Goal: Information Seeking & Learning: Learn about a topic

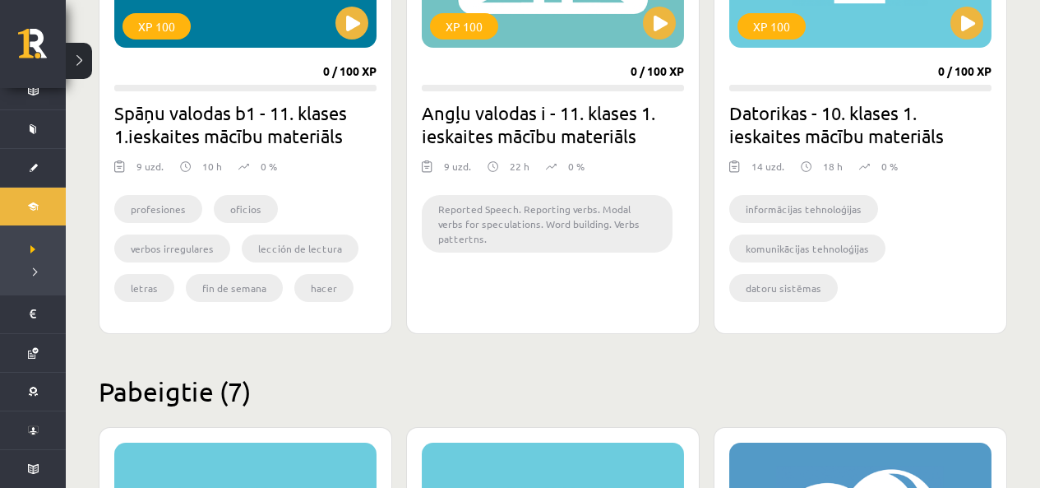
scroll to position [560, 0]
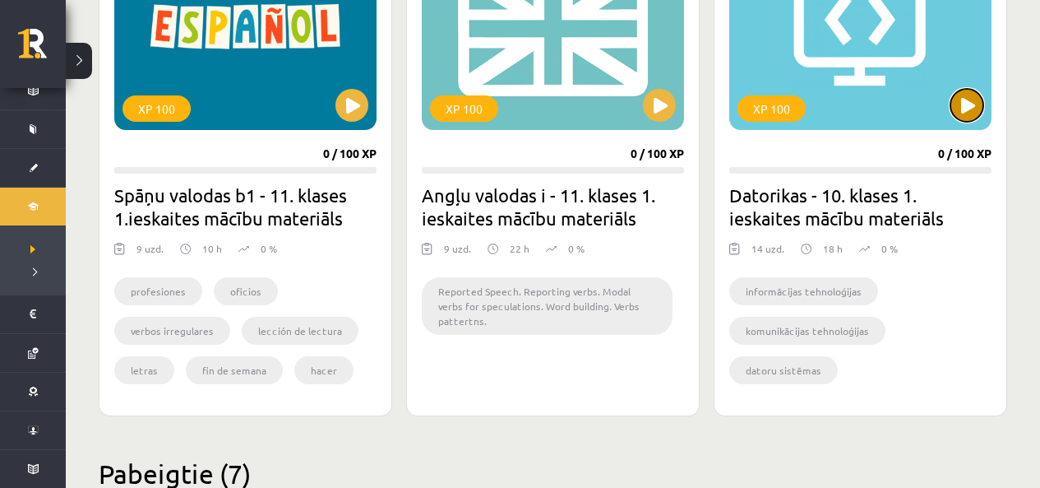
click at [968, 109] on button at bounding box center [967, 105] width 33 height 33
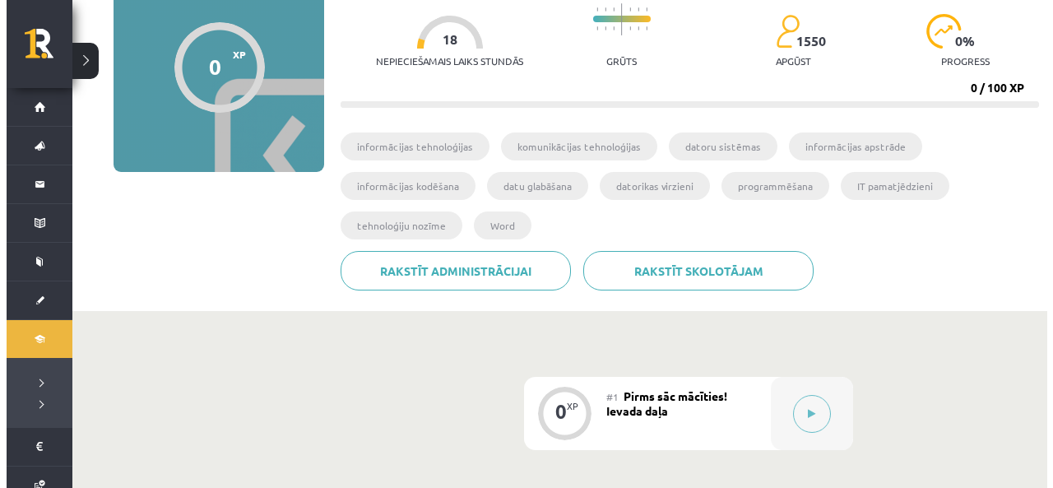
scroll to position [329, 0]
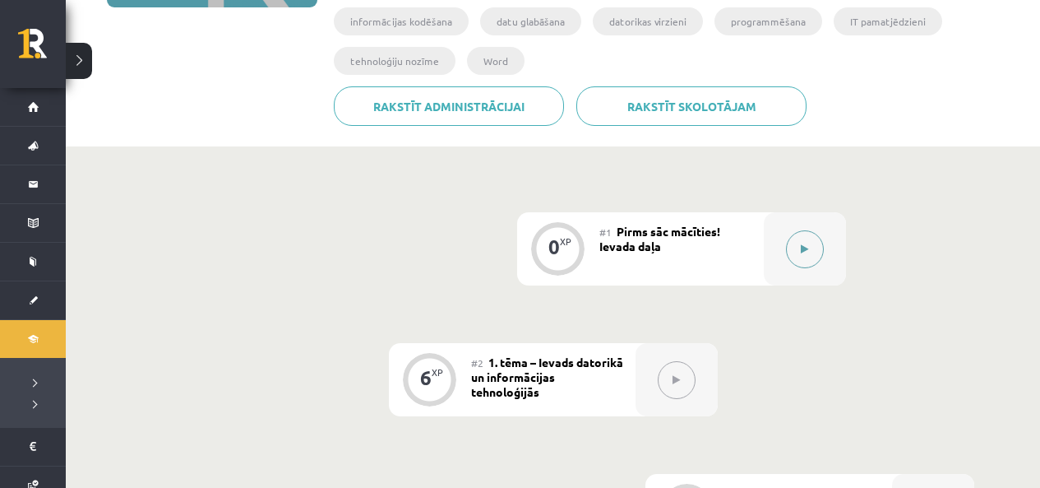
click at [795, 254] on button at bounding box center [805, 249] width 38 height 38
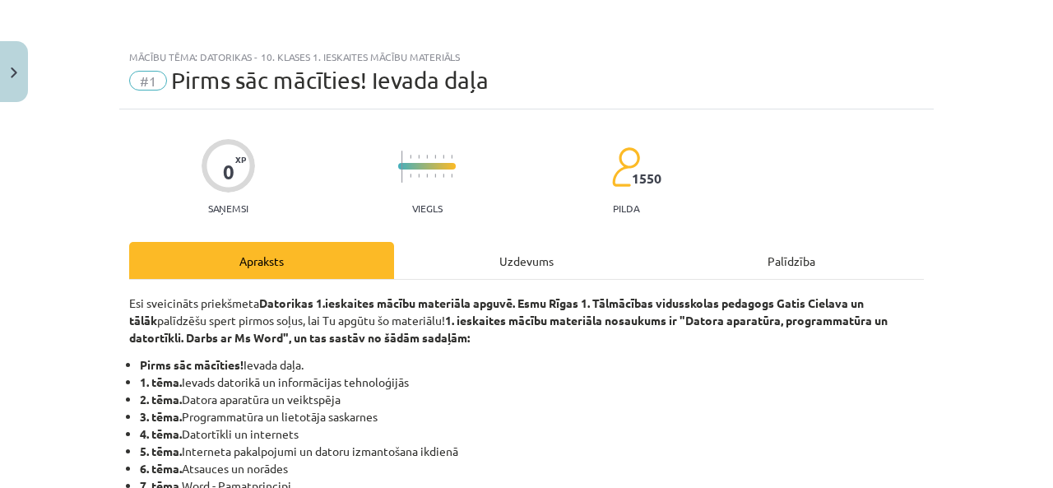
click at [529, 256] on div "Uzdevums" at bounding box center [526, 260] width 265 height 37
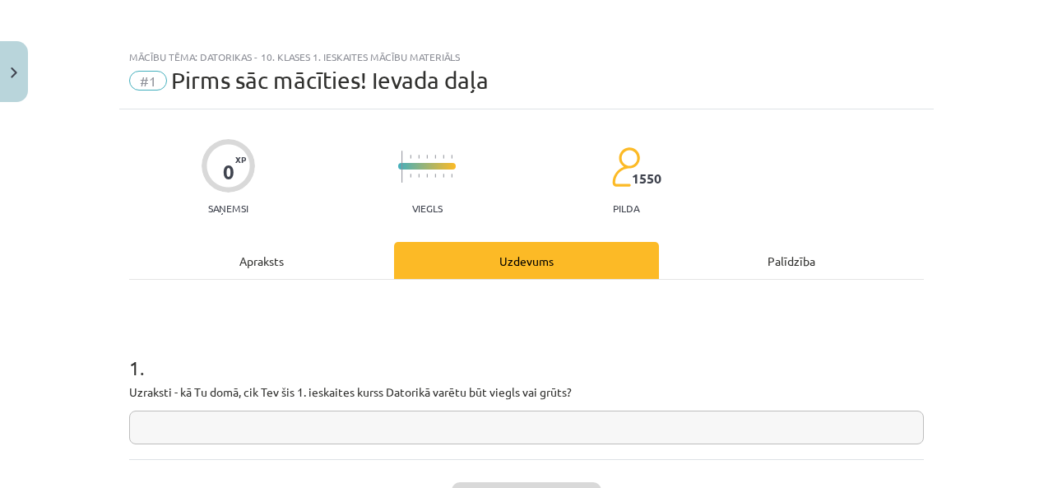
scroll to position [123, 0]
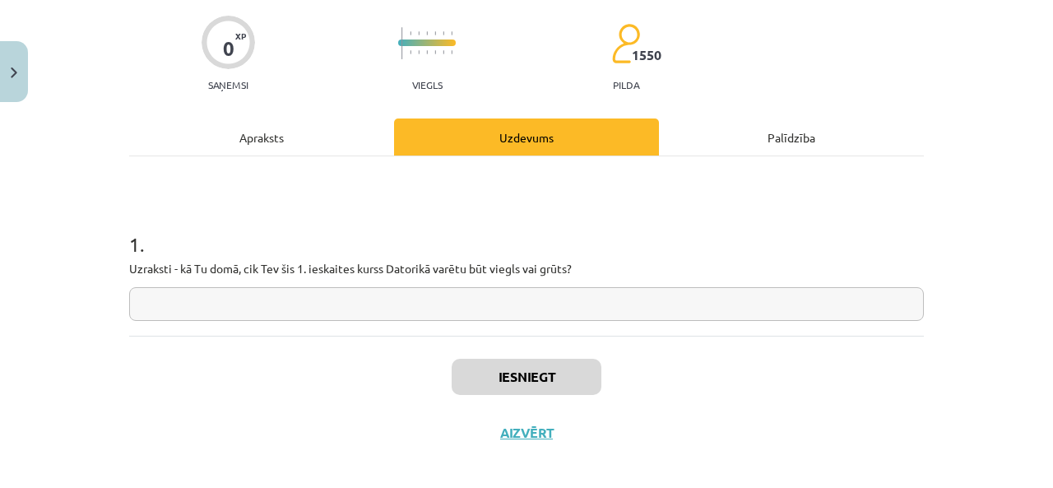
click at [321, 301] on input "text" at bounding box center [526, 304] width 795 height 34
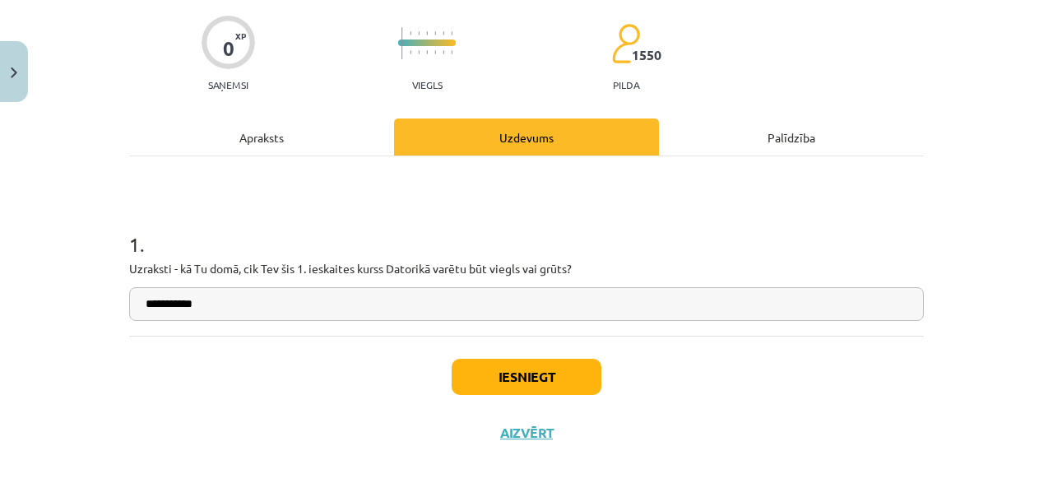
type input "**********"
click at [529, 377] on button "Iesniegt" at bounding box center [527, 377] width 150 height 36
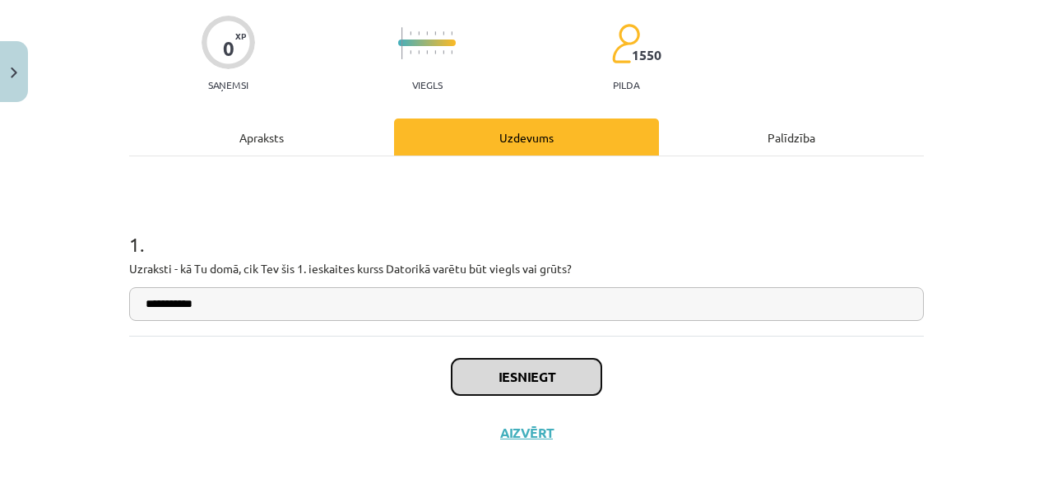
scroll to position [137, 0]
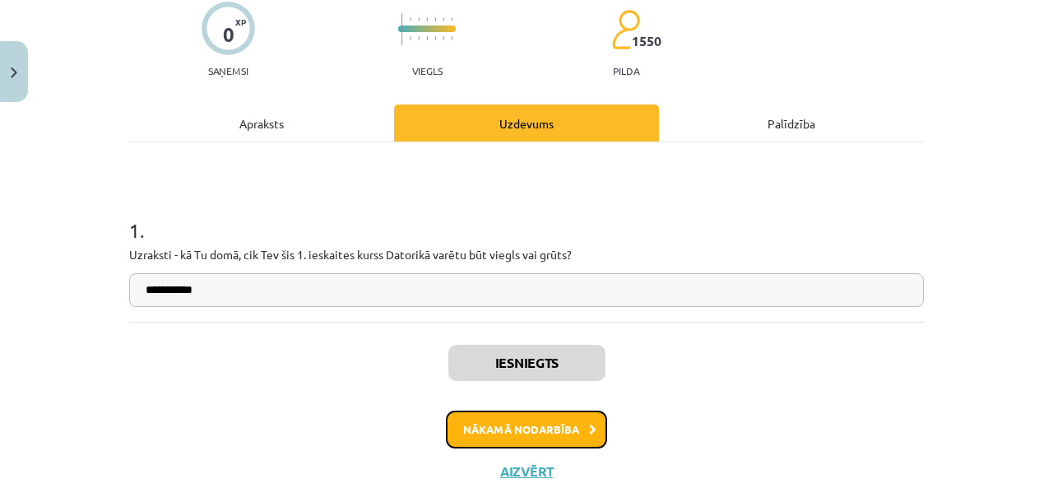
click at [544, 429] on button "Nākamā nodarbība" at bounding box center [526, 429] width 161 height 38
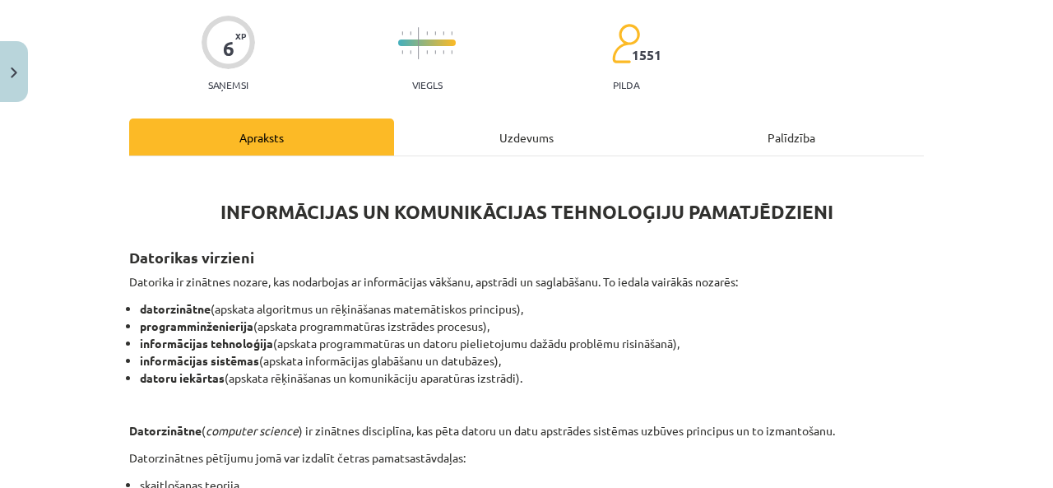
scroll to position [206, 0]
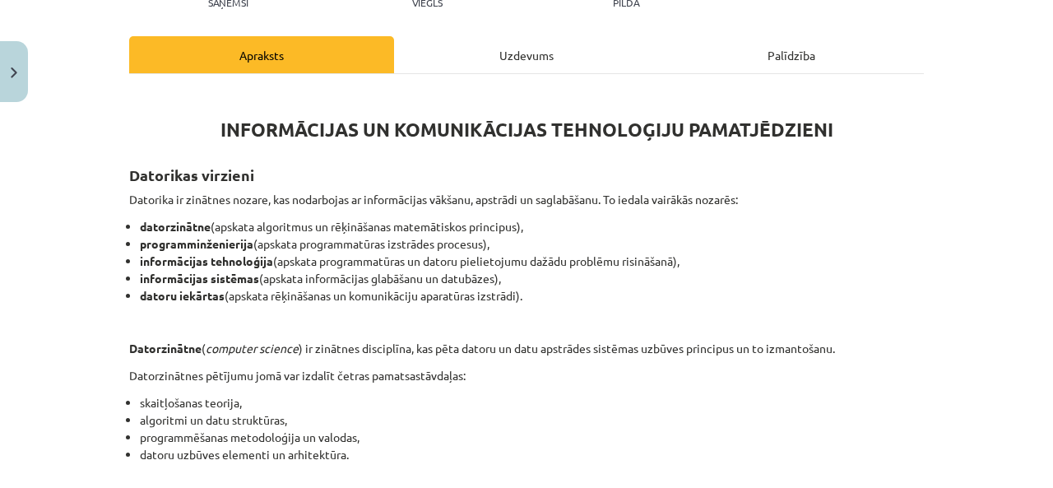
click at [527, 65] on div "Uzdevums" at bounding box center [526, 54] width 265 height 37
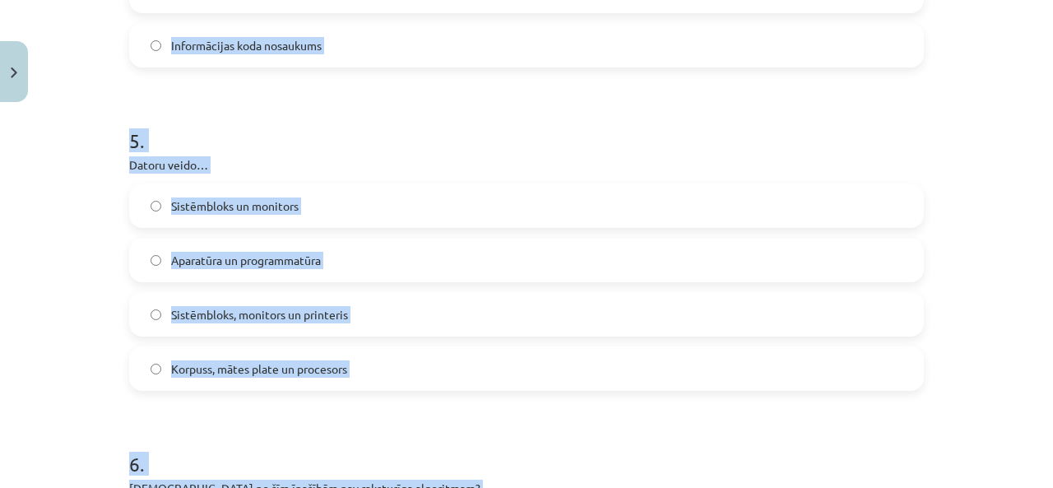
scroll to position [1720, 0]
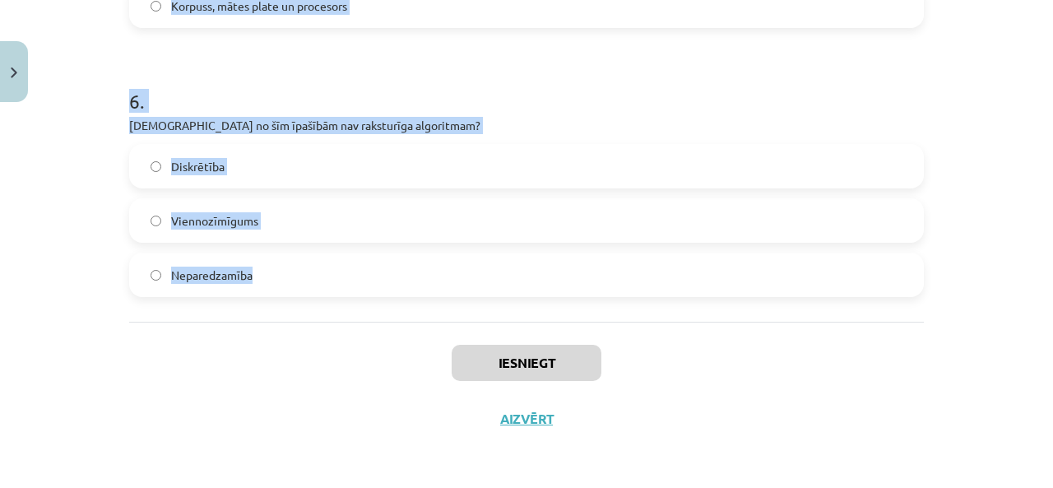
drag, startPoint x: 118, startPoint y: 188, endPoint x: 574, endPoint y: 270, distance: 463.0
copy form "Kura no šīm nav informācijas daudzuma mērvienība? Hertz (Hz) Megabits (Mb) Kilo…"
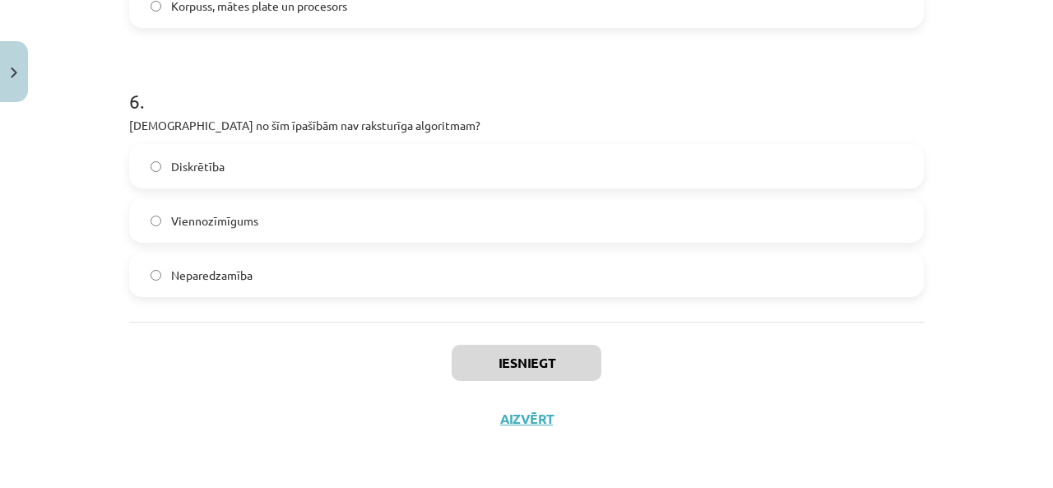
click at [77, 350] on div "Mācību tēma: Datorikas - 10. klases 1. ieskaites mācību materiāls #2 1. tēma – …" at bounding box center [526, 244] width 1053 height 488
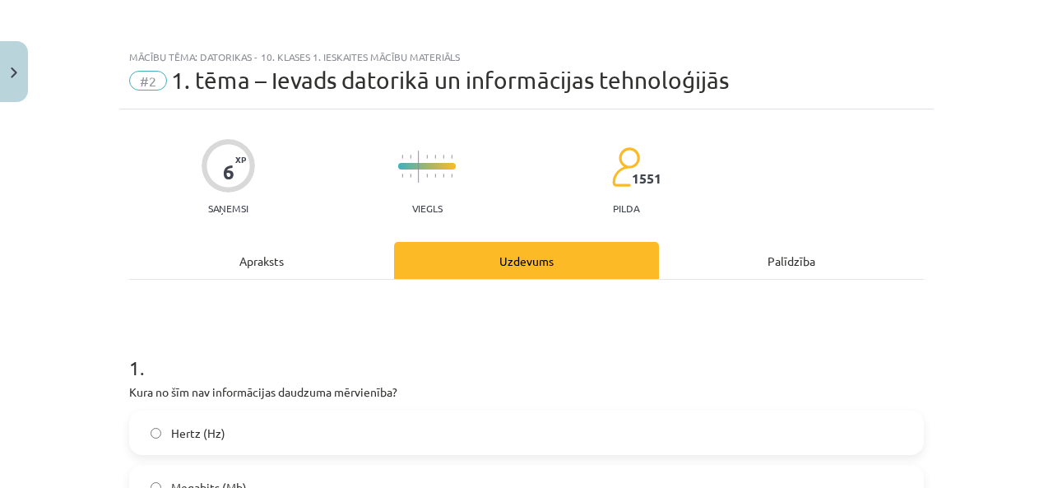
scroll to position [247, 0]
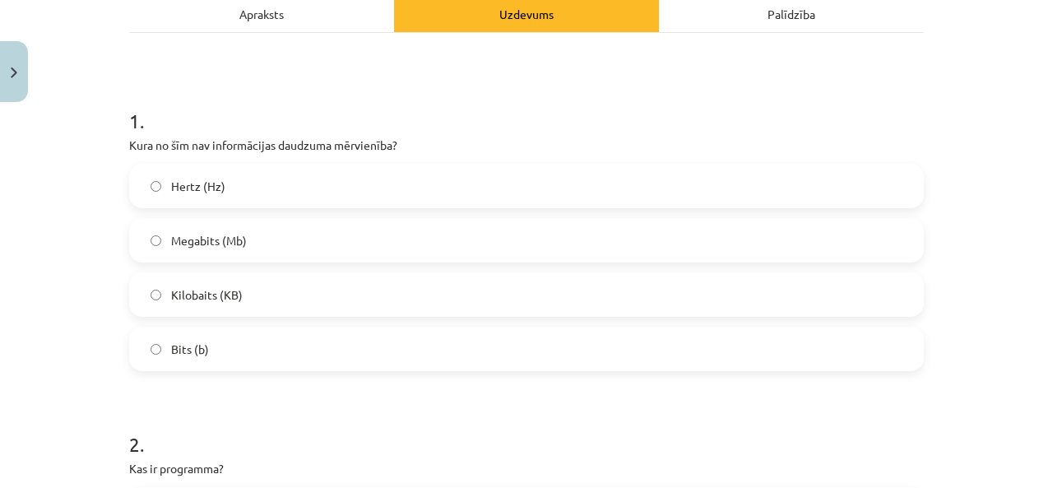
click at [248, 179] on label "Hertz (Hz)" at bounding box center [526, 185] width 791 height 41
click at [187, 104] on h1 "1 ." at bounding box center [526, 106] width 795 height 51
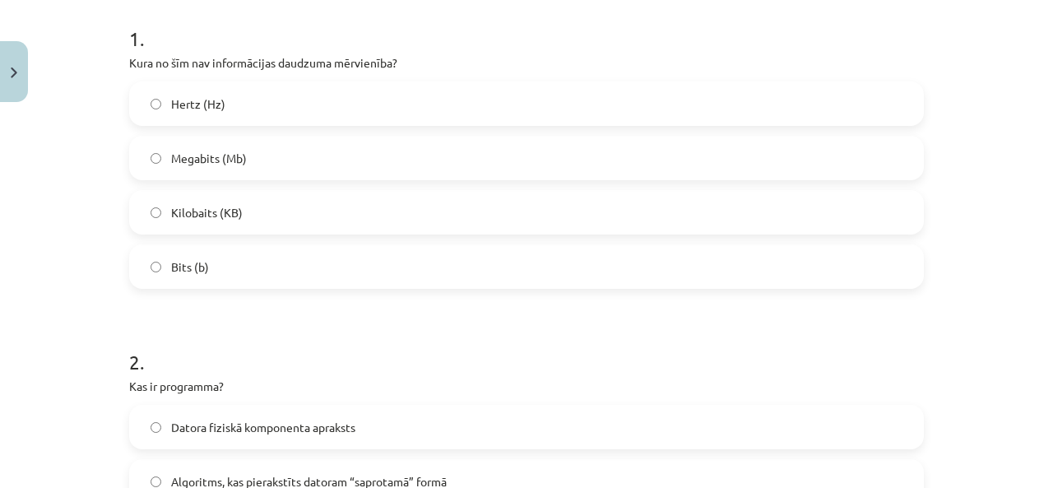
scroll to position [658, 0]
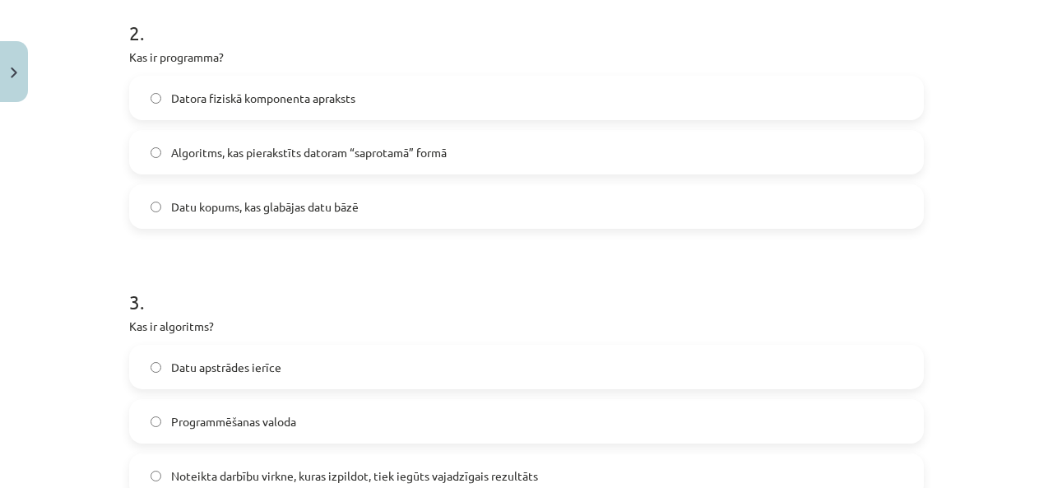
click at [238, 155] on span "Algoritms, kas pierakstīts datoram “saprotamā” formā" at bounding box center [309, 152] width 276 height 17
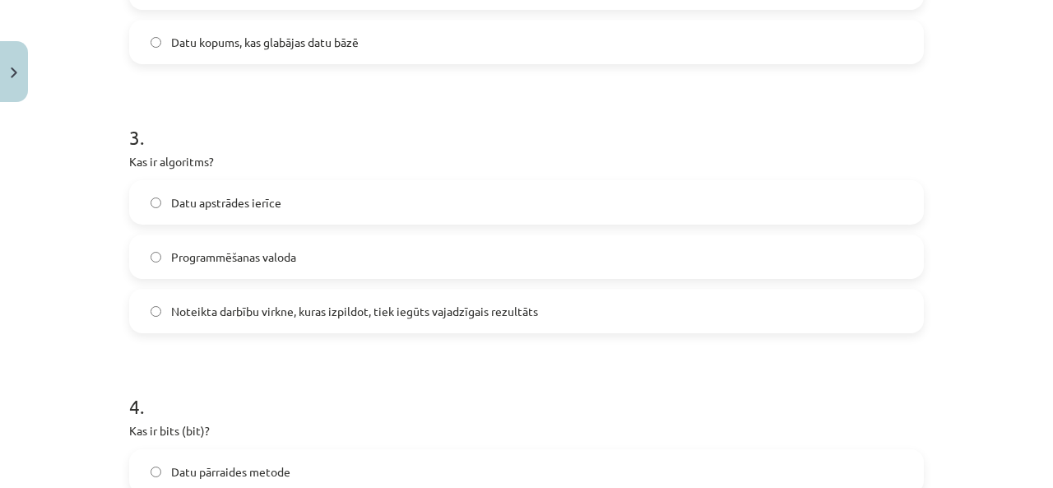
scroll to position [987, 0]
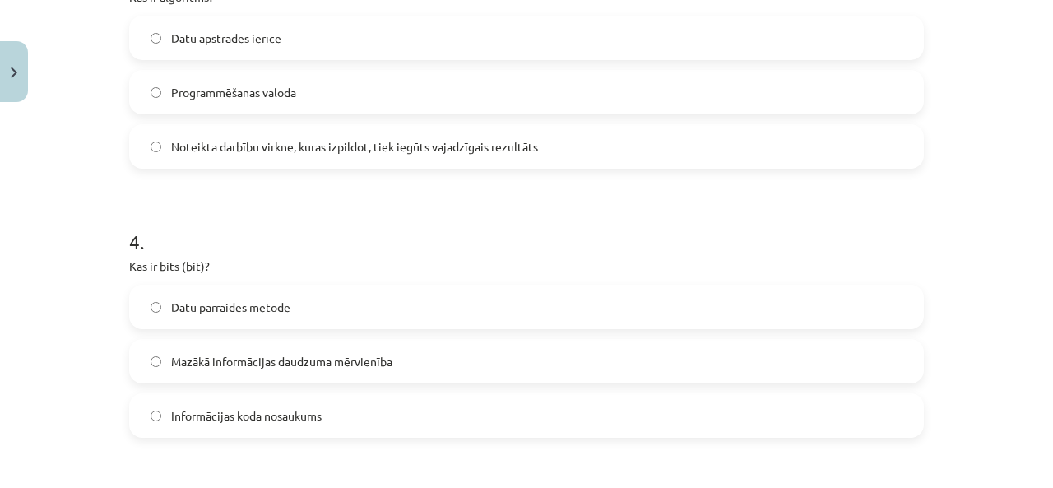
click at [254, 154] on span "Noteikta darbību virkne, kuras izpildot, tiek iegūts vajadzīgais rezultāts" at bounding box center [354, 146] width 367 height 17
click at [281, 363] on span "Mazākā informācijas daudzuma mērvienība" at bounding box center [281, 361] width 221 height 17
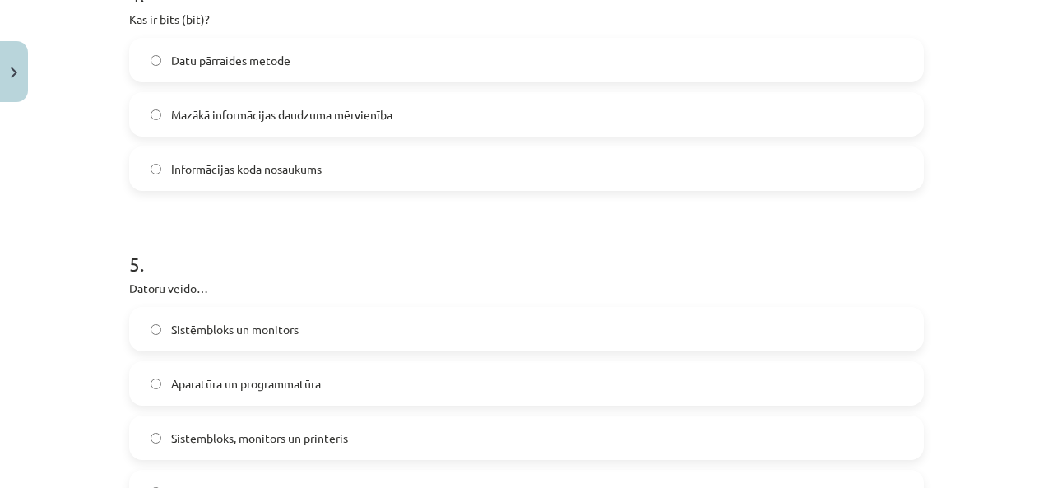
scroll to position [1316, 0]
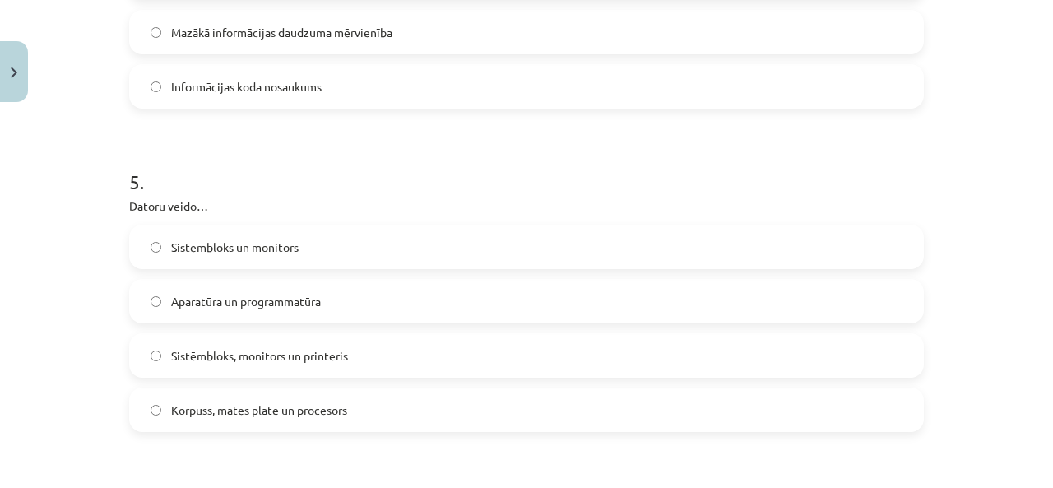
click at [317, 311] on label "Aparatūra un programmatūra" at bounding box center [526, 300] width 791 height 41
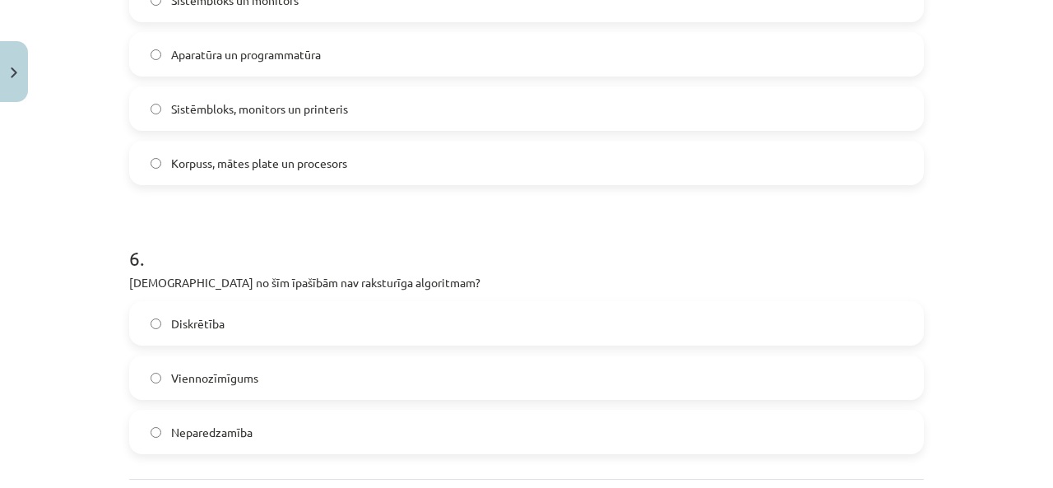
scroll to position [1720, 0]
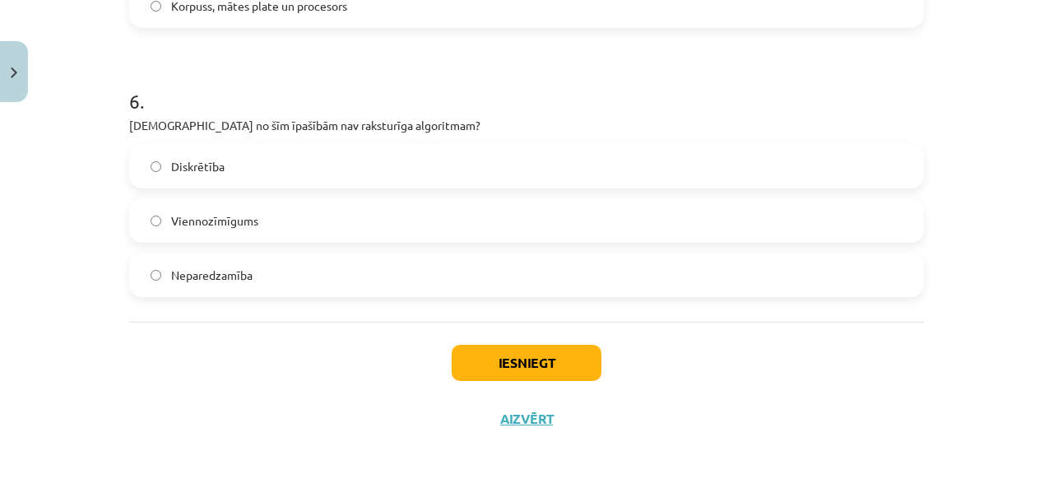
click at [282, 274] on label "Neparedzamība" at bounding box center [526, 274] width 791 height 41
click at [492, 366] on button "Iesniegt" at bounding box center [527, 363] width 150 height 36
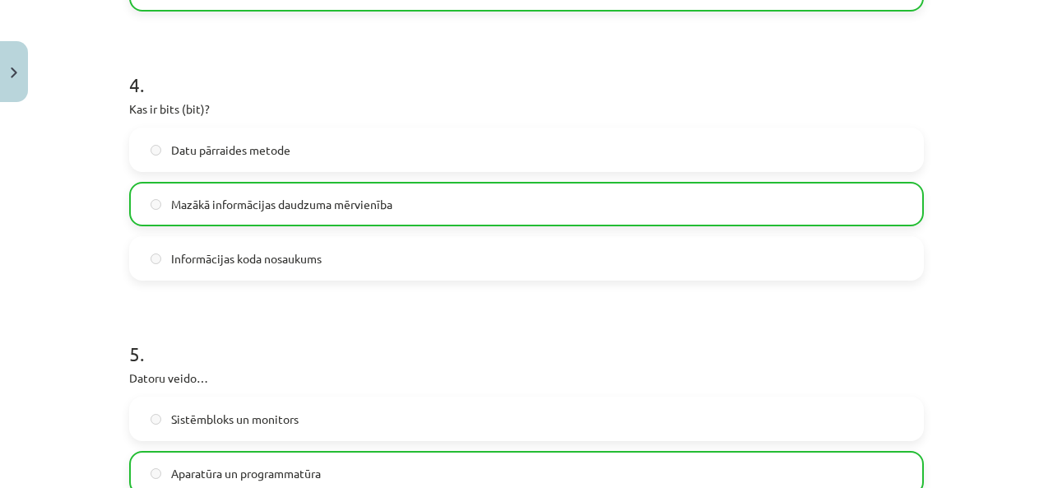
scroll to position [1772, 0]
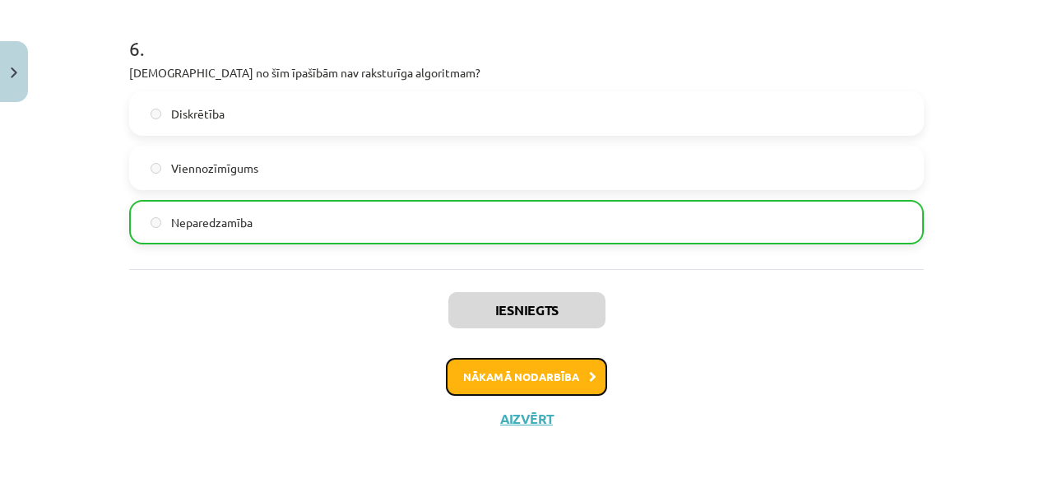
click at [547, 367] on button "Nākamā nodarbība" at bounding box center [526, 377] width 161 height 38
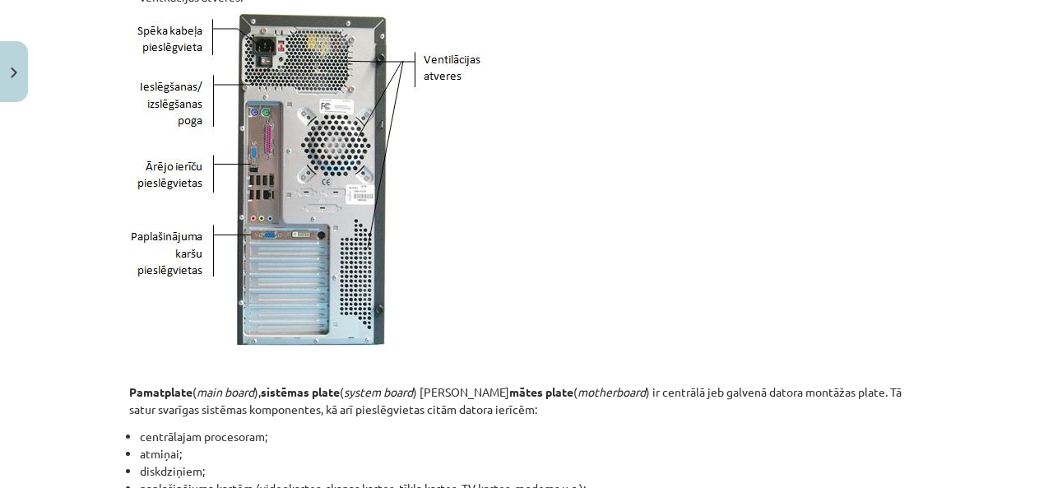
scroll to position [41, 0]
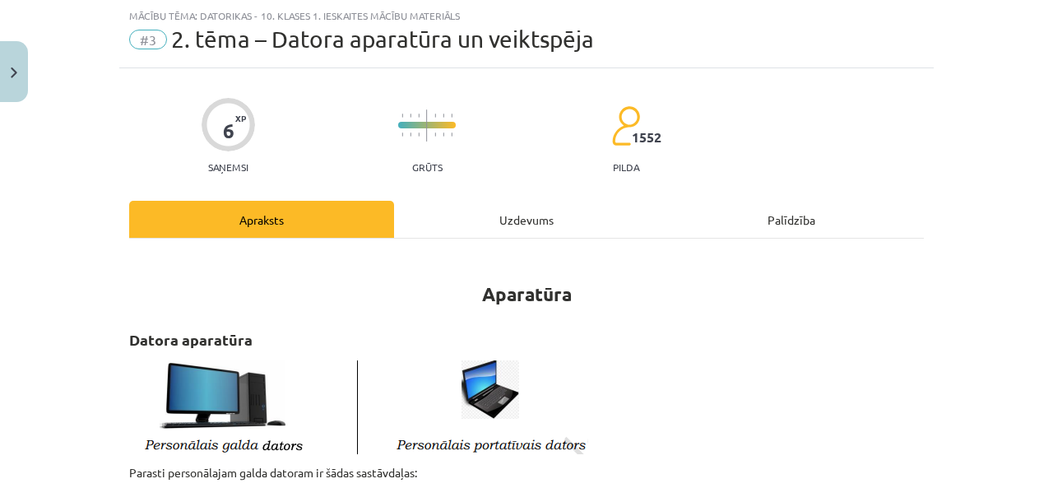
click at [537, 234] on div "Uzdevums" at bounding box center [526, 219] width 265 height 37
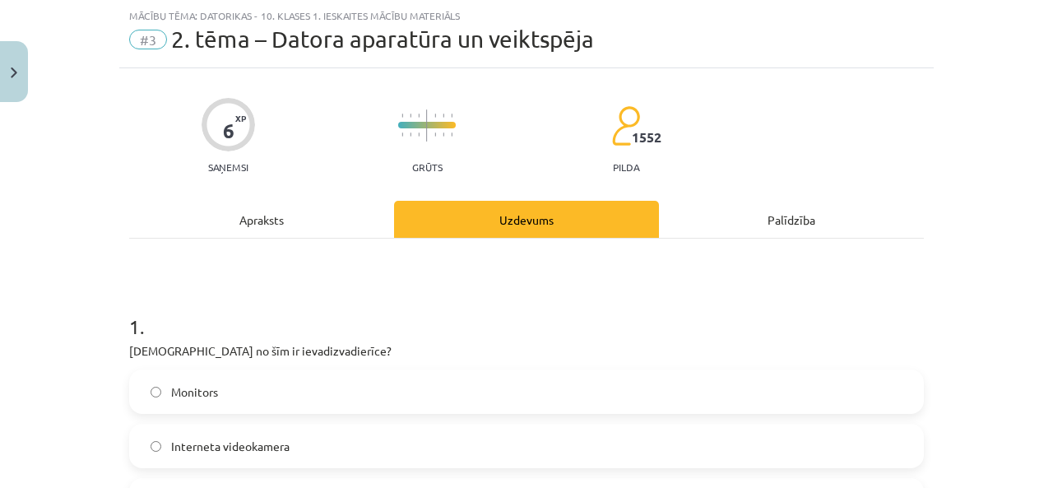
scroll to position [288, 0]
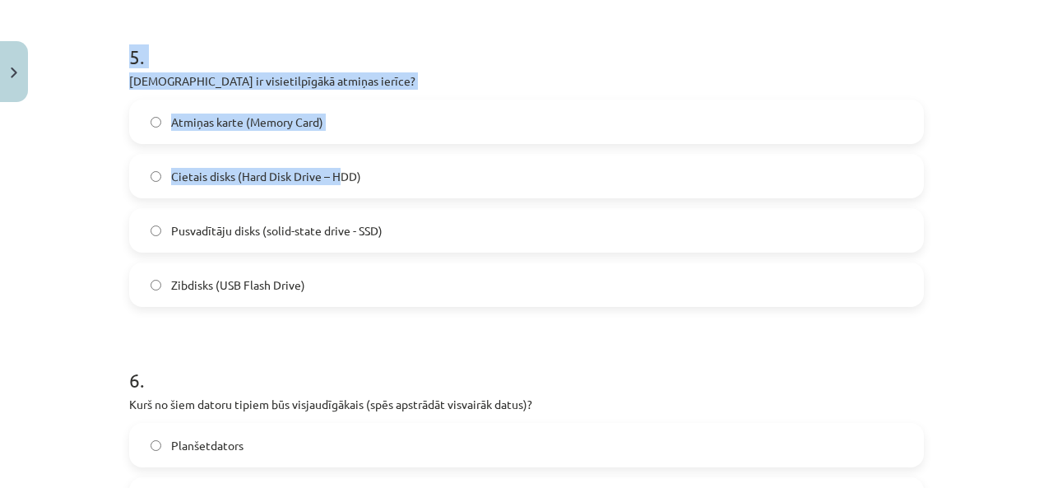
drag, startPoint x: 118, startPoint y: 98, endPoint x: 329, endPoint y: 191, distance: 230.9
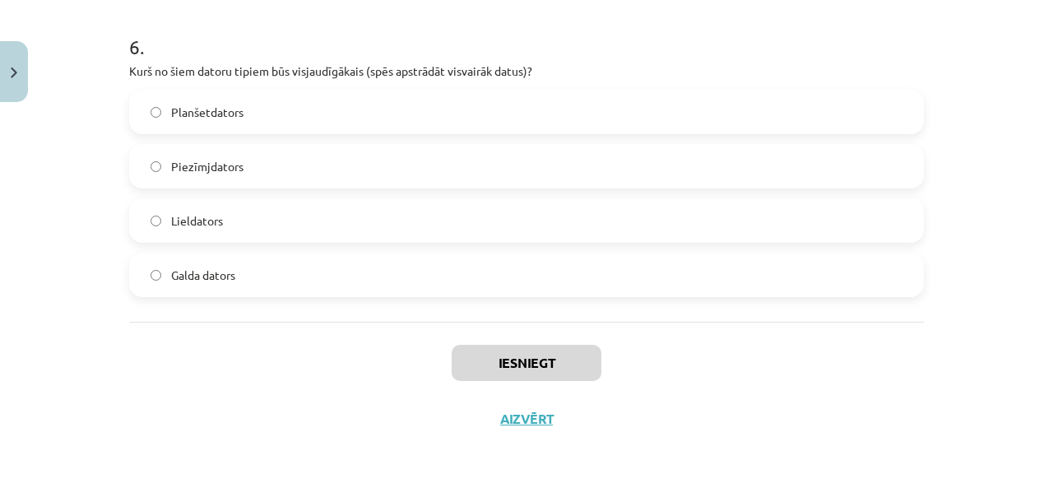
scroll to position [1279, 0]
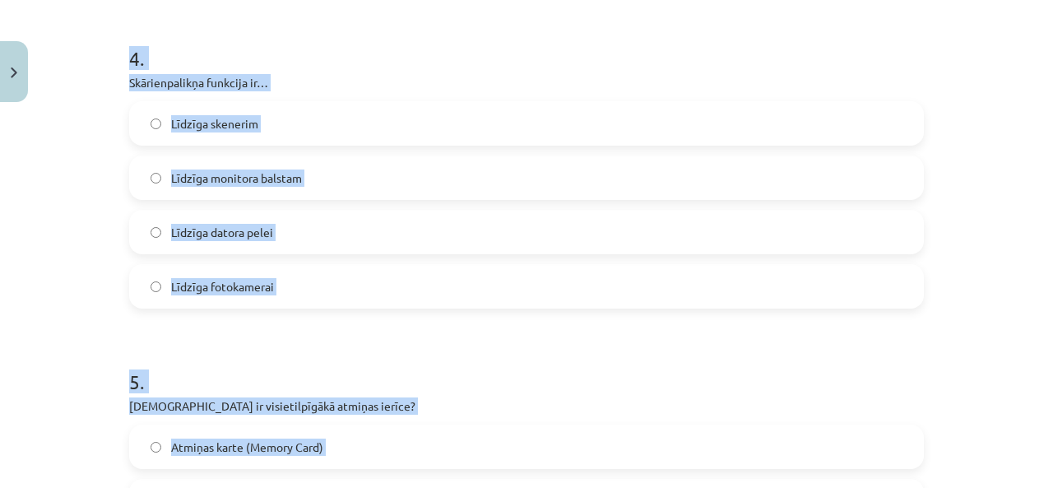
click at [378, 233] on label "Līdzīga datora pelei" at bounding box center [526, 231] width 791 height 41
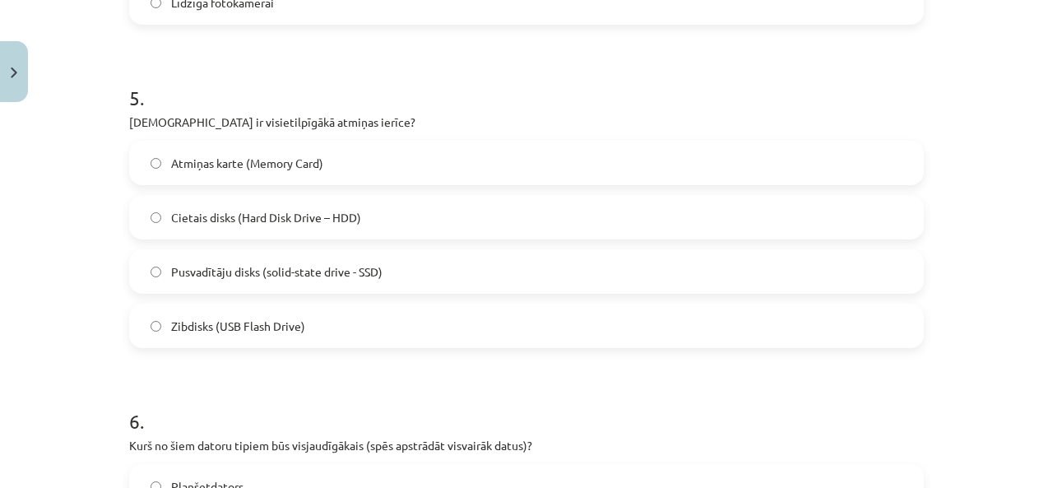
scroll to position [1937, 0]
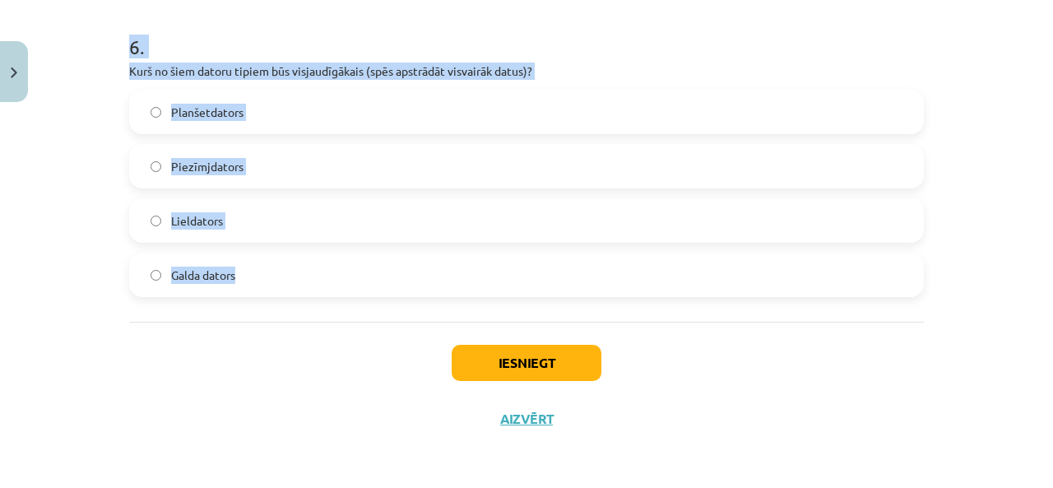
drag, startPoint x: 115, startPoint y: 145, endPoint x: 624, endPoint y: 291, distance: 529.7
copy form "Kura no šīm ir ievadizvadierīce? Monitors Interneta videokamera Austiņas ar mik…"
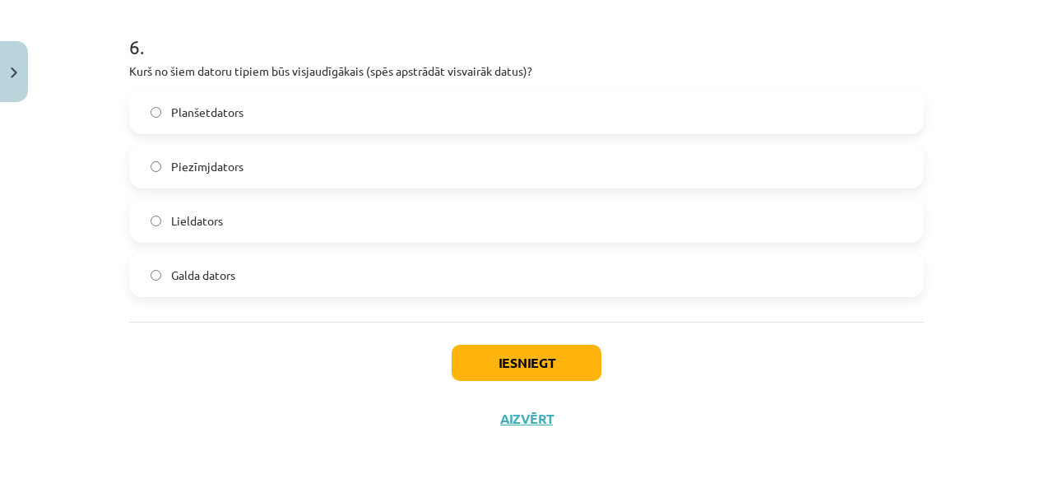
drag, startPoint x: 151, startPoint y: 336, endPoint x: 152, endPoint y: 324, distance: 12.4
click at [151, 331] on div "Iesniegt Aizvērt" at bounding box center [526, 379] width 795 height 115
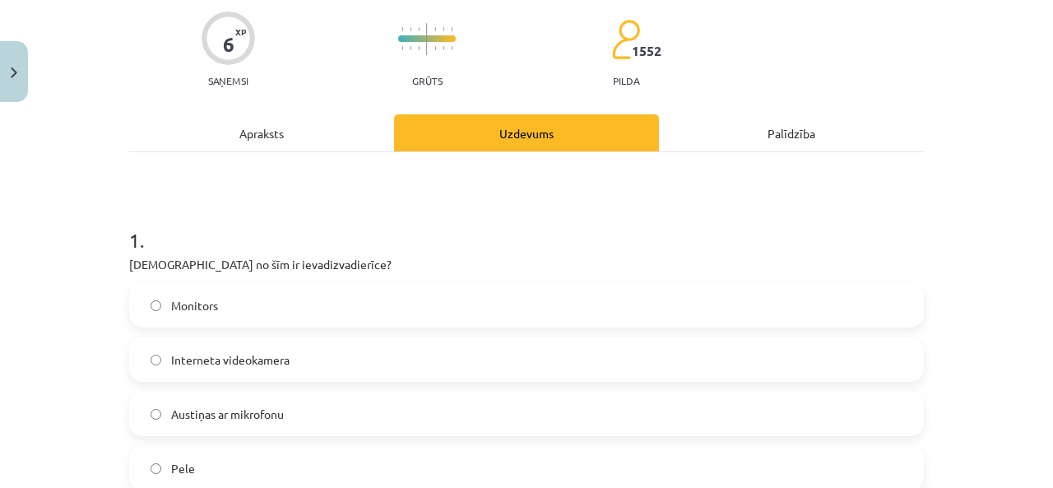
scroll to position [210, 0]
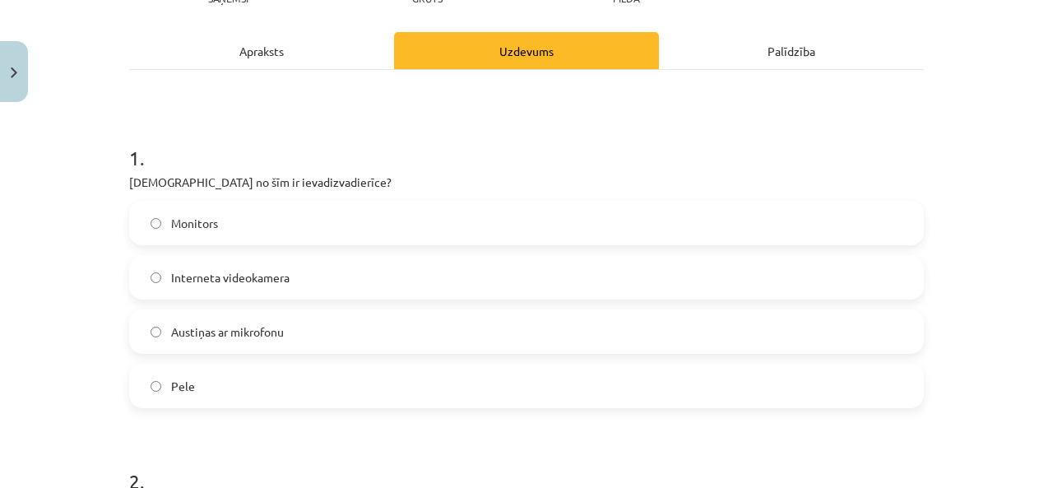
click at [179, 347] on label "Austiņas ar mikrofonu" at bounding box center [526, 331] width 791 height 41
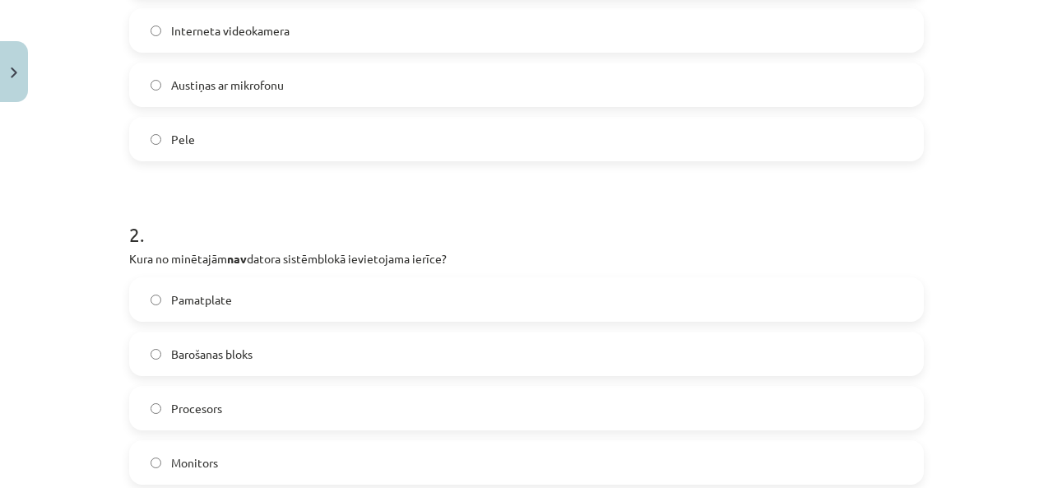
scroll to position [539, 0]
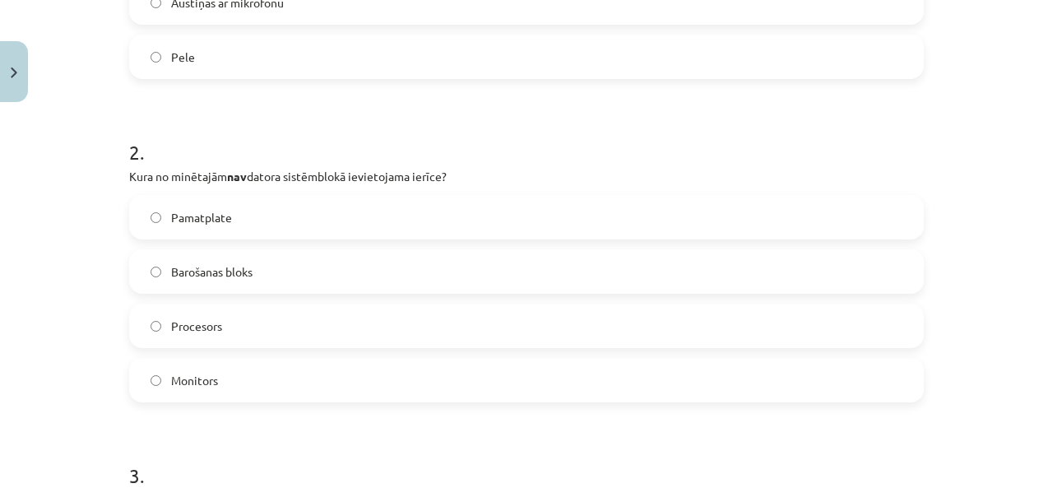
click at [211, 382] on span "Monitors" at bounding box center [194, 380] width 47 height 17
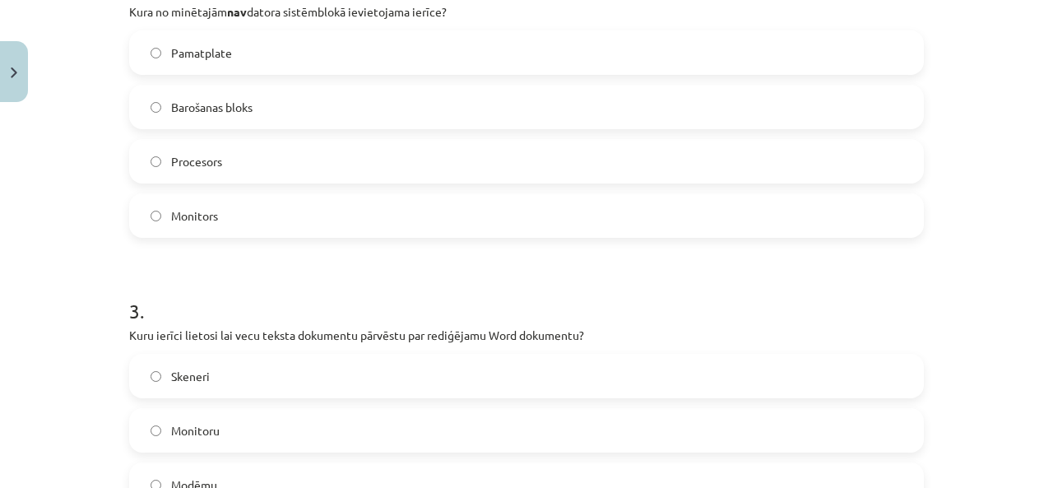
scroll to position [868, 0]
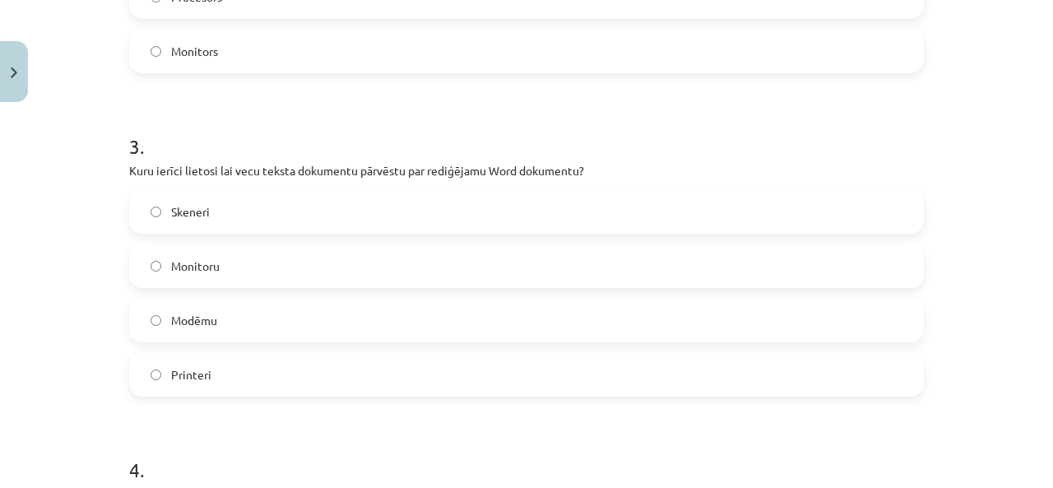
click at [229, 212] on label "Skeneri" at bounding box center [526, 211] width 791 height 41
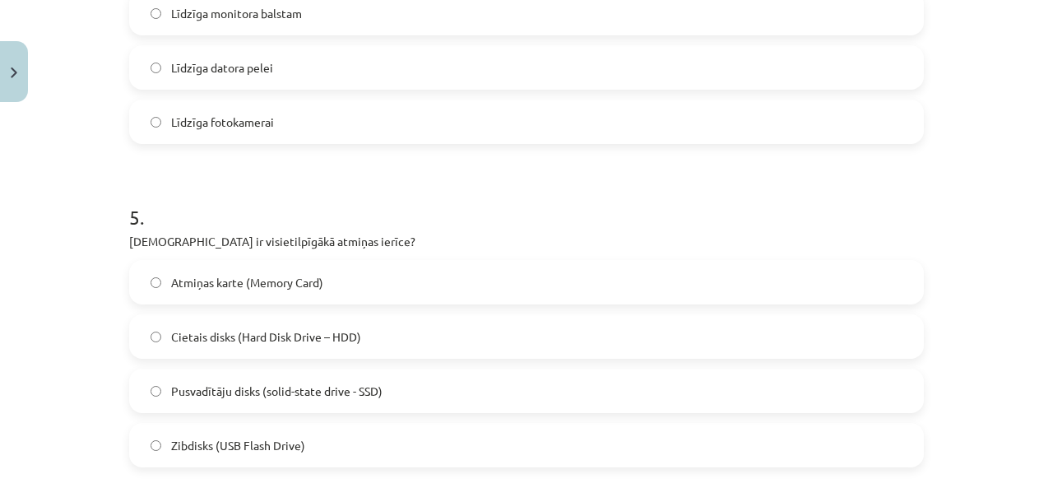
scroll to position [1526, 0]
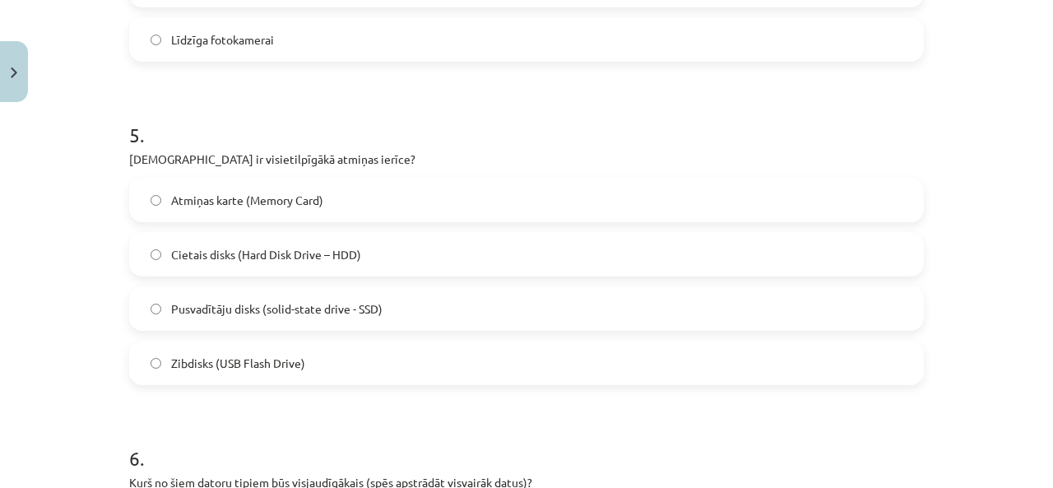
click at [333, 269] on label "Cietais disks (Hard Disk Drive – HDD)" at bounding box center [526, 254] width 791 height 41
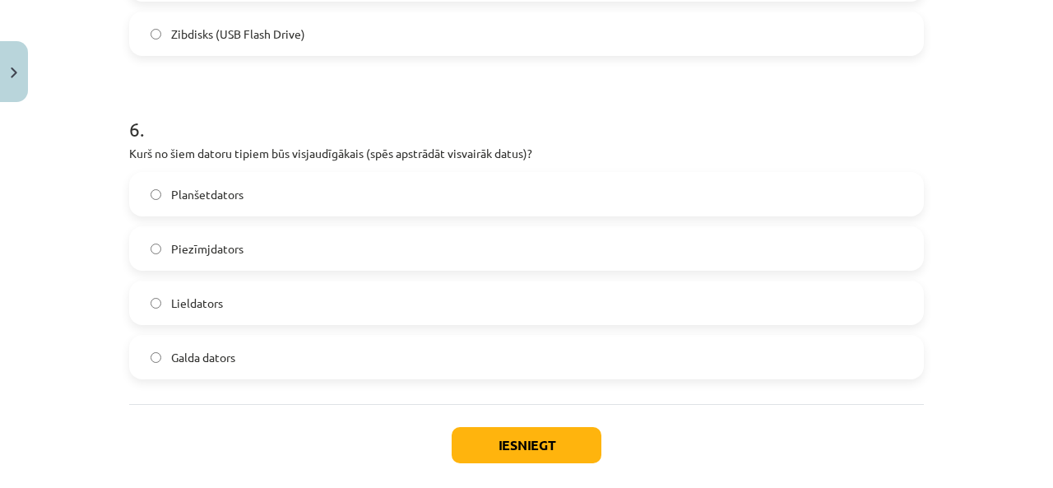
scroll to position [1772, 0]
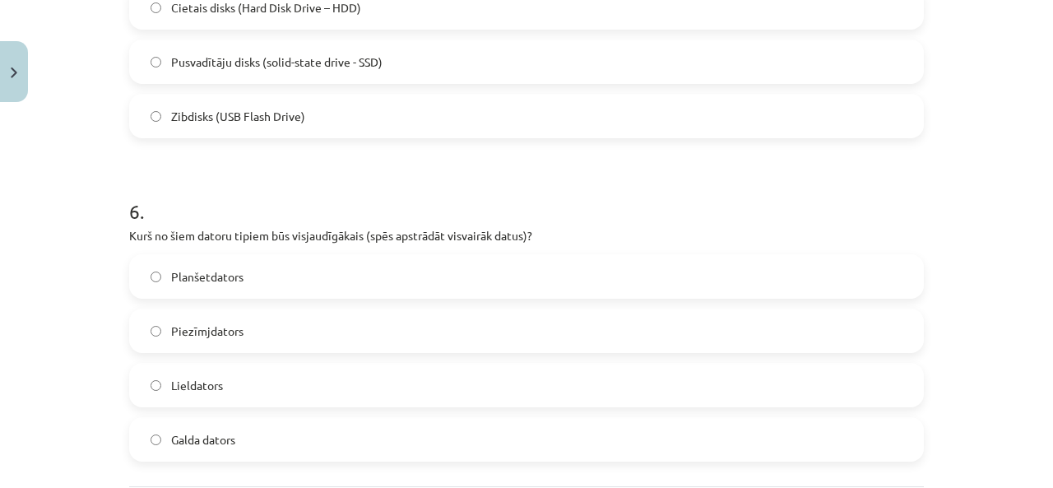
click at [305, 391] on label "Lieldators" at bounding box center [526, 384] width 791 height 41
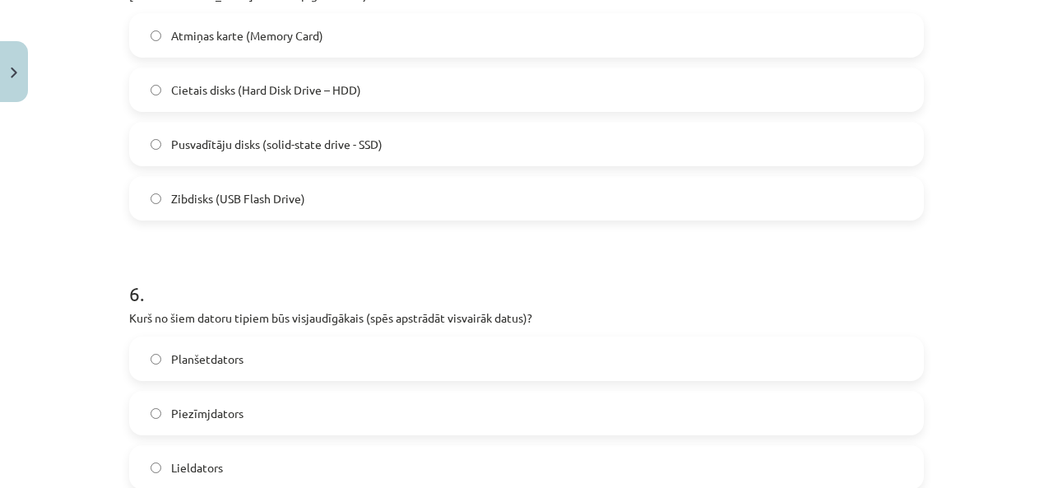
scroll to position [1937, 0]
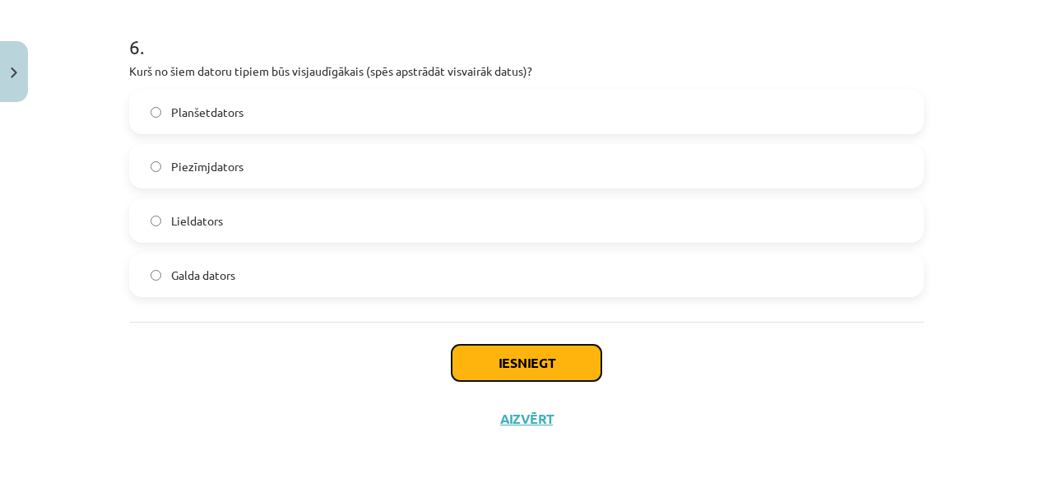
click at [579, 358] on button "Iesniegt" at bounding box center [527, 363] width 150 height 36
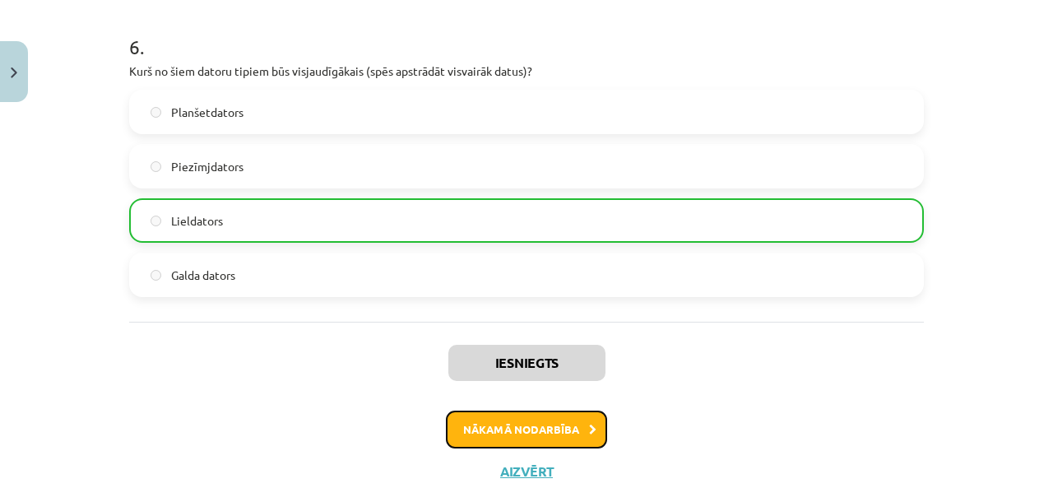
click at [529, 432] on button "Nākamā nodarbība" at bounding box center [526, 429] width 161 height 38
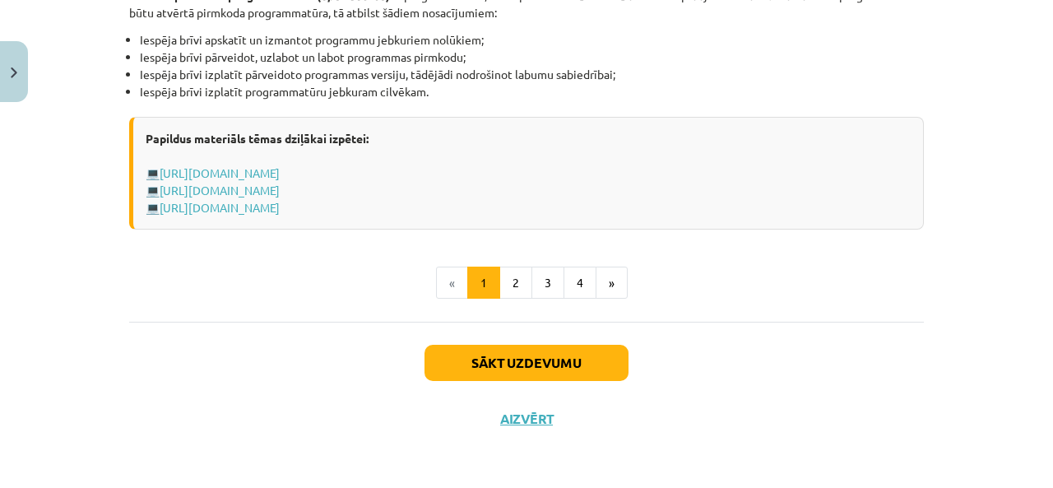
scroll to position [41, 0]
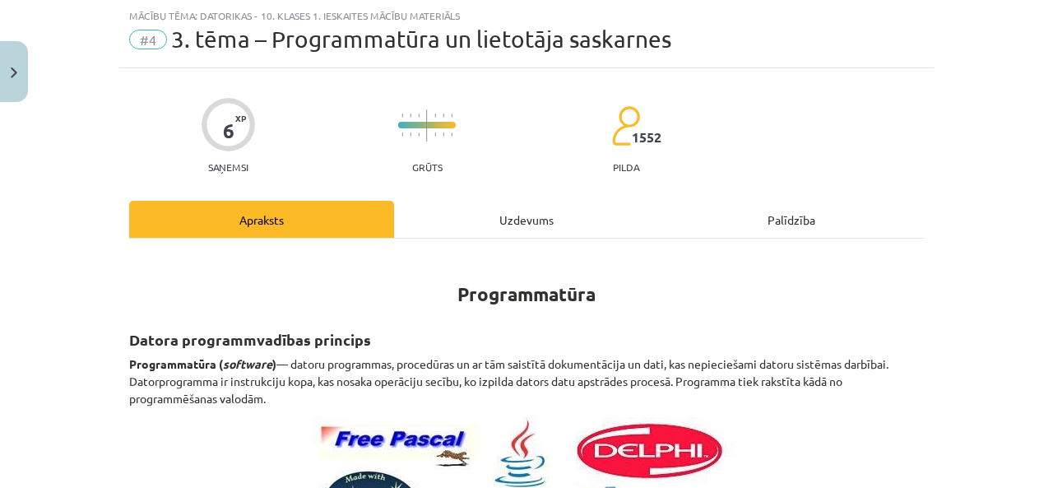
click at [484, 215] on div "Uzdevums" at bounding box center [526, 219] width 265 height 37
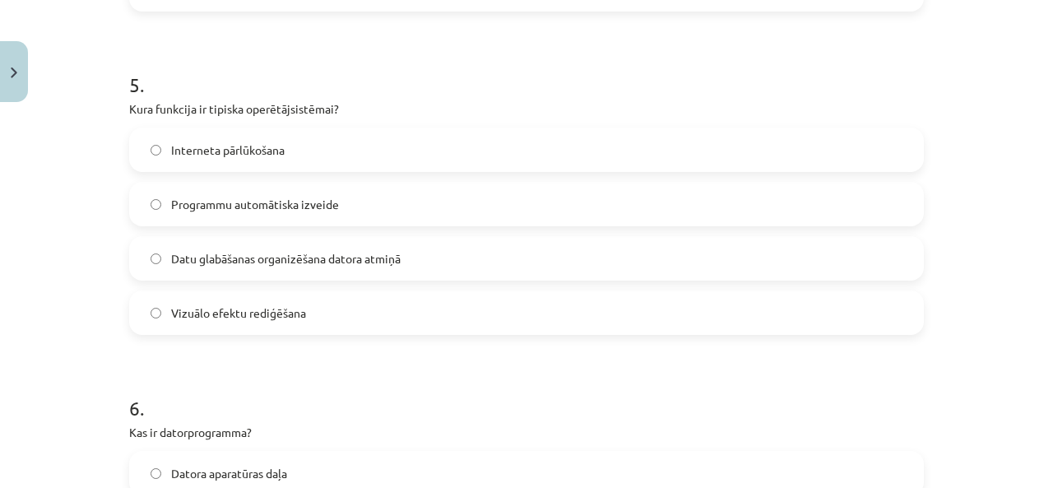
scroll to position [1828, 0]
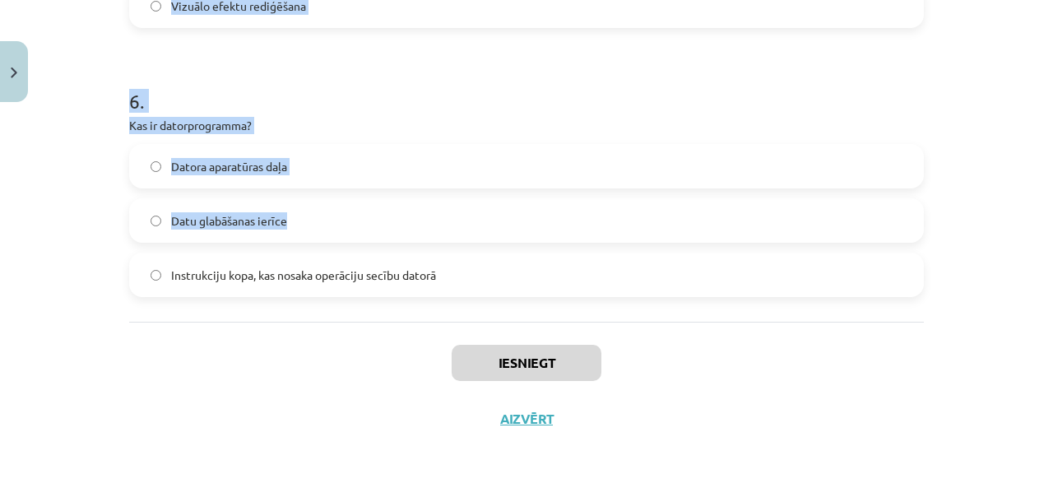
drag, startPoint x: 113, startPoint y: 180, endPoint x: 458, endPoint y: 223, distance: 348.1
click at [458, 222] on label "Datu glabāšanas ierīce" at bounding box center [526, 220] width 791 height 41
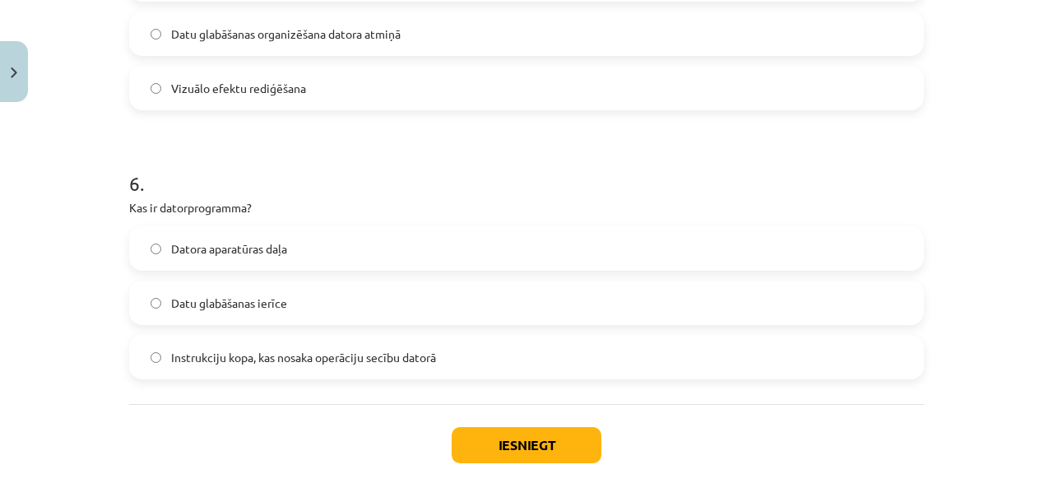
click at [90, 149] on div "Mācību tēma: Datorikas - 10. klases 1. ieskaites mācību materiāls #4 3. tēma – …" at bounding box center [526, 244] width 1053 height 488
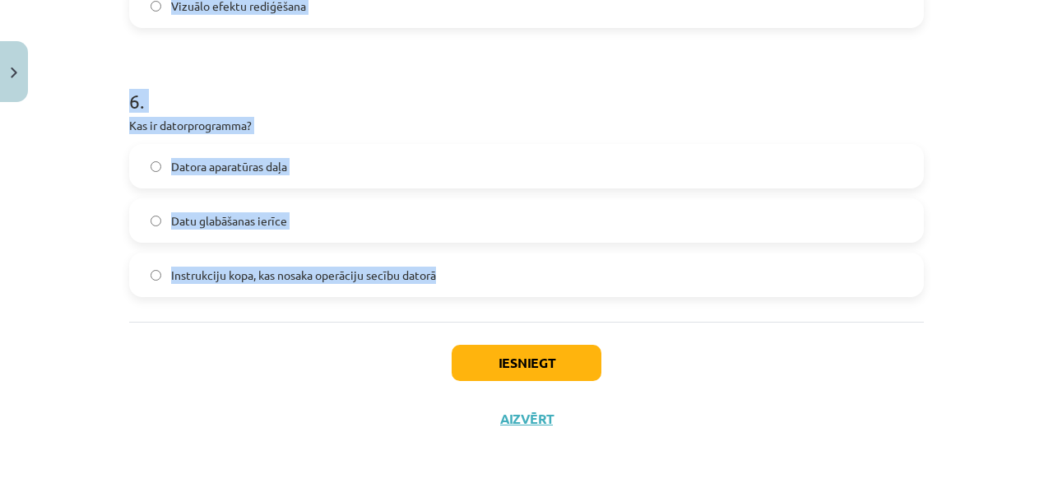
drag, startPoint x: 114, startPoint y: 140, endPoint x: 775, endPoint y: 265, distance: 672.2
copy form "Kas raksturo atvērtā pirmkoda programmatūru? Tikai valsts iestādēm pieejama pro…"
click at [30, 290] on div "Mācību tēma: Datorikas - 10. klases 1. ieskaites mācību materiāls #4 3. tēma – …" at bounding box center [526, 244] width 1053 height 488
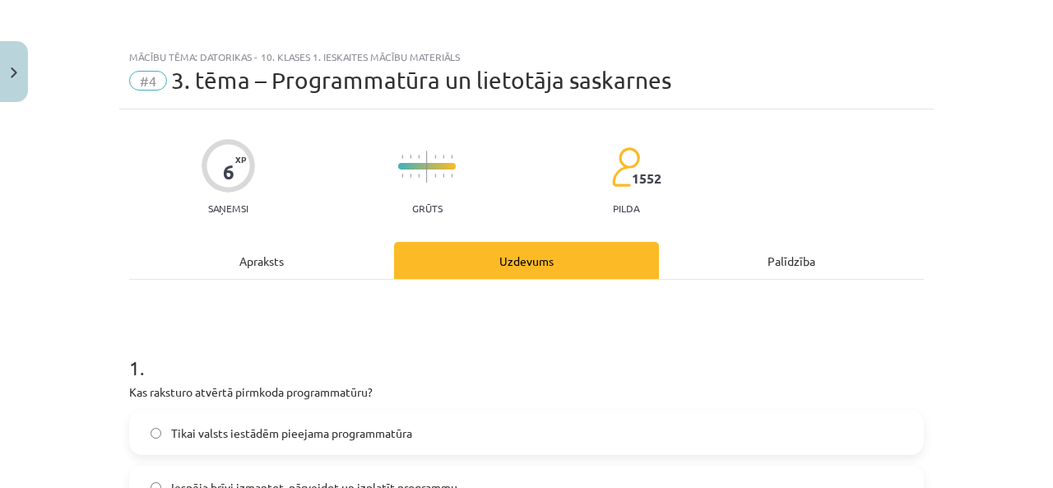
scroll to position [164, 0]
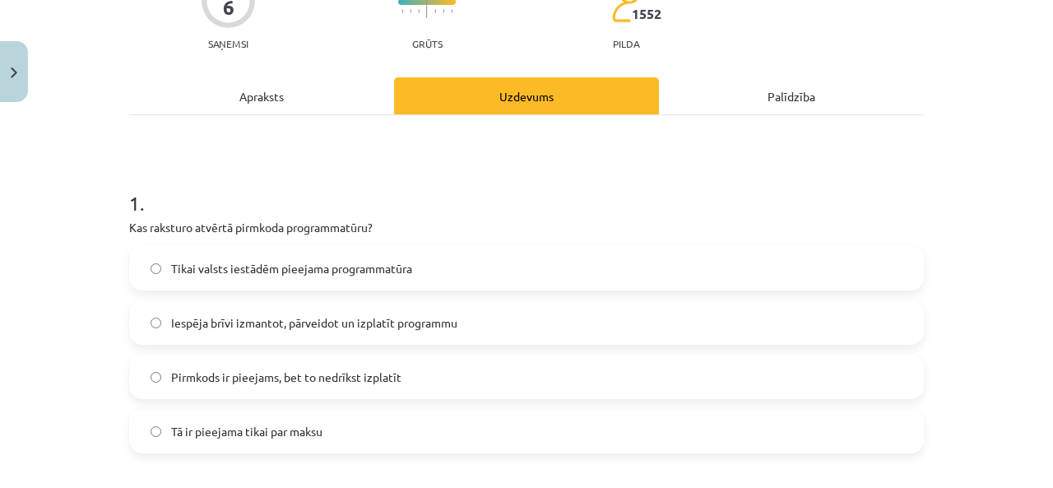
click at [213, 333] on label "Iespēja brīvi izmantot, pārveidot un izplatīt programmu" at bounding box center [526, 322] width 791 height 41
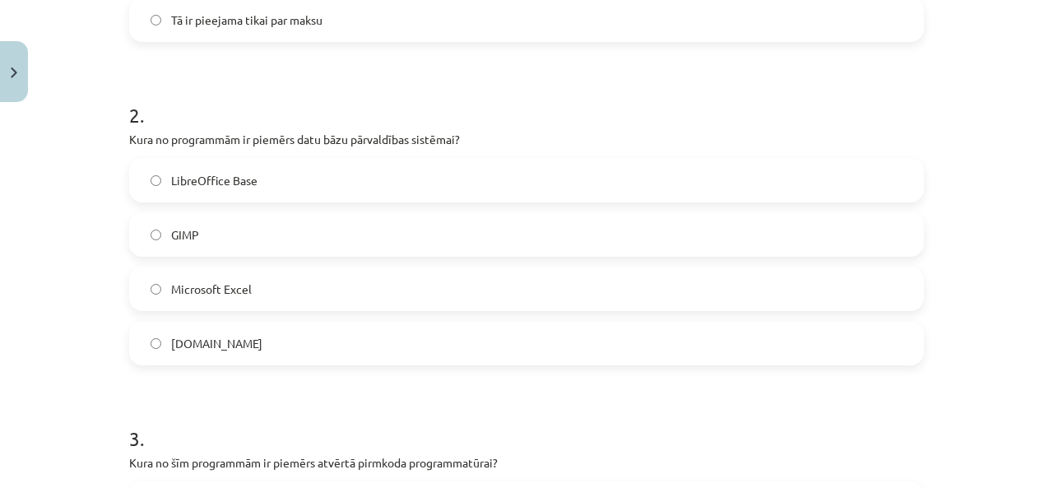
scroll to position [658, 0]
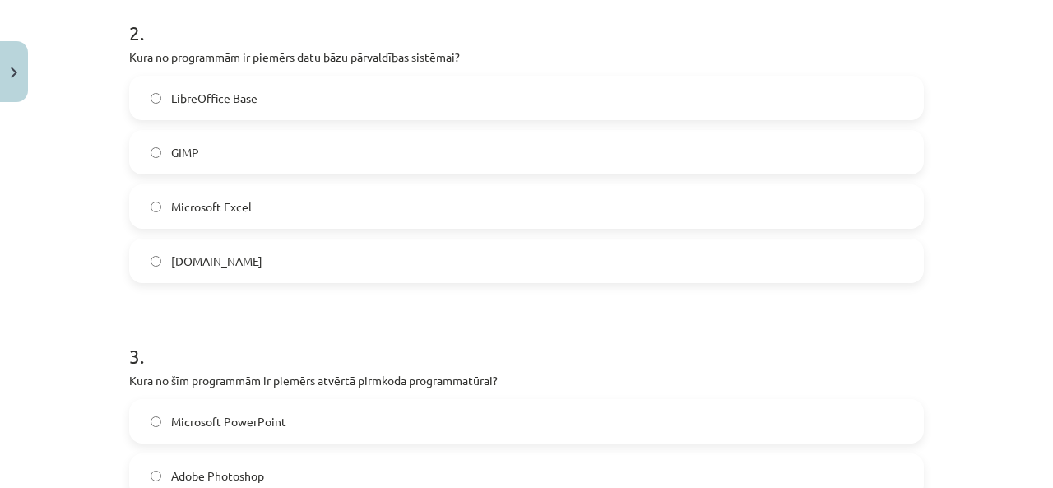
click at [271, 94] on label "LibreOffice Base" at bounding box center [526, 97] width 791 height 41
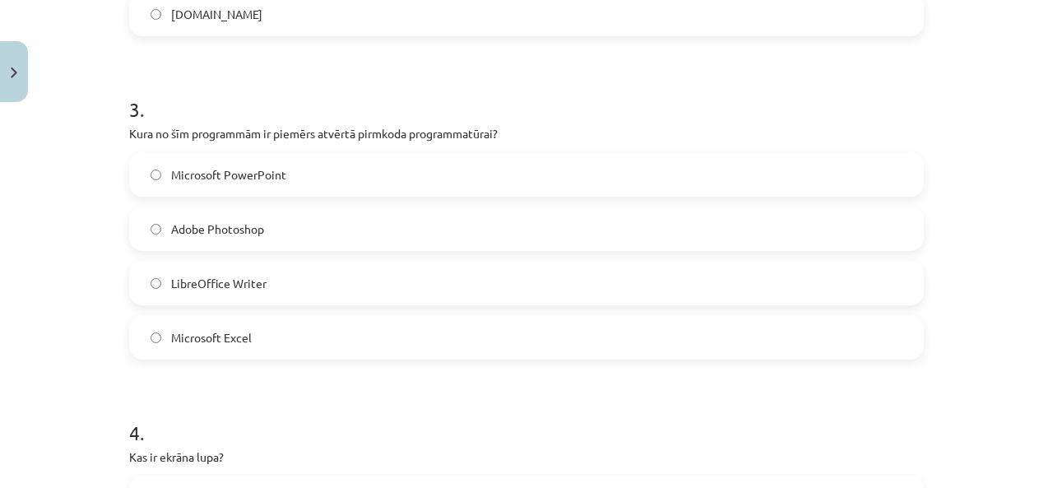
scroll to position [987, 0]
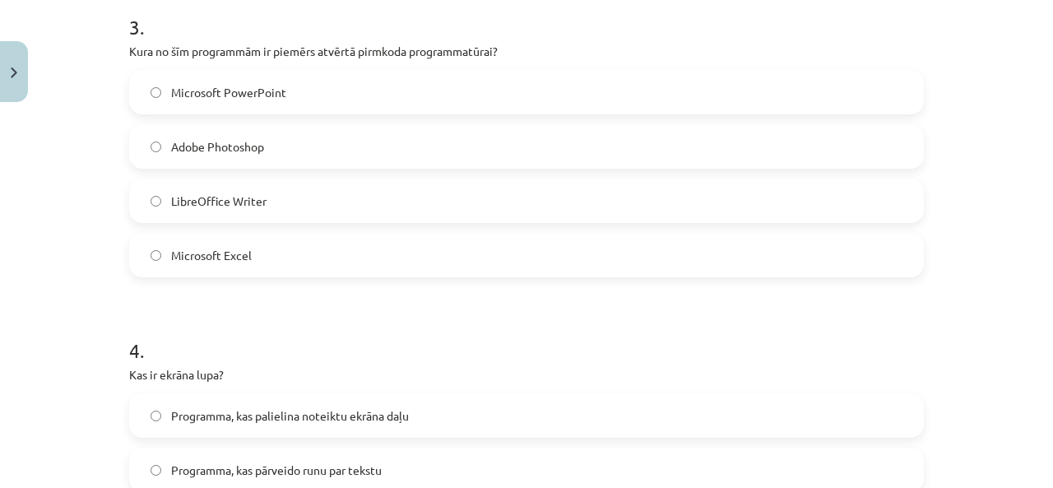
click at [271, 197] on label "LibreOffice Writer" at bounding box center [526, 200] width 791 height 41
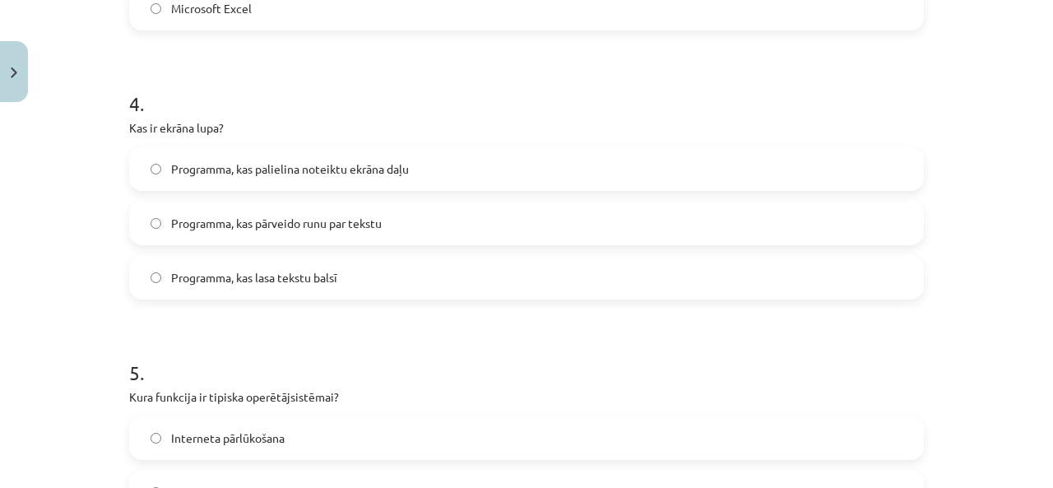
scroll to position [1316, 0]
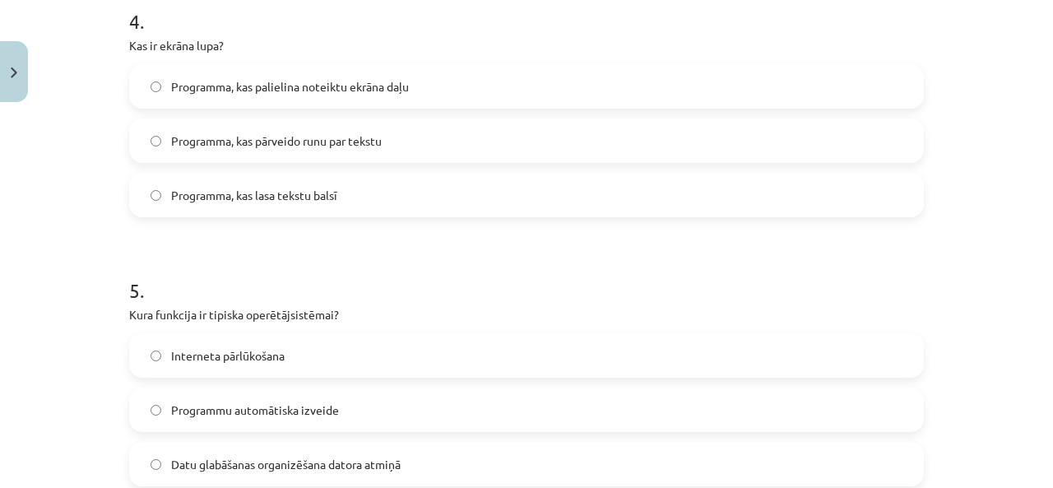
click at [345, 95] on label "Programma, kas palielina noteiktu ekrāna daļu" at bounding box center [526, 86] width 791 height 41
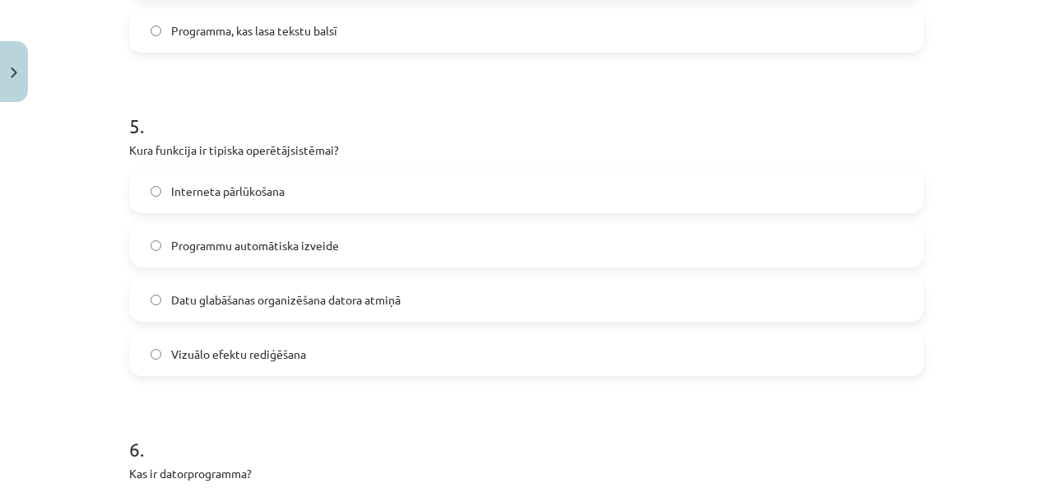
scroll to position [1563, 0]
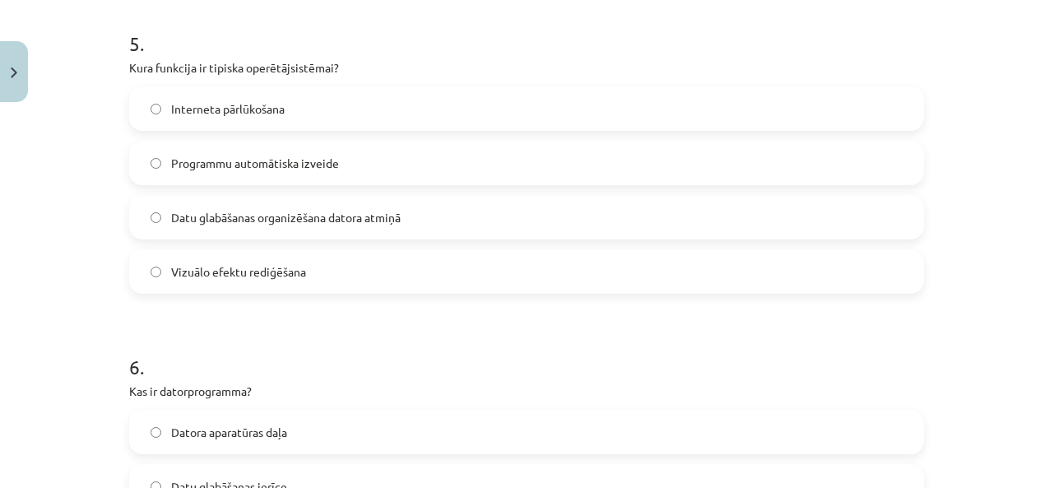
click at [287, 221] on span "Datu glabāšanas organizēšana datora atmiņā" at bounding box center [285, 217] width 229 height 17
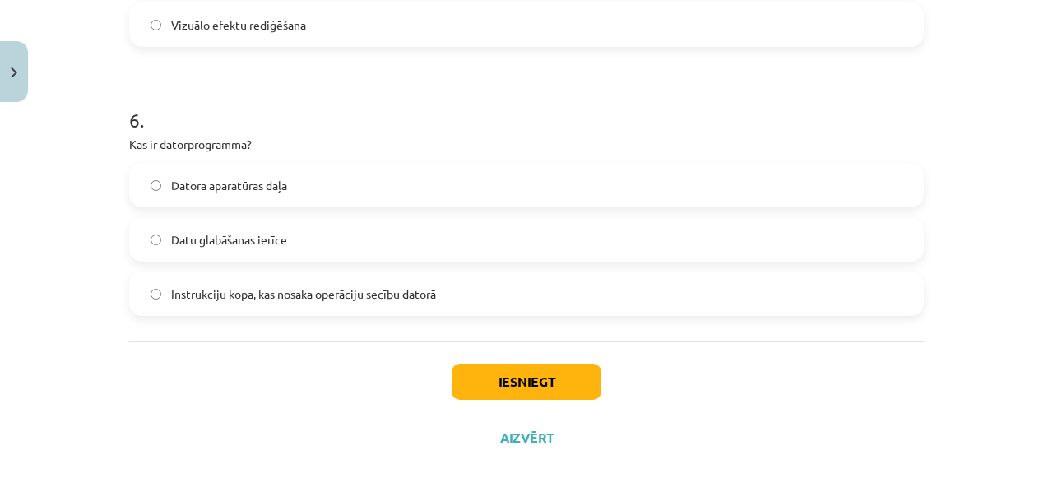
scroll to position [1828, 0]
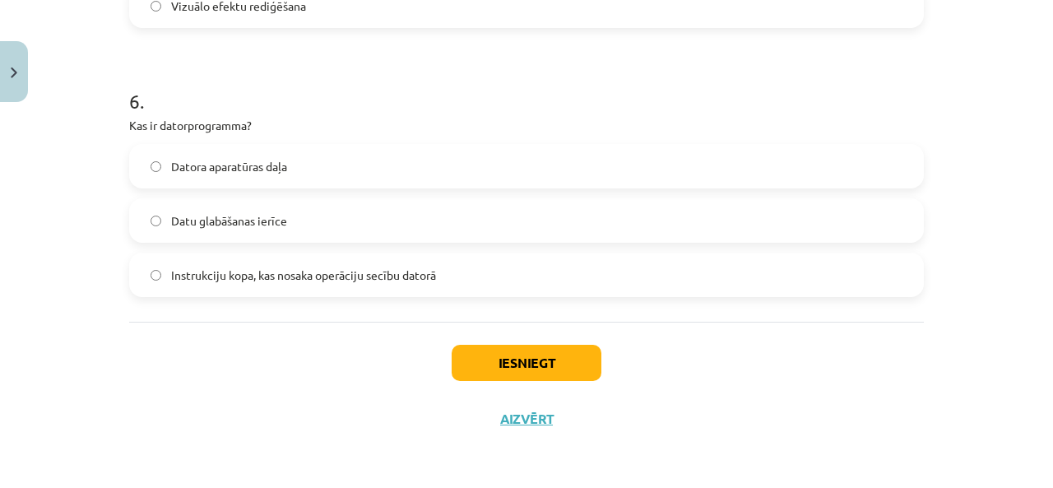
click at [278, 271] on span "Instrukciju kopa, kas nosaka operāciju secību datorā" at bounding box center [303, 274] width 265 height 17
click at [518, 373] on button "Iesniegt" at bounding box center [527, 363] width 150 height 36
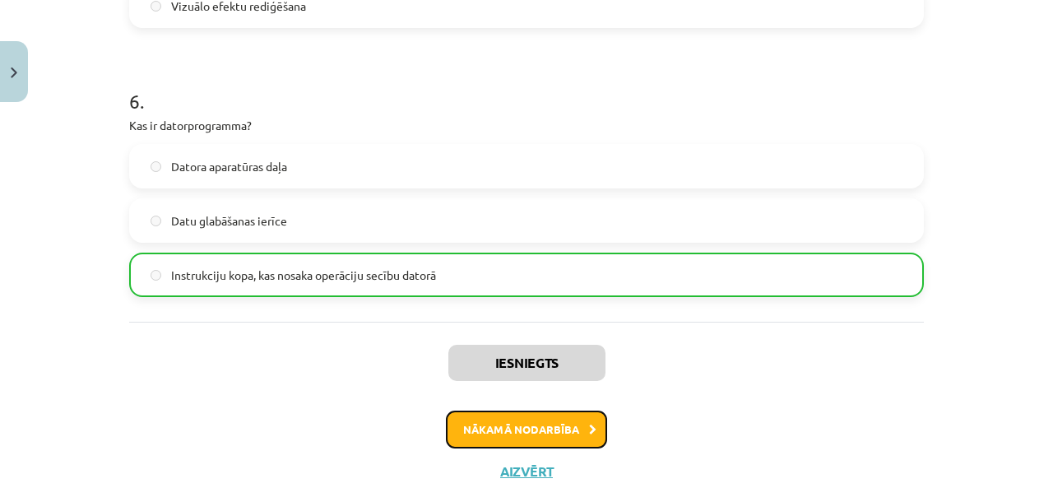
click at [572, 424] on button "Nākamā nodarbība" at bounding box center [526, 429] width 161 height 38
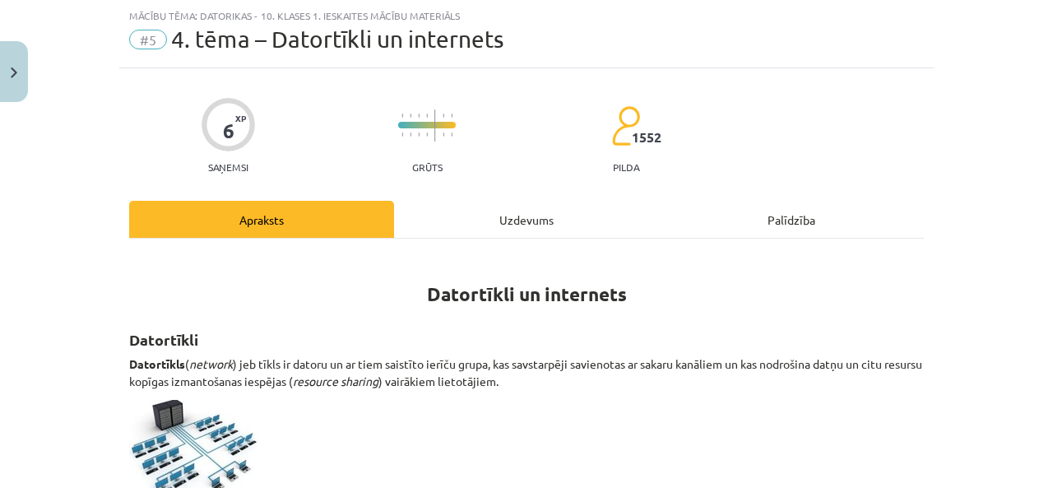
click at [554, 216] on div "Uzdevums" at bounding box center [526, 219] width 265 height 37
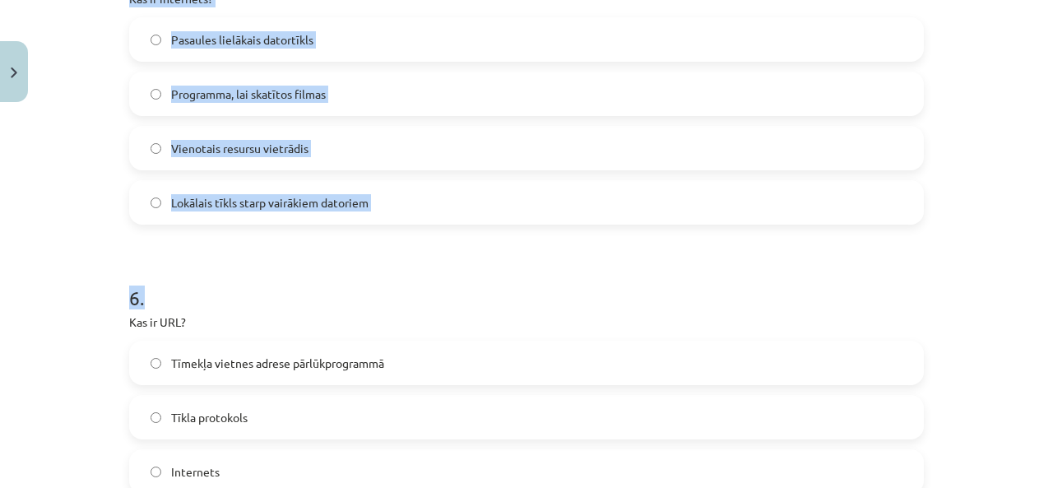
scroll to position [1851, 0]
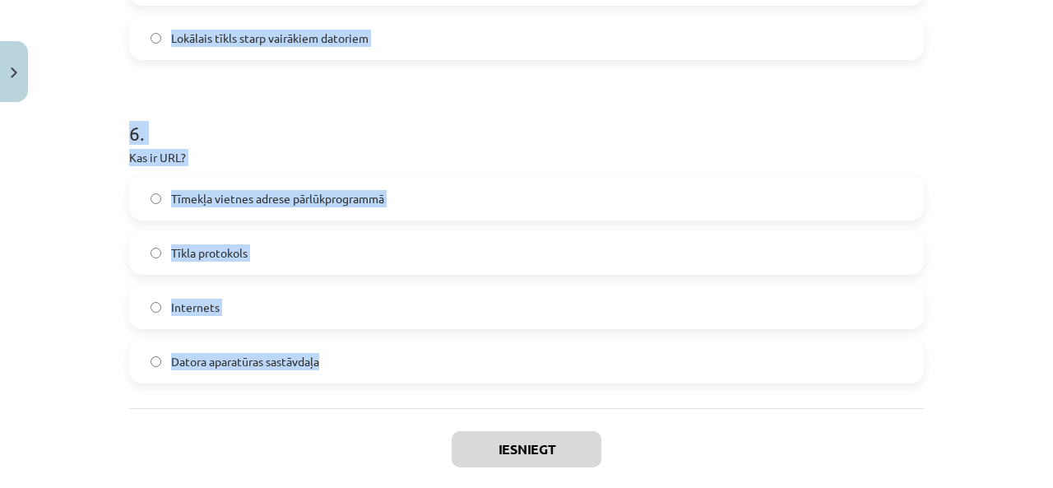
drag, startPoint x: 118, startPoint y: 15, endPoint x: 645, endPoint y: 336, distance: 617.5
copy form "Kas ir lokālais tīkls (LAN)? Interneta paveids Tīkls, kas izvietots nelielā ter…"
drag, startPoint x: 67, startPoint y: 215, endPoint x: 57, endPoint y: 202, distance: 17.0
click at [67, 215] on div "Mācību tēma: Datorikas - 10. klases 1. ieskaites mācību materiāls #5 4. tēma – …" at bounding box center [526, 244] width 1053 height 488
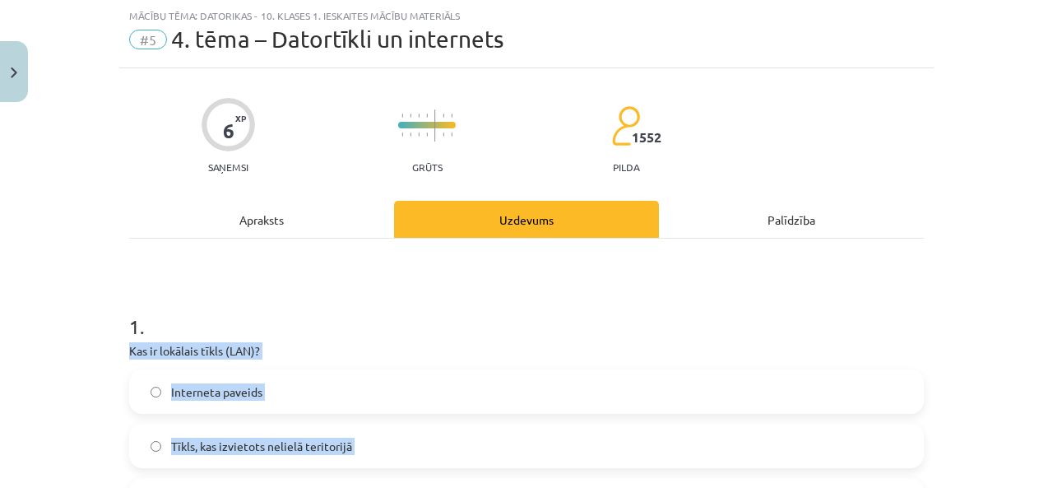
scroll to position [206, 0]
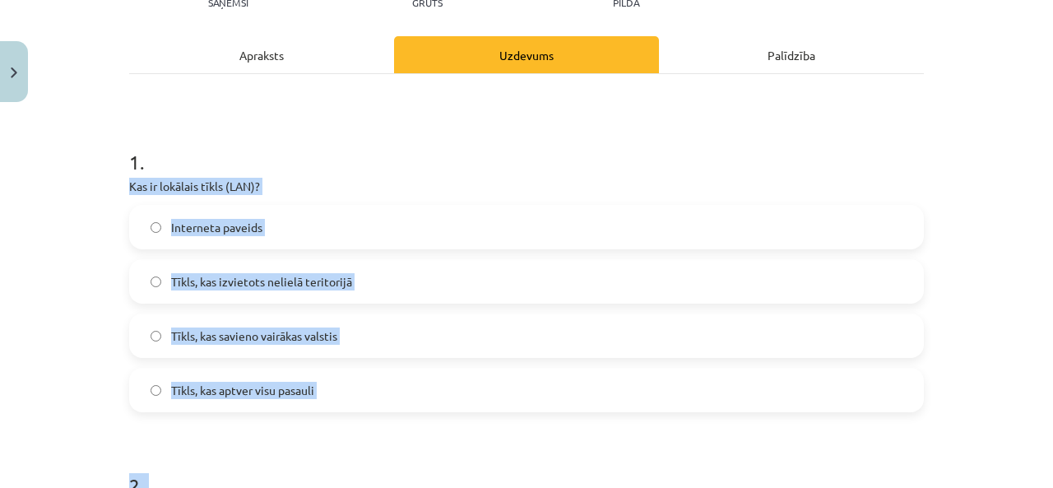
click at [378, 293] on label "Tīkls, kas izvietots nelielā teritorijā" at bounding box center [526, 281] width 791 height 41
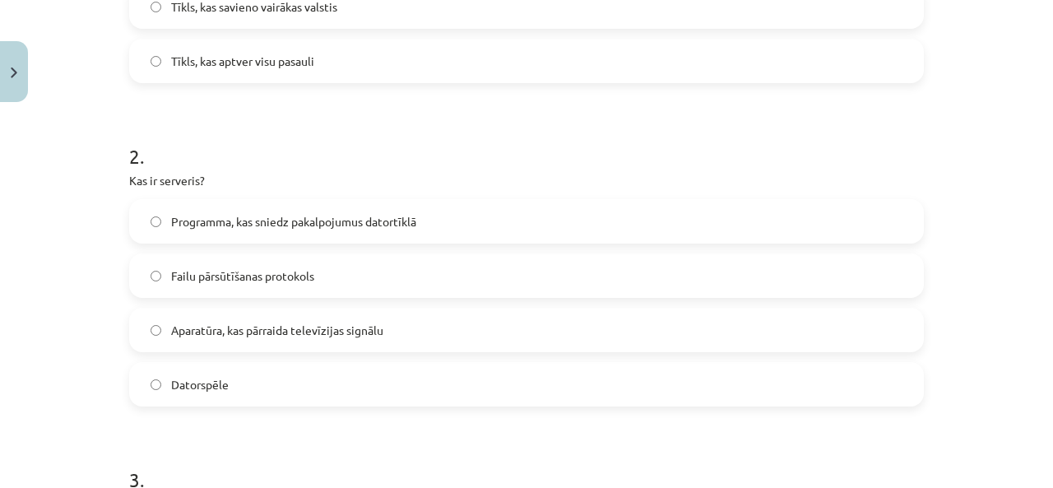
scroll to position [699, 0]
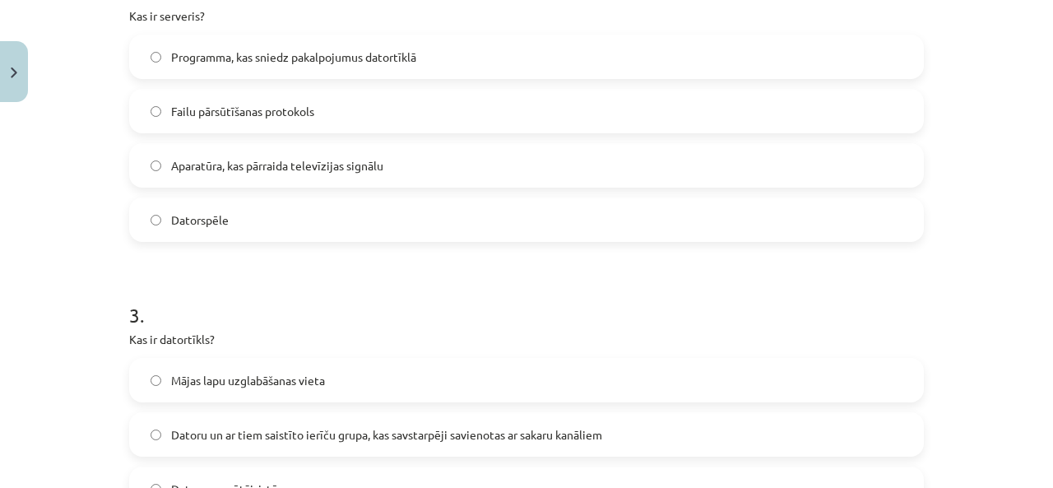
click at [229, 54] on span "Programma, kas sniedz pakalpojumus datortīklā" at bounding box center [293, 57] width 245 height 17
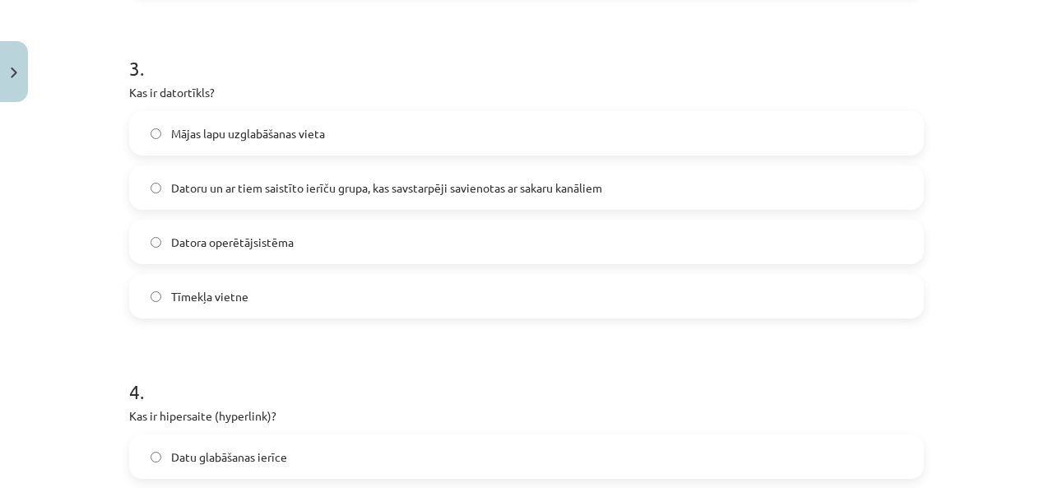
click at [264, 186] on span "Datoru un ar tiem saistīto ierīču grupa, kas savstarpēji savienotas ar sakaru k…" at bounding box center [386, 187] width 431 height 17
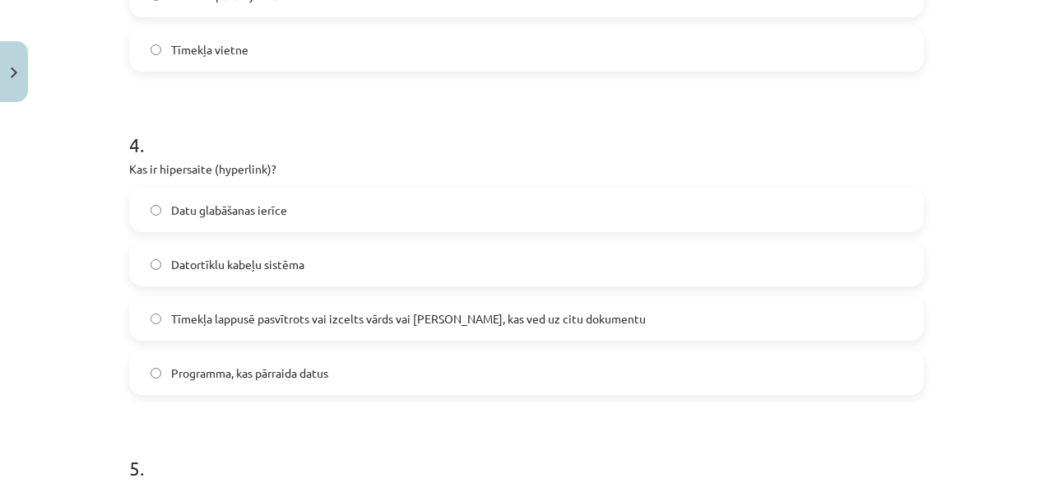
scroll to position [1357, 0]
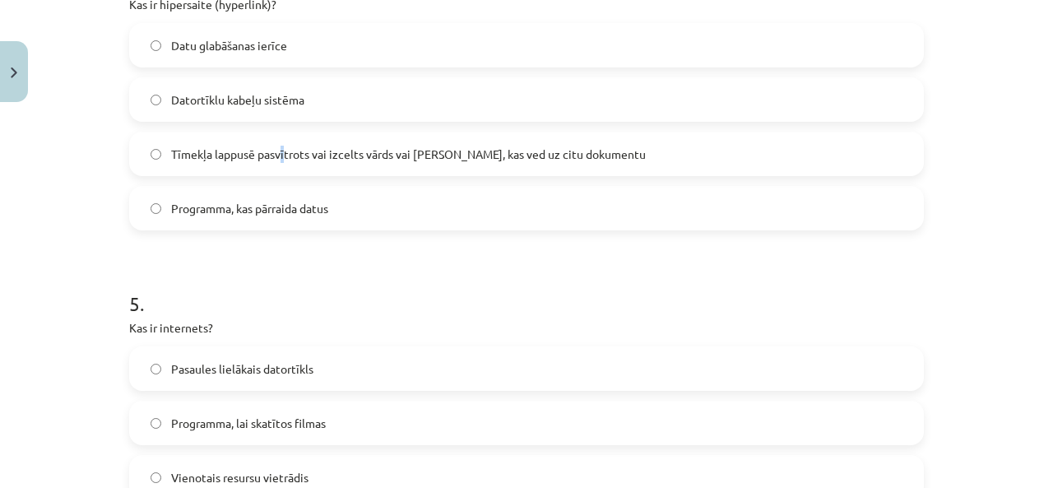
click at [274, 158] on span "Tīmekļa lappusē pasvītrots vai izcelts vārds vai frāze, kas ved uz citu dokumen…" at bounding box center [408, 154] width 475 height 17
click at [336, 144] on label "Tīmekļa lappusē pasvītrots vai izcelts vārds vai frāze, kas ved uz citu dokumen…" at bounding box center [526, 153] width 791 height 41
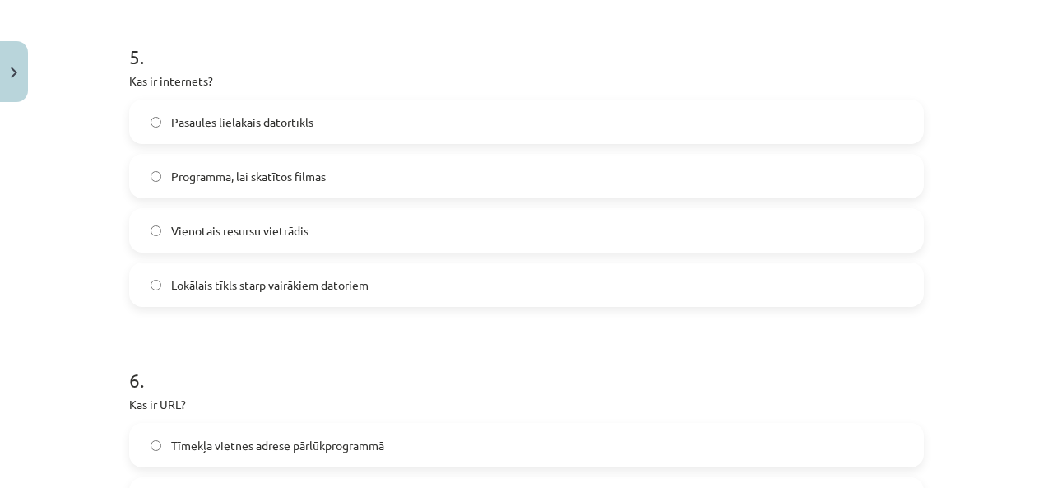
scroll to position [1686, 0]
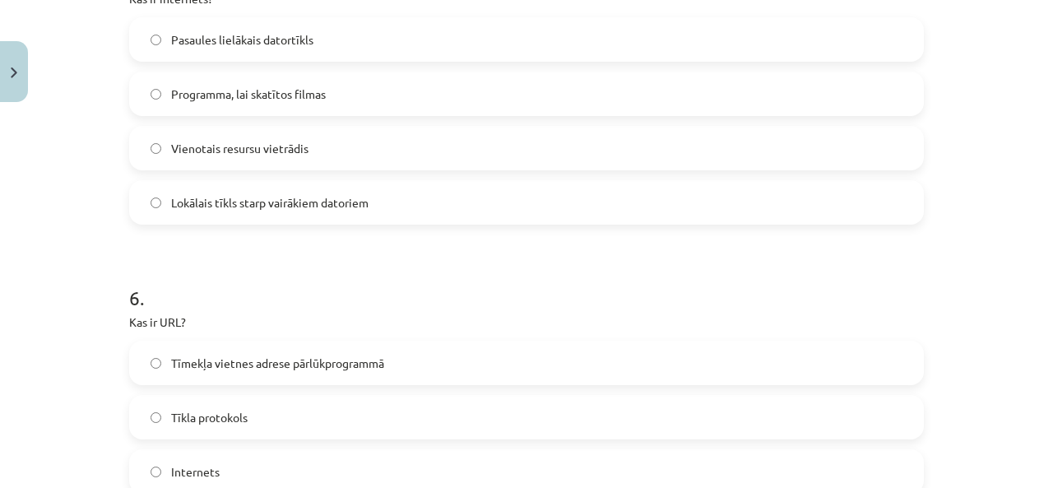
click at [237, 44] on span "Pasaules lielākais datortīkls" at bounding box center [242, 39] width 142 height 17
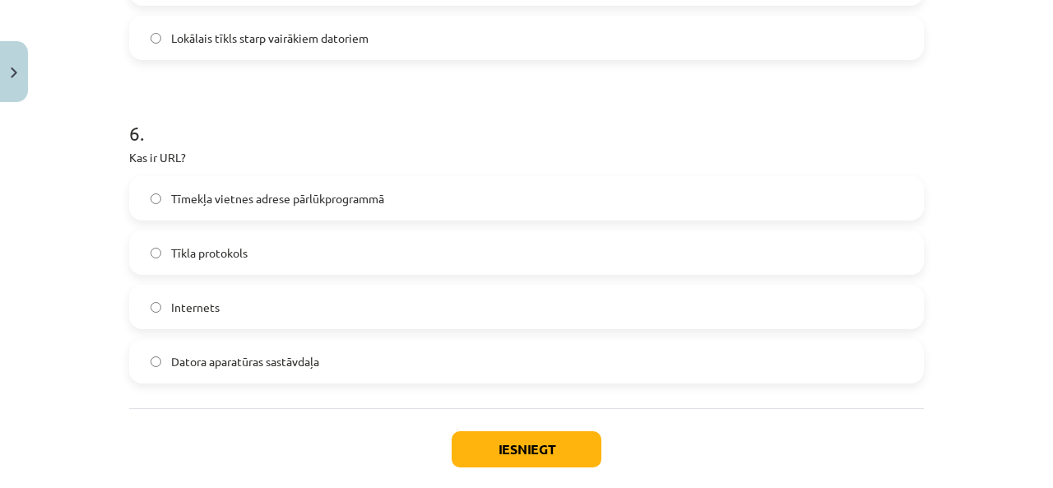
scroll to position [1933, 0]
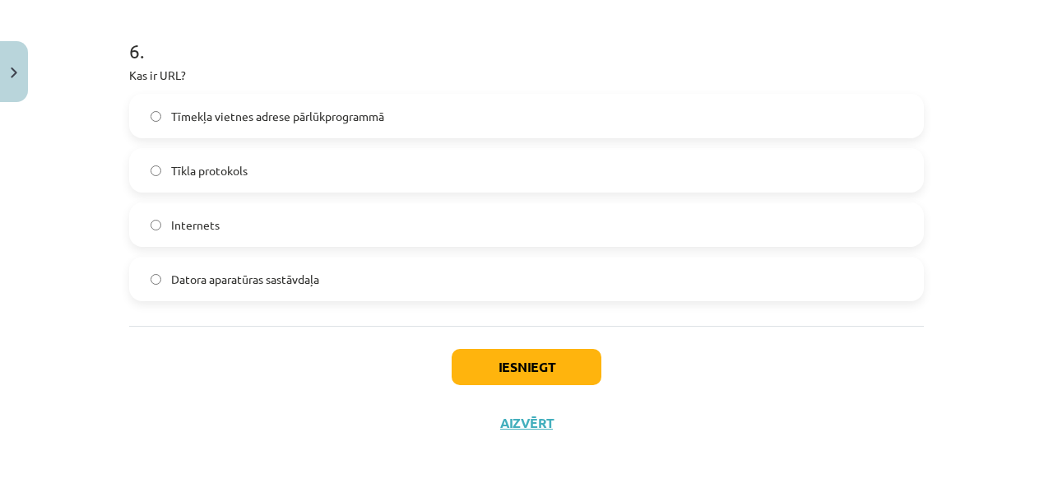
click at [255, 126] on label "Tīmekļa vietnes adrese pārlūkprogrammā" at bounding box center [526, 115] width 791 height 41
click at [505, 368] on button "Iesniegt" at bounding box center [527, 367] width 150 height 36
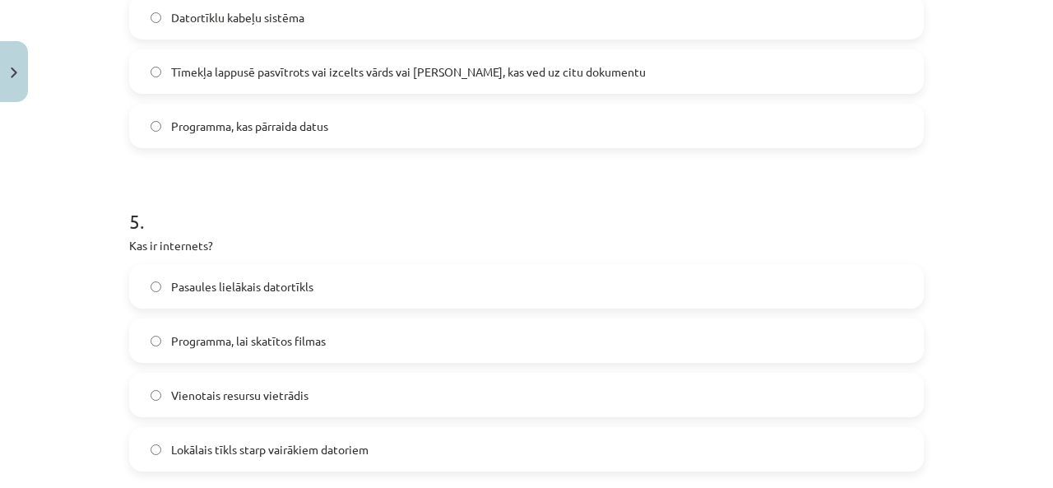
scroll to position [1275, 0]
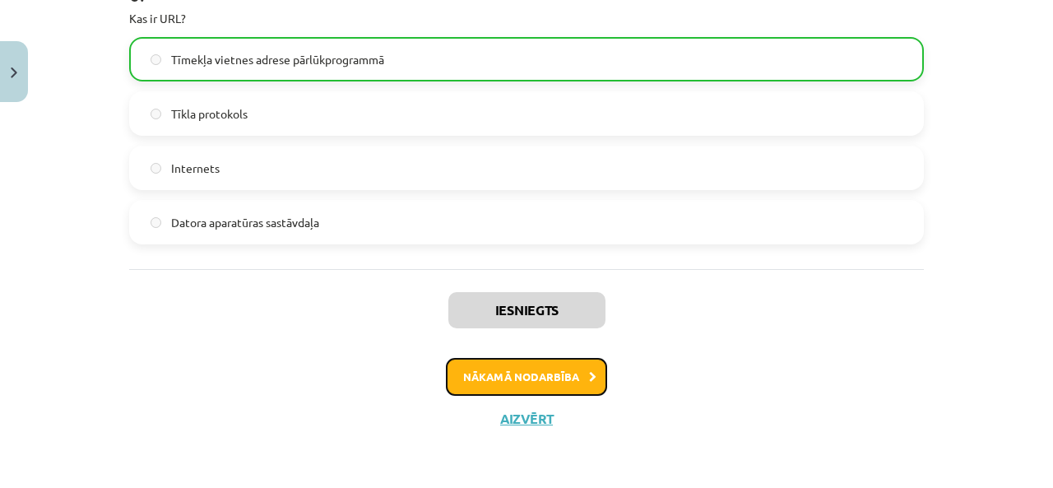
click at [541, 379] on button "Nākamā nodarbība" at bounding box center [526, 377] width 161 height 38
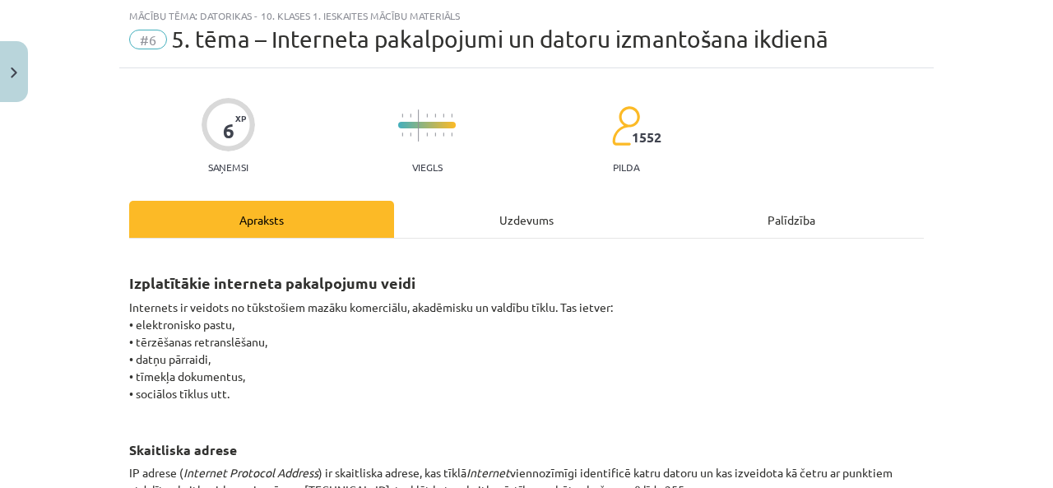
click at [499, 223] on div "Uzdevums" at bounding box center [526, 219] width 265 height 37
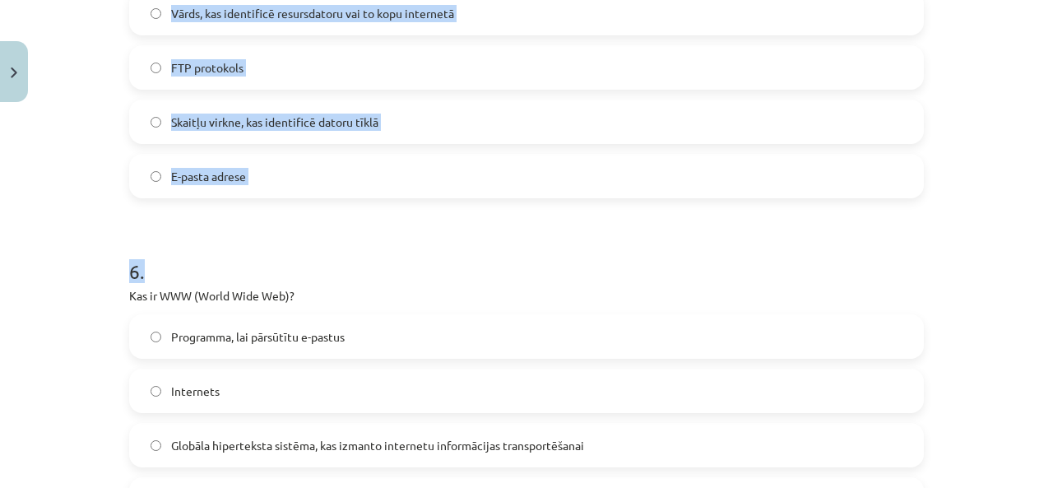
scroll to position [1828, 0]
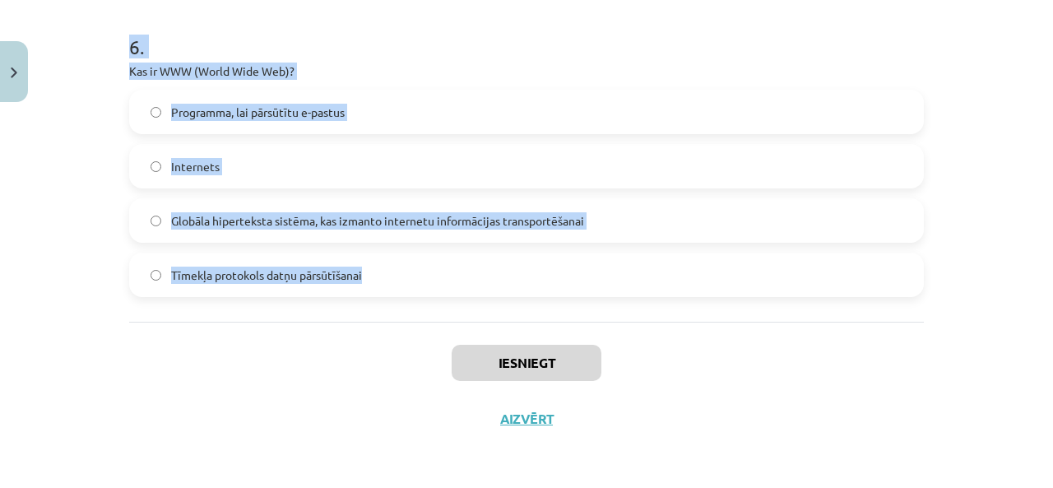
drag, startPoint x: 144, startPoint y: 95, endPoint x: 615, endPoint y: 296, distance: 512.2
copy form "Kāds ir viens no teledarba trūkumiem? Lojalitātes samazināšanās Intelektuālam d…"
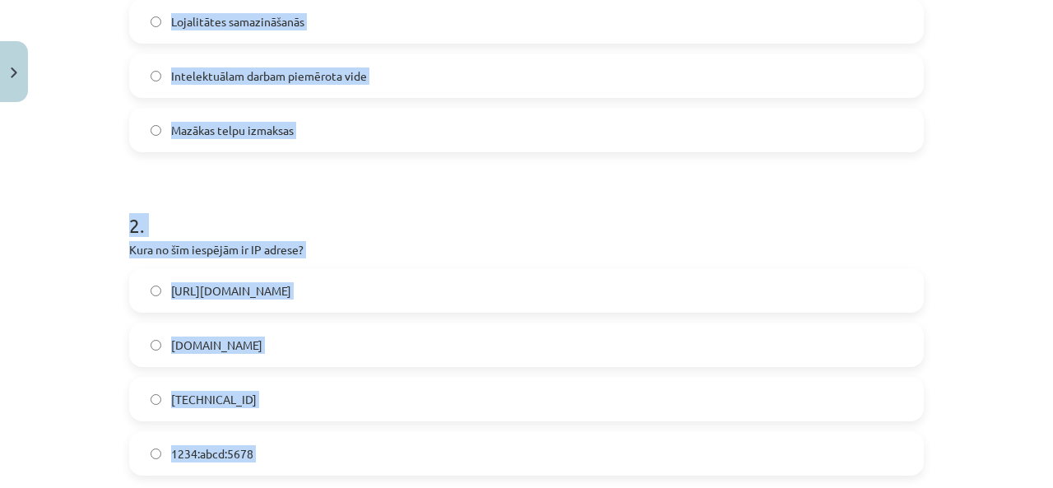
scroll to position [247, 0]
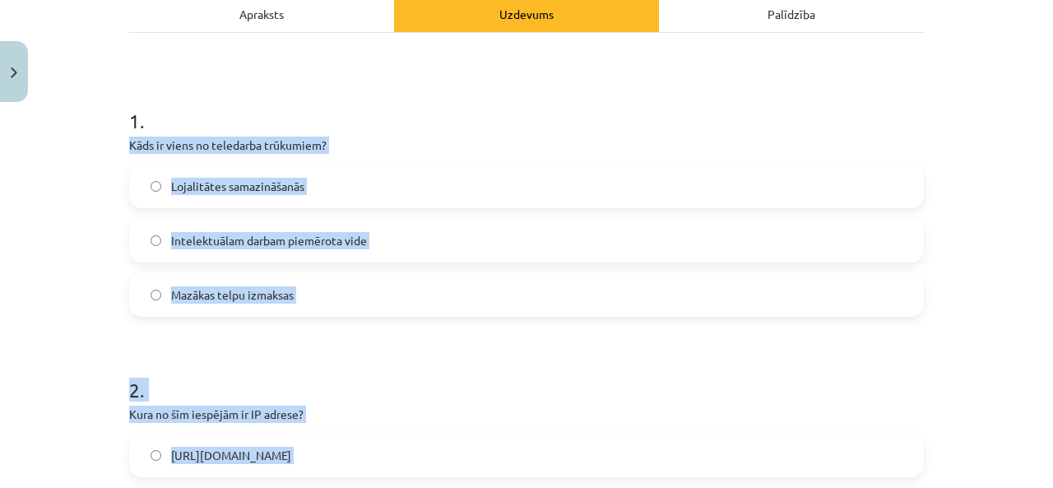
click at [326, 171] on label "Lojalitātes samazināšanās" at bounding box center [526, 185] width 791 height 41
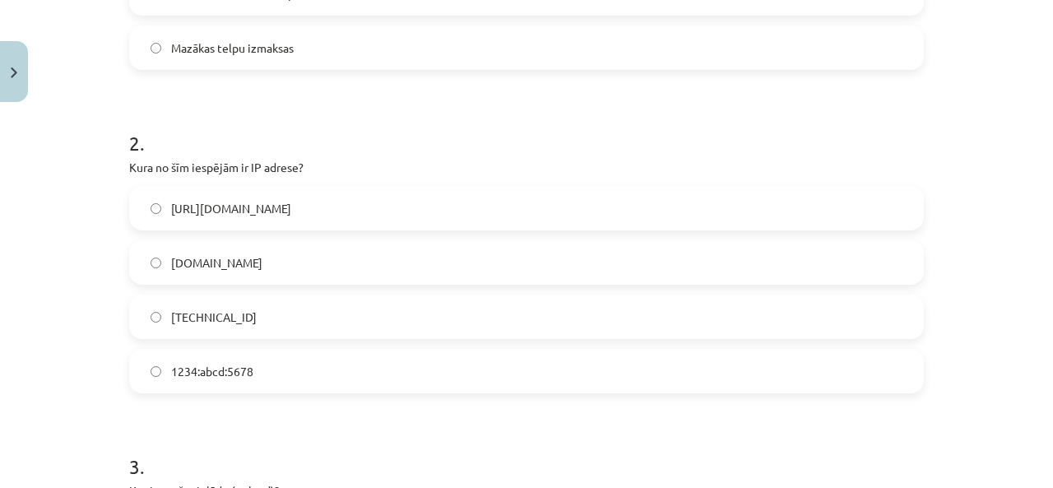
scroll to position [576, 0]
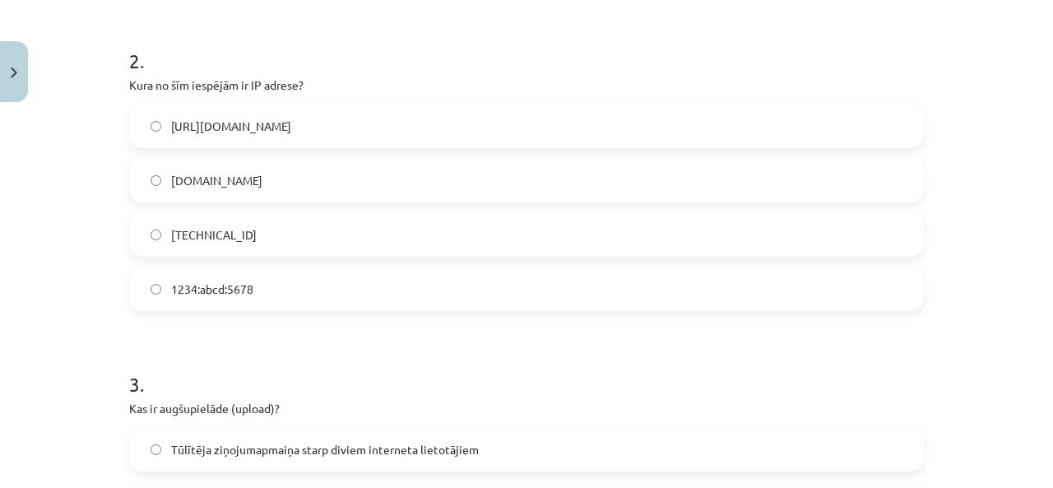
click at [353, 234] on label "192.100.81.101" at bounding box center [526, 234] width 791 height 41
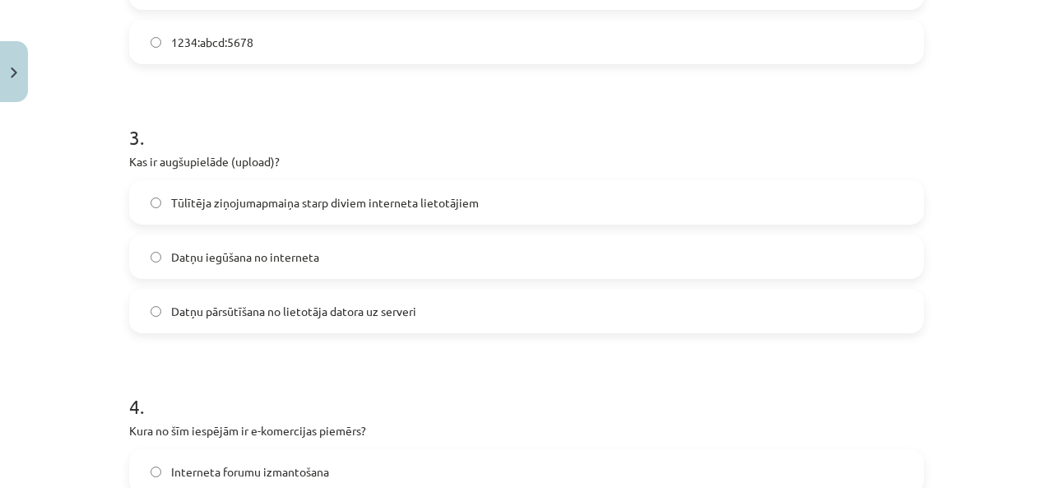
scroll to position [905, 0]
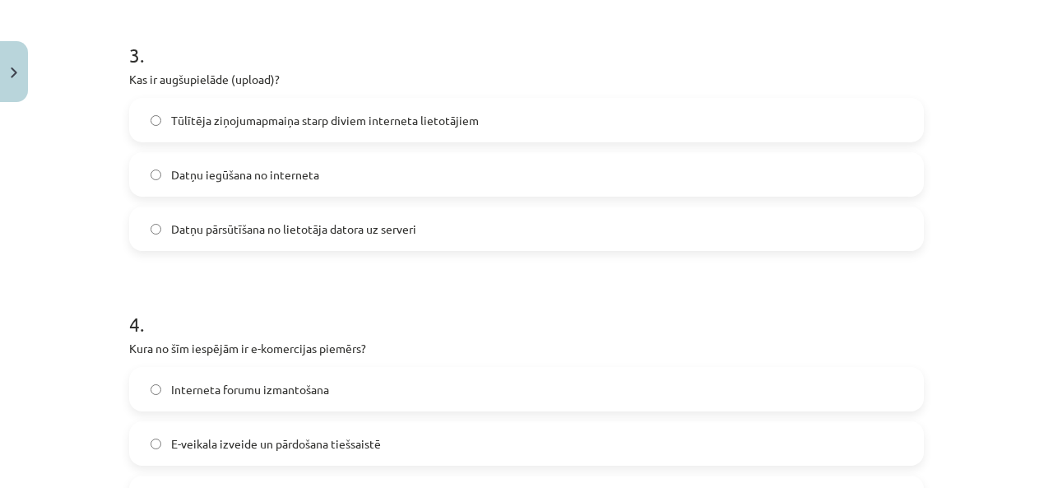
click at [262, 231] on span "Datņu pārsūtīšana no lietotāja datora uz serveri" at bounding box center [293, 228] width 245 height 17
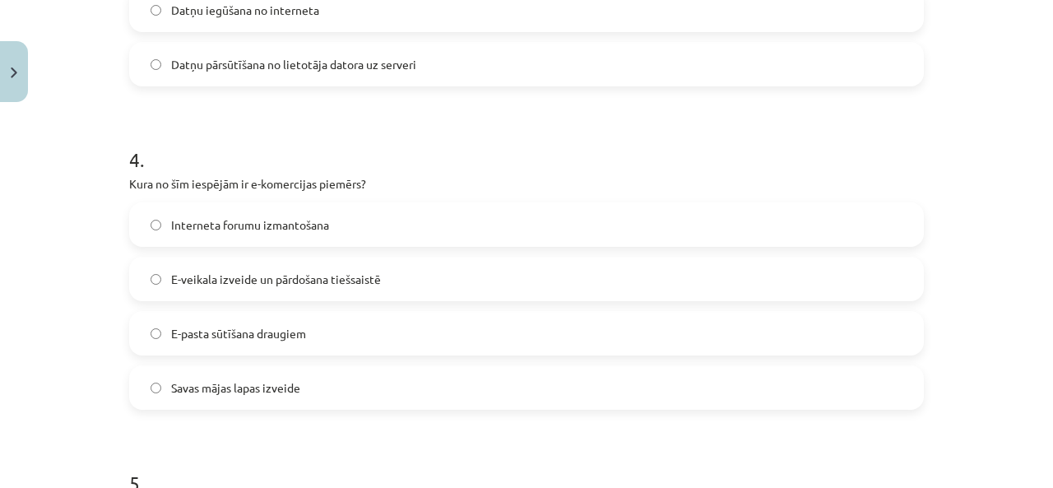
scroll to position [1234, 0]
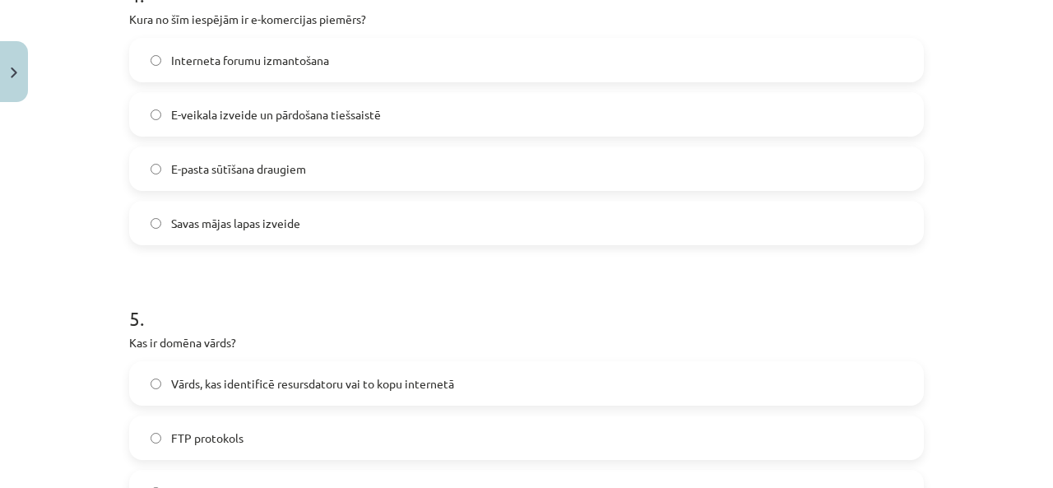
click at [257, 117] on span "E-veikala izveide un pārdošana tiešsaistē" at bounding box center [276, 114] width 210 height 17
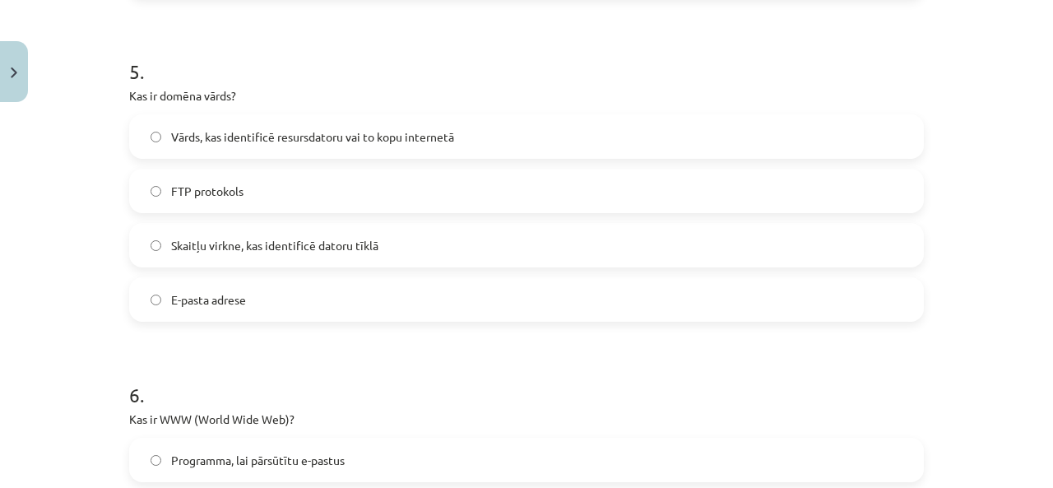
click at [330, 156] on label "Vārds, kas identificē resursdatoru vai to kopu internetā" at bounding box center [526, 136] width 791 height 41
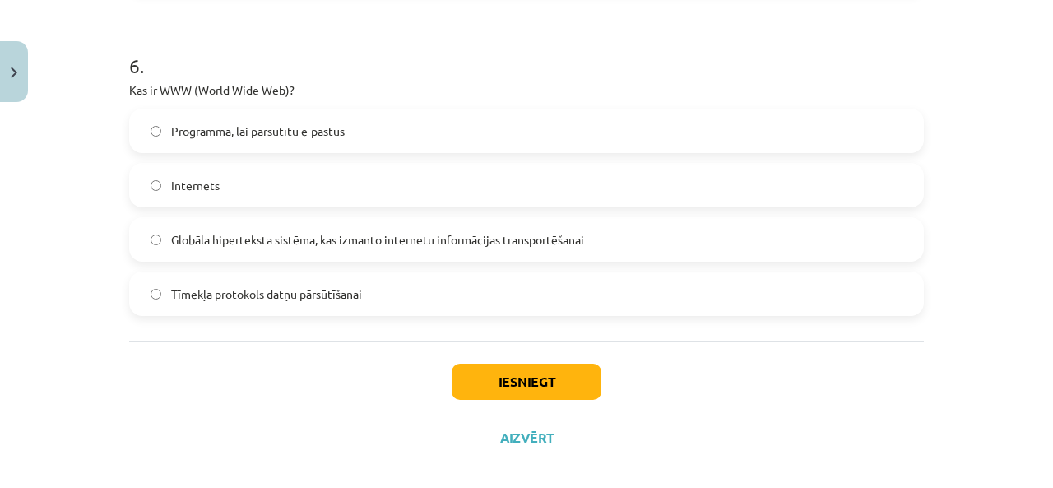
click at [323, 245] on span "Globāla hiperteksta sistēma, kas izmanto internetu informācijas transportēšanai" at bounding box center [377, 239] width 413 height 17
click at [490, 373] on button "Iesniegt" at bounding box center [527, 382] width 150 height 36
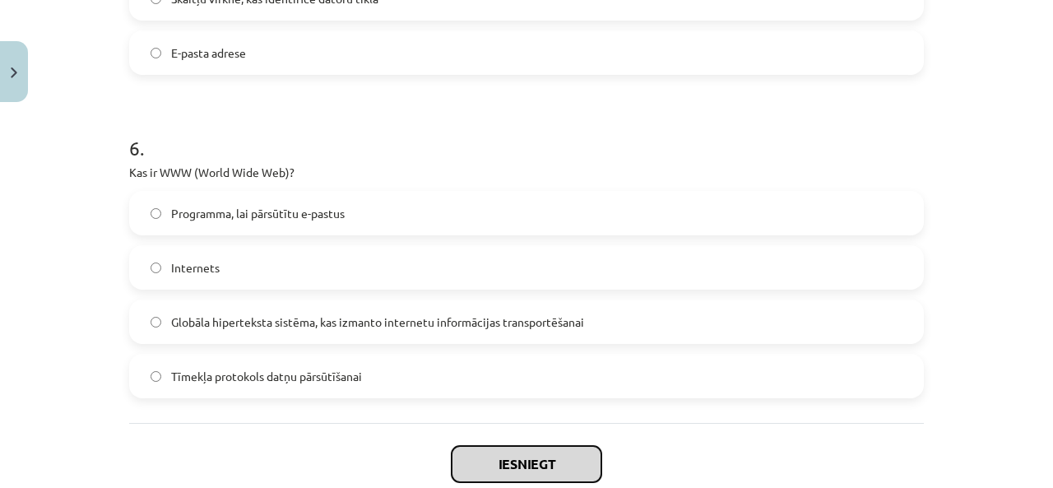
scroll to position [1645, 0]
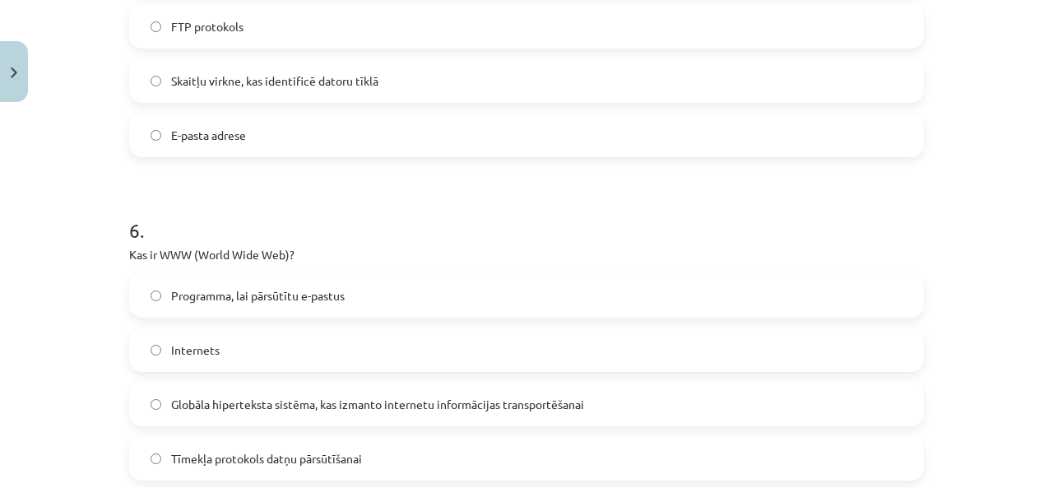
drag, startPoint x: 552, startPoint y: 436, endPoint x: 563, endPoint y: 485, distance: 50.7
click at [562, 456] on div "Tīmekļa protokols datņu pārsūtīšanai" at bounding box center [526, 458] width 795 height 44
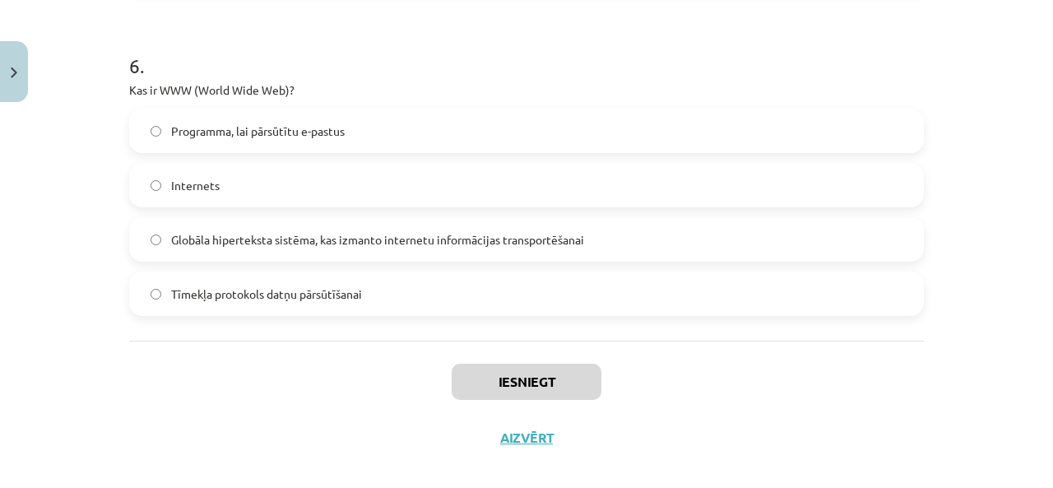
scroll to position [1828, 0]
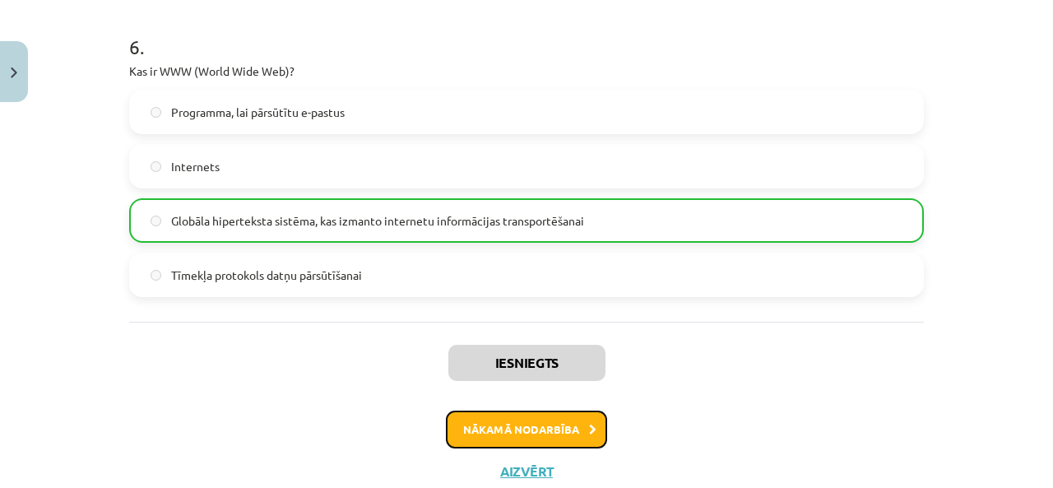
click at [563, 435] on button "Nākamā nodarbība" at bounding box center [526, 429] width 161 height 38
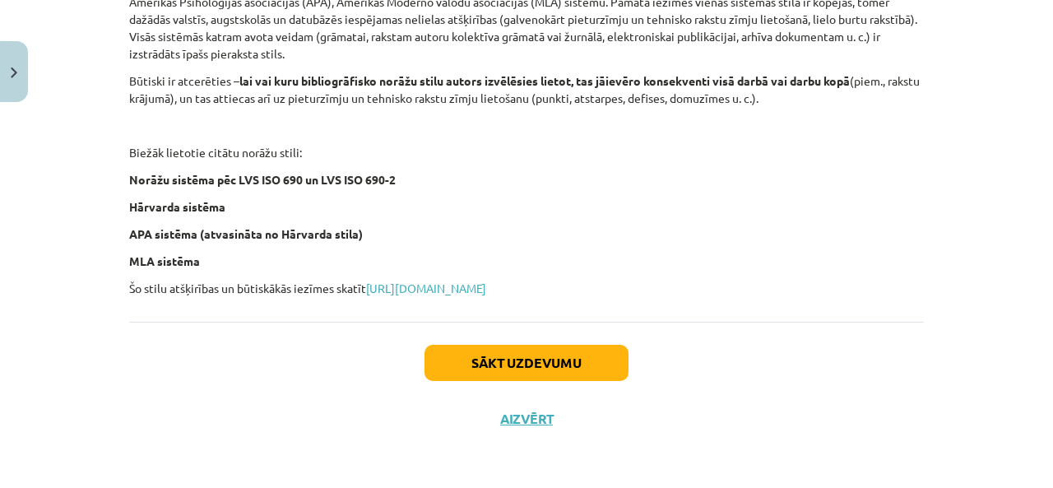
scroll to position [41, 0]
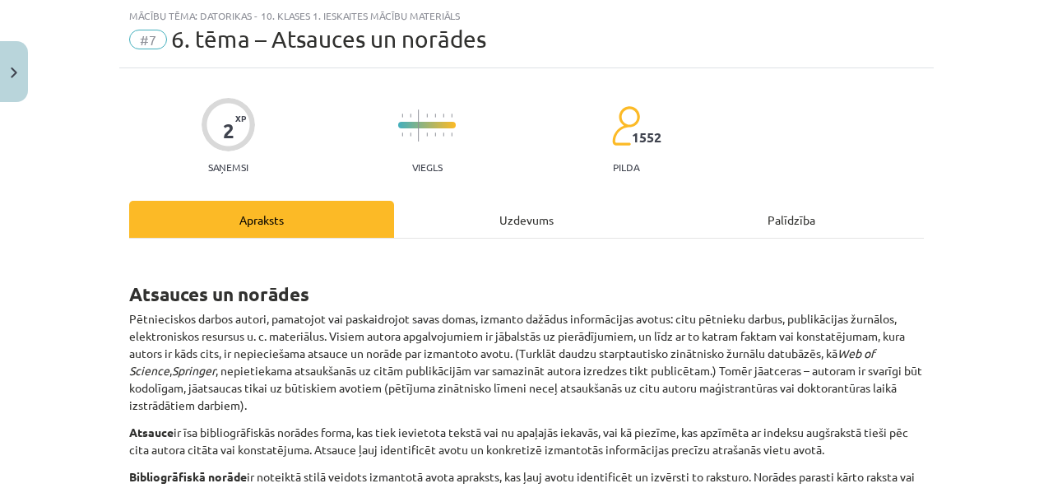
click at [520, 221] on div "Uzdevums" at bounding box center [526, 219] width 265 height 37
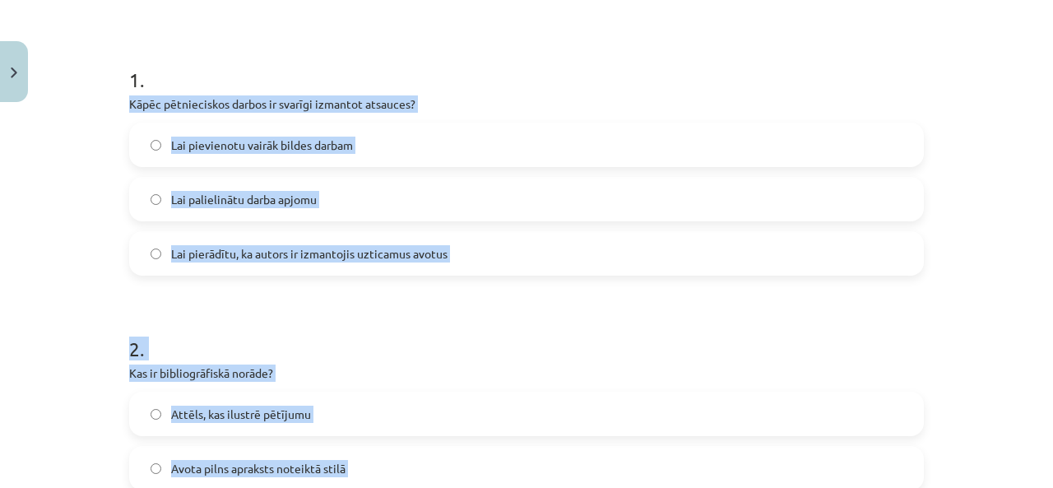
scroll to position [452, 0]
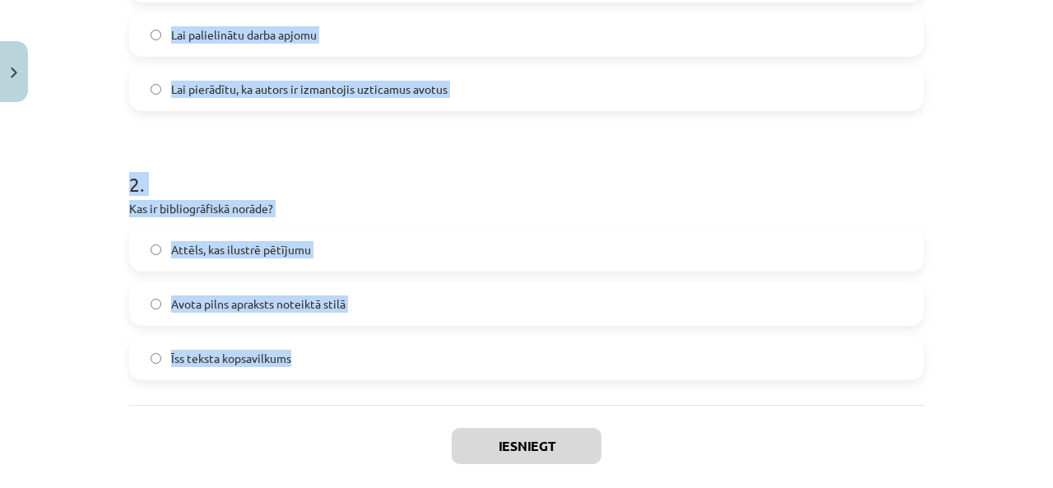
drag, startPoint x: 118, startPoint y: 263, endPoint x: 534, endPoint y: 373, distance: 429.5
click at [534, 373] on div "2 XP Saņemsi Viegls 1552 pilda Apraksts Uzdevums Palīdzība 1 . Kāpēc pētniecisk…" at bounding box center [526, 93] width 814 height 873
click at [101, 215] on div "Mācību tēma: Datorikas - 10. klases 1. ieskaites mācību materiāls #7 6. tēma – …" at bounding box center [526, 244] width 1053 height 488
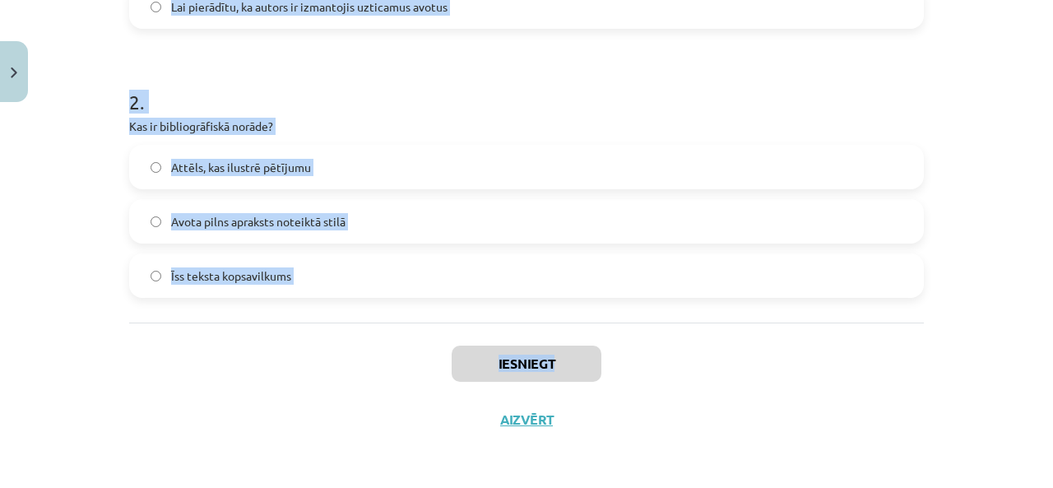
click at [549, 346] on div "2 XP Saņemsi Viegls 1552 pilda Apraksts Uzdevums Palīdzība 1 . Kāpēc pētniecisk…" at bounding box center [526, 11] width 814 height 873
copy div "Kāpēc pētnieciskos darbos ir svarīgi izmantot atsauces? Lai pievienotu vairāk b…"
click at [98, 333] on div "Mācību tēma: Datorikas - 10. klases 1. ieskaites mācību materiāls #7 6. tēma – …" at bounding box center [526, 244] width 1053 height 488
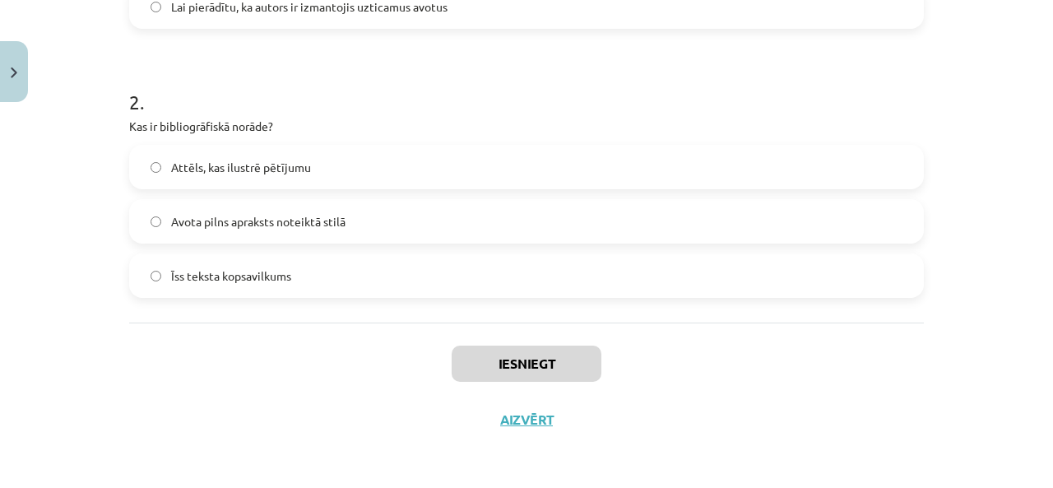
click at [204, 215] on span "Avota pilns apraksts noteiktā stilā" at bounding box center [258, 221] width 174 height 17
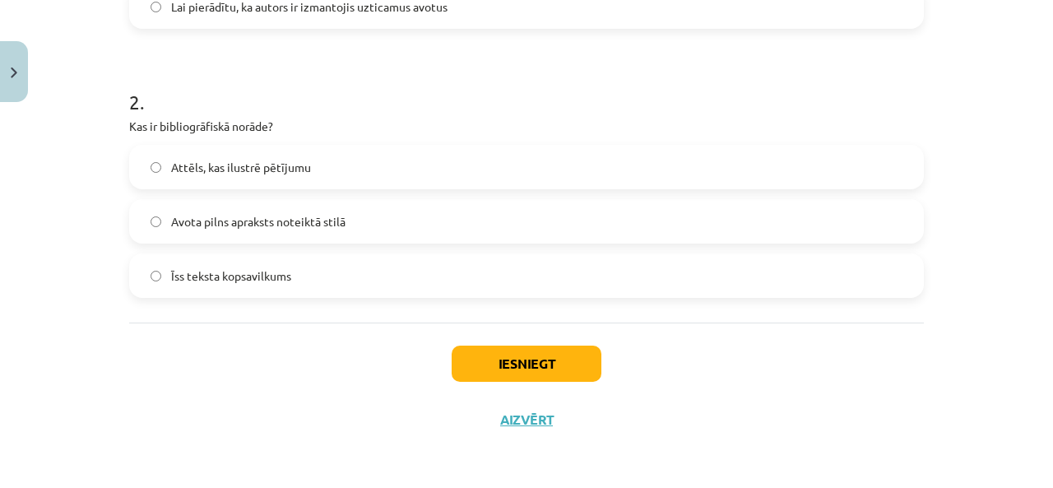
scroll to position [288, 0]
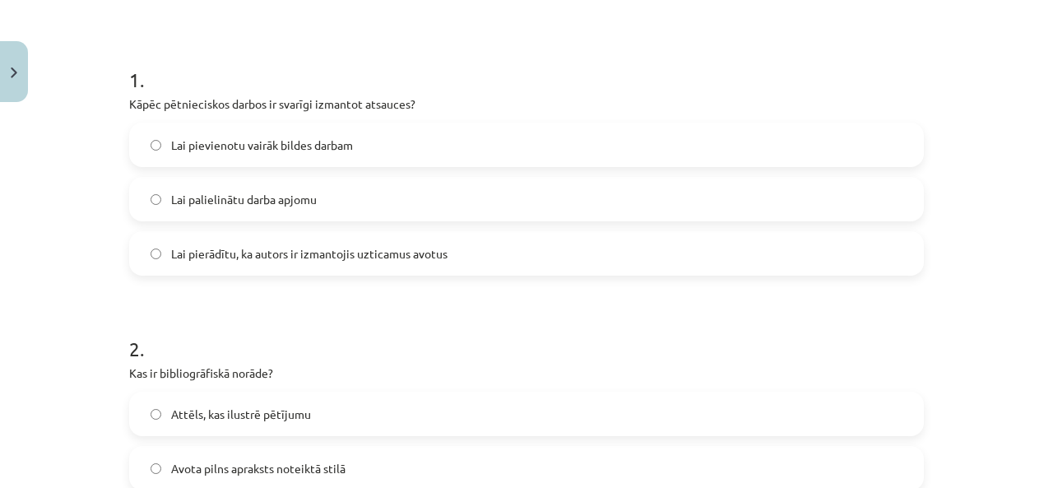
click at [390, 254] on span "Lai pierādītu, ka autors ir izmantojis uzticamus avotus" at bounding box center [309, 253] width 276 height 17
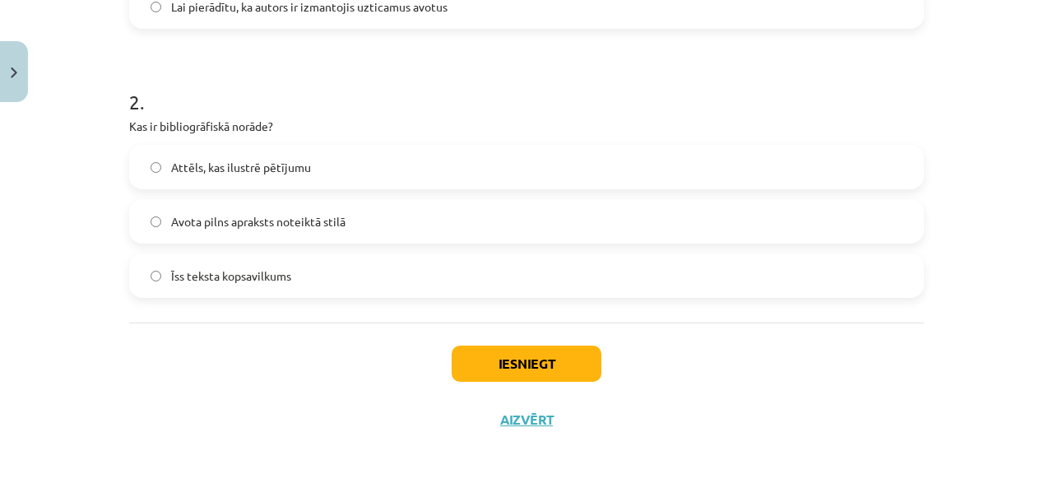
scroll to position [535, 0]
click at [519, 358] on button "Iesniegt" at bounding box center [527, 363] width 150 height 36
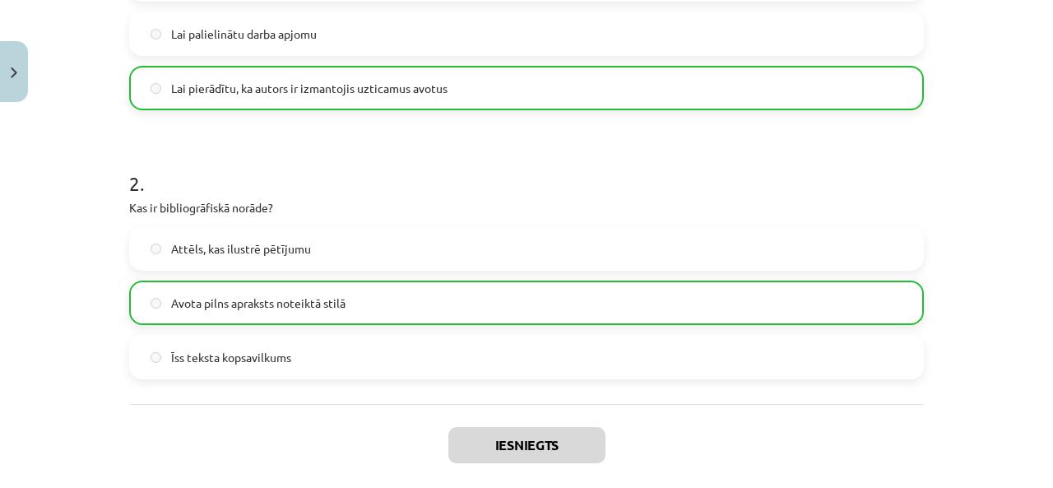
scroll to position [588, 0]
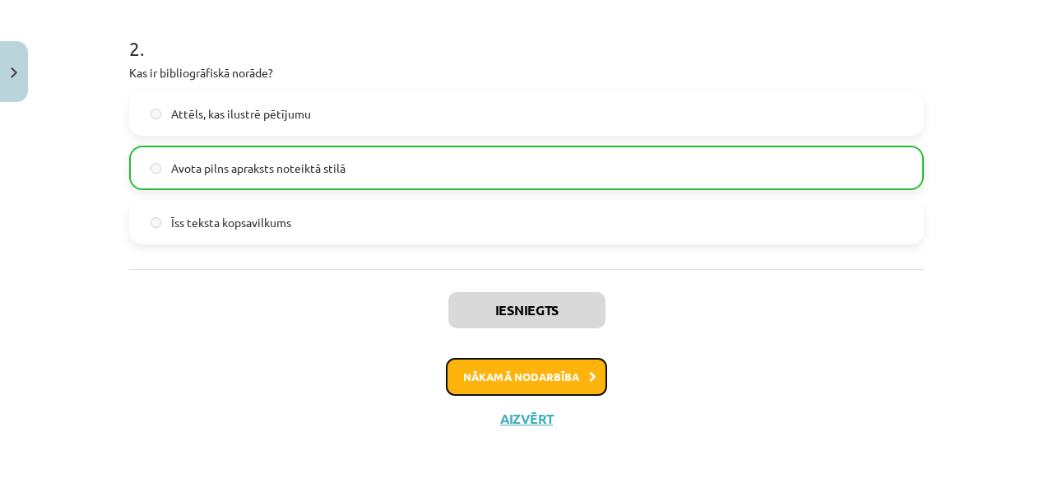
click at [575, 380] on button "Nākamā nodarbība" at bounding box center [526, 377] width 161 height 38
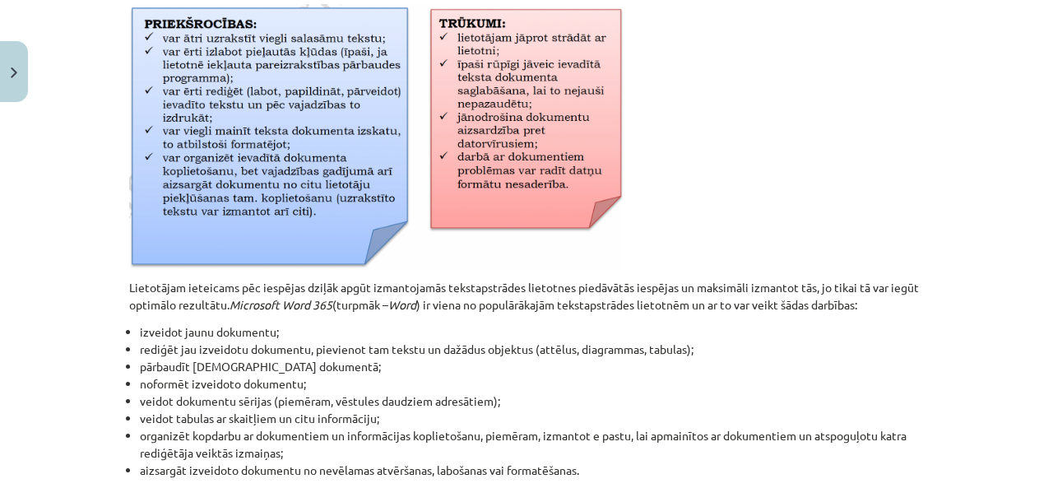
scroll to position [41, 0]
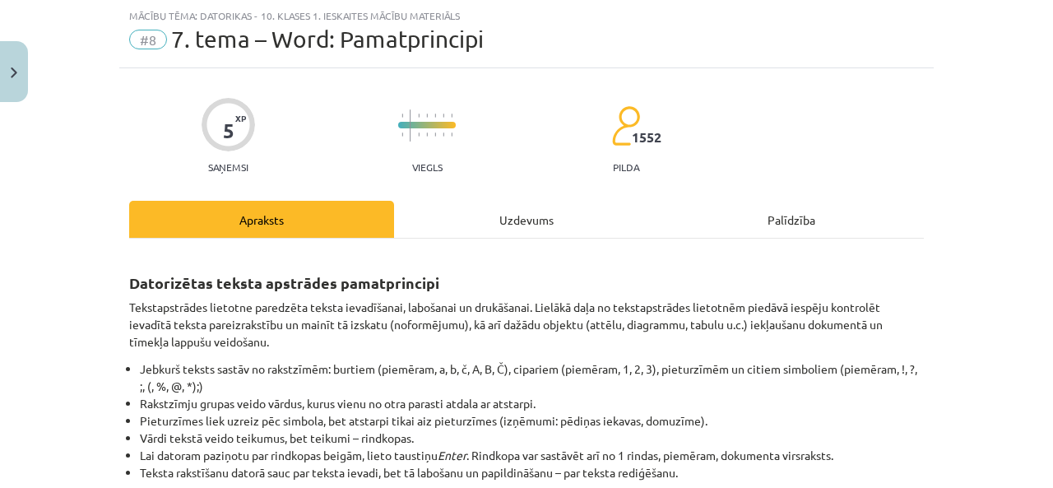
click at [526, 218] on div "Uzdevums" at bounding box center [526, 219] width 265 height 37
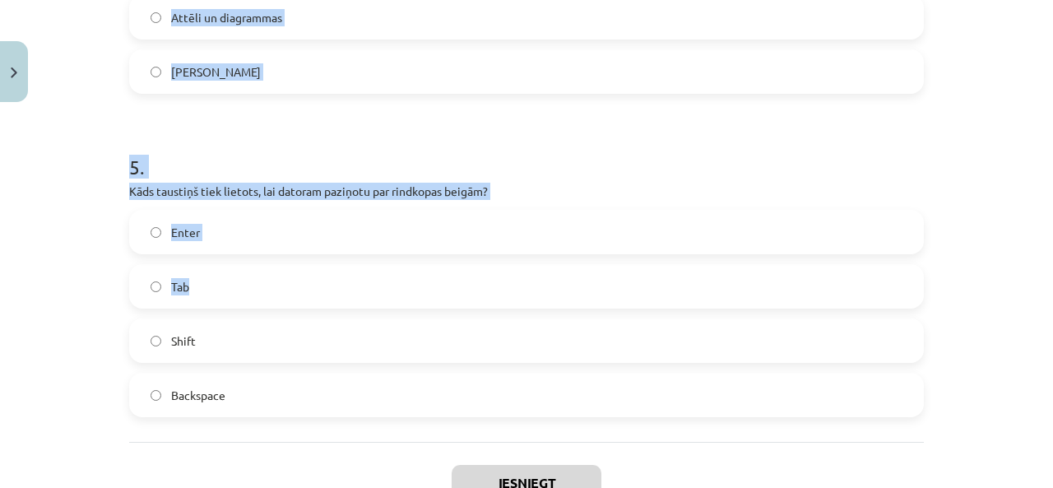
scroll to position [1559, 0]
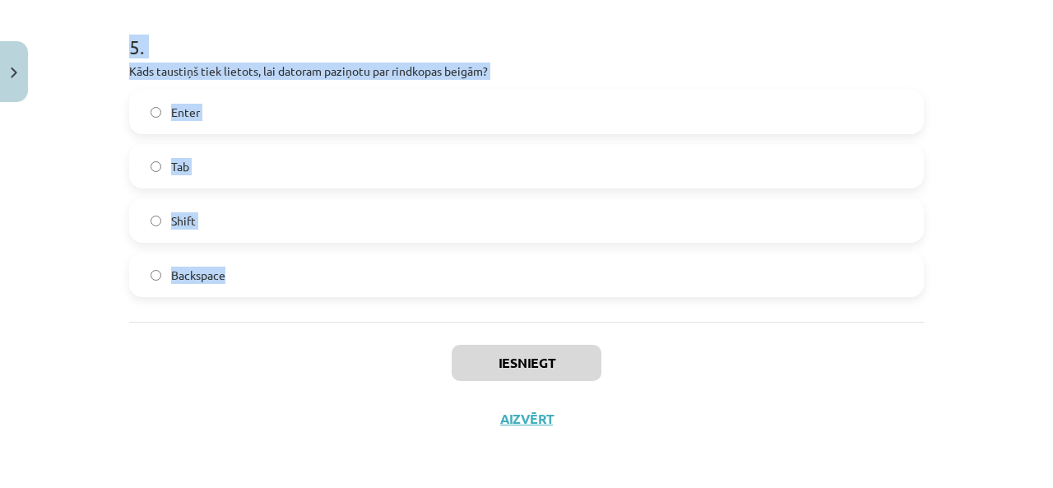
drag, startPoint x: 114, startPoint y: 95, endPoint x: 540, endPoint y: 269, distance: 460.0
copy form "Kas parasti atdala vārdus tekstā? Domuzīme Enter taustiņš Atstarpe Pieturzīmes …"
click at [84, 223] on div "Mācību tēma: Datorikas - 10. klases 1. ieskaites mācību materiāls #8 7. tema – …" at bounding box center [526, 244] width 1053 height 488
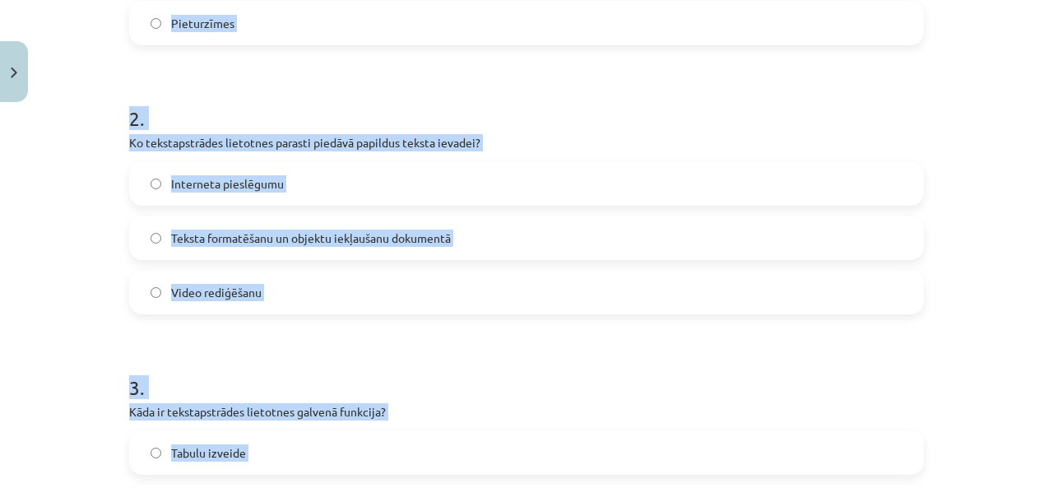
scroll to position [243, 0]
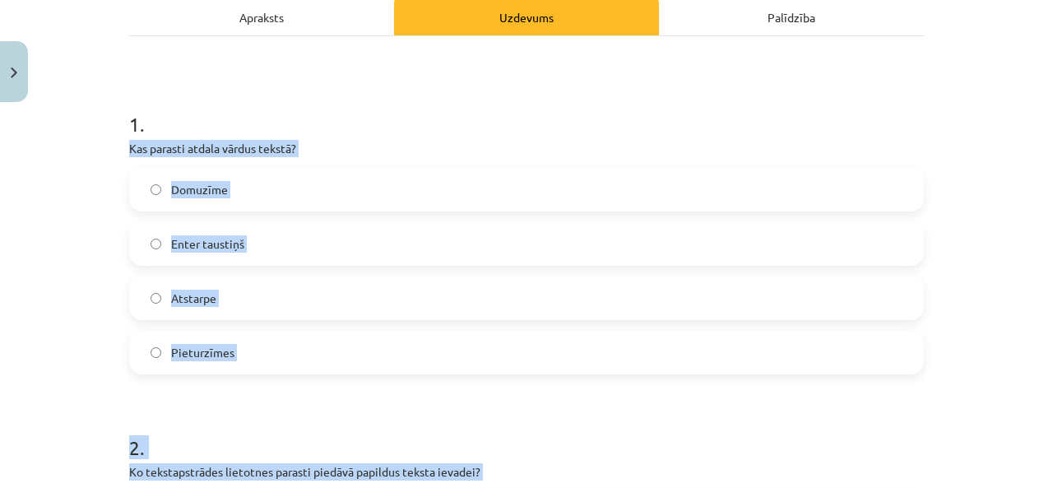
click at [247, 305] on label "Atstarpe" at bounding box center [526, 297] width 791 height 41
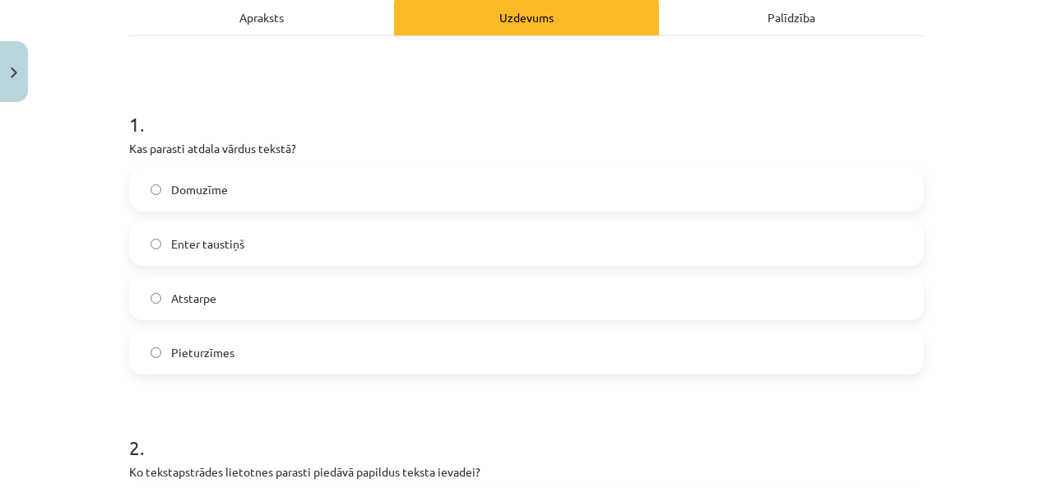
scroll to position [490, 0]
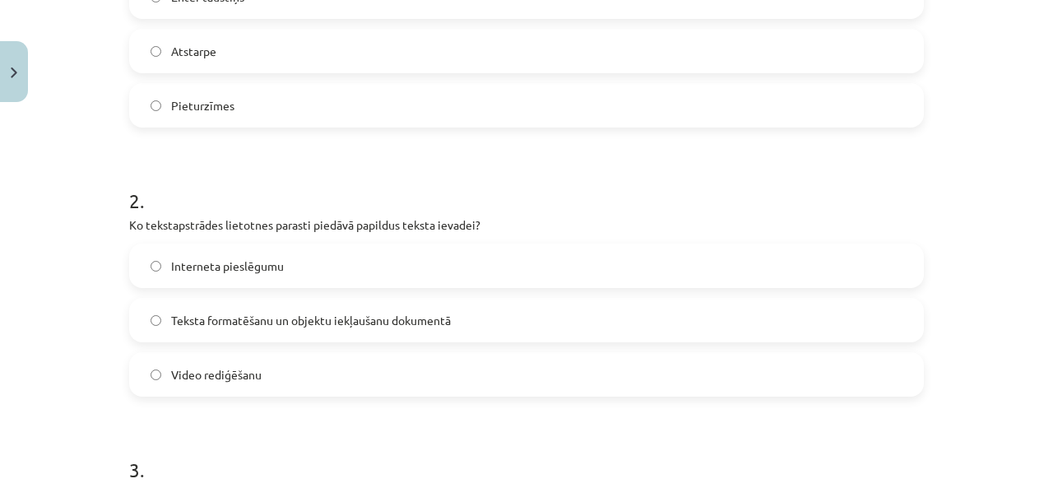
click at [383, 320] on span "Teksta formatēšanu un objektu iekļaušanu dokumentā" at bounding box center [311, 320] width 280 height 17
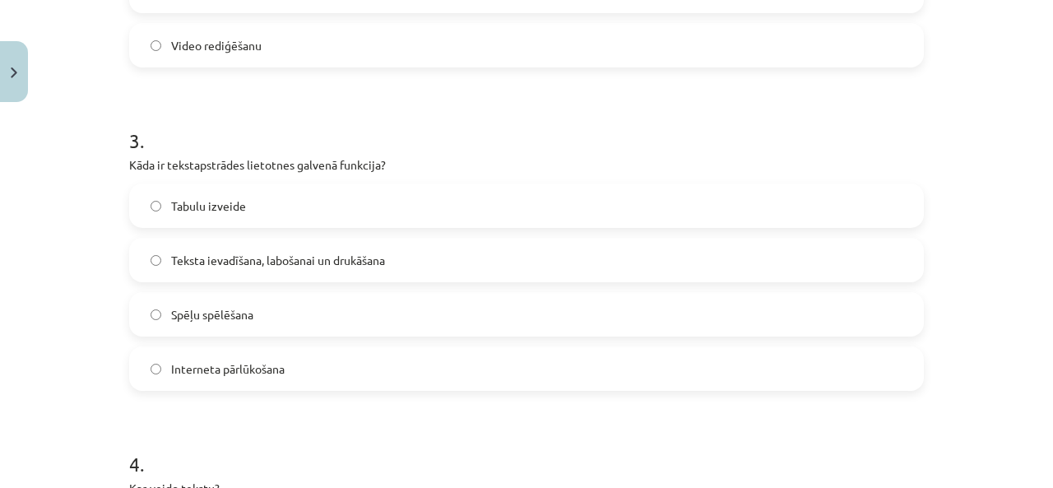
scroll to position [901, 0]
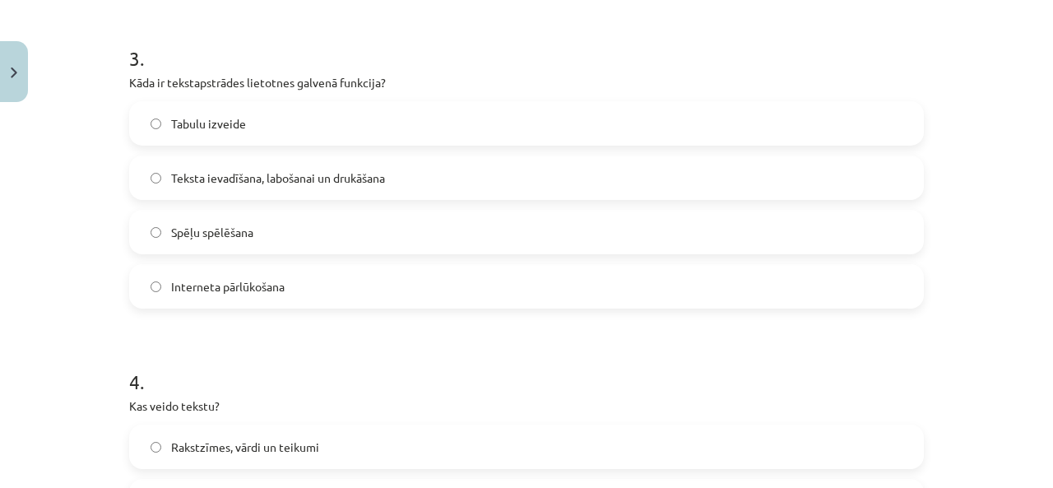
click at [261, 186] on span "Teksta ievadīšana, labošanai un drukāšana" at bounding box center [278, 177] width 214 height 17
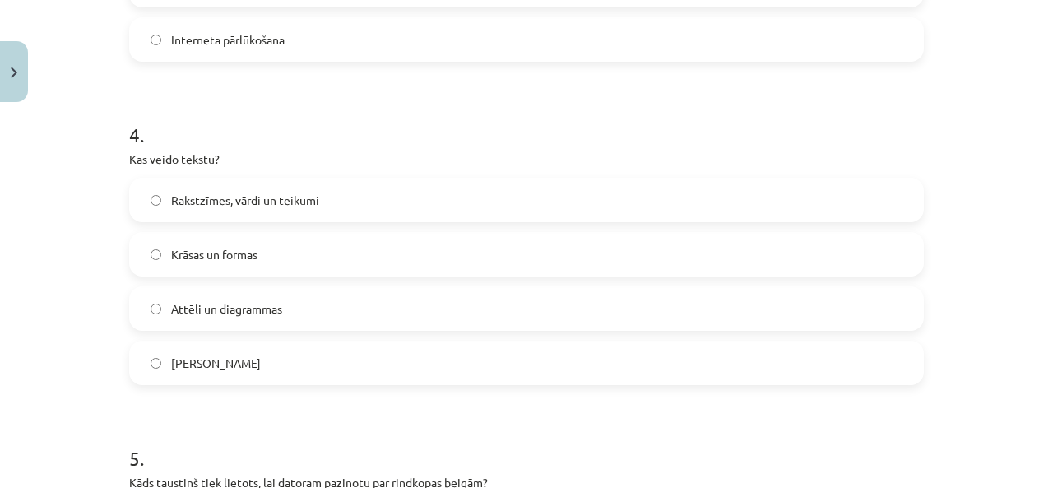
scroll to position [1230, 0]
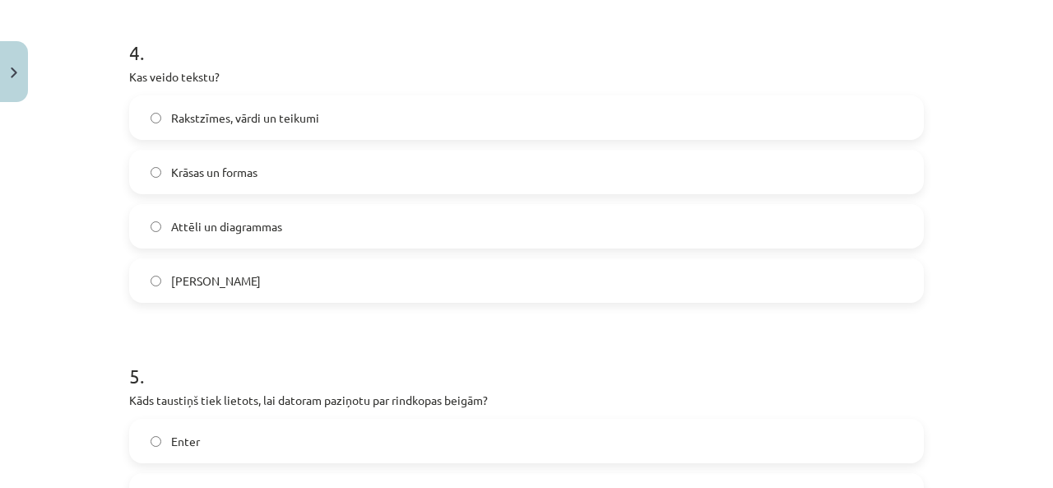
click at [257, 121] on span "Rakstzīmes, vārdi un teikumi" at bounding box center [245, 117] width 148 height 17
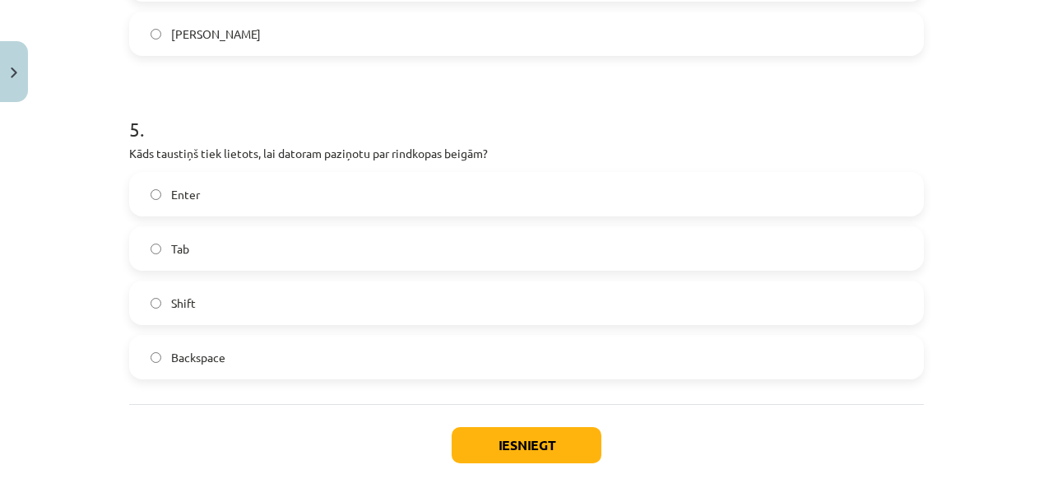
click at [282, 193] on label "Enter" at bounding box center [526, 194] width 791 height 41
click at [478, 447] on button "Iesniegt" at bounding box center [527, 445] width 150 height 36
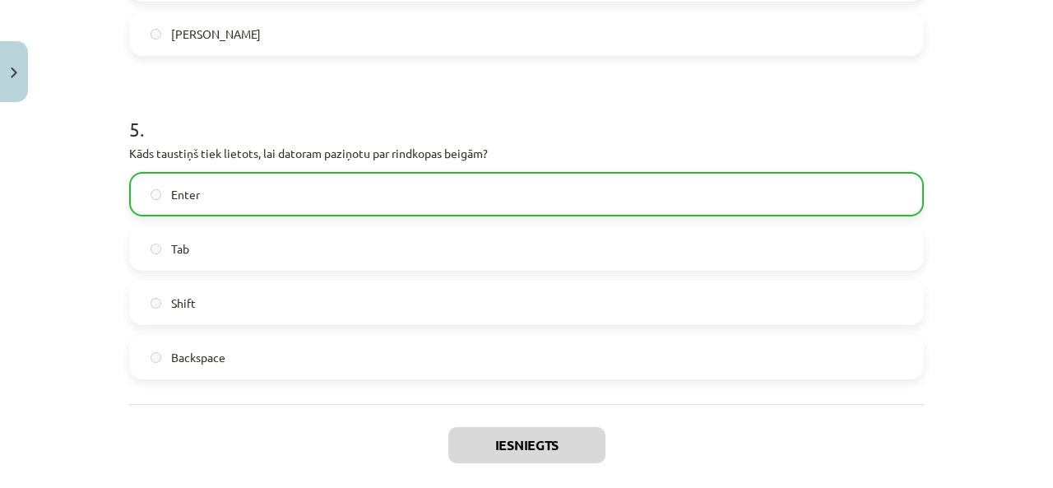
scroll to position [1612, 0]
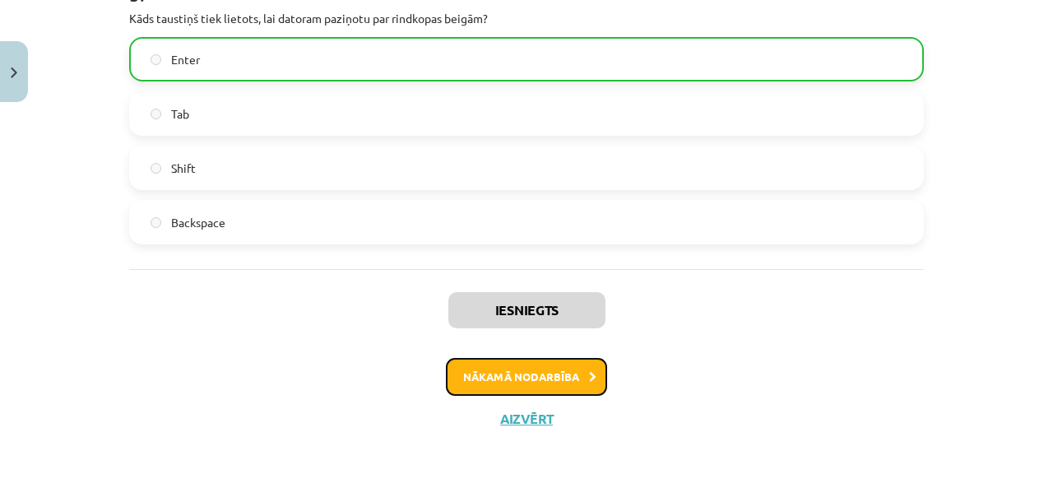
click at [532, 376] on button "Nākamā nodarbība" at bounding box center [526, 377] width 161 height 38
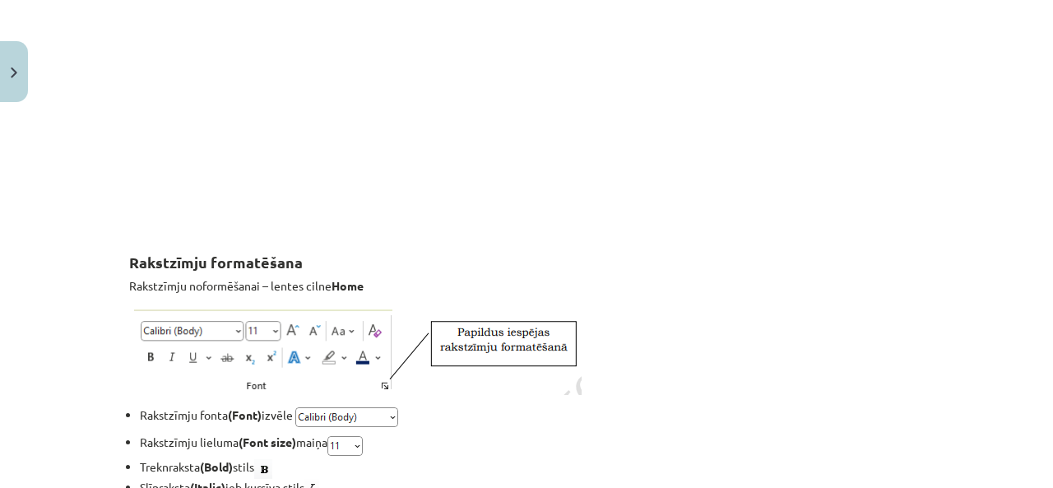
scroll to position [41, 0]
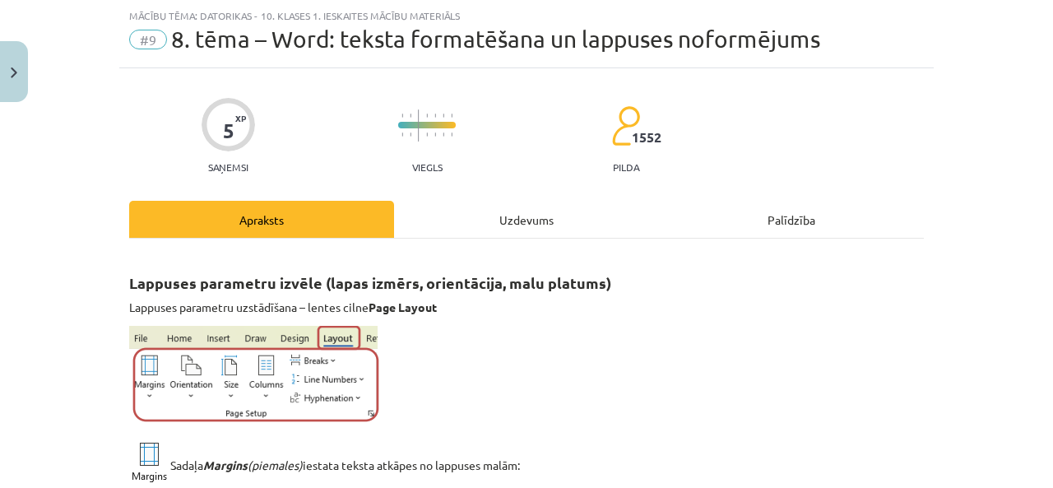
click at [458, 225] on div "Uzdevums" at bounding box center [526, 219] width 265 height 37
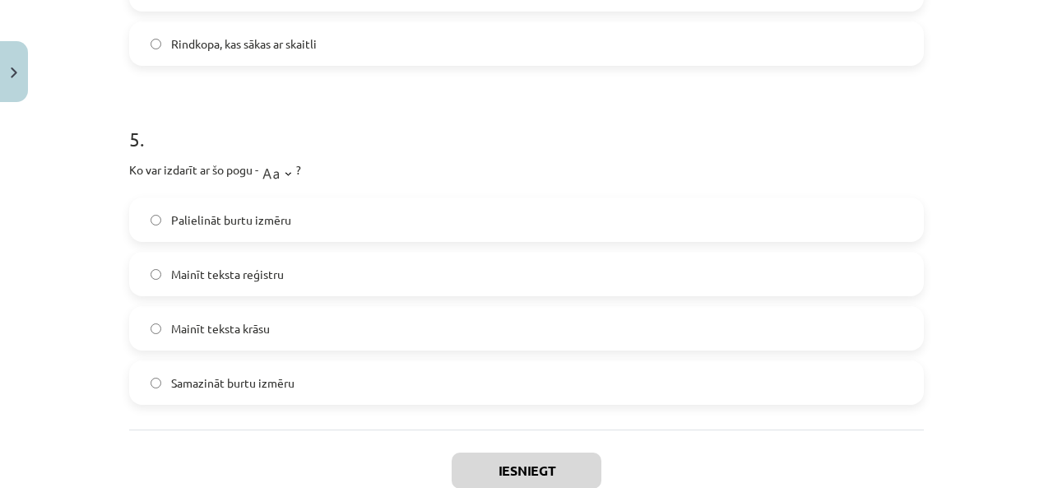
scroll to position [1629, 0]
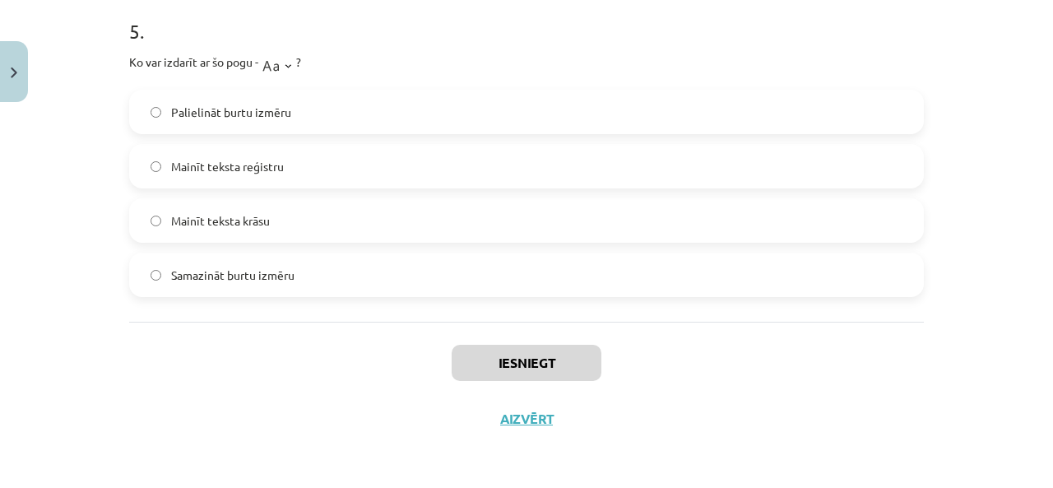
drag, startPoint x: 118, startPoint y: 183, endPoint x: 546, endPoint y: 299, distance: 443.1
copy form "Kas ir apakšraksts (Subscript) rakstzīmju formatēšanā? Rakstzīmes ir izceltas a…"
drag, startPoint x: 26, startPoint y: 336, endPoint x: 25, endPoint y: 312, distance: 23.9
click at [29, 327] on div "Mācību tēma: Datorikas - 10. klases 1. ieskaites mācību materiāls #9 8. tēma – …" at bounding box center [526, 244] width 1053 height 488
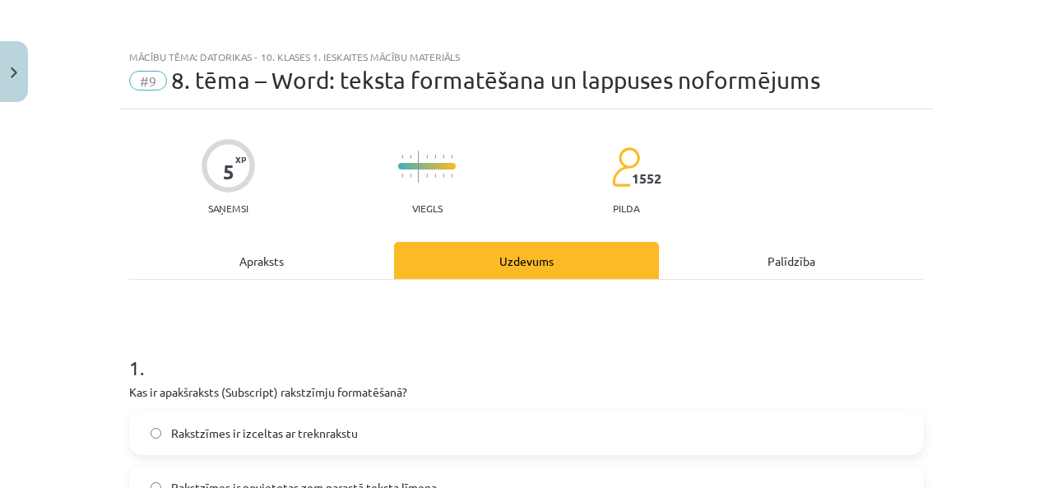
scroll to position [247, 0]
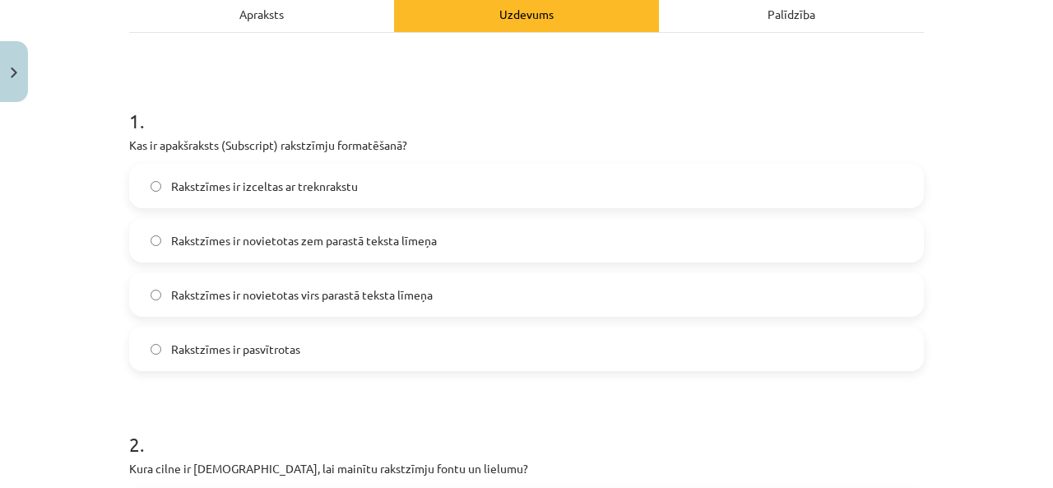
click at [486, 317] on div "Rakstzīmes ir izceltas ar treknrakstu Rakstzīmes ir novietotas zem parastā teks…" at bounding box center [526, 267] width 795 height 207
click at [367, 247] on span "Rakstzīmes ir novietotas zem parastā teksta līmeņa" at bounding box center [304, 240] width 266 height 17
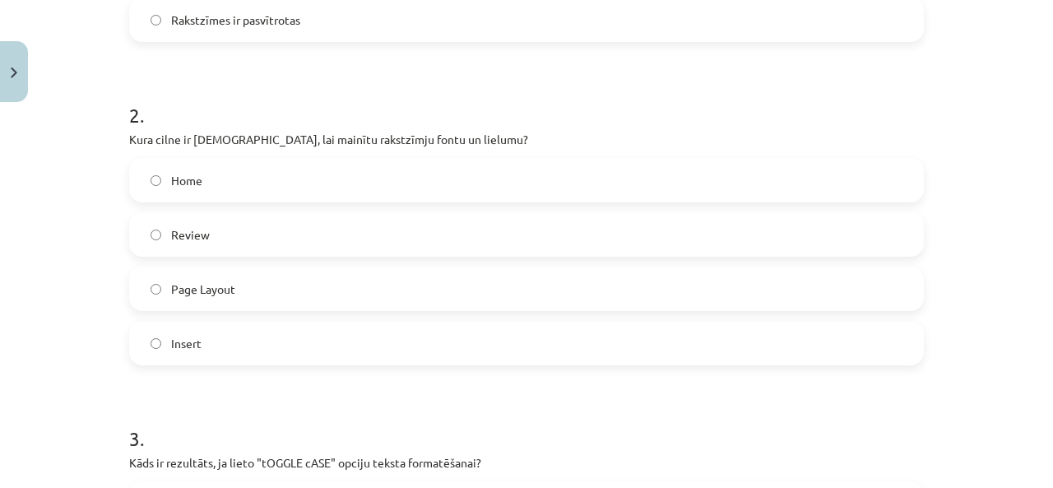
scroll to position [658, 0]
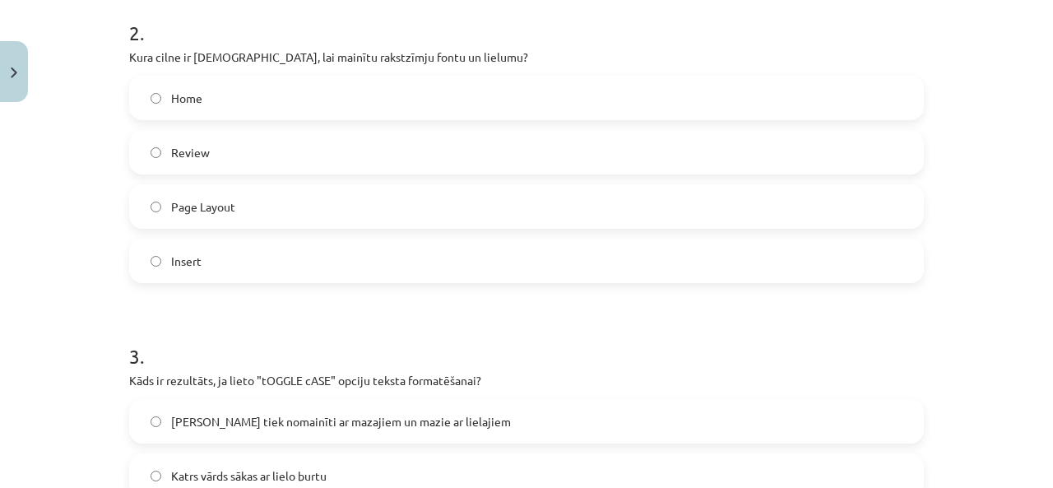
click at [271, 98] on label "Home" at bounding box center [526, 97] width 791 height 41
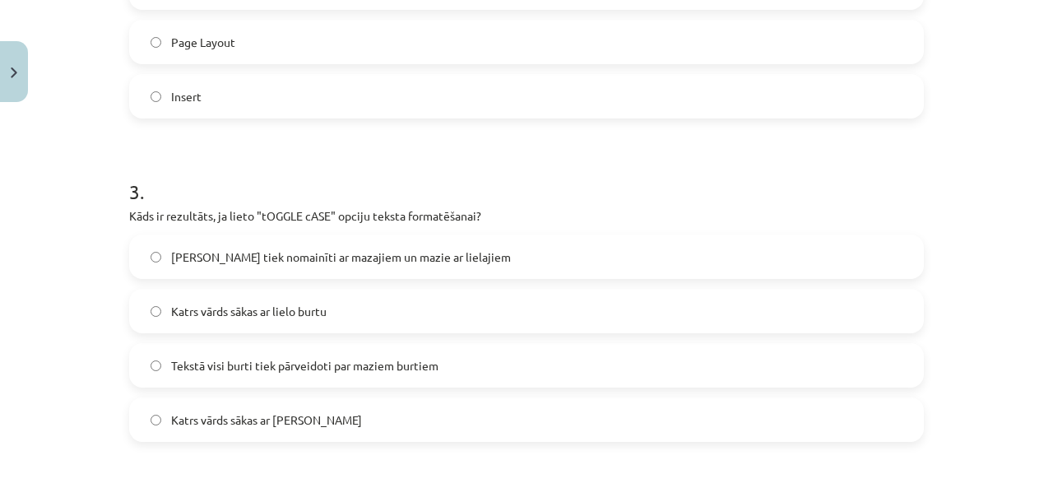
scroll to position [905, 0]
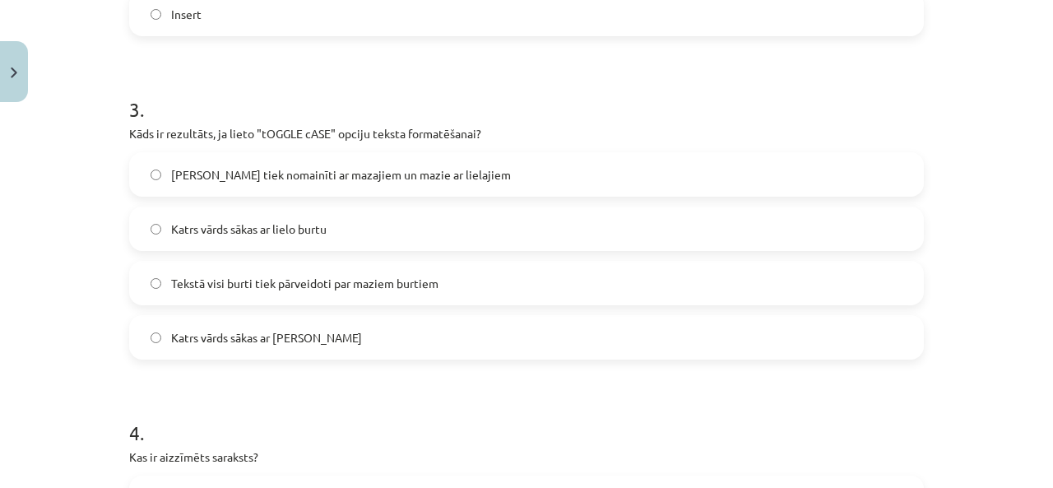
click at [265, 163] on label "Lielie burti tiek nomainīti ar mazajiem un mazie ar lielajiem" at bounding box center [526, 174] width 791 height 41
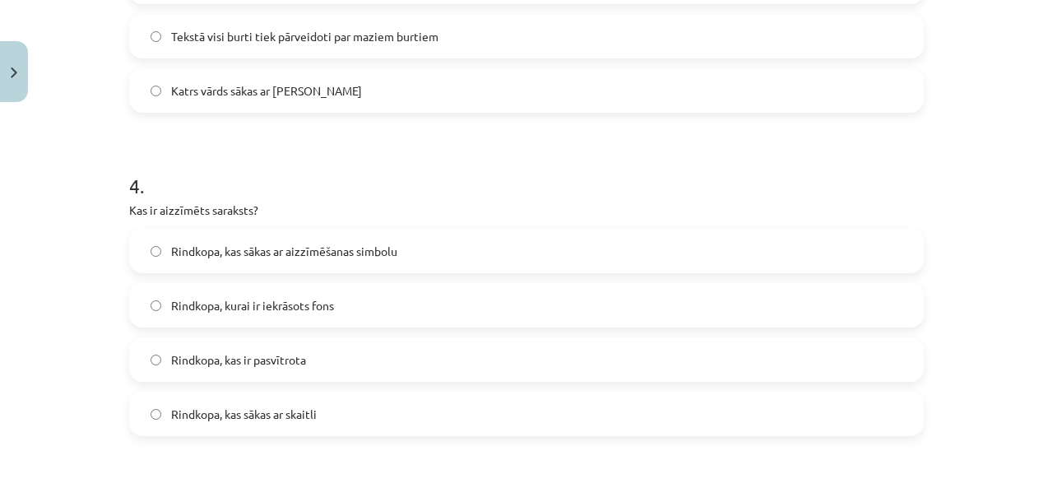
scroll to position [1234, 0]
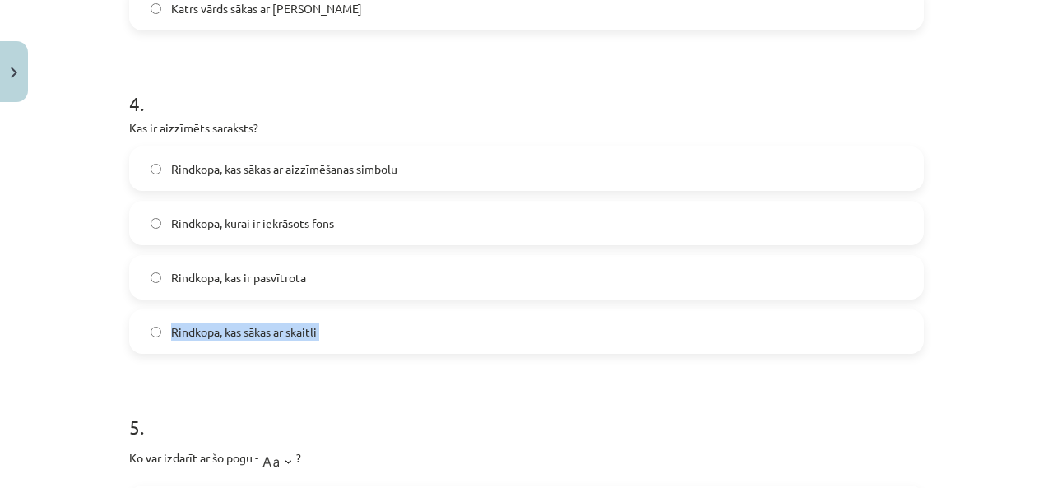
click at [81, 353] on div "Mācību tēma: Datorikas - 10. klases 1. ieskaites mācību materiāls #9 8. tēma – …" at bounding box center [526, 244] width 1053 height 488
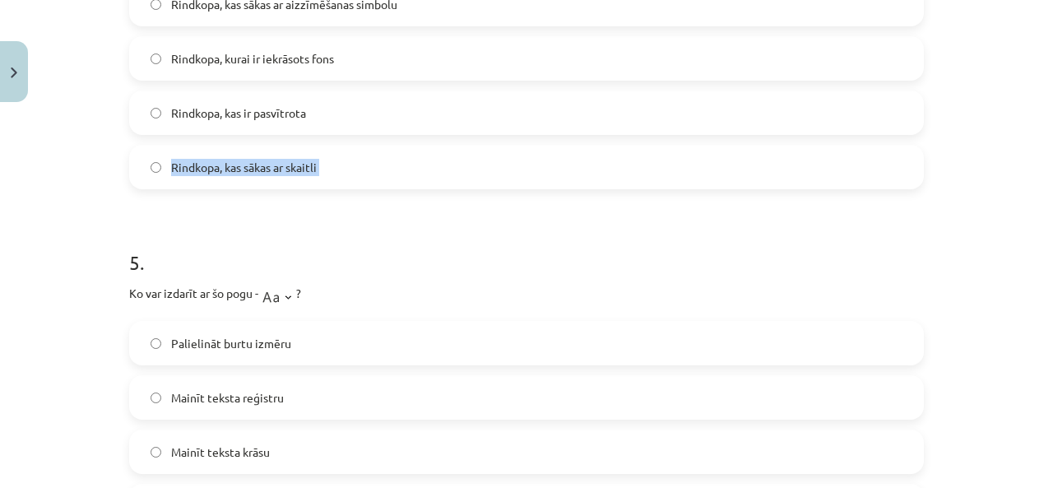
scroll to position [1563, 0]
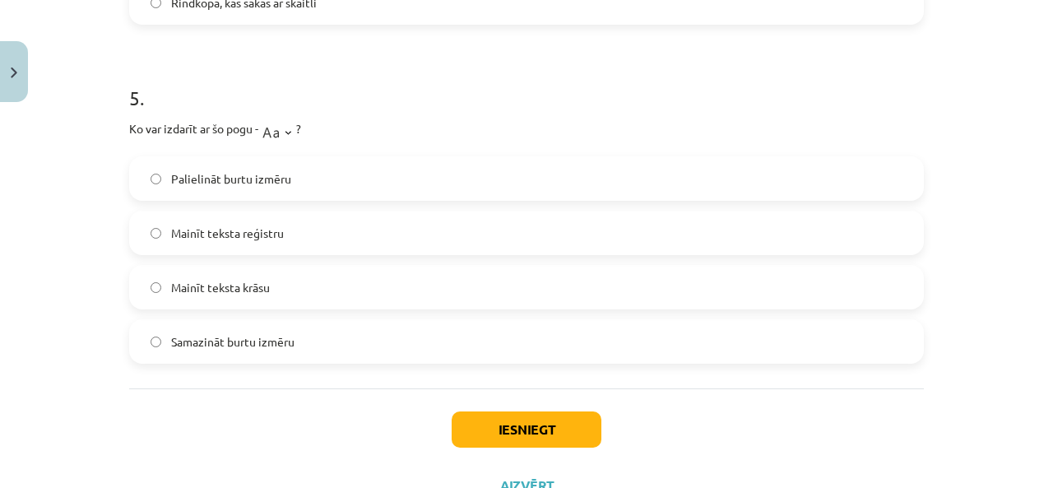
click at [250, 329] on label "Samazināt burtu izmēru" at bounding box center [526, 341] width 791 height 41
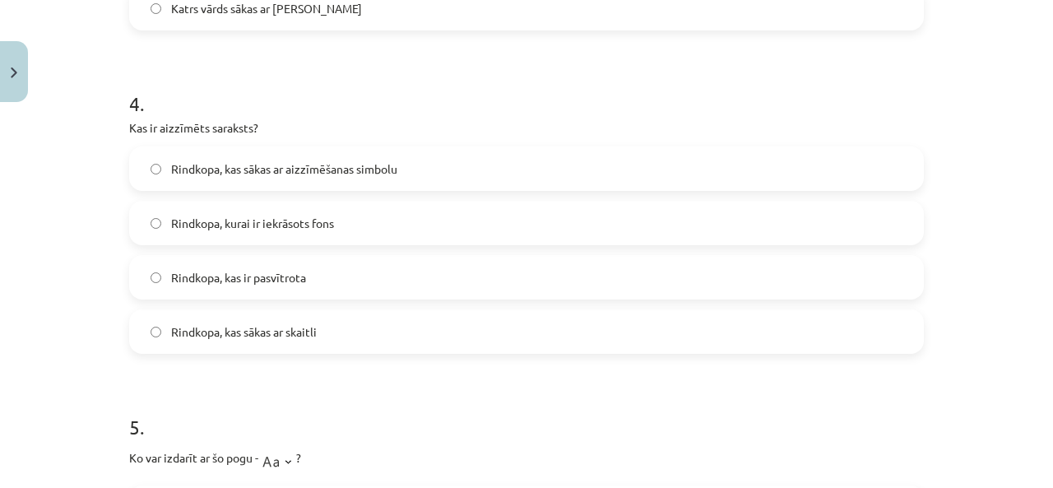
drag, startPoint x: 373, startPoint y: 173, endPoint x: 384, endPoint y: 169, distance: 12.2
click at [378, 173] on span "Rindkopa, kas sākas ar aizzīmēšanas simbolu" at bounding box center [284, 168] width 226 height 17
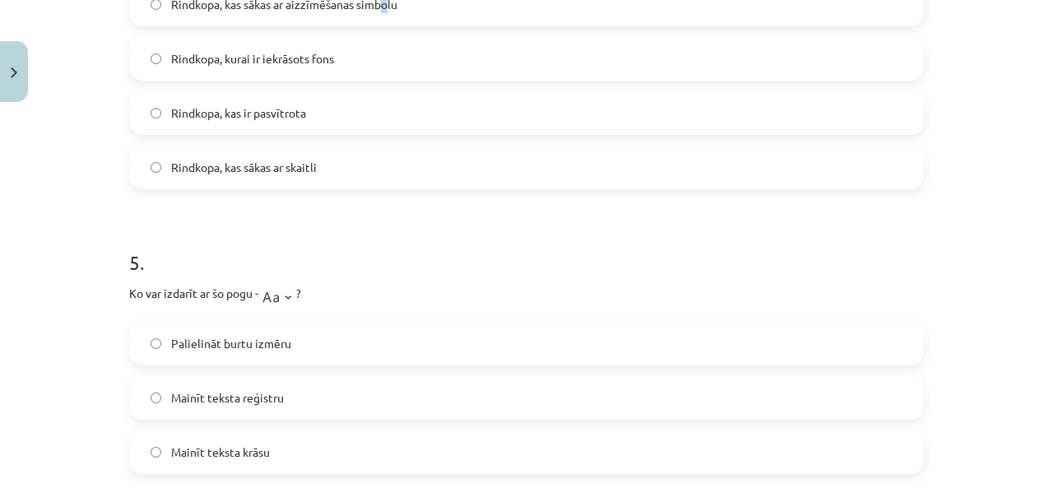
scroll to position [1316, 0]
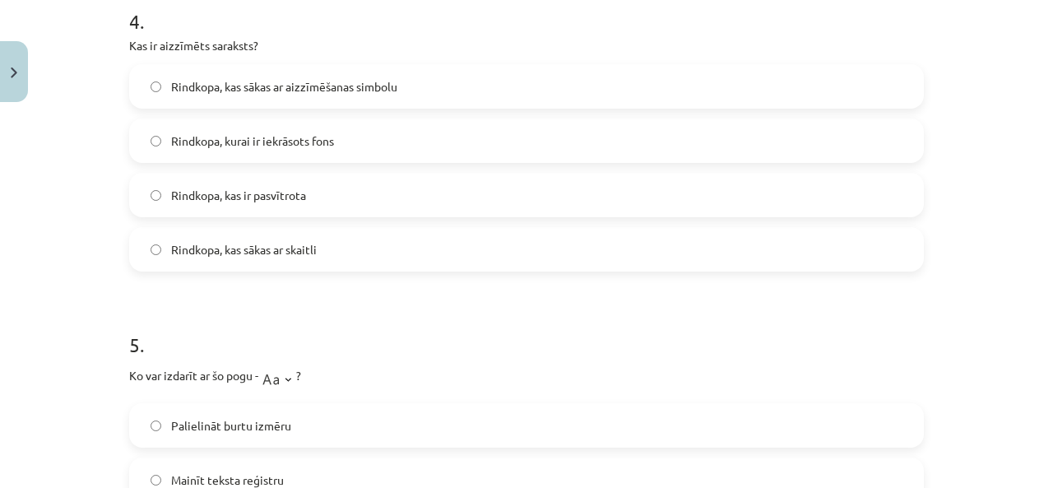
click at [444, 92] on label "Rindkopa, kas sākas ar aizzīmēšanas simbolu" at bounding box center [526, 86] width 791 height 41
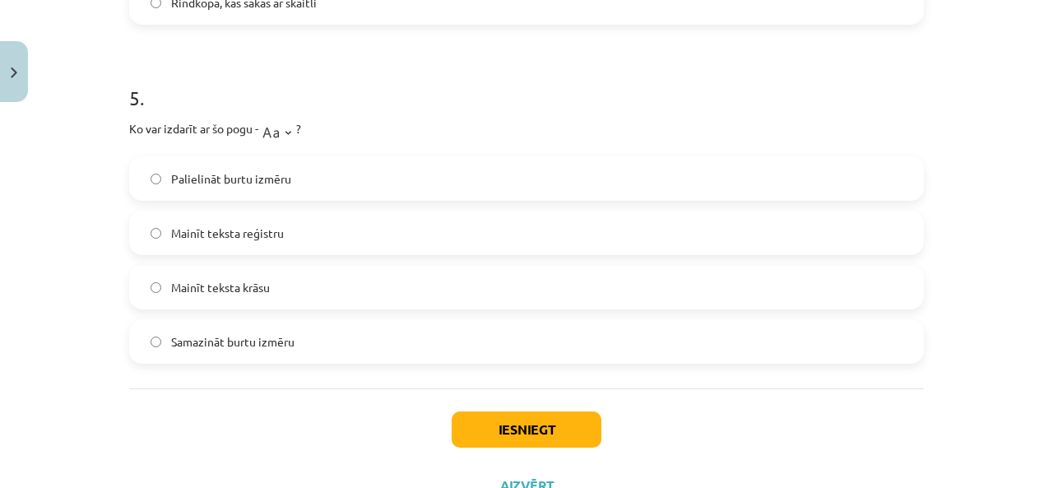
scroll to position [1629, 0]
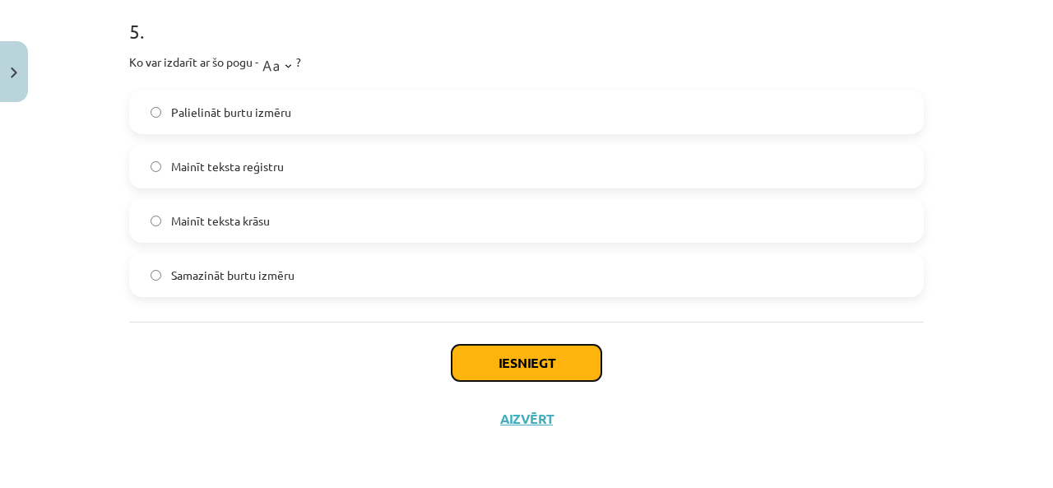
click at [541, 368] on button "Iesniegt" at bounding box center [527, 363] width 150 height 36
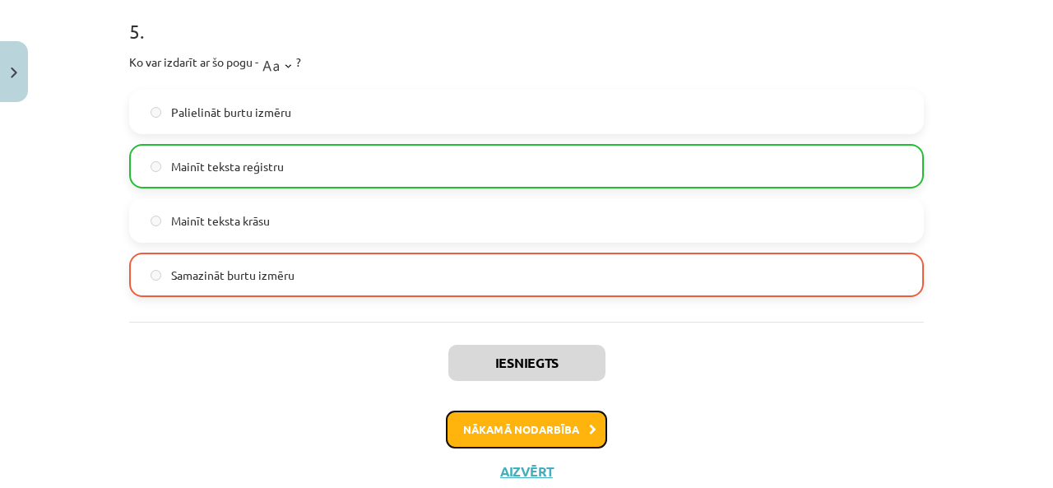
click at [557, 432] on button "Nākamā nodarbība" at bounding box center [526, 429] width 161 height 38
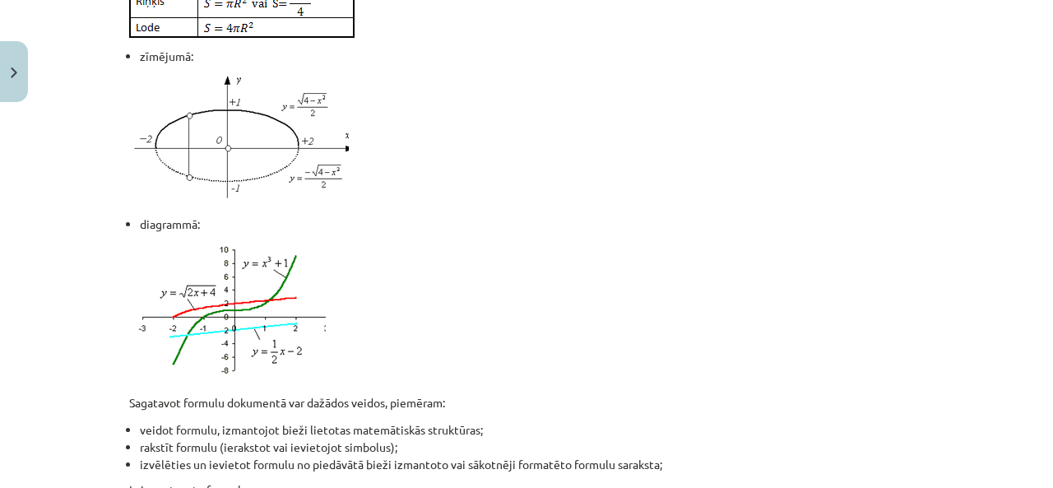
scroll to position [41, 0]
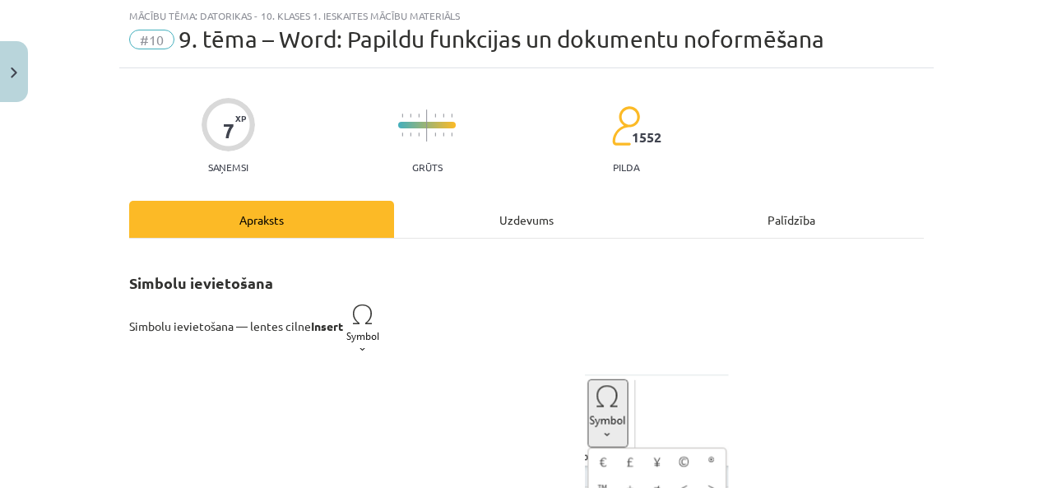
click at [502, 234] on div "Uzdevums" at bounding box center [526, 219] width 265 height 37
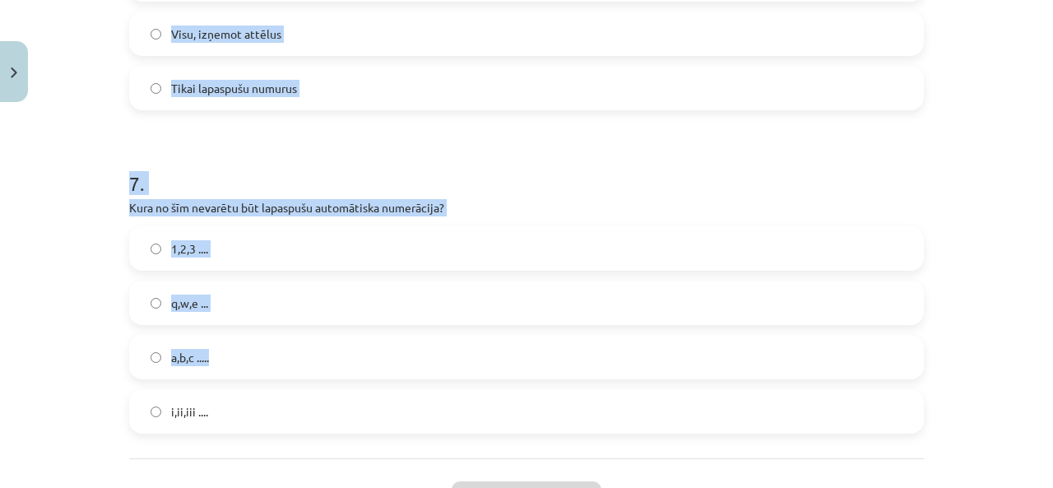
scroll to position [2152, 0]
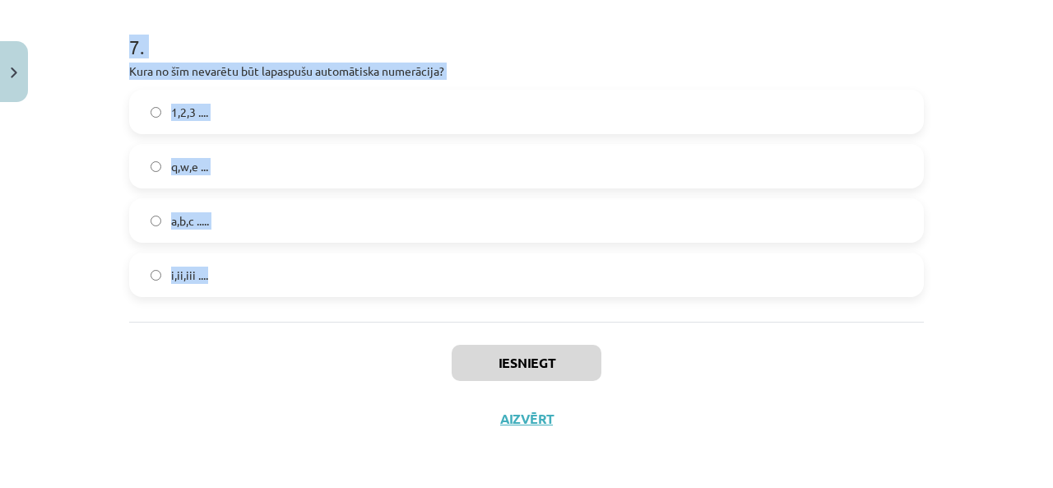
drag, startPoint x: 119, startPoint y: 102, endPoint x: 572, endPoint y: 267, distance: 481.6
copy form "Kura komanda tiek izmantota, lai kopētu teksta formatējumu citā vietā? Paste Co…"
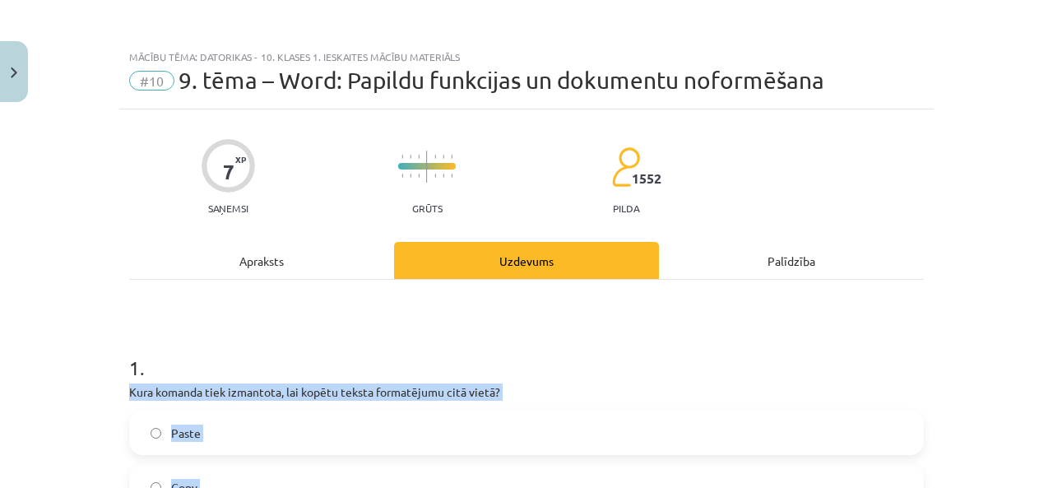
scroll to position [329, 0]
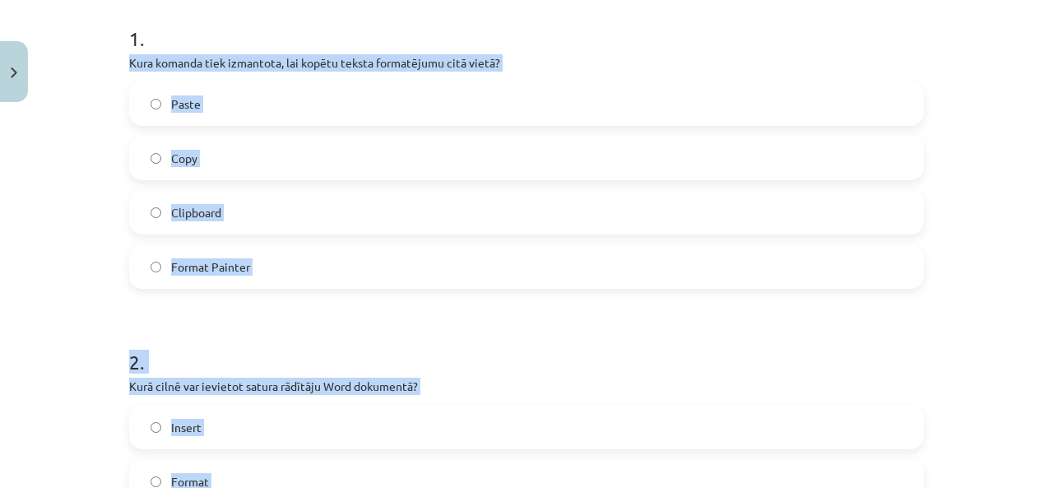
click at [279, 267] on label "Format Painter" at bounding box center [526, 266] width 791 height 41
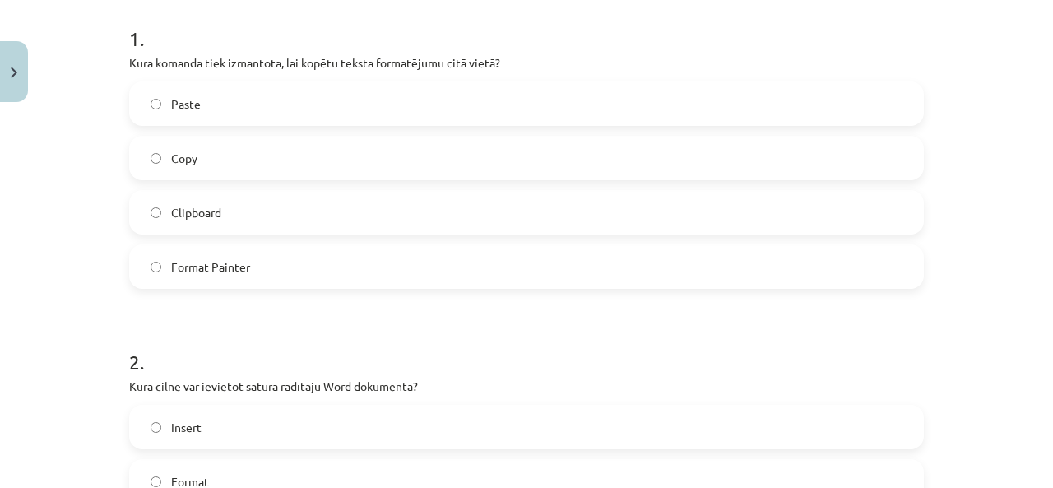
scroll to position [658, 0]
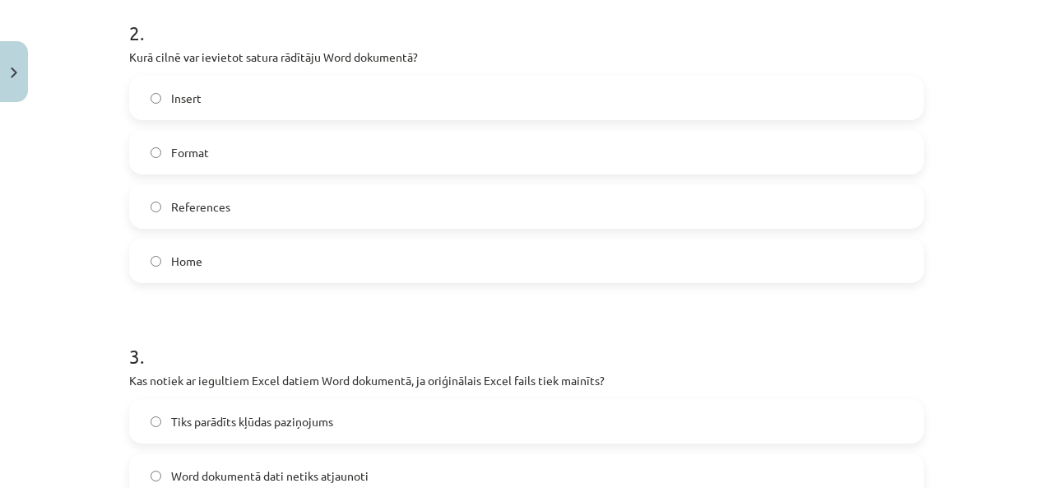
click at [245, 200] on label "References" at bounding box center [526, 206] width 791 height 41
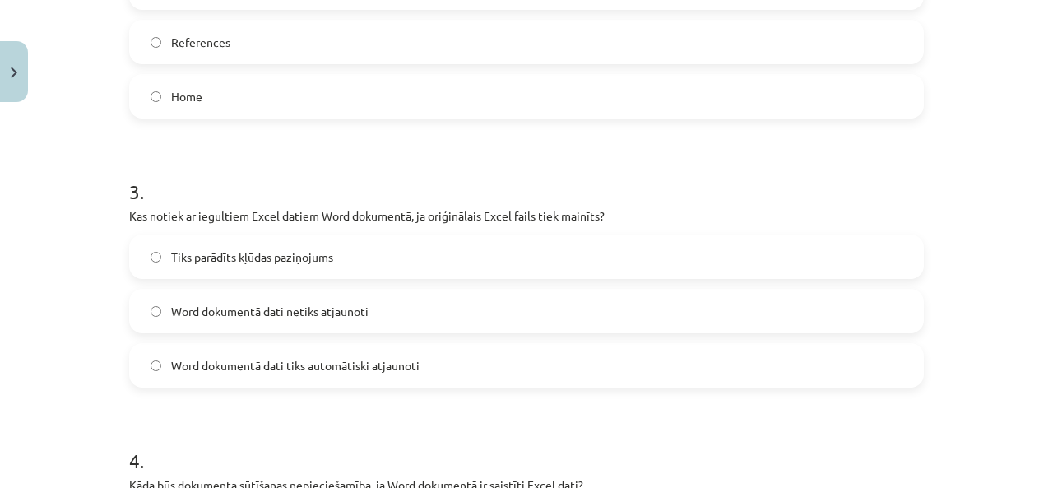
click at [447, 366] on label "Word dokumentā dati tiks automātiski atjaunoti" at bounding box center [526, 365] width 791 height 41
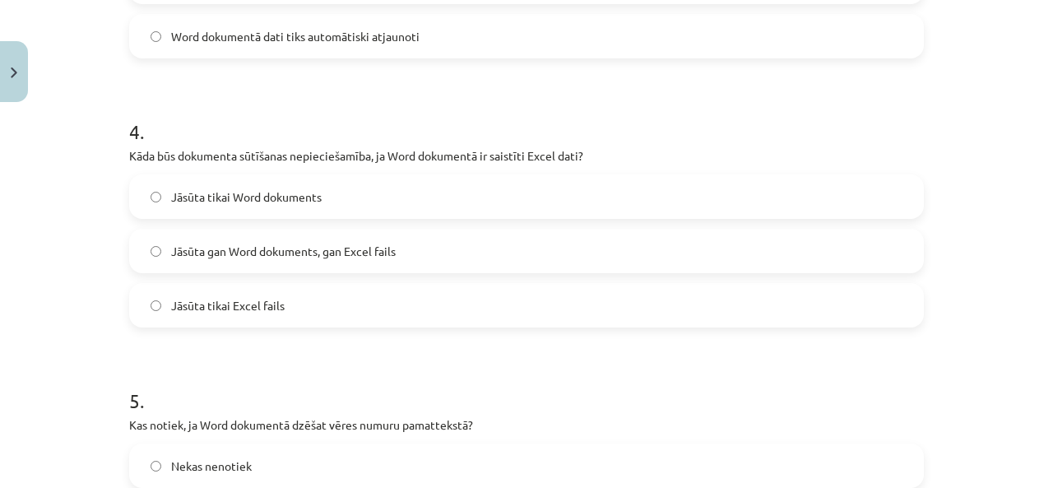
scroll to position [1234, 0]
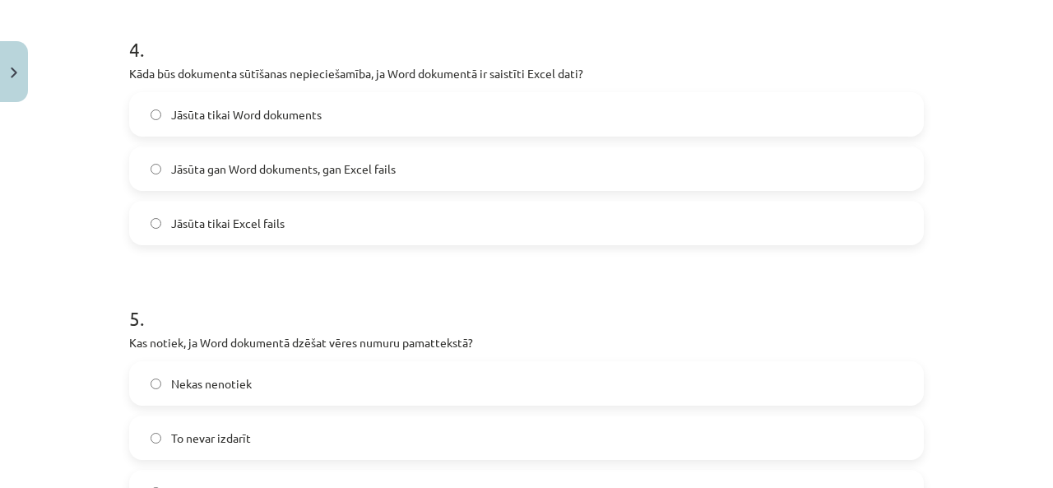
click at [276, 166] on span "Jāsūta gan Word dokuments, gan Excel fails" at bounding box center [283, 168] width 225 height 17
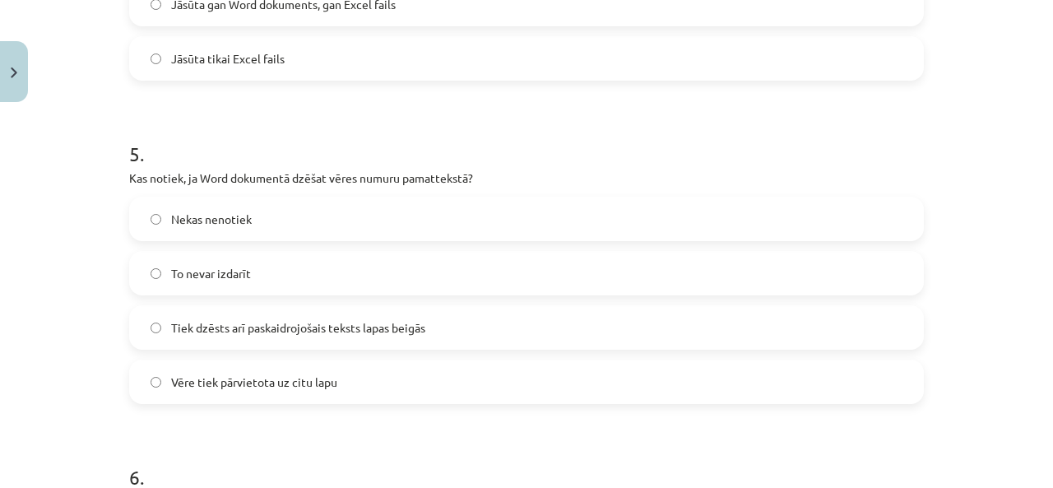
scroll to position [1480, 0]
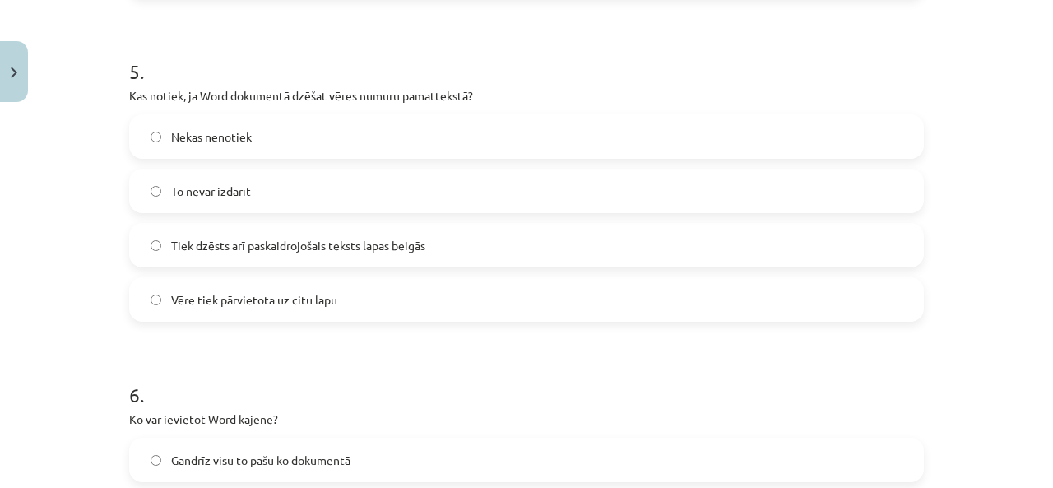
click at [282, 243] on span "Tiek dzēsts arī paskaidrojošais teksts lapas beigās" at bounding box center [298, 245] width 254 height 17
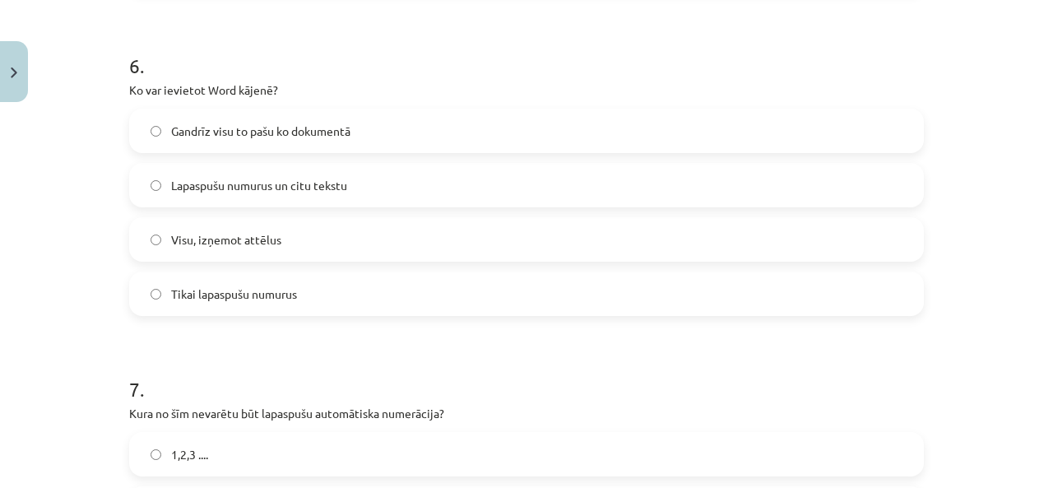
scroll to position [1892, 0]
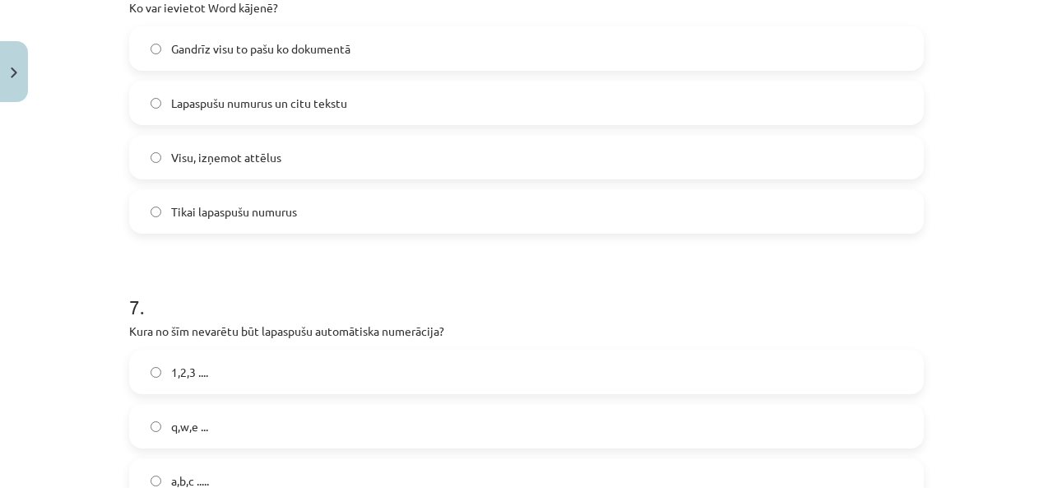
click at [248, 110] on span "Lapaspušu numurus un citu tekstu" at bounding box center [259, 103] width 176 height 17
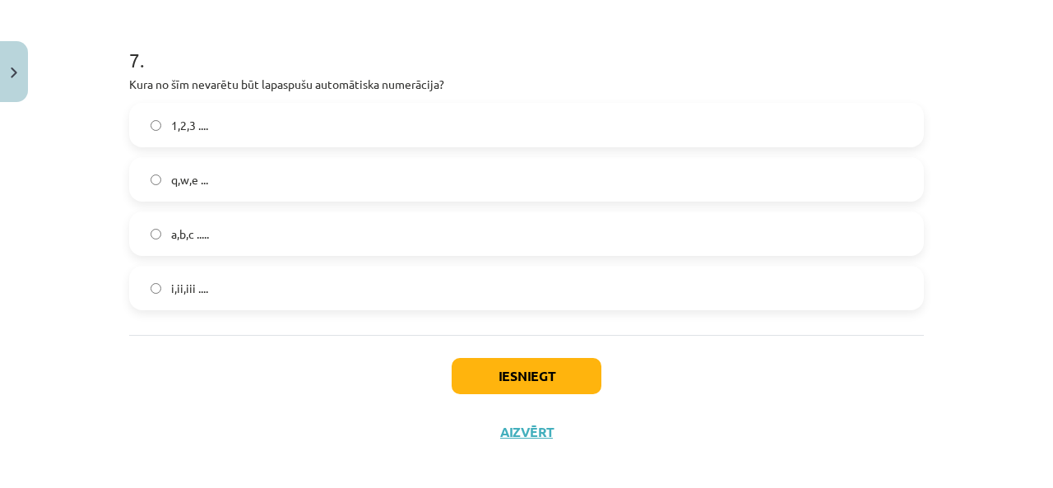
click at [257, 174] on label "q,w,e ..." at bounding box center [526, 179] width 791 height 41
click at [531, 380] on button "Iesniegt" at bounding box center [527, 376] width 150 height 36
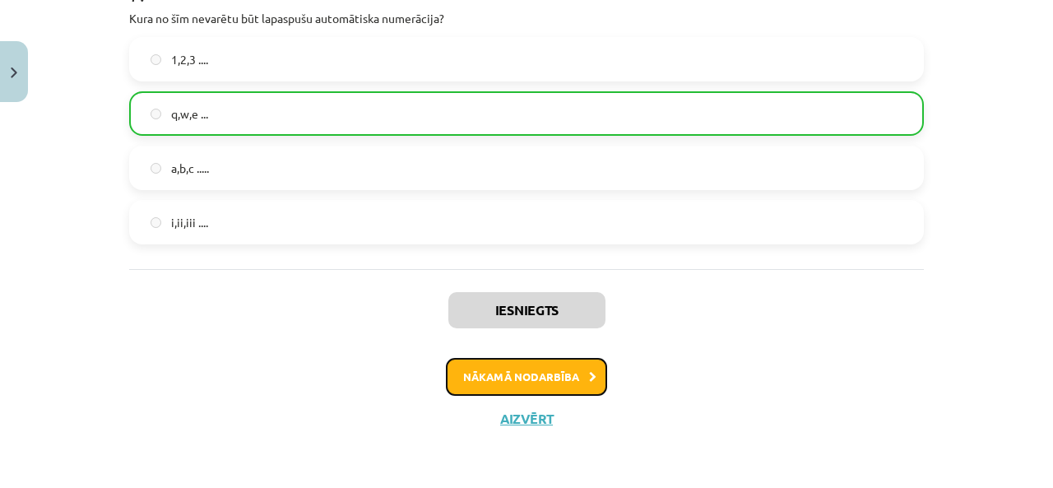
click at [547, 372] on button "Nākamā nodarbība" at bounding box center [526, 377] width 161 height 38
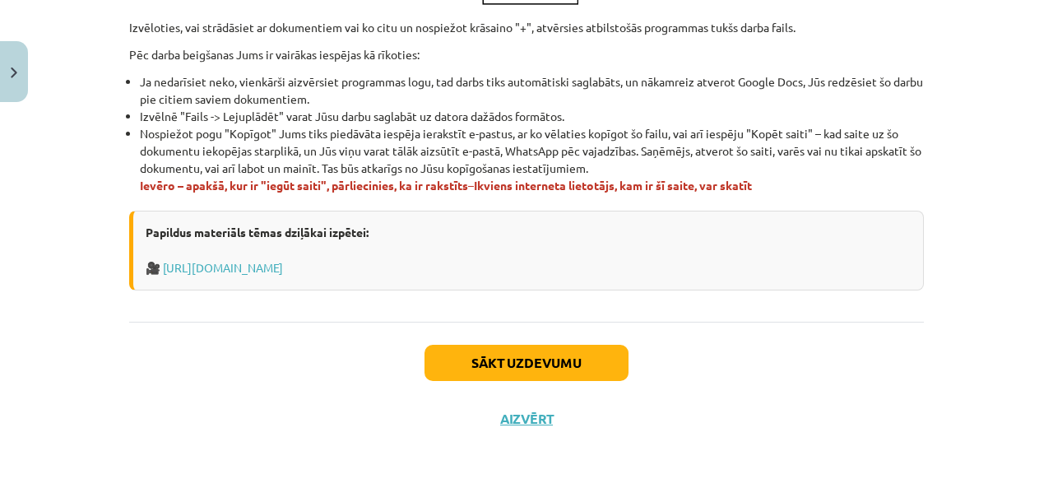
scroll to position [41, 0]
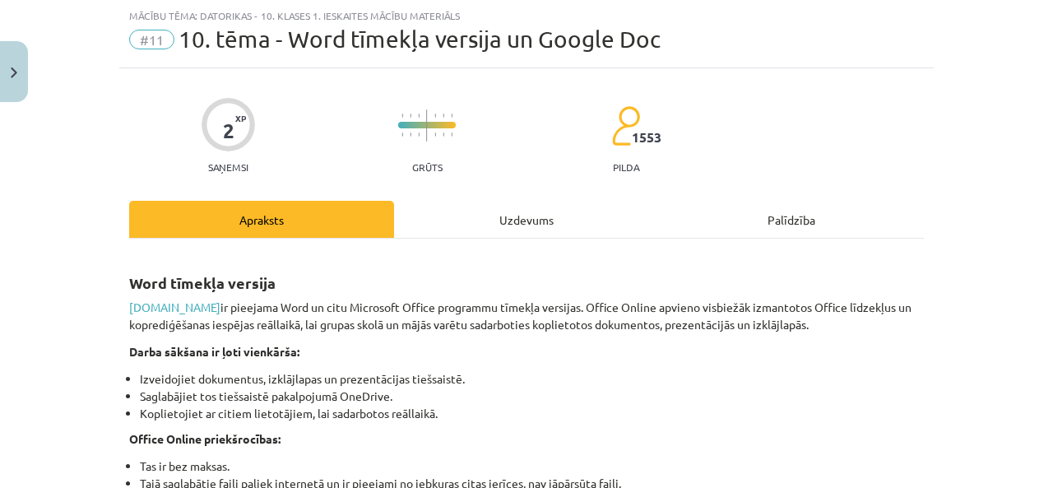
click at [460, 219] on div "Uzdevums" at bounding box center [526, 219] width 265 height 37
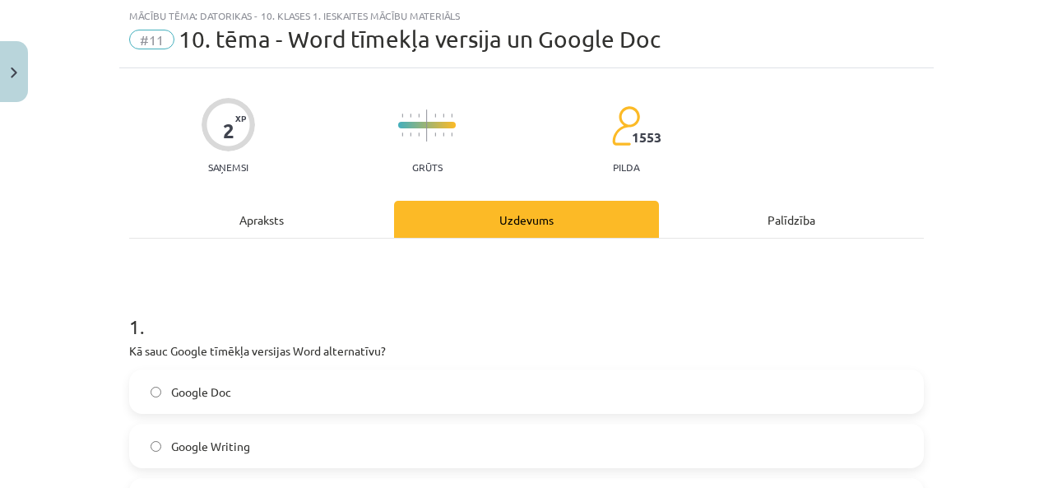
scroll to position [206, 0]
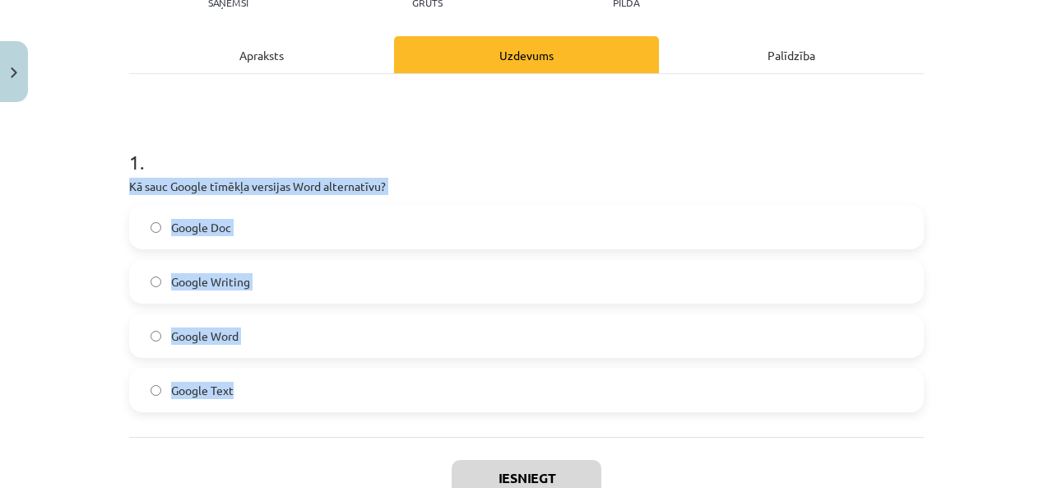
drag, startPoint x: 113, startPoint y: 188, endPoint x: 357, endPoint y: 376, distance: 308.5
click at [378, 404] on div "2 XP Saņemsi Grūts 1553 pilda Apraksts Uzdevums Palīdzība 1 . Kā sauc Google tī…" at bounding box center [526, 233] width 814 height 658
click at [90, 245] on div "Mācību tēma: Datorikas - 10. klases 1. ieskaites mācību materiāls #11 10. tēma …" at bounding box center [526, 244] width 1053 height 488
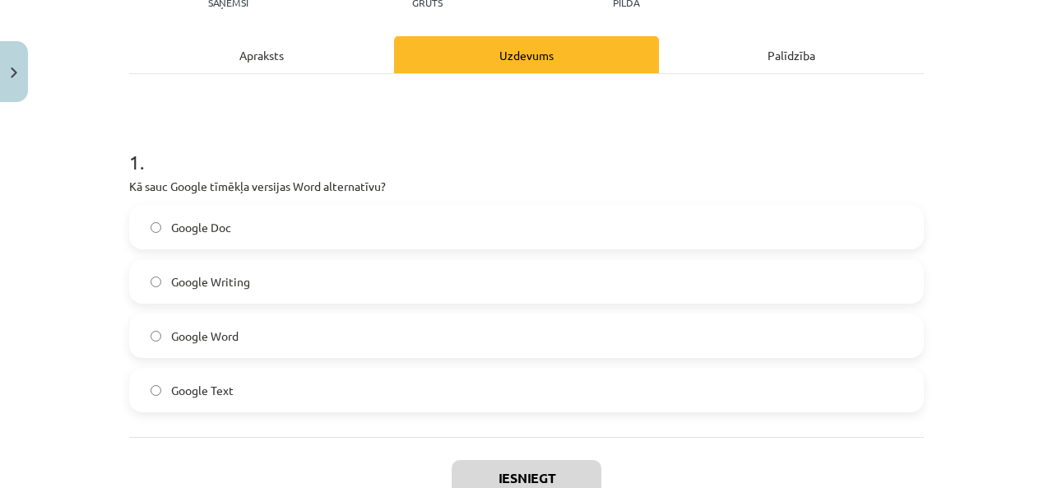
click at [252, 234] on label "Google Doc" at bounding box center [526, 226] width 791 height 41
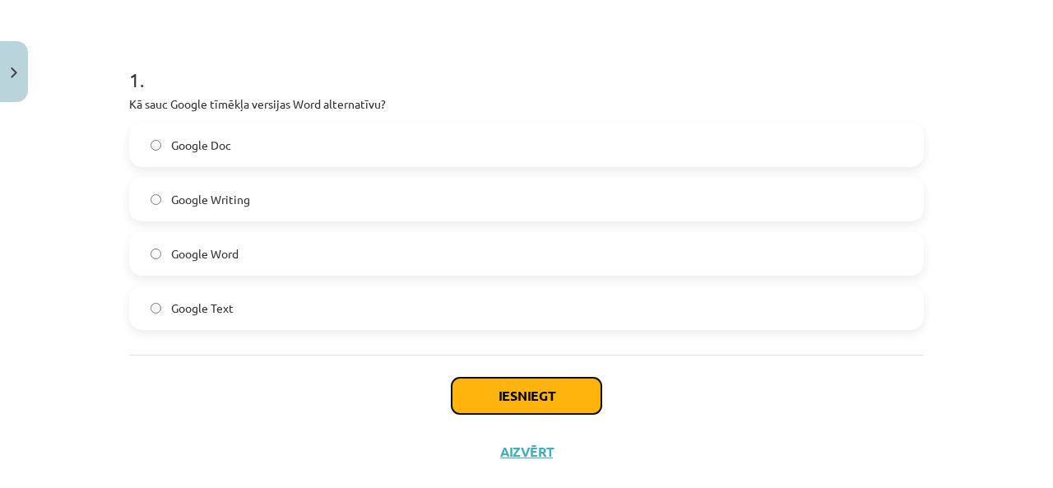
click at [494, 391] on button "Iesniegt" at bounding box center [527, 396] width 150 height 36
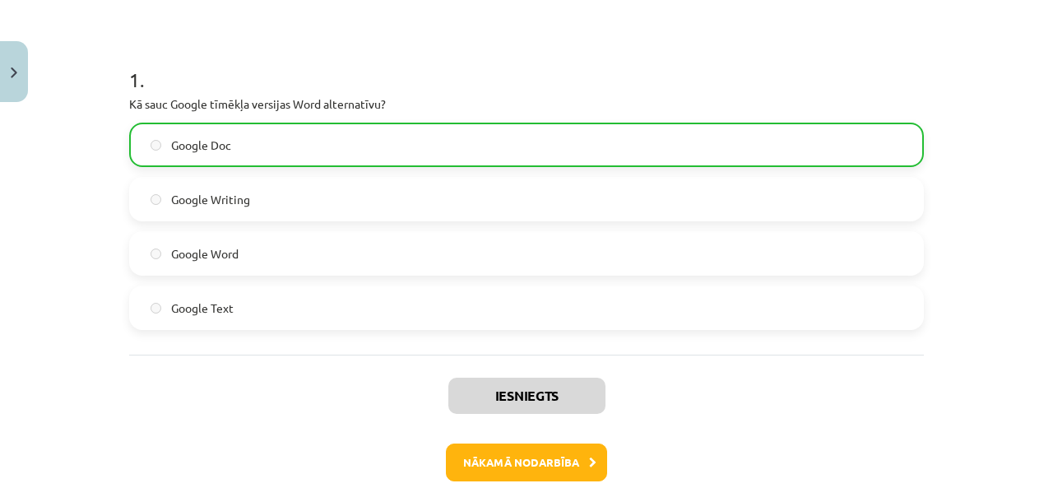
scroll to position [373, 0]
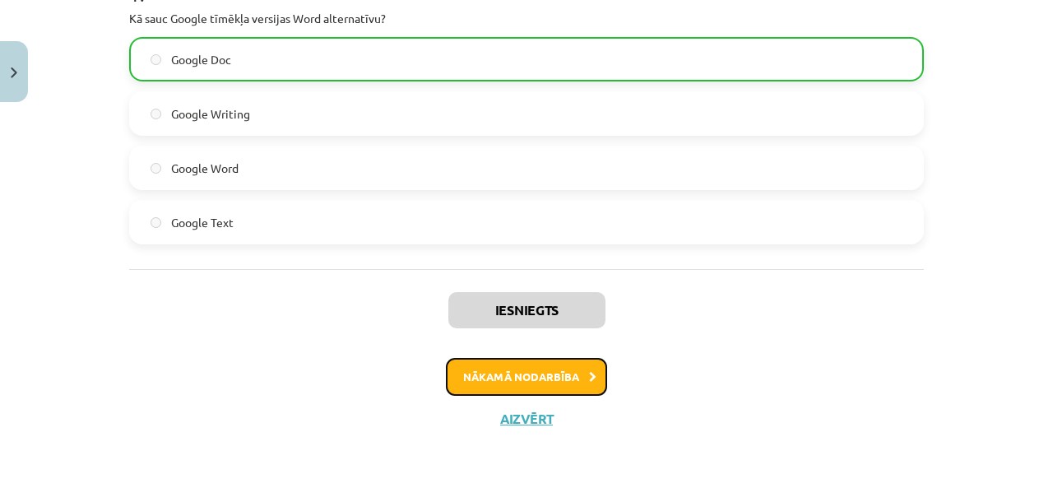
click at [506, 380] on button "Nākamā nodarbība" at bounding box center [526, 377] width 161 height 38
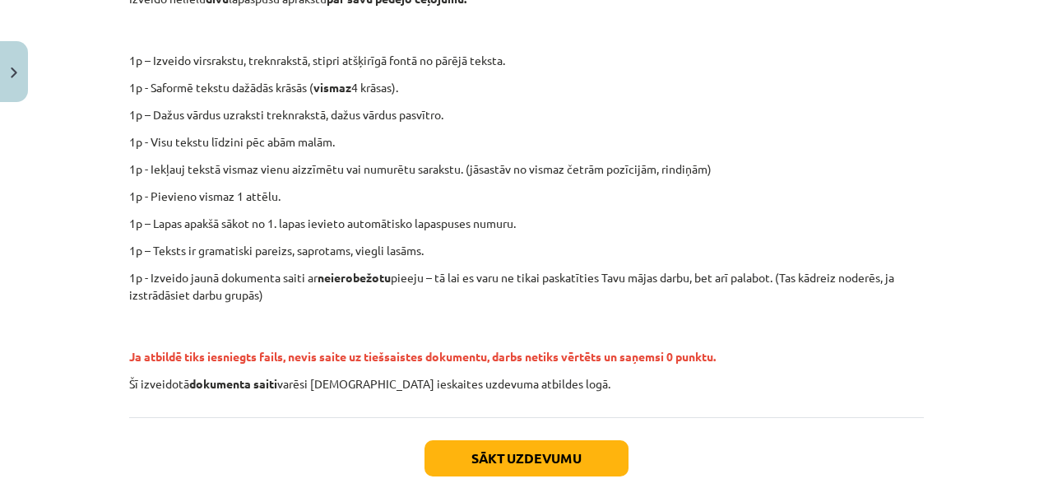
scroll to position [41, 0]
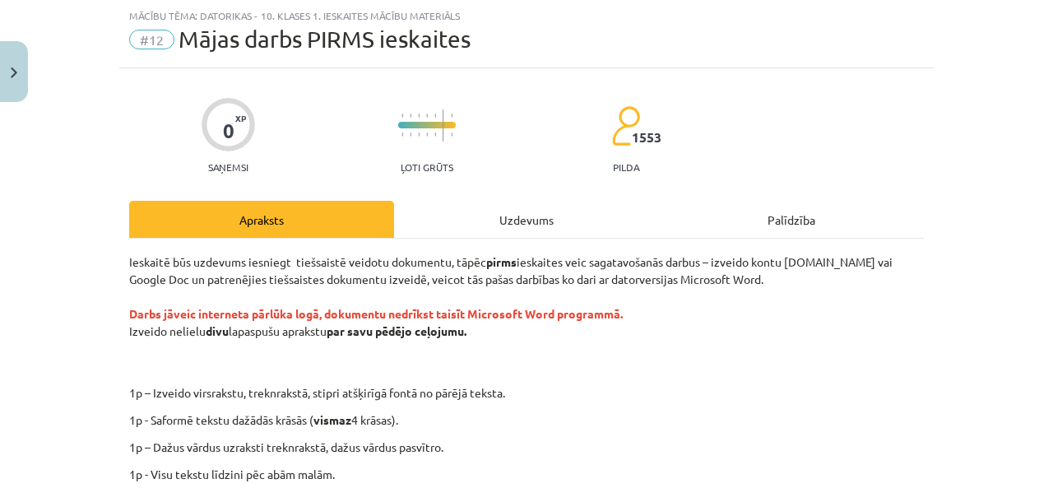
click at [490, 210] on div "Uzdevums" at bounding box center [526, 219] width 265 height 37
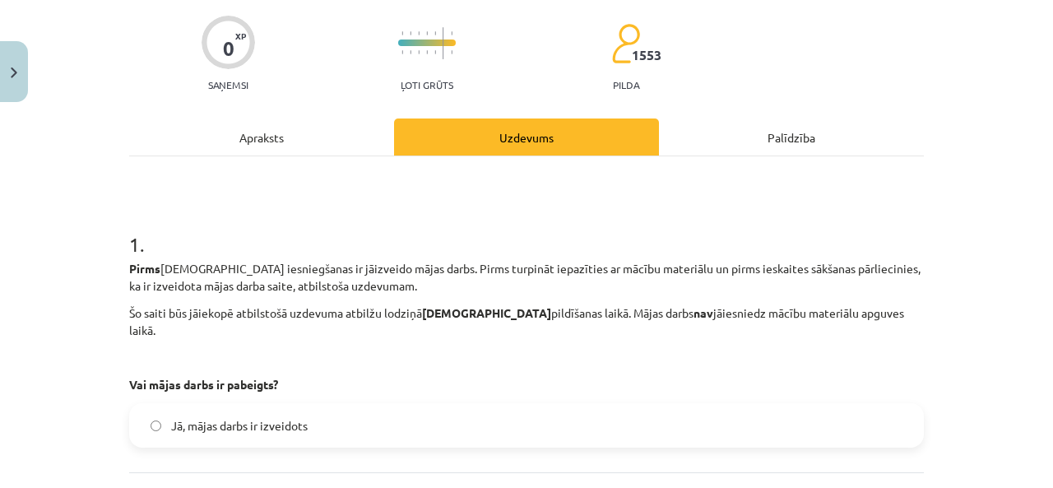
scroll to position [206, 0]
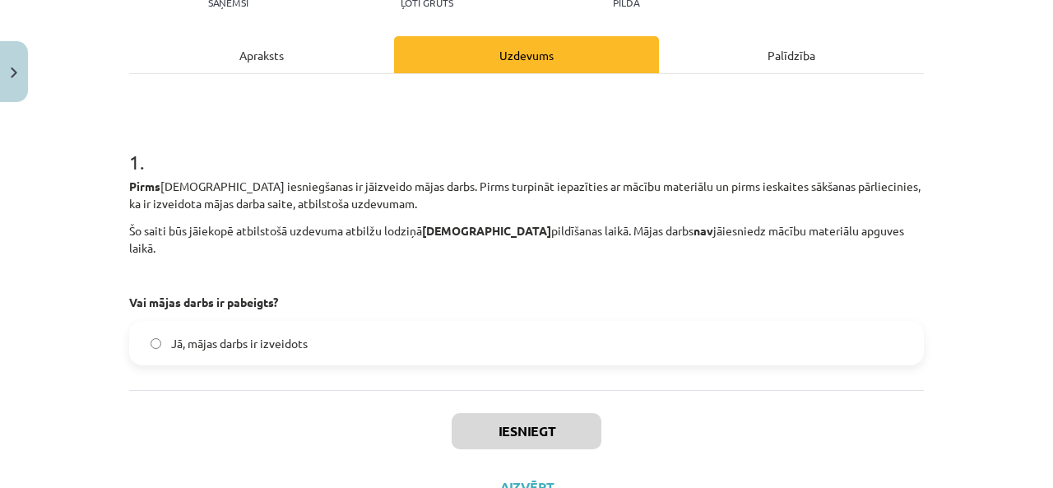
click at [401, 327] on label "Jā, mājas darbs ir izveidots" at bounding box center [526, 342] width 791 height 41
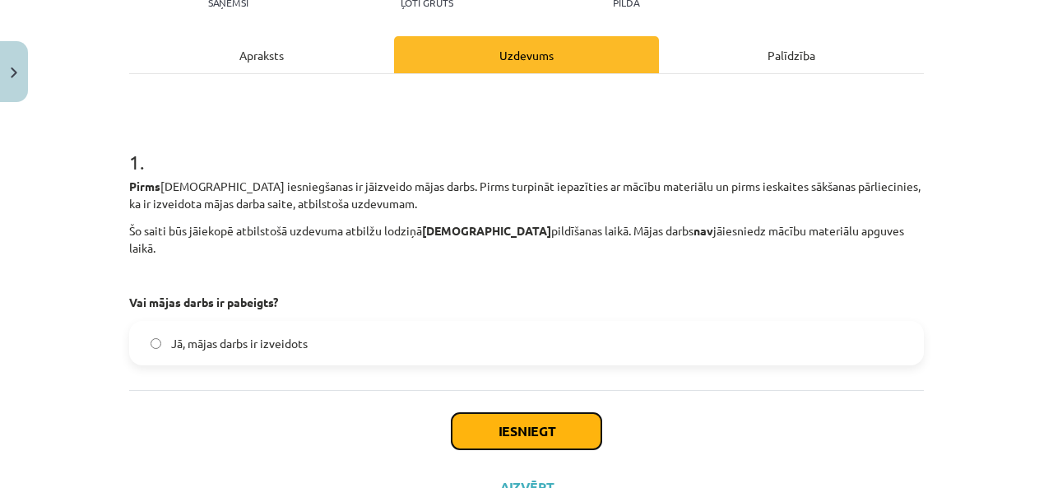
click at [518, 416] on button "Iesniegt" at bounding box center [527, 431] width 150 height 36
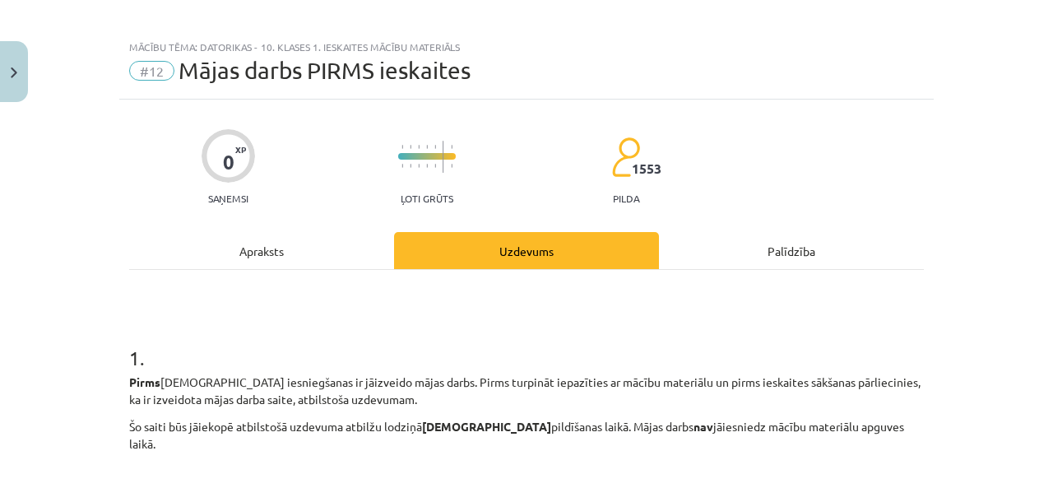
scroll to position [257, 0]
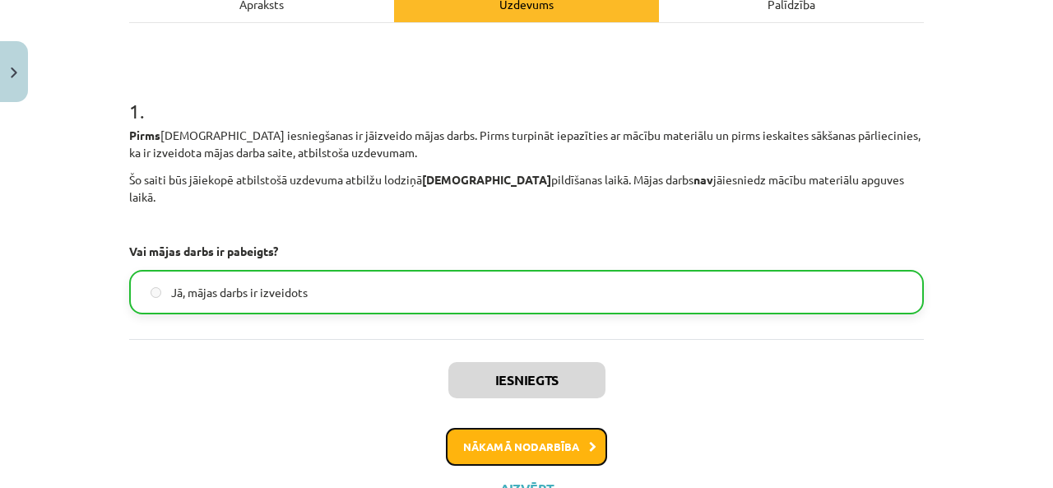
click at [519, 431] on button "Nākamā nodarbība" at bounding box center [526, 447] width 161 height 38
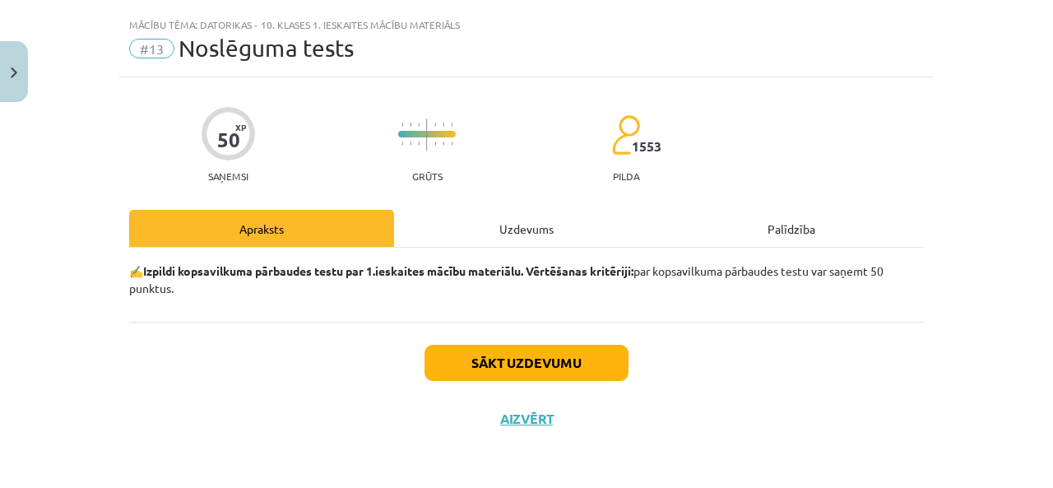
scroll to position [32, 0]
click at [476, 243] on div "Uzdevums" at bounding box center [526, 228] width 265 height 37
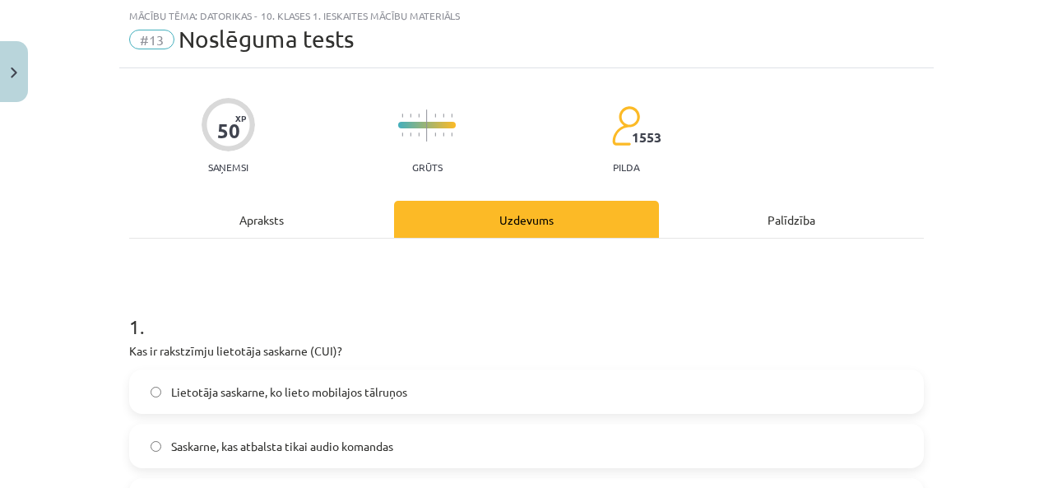
scroll to position [288, 0]
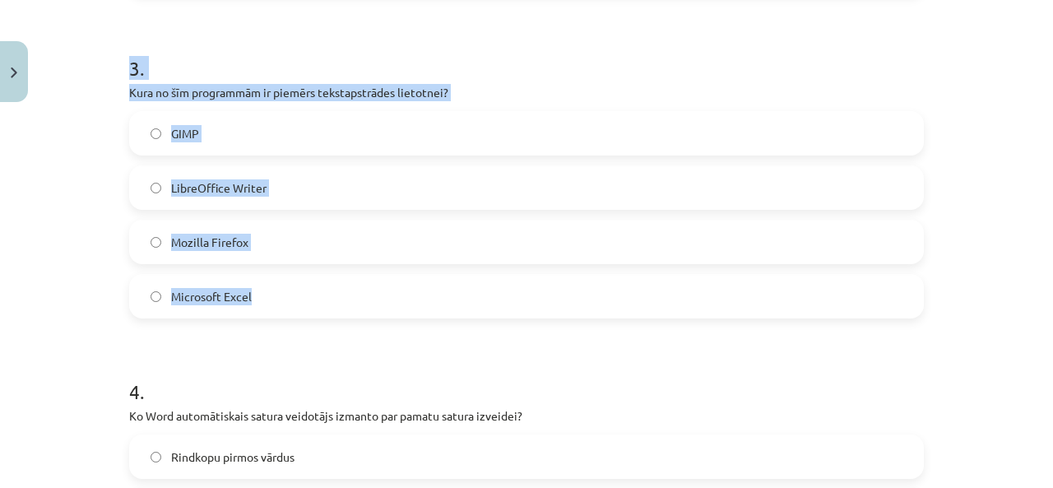
drag, startPoint x: 116, startPoint y: 104, endPoint x: 659, endPoint y: 298, distance: 576.5
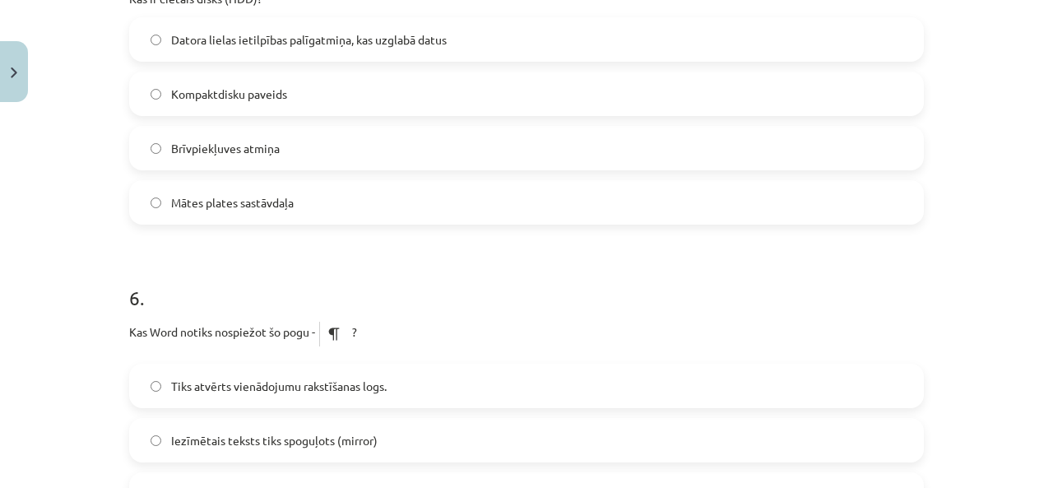
drag, startPoint x: 659, startPoint y: 298, endPoint x: 719, endPoint y: 191, distance: 122.6
click at [719, 191] on form "1 . Kas ir rakstzīmju lietotāja saskarne (CUI)? Lietotāja saskarne, ko lieto mo…" at bounding box center [526, 225] width 795 height 3168
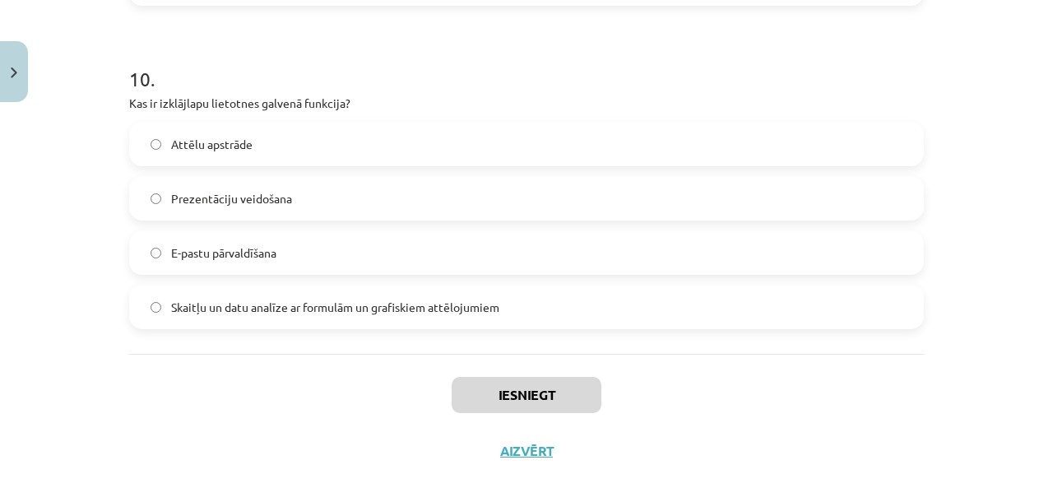
scroll to position [3199, 0]
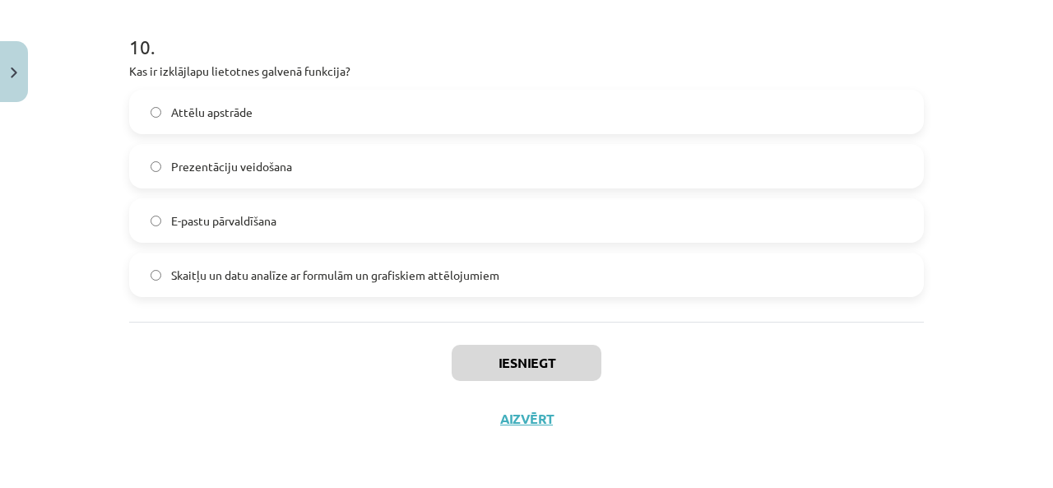
drag, startPoint x: 118, startPoint y: 98, endPoint x: 713, endPoint y: 284, distance: 623.8
copy form "Kas ir rakstzīmju lietotāja saskarne (CUI)? Lietotāja saskarne, ko lieto mobila…"
click at [90, 283] on div "Mācību tēma: Datorikas - 10. klases 1. ieskaites mācību materiāls #13 Noslēguma…" at bounding box center [526, 244] width 1053 height 488
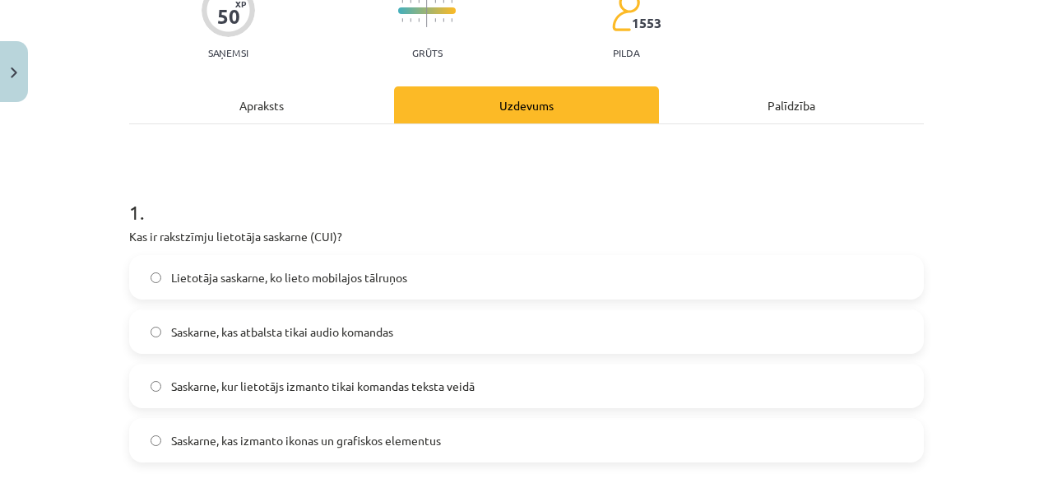
scroll to position [320, 0]
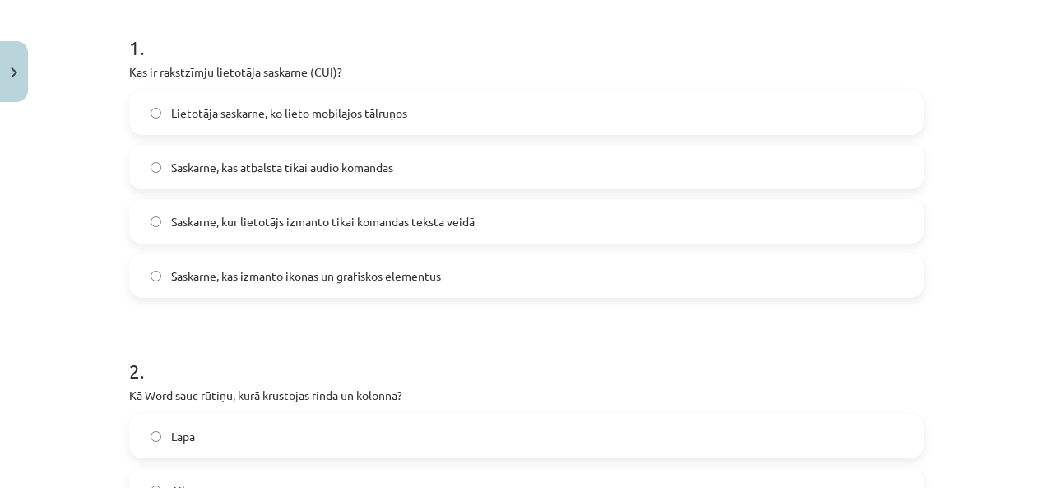
click at [456, 229] on span "Saskarne, kur lietotājs izmanto tikai komandas teksta veidā" at bounding box center [322, 221] width 303 height 17
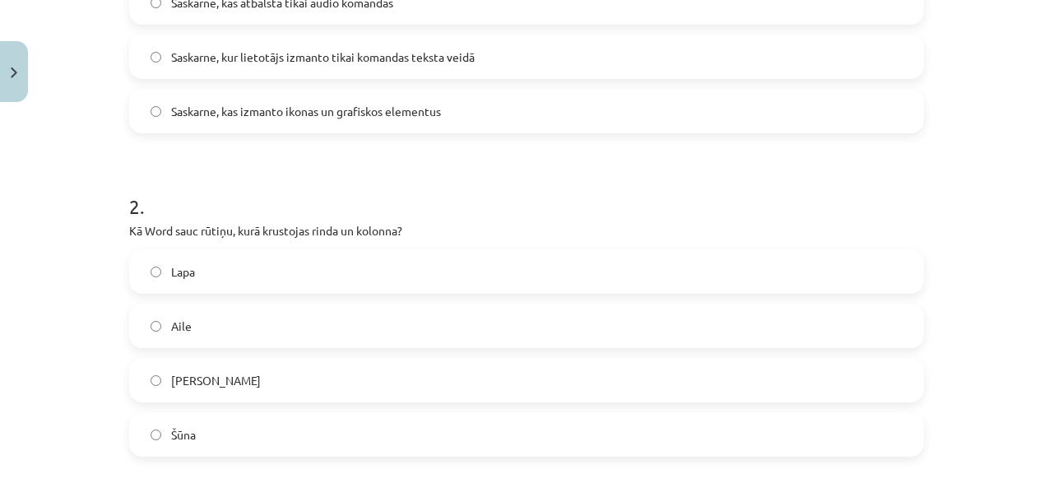
scroll to position [567, 0]
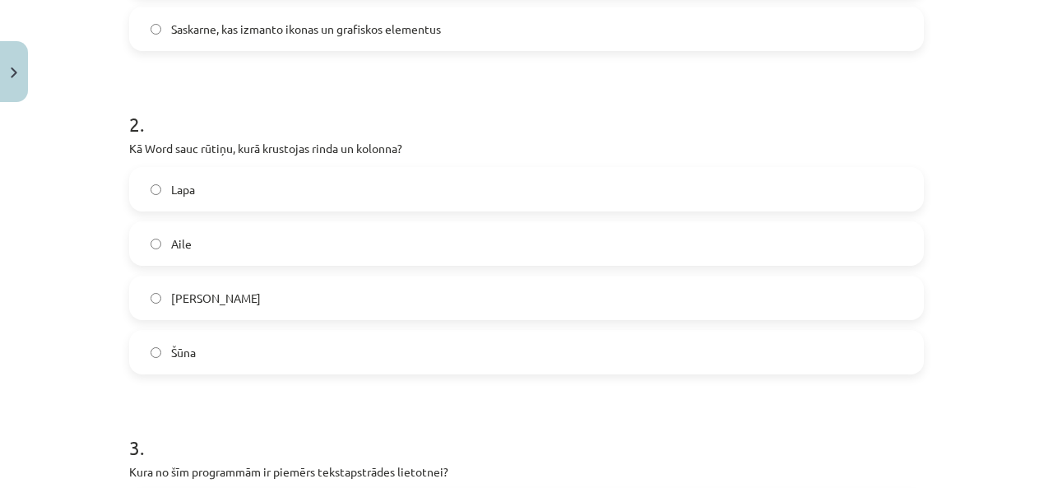
click at [199, 358] on label "Šūna" at bounding box center [526, 351] width 791 height 41
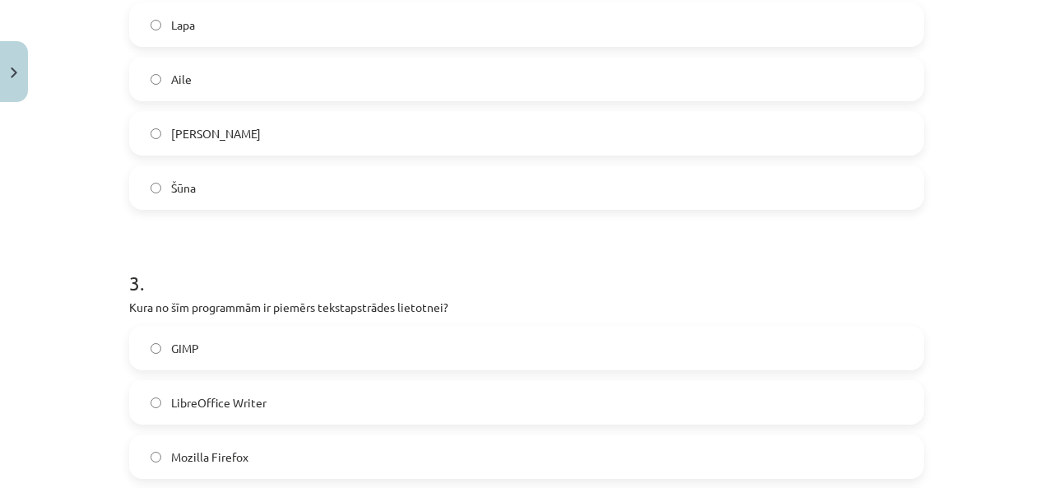
scroll to position [896, 0]
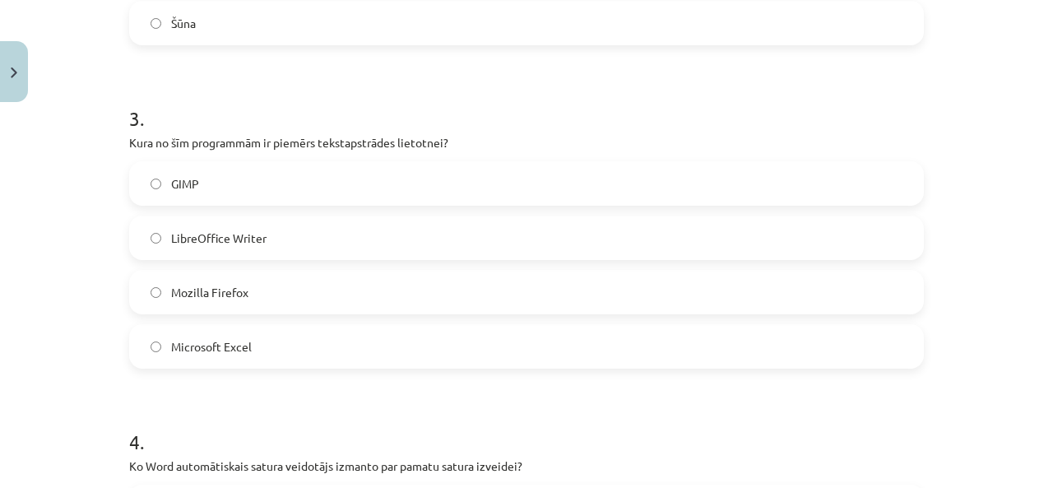
click at [228, 243] on span "LibreOffice Writer" at bounding box center [218, 237] width 95 height 17
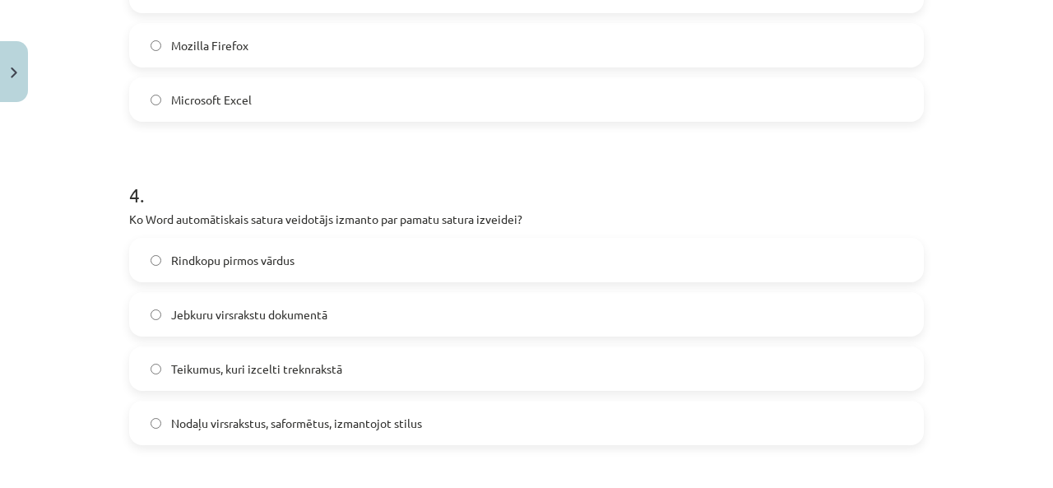
scroll to position [1225, 0]
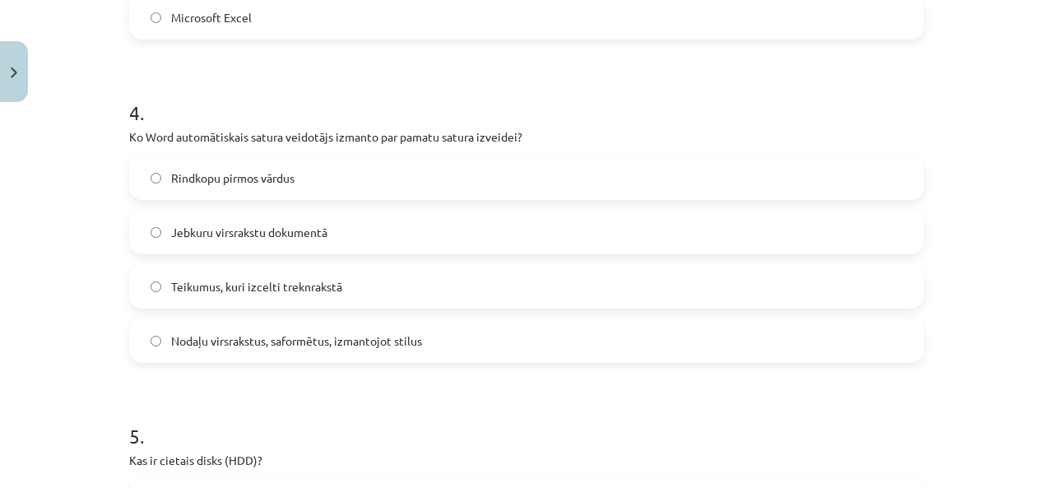
click at [249, 346] on span "Nodaļu virsrakstus, saformētus, izmantojot stilus" at bounding box center [296, 340] width 251 height 17
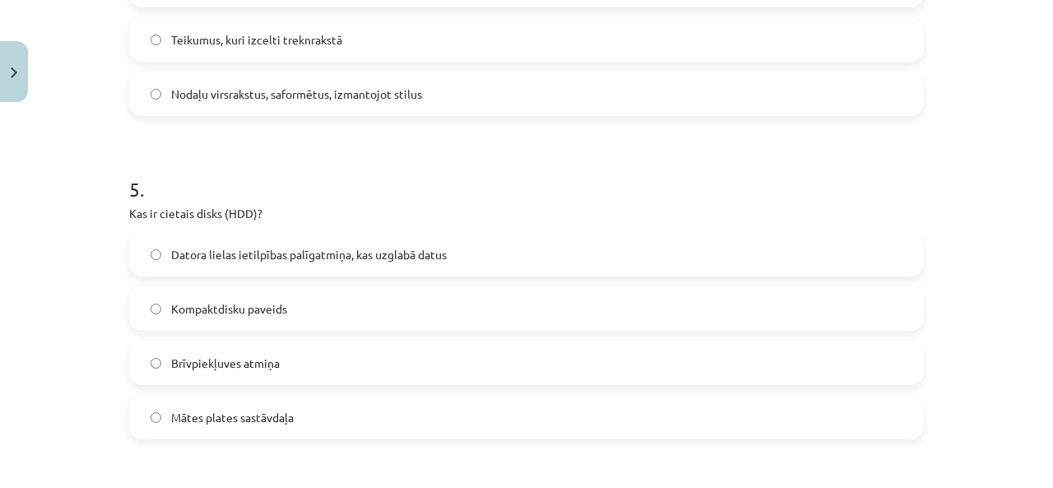
scroll to position [1554, 0]
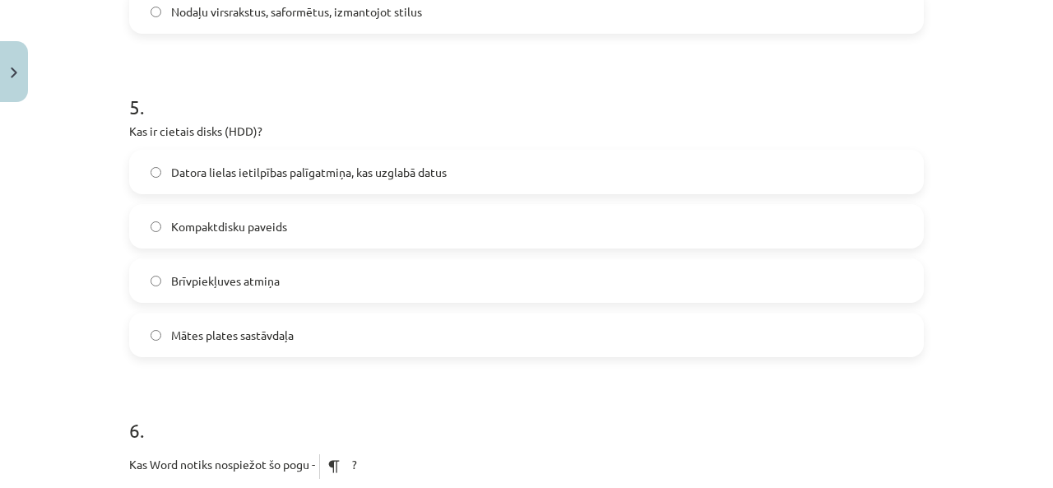
click at [240, 175] on span "Datora lielas ietilpības palīgatmiņa, kas uzglabā datus" at bounding box center [309, 172] width 276 height 17
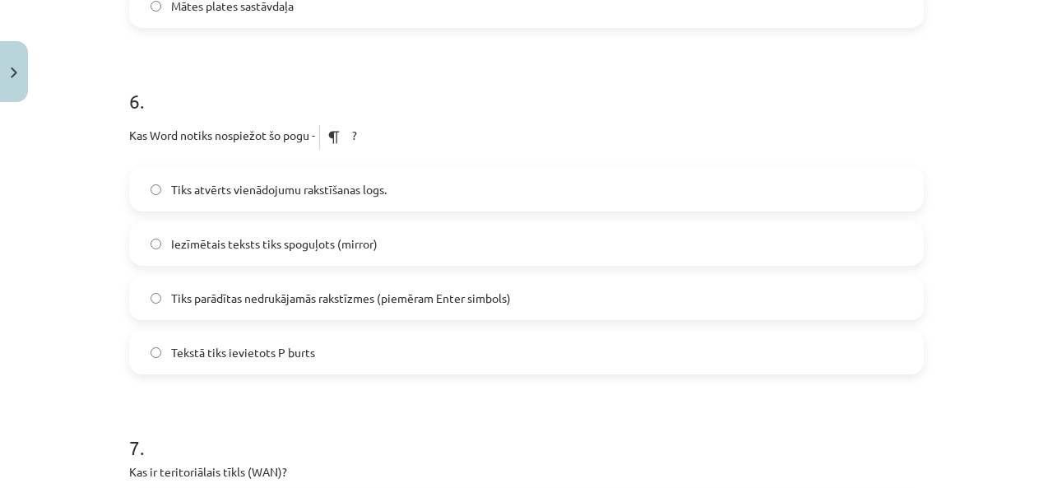
scroll to position [1965, 0]
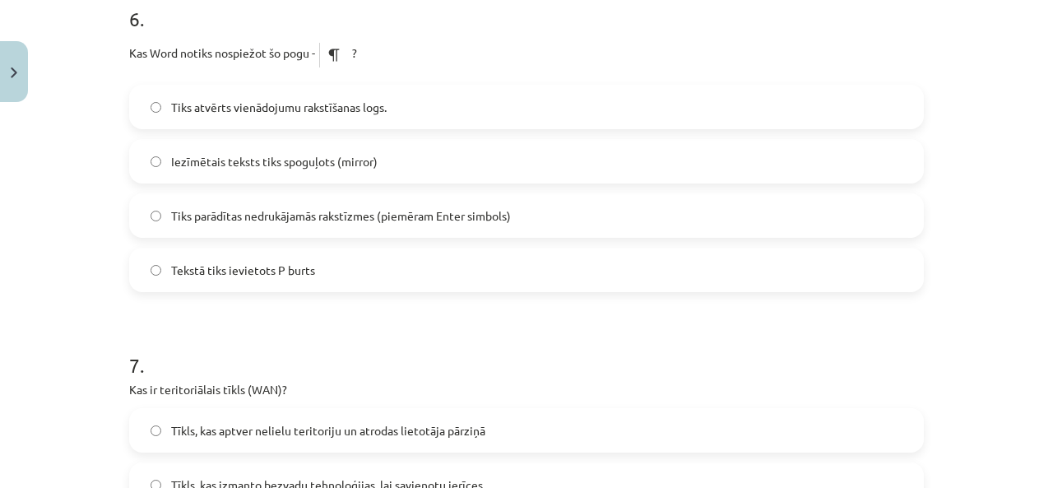
click at [331, 211] on span "Tiks parādītas nedrukājamās rakstīzmes (piemēram Enter simbols)" at bounding box center [341, 215] width 340 height 17
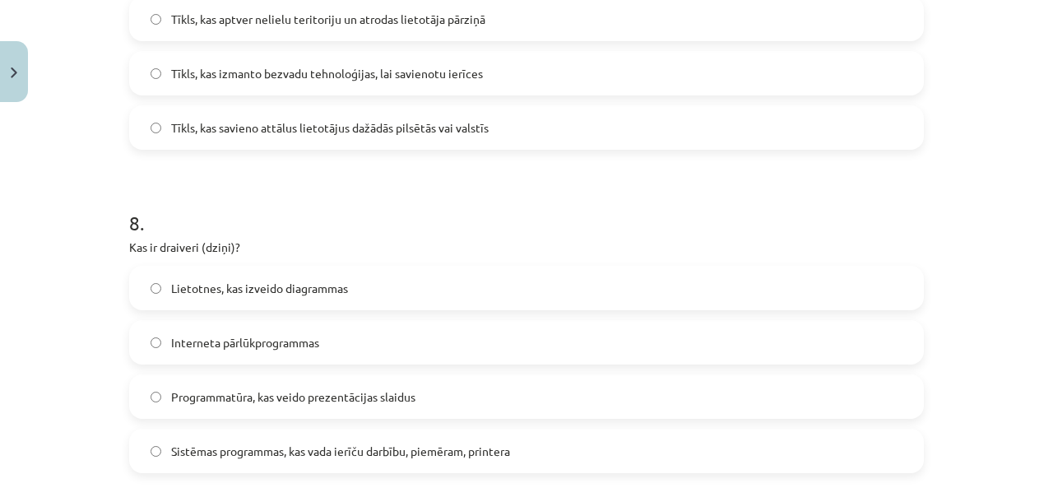
scroll to position [2294, 0]
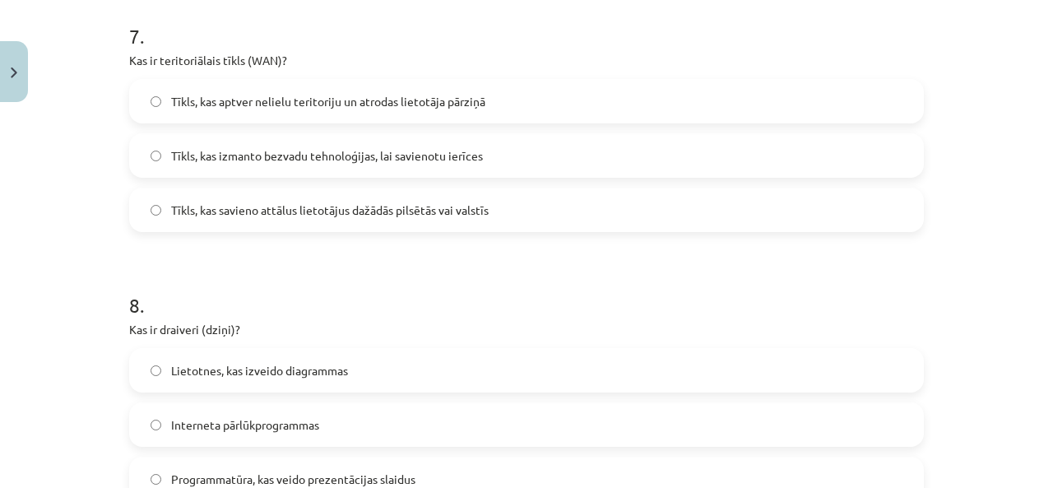
click at [374, 210] on span "Tīkls, kas savieno attālus lietotājus dažādās pilsētās vai valstīs" at bounding box center [329, 210] width 317 height 17
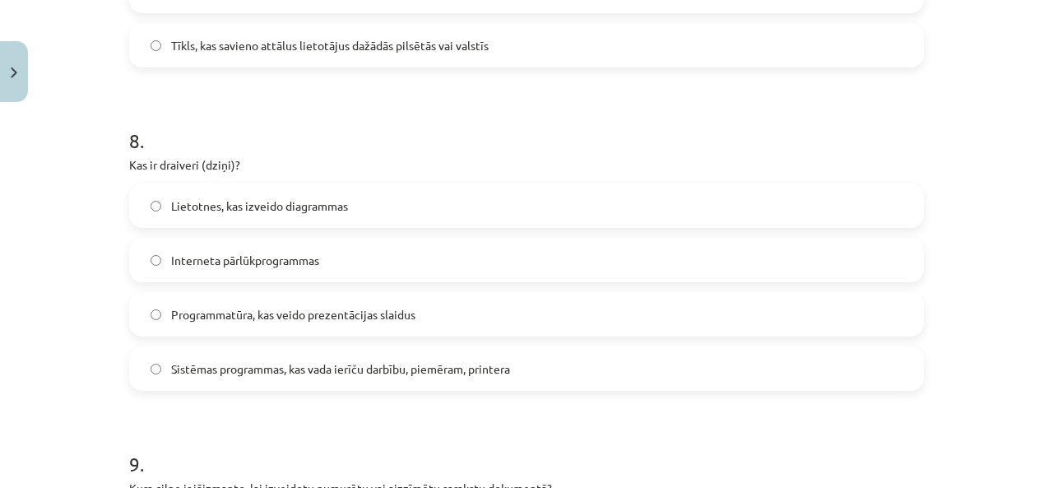
scroll to position [2541, 0]
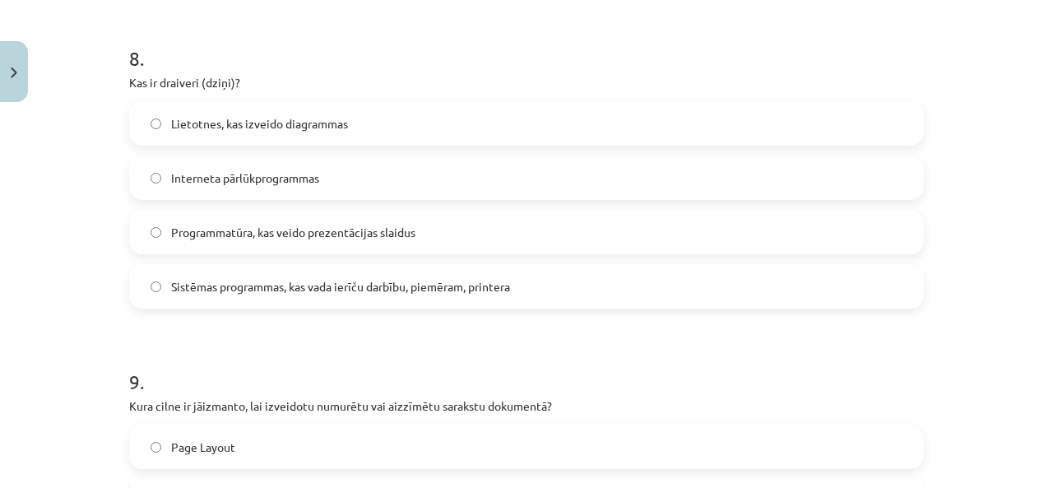
click at [246, 276] on label "Sistēmas programmas, kas vada ierīču darbību, piemēram, printera" at bounding box center [526, 286] width 791 height 41
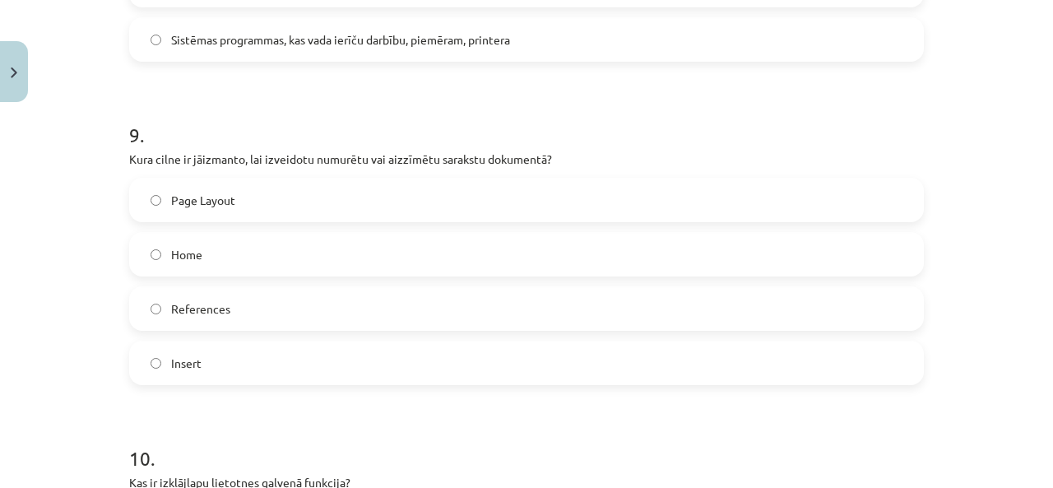
click at [231, 251] on label "Home" at bounding box center [526, 254] width 791 height 41
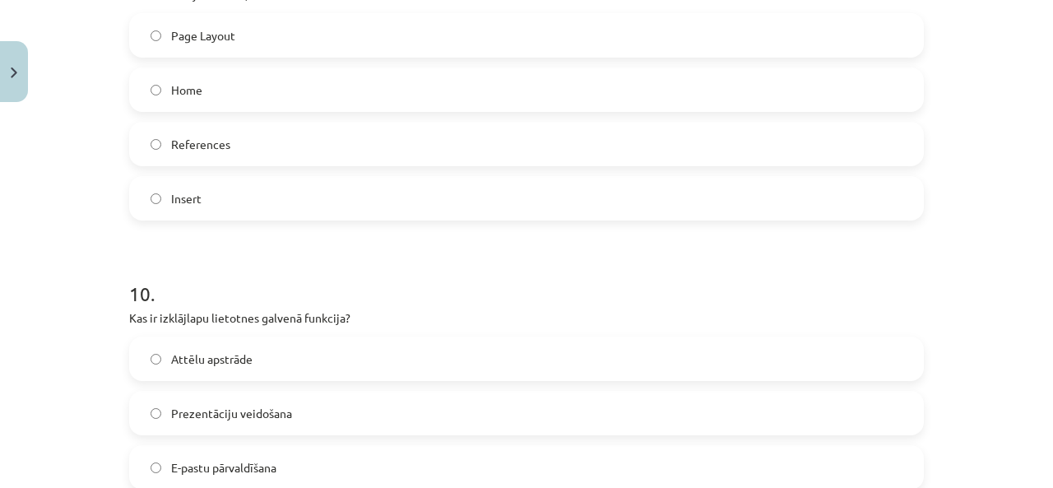
scroll to position [3199, 0]
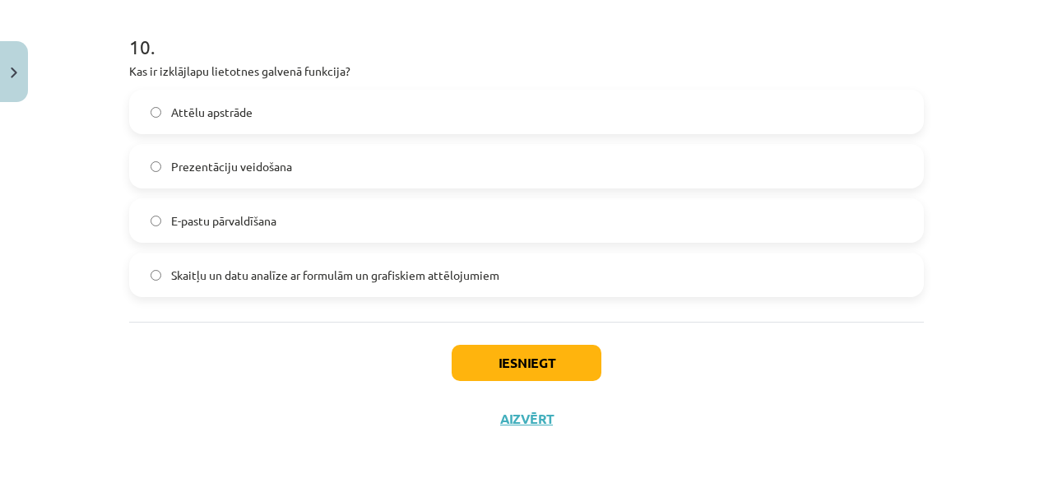
drag, startPoint x: 278, startPoint y: 290, endPoint x: 365, endPoint y: 300, distance: 87.8
click at [281, 285] on label "Skaitļu un datu analīze ar formulām un grafiskiem attēlojumiem" at bounding box center [526, 274] width 791 height 41
click at [528, 372] on button "Iesniegt" at bounding box center [527, 363] width 150 height 36
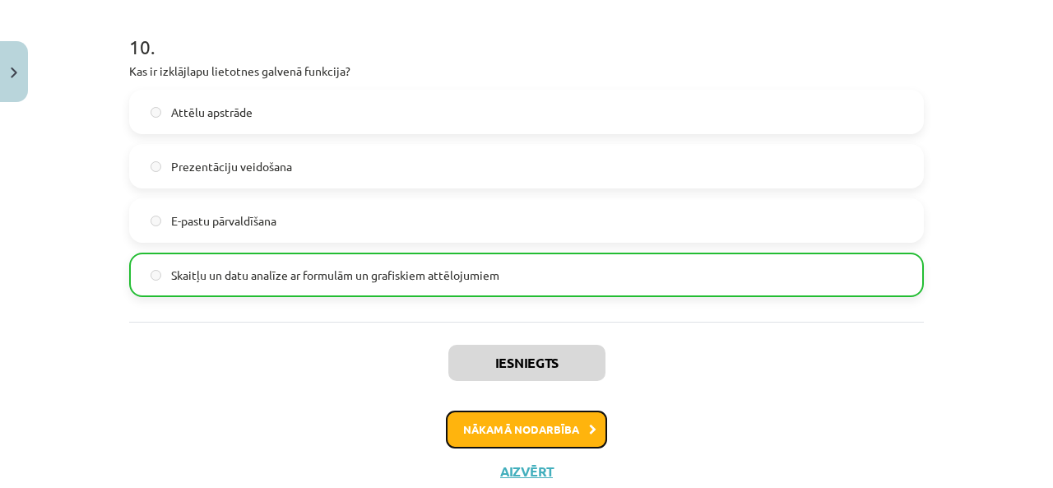
click at [544, 425] on button "Nākamā nodarbība" at bounding box center [526, 429] width 161 height 38
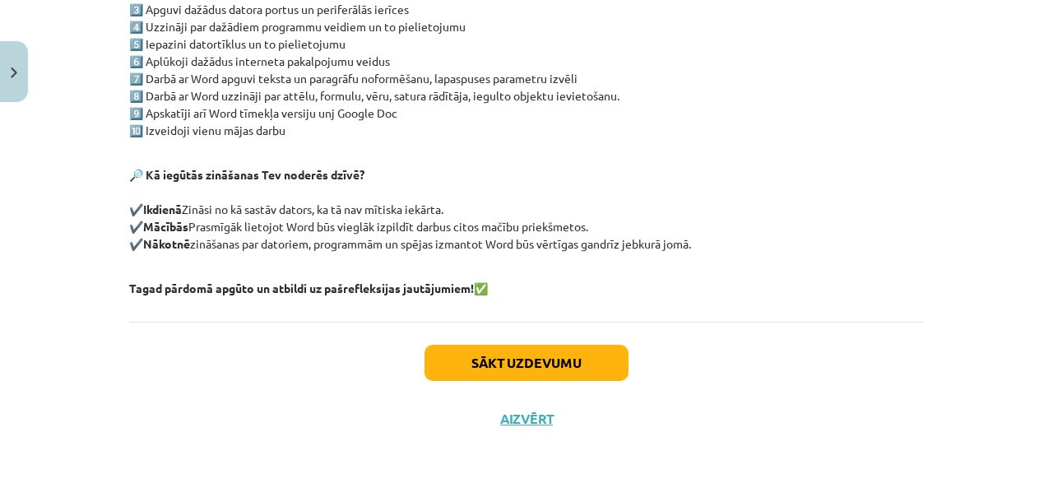
scroll to position [41, 0]
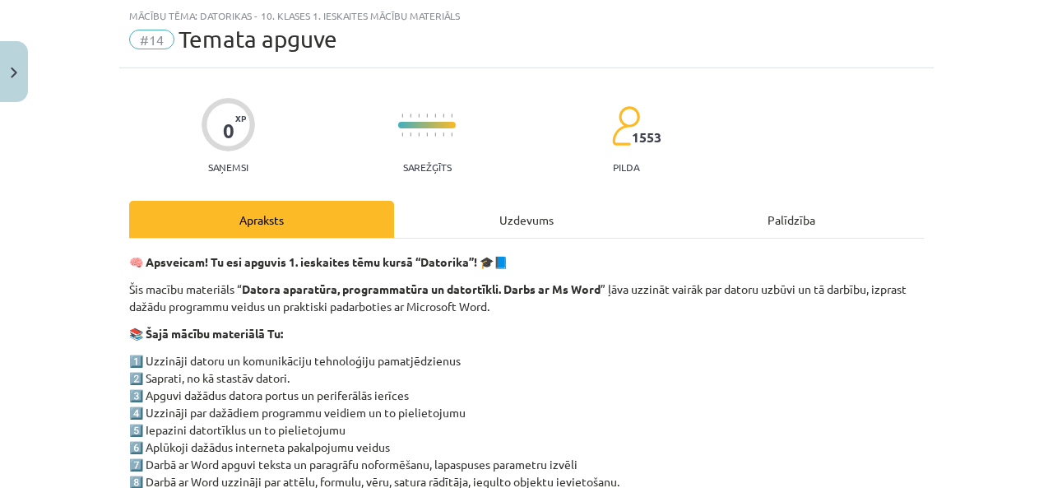
click at [529, 228] on div "Uzdevums" at bounding box center [526, 219] width 265 height 37
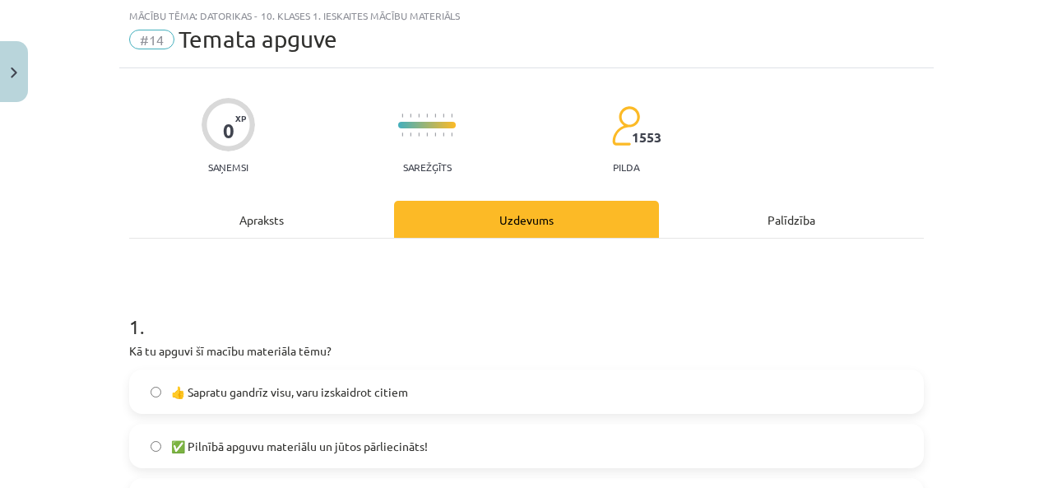
scroll to position [370, 0]
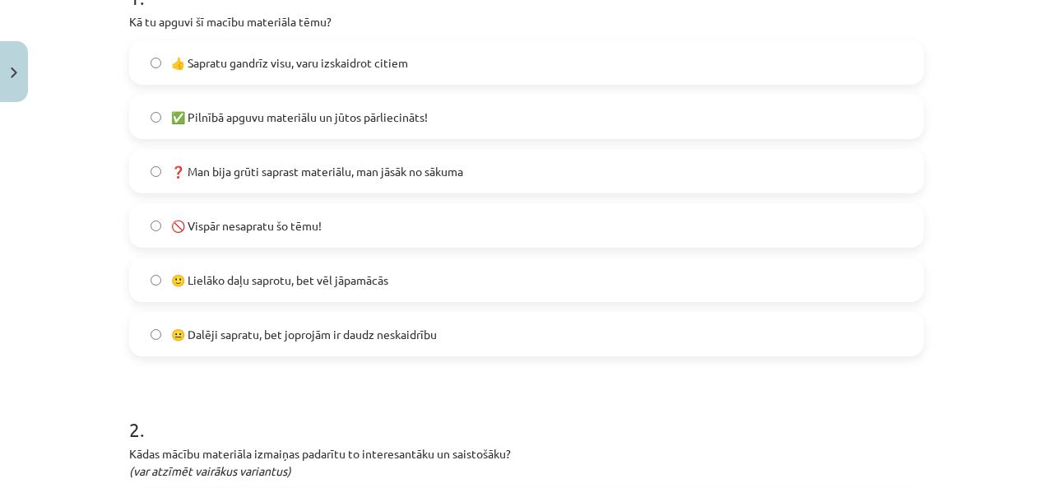
click at [347, 104] on label "✅ Pilnībā apguvu materiālu un jūtos pārliecināts!" at bounding box center [526, 116] width 791 height 41
click at [294, 63] on span "👍 Sapratu gandrīz visu, varu izskaidrot citiem" at bounding box center [289, 62] width 237 height 17
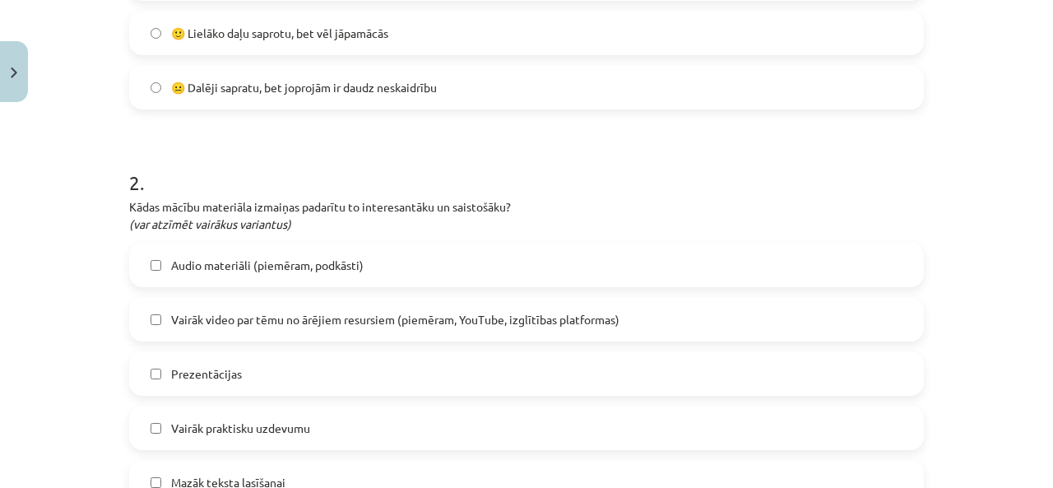
scroll to position [781, 0]
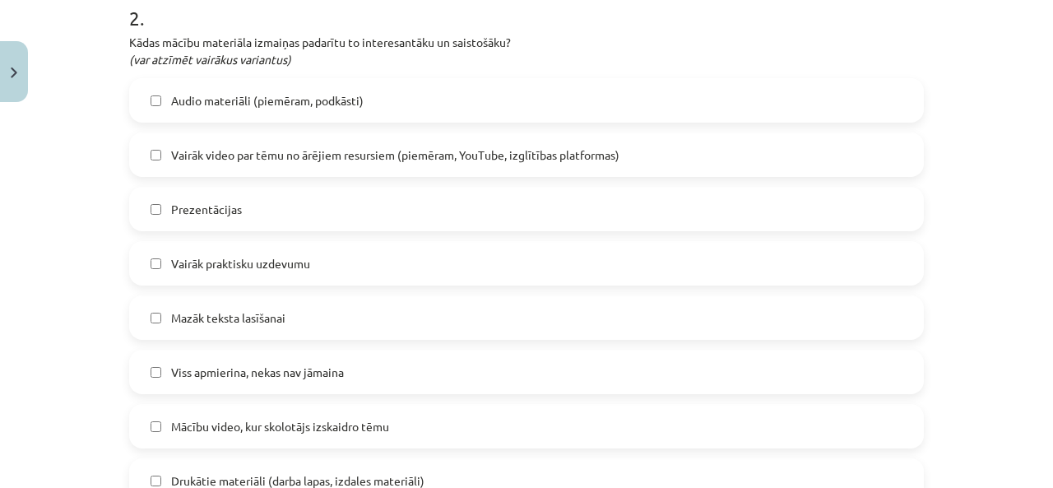
click at [277, 331] on label "Mazāk teksta lasīšanai" at bounding box center [526, 317] width 791 height 41
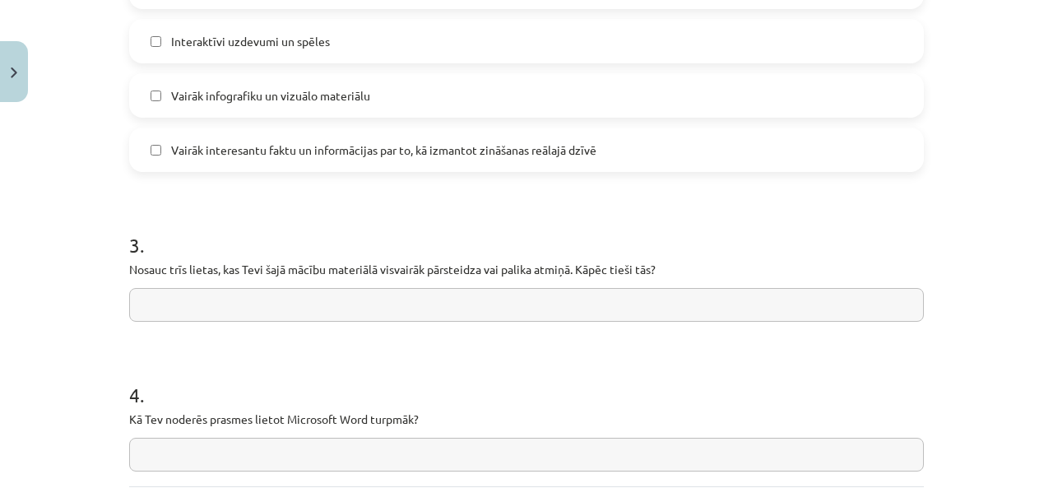
scroll to position [1193, 0]
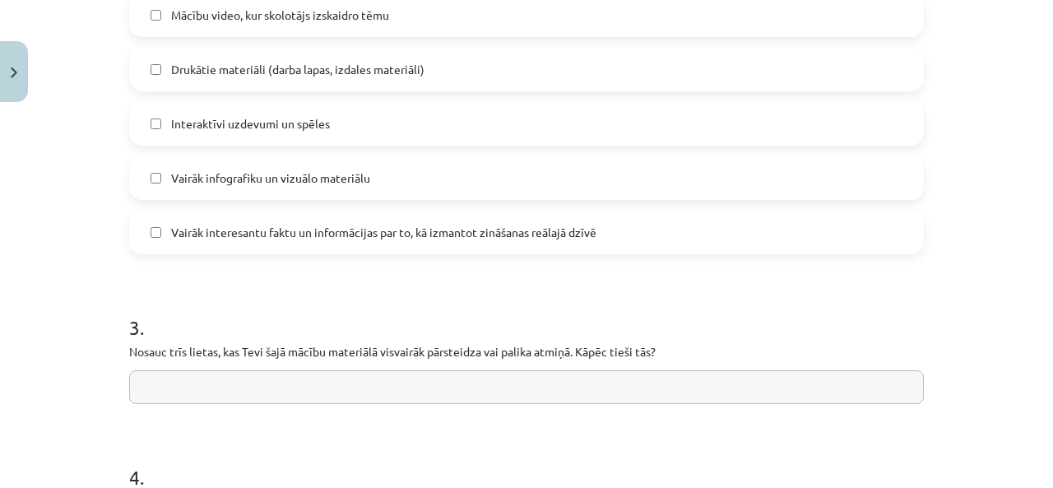
click at [225, 126] on span "Interaktīvi uzdevumi un spēles" at bounding box center [250, 123] width 159 height 17
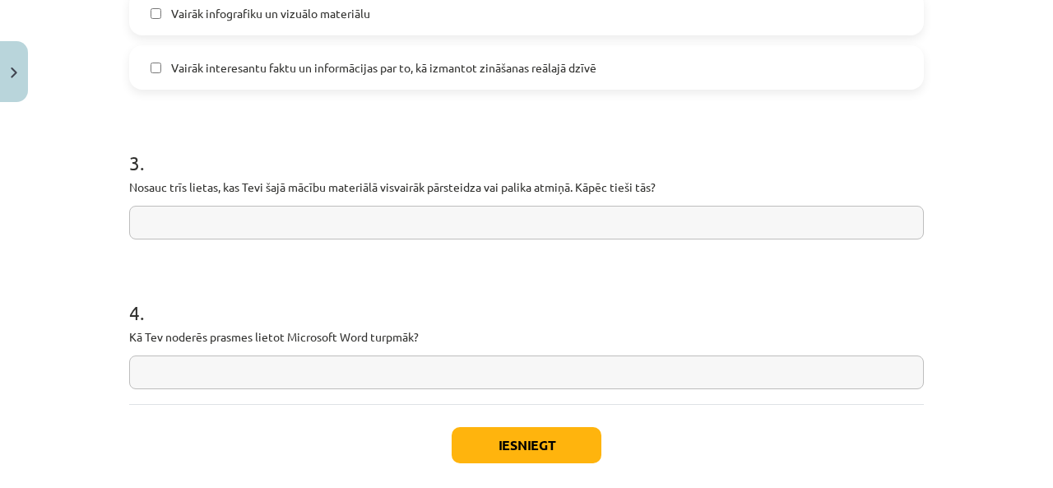
scroll to position [1439, 0]
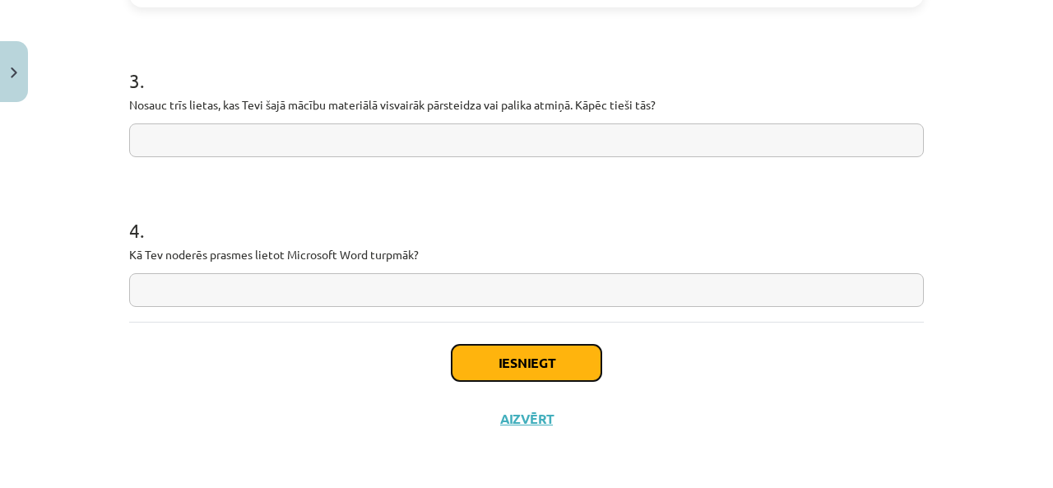
click at [484, 372] on button "Iesniegt" at bounding box center [527, 363] width 150 height 36
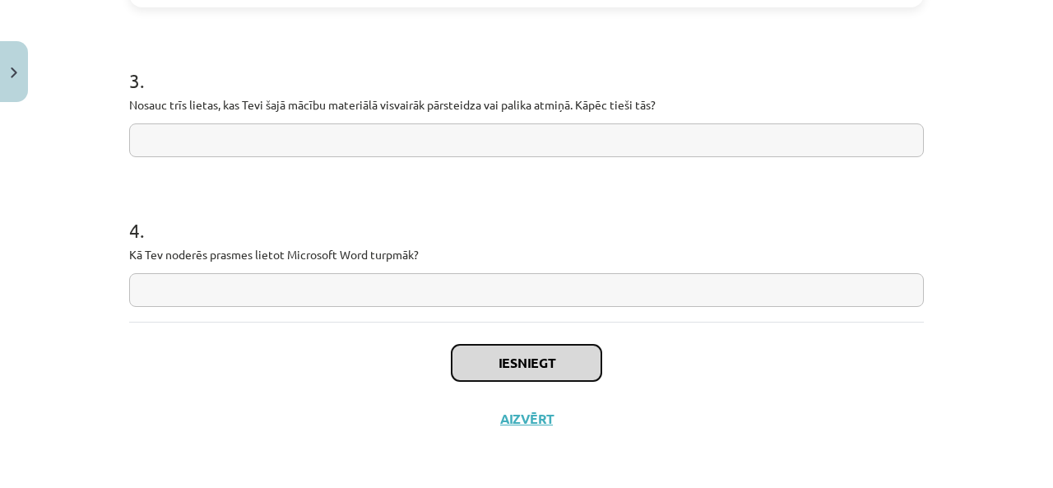
click at [511, 364] on button "Iesniegt" at bounding box center [527, 363] width 150 height 36
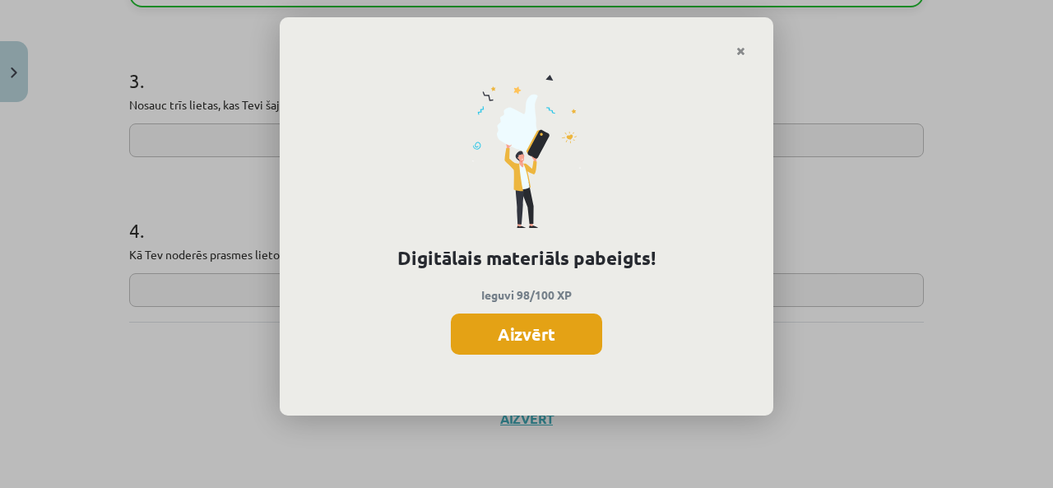
click at [525, 322] on button "Aizvērt" at bounding box center [526, 333] width 151 height 41
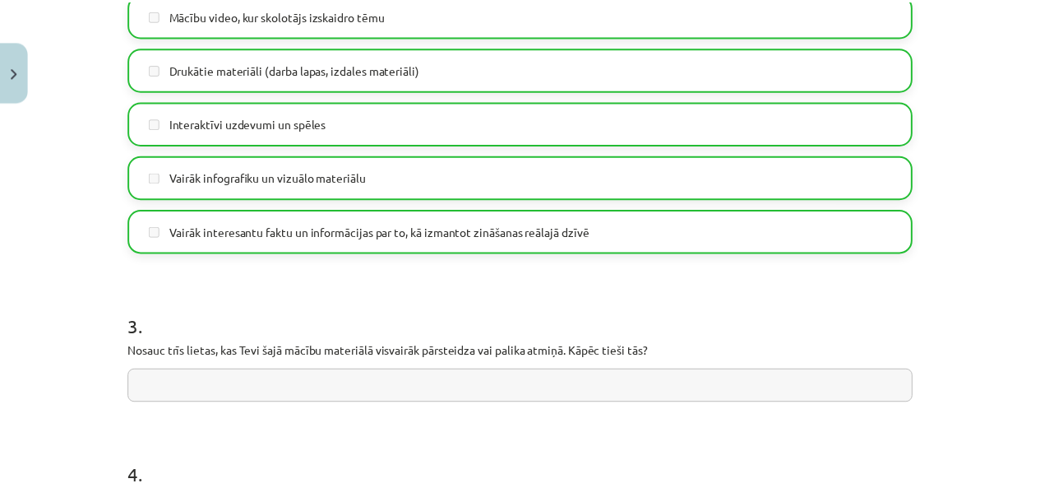
scroll to position [864, 0]
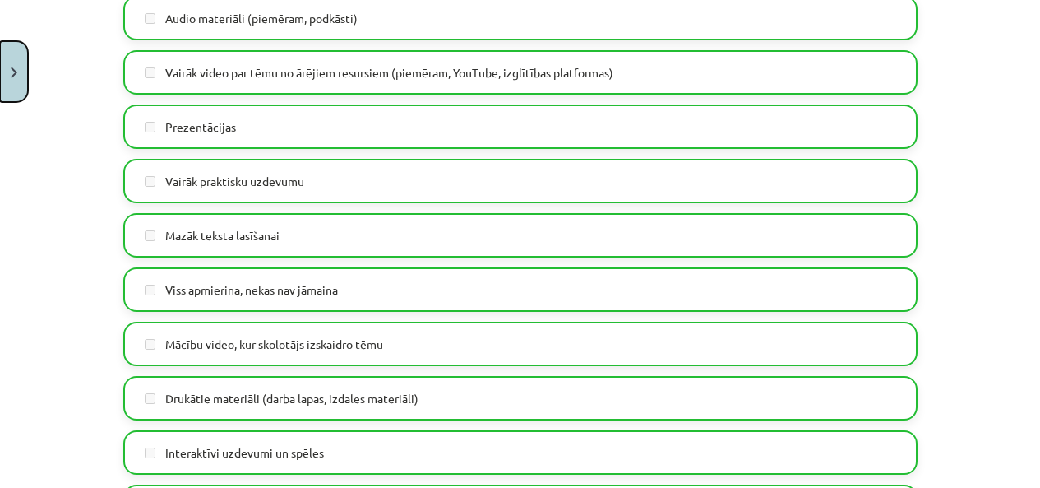
click at [8, 101] on button "Close" at bounding box center [14, 71] width 28 height 61
click at [442, 292] on div "Mācību tēma: Datorikas - 10. klases 1. ieskaites mācību materiāls #14 Temata ap…" at bounding box center [520, 244] width 1040 height 488
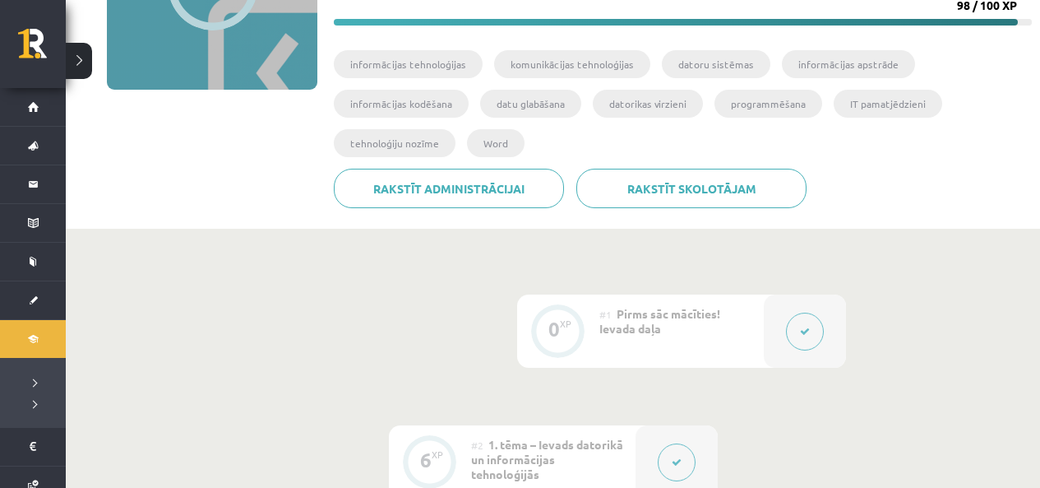
scroll to position [0, 0]
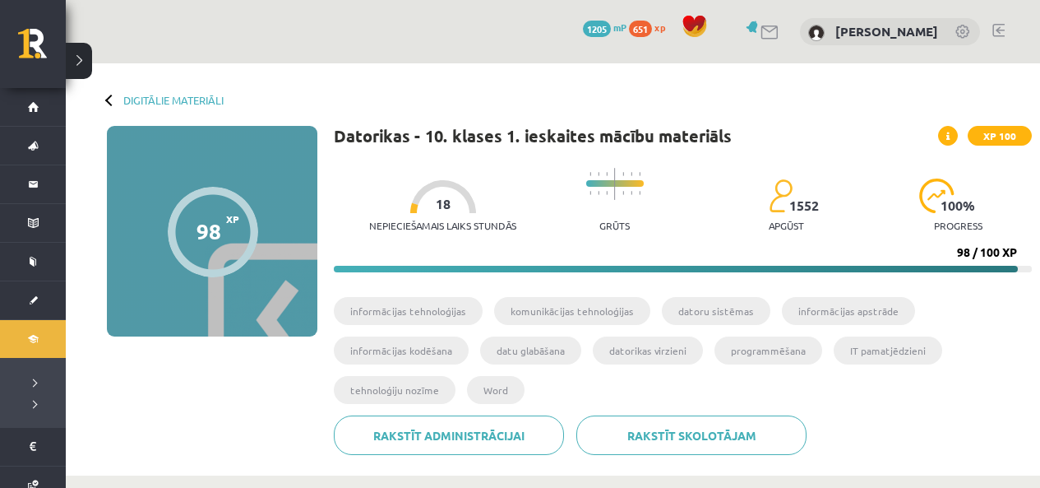
click at [105, 103] on div "Digitālie materiāli 98 XP XP 100 98 / 100 XP Datorikas - 10. klases 1. ieskaite…" at bounding box center [553, 269] width 975 height 412
click at [182, 108] on div "Digitālie materiāli 98 XP XP 100 98 / 100 XP Datorikas - 10. klases 1. ieskaite…" at bounding box center [553, 269] width 975 height 412
click at [191, 95] on link "Digitālie materiāli" at bounding box center [173, 100] width 100 height 12
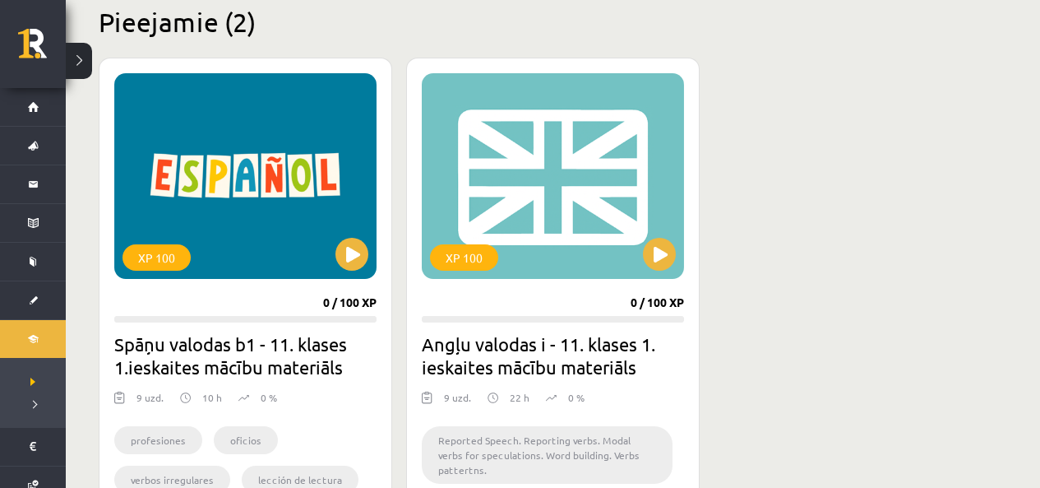
scroll to position [493, 0]
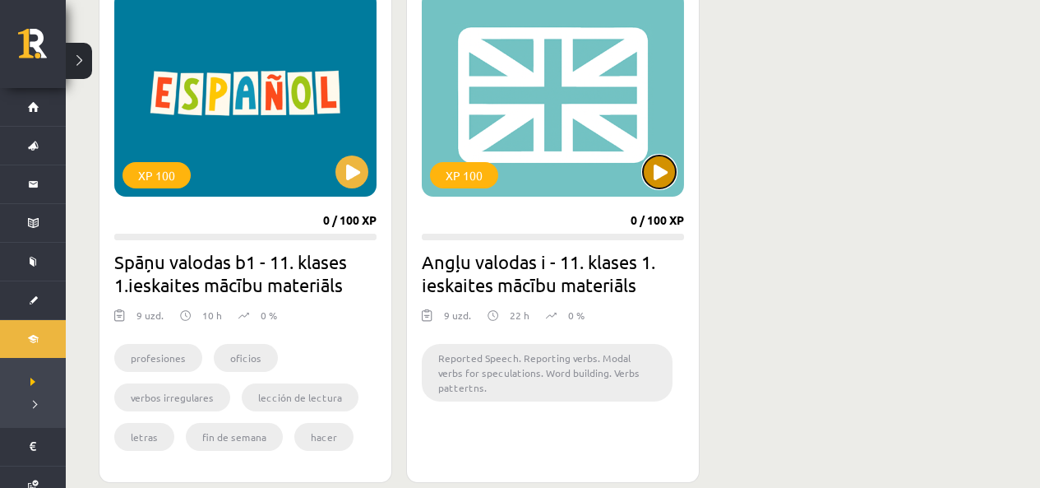
click at [656, 167] on button at bounding box center [659, 171] width 33 height 33
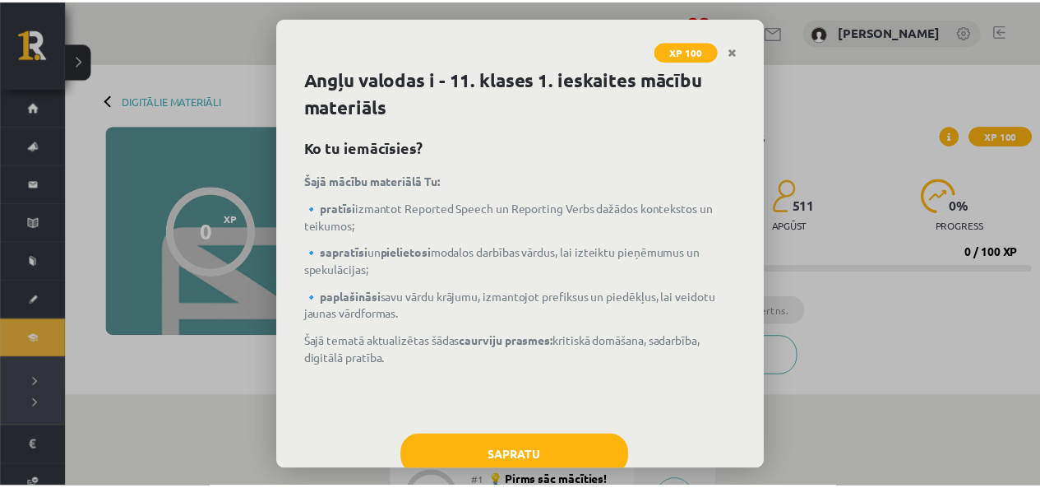
scroll to position [47, 0]
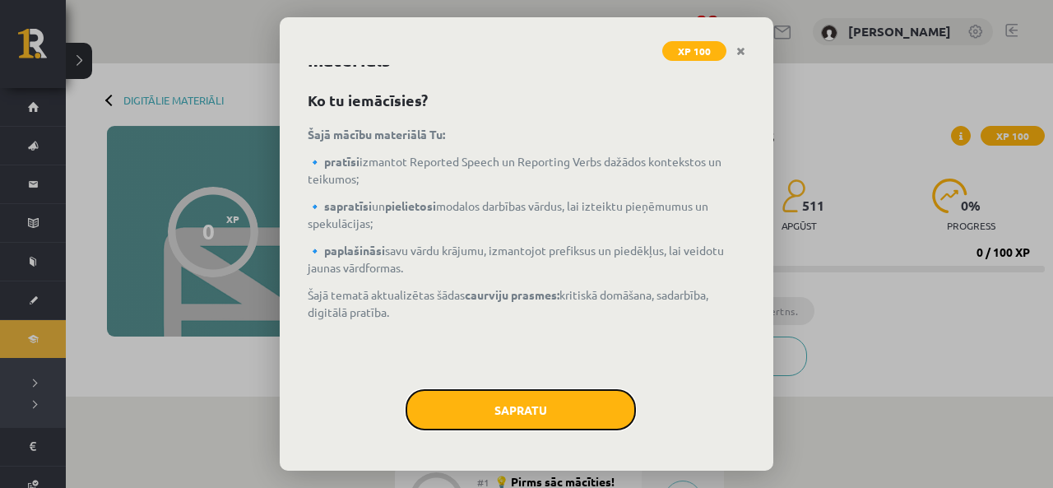
click at [560, 398] on button "Sapratu" at bounding box center [520, 409] width 230 height 41
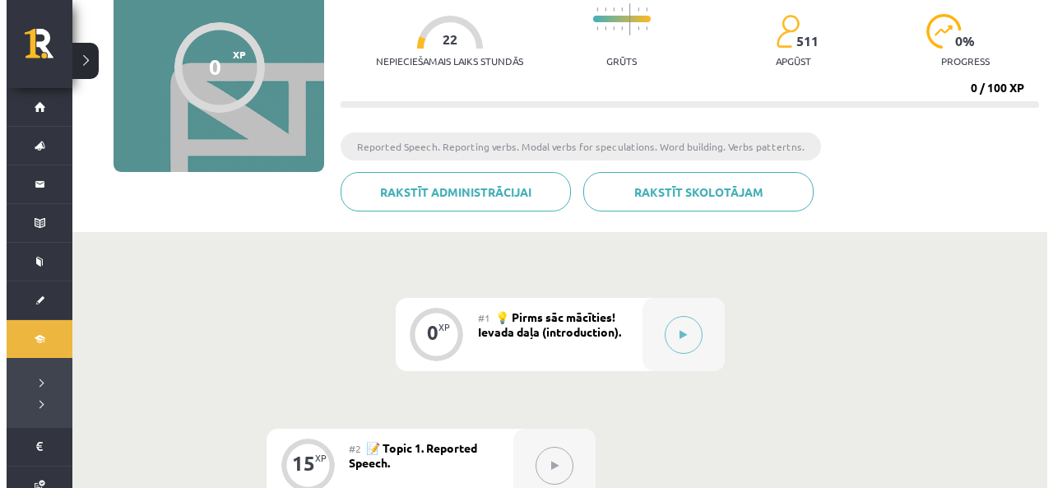
scroll to position [329, 0]
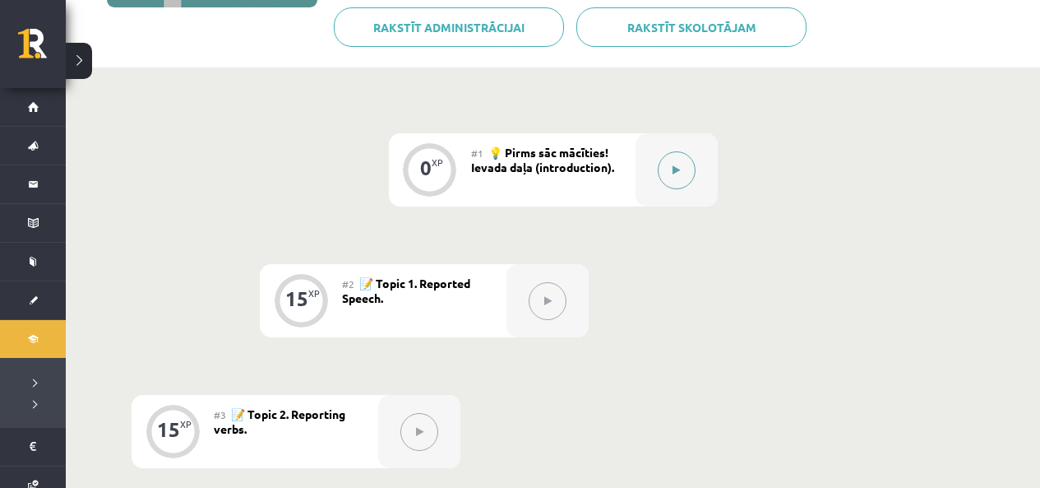
click at [666, 185] on button at bounding box center [677, 170] width 38 height 38
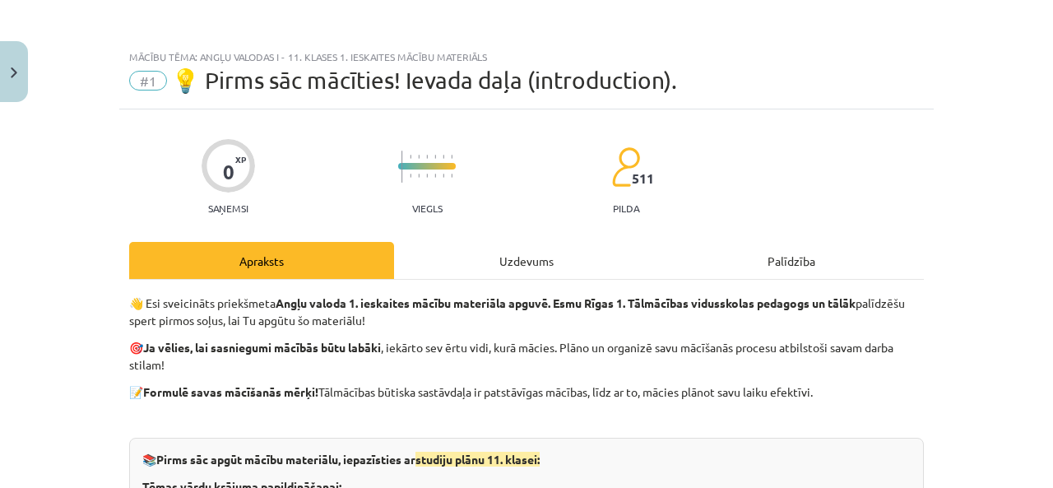
click at [481, 264] on div "Uzdevums" at bounding box center [526, 260] width 265 height 37
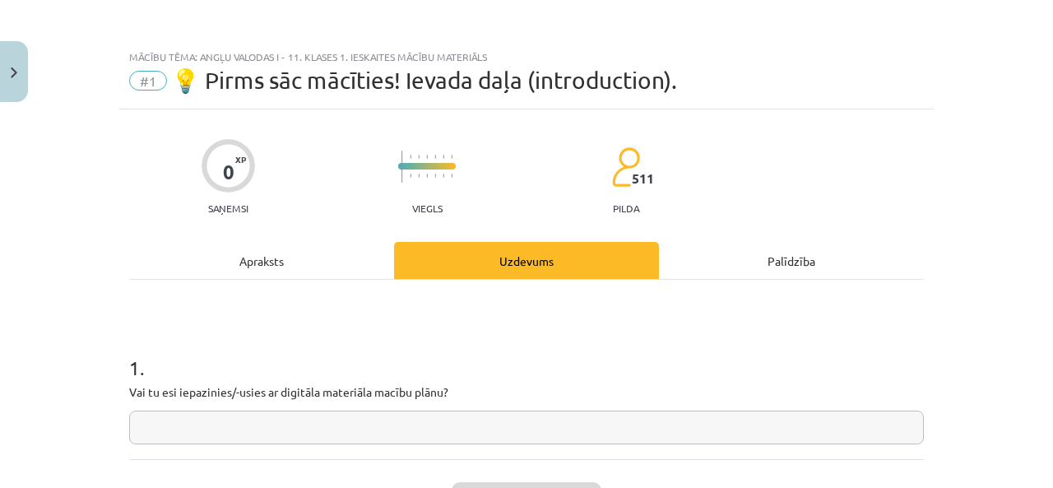
scroll to position [41, 0]
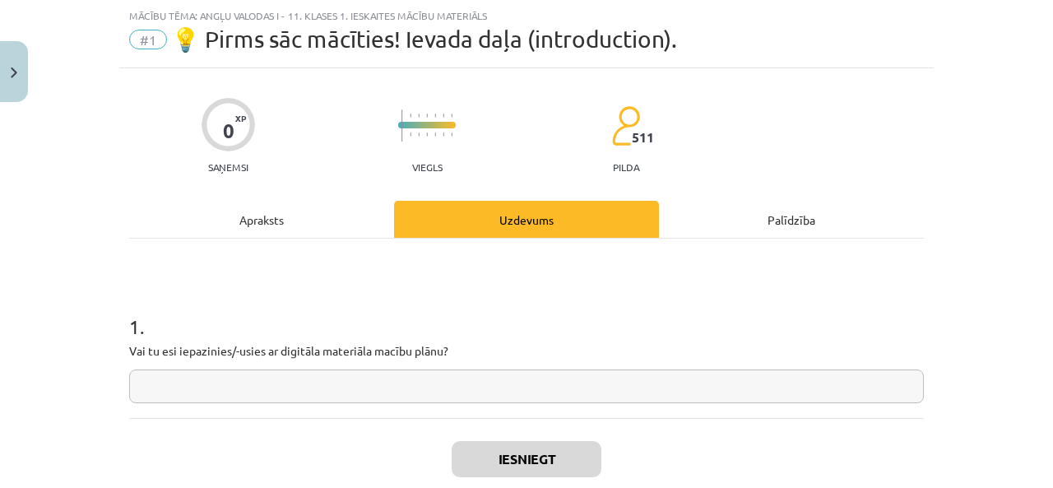
click at [246, 390] on input "text" at bounding box center [526, 386] width 795 height 34
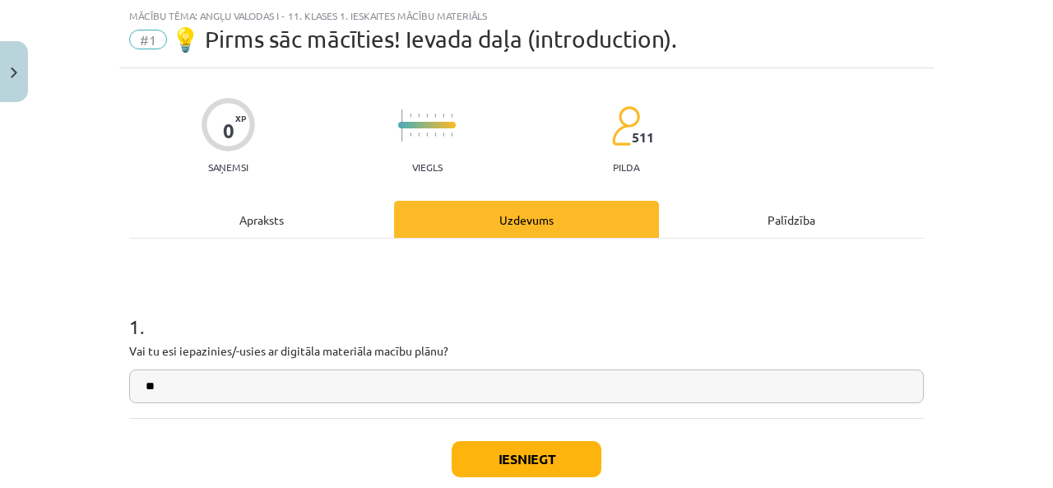
type input "**"
click at [538, 457] on button "Iesniegt" at bounding box center [527, 459] width 150 height 36
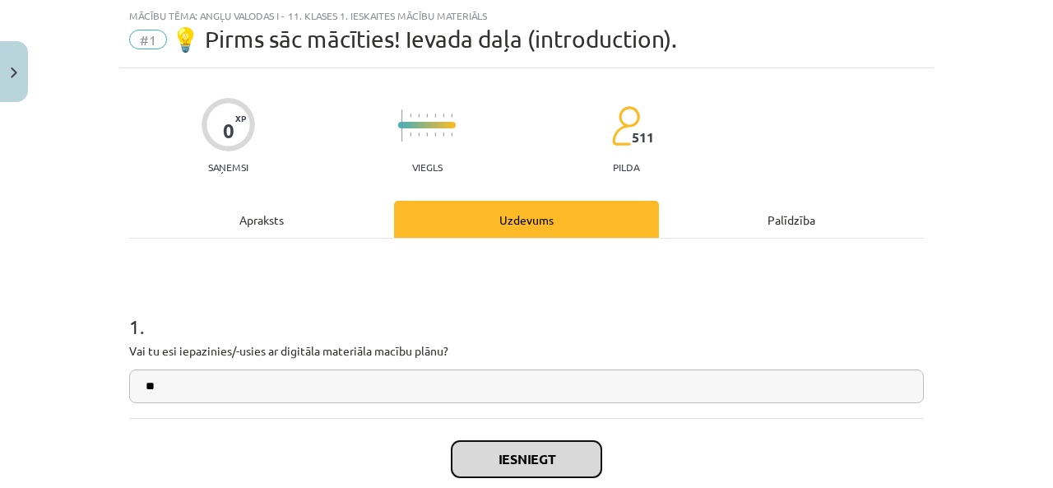
scroll to position [123, 0]
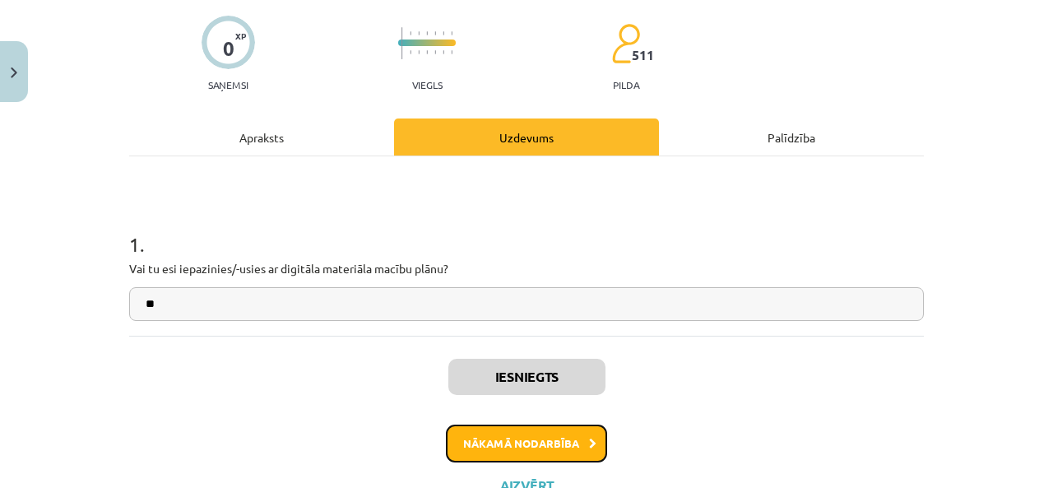
click at [568, 442] on button "Nākamā nodarbība" at bounding box center [526, 443] width 161 height 38
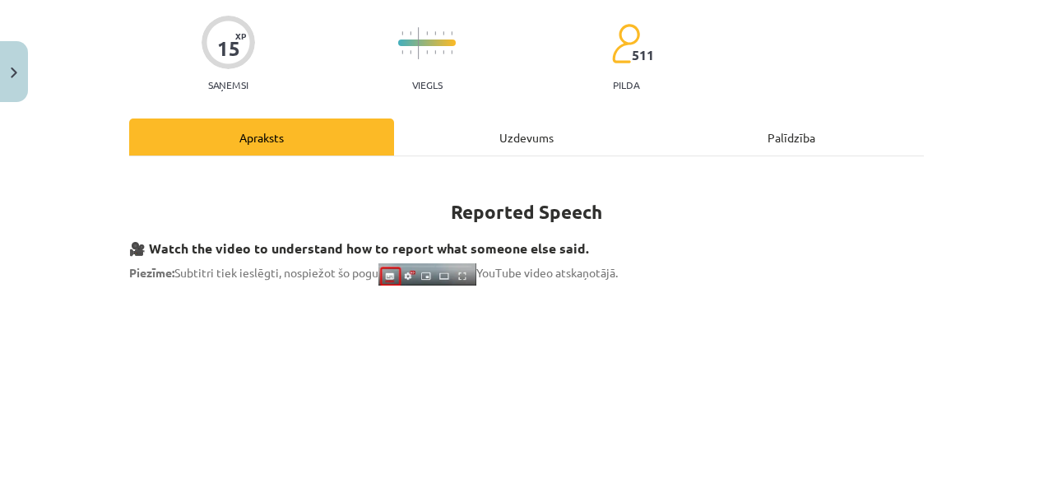
scroll to position [41, 0]
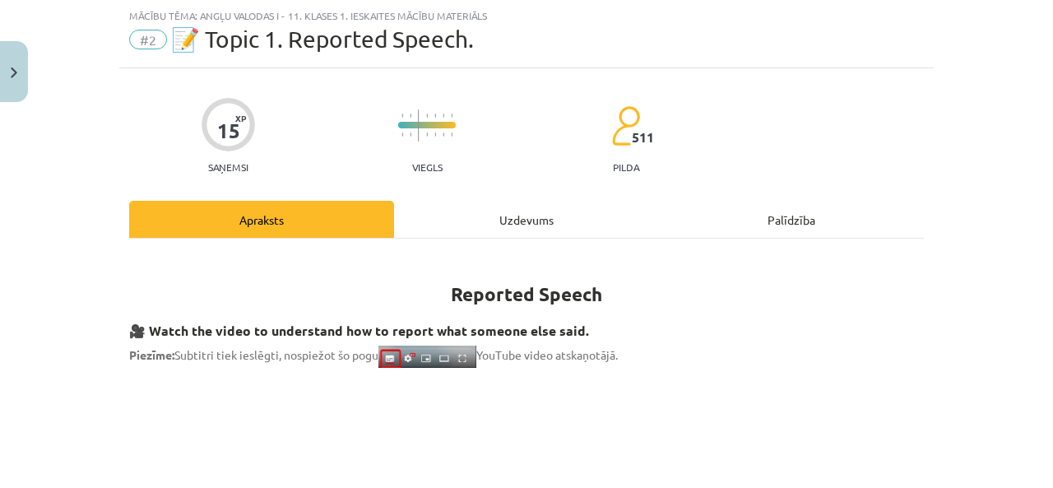
click at [512, 220] on div "Uzdevums" at bounding box center [526, 219] width 265 height 37
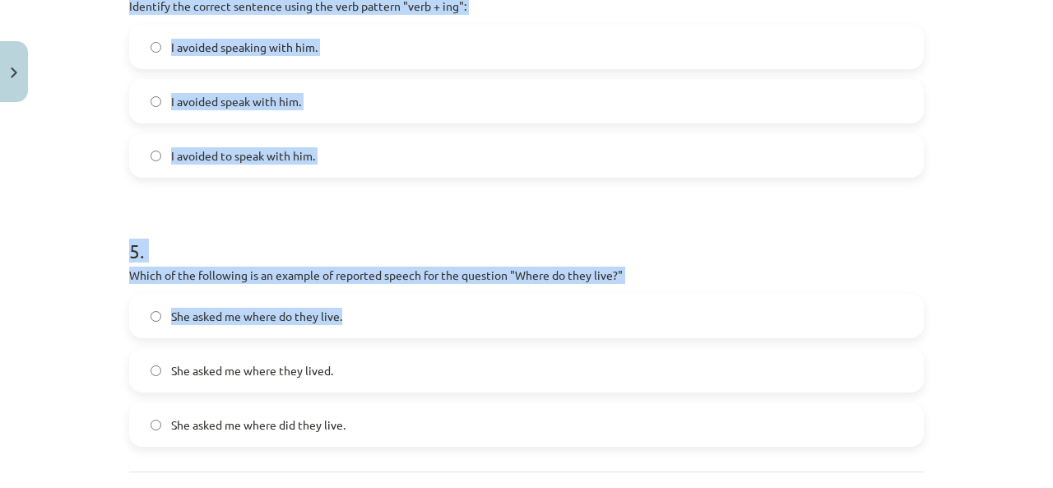
scroll to position [1342, 0]
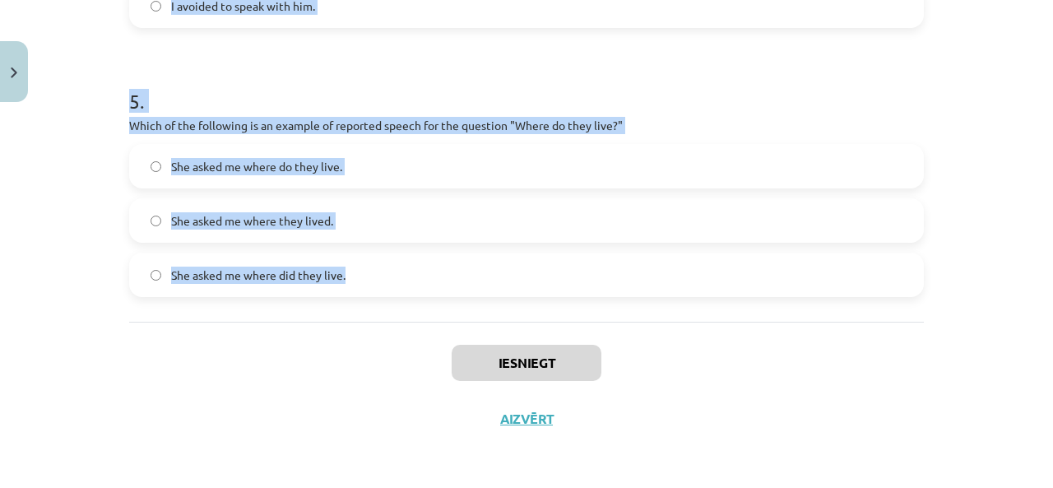
drag, startPoint x: 115, startPoint y: 188, endPoint x: 661, endPoint y: 310, distance: 559.7
copy form "Which of the following sentences correctly uses reported speech? He said that h…"
click at [71, 306] on div "Mācību tēma: Angļu valodas i - 11. klases 1. ieskaites mācību materiāls #2 📝 To…" at bounding box center [526, 244] width 1053 height 488
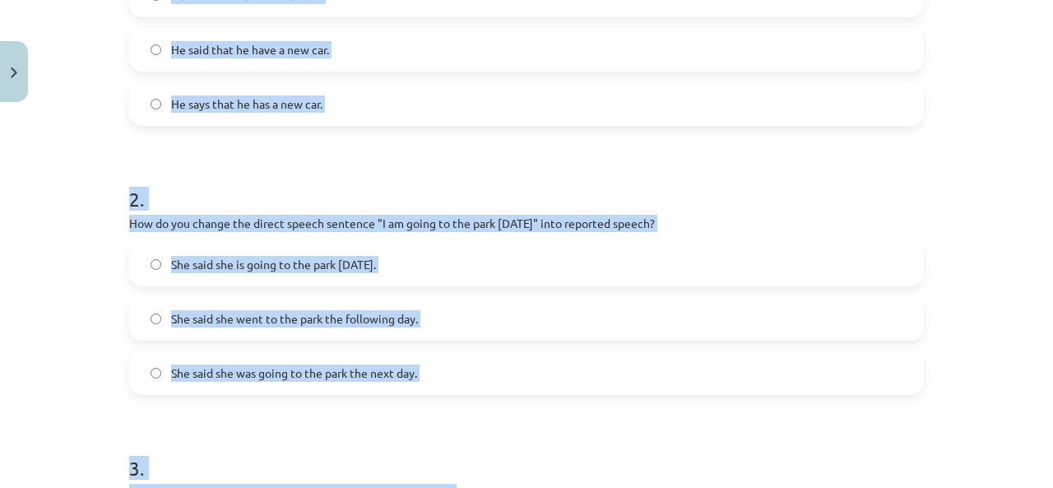
scroll to position [191, 0]
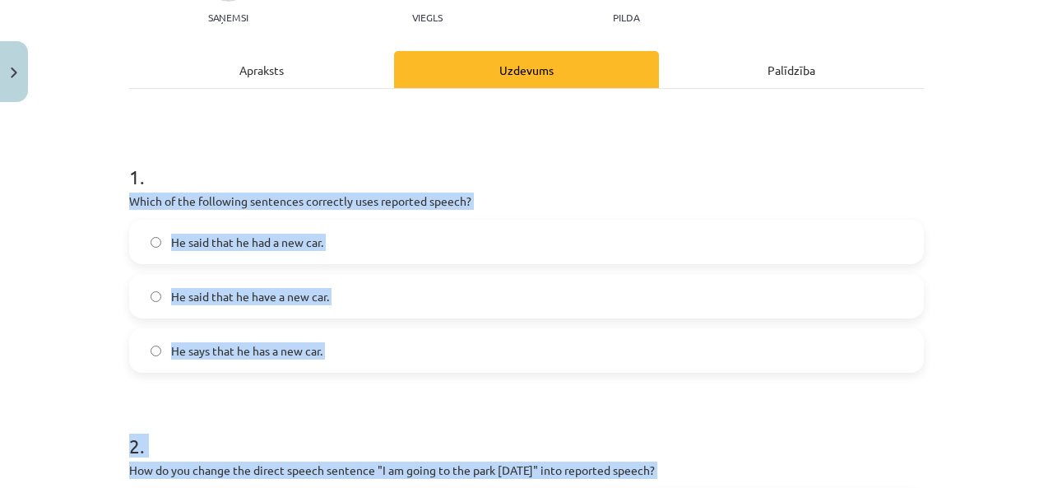
click at [49, 295] on div "Mācību tēma: Angļu valodas i - 11. klases 1. ieskaites mācību materiāls #2 📝 To…" at bounding box center [526, 244] width 1053 height 488
click at [345, 234] on label "He said that he had a new car." at bounding box center [526, 241] width 791 height 41
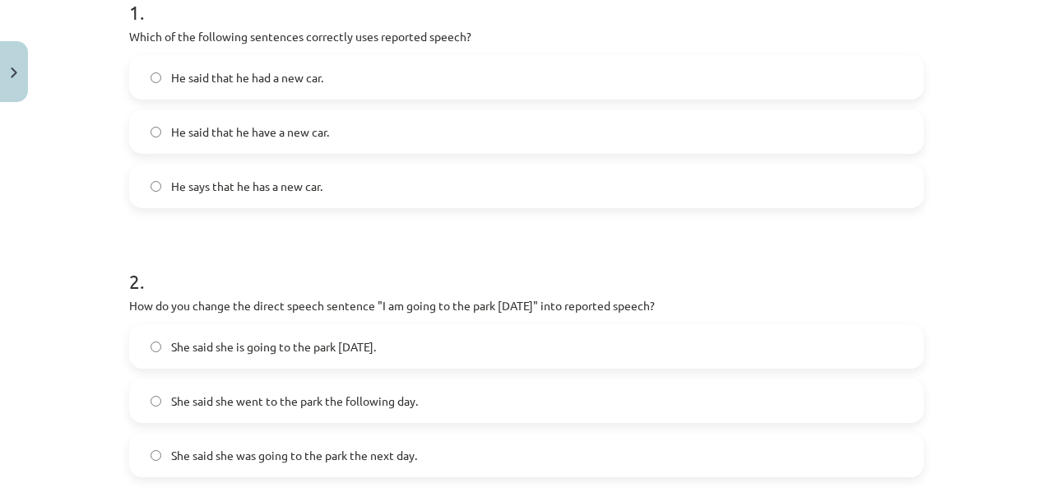
scroll to position [438, 0]
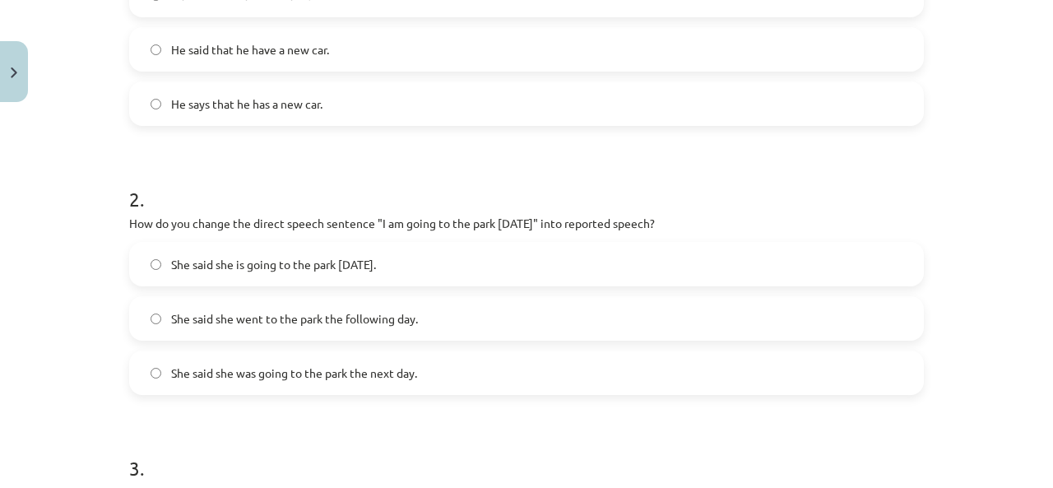
click at [393, 372] on span "She said she was going to the park the next day." at bounding box center [294, 372] width 246 height 17
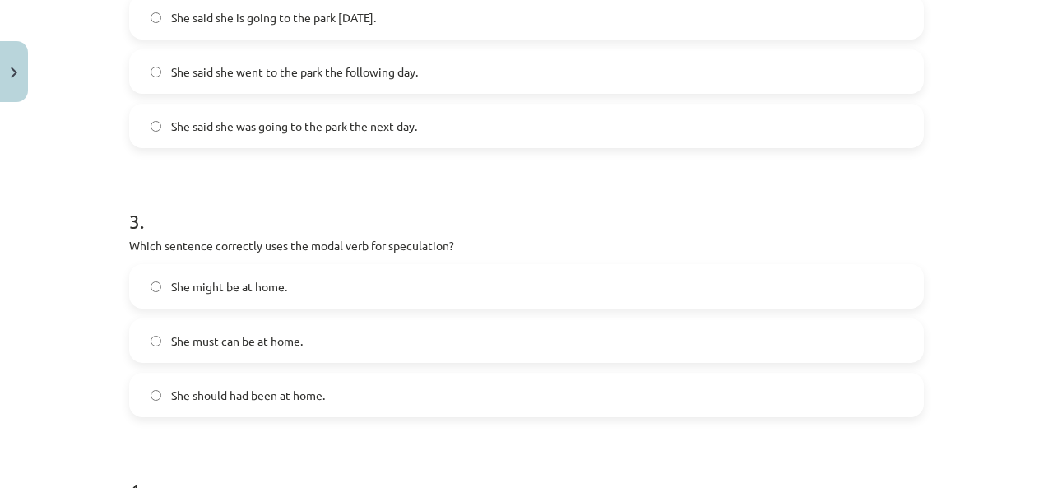
scroll to position [767, 0]
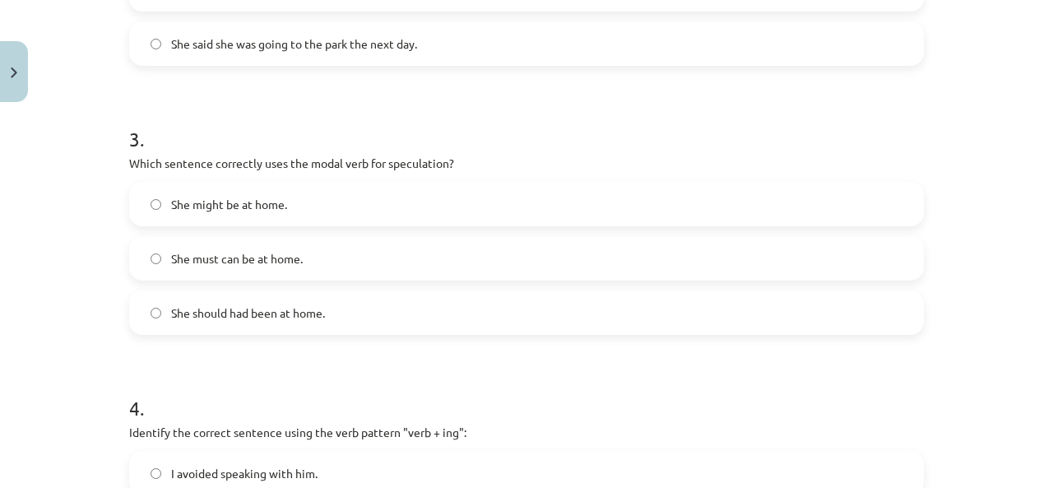
click at [290, 202] on label "She might be at home." at bounding box center [526, 203] width 791 height 41
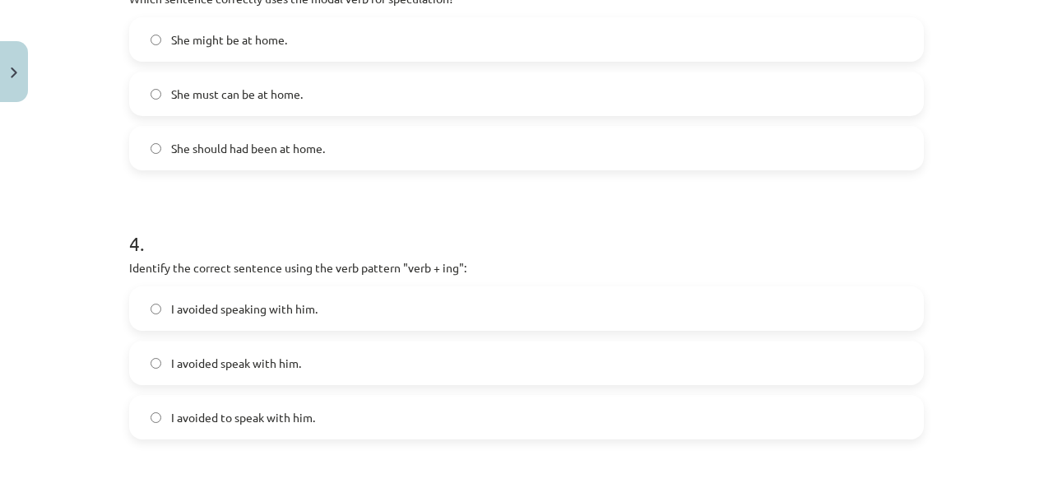
scroll to position [1096, 0]
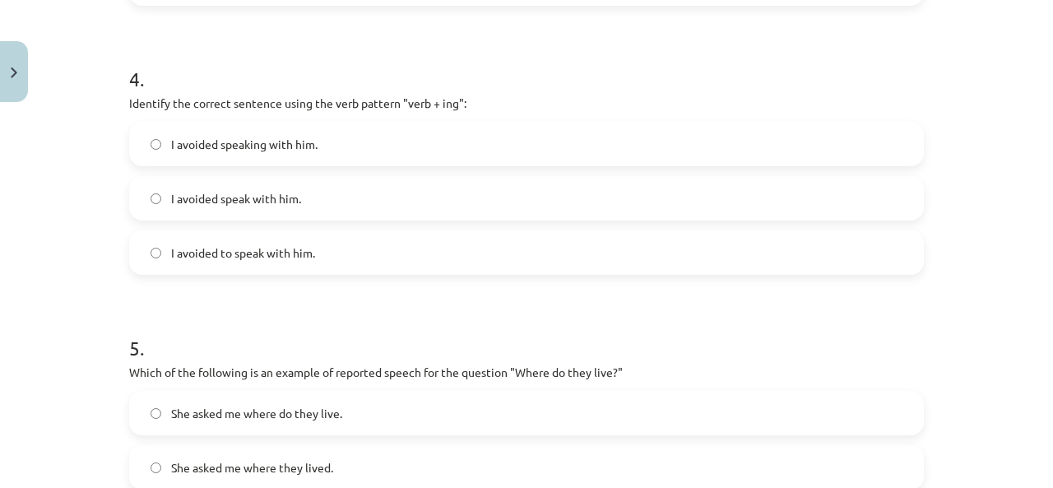
click at [306, 201] on label "I avoided speak with him." at bounding box center [526, 198] width 791 height 41
click at [295, 143] on span "I avoided speaking with him." at bounding box center [244, 144] width 146 height 17
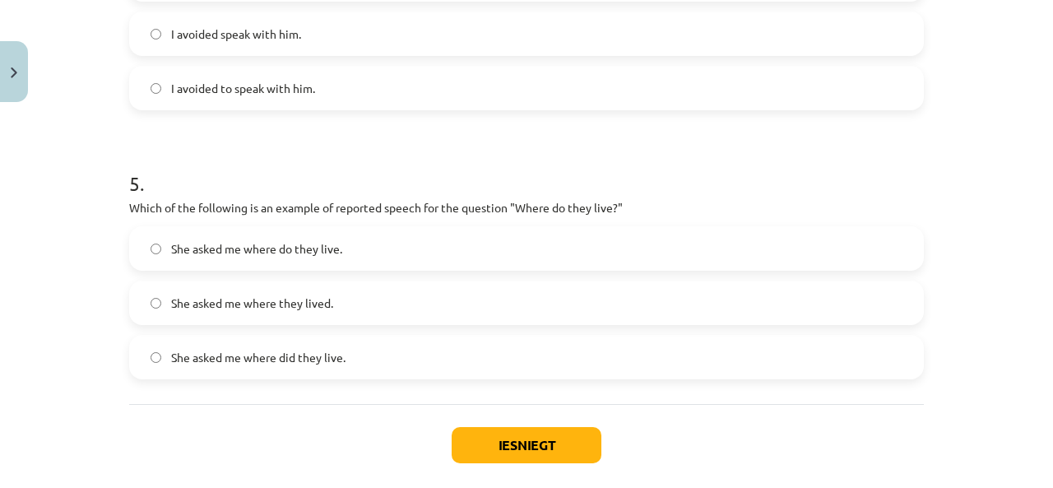
scroll to position [1342, 0]
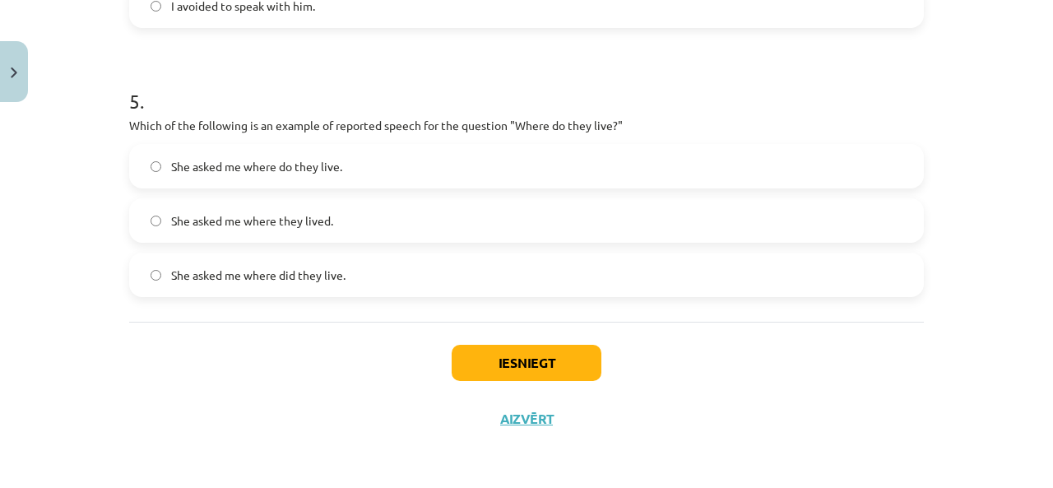
click at [320, 222] on span "She asked me where they lived." at bounding box center [252, 220] width 162 height 17
click at [490, 362] on button "Iesniegt" at bounding box center [527, 363] width 150 height 36
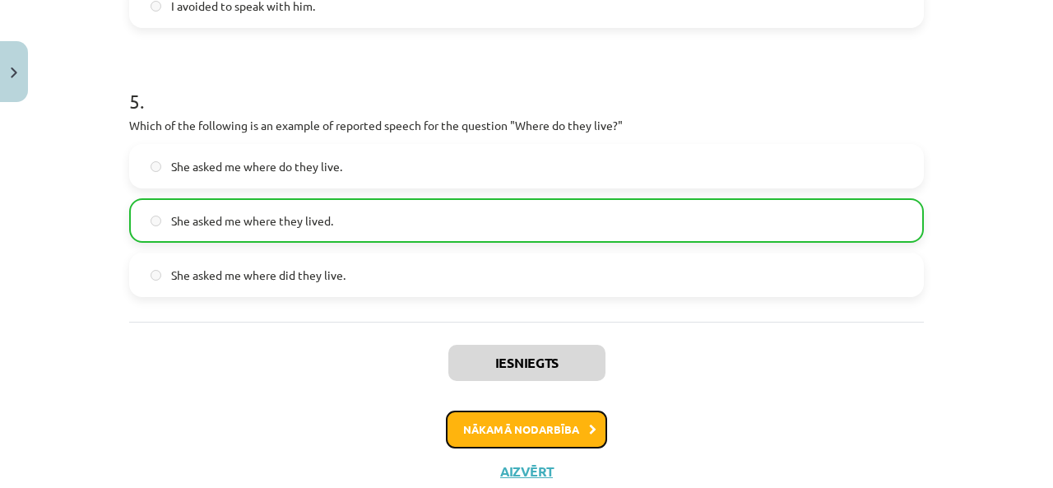
click at [551, 433] on button "Nākamā nodarbība" at bounding box center [526, 429] width 161 height 38
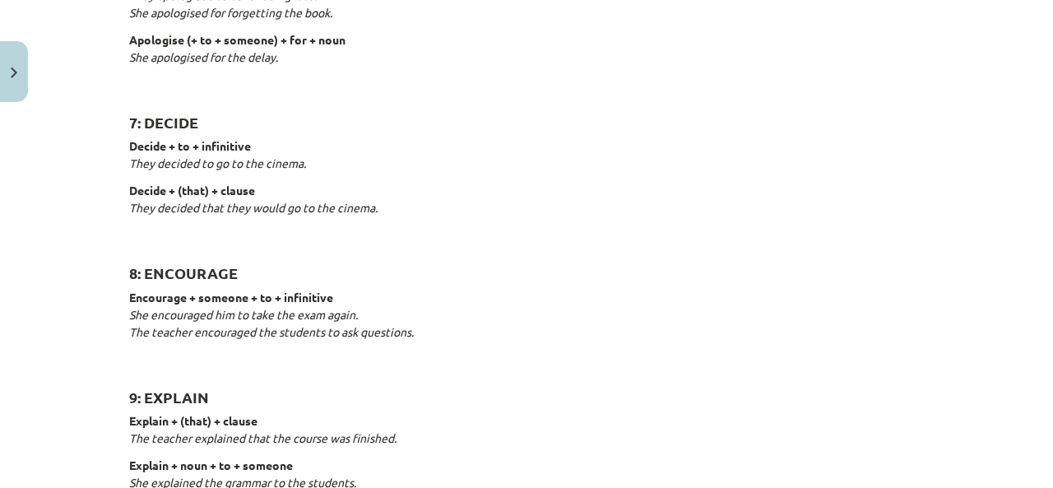
scroll to position [41, 0]
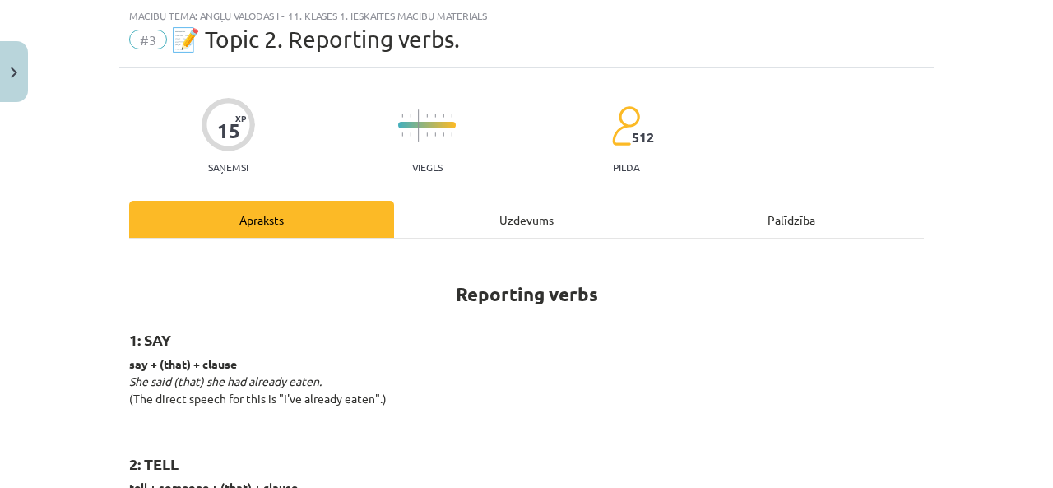
click at [460, 220] on div "Uzdevums" at bounding box center [526, 219] width 265 height 37
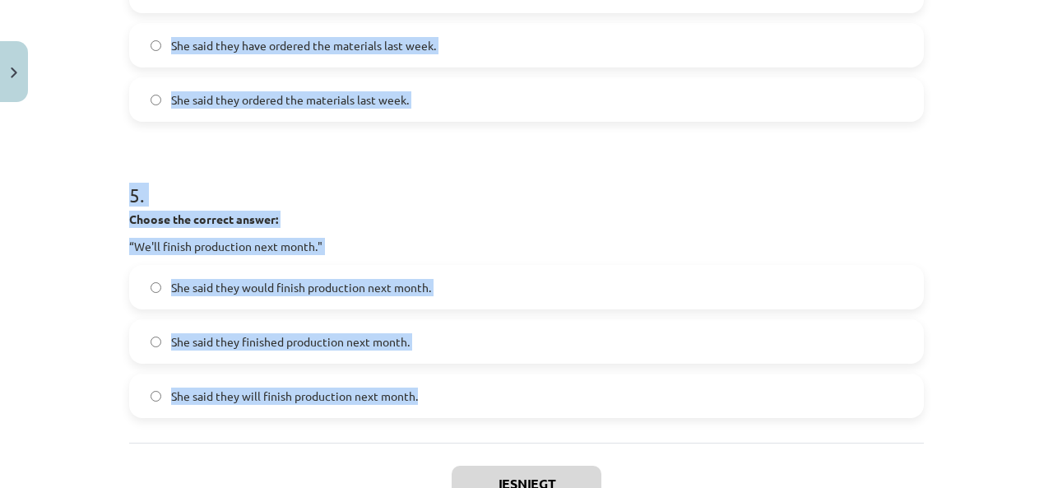
scroll to position [1478, 0]
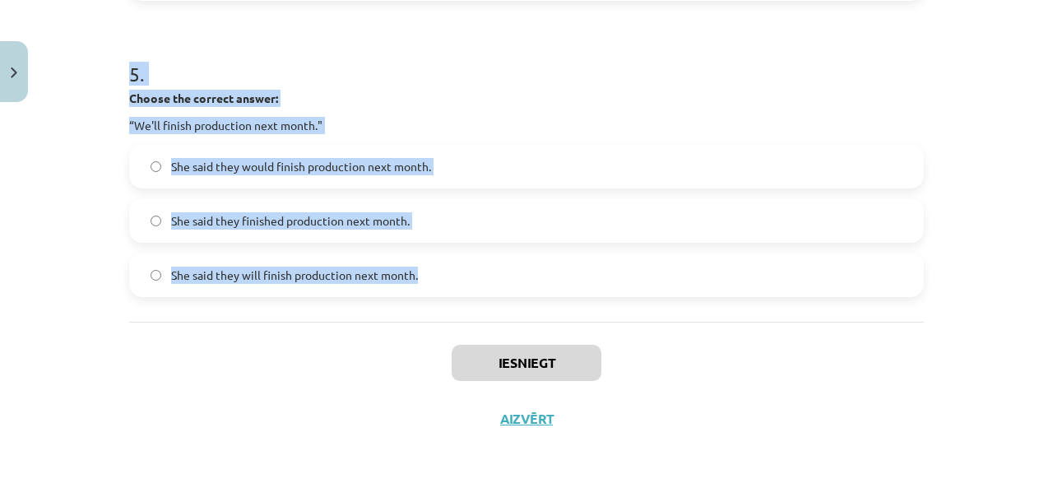
drag, startPoint x: 146, startPoint y: 178, endPoint x: 576, endPoint y: 262, distance: 437.4
copy form "Choose the correct answer: "I'm ready for the meeting." He said he had been rea…"
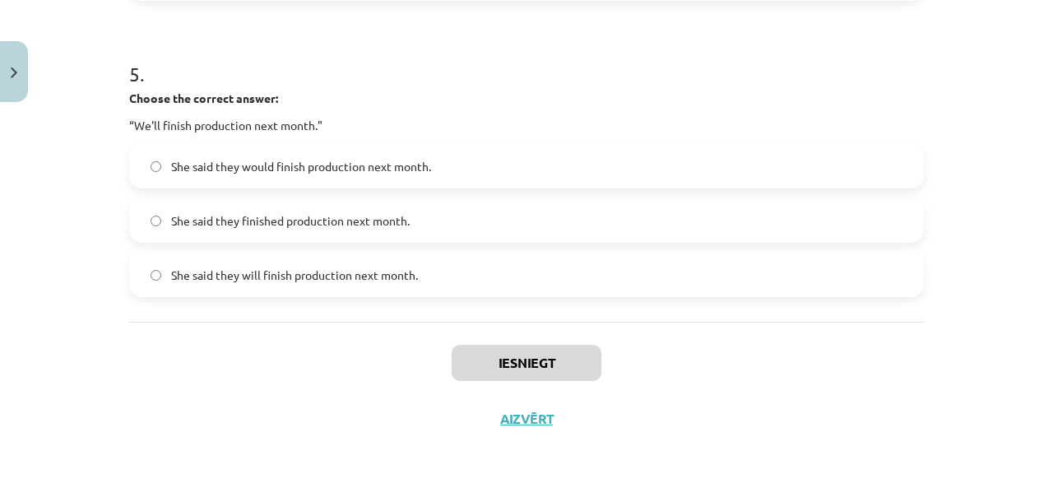
click at [129, 336] on div "Iesniegt Aizvērt" at bounding box center [526, 379] width 795 height 115
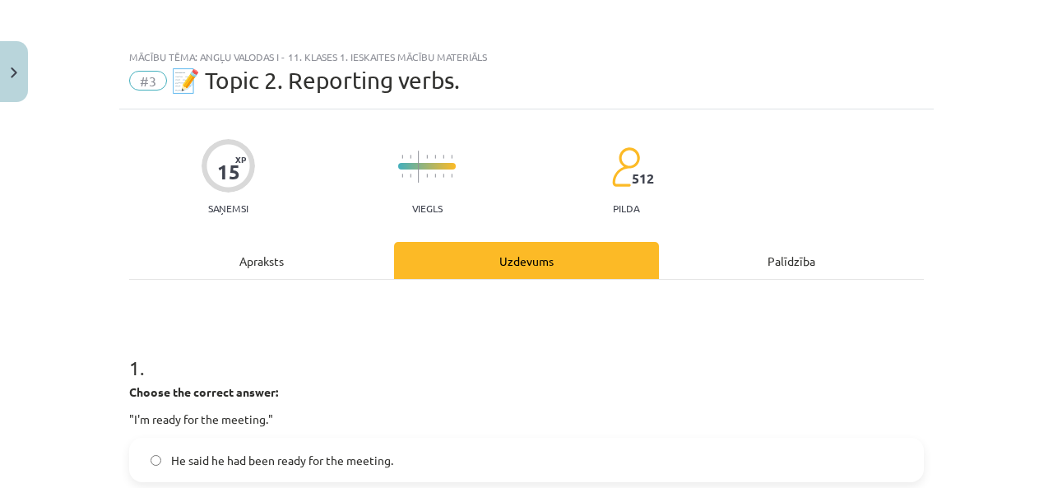
scroll to position [329, 0]
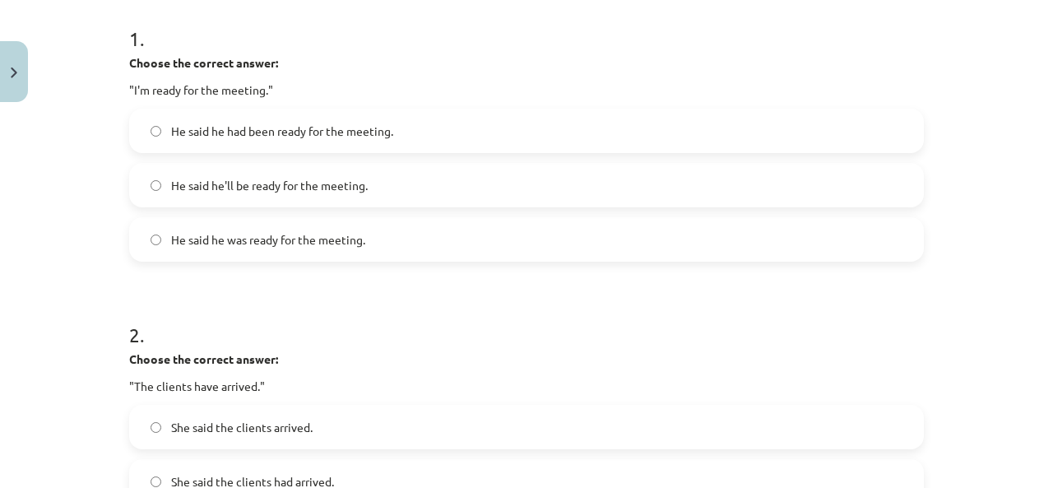
click at [286, 123] on span "He said he had been ready for the meeting." at bounding box center [282, 131] width 222 height 17
click at [309, 238] on span "He said he was ready for the meeting." at bounding box center [268, 239] width 194 height 17
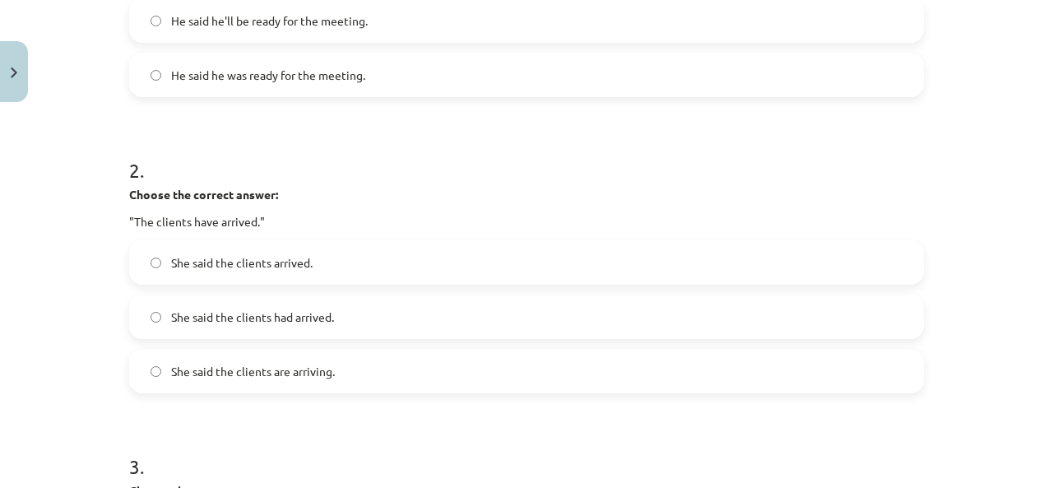
scroll to position [576, 0]
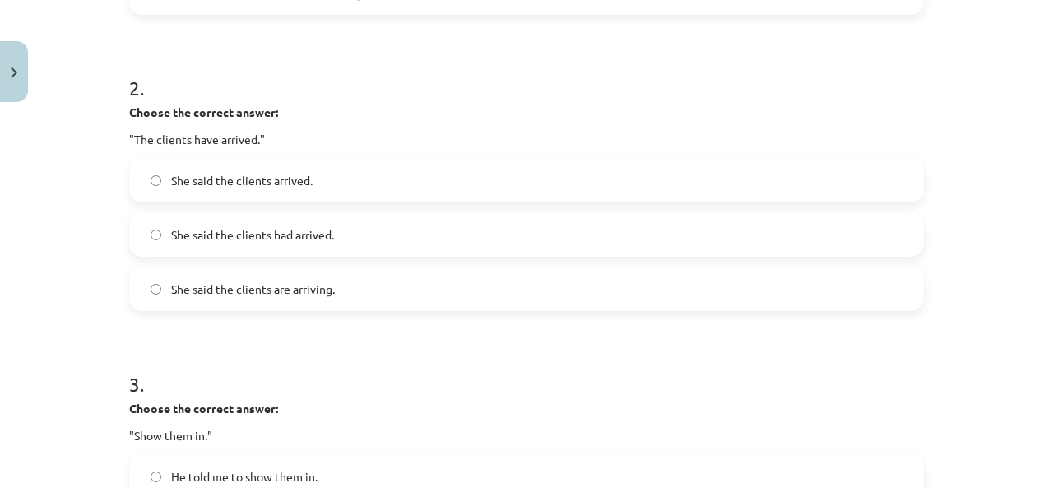
drag, startPoint x: 339, startPoint y: 233, endPoint x: 338, endPoint y: 224, distance: 9.1
click at [339, 232] on label "She said the clients had arrived." at bounding box center [526, 234] width 791 height 41
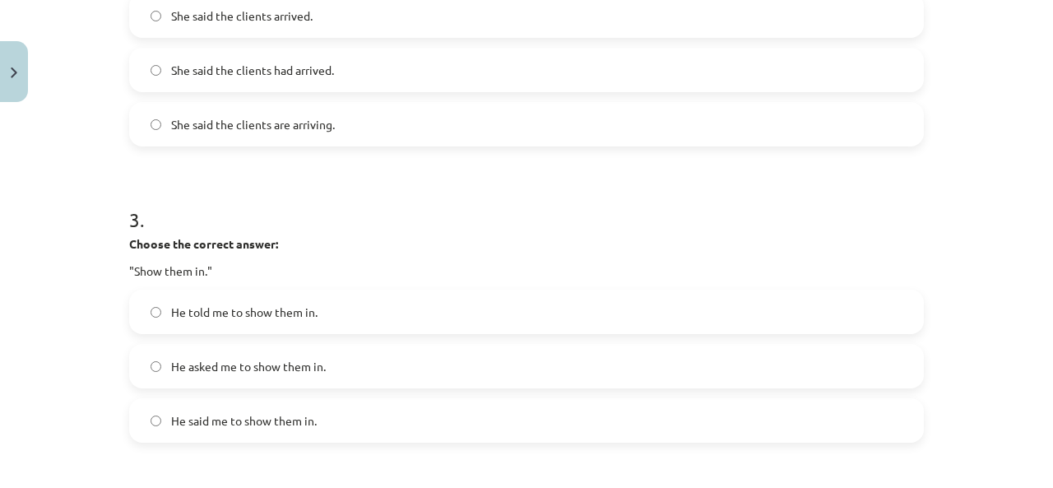
scroll to position [822, 0]
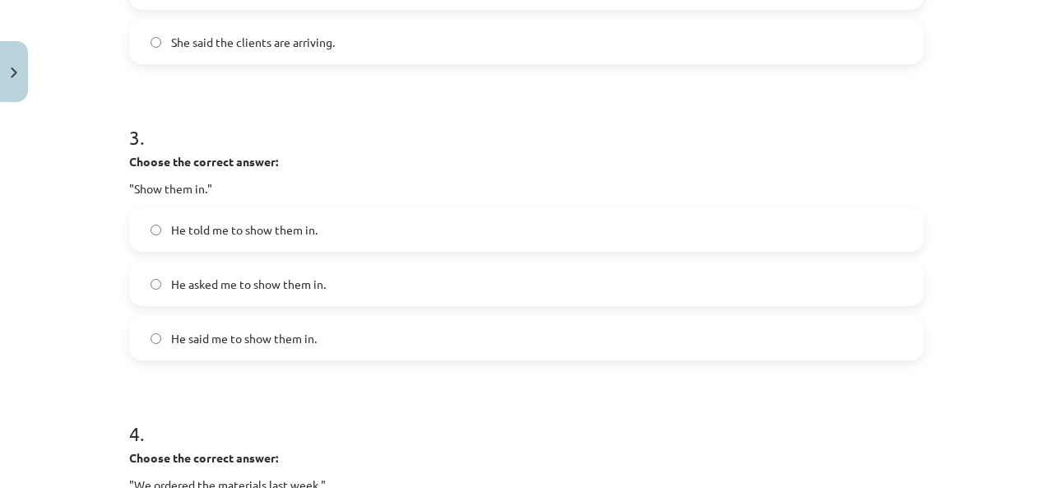
click at [239, 239] on label "He told me to show them in." at bounding box center [526, 229] width 791 height 41
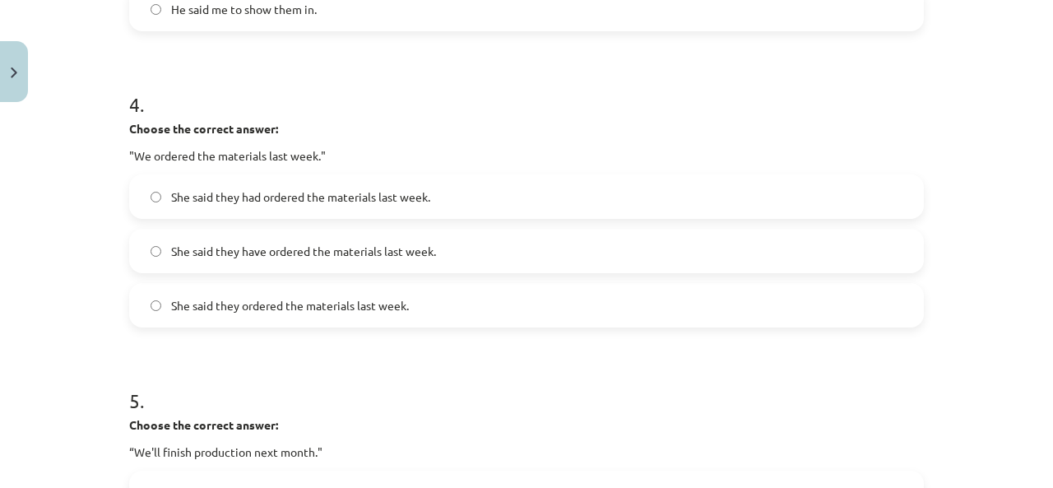
scroll to position [1234, 0]
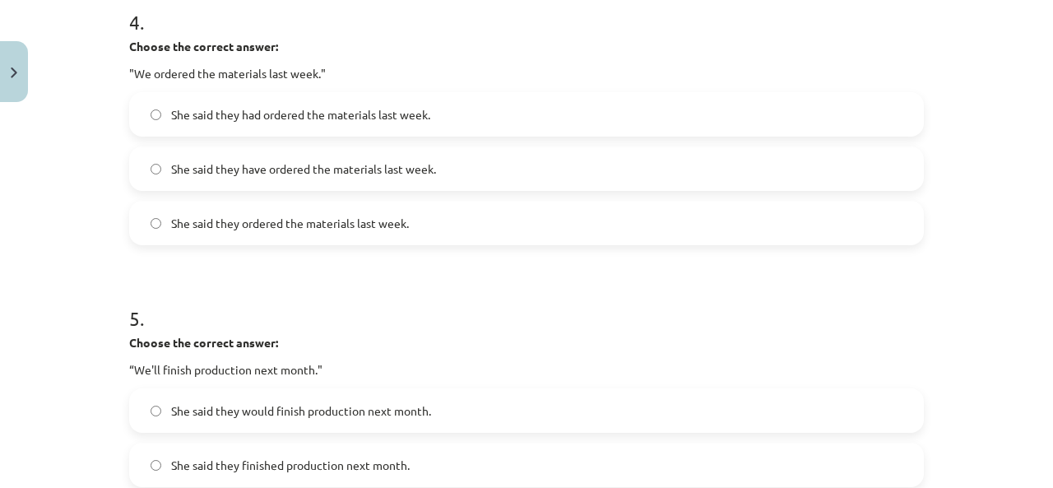
click at [299, 127] on label "She said they had ordered the materials last week." at bounding box center [526, 114] width 791 height 41
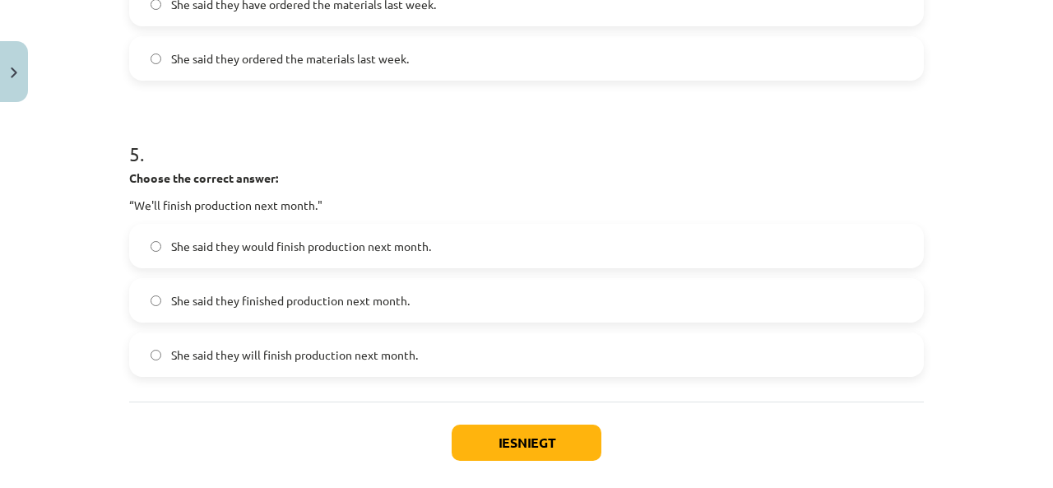
scroll to position [1478, 0]
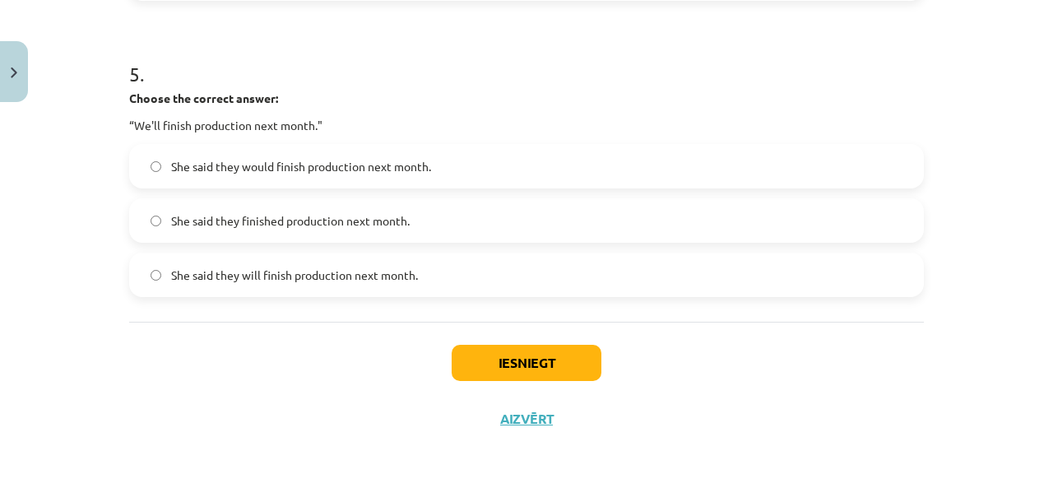
click at [303, 178] on label "She said they would finish production next month." at bounding box center [526, 166] width 791 height 41
click at [503, 360] on button "Iesniegt" at bounding box center [527, 363] width 150 height 36
click at [498, 362] on button "Iesniegt" at bounding box center [527, 363] width 150 height 36
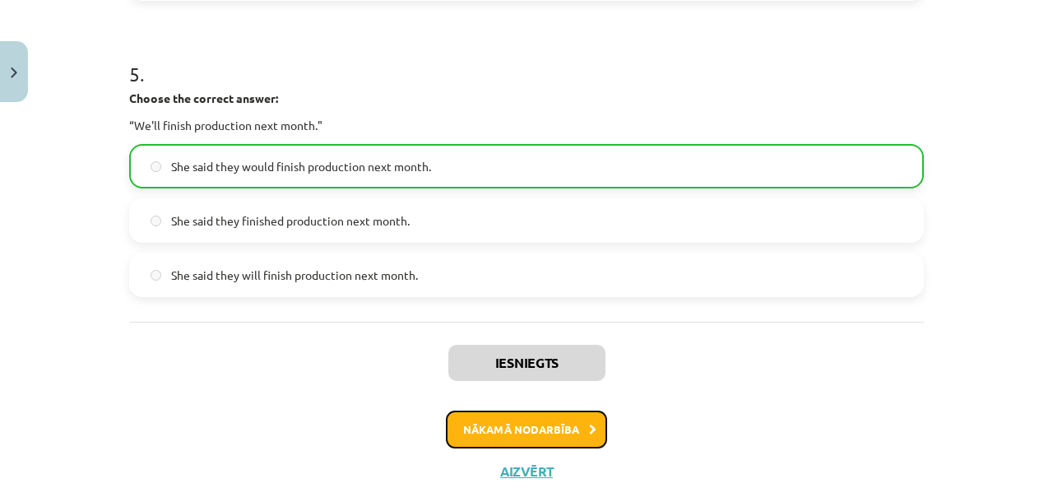
click at [512, 424] on button "Nākamā nodarbība" at bounding box center [526, 429] width 161 height 38
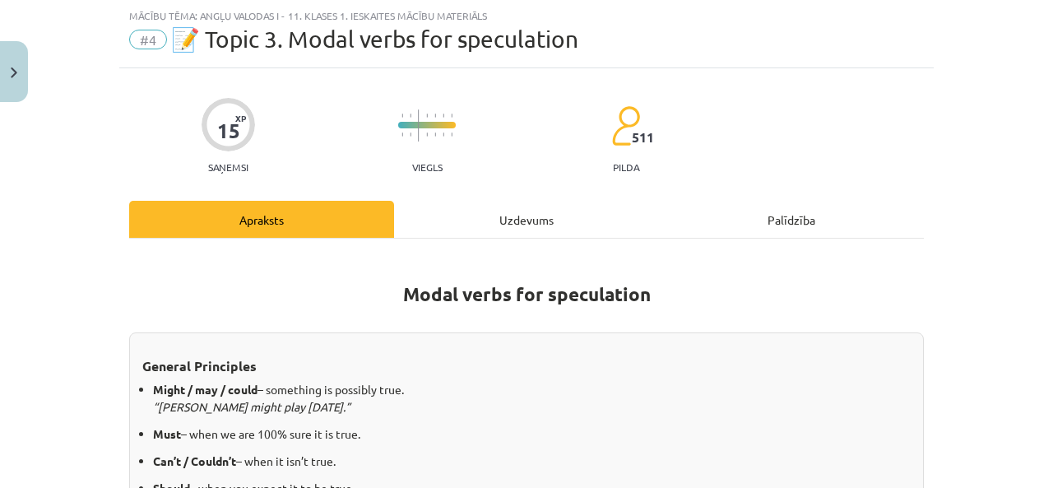
click at [486, 222] on div "Uzdevums" at bounding box center [526, 219] width 265 height 37
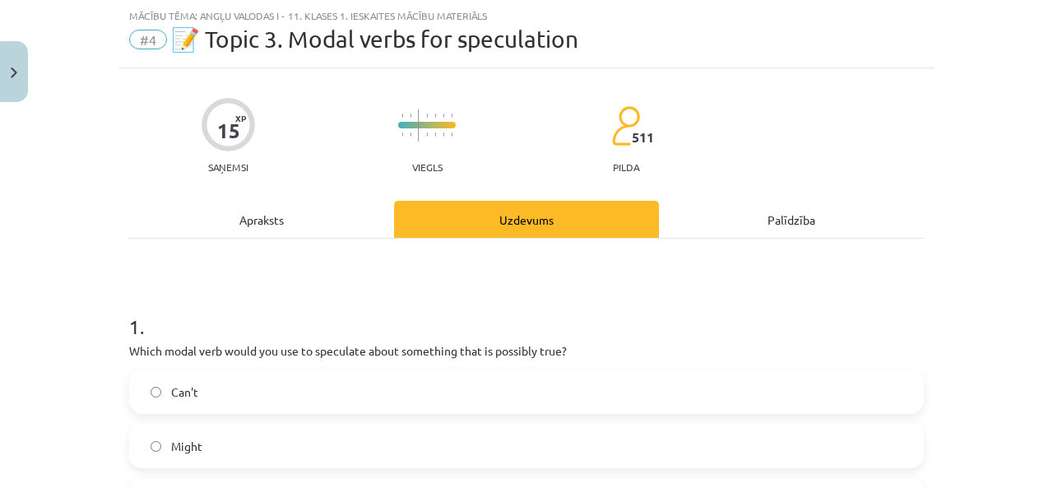
scroll to position [123, 0]
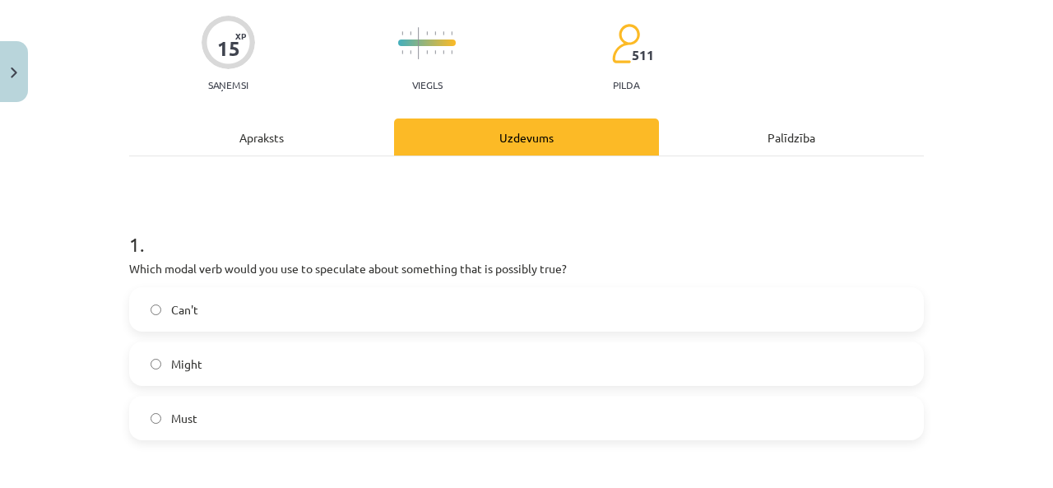
click at [129, 220] on h1 "1 ." at bounding box center [526, 229] width 795 height 51
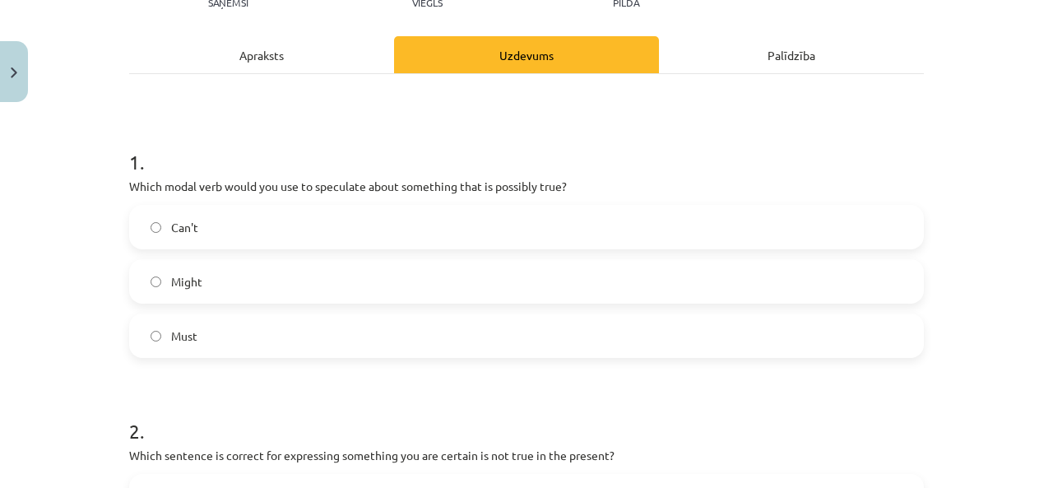
scroll to position [288, 0]
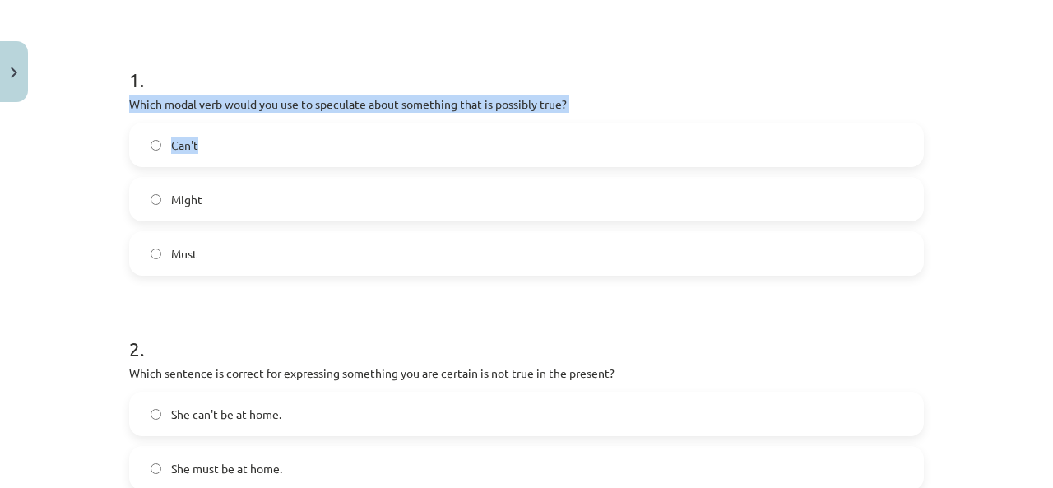
drag, startPoint x: 124, startPoint y: 101, endPoint x: 638, endPoint y: 152, distance: 516.6
click at [638, 152] on div "1 . Which modal verb would you use to speculate about something that is possibl…" at bounding box center [526, 157] width 795 height 236
click at [99, 157] on div "Mācību tēma: Angļu valodas i - 11. klases 1. ieskaites mācību materiāls #4 📝 To…" at bounding box center [526, 244] width 1053 height 488
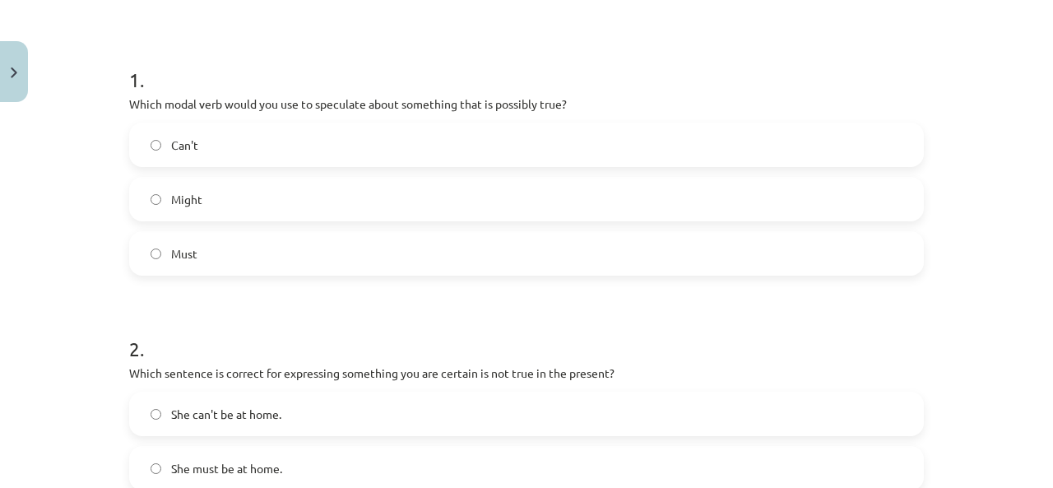
click at [186, 88] on h1 "1 ." at bounding box center [526, 64] width 795 height 51
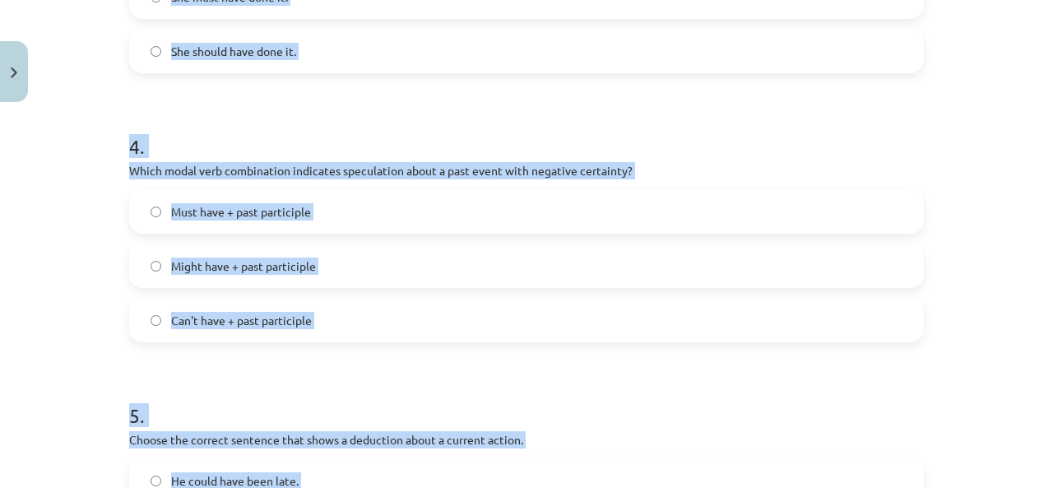
scroll to position [1342, 0]
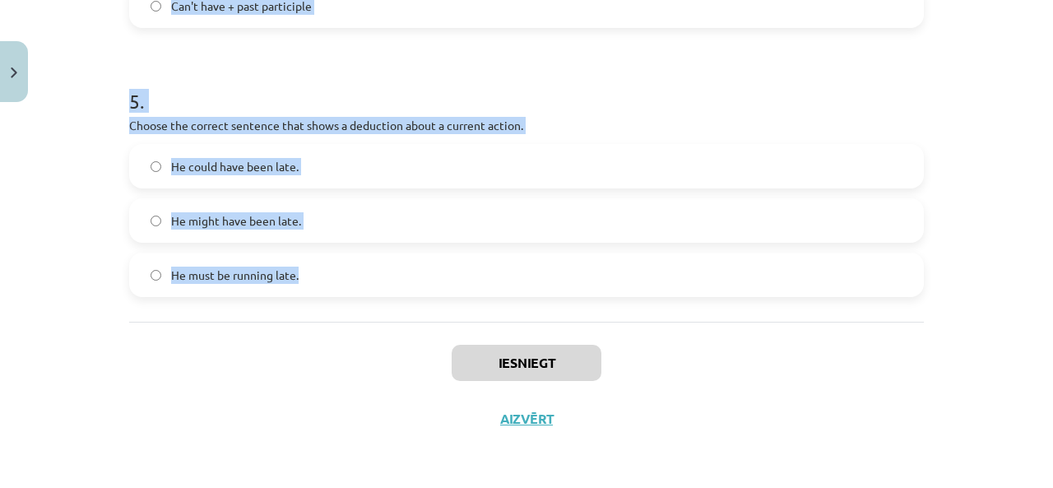
drag, startPoint x: 210, startPoint y: 93, endPoint x: 636, endPoint y: 243, distance: 451.8
copy form "Which modal verb would you use to speculate about something that is possibly tr…"
click at [131, 211] on label "He might have been late." at bounding box center [526, 220] width 791 height 41
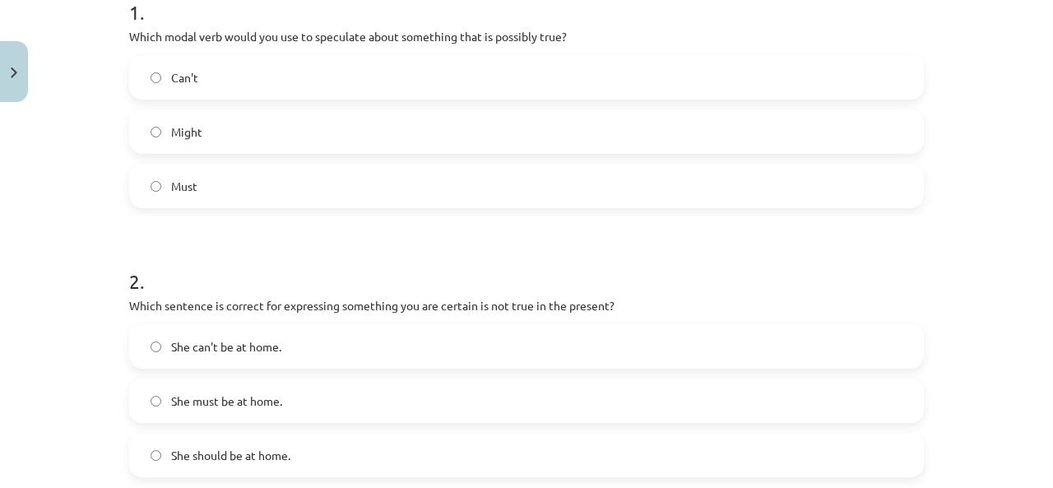
scroll to position [273, 0]
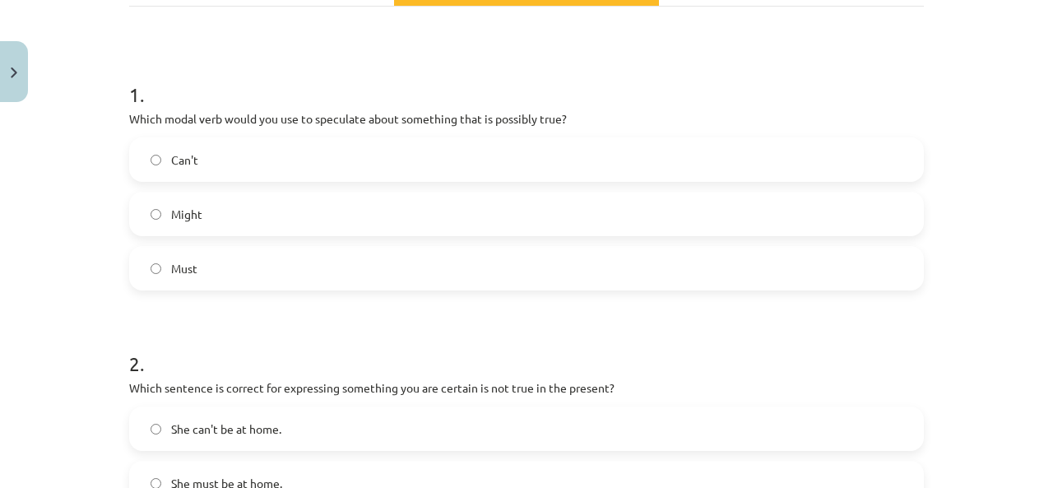
click at [299, 214] on label "Might" at bounding box center [526, 213] width 791 height 41
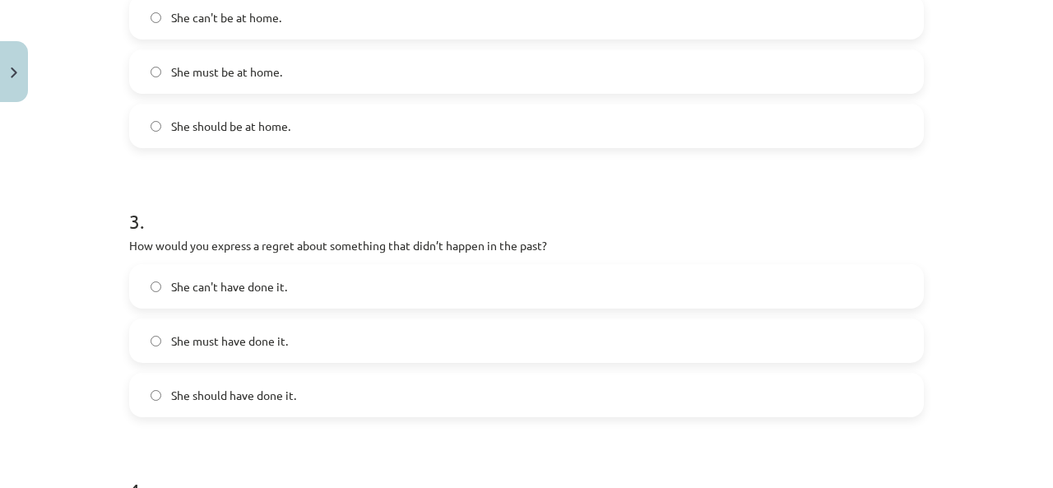
scroll to position [602, 0]
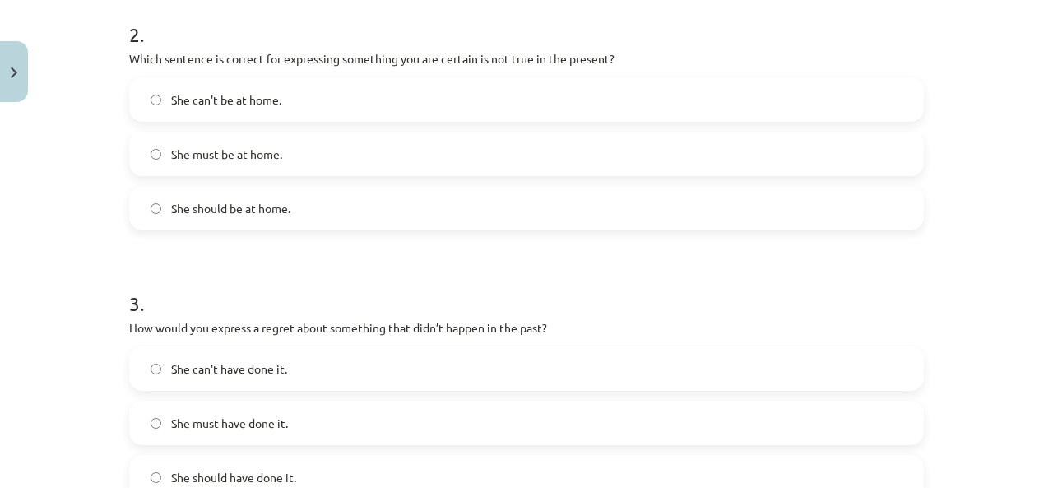
click at [264, 109] on label "She can't be at home." at bounding box center [526, 99] width 791 height 41
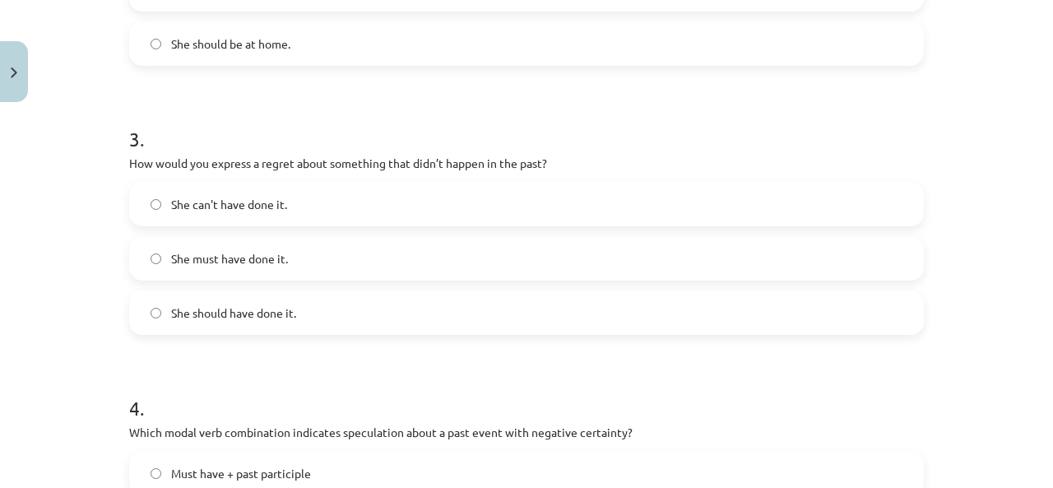
scroll to position [849, 0]
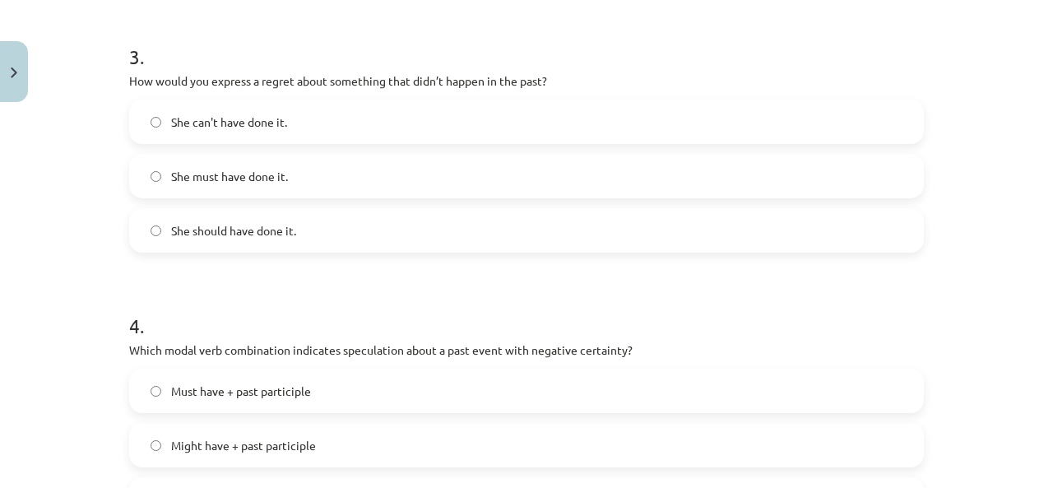
click at [239, 223] on span "She should have done it." at bounding box center [233, 230] width 125 height 17
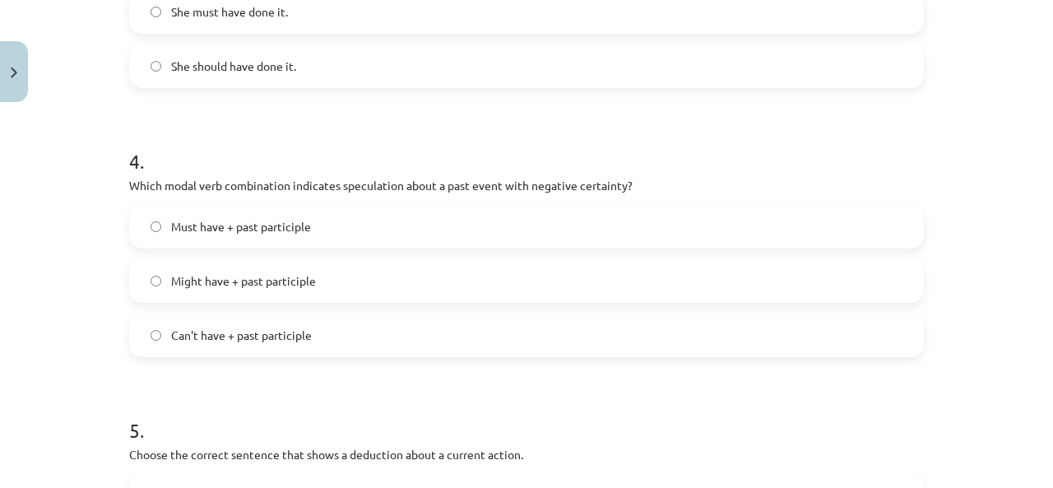
click at [300, 58] on label "She should have done it." at bounding box center [526, 65] width 791 height 41
click at [316, 346] on label "Can't have + past participle" at bounding box center [526, 334] width 791 height 41
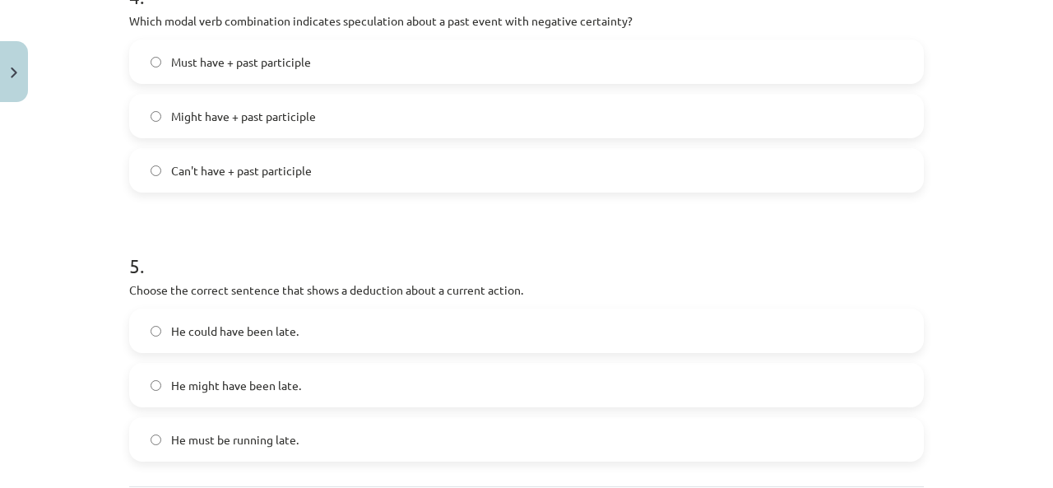
scroll to position [1260, 0]
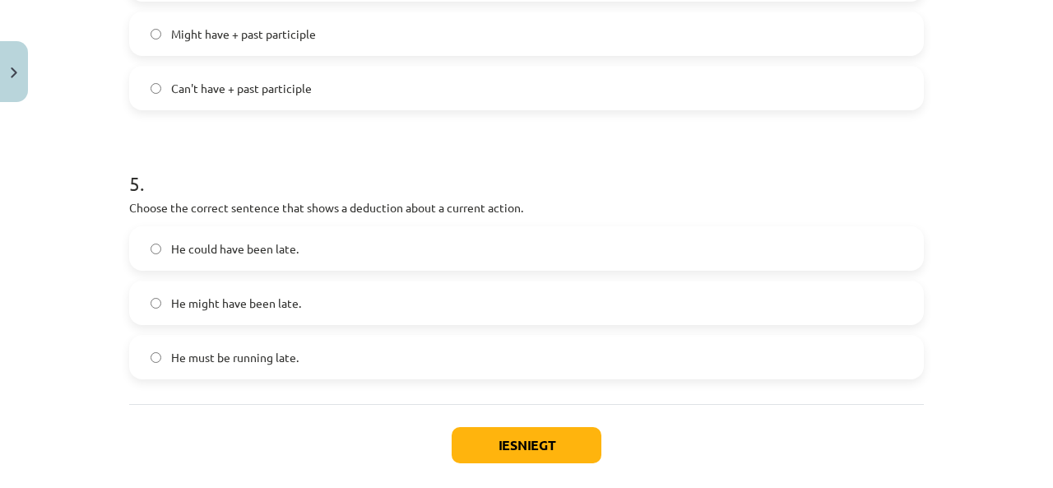
click at [282, 369] on label "He must be running late." at bounding box center [526, 356] width 791 height 41
click at [502, 442] on button "Iesniegt" at bounding box center [527, 445] width 150 height 36
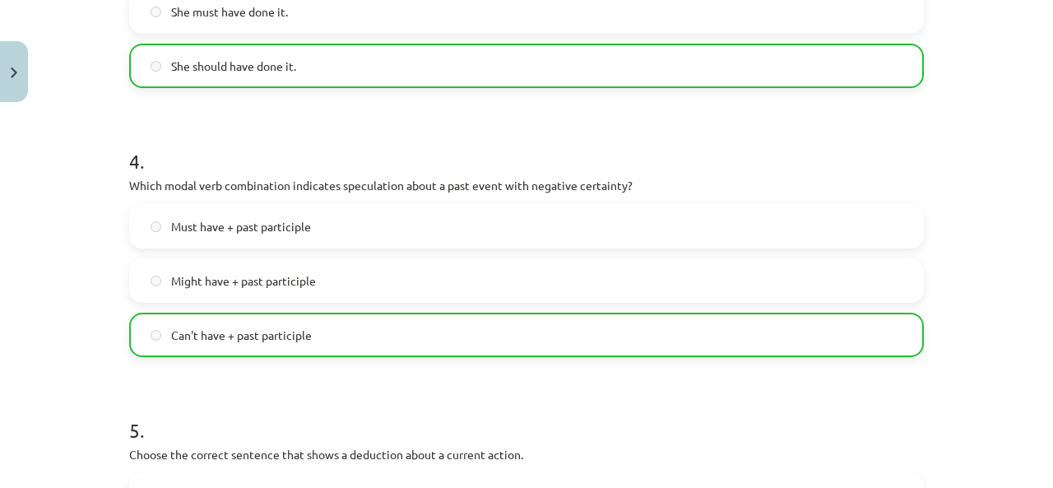
scroll to position [1395, 0]
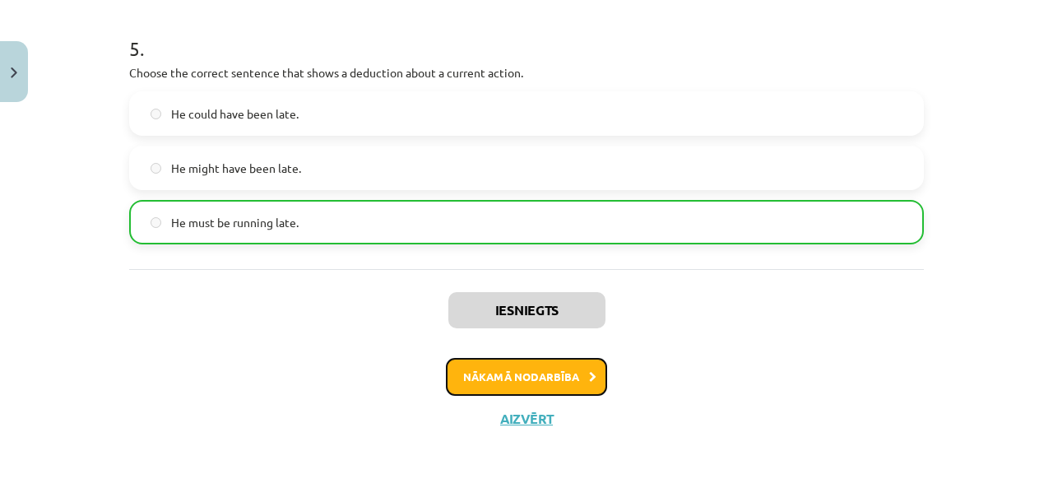
click at [530, 373] on button "Nākamā nodarbība" at bounding box center [526, 377] width 161 height 38
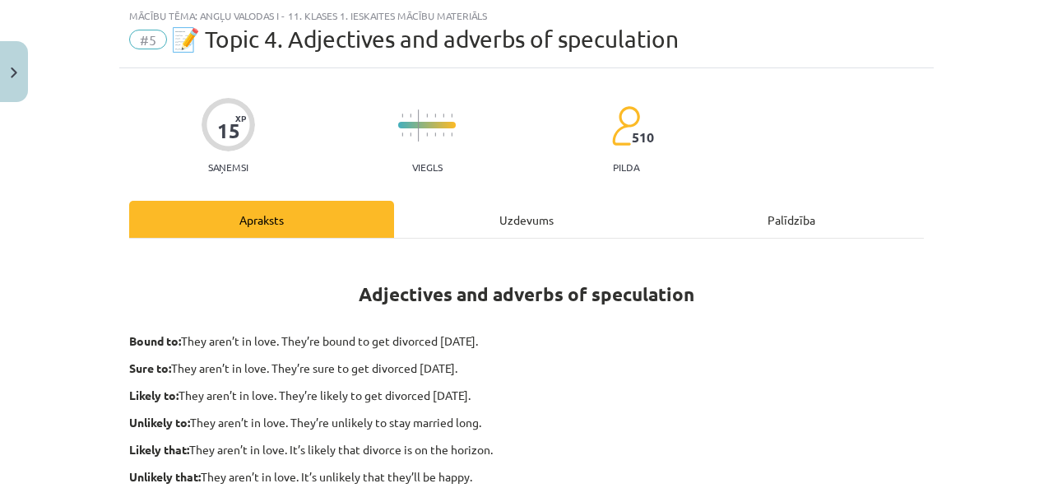
click at [529, 225] on div "Uzdevums" at bounding box center [526, 219] width 265 height 37
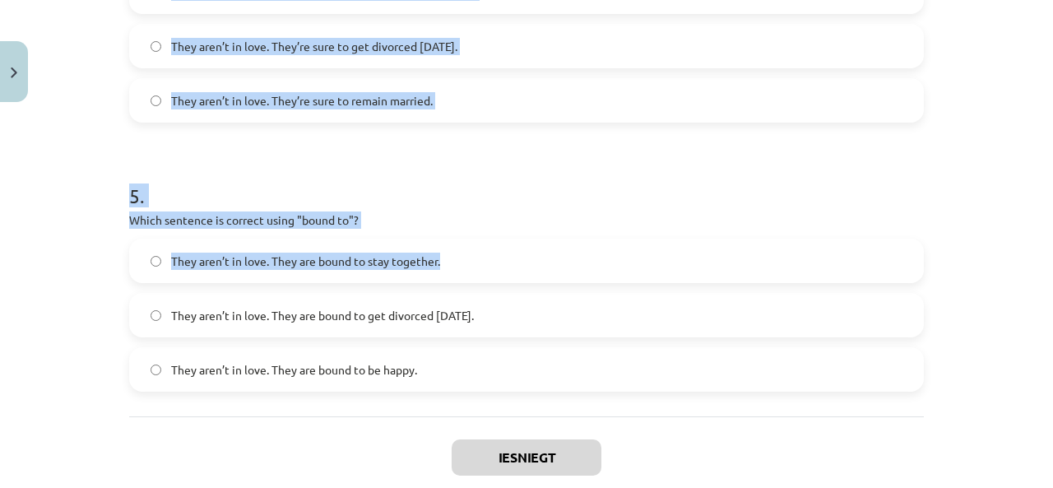
scroll to position [1369, 0]
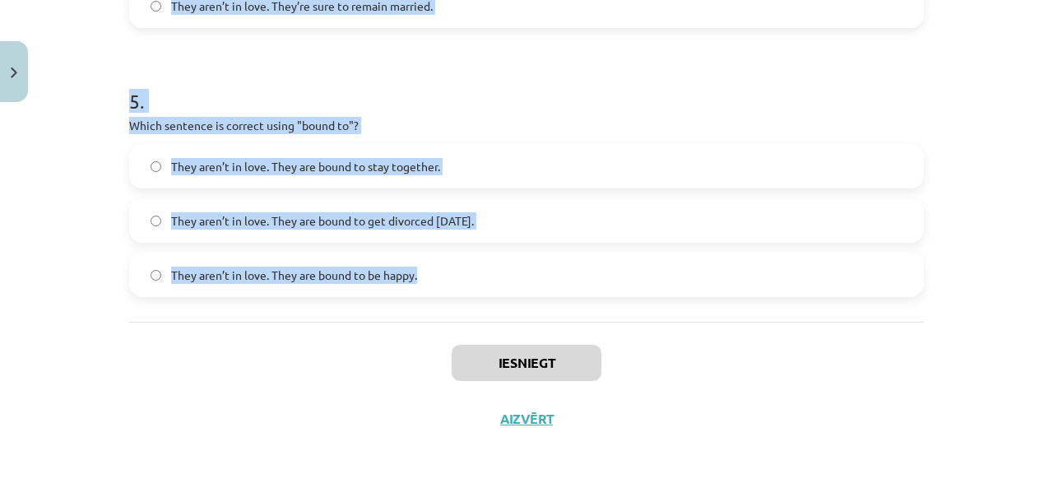
drag, startPoint x: 122, startPoint y: 103, endPoint x: 612, endPoint y: 244, distance: 510.2
copy form "Choose the correct sentence using "probably" in an affirmative context: They ar…"
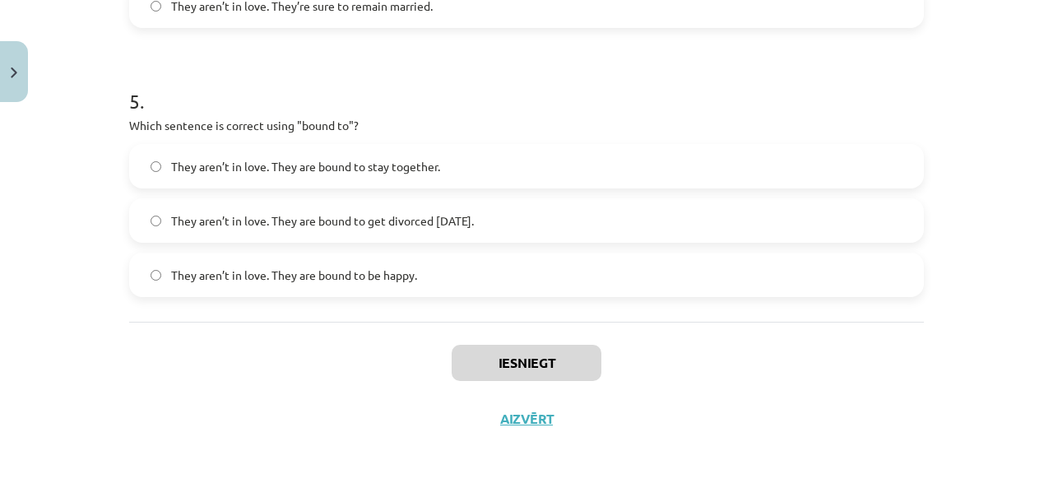
drag, startPoint x: 124, startPoint y: 377, endPoint x: 147, endPoint y: 365, distance: 25.7
click at [129, 378] on div "Iesniegt Aizvērt" at bounding box center [526, 379] width 795 height 115
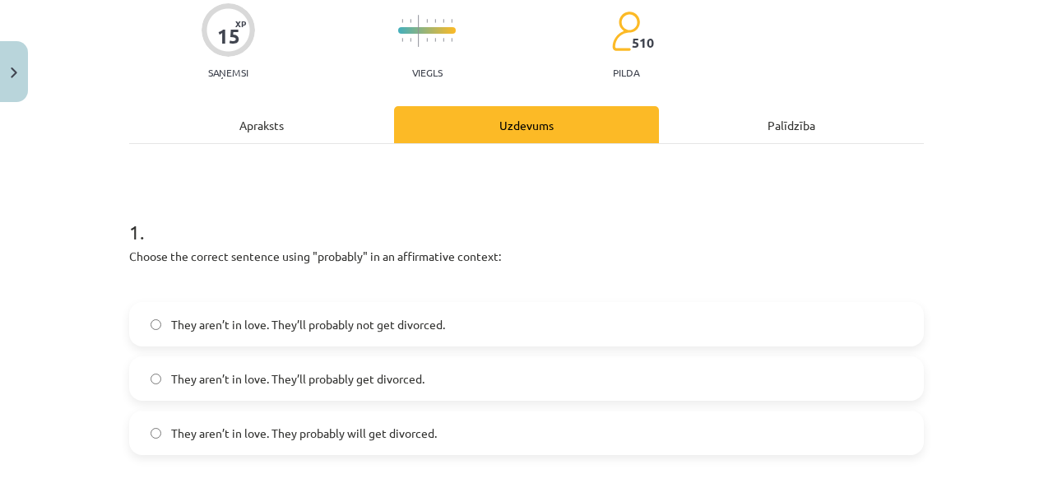
scroll to position [218, 0]
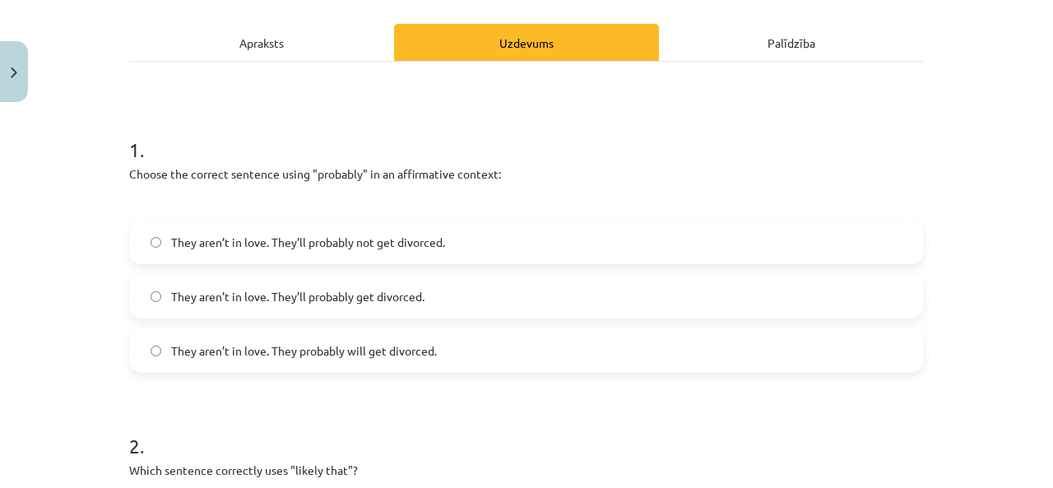
click at [438, 300] on label "They aren’t in love. They’ll probably get divorced." at bounding box center [526, 296] width 791 height 41
drag, startPoint x: 419, startPoint y: 349, endPoint x: 466, endPoint y: 371, distance: 51.9
click at [419, 346] on span "They aren’t in love. They probably will get divorced." at bounding box center [304, 350] width 266 height 17
click at [387, 294] on span "They aren’t in love. They’ll probably get divorced." at bounding box center [297, 296] width 253 height 17
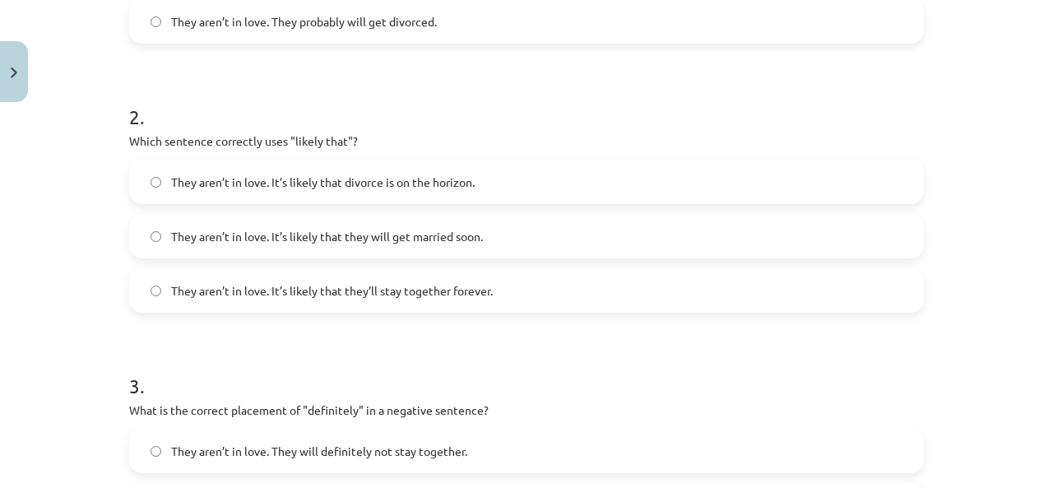
scroll to position [629, 0]
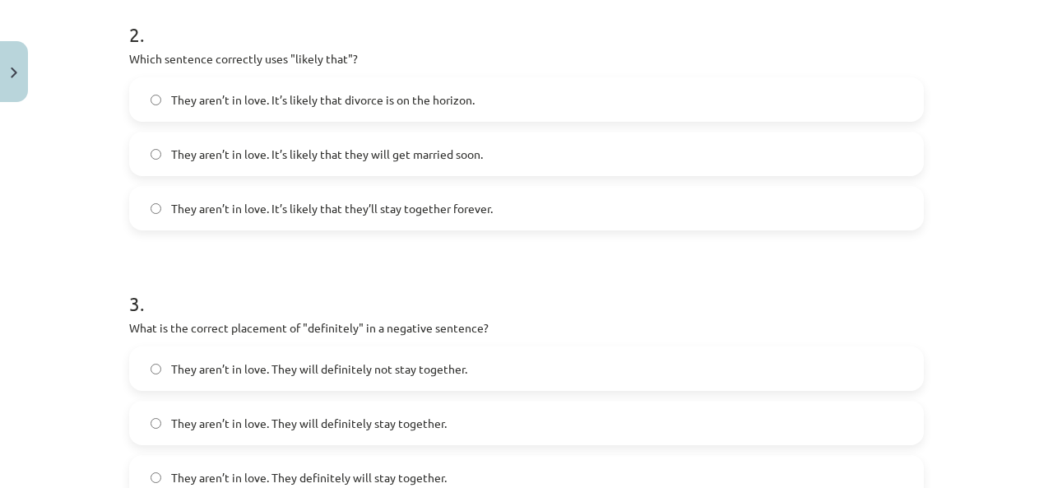
click at [437, 93] on span "They aren’t in love. It’s likely that divorce is on the horizon." at bounding box center [322, 99] width 303 height 17
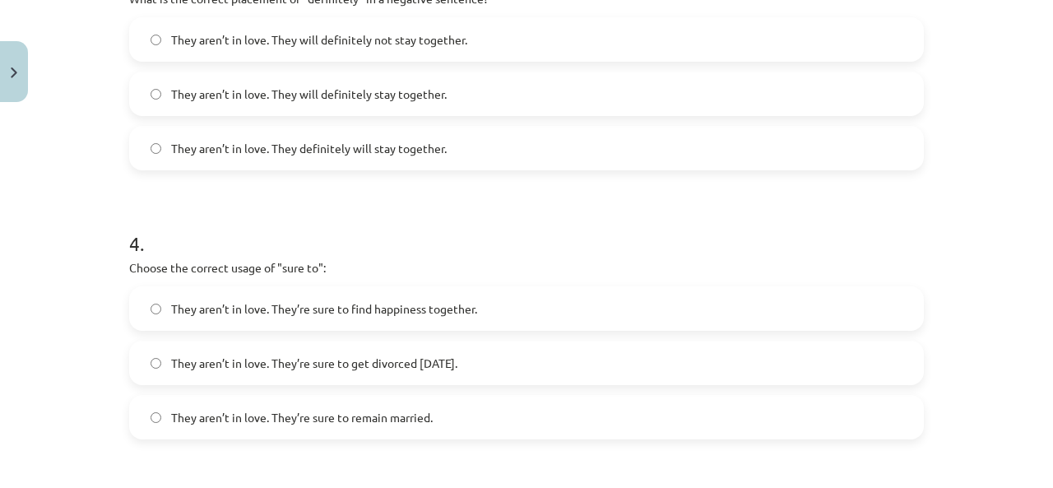
scroll to position [876, 0]
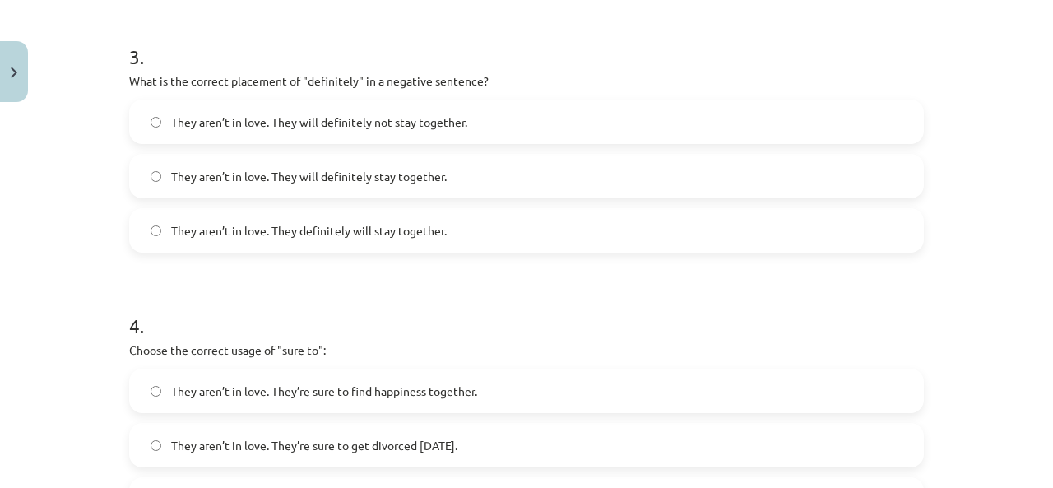
click at [418, 125] on span "They aren’t in love. They will definitely not stay together." at bounding box center [319, 122] width 296 height 17
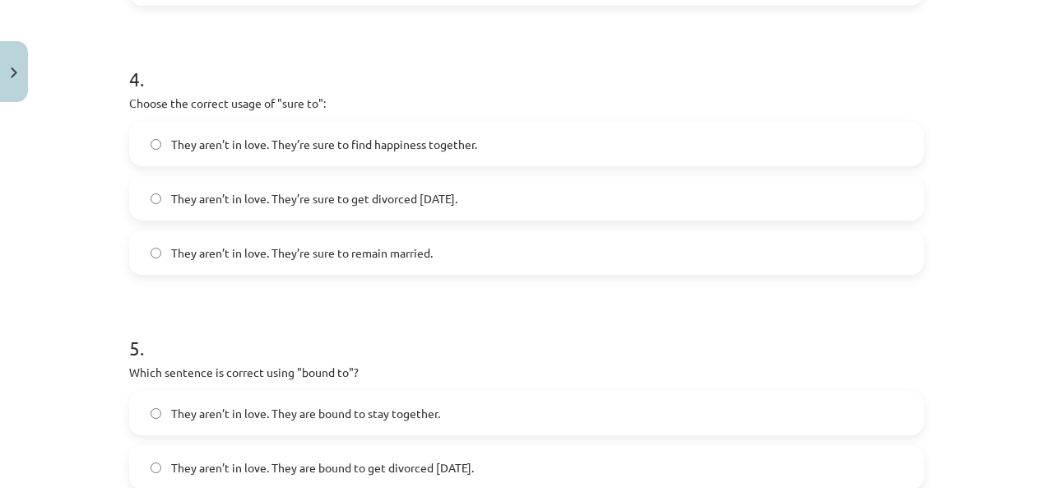
scroll to position [1205, 0]
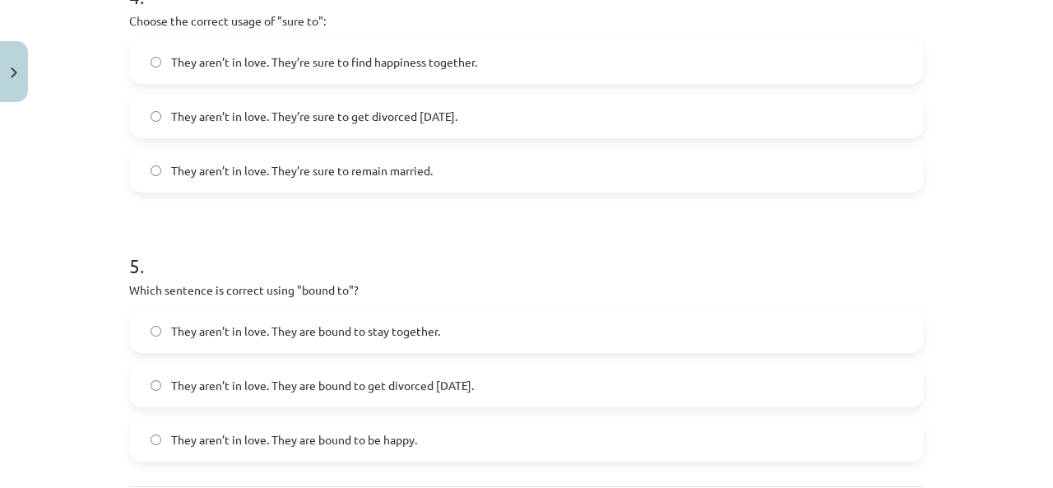
click at [457, 120] on span "They aren’t in love. They’re sure to get divorced within six months." at bounding box center [314, 116] width 286 height 17
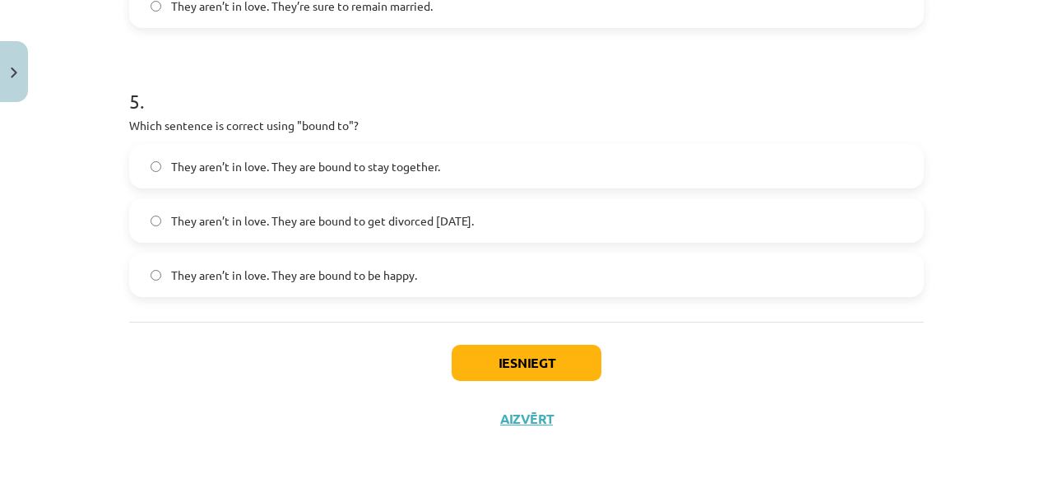
click at [405, 212] on span "They aren’t in love. They are bound to get divorced within six months." at bounding box center [322, 220] width 303 height 17
click at [501, 360] on button "Iesniegt" at bounding box center [527, 363] width 150 height 36
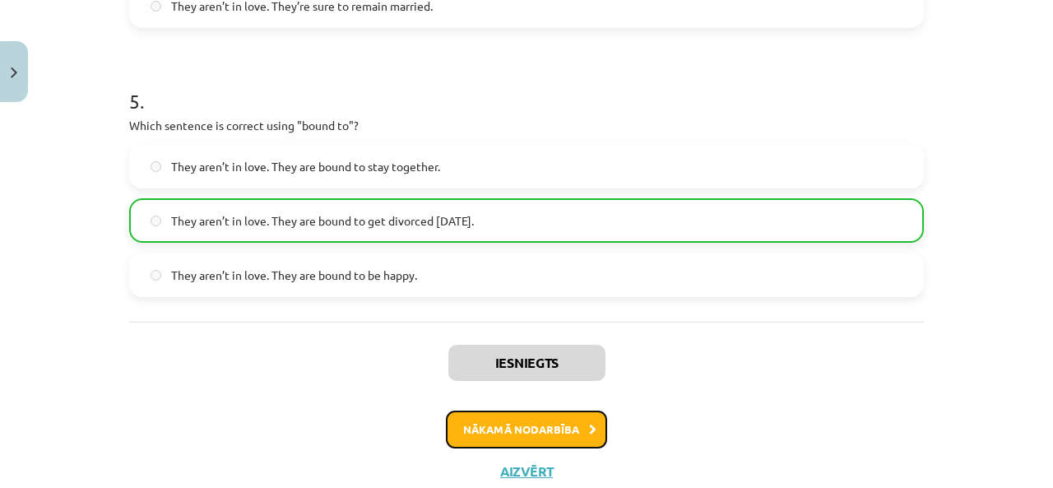
click at [531, 426] on button "Nākamā nodarbība" at bounding box center [526, 429] width 161 height 38
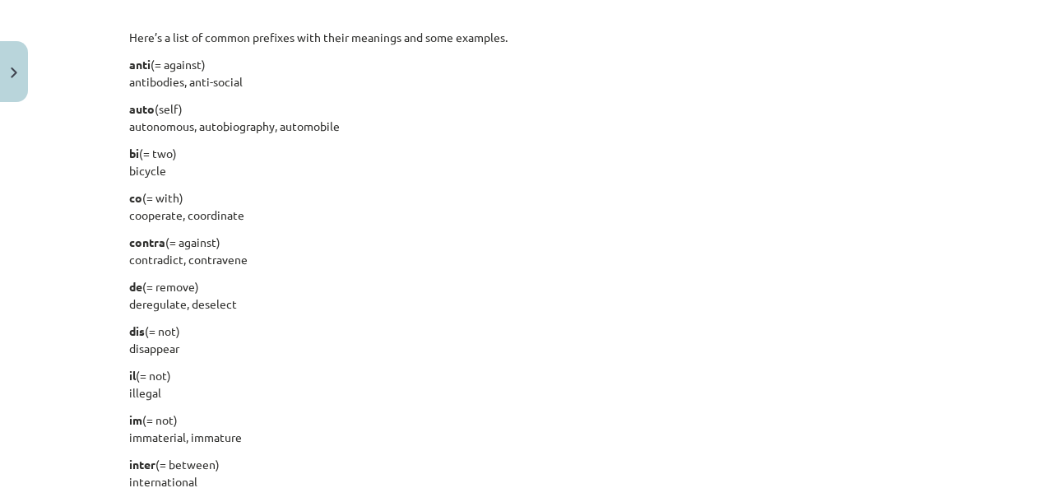
scroll to position [41, 0]
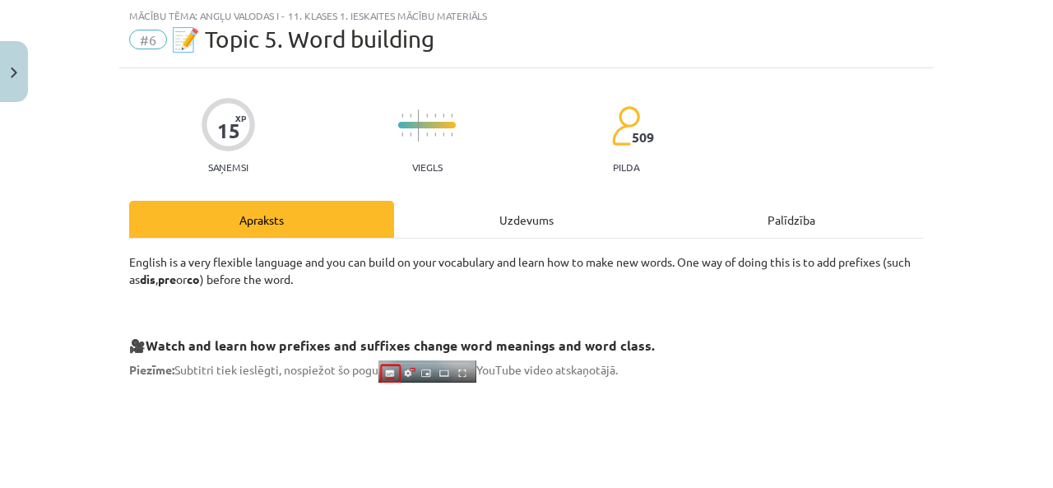
click at [493, 227] on div "Uzdevums" at bounding box center [526, 219] width 265 height 37
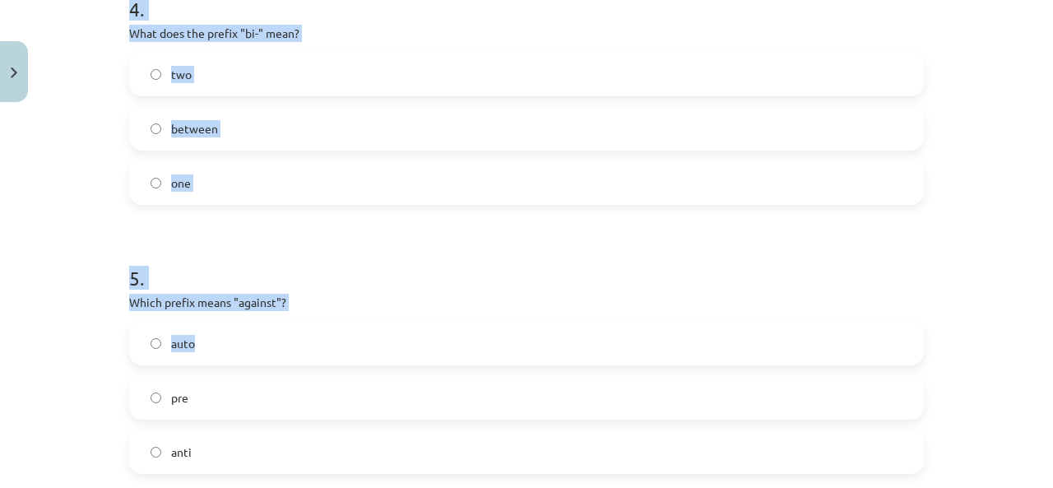
scroll to position [1369, 0]
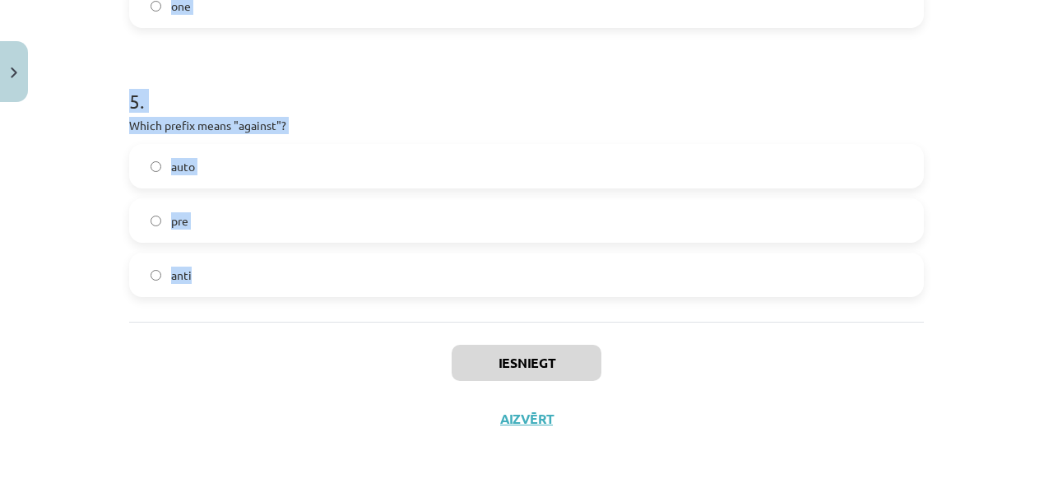
drag, startPoint x: 127, startPoint y: 183, endPoint x: 527, endPoint y: 292, distance: 414.4
copy form "What does the prefix "sub-" mean? across under above 2 . Which of the following…"
click at [110, 288] on div "Mācību tēma: Angļu valodas i - 11. klases 1. ieskaites mācību materiāls #6 📝 To…" at bounding box center [526, 244] width 1053 height 488
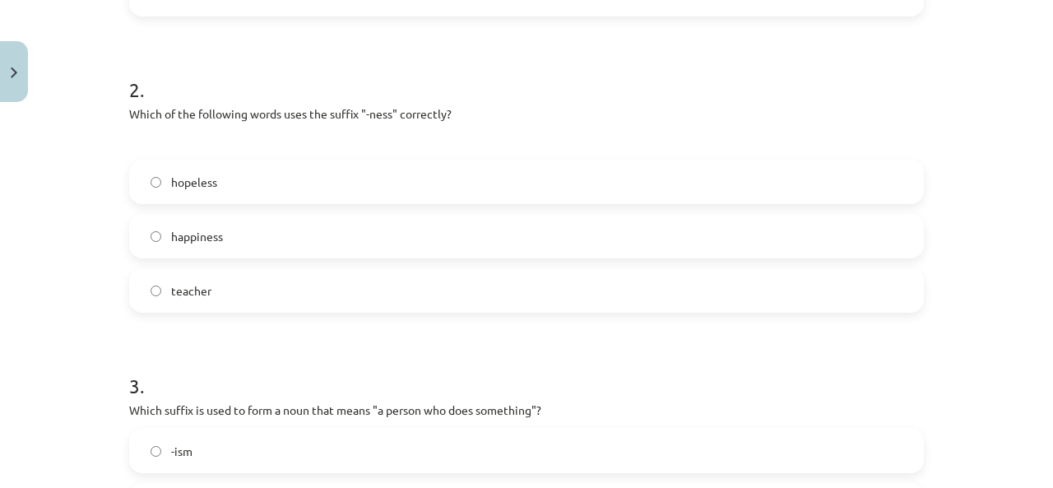
scroll to position [300, 0]
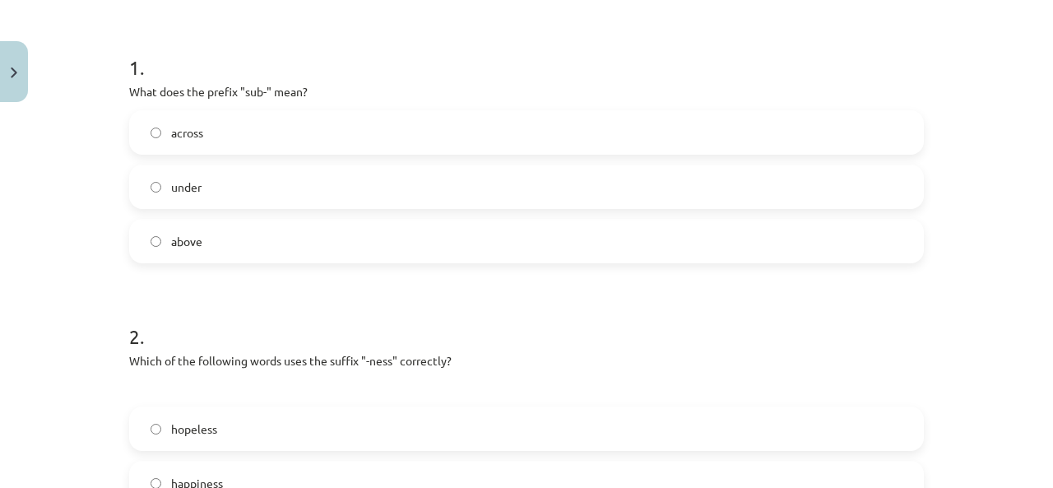
click at [208, 192] on label "under" at bounding box center [526, 186] width 791 height 41
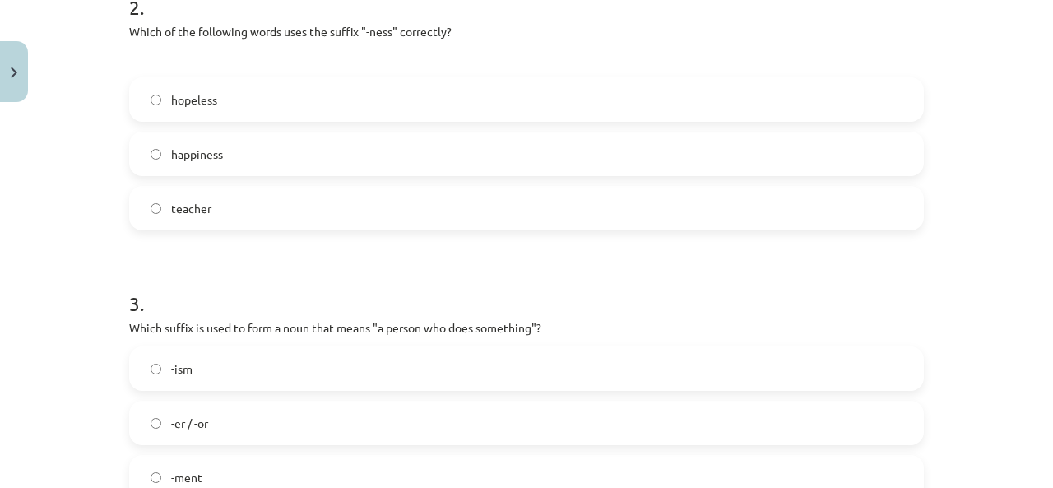
click at [208, 99] on span "hopeless" at bounding box center [194, 99] width 46 height 17
click at [222, 153] on label "happiness" at bounding box center [526, 153] width 791 height 41
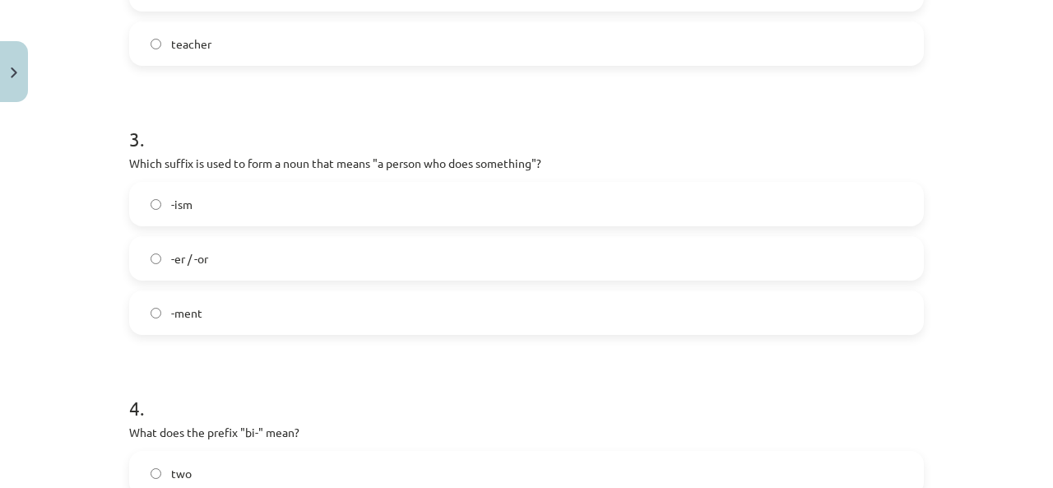
scroll to position [876, 0]
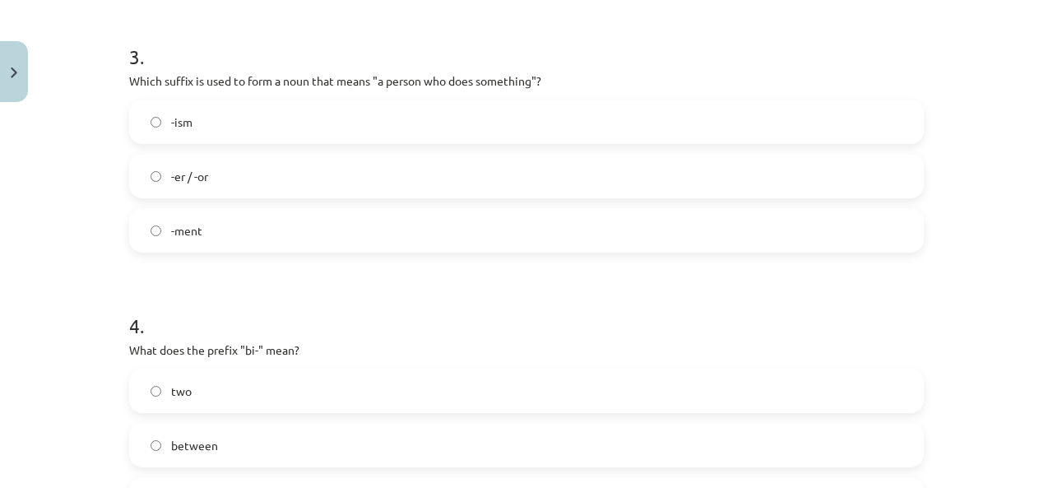
click at [261, 180] on label "-er / -or" at bounding box center [526, 175] width 791 height 41
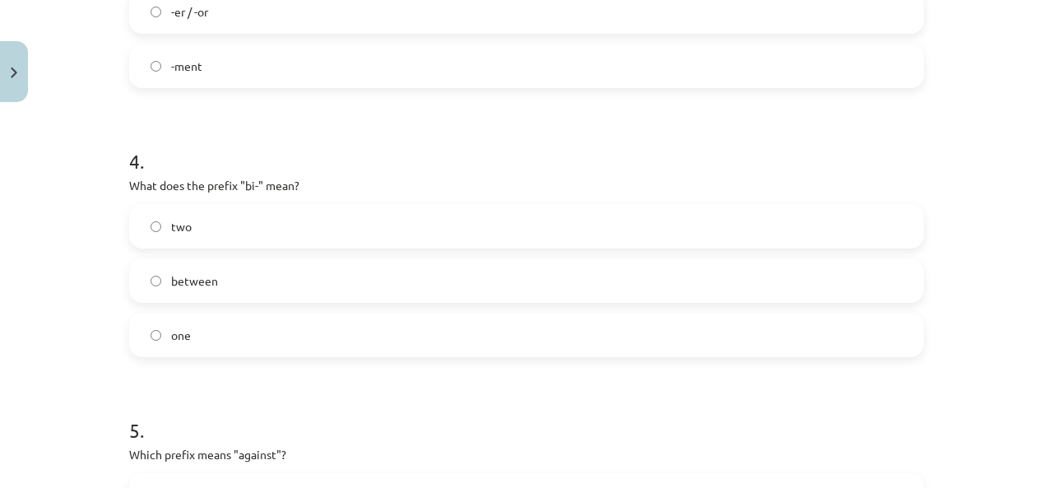
scroll to position [1123, 0]
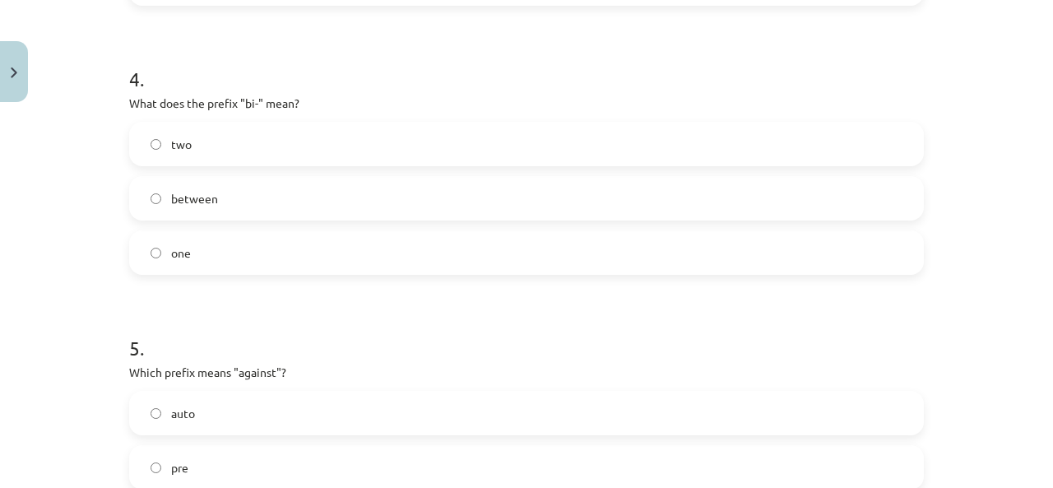
click at [248, 142] on label "two" at bounding box center [526, 143] width 791 height 41
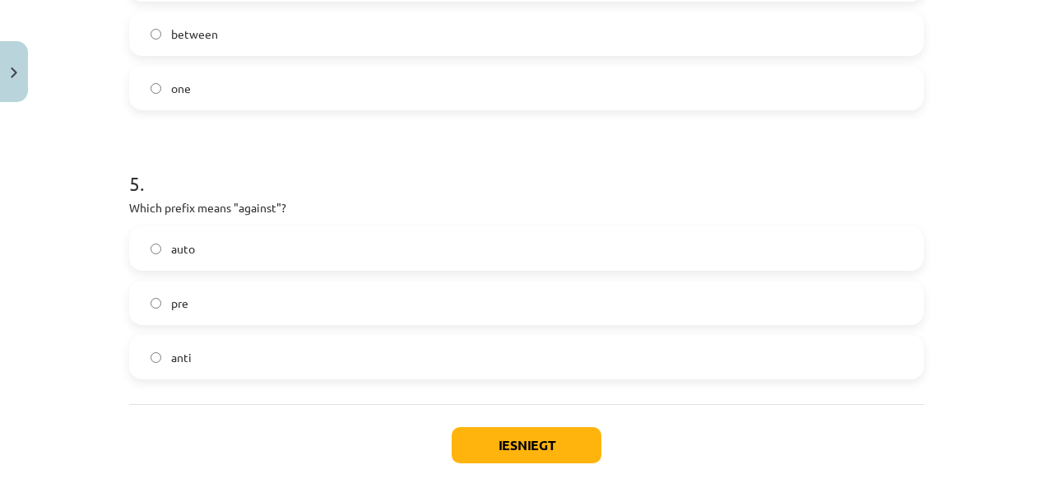
drag, startPoint x: 231, startPoint y: 365, endPoint x: 248, endPoint y: 364, distance: 16.5
click at [231, 364] on label "anti" at bounding box center [526, 356] width 791 height 41
click at [508, 433] on button "Iesniegt" at bounding box center [527, 445] width 150 height 36
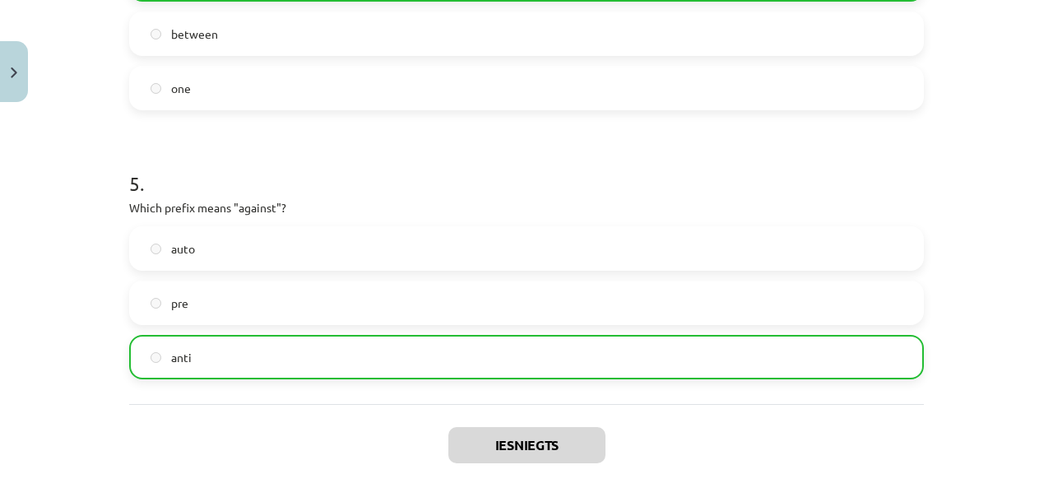
scroll to position [1422, 0]
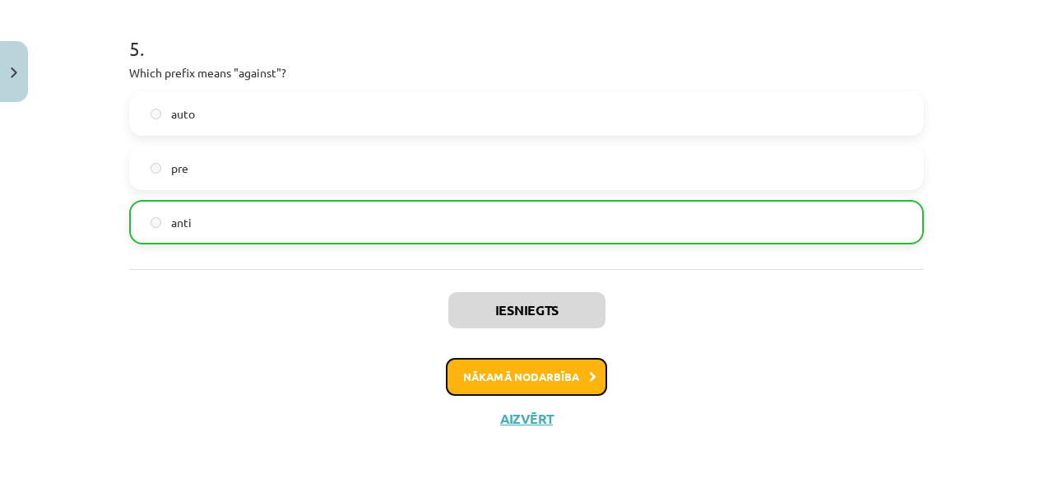
click at [510, 378] on button "Nākamā nodarbība" at bounding box center [526, 377] width 161 height 38
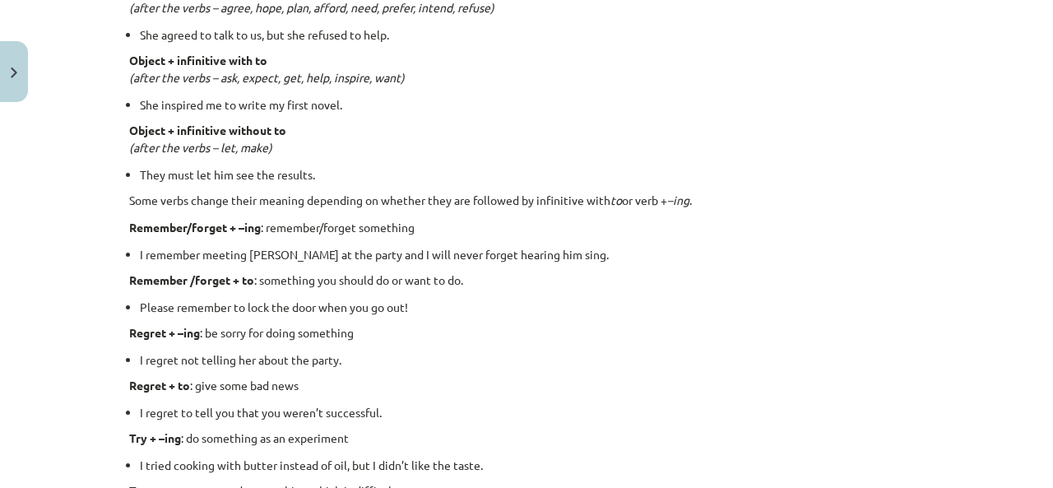
scroll to position [41, 0]
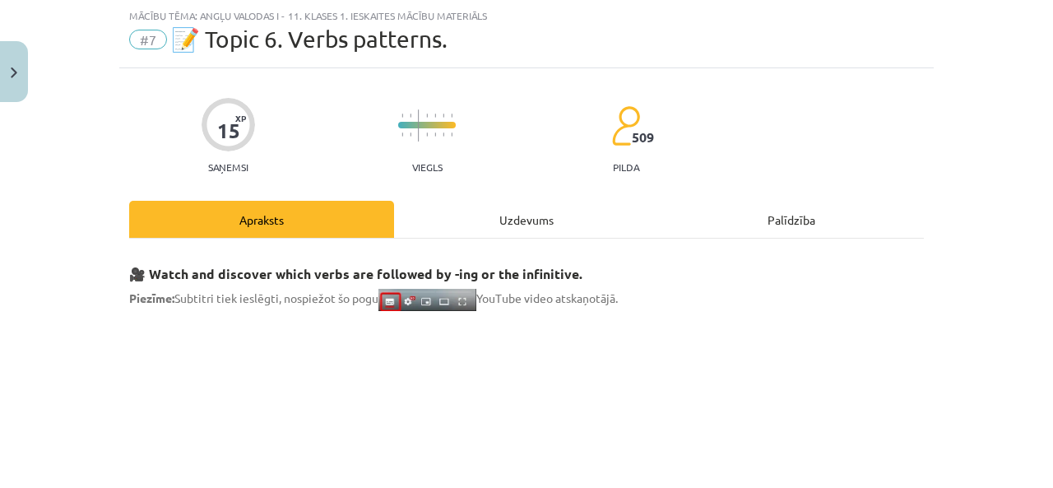
click at [394, 223] on div "Uzdevums" at bounding box center [526, 219] width 265 height 37
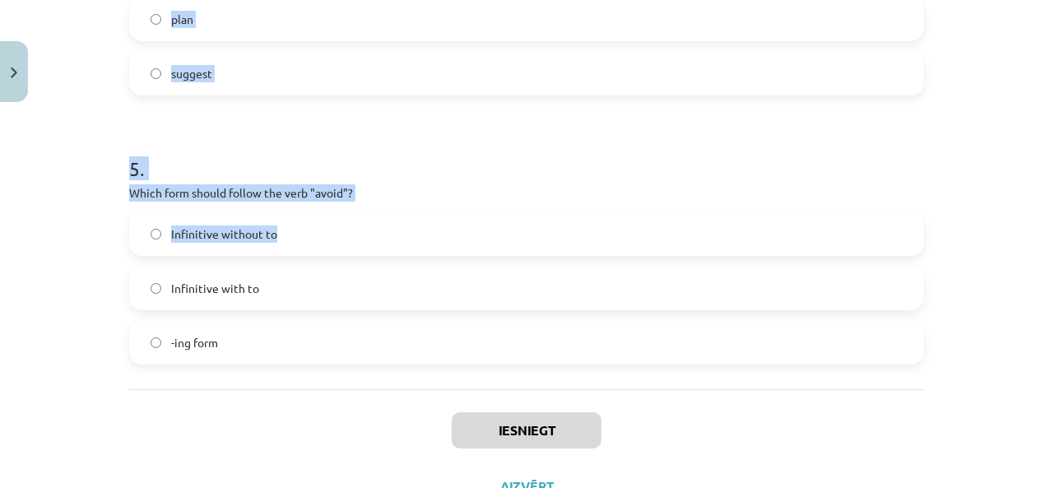
scroll to position [1342, 0]
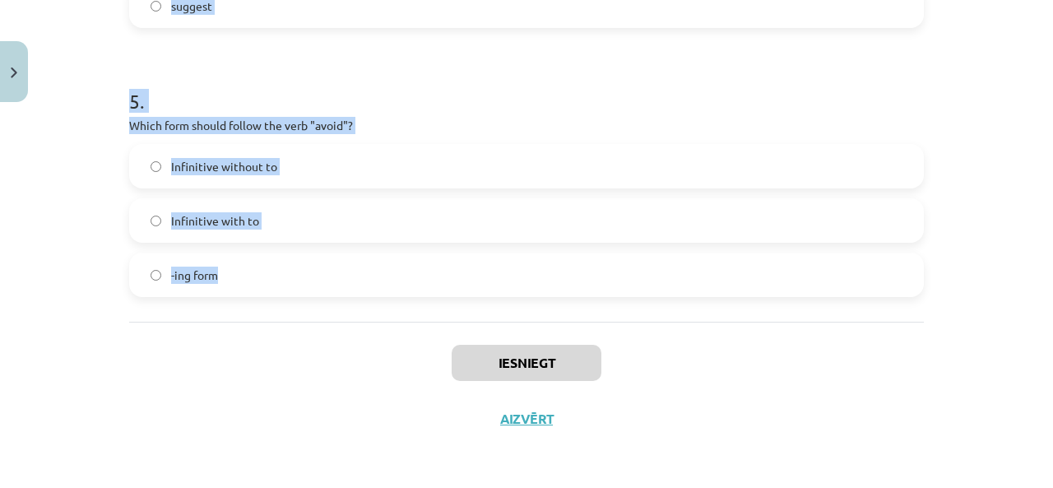
drag, startPoint x: 116, startPoint y: 100, endPoint x: 739, endPoint y: 254, distance: 642.3
copy form "What is the difference in meaning between "stop talking" and "stop to talk"? Bo…"
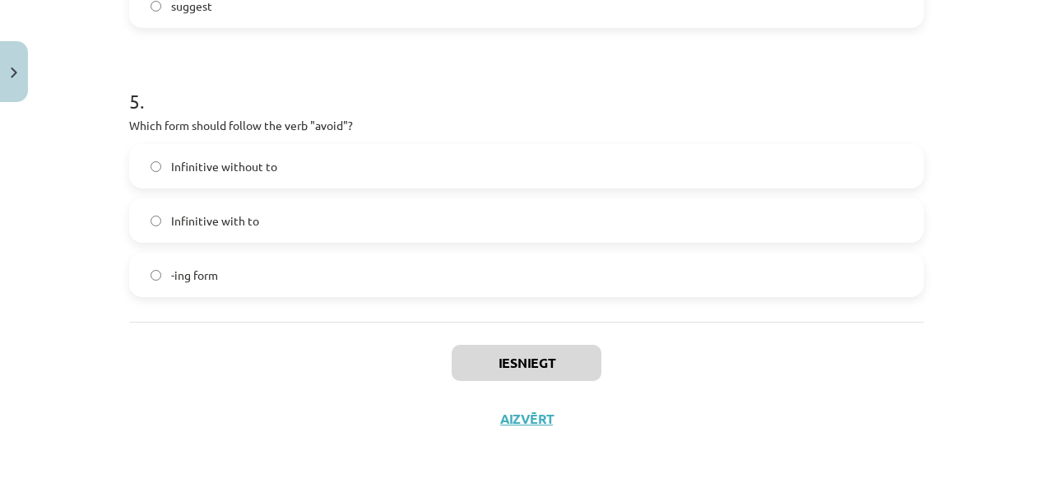
drag, startPoint x: 100, startPoint y: 379, endPoint x: 106, endPoint y: 354, distance: 26.3
click at [102, 375] on div "Mācību tēma: Angļu valodas i - 11. klases 1. ieskaites mācību materiāls #7 📝 To…" at bounding box center [526, 244] width 1053 height 488
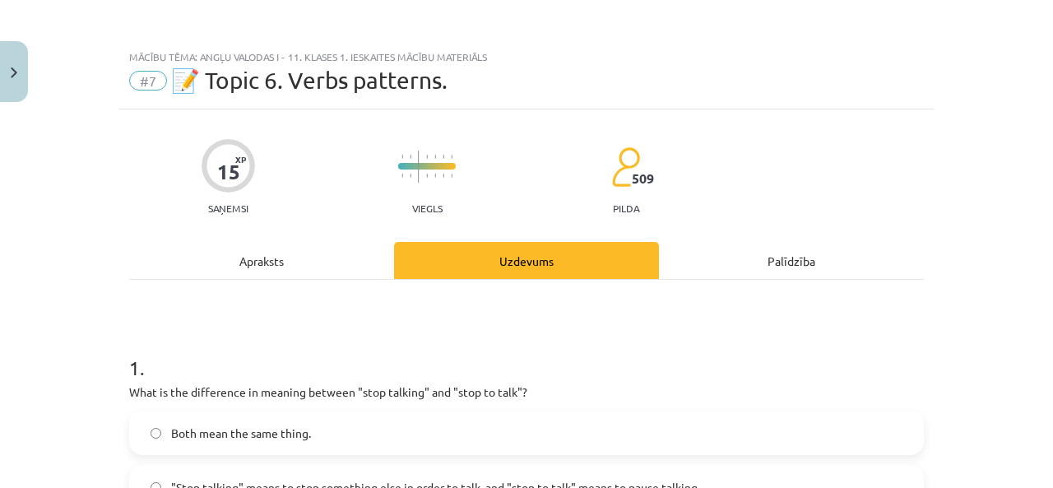
scroll to position [247, 0]
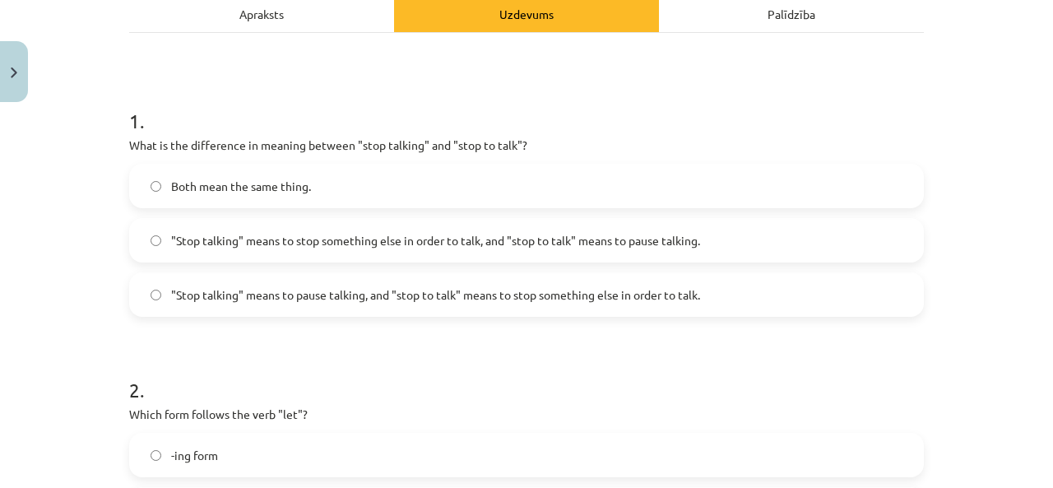
click at [402, 292] on span ""Stop talking" means to pause talking, and "stop to talk" means to stop somethi…" at bounding box center [435, 294] width 529 height 17
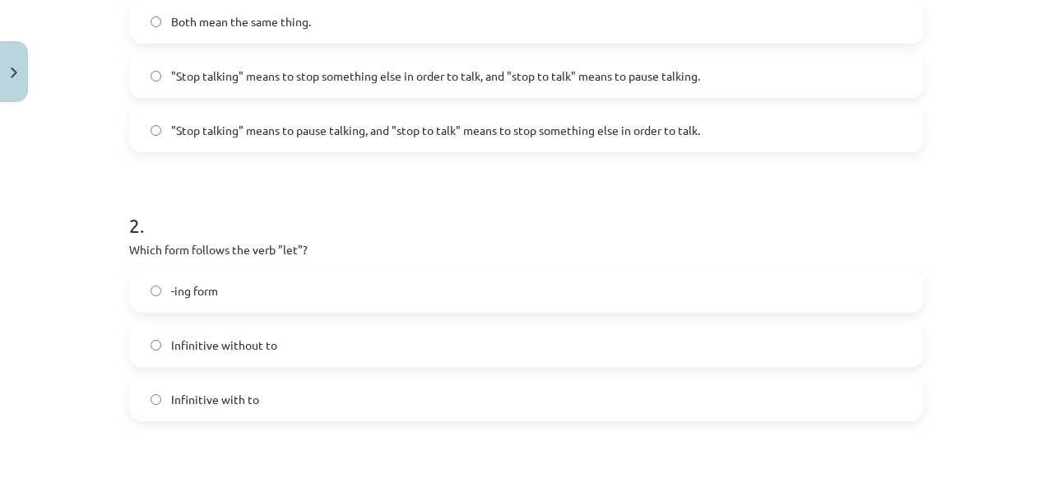
scroll to position [493, 0]
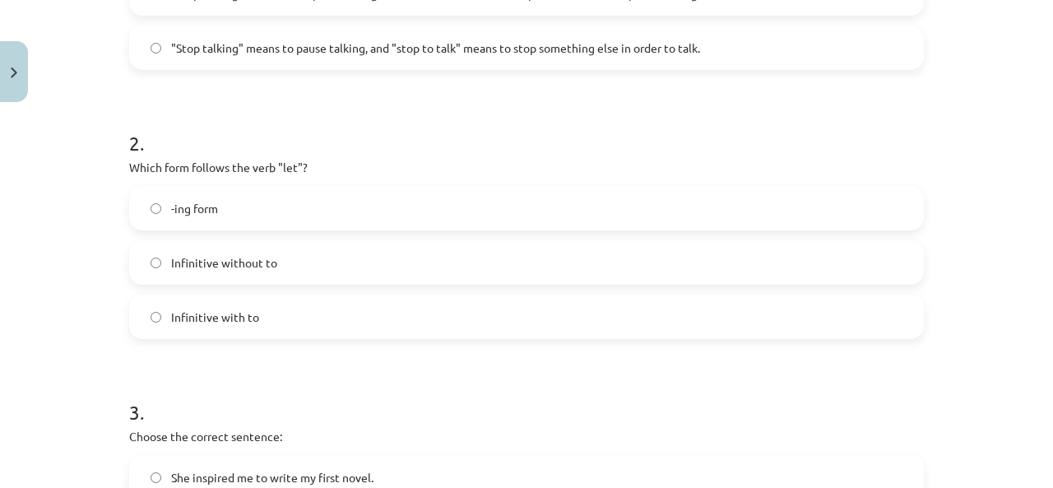
click at [298, 257] on label "Infinitive without to" at bounding box center [526, 262] width 791 height 41
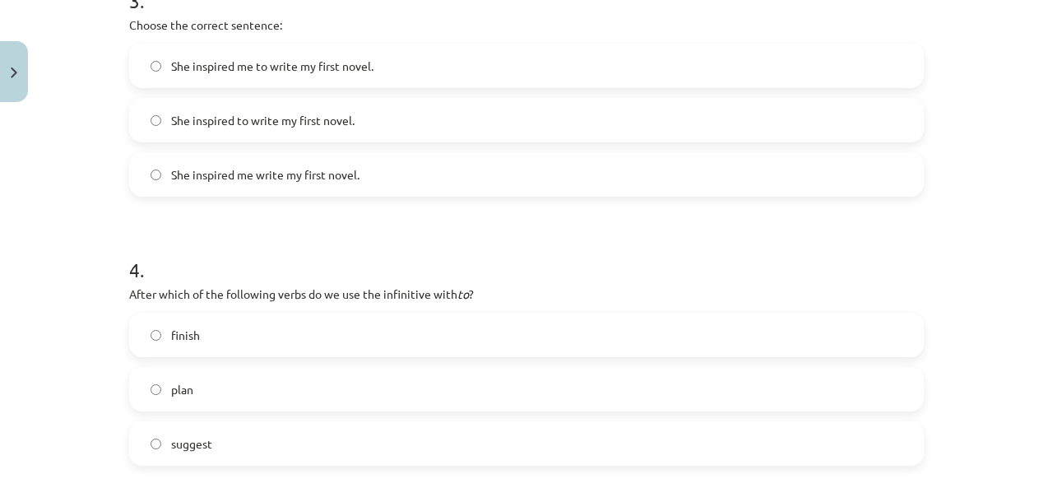
scroll to position [822, 0]
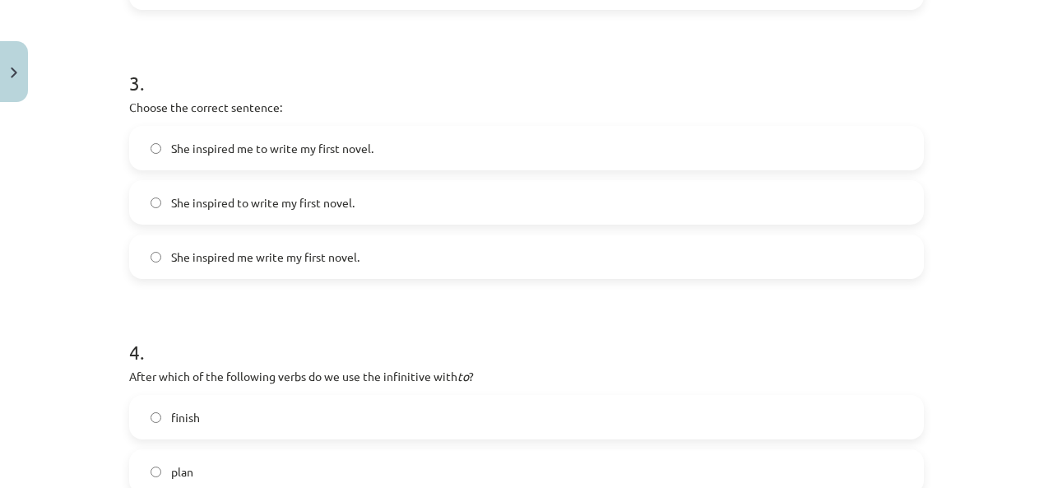
click at [338, 203] on span "She inspired to write my first novel." at bounding box center [262, 202] width 183 height 17
click at [275, 252] on span "She inspired me write my first novel." at bounding box center [265, 256] width 188 height 17
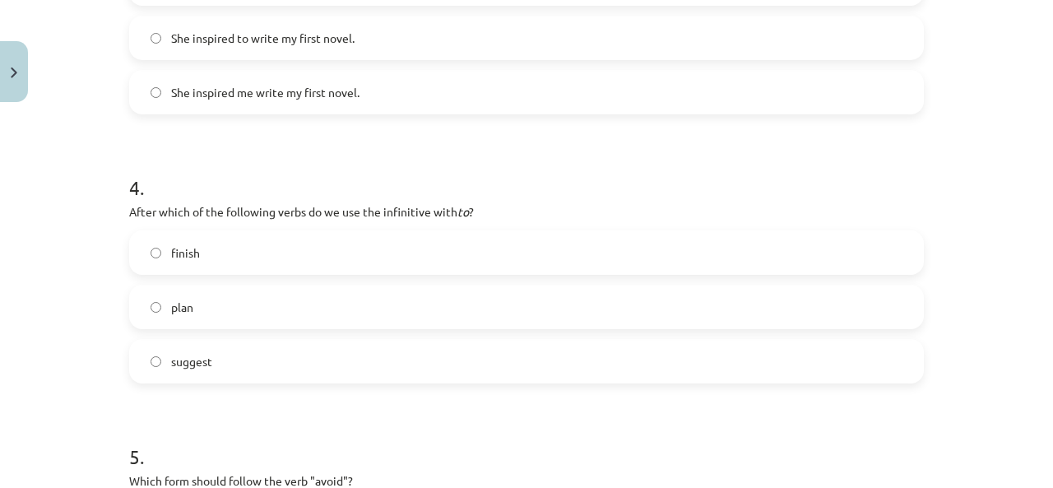
click at [304, 300] on label "plan" at bounding box center [526, 306] width 791 height 41
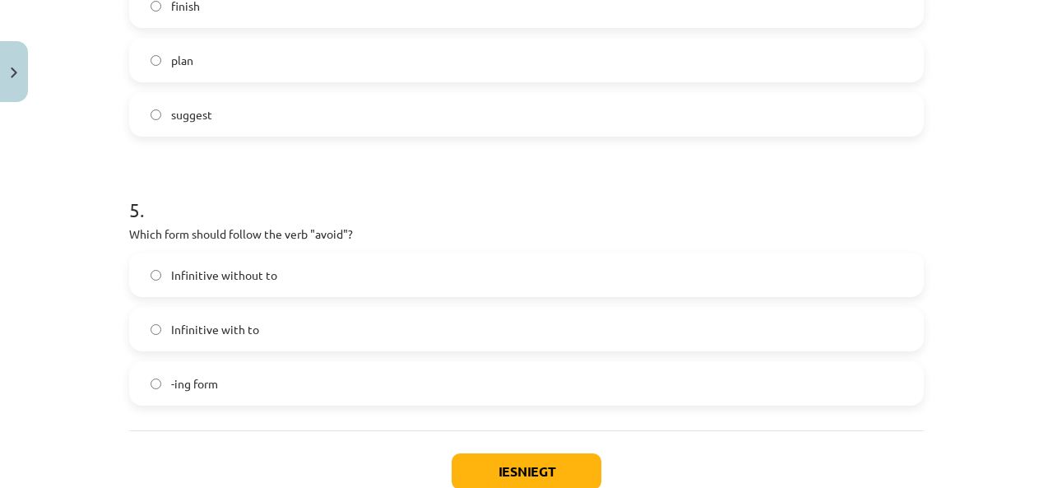
scroll to position [1316, 0]
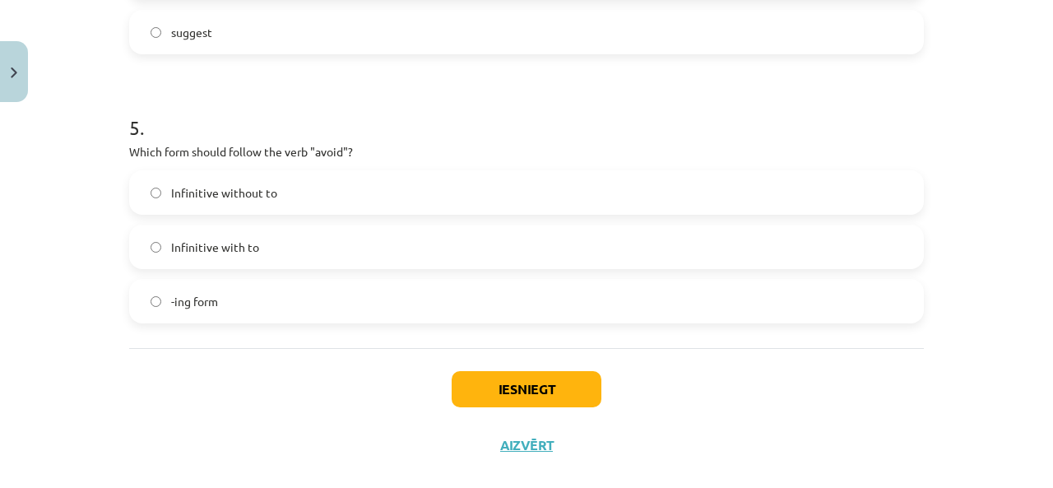
click at [267, 298] on label "-ing form" at bounding box center [526, 300] width 791 height 41
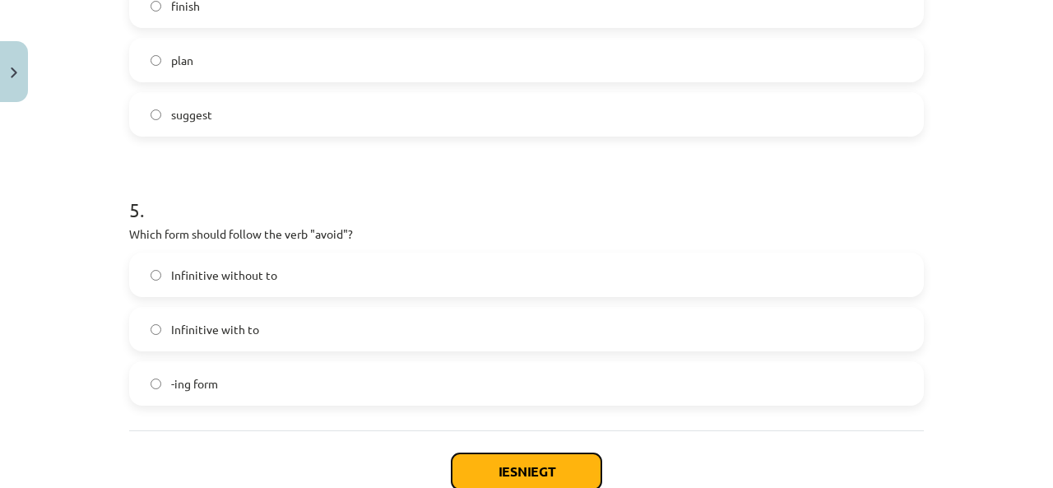
click at [541, 464] on button "Iesniegt" at bounding box center [527, 471] width 150 height 36
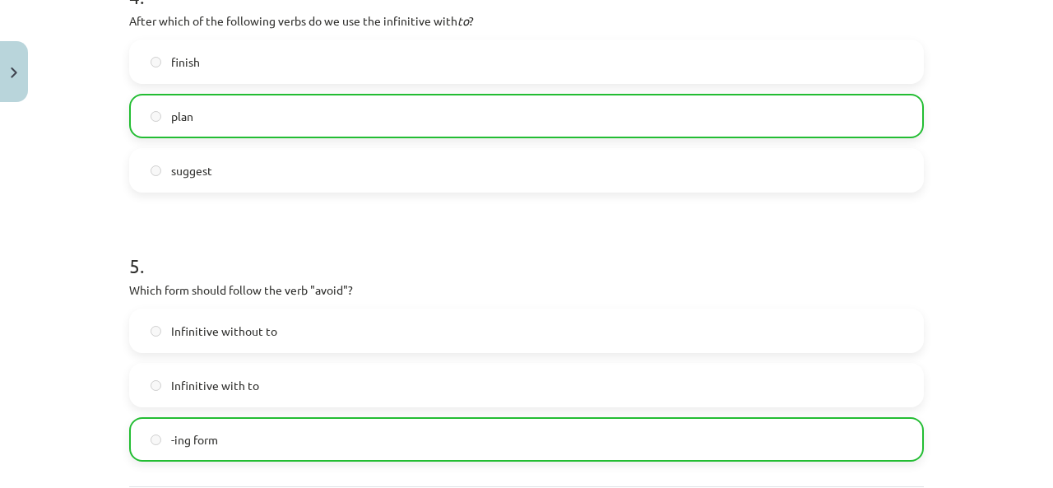
scroll to position [1395, 0]
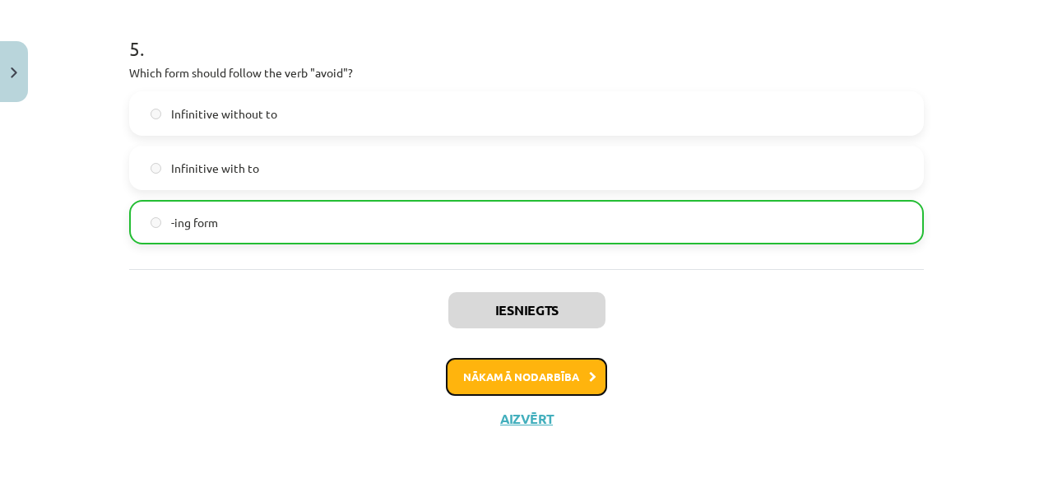
click at [528, 382] on button "Nākamā nodarbība" at bounding box center [526, 377] width 161 height 38
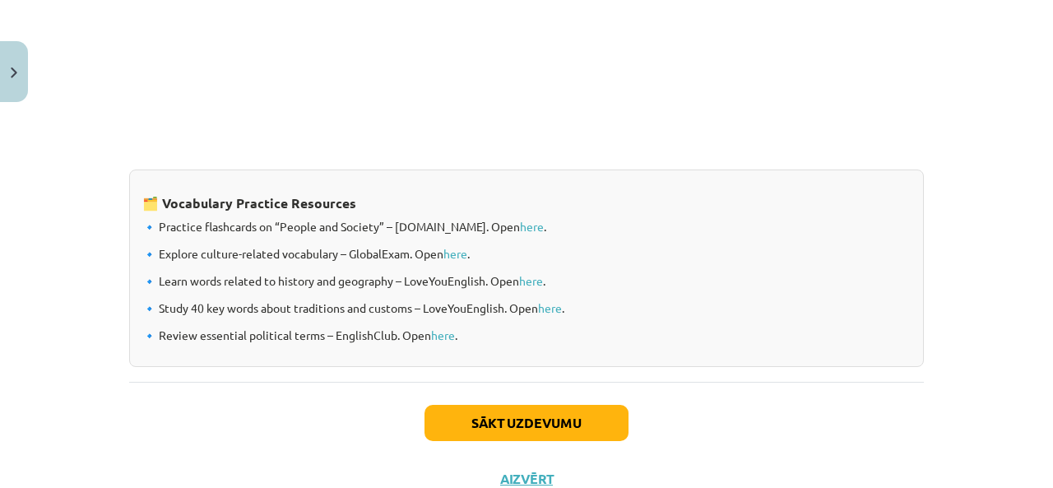
scroll to position [41, 0]
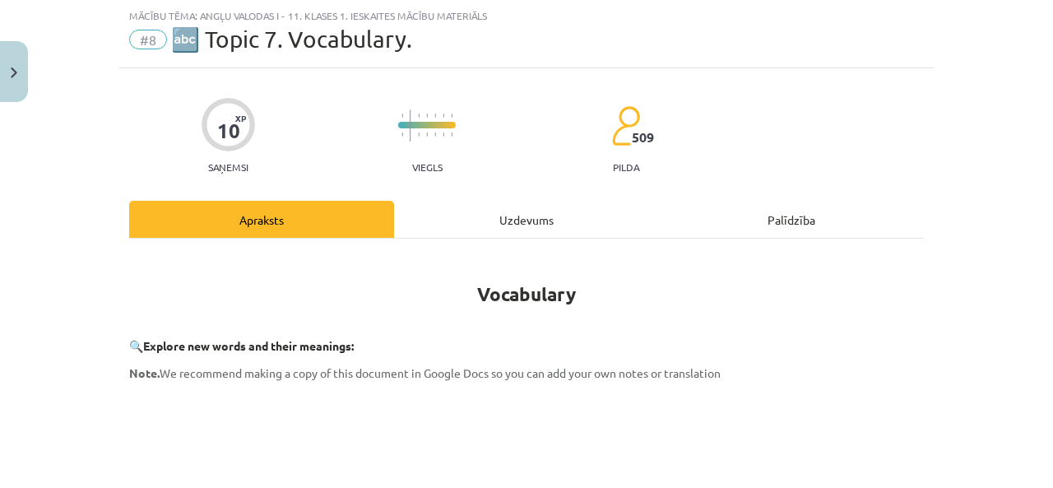
click at [478, 213] on div "Uzdevums" at bounding box center [526, 219] width 265 height 37
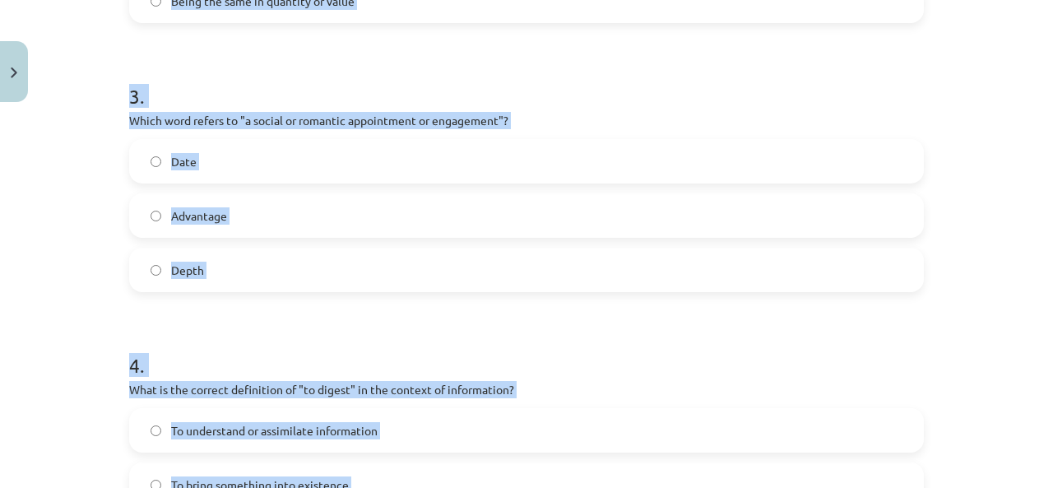
scroll to position [1397, 0]
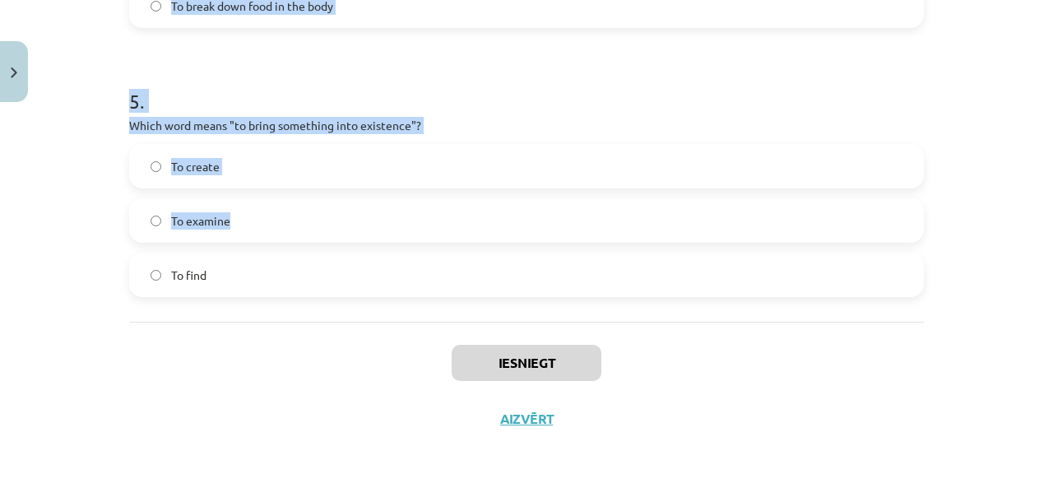
drag, startPoint x: 149, startPoint y: 109, endPoint x: 642, endPoint y: 204, distance: 502.6
click at [49, 197] on div "Mācību tēma: Angļu valodas i - 11. klases 1. ieskaites mācību materiāls #8 🔤 To…" at bounding box center [526, 244] width 1053 height 488
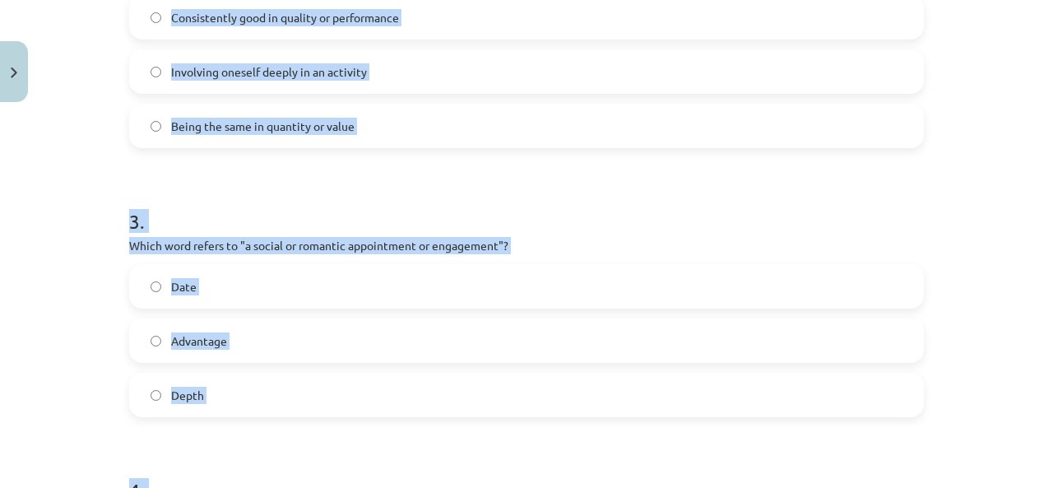
scroll to position [81, 0]
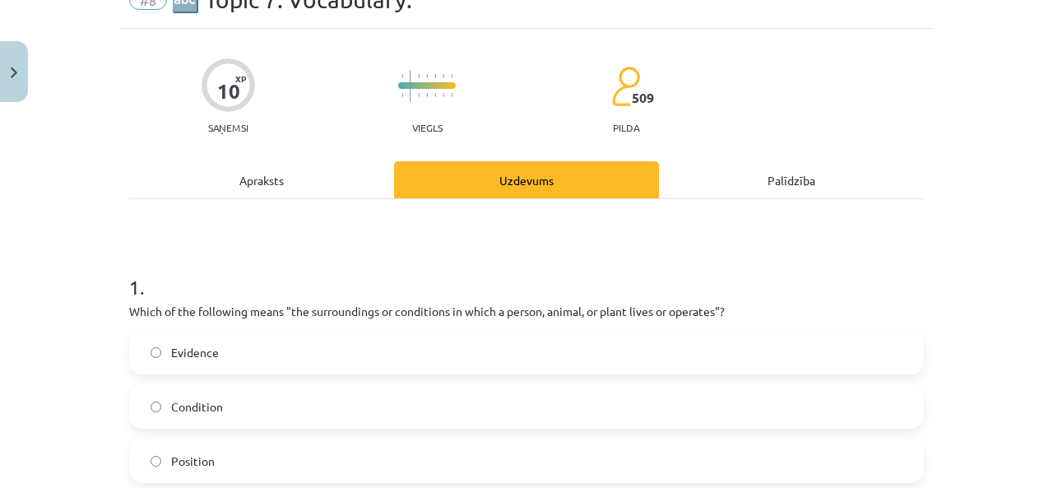
click at [321, 252] on h1 "1 ." at bounding box center [526, 272] width 795 height 51
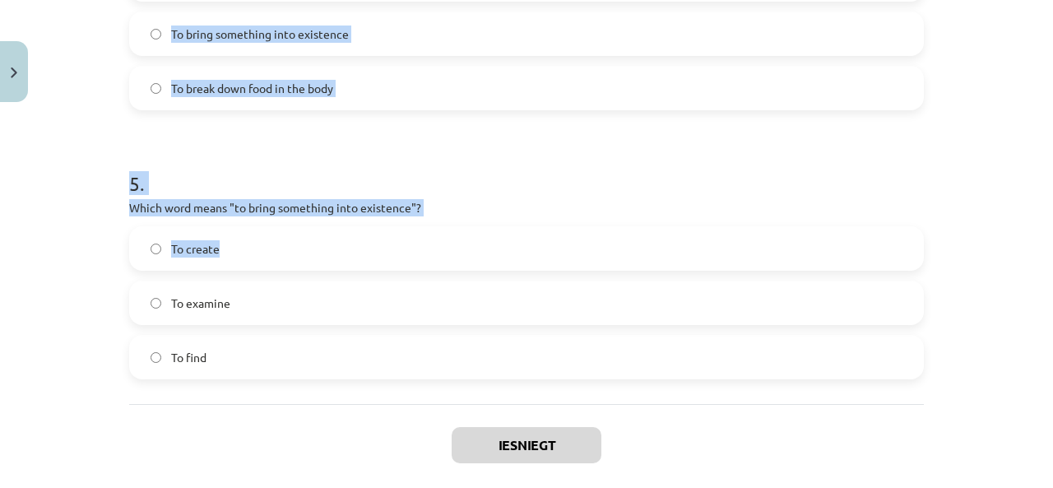
scroll to position [1397, 0]
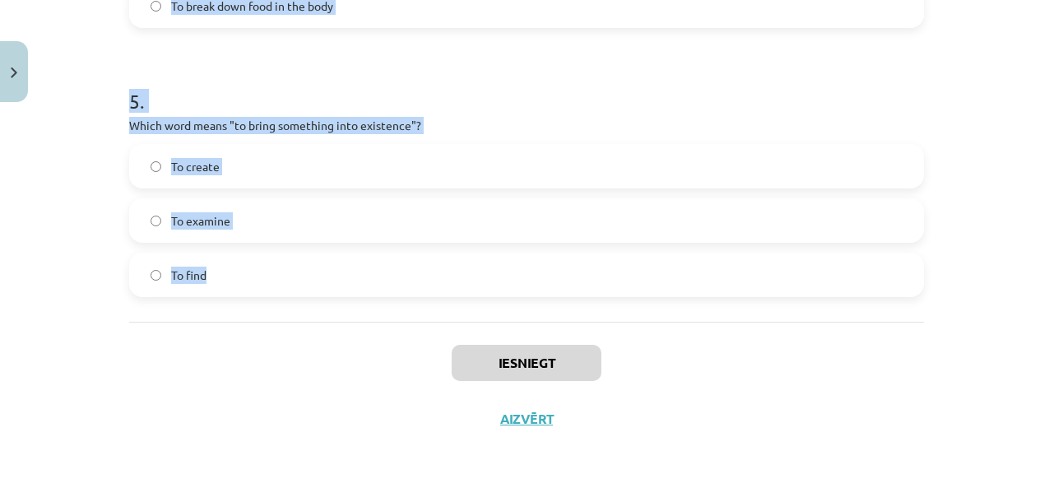
drag, startPoint x: 114, startPoint y: 220, endPoint x: 694, endPoint y: 257, distance: 581.0
copy form "Which of the following means "the surroundings or conditions in which a person,…"
drag, startPoint x: 65, startPoint y: 266, endPoint x: 104, endPoint y: 254, distance: 40.3
click at [65, 265] on div "Mācību tēma: Angļu valodas i - 11. klases 1. ieskaites mācību materiāls #8 🔤 To…" at bounding box center [526, 244] width 1053 height 488
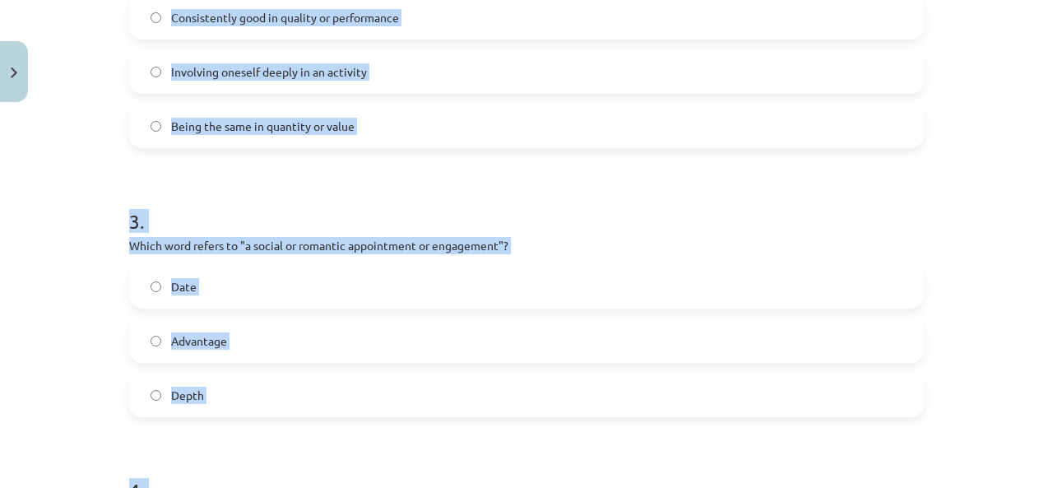
scroll to position [245, 0]
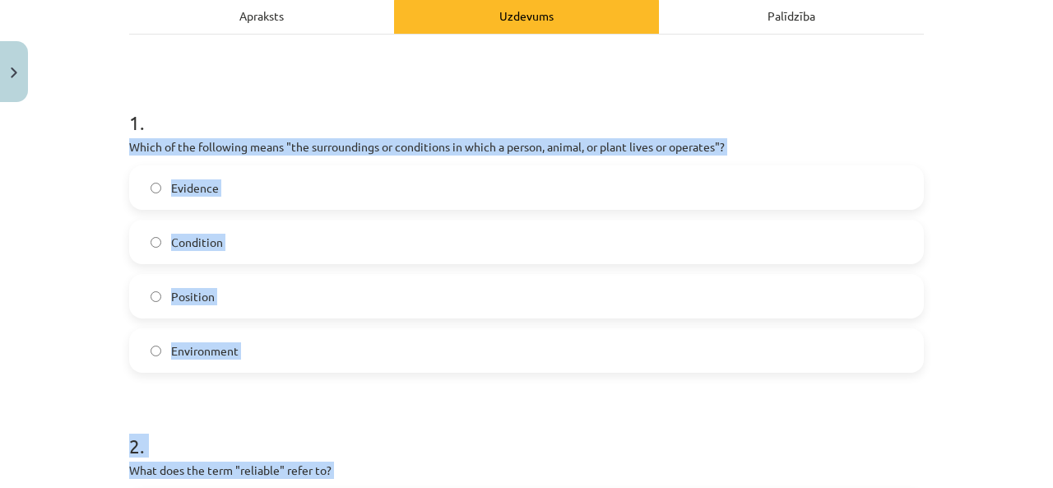
click at [290, 182] on label "Evidence" at bounding box center [526, 187] width 791 height 41
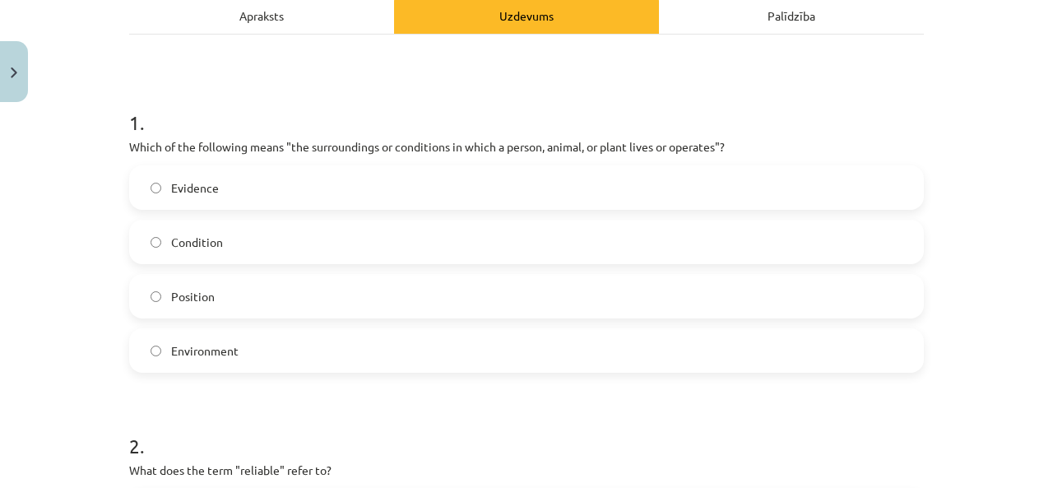
click at [249, 355] on label "Environment" at bounding box center [526, 350] width 791 height 41
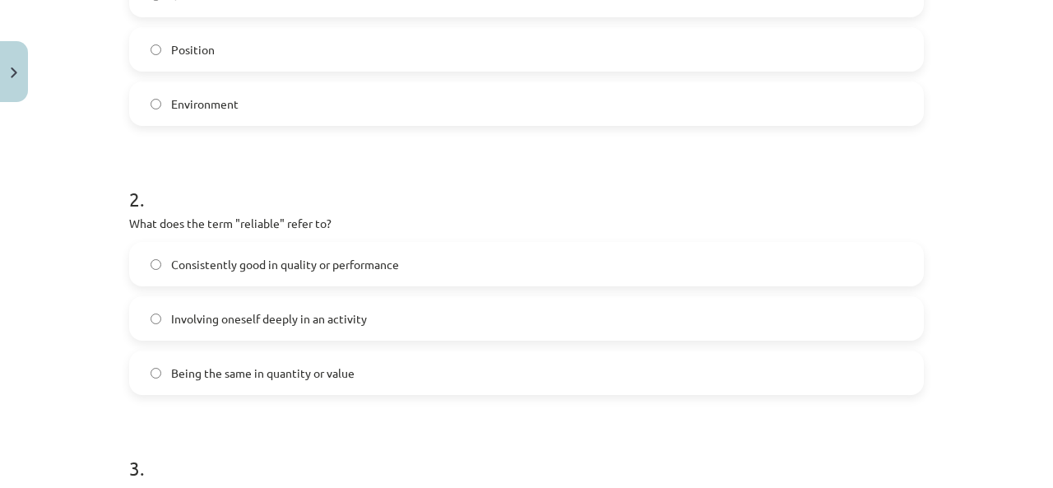
scroll to position [574, 0]
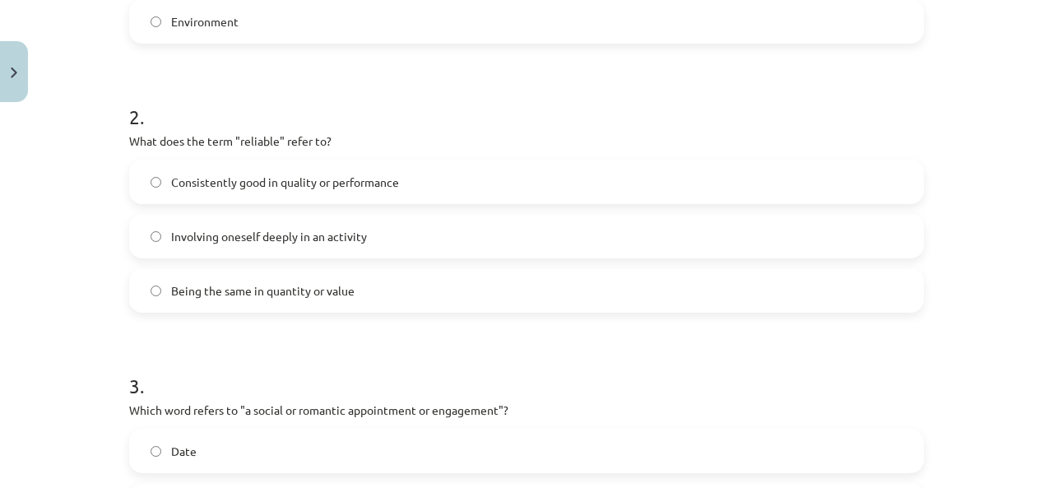
click at [280, 180] on span "Consistently good in quality or performance" at bounding box center [285, 182] width 228 height 17
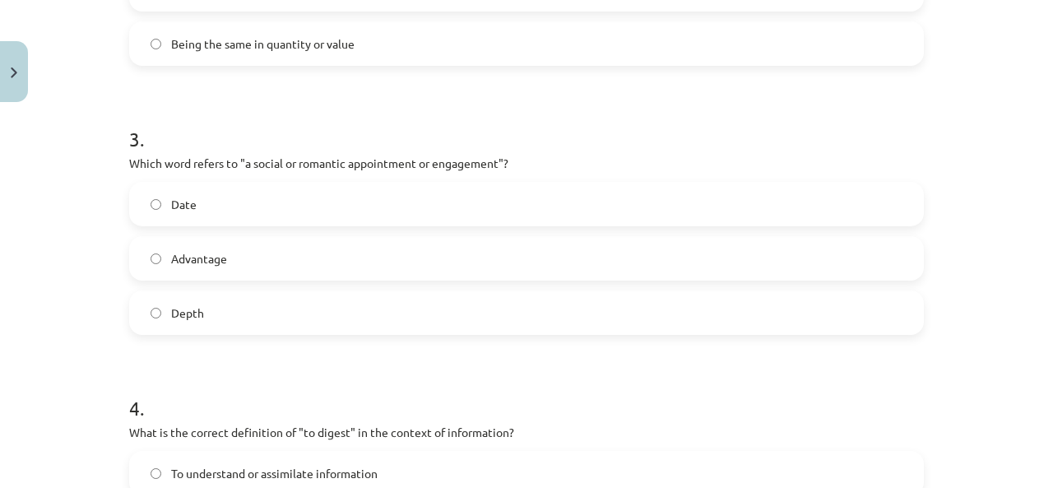
scroll to position [903, 0]
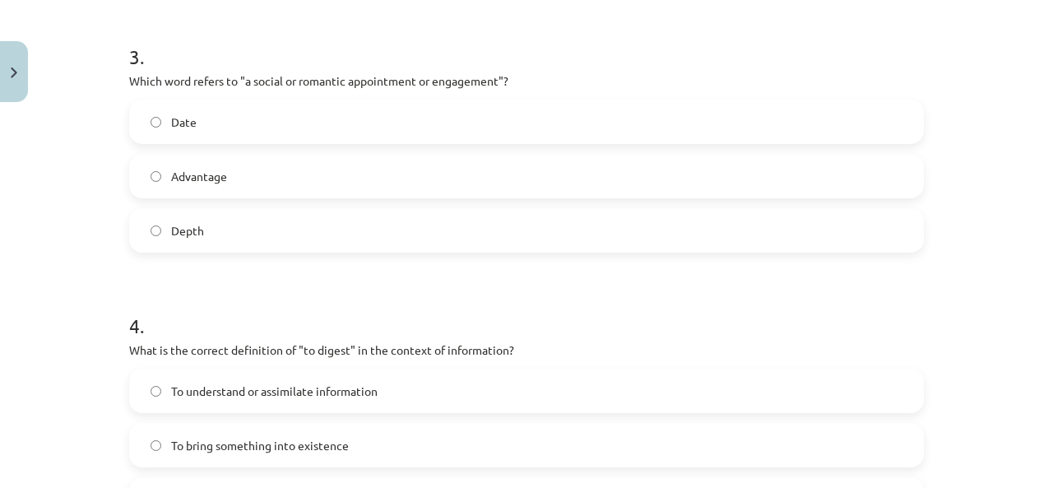
click at [250, 117] on label "Date" at bounding box center [526, 121] width 791 height 41
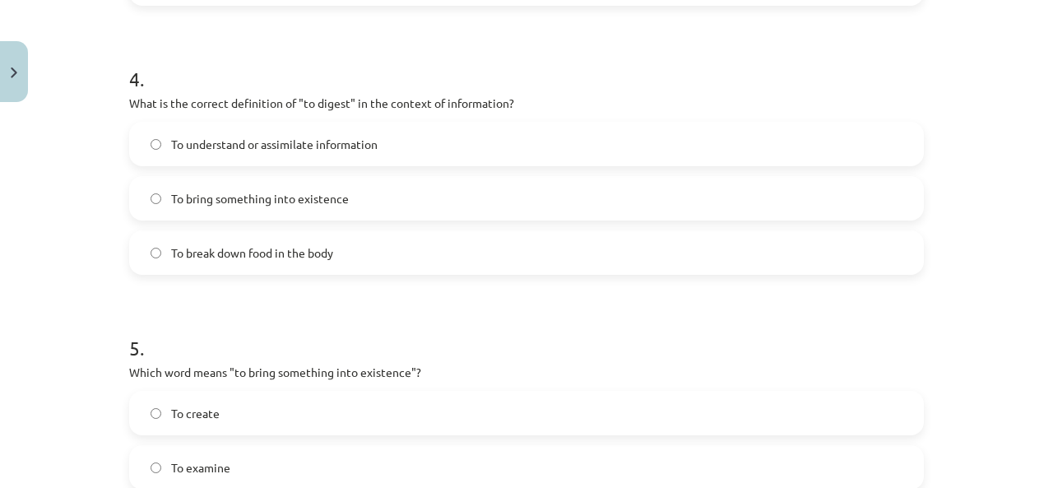
scroll to position [1232, 0]
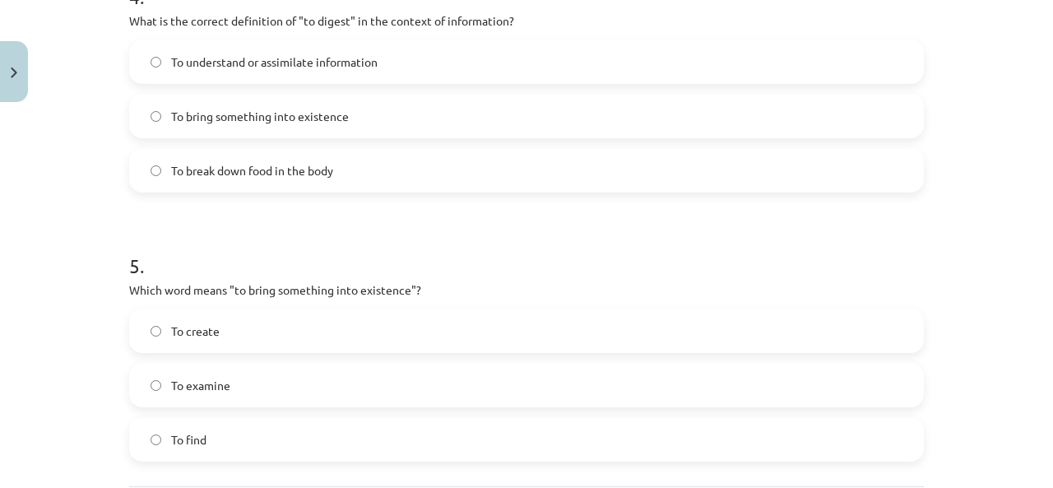
click at [266, 42] on label "To understand or assimilate information" at bounding box center [526, 61] width 791 height 41
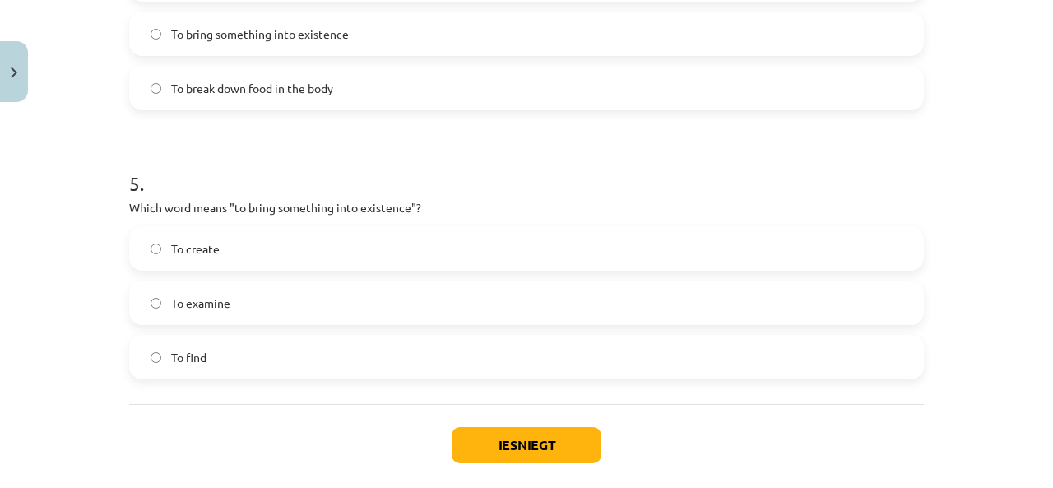
scroll to position [1397, 0]
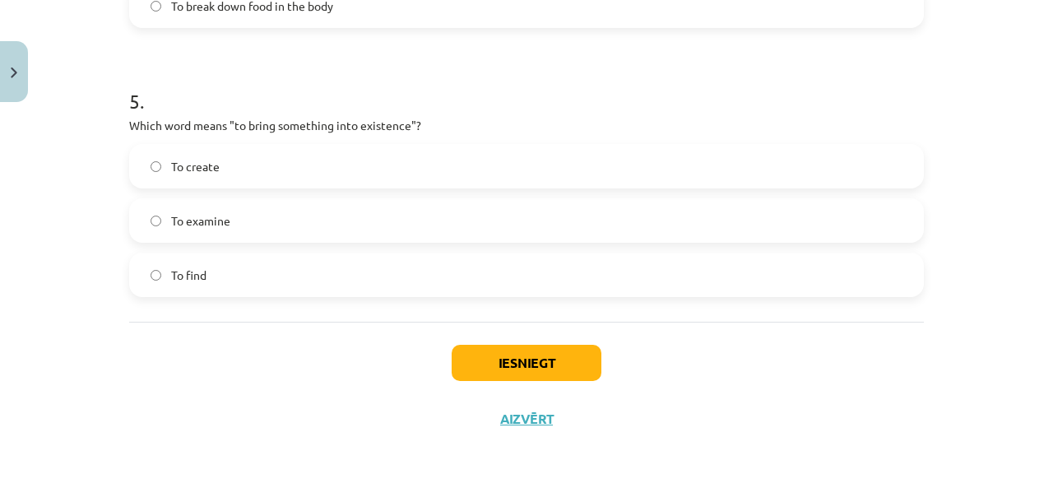
drag, startPoint x: 247, startPoint y: 170, endPoint x: 252, endPoint y: 178, distance: 10.0
click at [248, 171] on label "To create" at bounding box center [526, 166] width 791 height 41
click at [471, 368] on button "Iesniegt" at bounding box center [527, 363] width 150 height 36
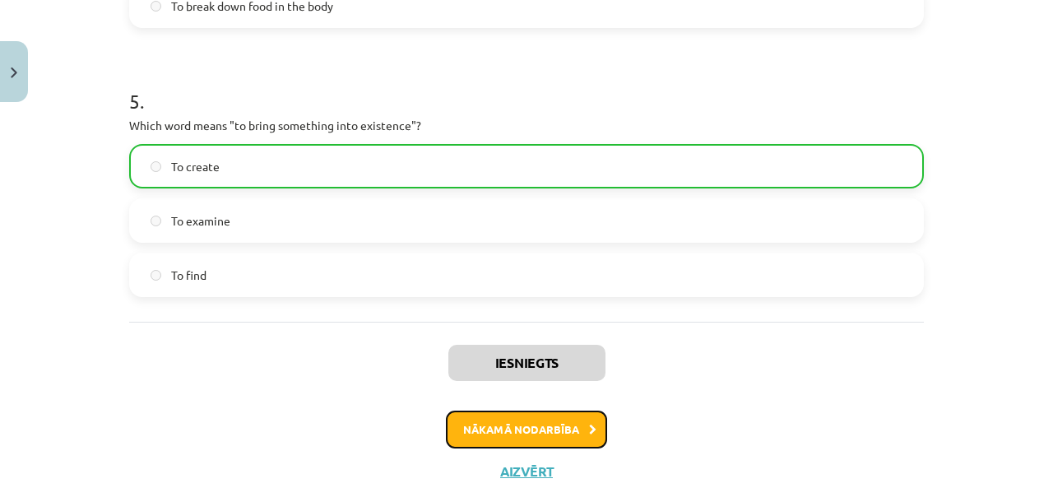
click at [458, 434] on button "Nākamā nodarbība" at bounding box center [526, 429] width 161 height 38
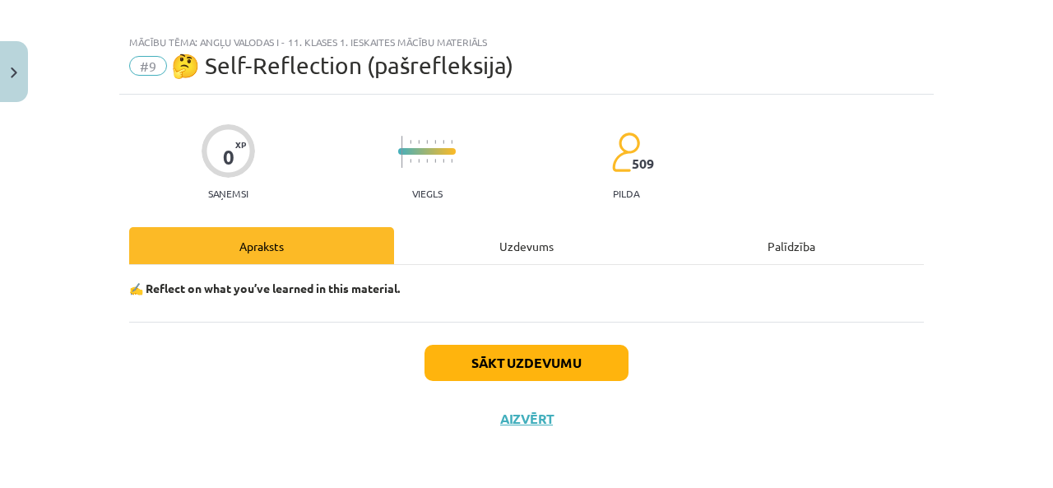
click at [500, 238] on div "Uzdevums" at bounding box center [526, 245] width 265 height 37
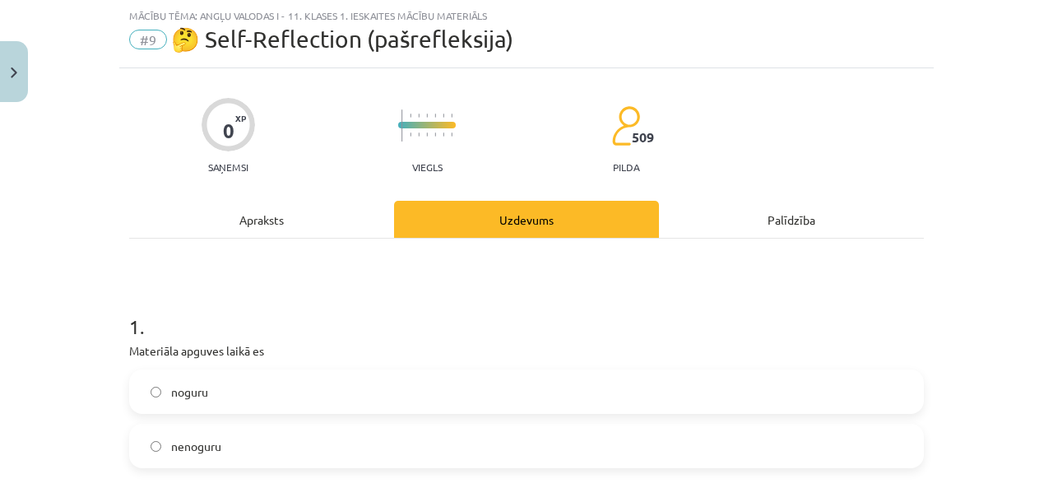
scroll to position [206, 0]
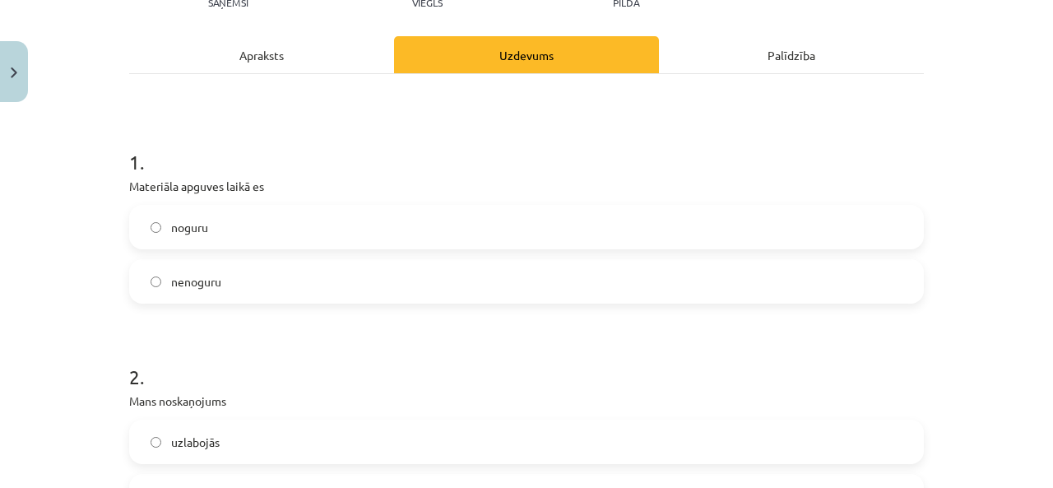
click at [387, 290] on label "nenoguru" at bounding box center [526, 281] width 791 height 41
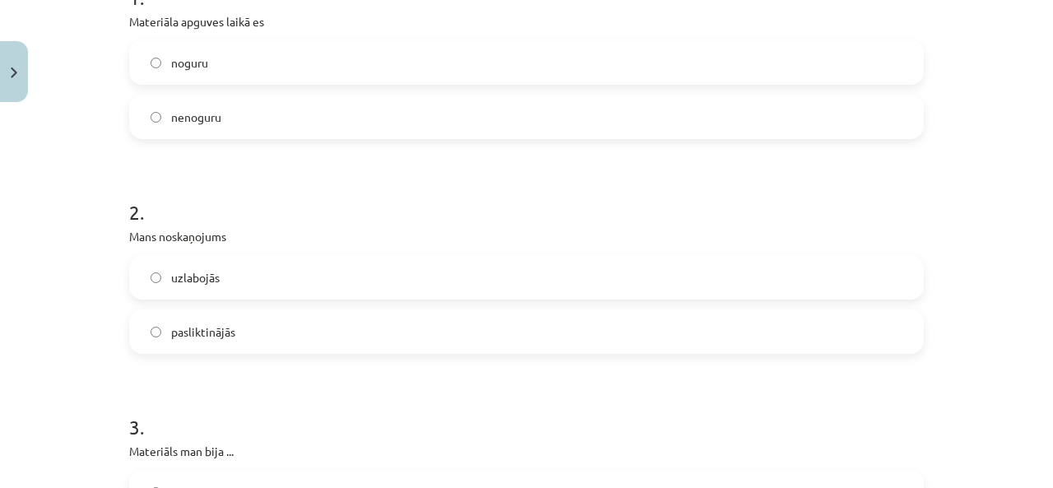
click at [362, 271] on label "uzlabojās" at bounding box center [526, 277] width 791 height 41
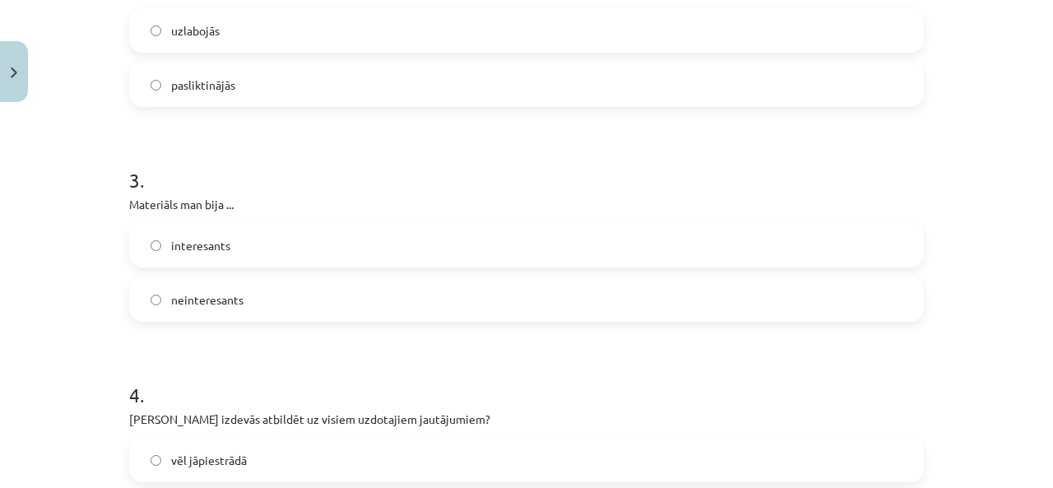
click at [348, 251] on label "interesants" at bounding box center [526, 245] width 791 height 41
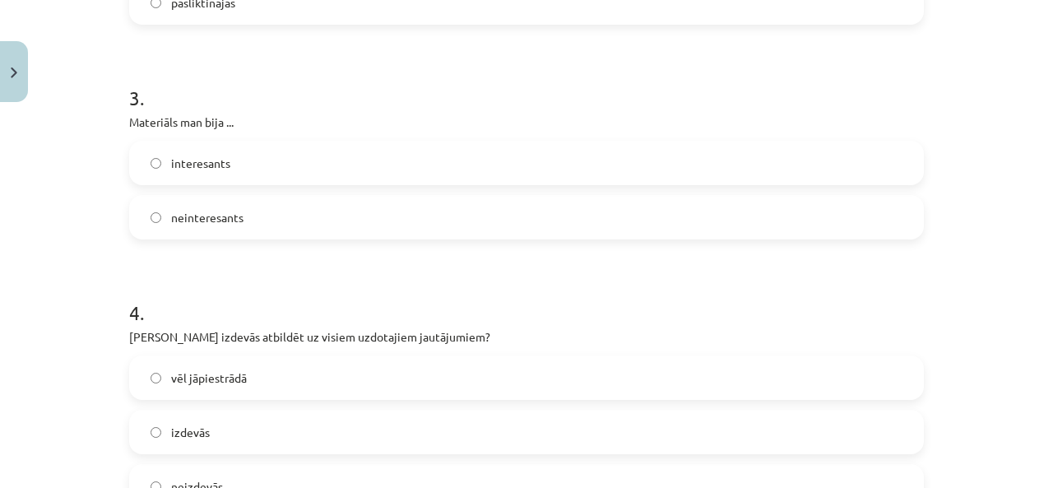
scroll to position [781, 0]
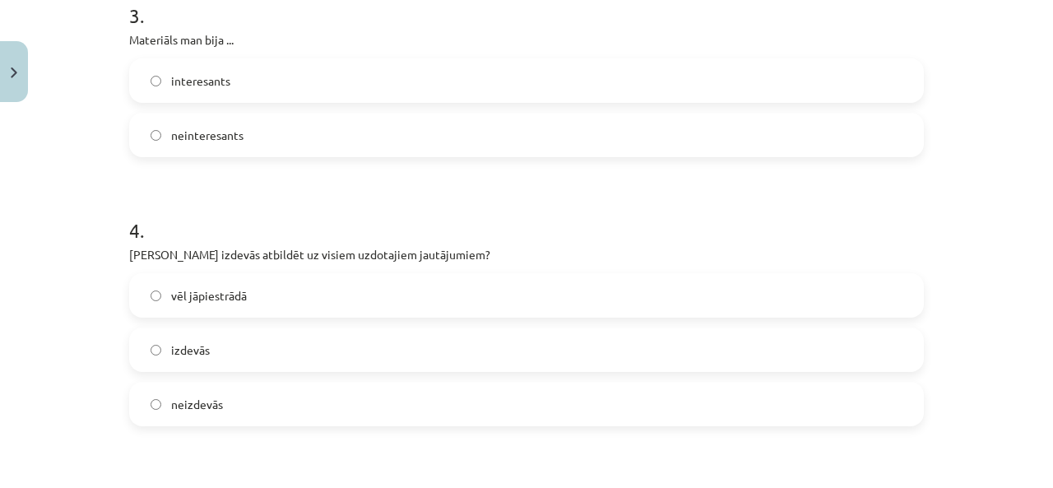
click at [347, 293] on label "vēl jāpiestrādā" at bounding box center [526, 295] width 791 height 41
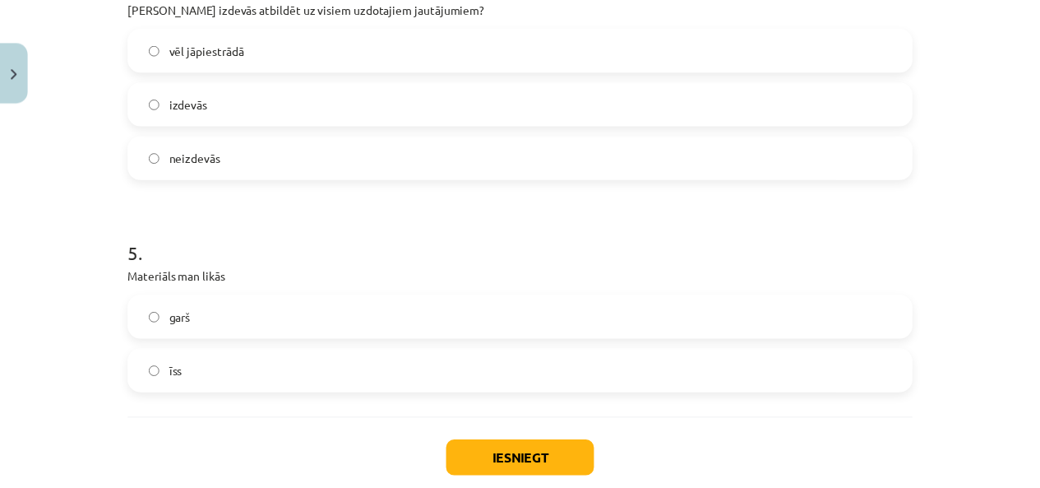
scroll to position [1125, 0]
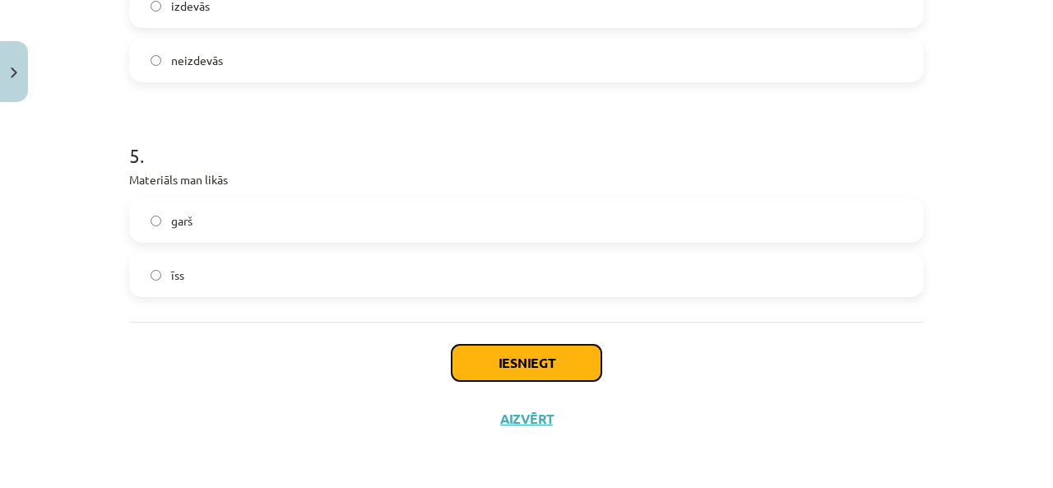
click at [504, 373] on button "Iesniegt" at bounding box center [527, 363] width 150 height 36
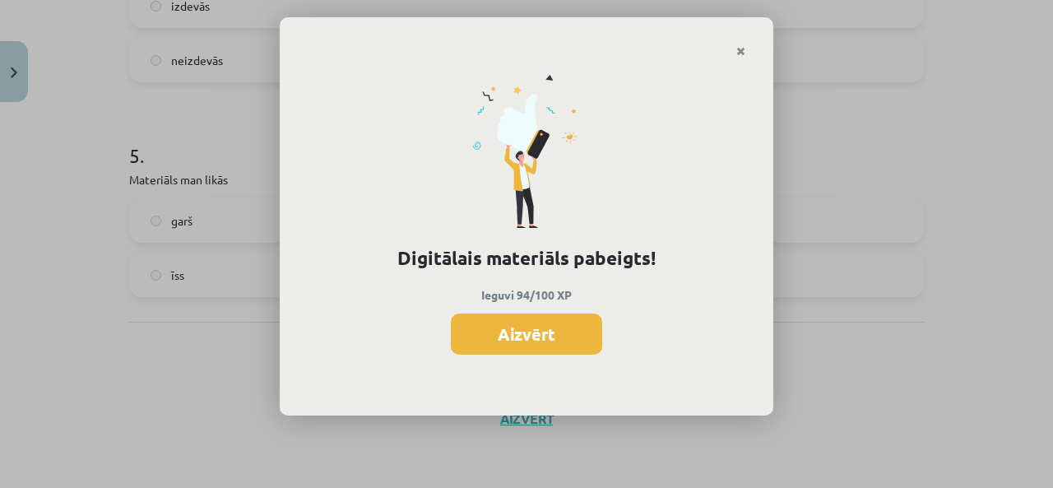
click at [496, 365] on div "Digitālais materiāls pabeigts! Ieguvi 94/100 XP Aizvērt" at bounding box center [526, 237] width 493 height 359
click at [484, 337] on button "Aizvērt" at bounding box center [526, 333] width 151 height 41
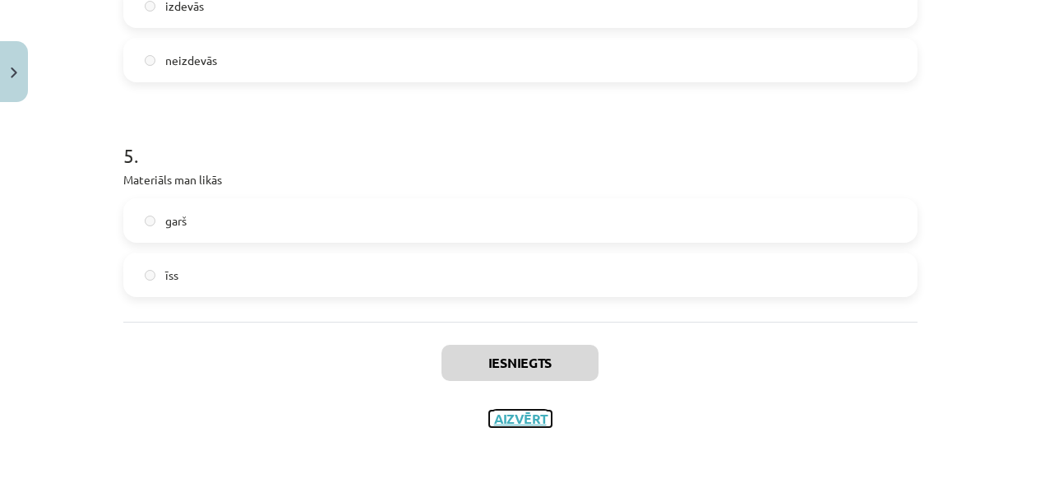
click at [519, 412] on button "Aizvērt" at bounding box center [520, 418] width 63 height 16
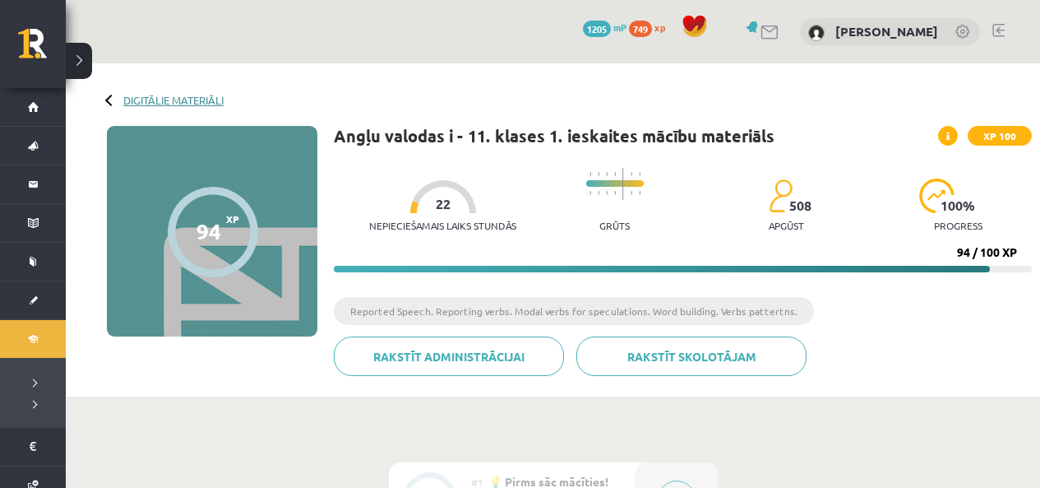
click at [156, 94] on link "Digitālie materiāli" at bounding box center [173, 100] width 100 height 12
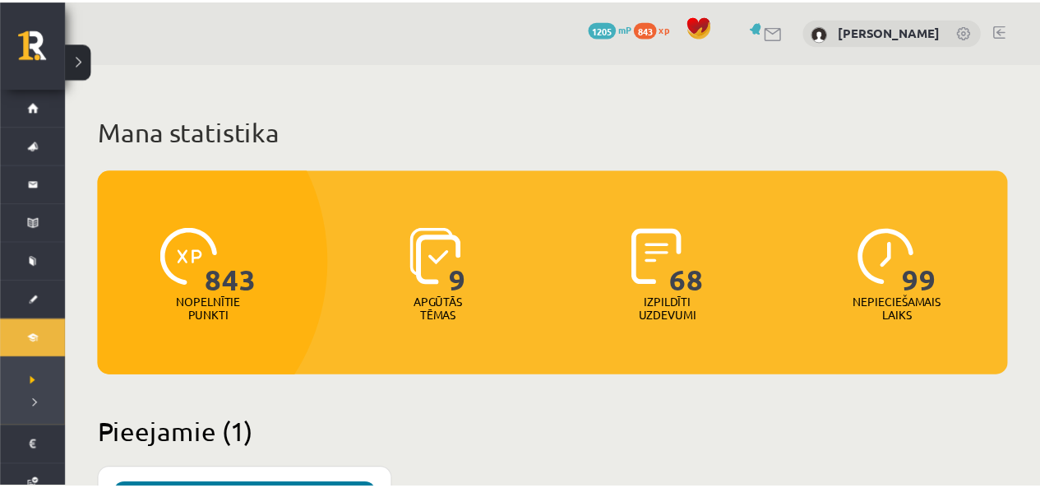
scroll to position [411, 0]
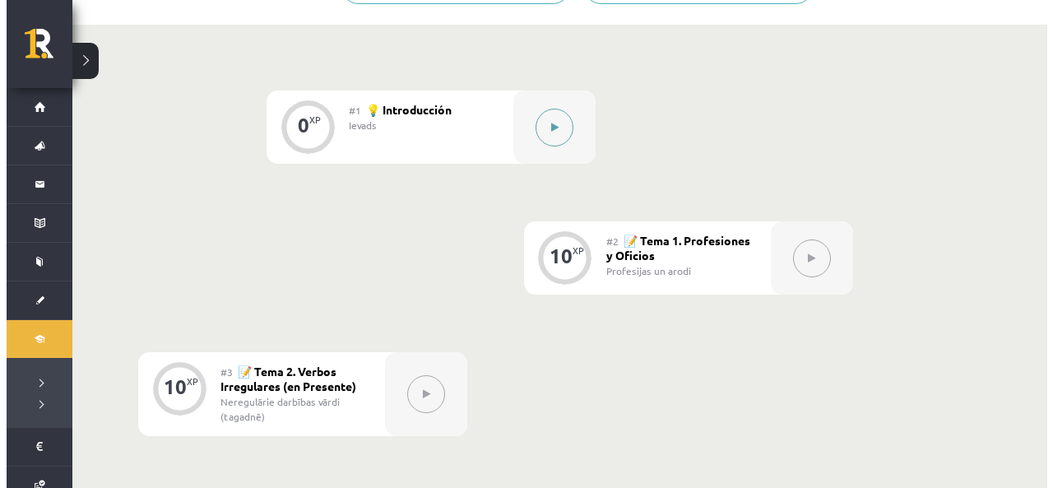
scroll to position [411, 0]
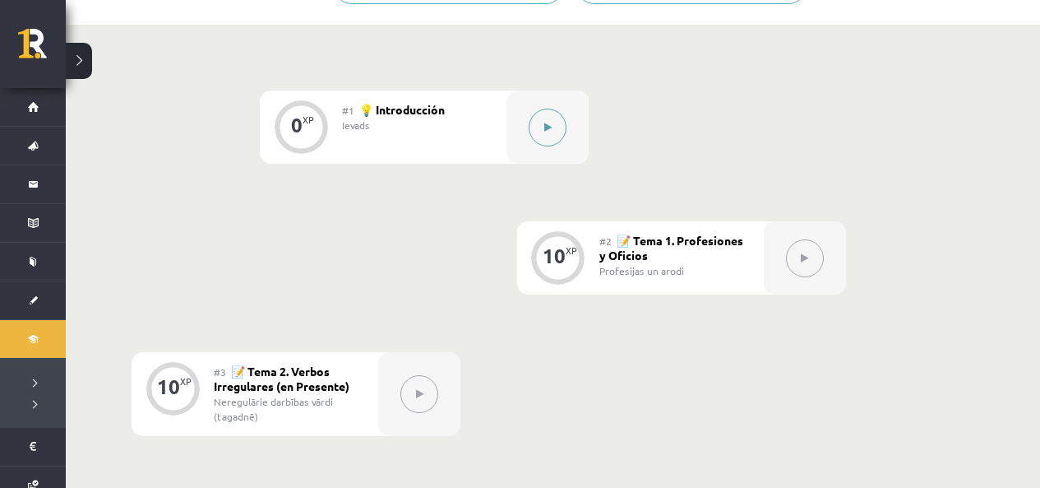
click at [556, 145] on div at bounding box center [548, 126] width 82 height 73
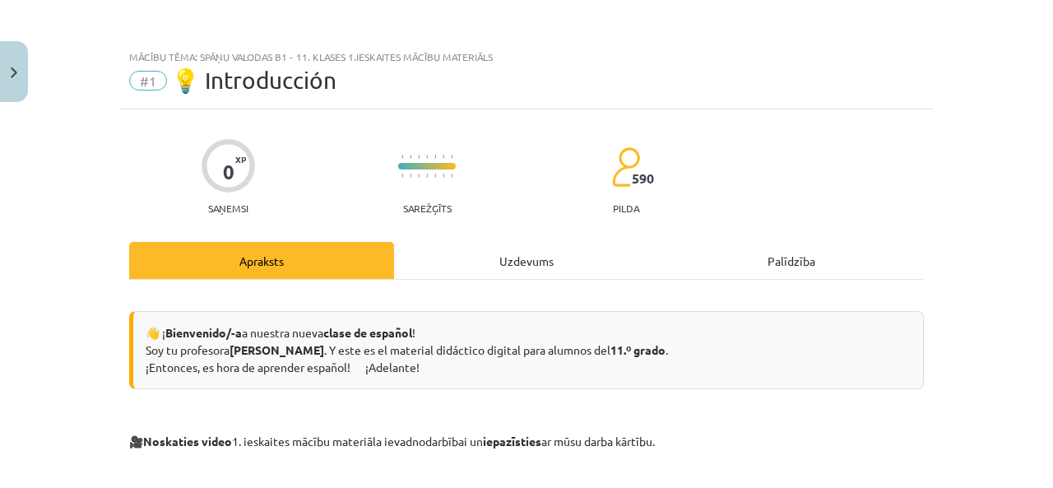
scroll to position [164, 0]
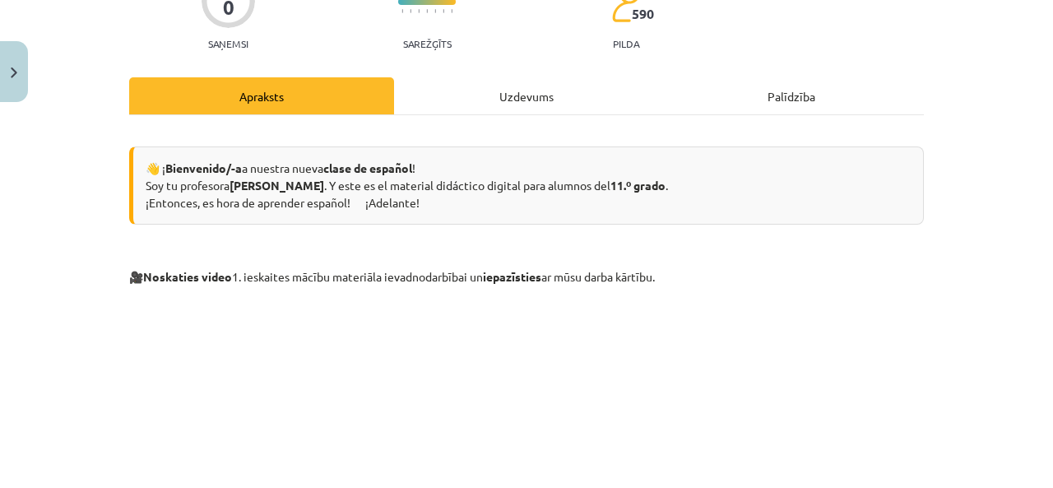
click at [479, 100] on div "Uzdevums" at bounding box center [526, 95] width 265 height 37
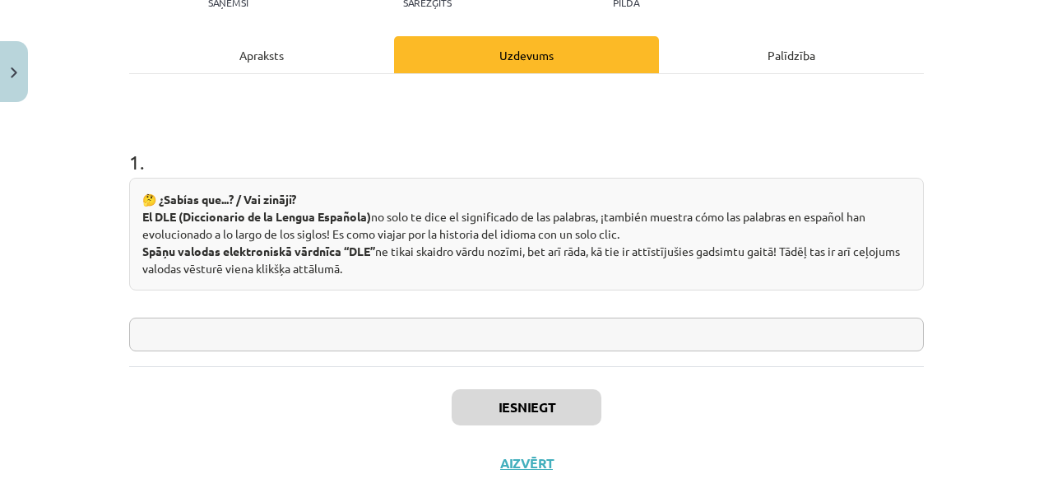
scroll to position [250, 0]
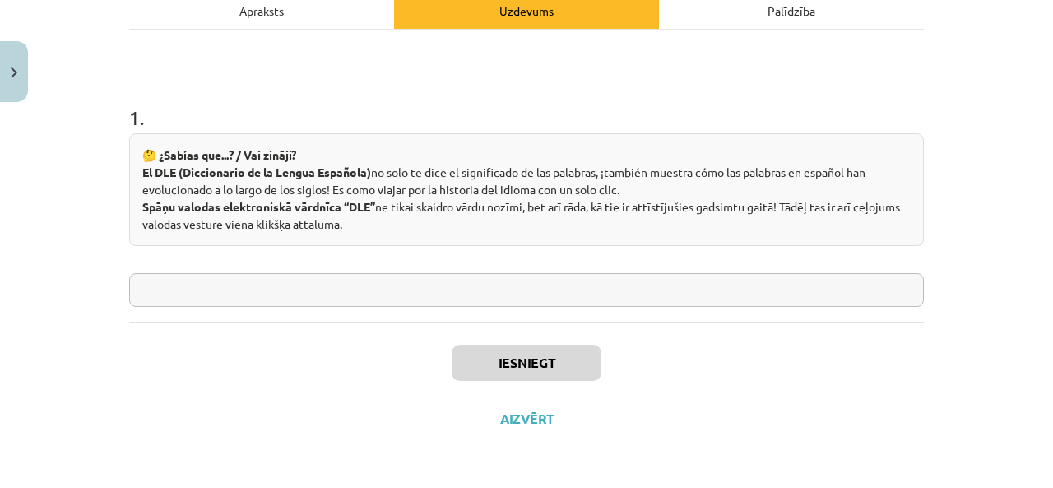
click at [227, 294] on input "text" at bounding box center [526, 290] width 795 height 34
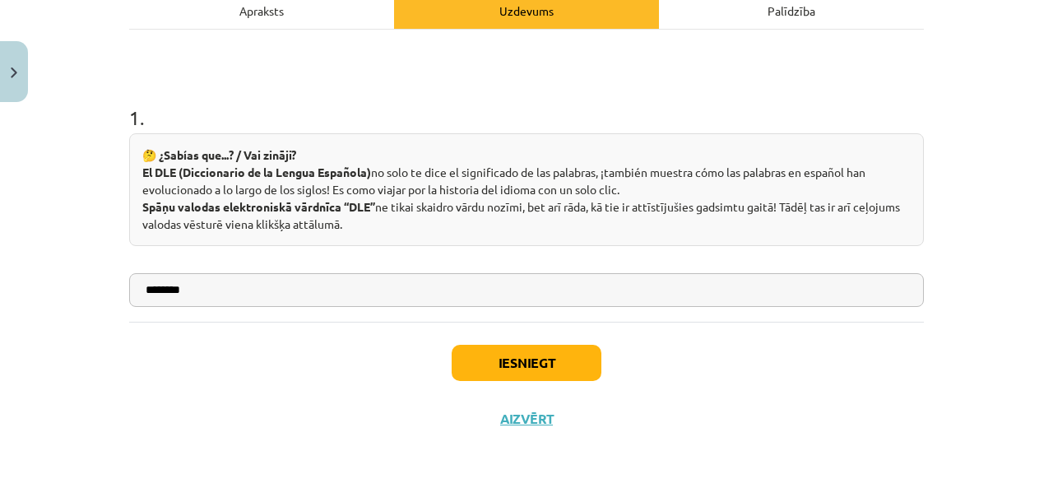
type input "********"
click at [493, 367] on button "Iesniegt" at bounding box center [527, 363] width 150 height 36
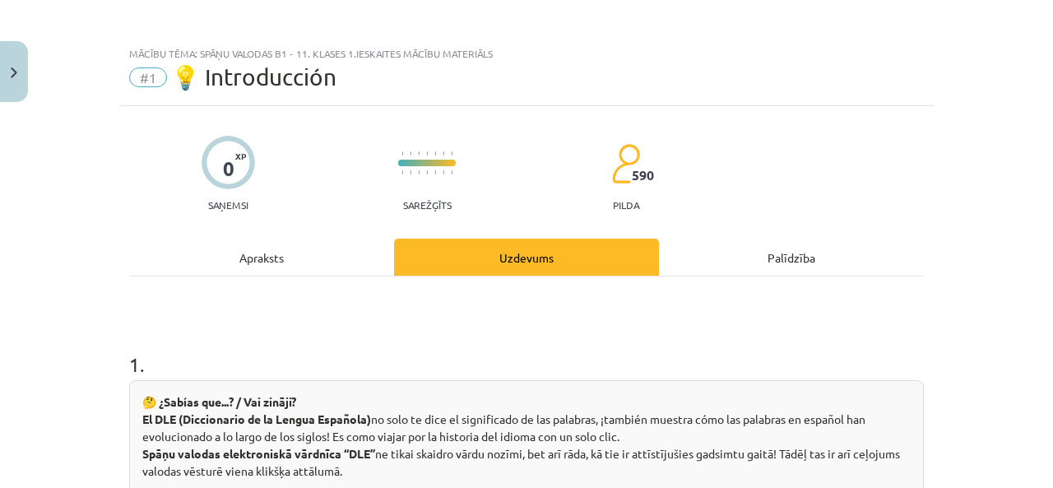
scroll to position [303, 0]
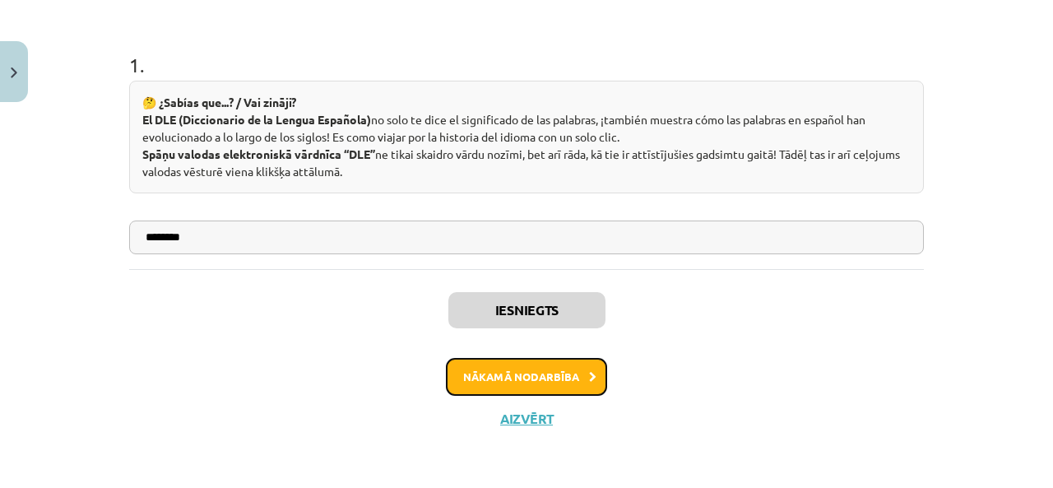
click at [561, 382] on button "Nākamā nodarbība" at bounding box center [526, 377] width 161 height 38
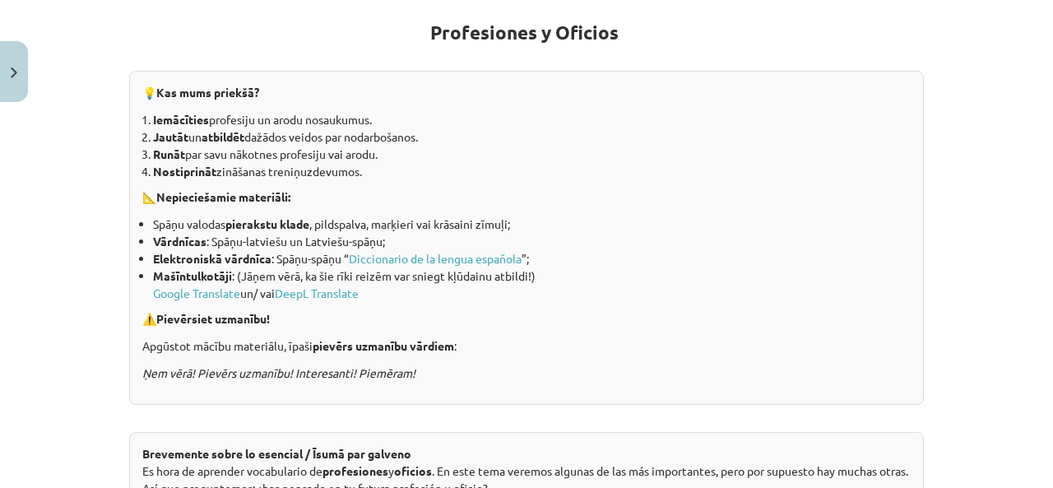
scroll to position [41, 0]
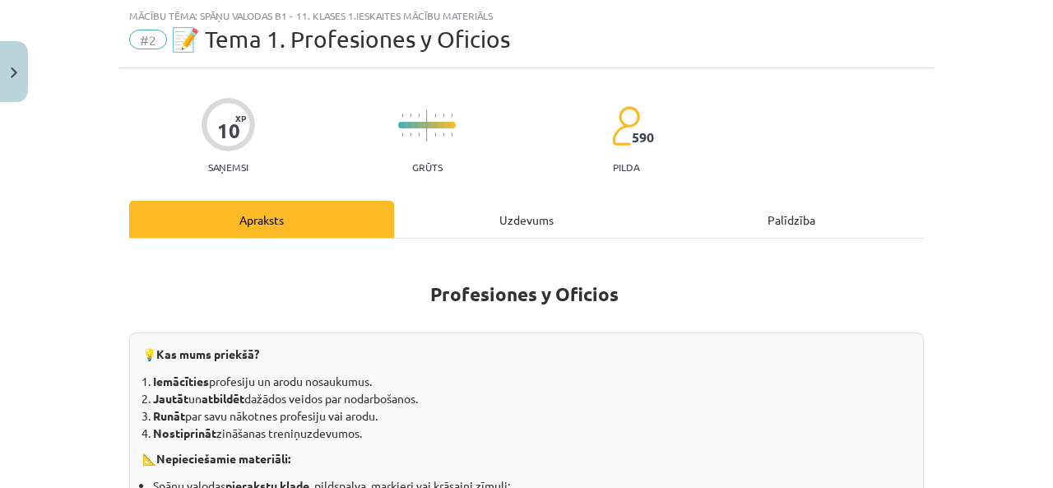
click at [504, 224] on div "Uzdevums" at bounding box center [526, 219] width 265 height 37
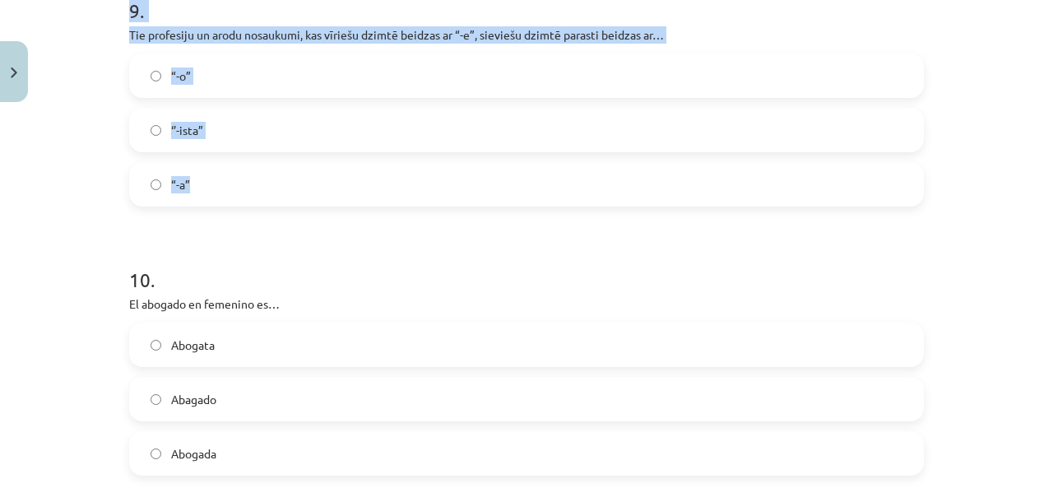
scroll to position [2687, 0]
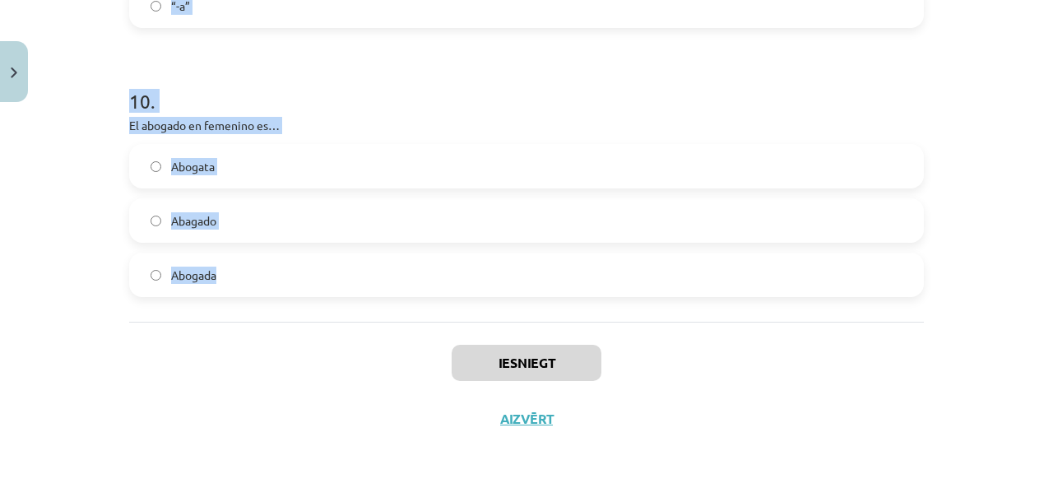
drag, startPoint x: 118, startPoint y: 105, endPoint x: 608, endPoint y: 265, distance: 515.5
copy form "¿Quién conduce los autobuses o los coches? Taxista Conductor Piloto 2 . Tie pro…"
click at [67, 158] on div "Mācību tēma: Spāņu valodas b1 - 11. klases 1.ieskaites mācību materiāls #2 📝 Te…" at bounding box center [526, 244] width 1053 height 488
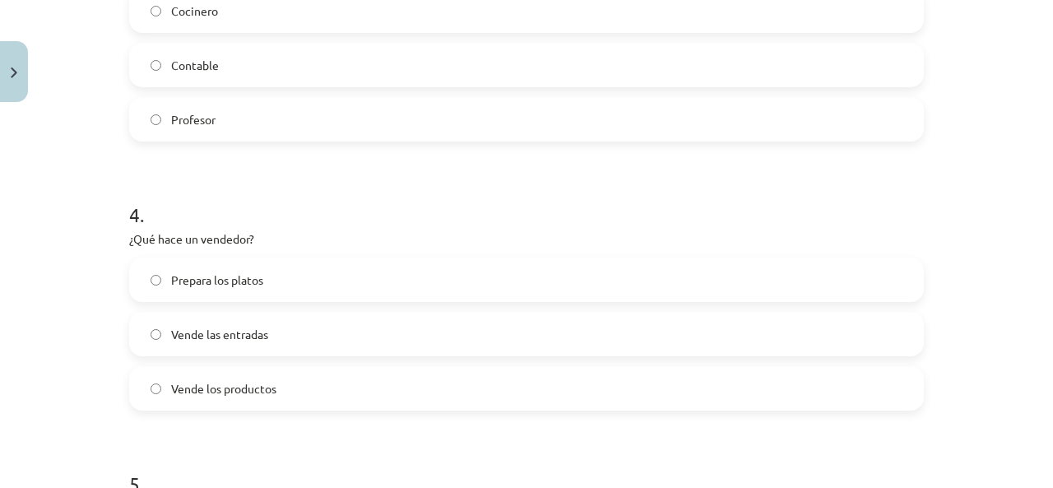
scroll to position [220, 0]
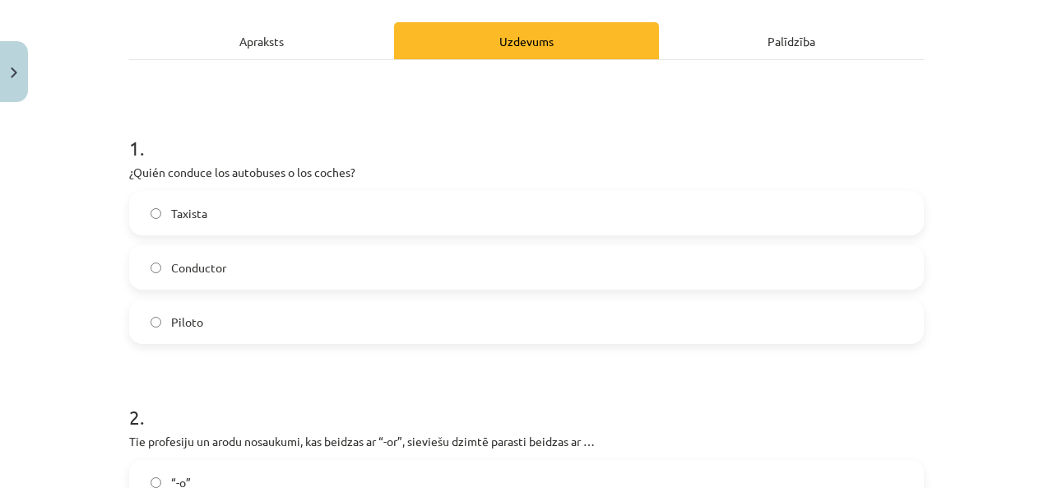
click at [215, 273] on span "Conductor" at bounding box center [198, 267] width 55 height 17
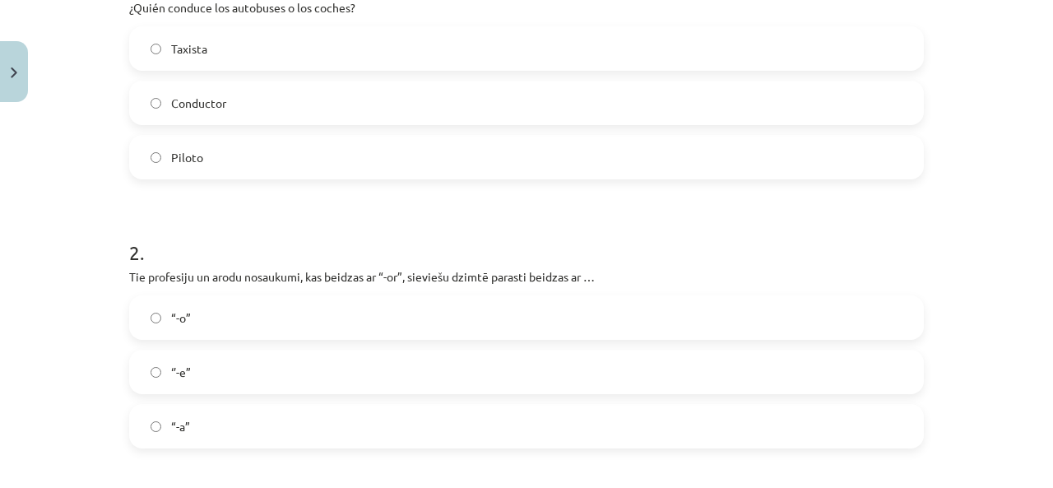
scroll to position [466, 0]
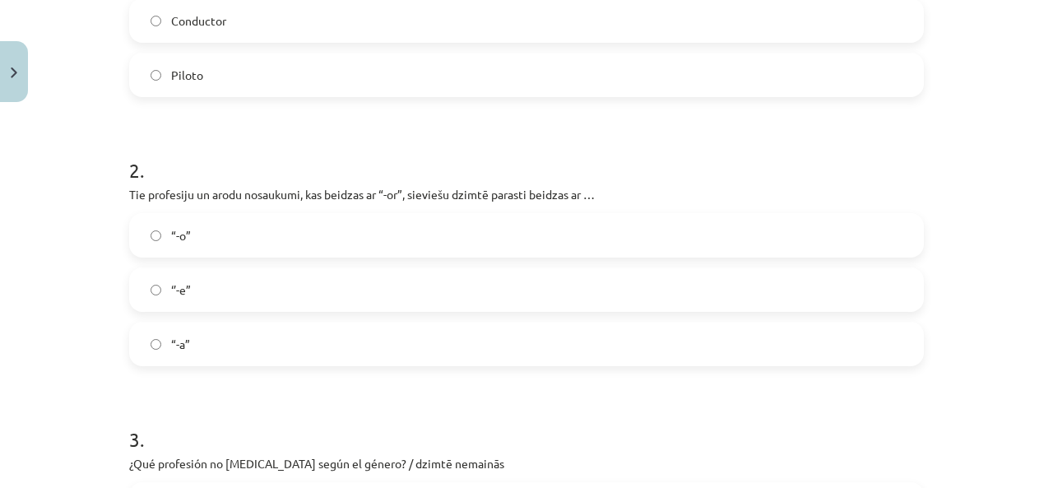
click at [230, 354] on label "“-a”" at bounding box center [526, 343] width 791 height 41
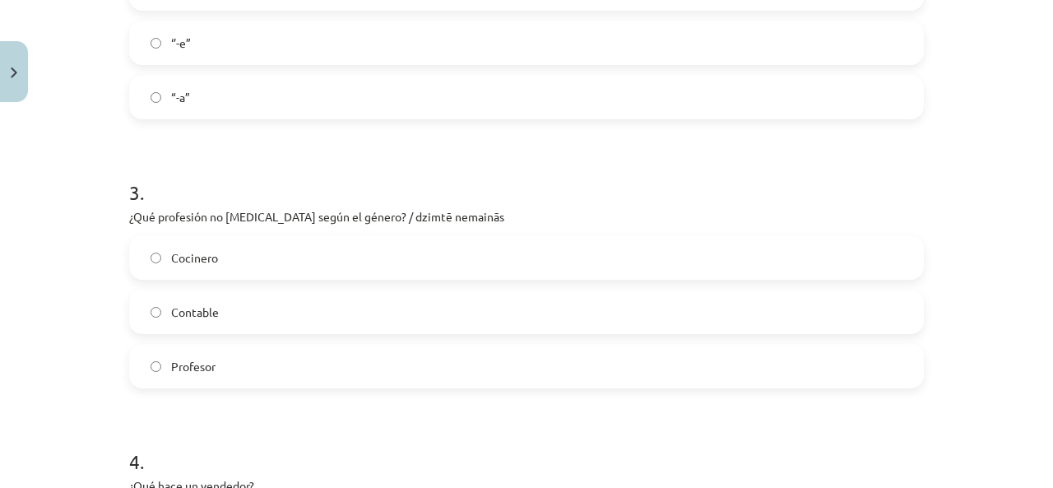
scroll to position [795, 0]
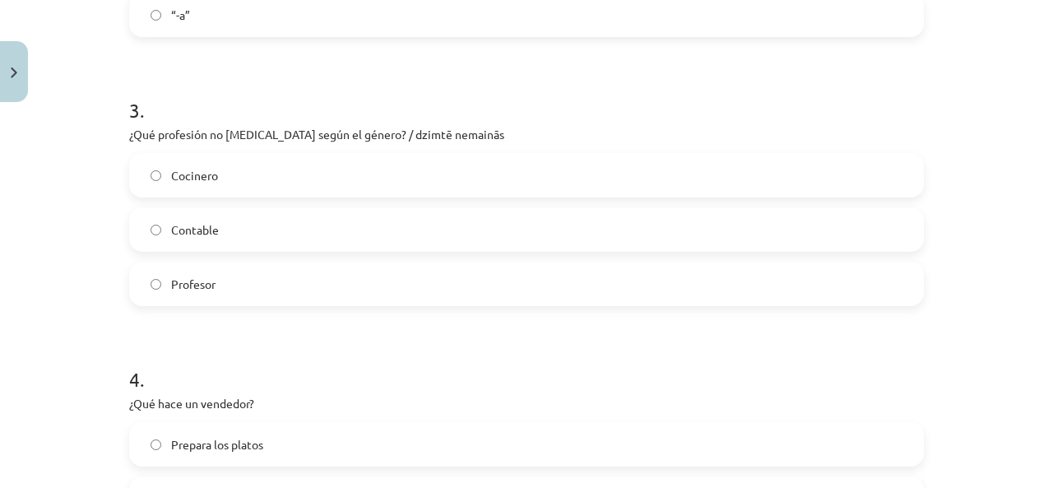
click at [245, 252] on div "Cocinero Contable Profesor" at bounding box center [526, 229] width 795 height 153
click at [244, 234] on label "Contable" at bounding box center [526, 229] width 791 height 41
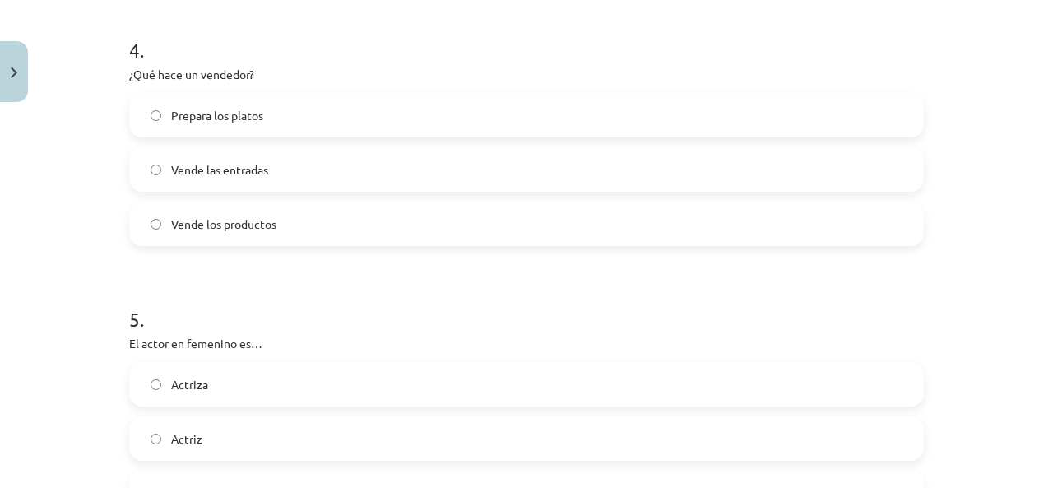
scroll to position [1207, 0]
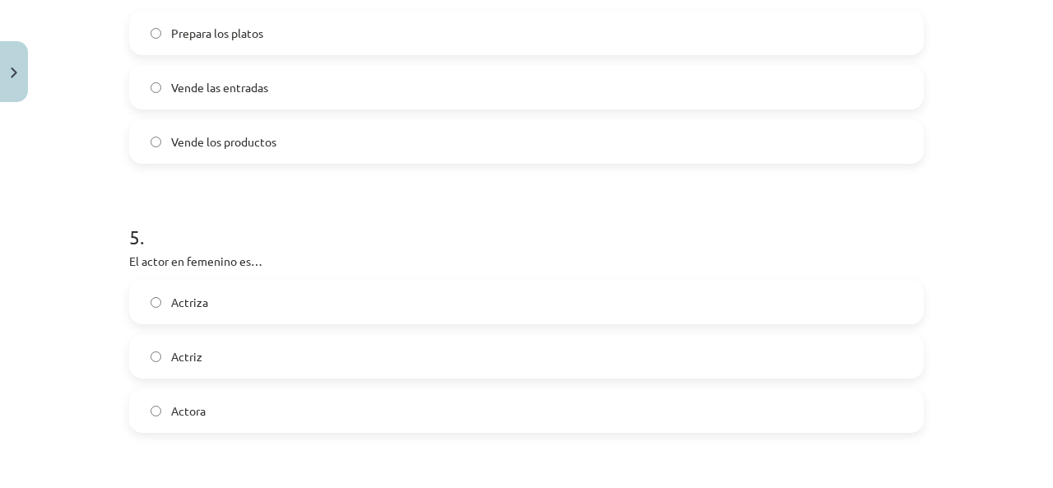
click at [276, 149] on label "Vende los productos" at bounding box center [526, 141] width 791 height 41
click at [267, 313] on label "Actriza" at bounding box center [526, 301] width 791 height 41
click at [269, 351] on label "Actriz" at bounding box center [526, 356] width 791 height 41
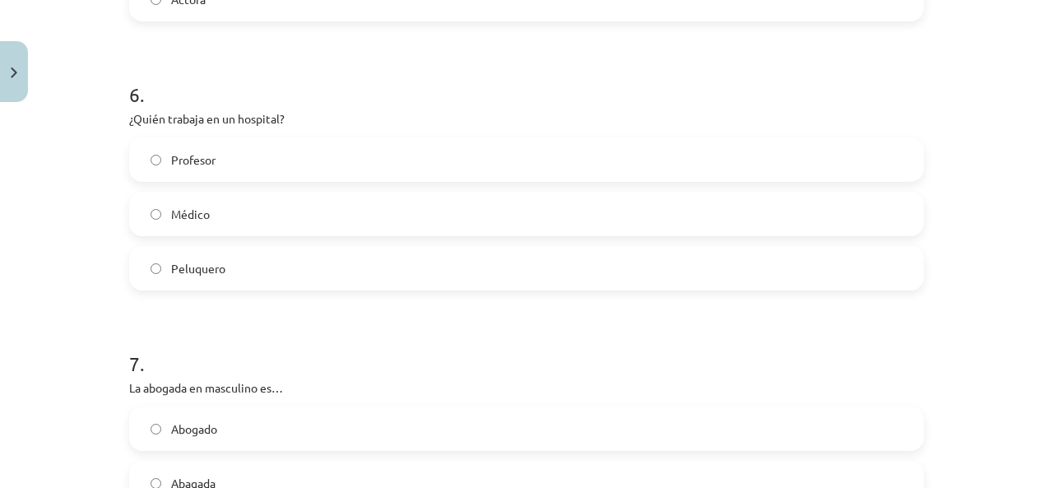
scroll to position [1700, 0]
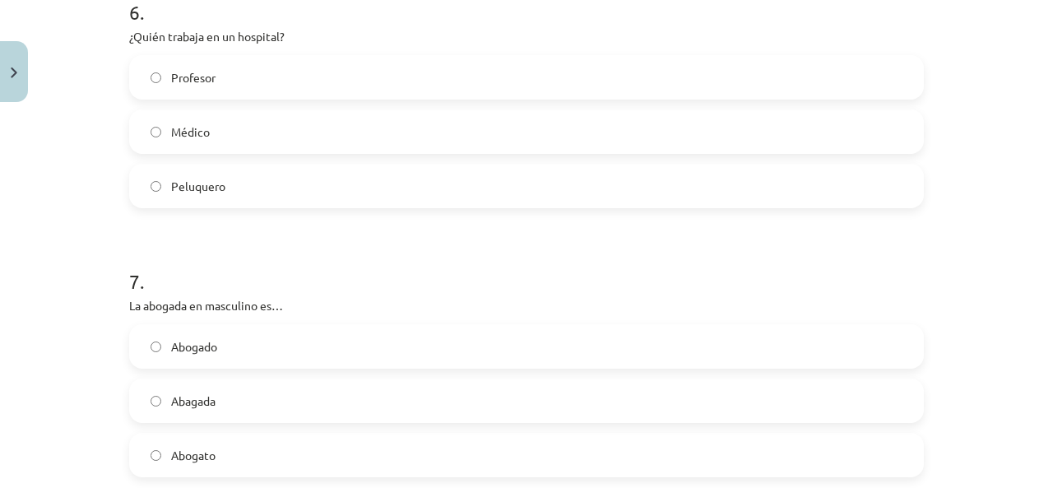
click at [258, 123] on label "Médico" at bounding box center [526, 131] width 791 height 41
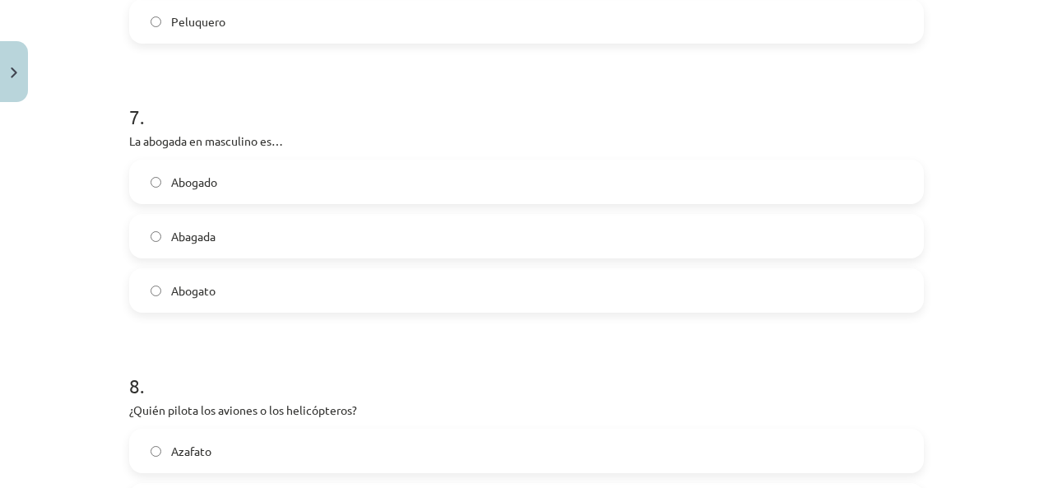
scroll to position [1947, 0]
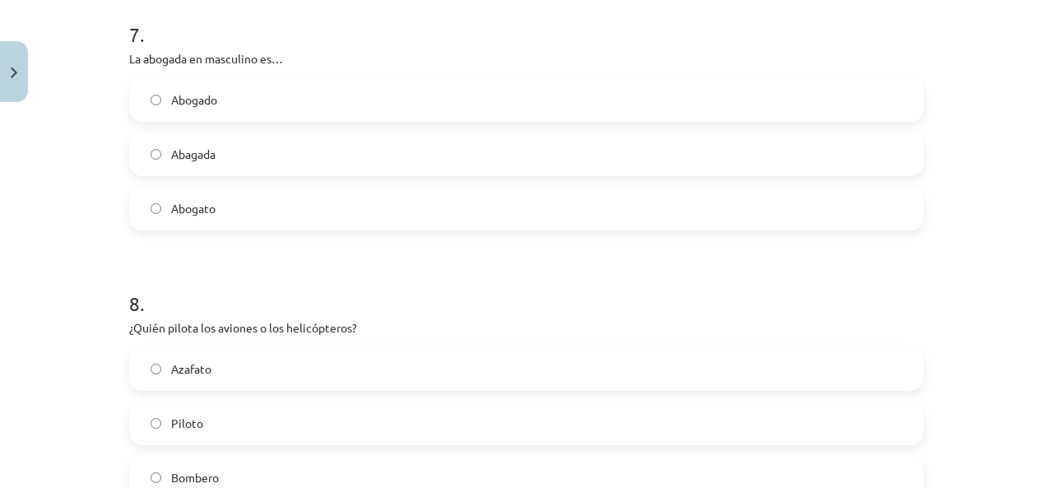
click at [237, 208] on label "Abogato" at bounding box center [526, 208] width 791 height 41
drag, startPoint x: 205, startPoint y: 90, endPoint x: 219, endPoint y: 20, distance: 72.1
click at [205, 90] on label "Abogado" at bounding box center [526, 99] width 791 height 41
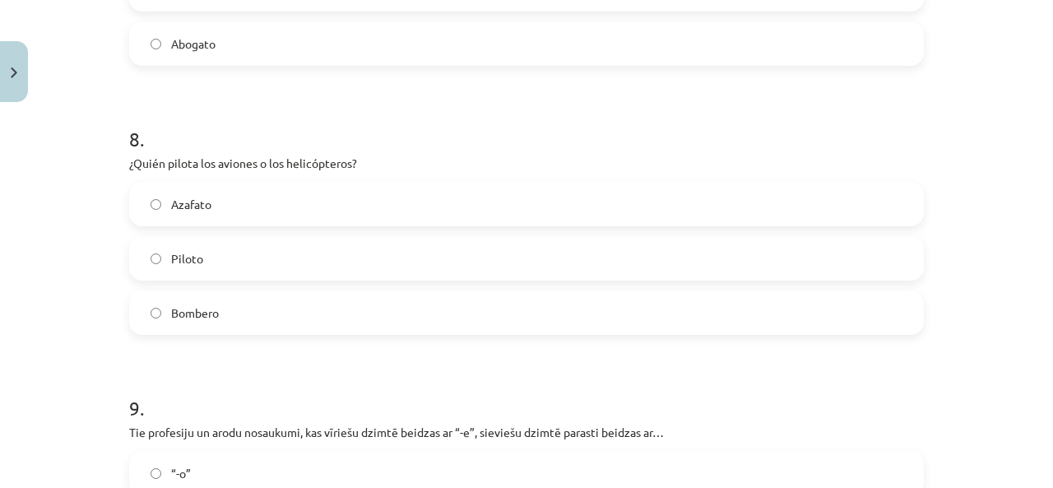
scroll to position [2194, 0]
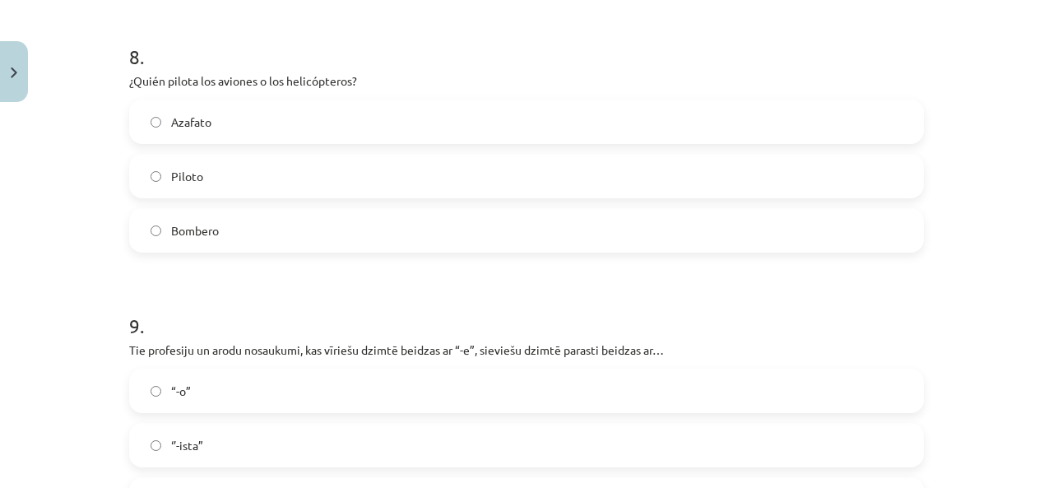
click at [265, 172] on label "Piloto" at bounding box center [526, 175] width 791 height 41
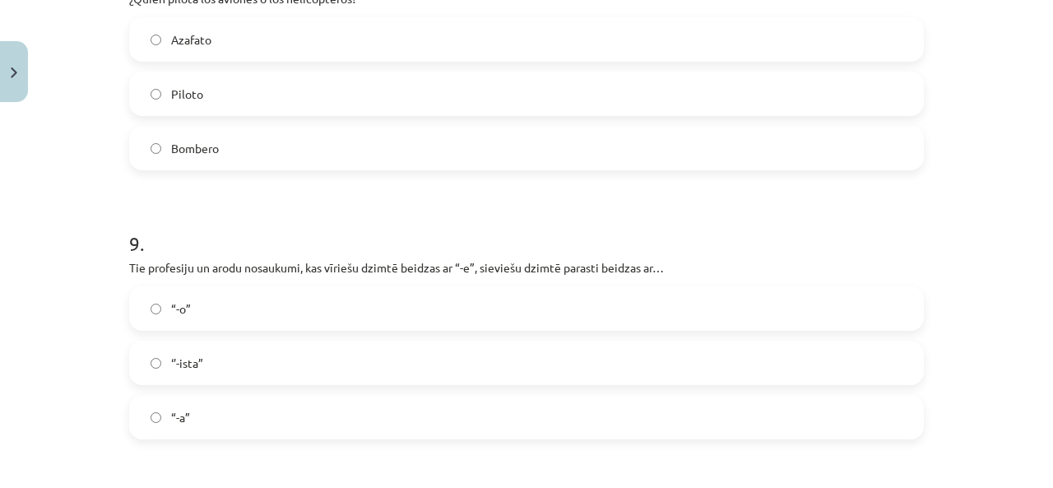
scroll to position [2440, 0]
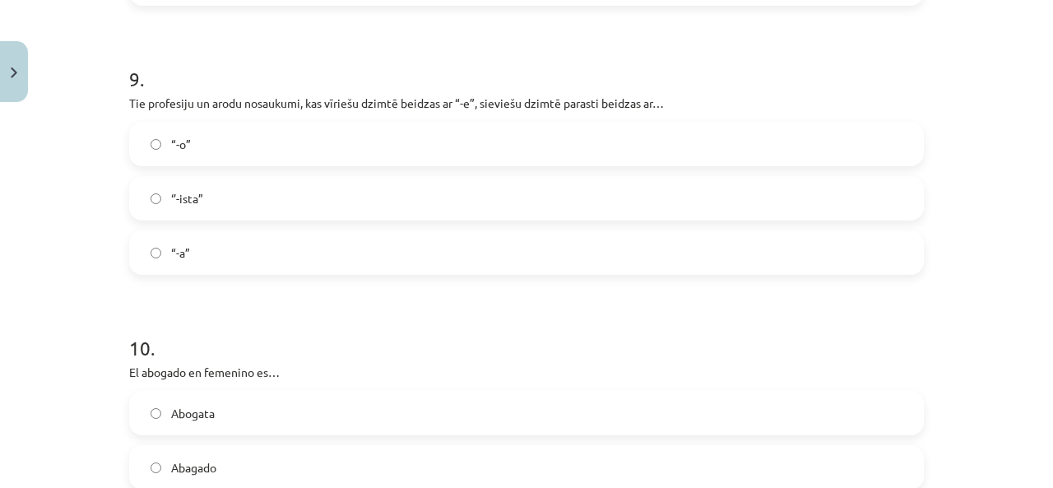
click at [243, 252] on label "“-a”" at bounding box center [526, 252] width 791 height 41
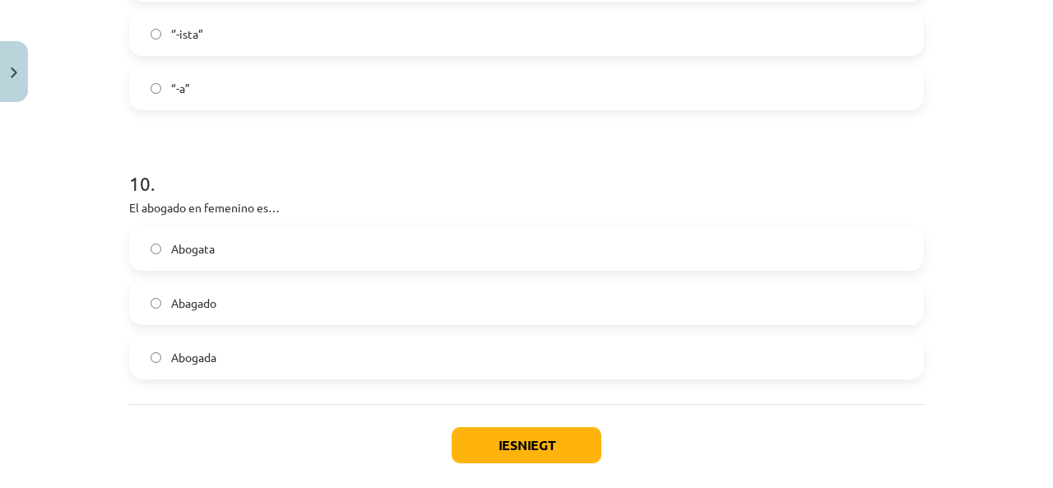
scroll to position [2687, 0]
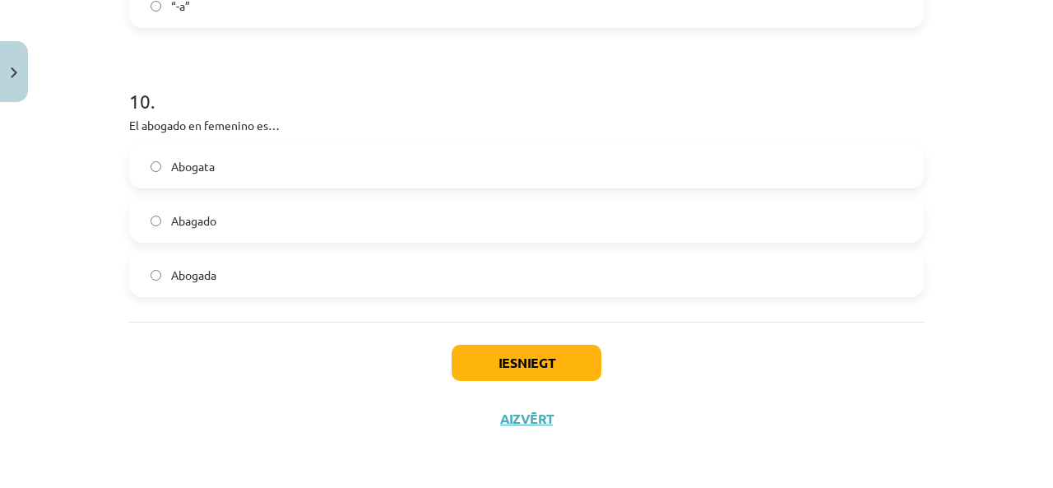
click at [292, 271] on label "Abogada" at bounding box center [526, 274] width 791 height 41
click at [510, 359] on button "Iesniegt" at bounding box center [527, 363] width 150 height 36
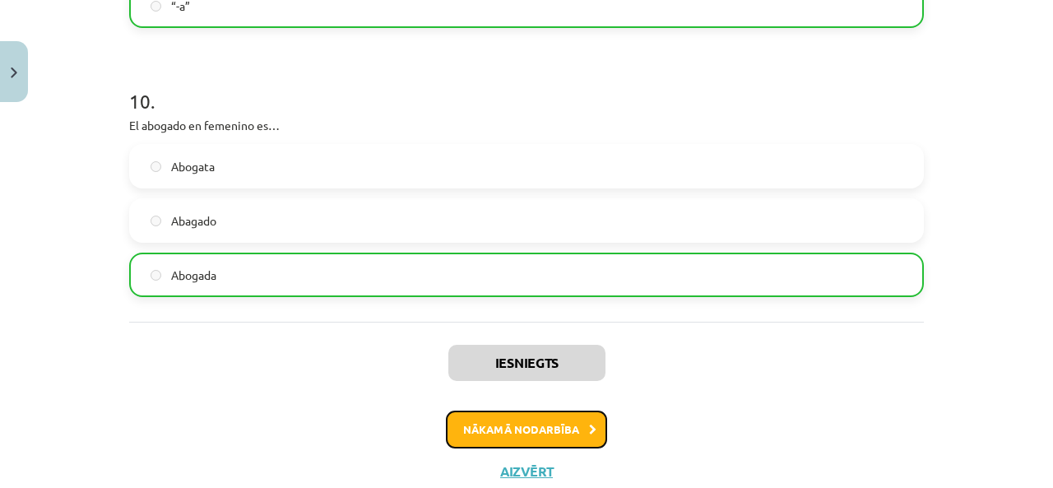
click at [554, 422] on button "Nākamā nodarbība" at bounding box center [526, 429] width 161 height 38
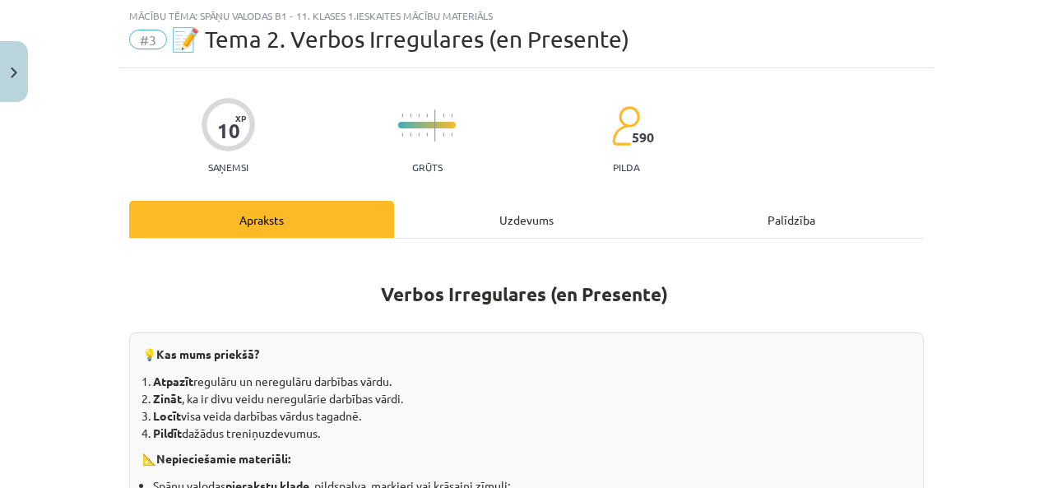
click at [492, 220] on div "Uzdevums" at bounding box center [526, 219] width 265 height 37
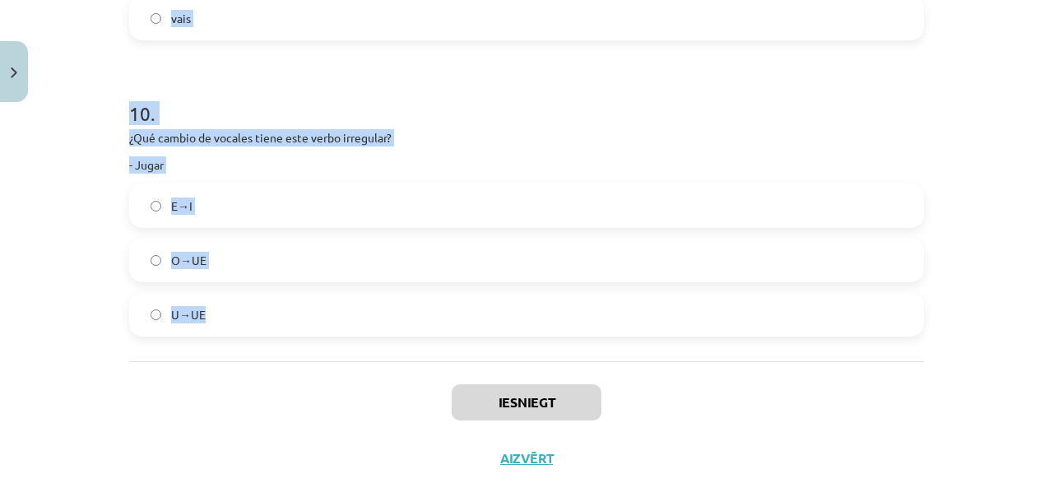
scroll to position [2877, 0]
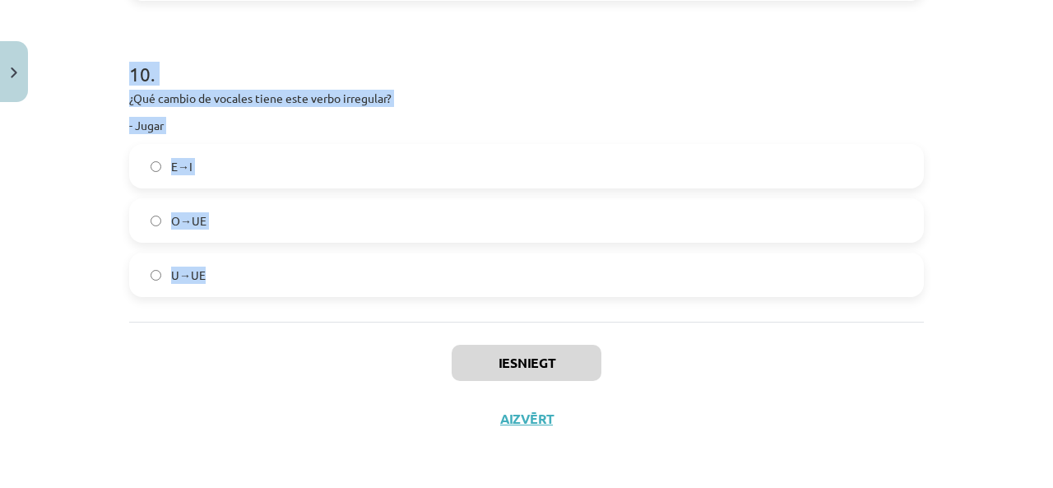
drag, startPoint x: 123, startPoint y: 107, endPoint x: 738, endPoint y: 306, distance: 646.6
copy form "¿Conjuga correctamente el verbo “hacer”? – Ella … hace hago hacen 2 . ¿Conjuga …"
drag, startPoint x: 71, startPoint y: 252, endPoint x: 79, endPoint y: 246, distance: 10.0
click at [73, 250] on div "Mācību tēma: Spāņu valodas b1 - 11. klases 1.ieskaites mācību materiāls #3 📝 Te…" at bounding box center [526, 244] width 1053 height 488
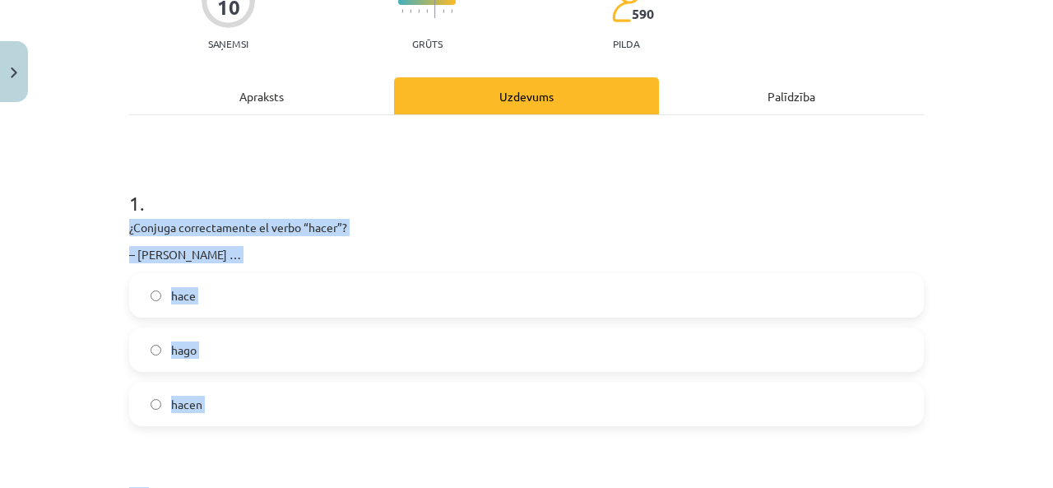
scroll to position [329, 0]
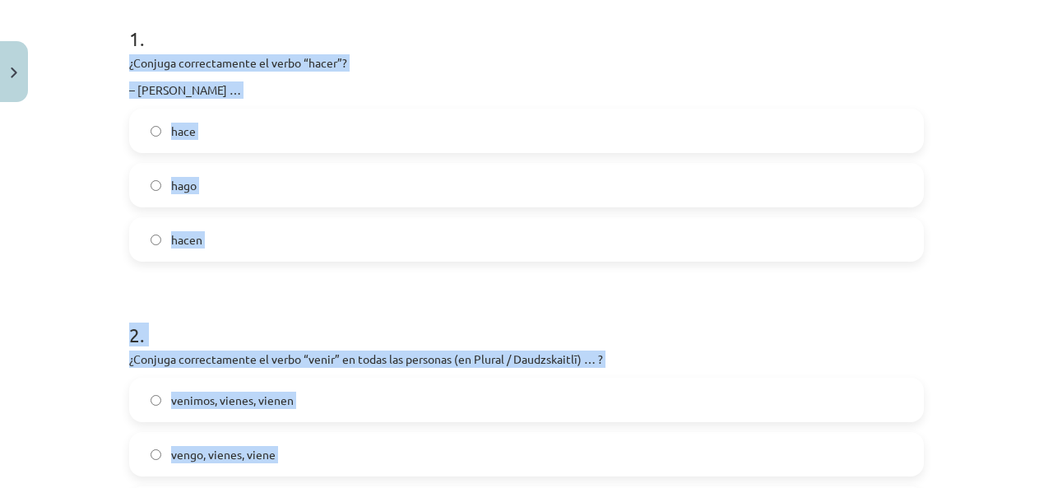
click at [331, 243] on label "hacen" at bounding box center [526, 239] width 791 height 41
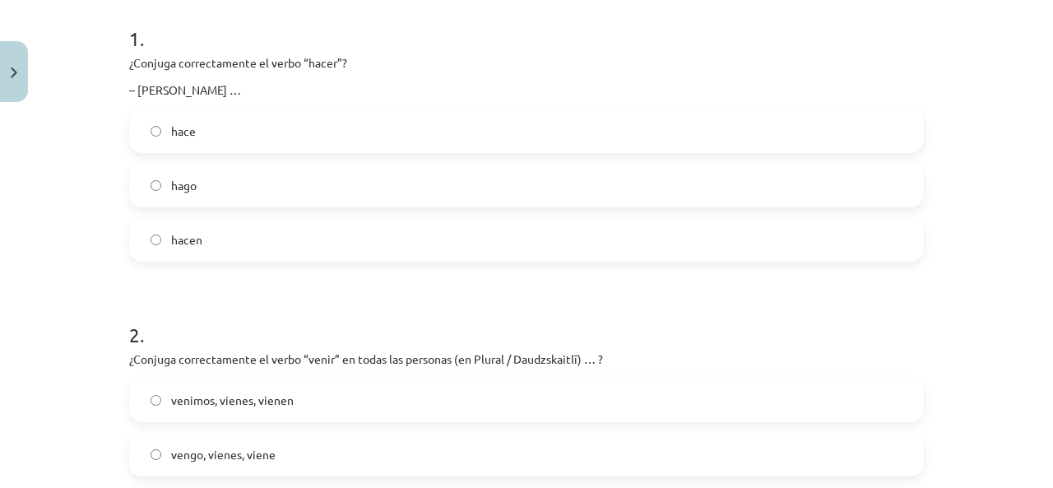
click at [218, 137] on label "hace" at bounding box center [526, 130] width 791 height 41
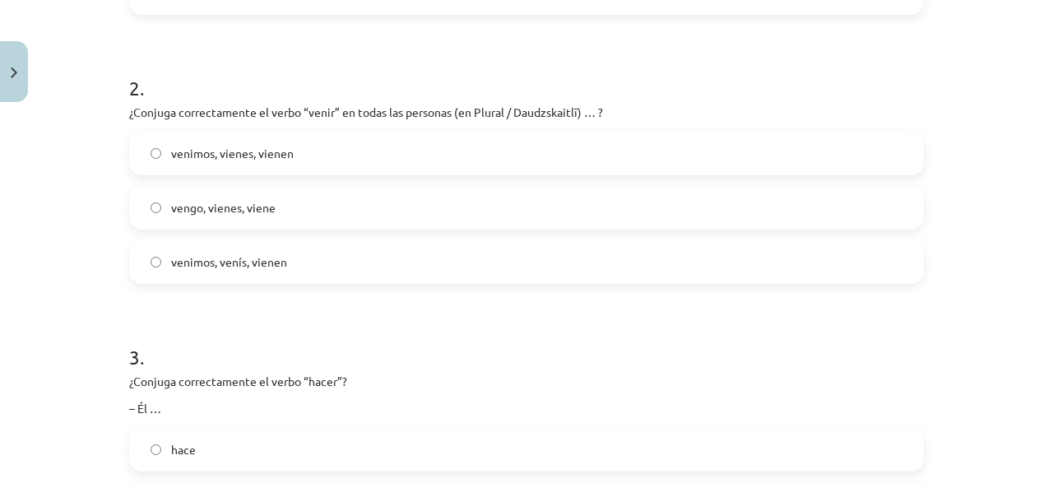
scroll to position [658, 0]
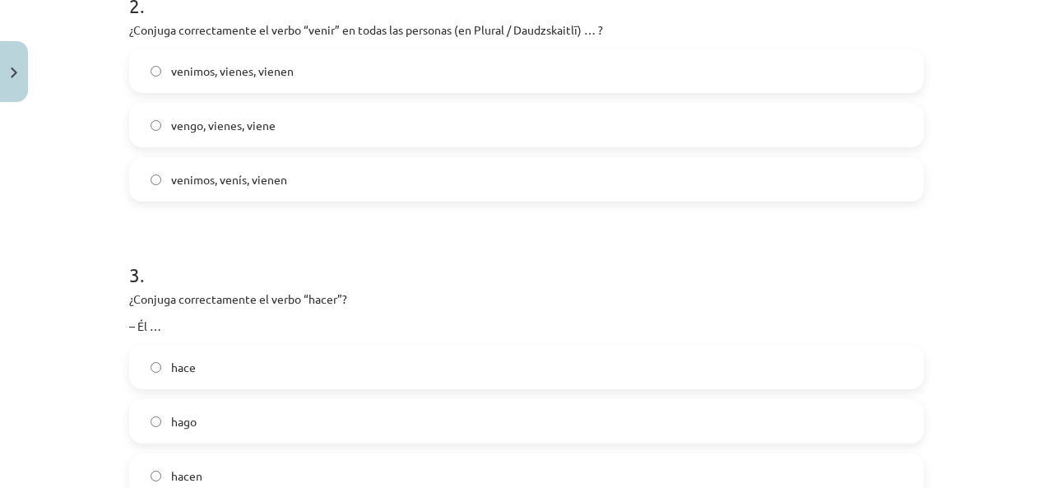
click at [288, 190] on label "venimos, venís, vienen" at bounding box center [526, 179] width 791 height 41
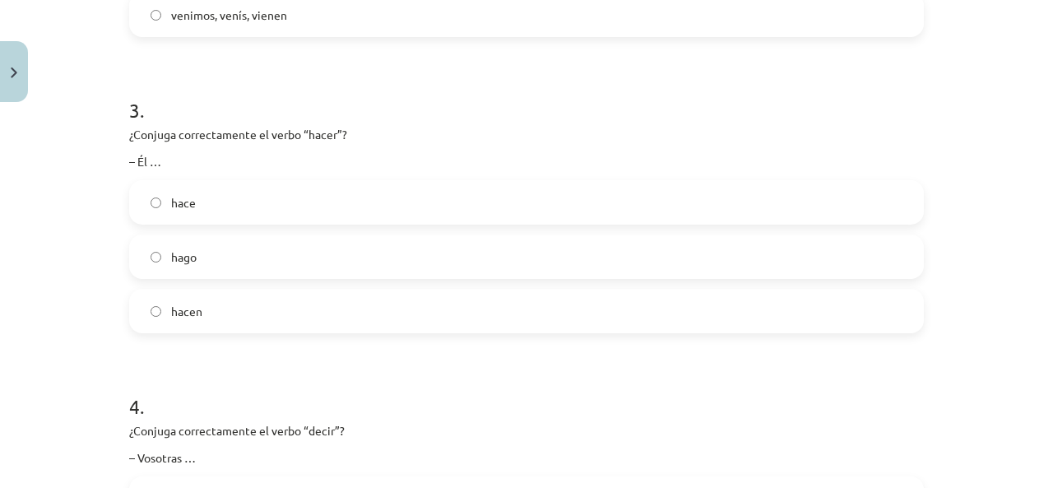
scroll to position [987, 0]
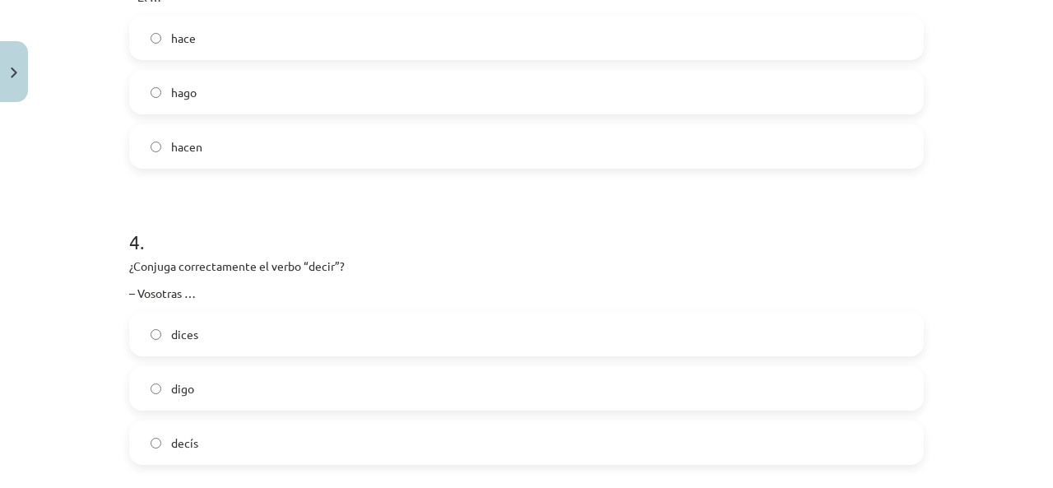
drag, startPoint x: 249, startPoint y: 31, endPoint x: 263, endPoint y: 42, distance: 17.6
click at [250, 32] on label "hace" at bounding box center [526, 37] width 791 height 41
click at [262, 447] on label "decís" at bounding box center [526, 442] width 791 height 41
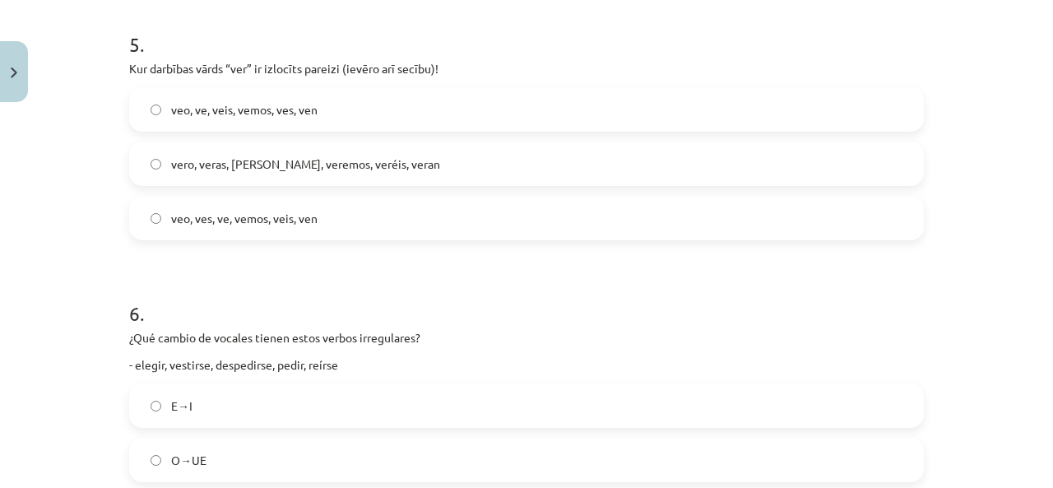
scroll to position [1563, 0]
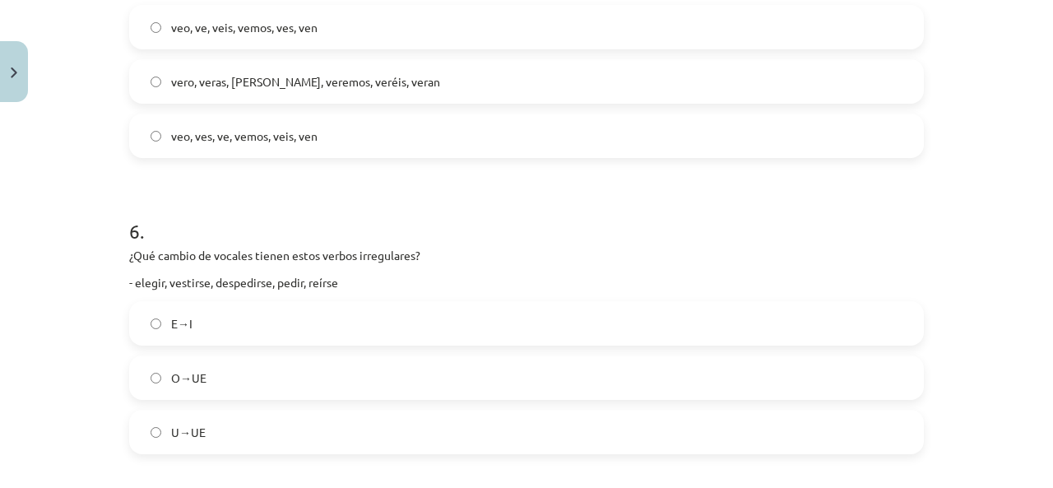
click at [278, 143] on span "veo, ves, ve, vemos, veis, ven" at bounding box center [244, 135] width 146 height 17
click at [266, 315] on label "E→I" at bounding box center [526, 323] width 791 height 41
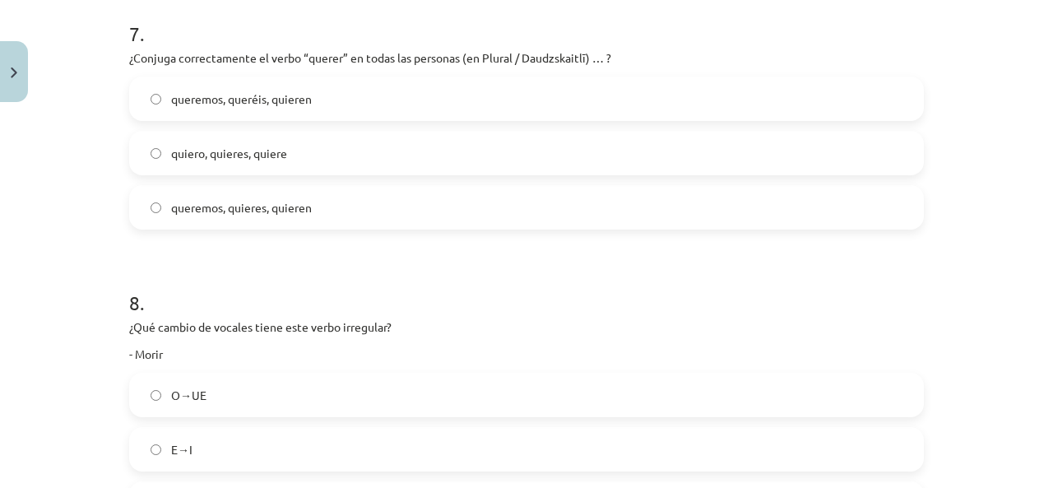
scroll to position [2138, 0]
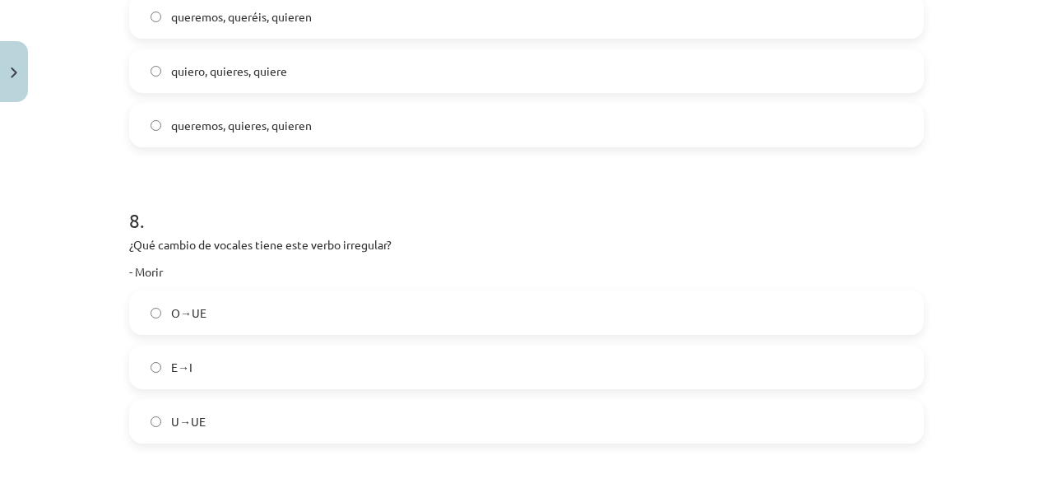
click at [276, 12] on span "queremos, queréis, quieren" at bounding box center [241, 16] width 141 height 17
drag, startPoint x: 254, startPoint y: 317, endPoint x: 256, endPoint y: 290, distance: 27.2
click at [254, 308] on label "O→UE" at bounding box center [526, 312] width 791 height 41
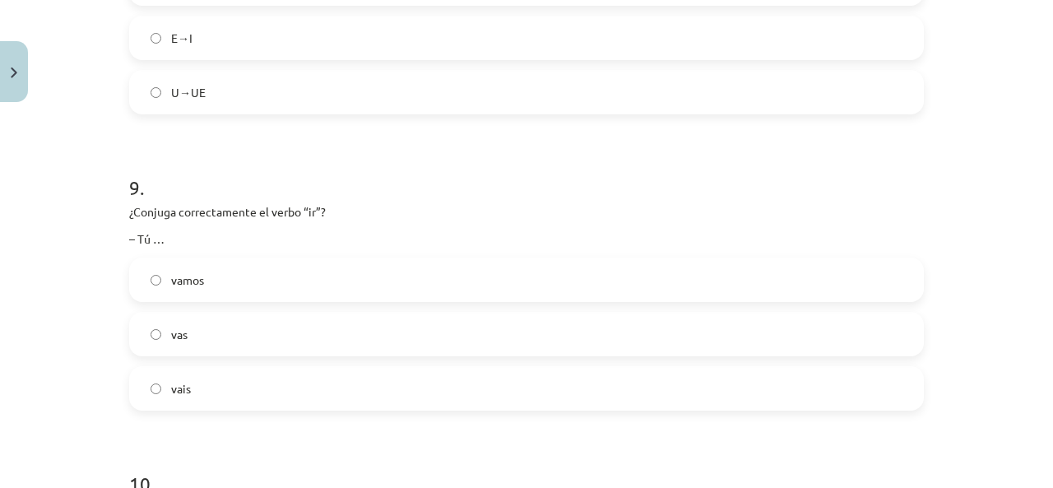
scroll to position [2550, 0]
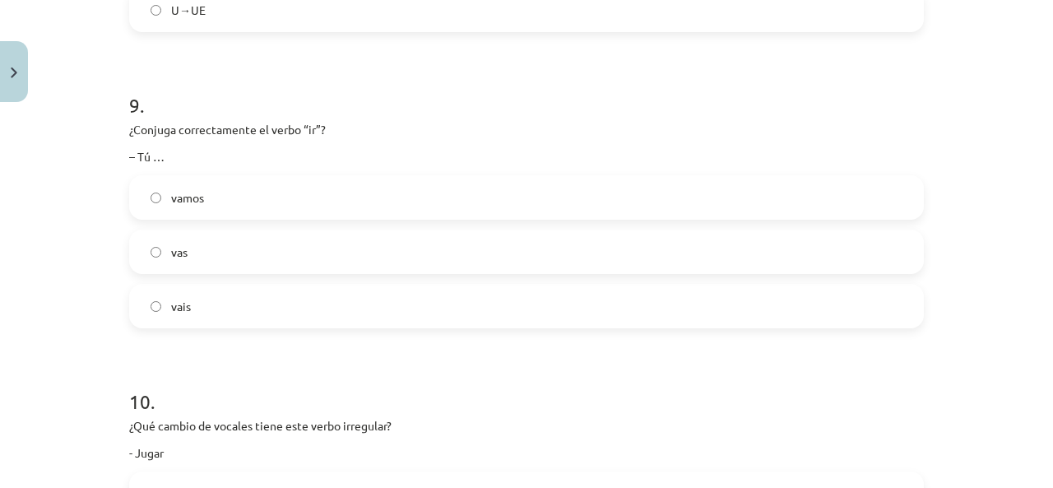
click at [403, 247] on label "vas" at bounding box center [526, 251] width 791 height 41
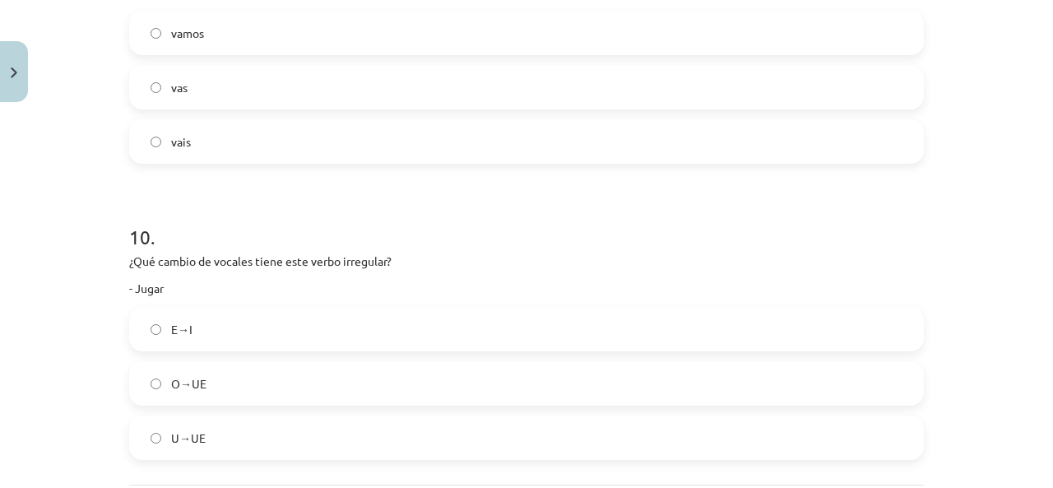
drag, startPoint x: 326, startPoint y: 433, endPoint x: 322, endPoint y: 419, distance: 15.4
click at [326, 433] on label "U→UE" at bounding box center [526, 437] width 791 height 41
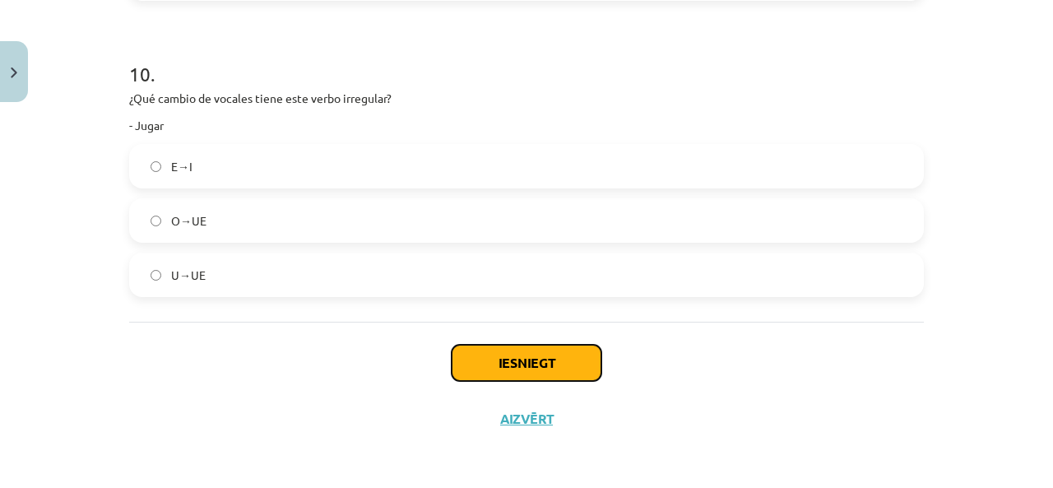
click at [530, 368] on button "Iesniegt" at bounding box center [527, 363] width 150 height 36
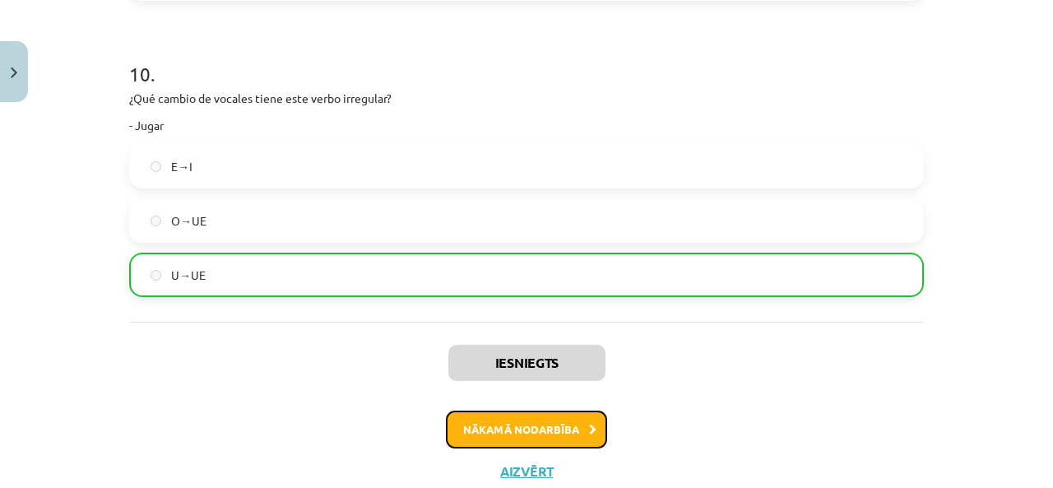
click at [513, 427] on button "Nākamā nodarbība" at bounding box center [526, 429] width 161 height 38
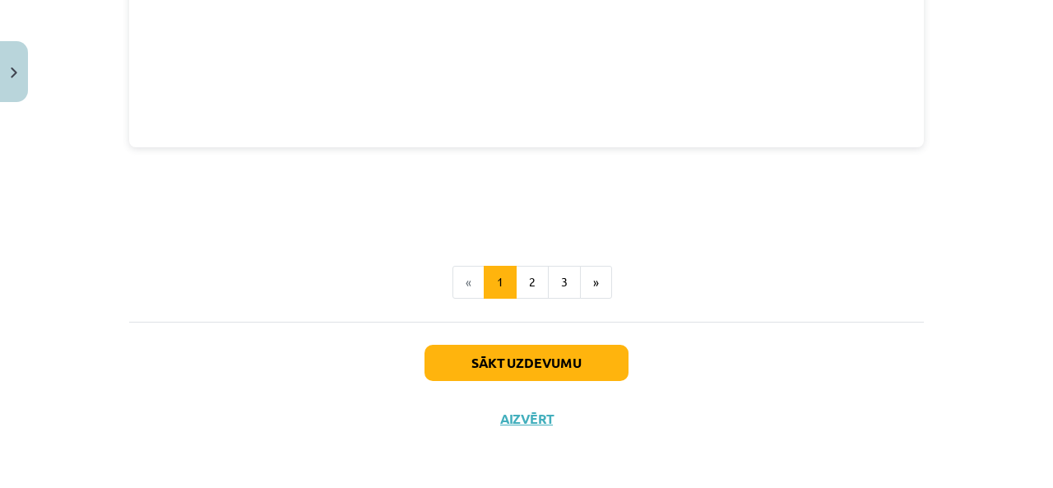
scroll to position [41, 0]
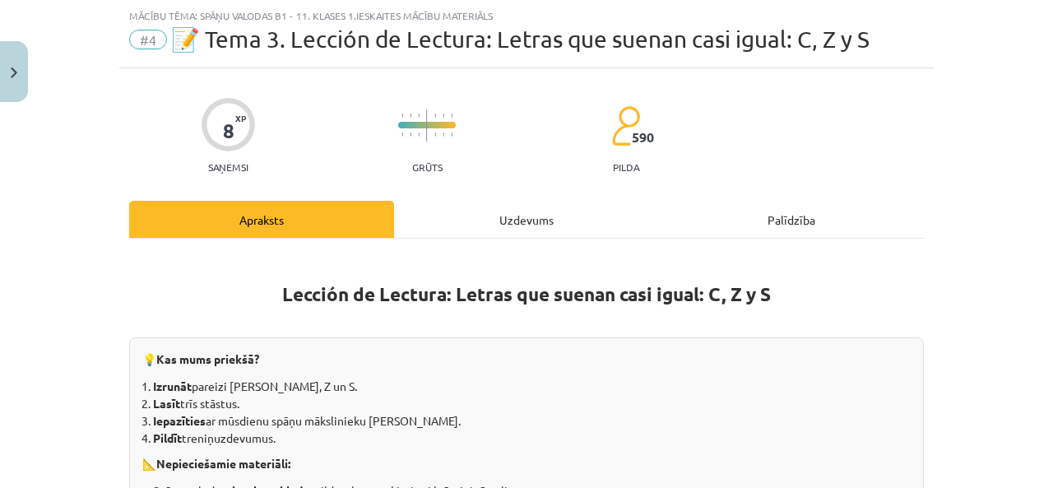
click at [498, 218] on div "Uzdevums" at bounding box center [526, 219] width 265 height 37
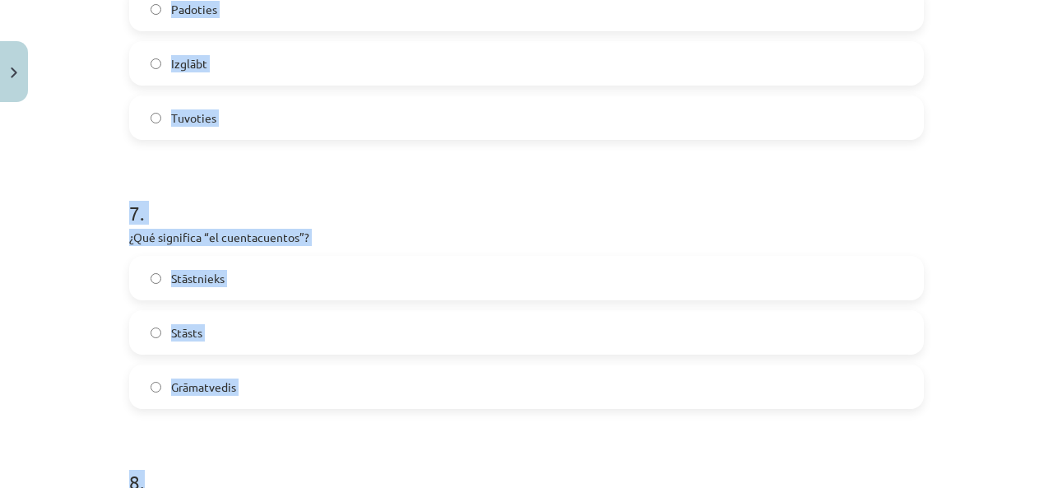
scroll to position [2149, 0]
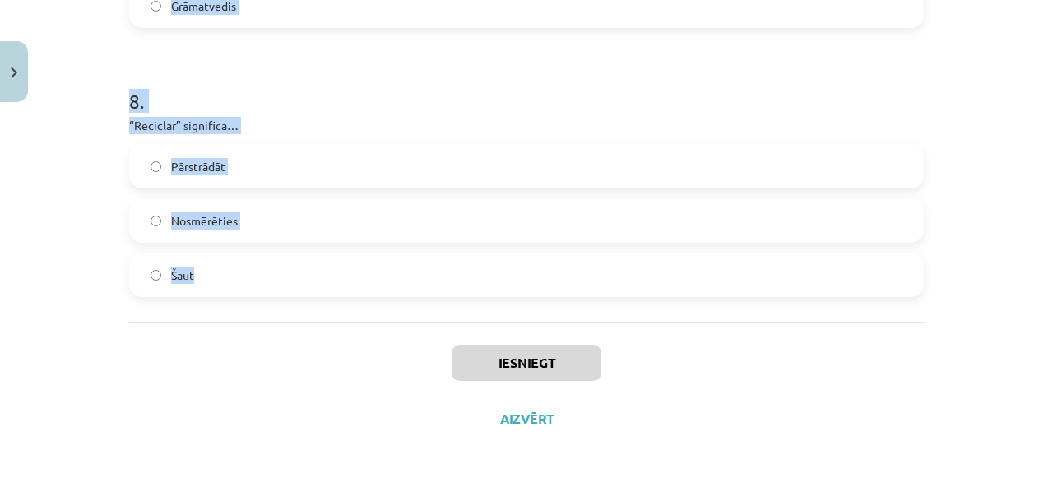
drag, startPoint x: 118, startPoint y: 106, endPoint x: 516, endPoint y: 282, distance: 435.2
copy form "¿Qué significa la frase “manos a la obra”? Rokas darba nebijās Ķerties pie darb…"
click at [50, 310] on div "Mācību tēma: Spāņu valodas b1 - 11. klases 1.ieskaites mācību materiāls #4 📝 Te…" at bounding box center [526, 244] width 1053 height 488
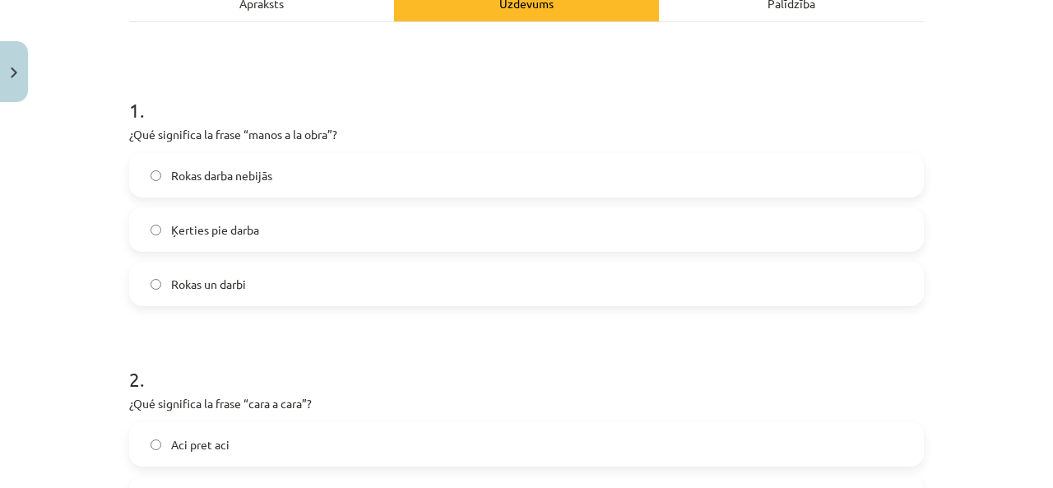
scroll to position [340, 0]
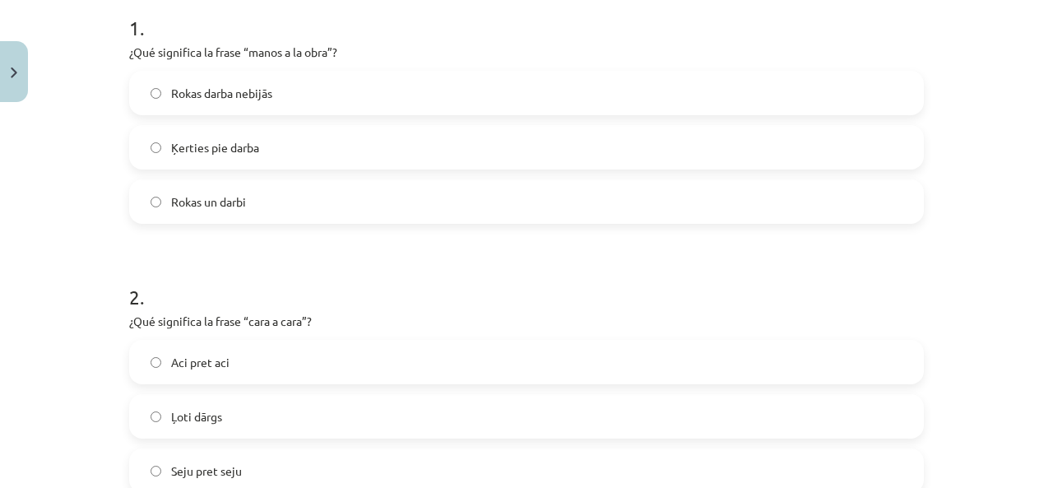
click at [269, 144] on label "Ķerties pie darba" at bounding box center [526, 147] width 791 height 41
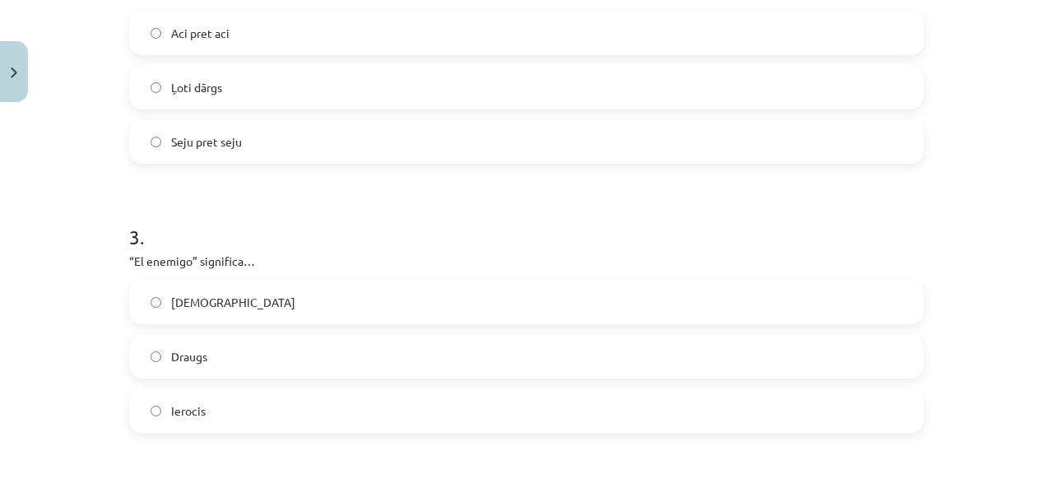
click at [284, 12] on div "Aci pret aci" at bounding box center [526, 33] width 795 height 44
click at [299, 24] on label "Aci pret aci" at bounding box center [526, 32] width 791 height 41
click at [209, 294] on span "Ienaidnieks" at bounding box center [233, 302] width 124 height 17
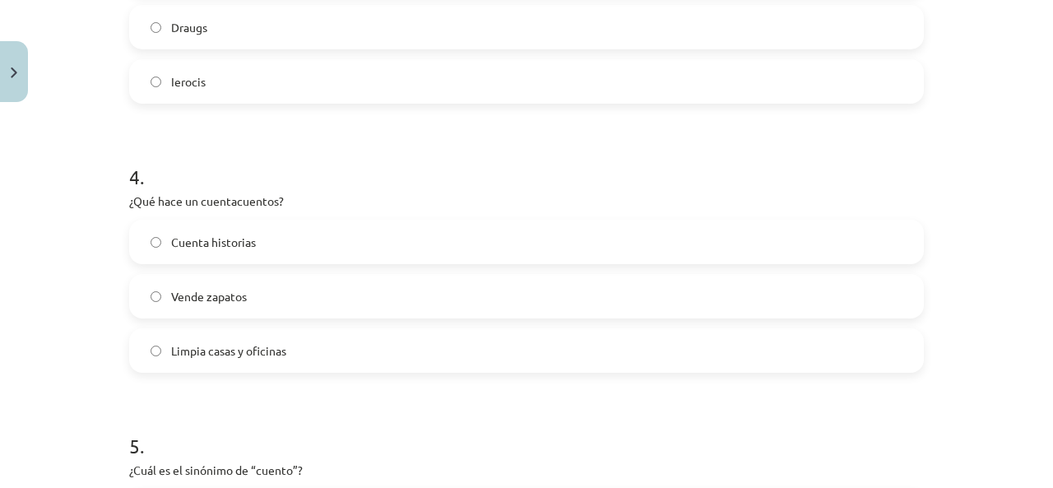
scroll to position [1080, 0]
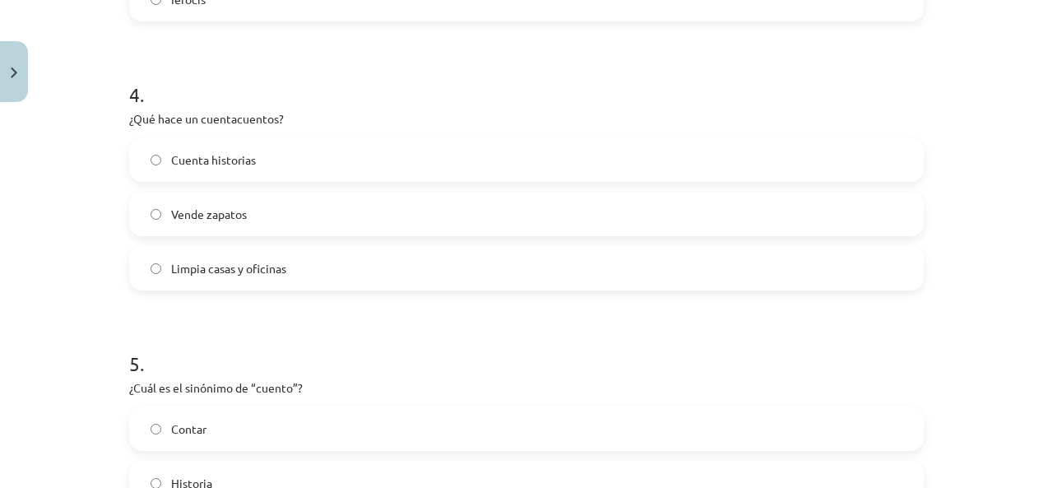
click at [270, 155] on label "Cuenta historias" at bounding box center [526, 159] width 791 height 41
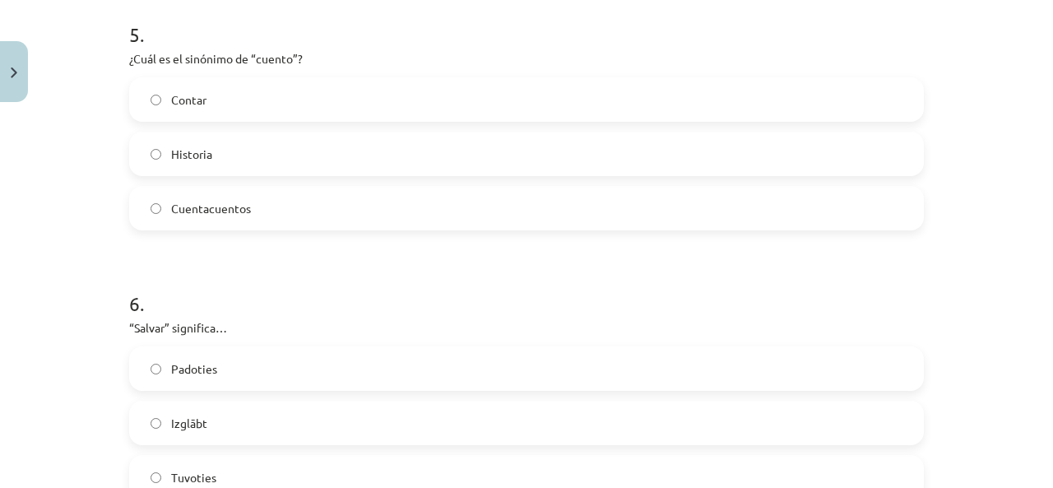
scroll to position [1491, 0]
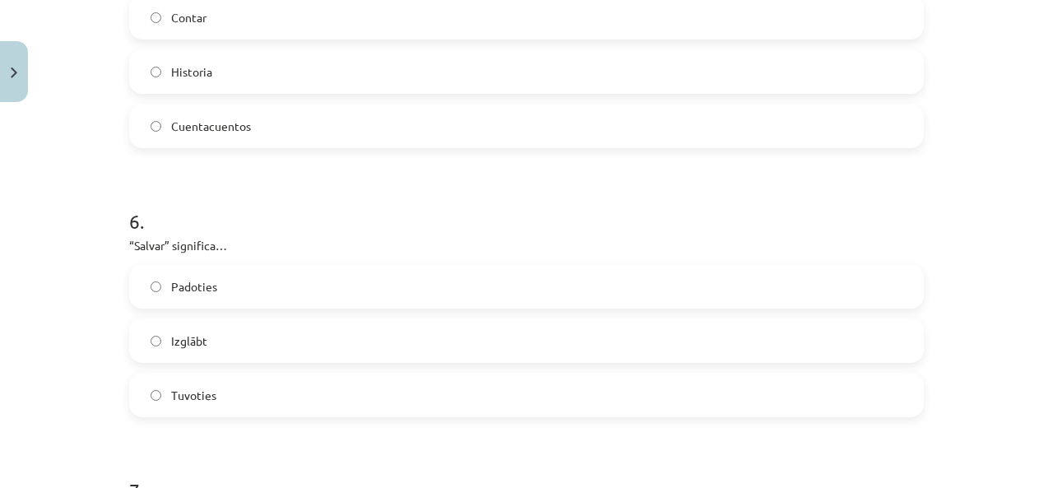
click at [218, 73] on label "Historia" at bounding box center [526, 71] width 791 height 41
click at [236, 349] on label "Izglābt" at bounding box center [526, 340] width 791 height 41
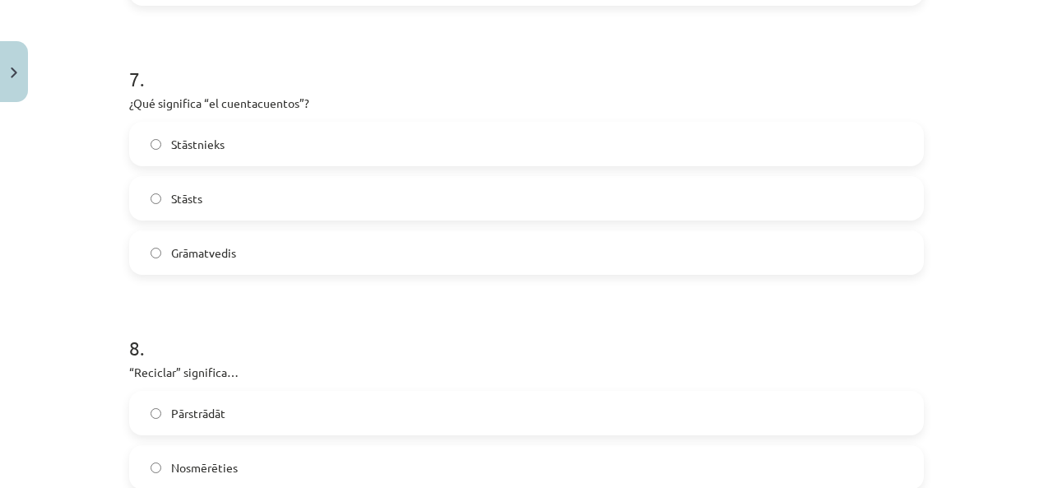
scroll to position [1985, 0]
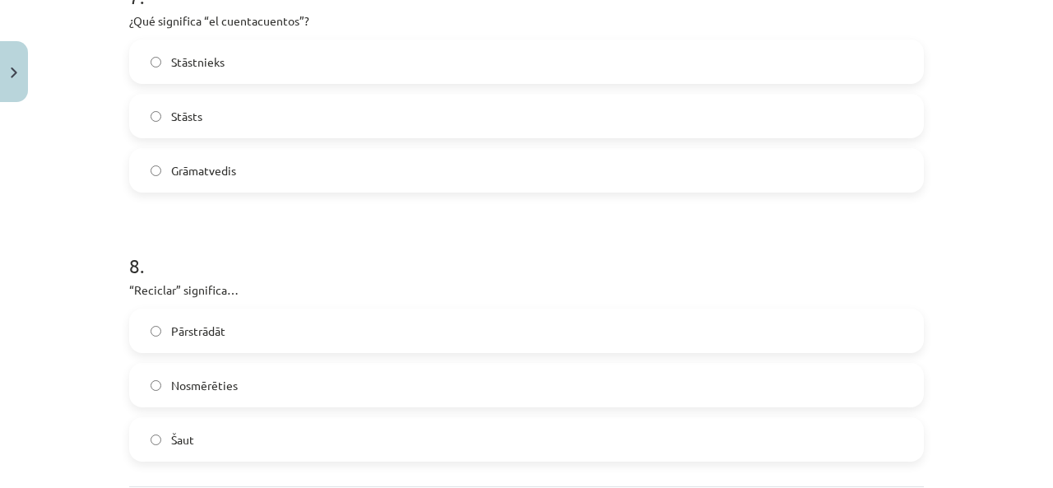
click at [501, 320] on label "Pārstrādāt" at bounding box center [526, 330] width 791 height 41
drag, startPoint x: 238, startPoint y: 66, endPoint x: 241, endPoint y: 75, distance: 9.6
click at [238, 70] on label "Stāstnieks" at bounding box center [526, 61] width 791 height 41
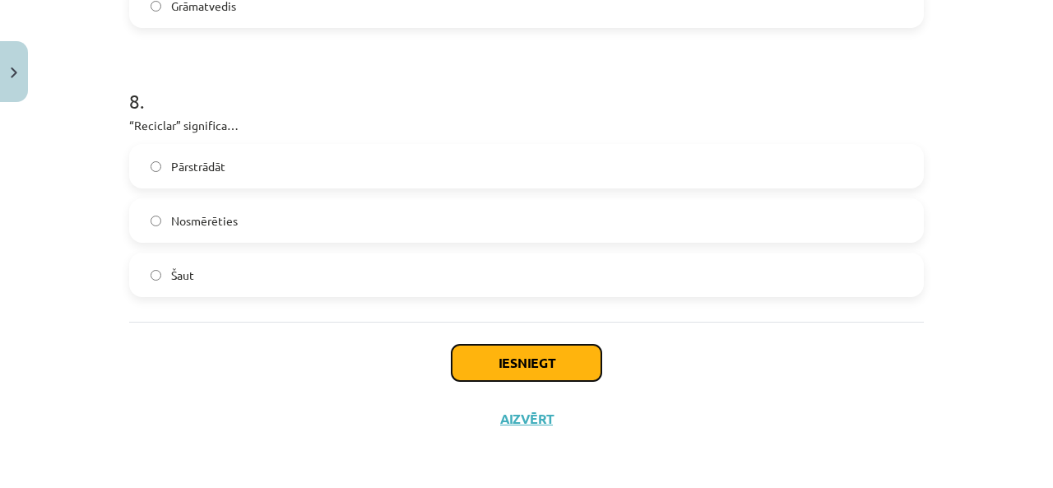
click at [494, 359] on button "Iesniegt" at bounding box center [527, 363] width 150 height 36
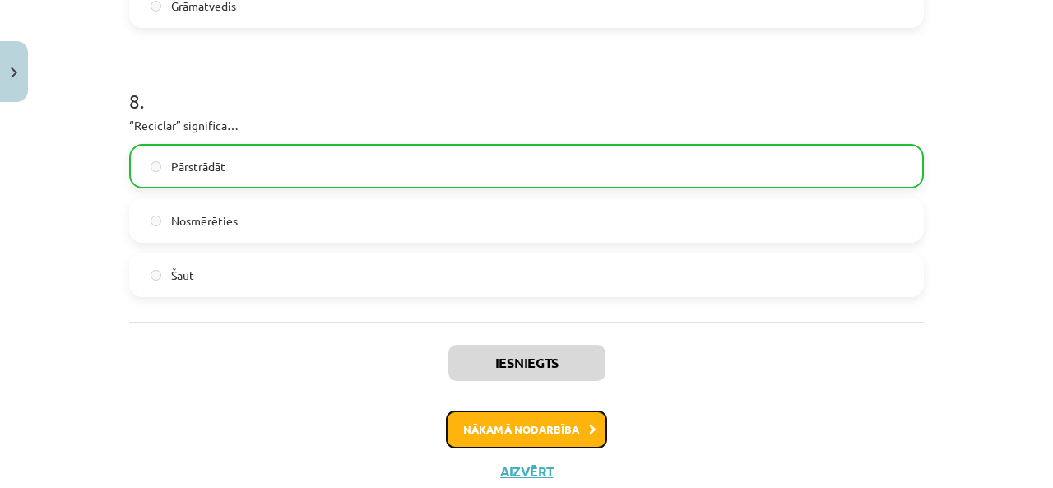
click at [463, 433] on button "Nākamā nodarbība" at bounding box center [526, 429] width 161 height 38
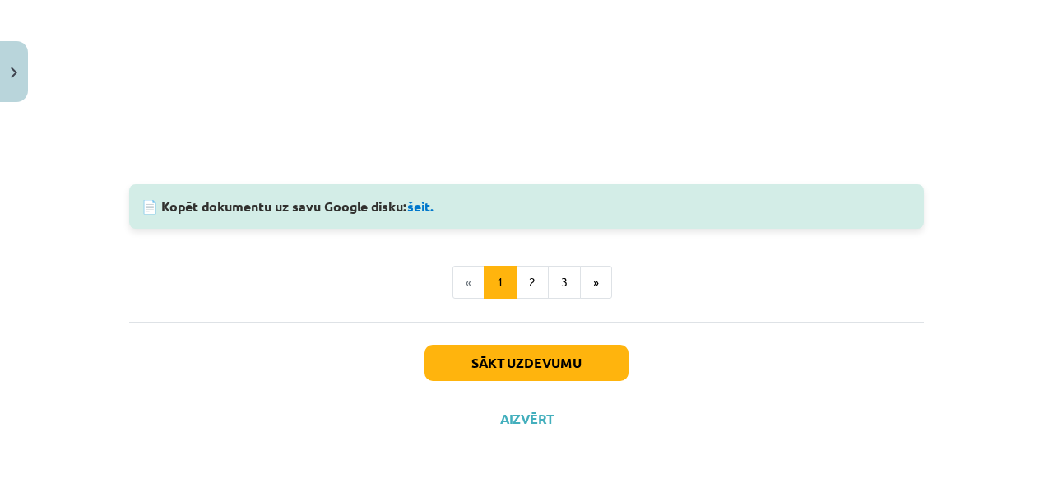
scroll to position [41, 0]
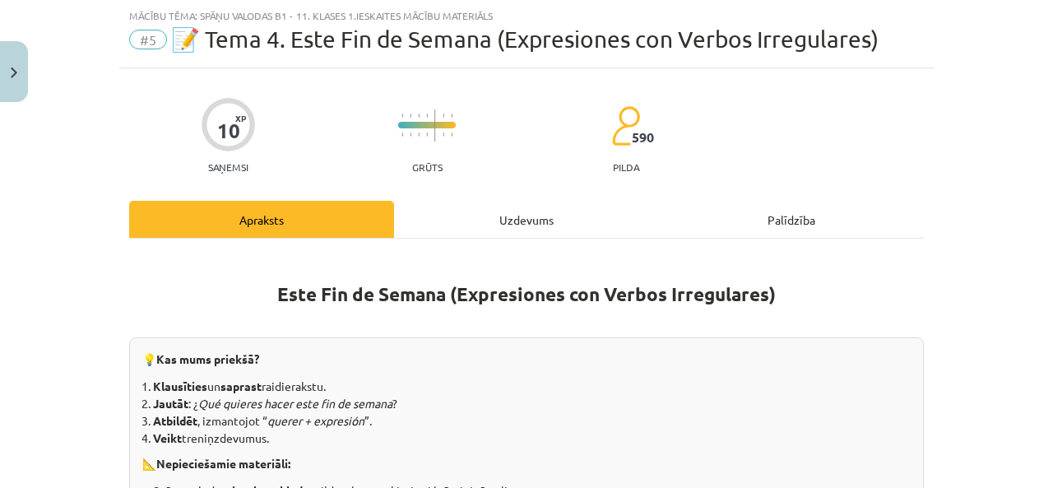
click at [448, 219] on div "Uzdevums" at bounding box center [526, 219] width 265 height 37
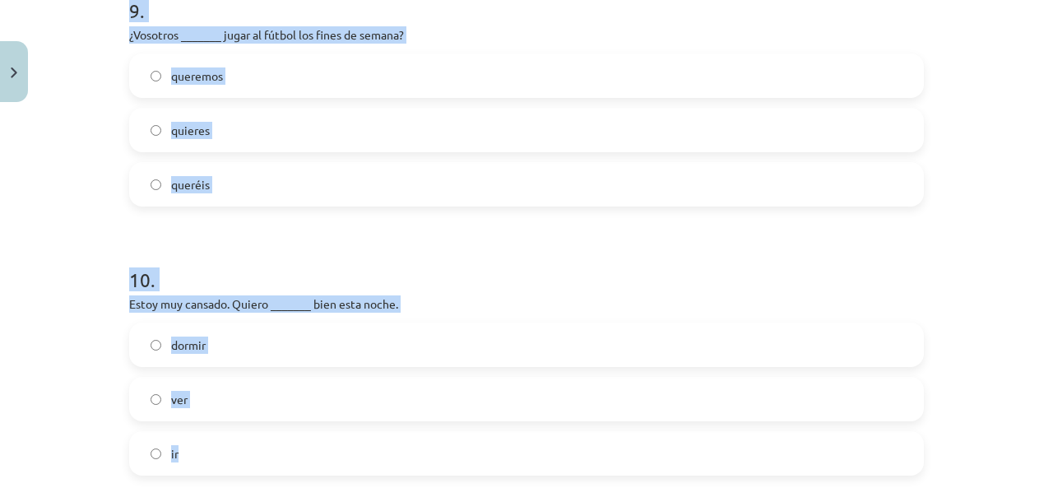
scroll to position [2687, 0]
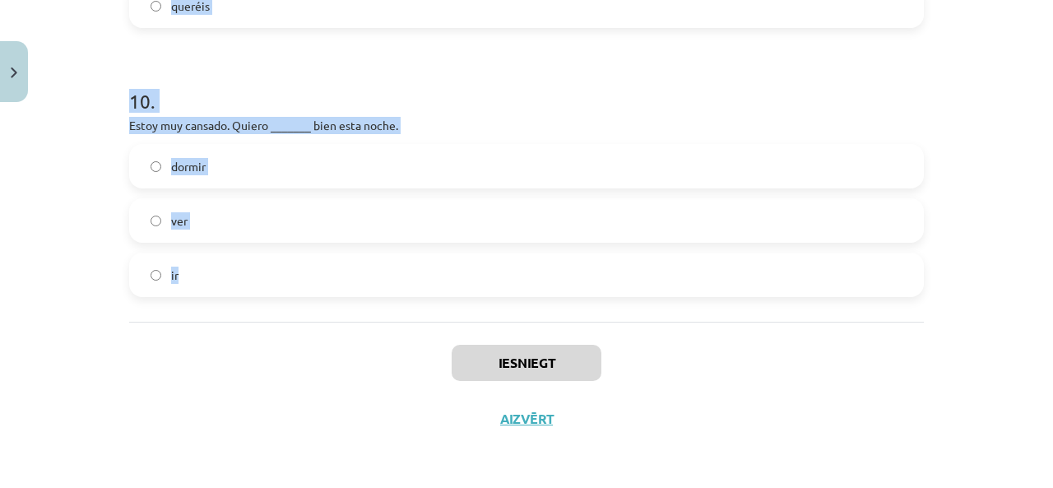
drag, startPoint x: 117, startPoint y: 185, endPoint x: 605, endPoint y: 276, distance: 496.2
copy form "Iztulko: ¿Qué quieres hacer este fin de semana? Ko darīji nedēļas nogalē? Kur i…"
click at [69, 256] on div "Mācību tēma: Spāņu valodas b1 - 11. klases 1.ieskaites mācību materiāls #5 📝 Te…" at bounding box center [526, 244] width 1053 height 488
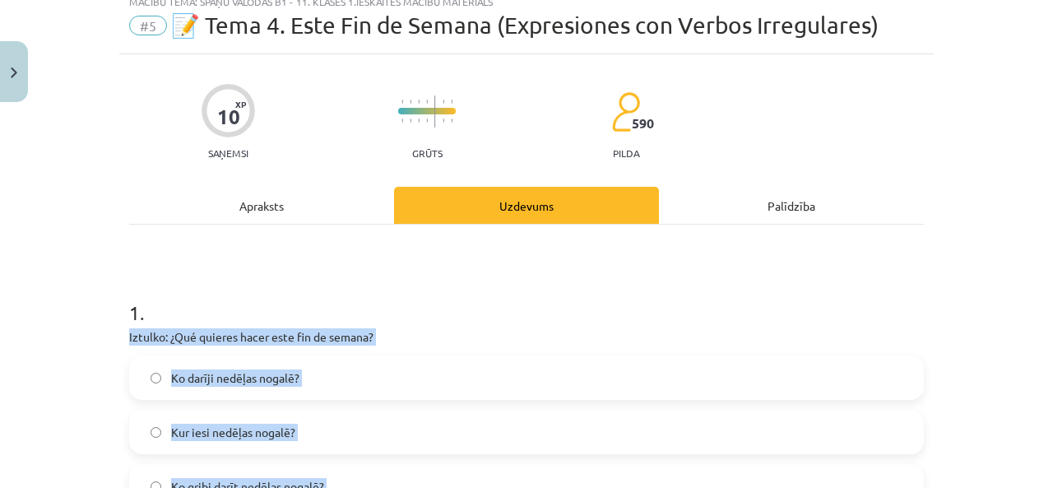
scroll to position [384, 0]
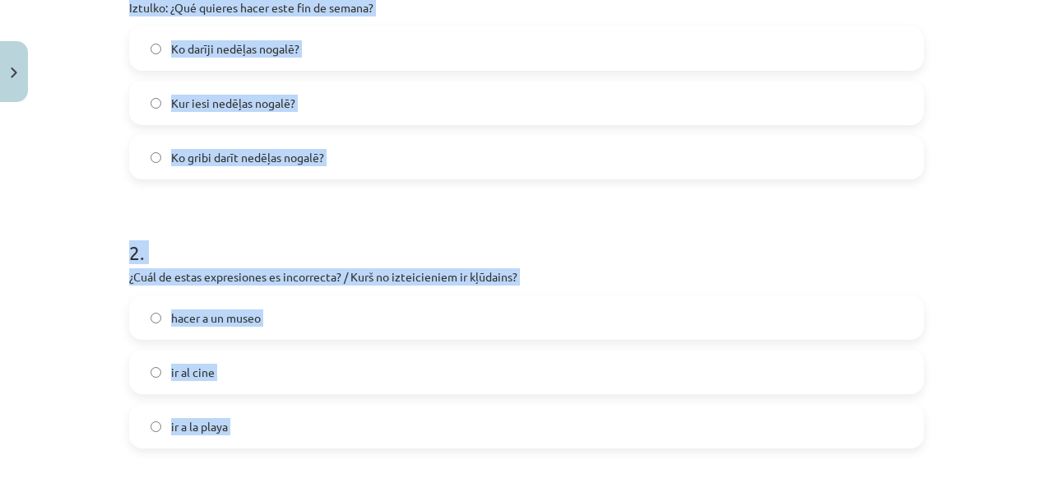
click at [264, 317] on label "hacer a un museo" at bounding box center [526, 317] width 791 height 41
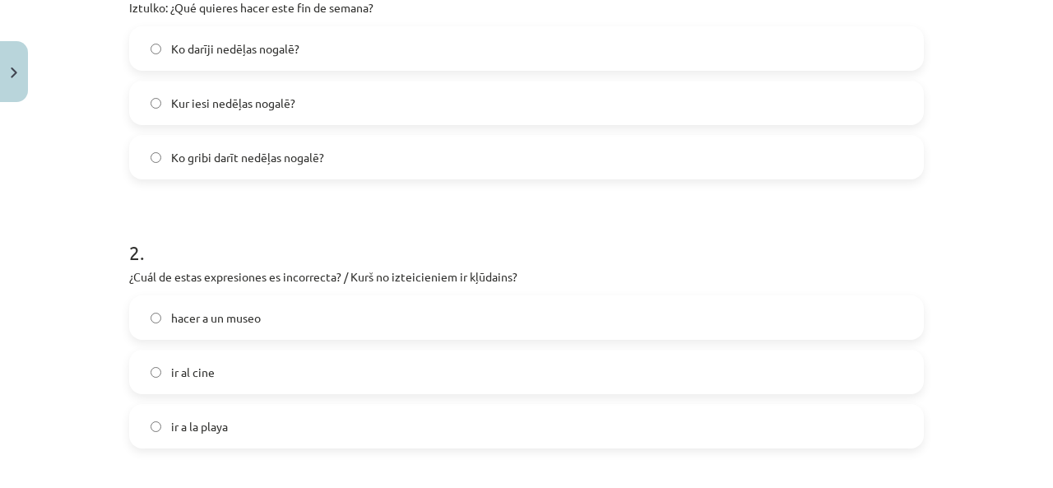
scroll to position [220, 0]
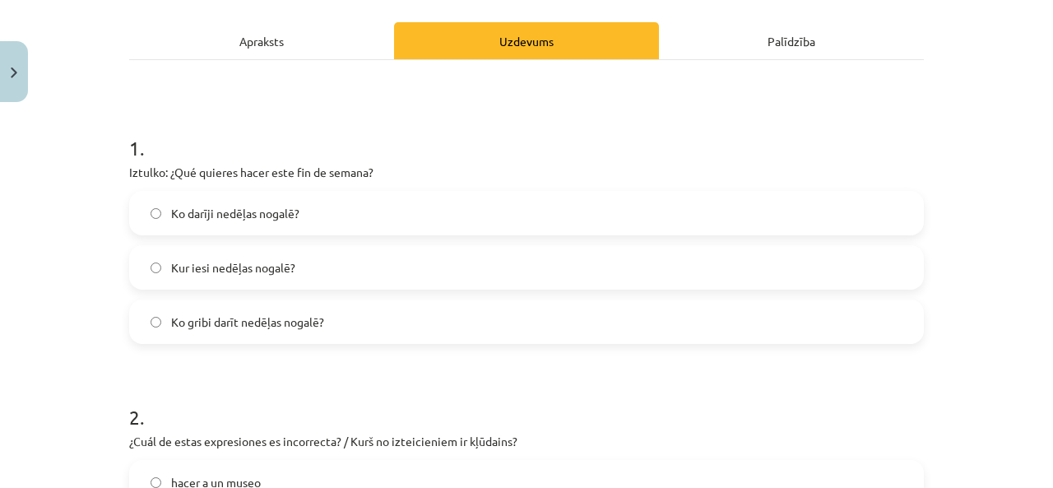
click at [260, 217] on span "Ko darīji nedēļas nogalē?" at bounding box center [235, 213] width 128 height 17
click at [291, 336] on label "Ko gribi darīt nedēļas nogalē?" at bounding box center [526, 321] width 791 height 41
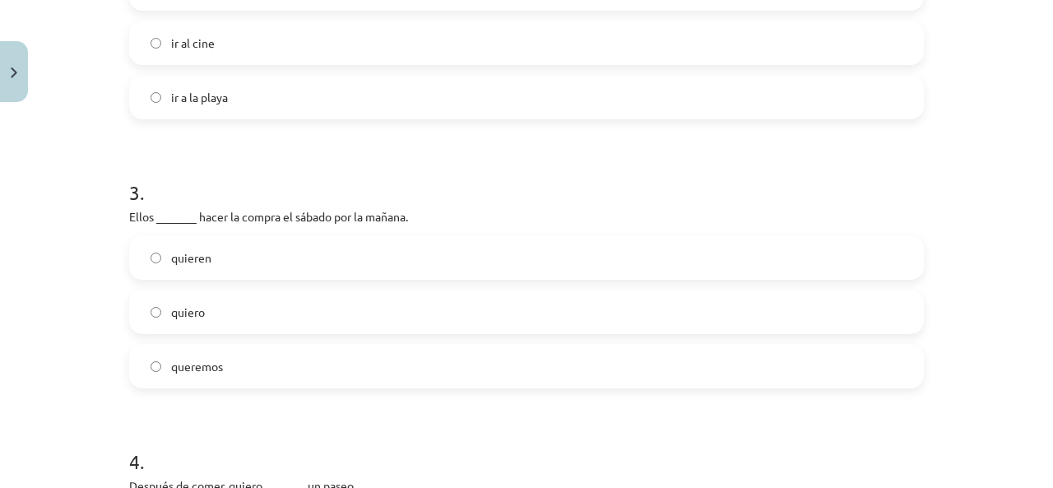
scroll to position [795, 0]
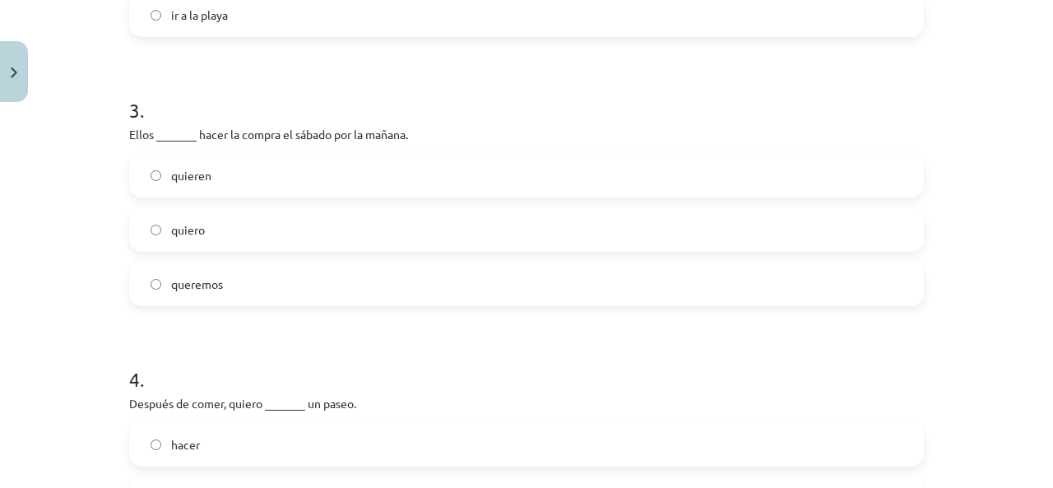
click at [304, 178] on label "quieren" at bounding box center [526, 175] width 791 height 41
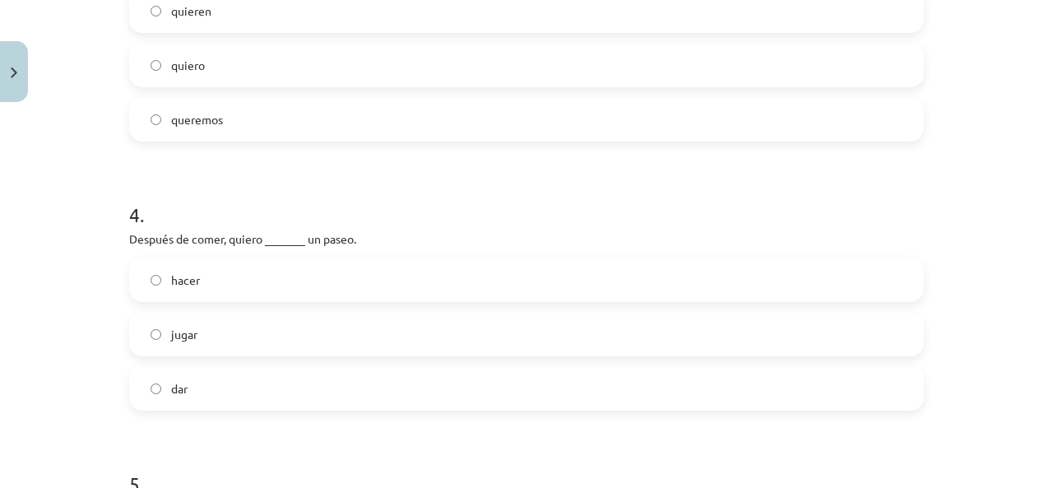
scroll to position [1042, 0]
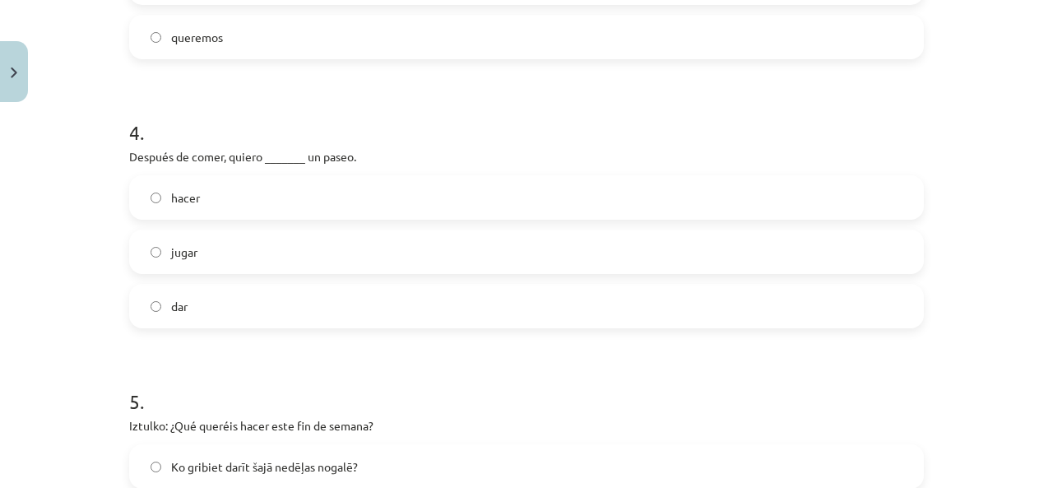
click at [293, 308] on label "dar" at bounding box center [526, 305] width 791 height 41
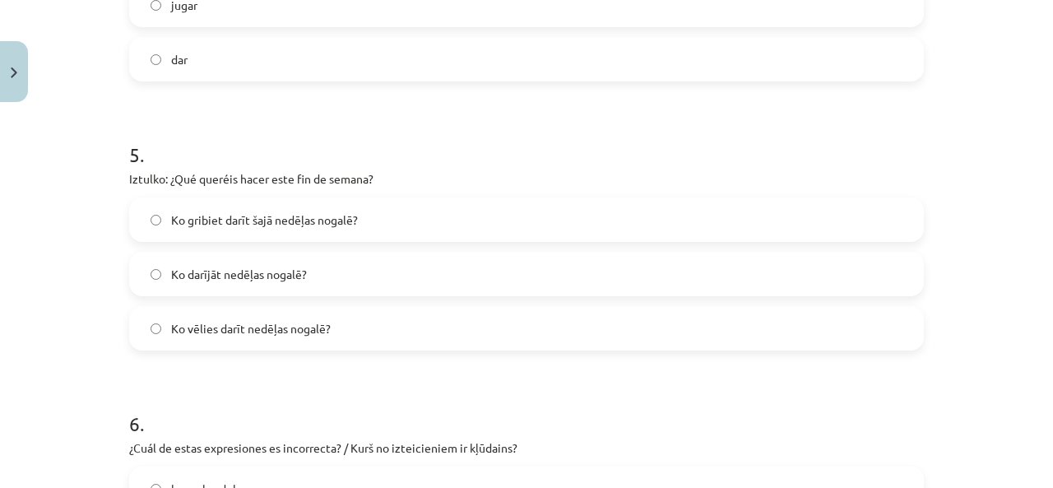
scroll to position [1207, 0]
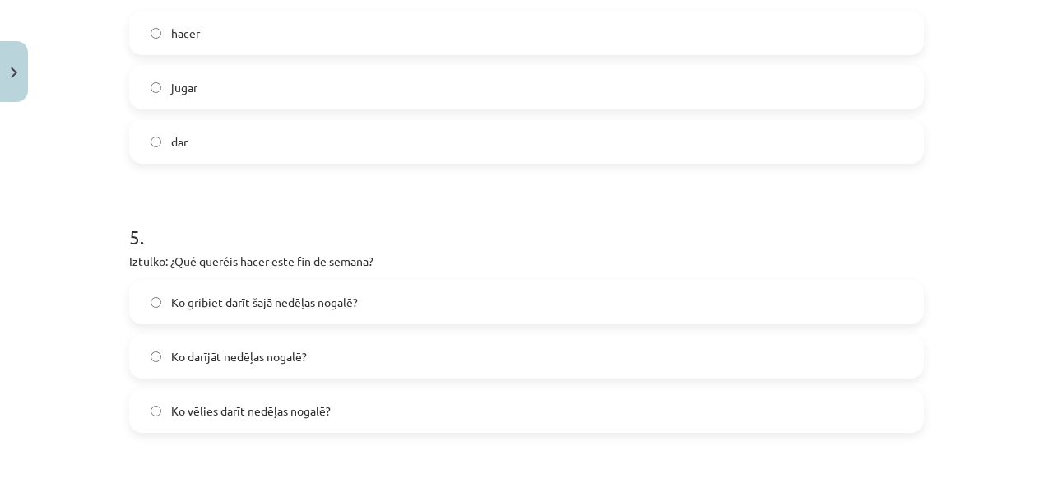
click at [343, 305] on span "Ko gribiet darīt šajā nedēļas nogalē?" at bounding box center [264, 302] width 187 height 17
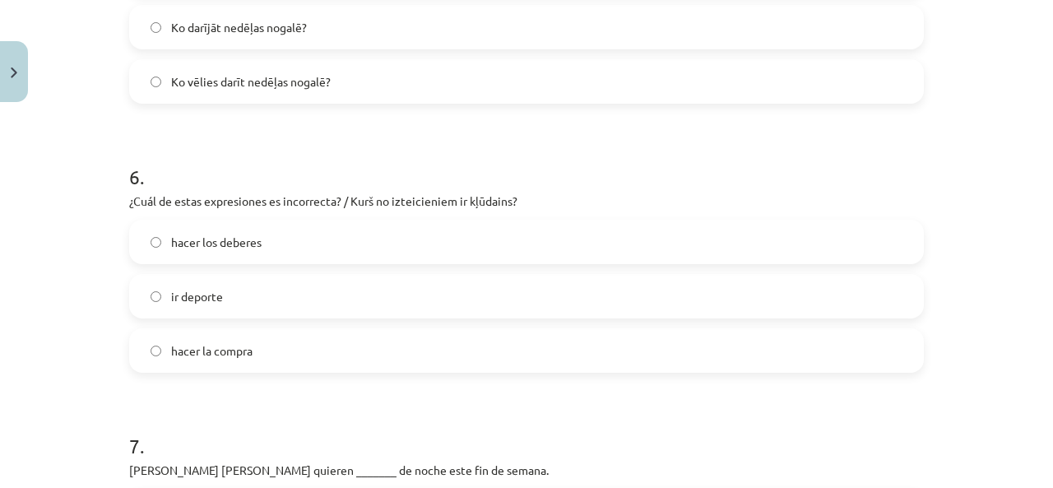
scroll to position [1618, 0]
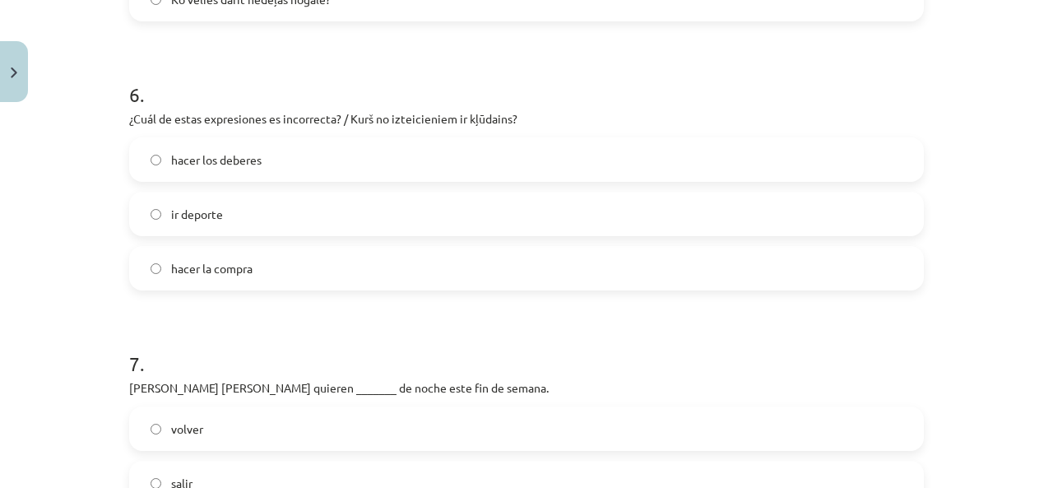
click at [327, 216] on label "ir deporte" at bounding box center [526, 213] width 791 height 41
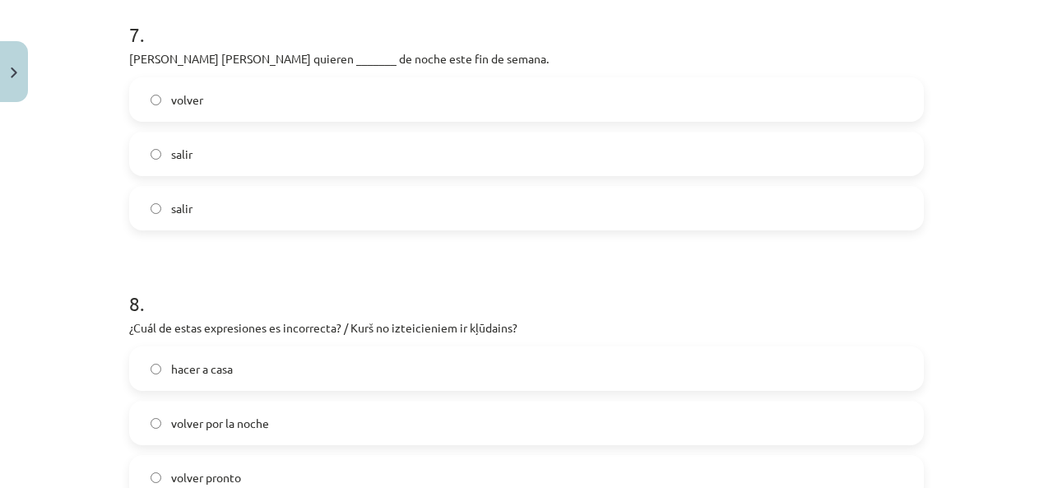
scroll to position [2029, 0]
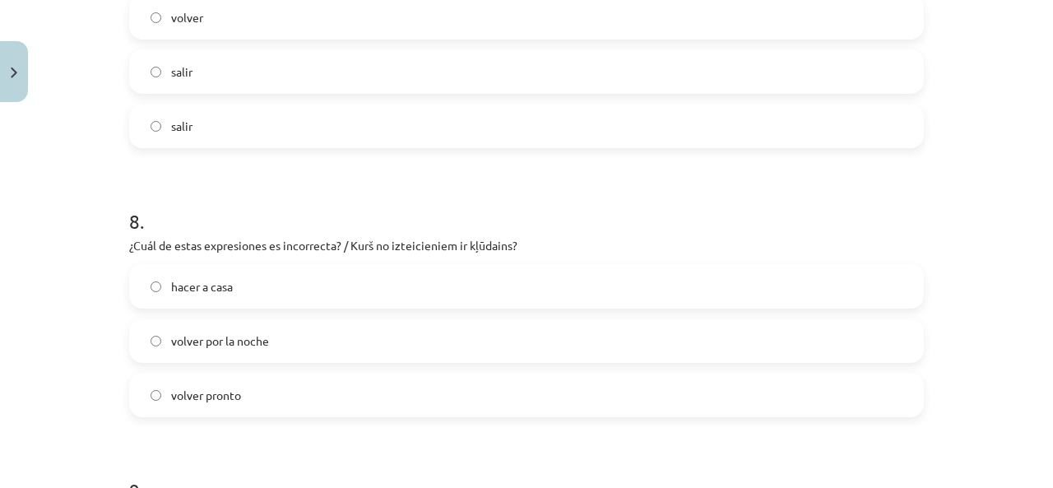
click at [275, 81] on label "salir" at bounding box center [526, 71] width 791 height 41
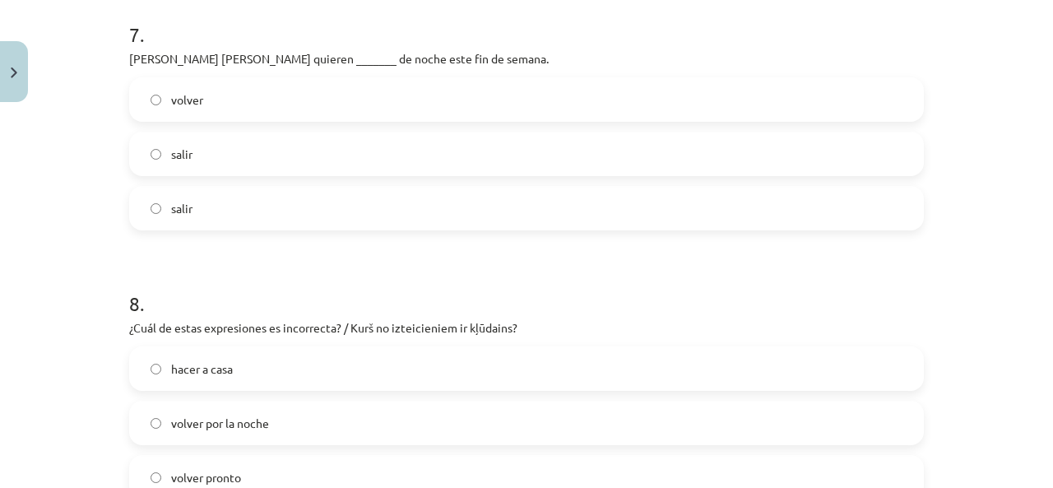
scroll to position [2194, 0]
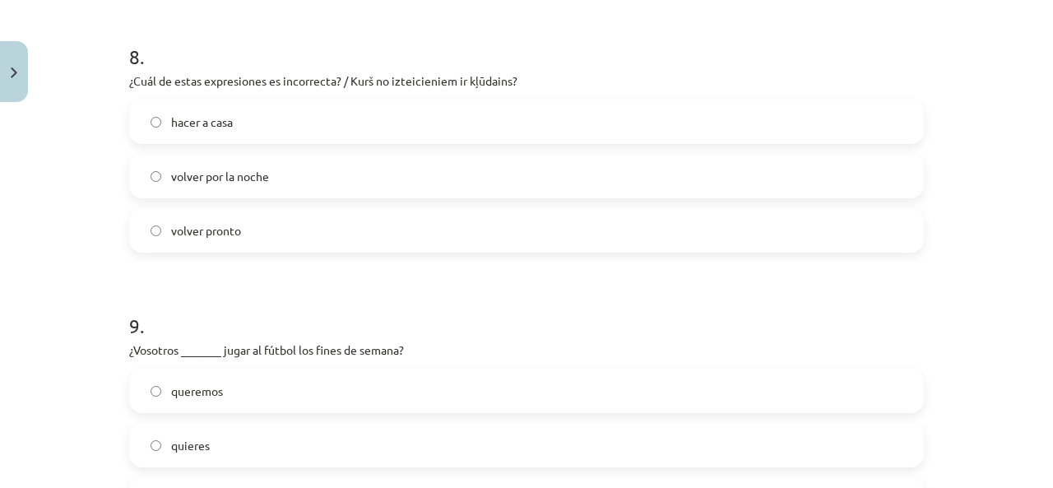
click at [216, 126] on span "hacer a casa" at bounding box center [202, 122] width 62 height 17
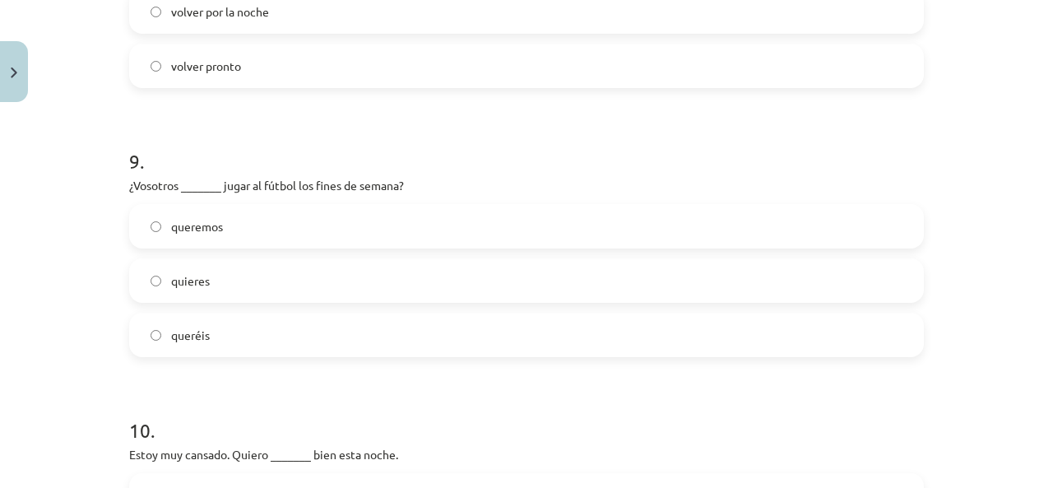
scroll to position [2523, 0]
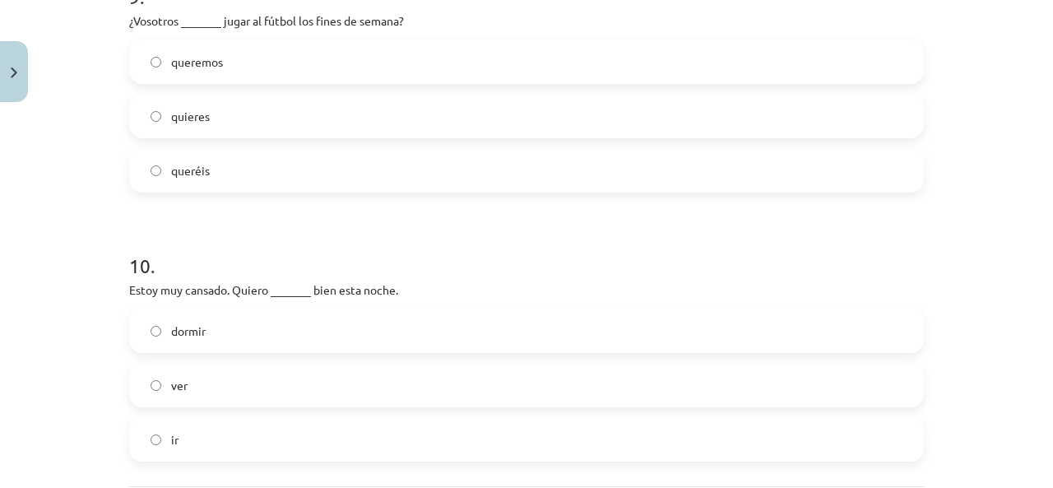
click at [230, 165] on label "queréis" at bounding box center [526, 170] width 791 height 41
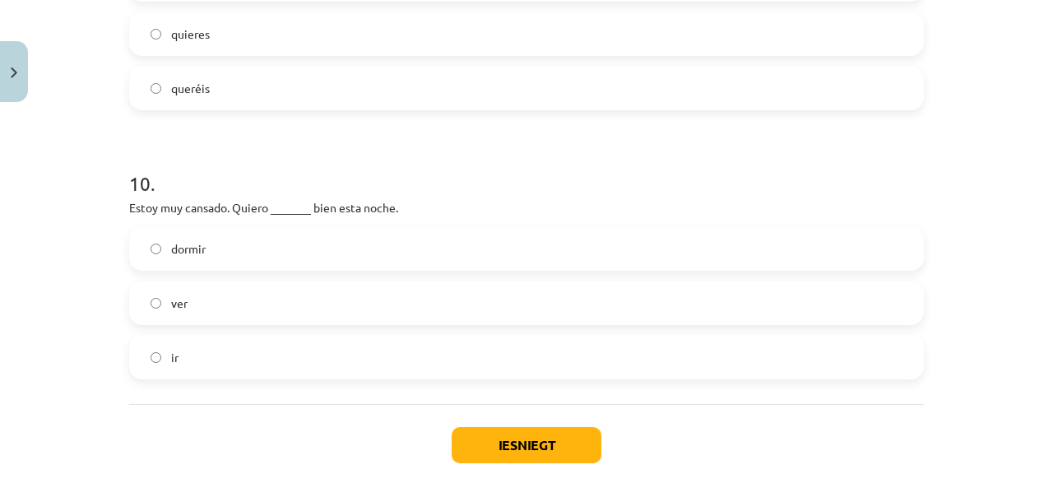
click at [248, 247] on label "dormir" at bounding box center [526, 248] width 791 height 41
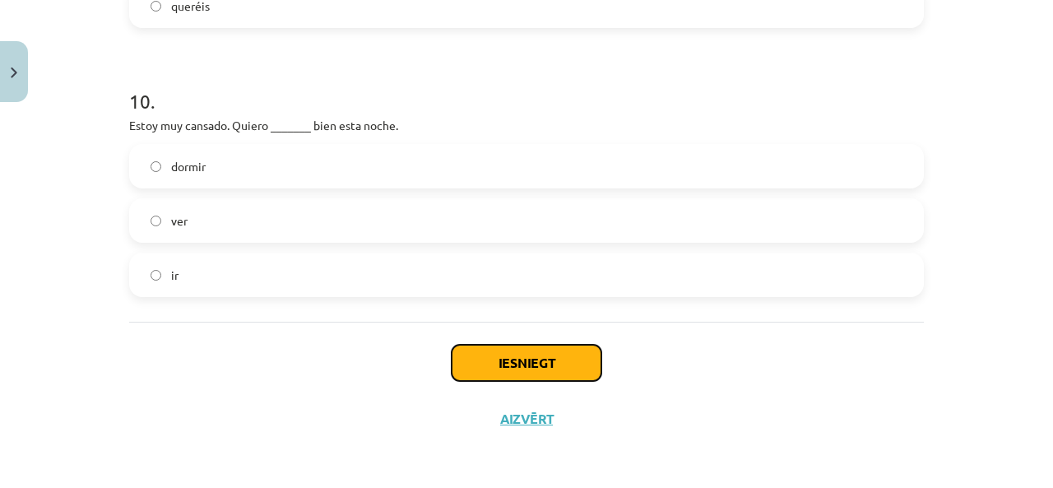
click at [540, 361] on button "Iesniegt" at bounding box center [527, 363] width 150 height 36
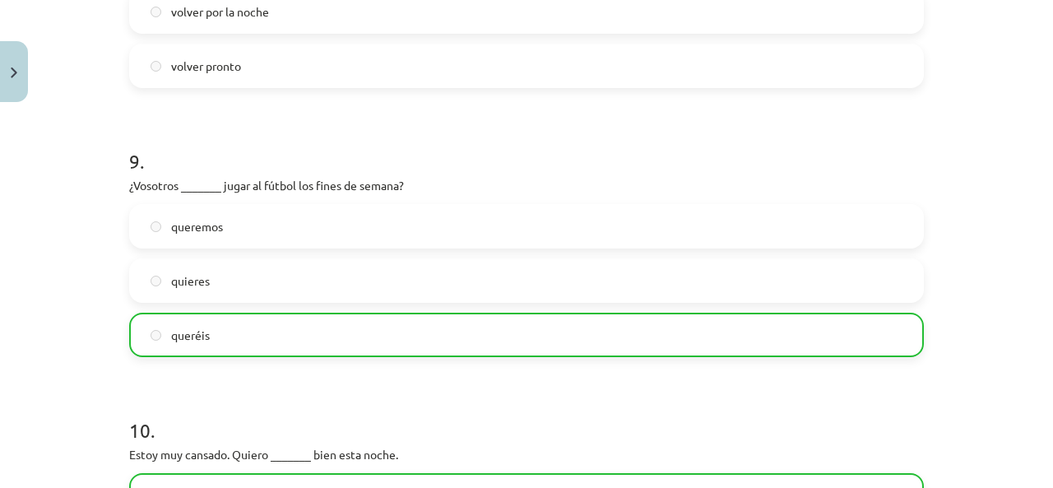
scroll to position [2740, 0]
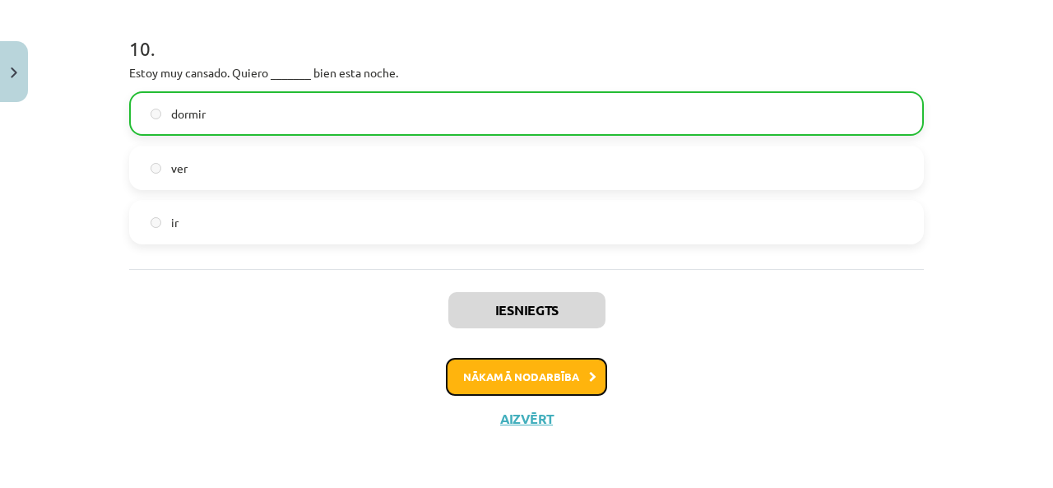
click at [558, 374] on button "Nākamā nodarbība" at bounding box center [526, 377] width 161 height 38
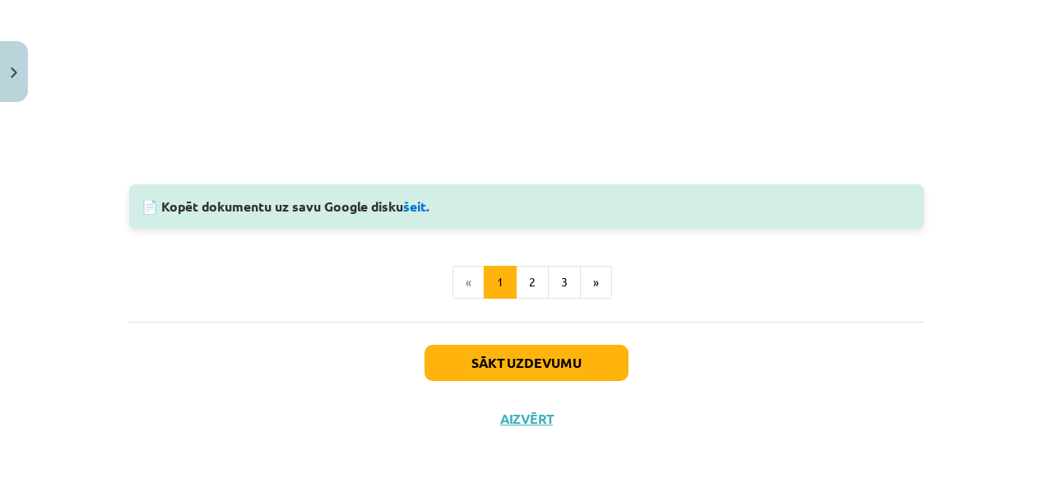
scroll to position [41, 0]
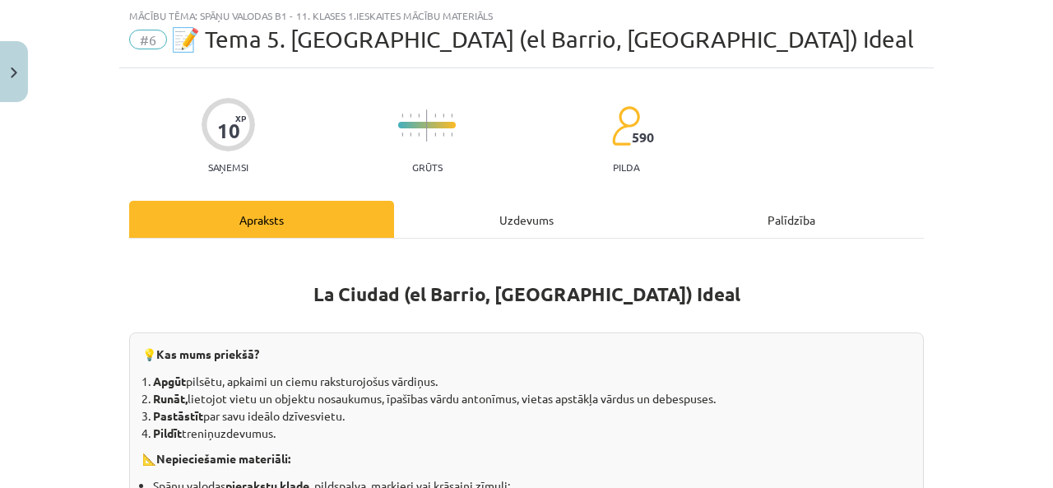
click at [522, 220] on div "Uzdevums" at bounding box center [526, 219] width 265 height 37
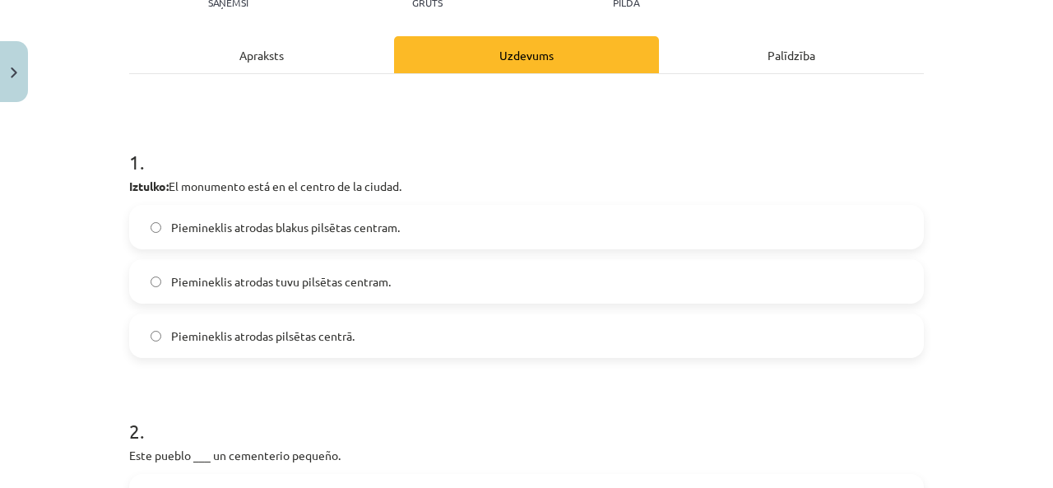
scroll to position [288, 0]
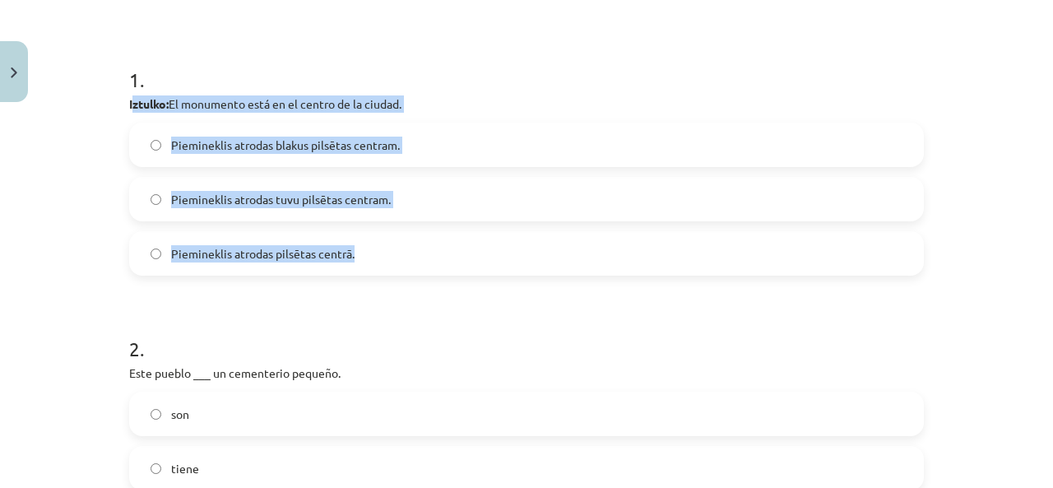
drag, startPoint x: 125, startPoint y: 103, endPoint x: 512, endPoint y: 212, distance: 402.5
click at [527, 220] on div "1 . Iztulko: El monumento está en el centro de la ciudad. Piemineklis atrodas b…" at bounding box center [526, 157] width 795 height 236
drag, startPoint x: 86, startPoint y: 151, endPoint x: 96, endPoint y: 131, distance: 22.1
click at [88, 149] on div "Mācību tēma: Spāņu valodas b1 - 11. klases 1.ieskaites mācību materiāls #6 📝 Te…" at bounding box center [526, 244] width 1053 height 488
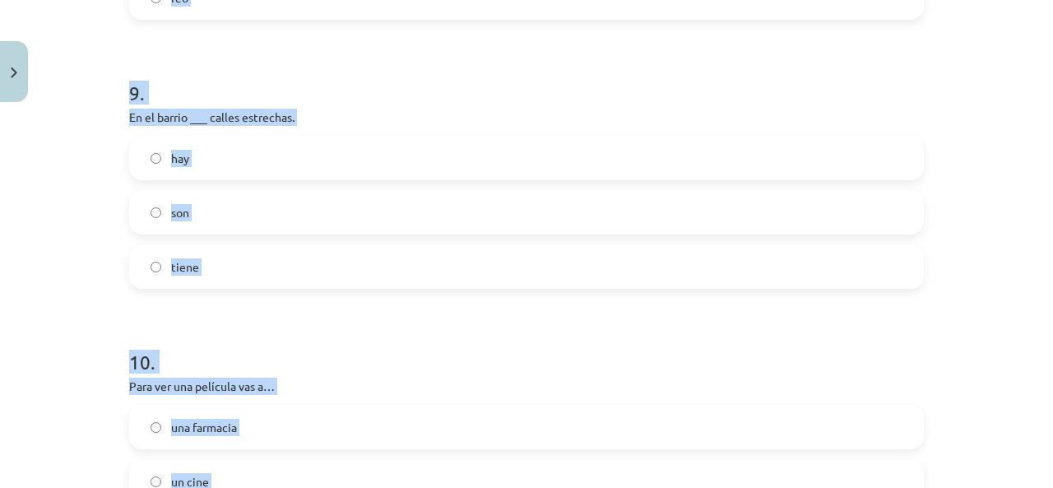
scroll to position [2687, 0]
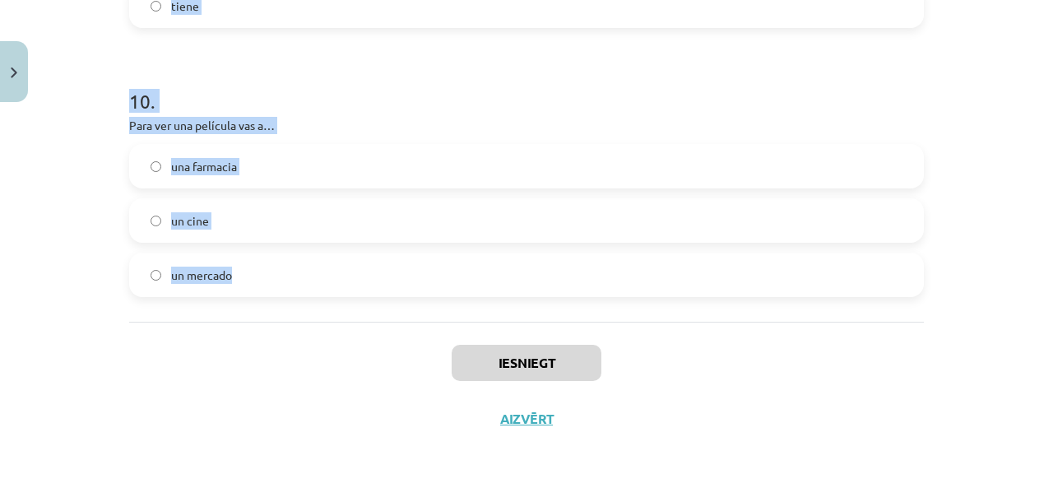
drag, startPoint x: 115, startPoint y: 101, endPoint x: 553, endPoint y: 278, distance: 471.9
copy form "Iztulko: El monumento está en el centro de la ciudad. Piemineklis atrodas blaku…"
drag, startPoint x: 109, startPoint y: 300, endPoint x: 137, endPoint y: 285, distance: 32.0
click at [109, 298] on div "Mācību tēma: Spāņu valodas b1 - 11. klases 1.ieskaites mācību materiāls #6 📝 Te…" at bounding box center [526, 244] width 1053 height 488
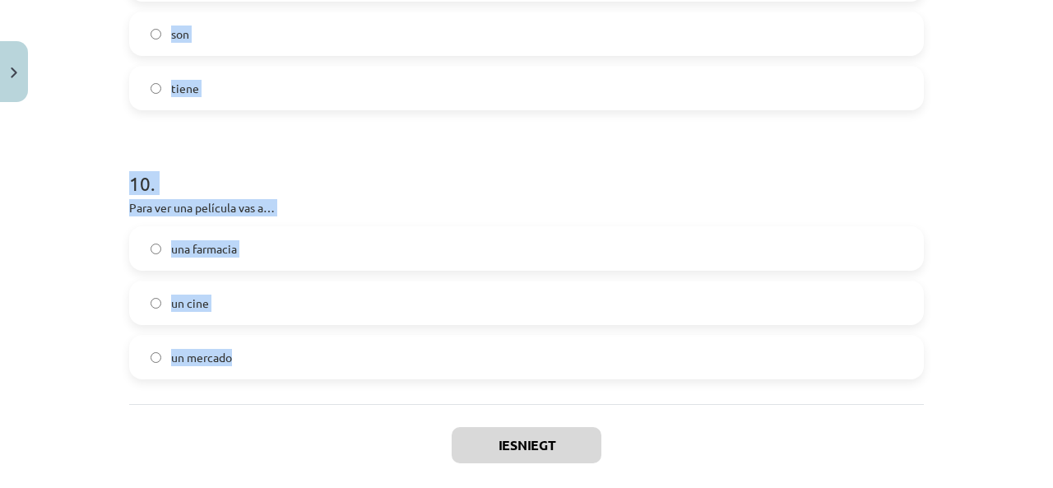
click at [353, 173] on h1 "10 ." at bounding box center [526, 168] width 795 height 51
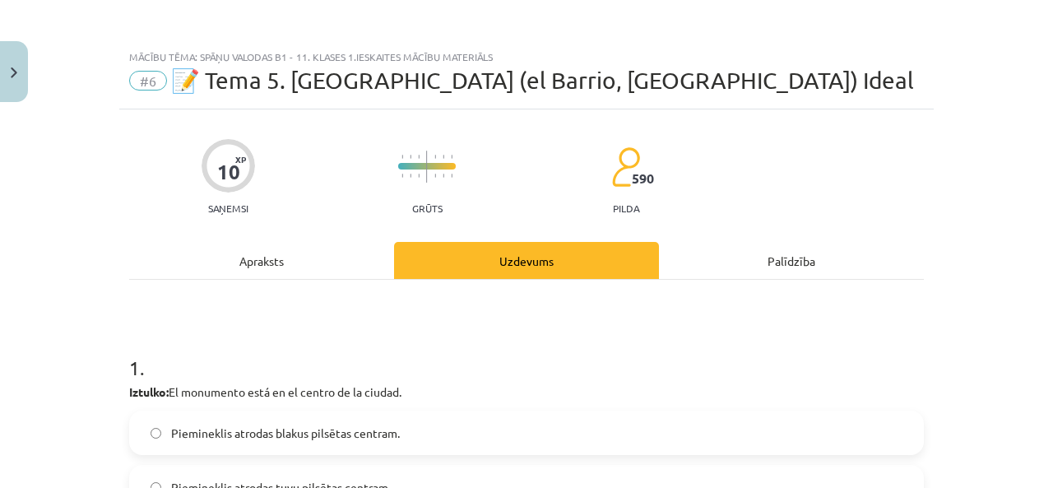
scroll to position [164, 0]
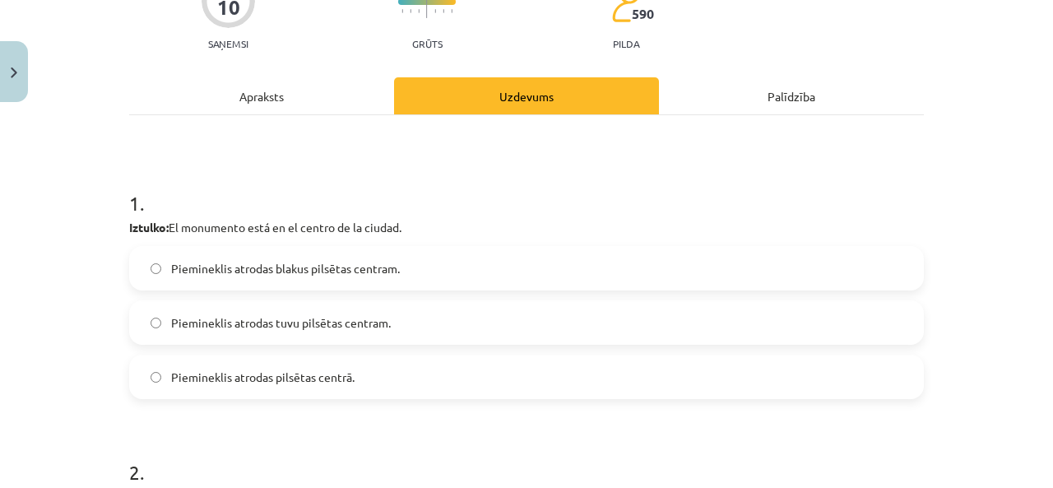
click at [419, 364] on label "Piemineklis atrodas pilsētas centrā." at bounding box center [526, 376] width 791 height 41
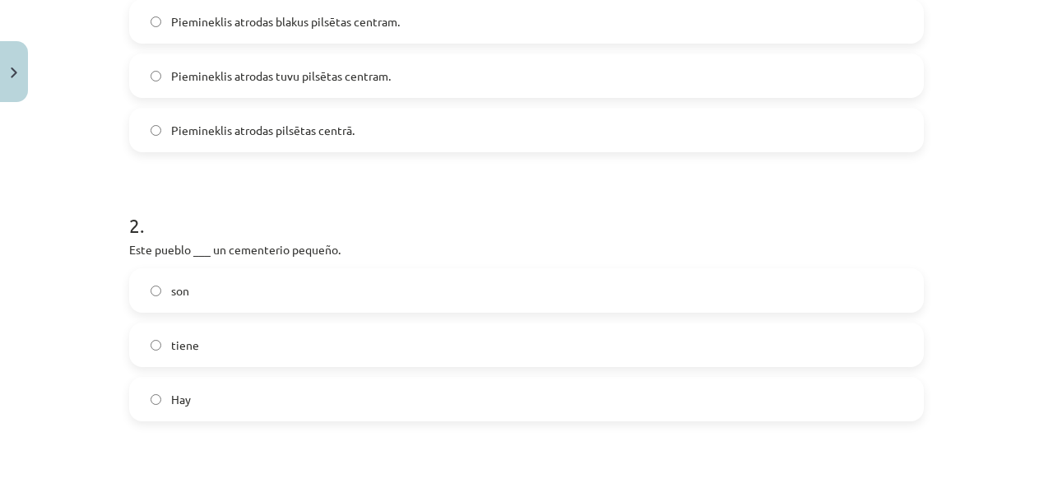
scroll to position [576, 0]
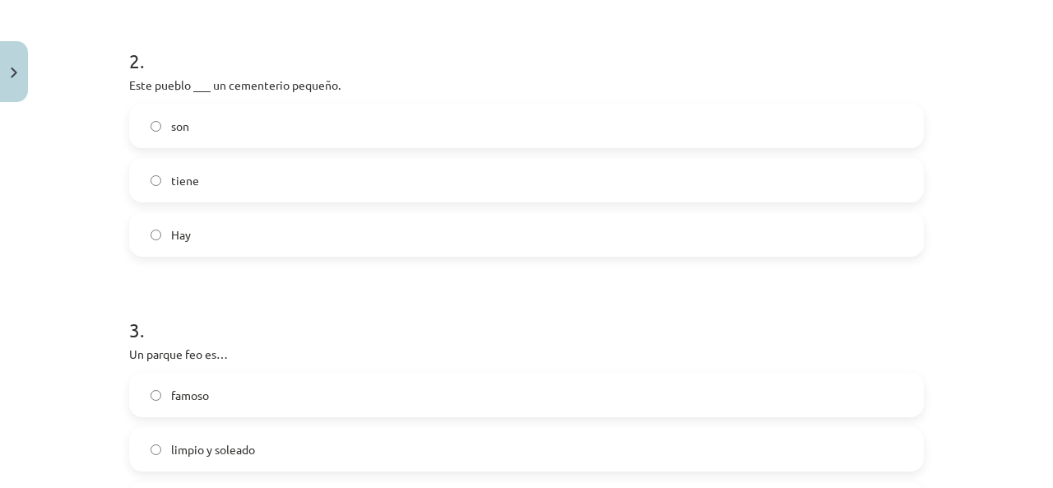
click at [227, 174] on label "tiene" at bounding box center [526, 180] width 791 height 41
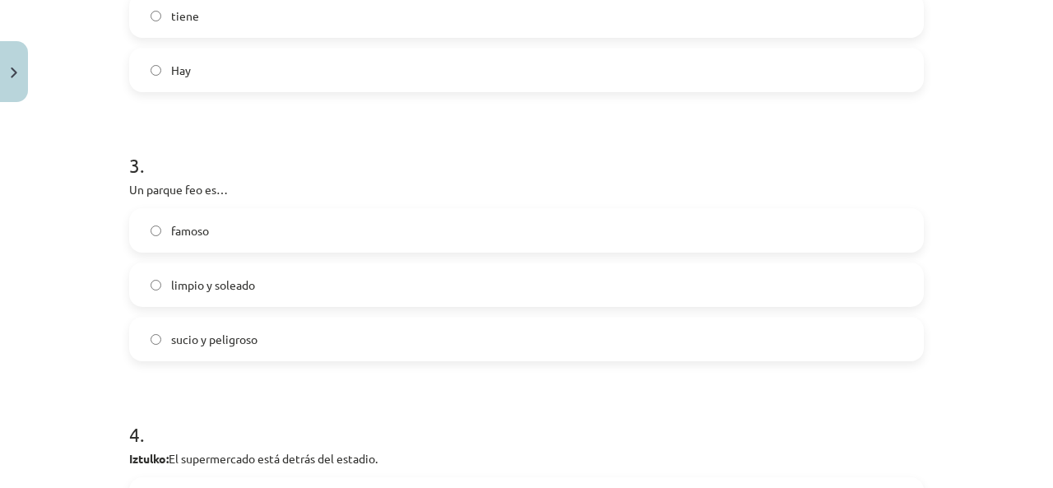
scroll to position [822, 0]
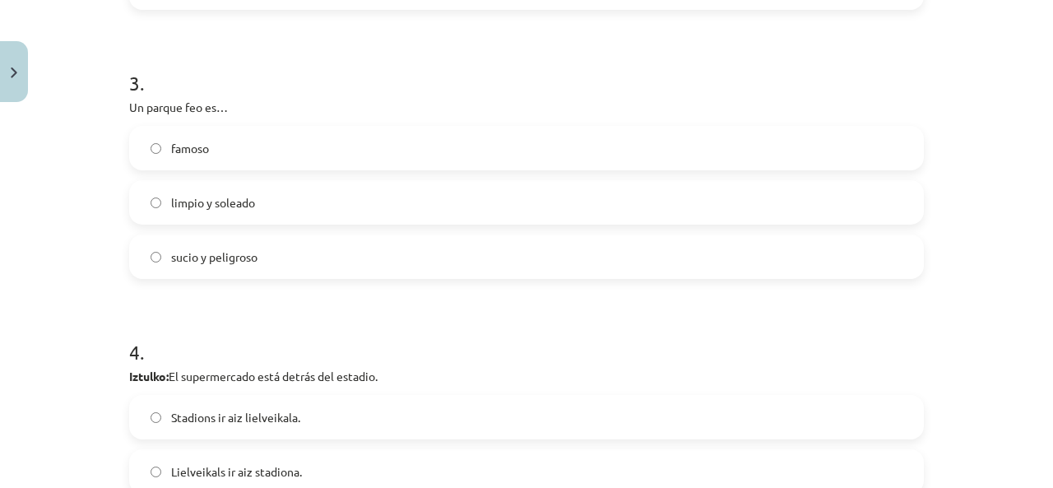
click at [293, 262] on label "sucio y peligroso" at bounding box center [526, 256] width 791 height 41
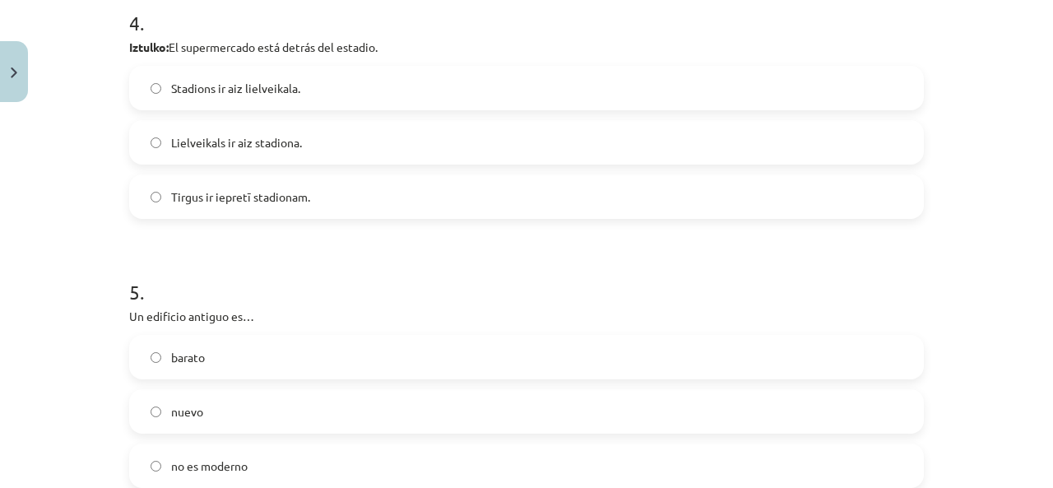
scroll to position [1234, 0]
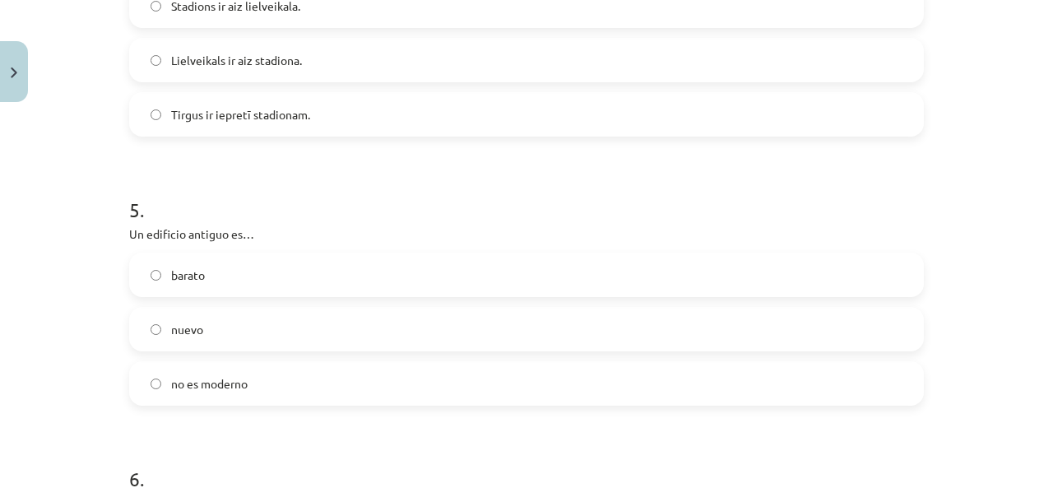
click at [261, 63] on span "Lielveikals ir aiz stadiona." at bounding box center [236, 60] width 131 height 17
click at [279, 390] on label "no es moderno" at bounding box center [526, 383] width 791 height 41
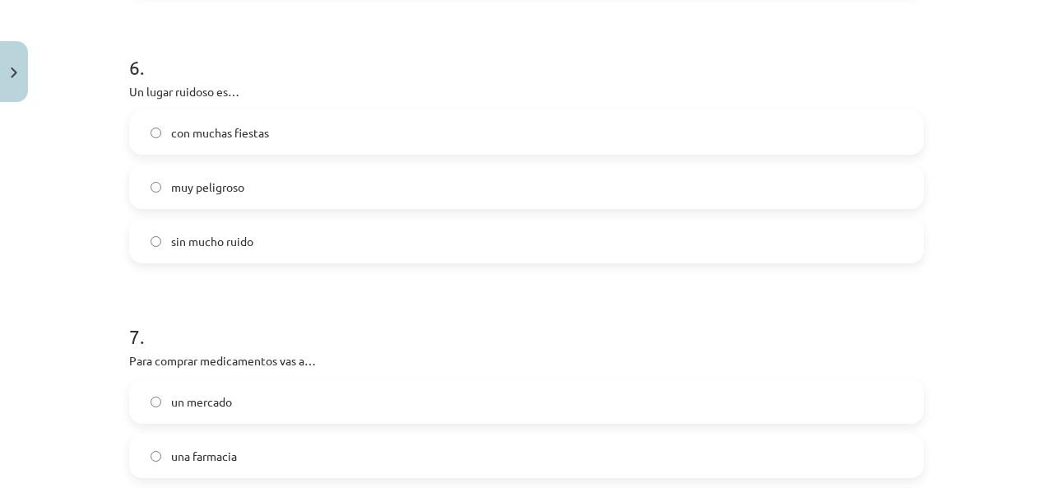
scroll to position [1727, 0]
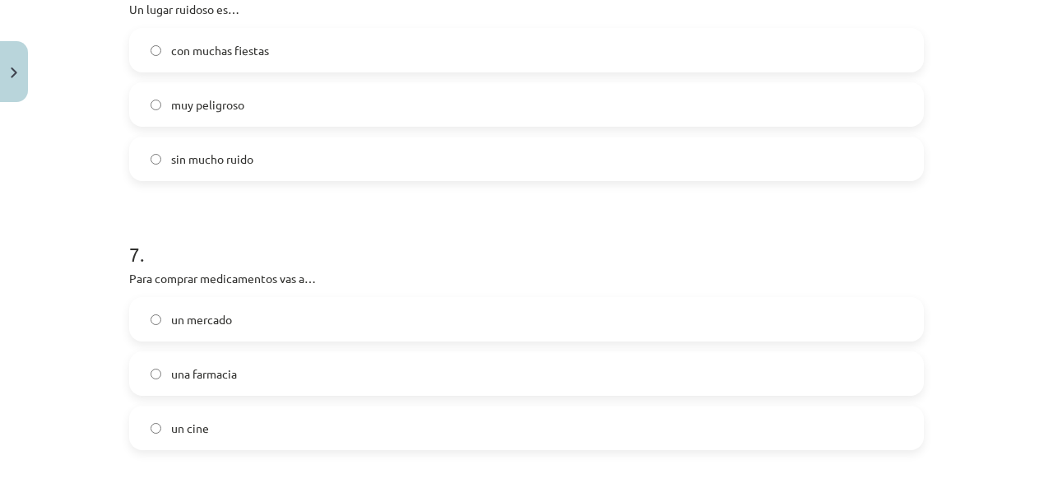
click at [247, 61] on label "con muchas fiestas" at bounding box center [526, 50] width 791 height 41
click at [270, 394] on div "una farmacia" at bounding box center [526, 373] width 795 height 44
click at [270, 376] on label "una farmacia" at bounding box center [526, 373] width 791 height 41
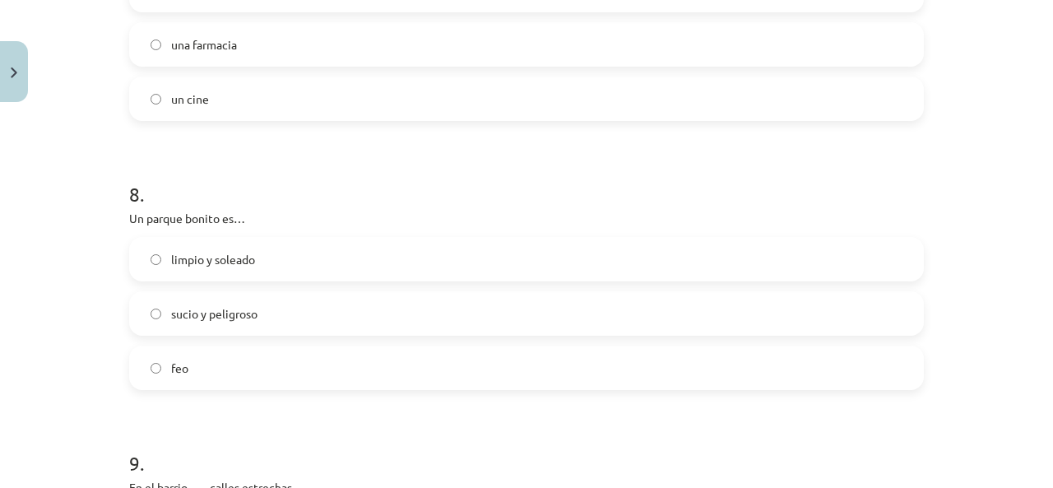
scroll to position [2138, 0]
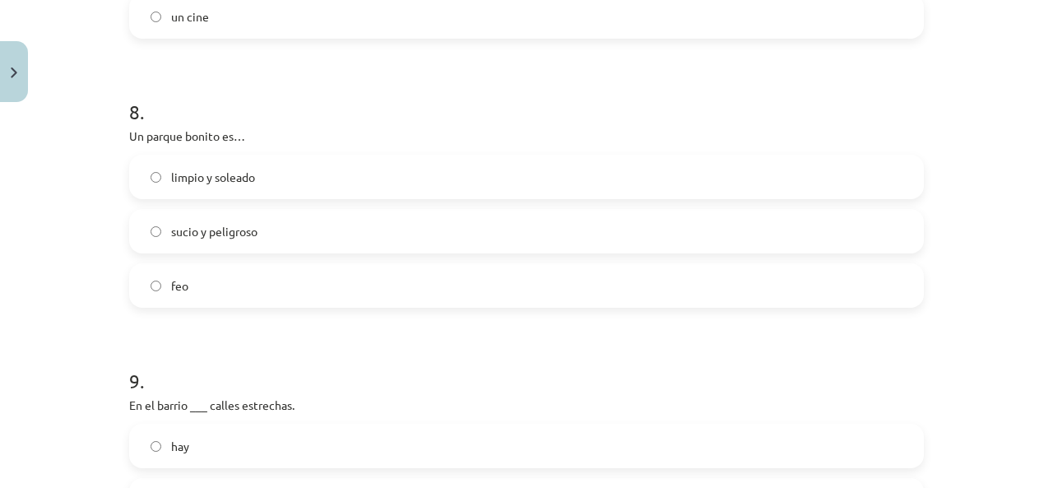
click at [354, 185] on label "limpio y soleado" at bounding box center [526, 176] width 791 height 41
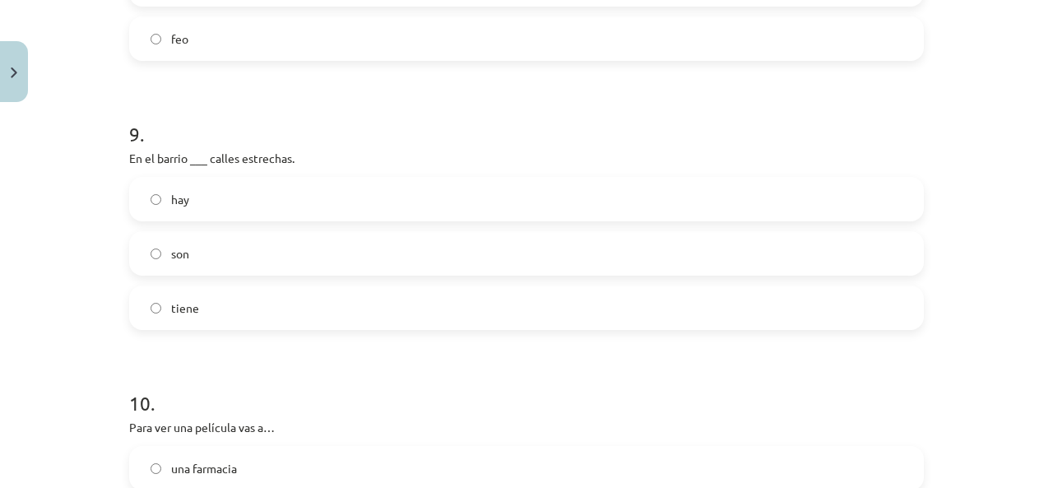
click at [340, 192] on label "hay" at bounding box center [526, 198] width 791 height 41
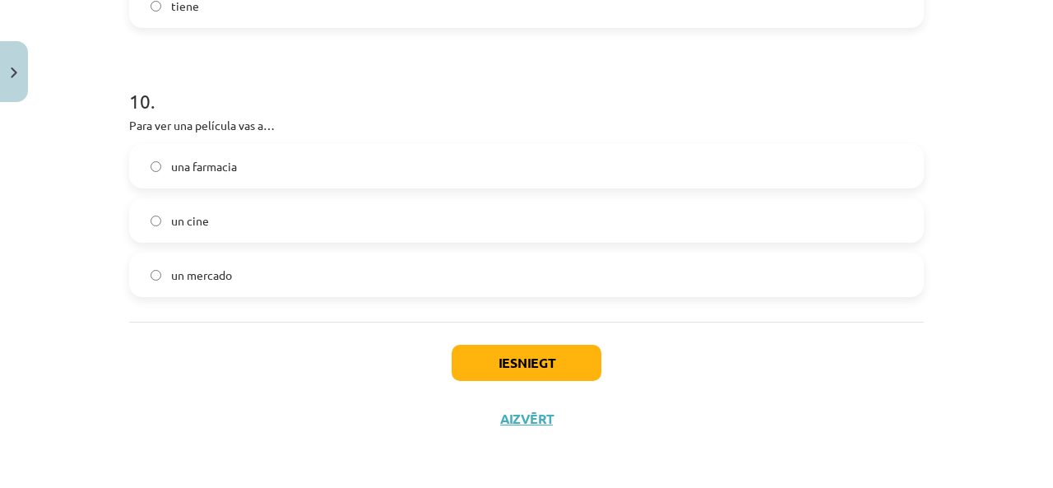
click at [284, 236] on label "un cine" at bounding box center [526, 220] width 791 height 41
click at [479, 368] on button "Iesniegt" at bounding box center [527, 363] width 150 height 36
click at [553, 368] on button "Iesniegt" at bounding box center [527, 363] width 150 height 36
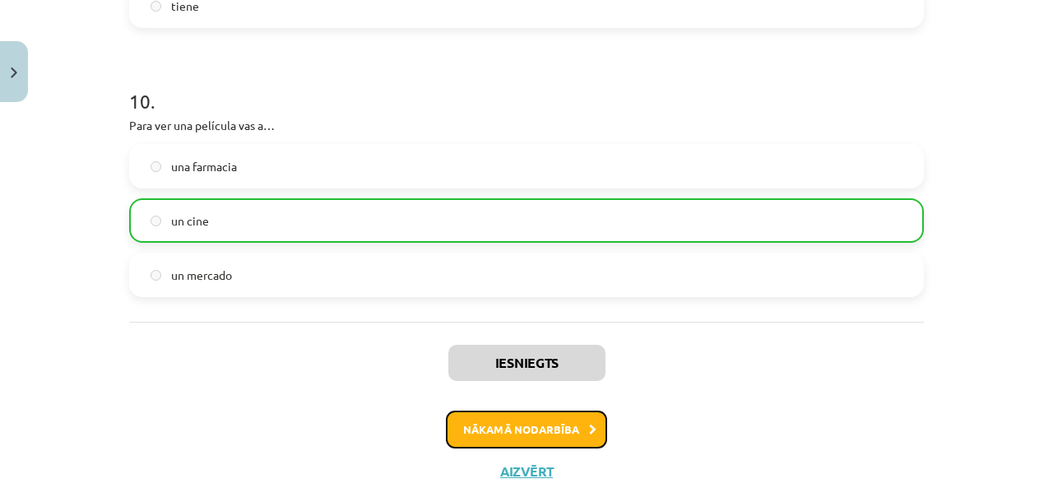
click at [577, 436] on button "Nākamā nodarbība" at bounding box center [526, 429] width 161 height 38
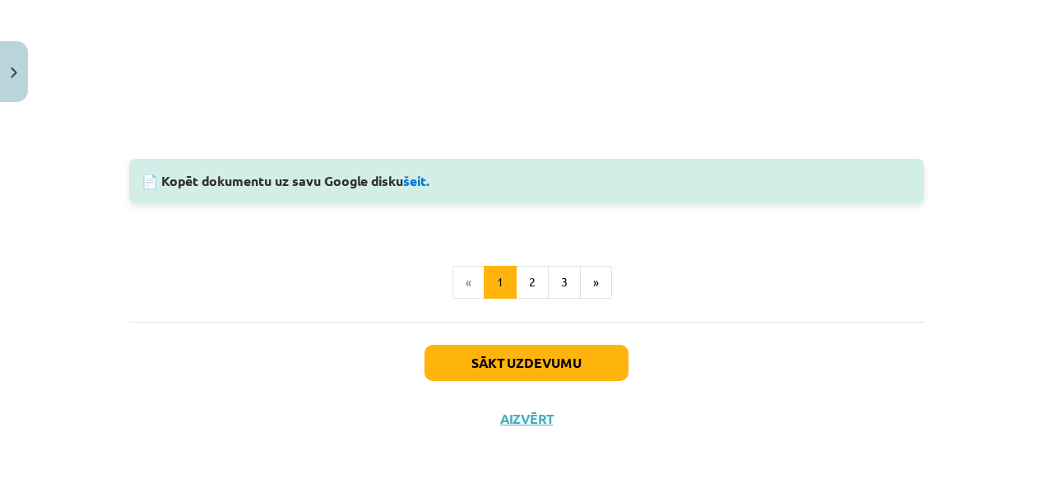
scroll to position [41, 0]
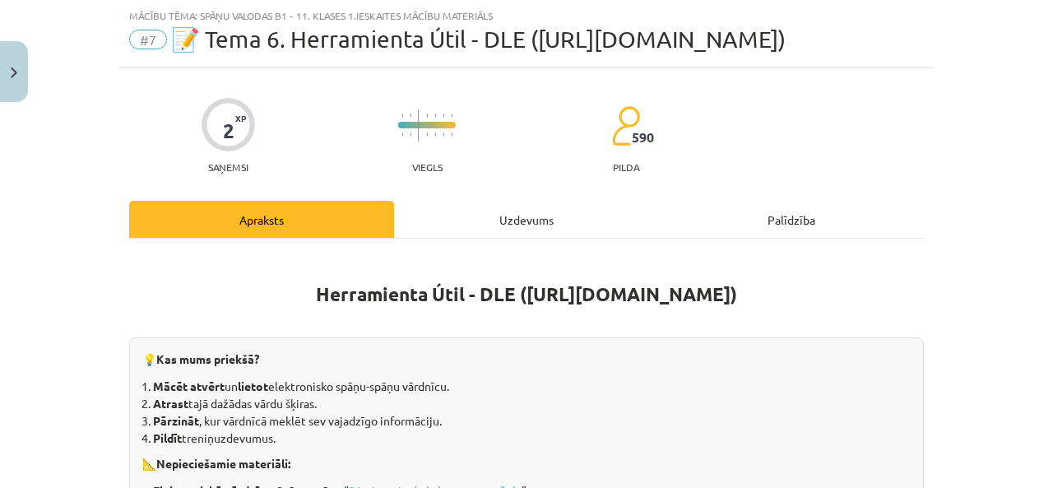
click at [503, 226] on div "Uzdevums" at bounding box center [526, 219] width 265 height 37
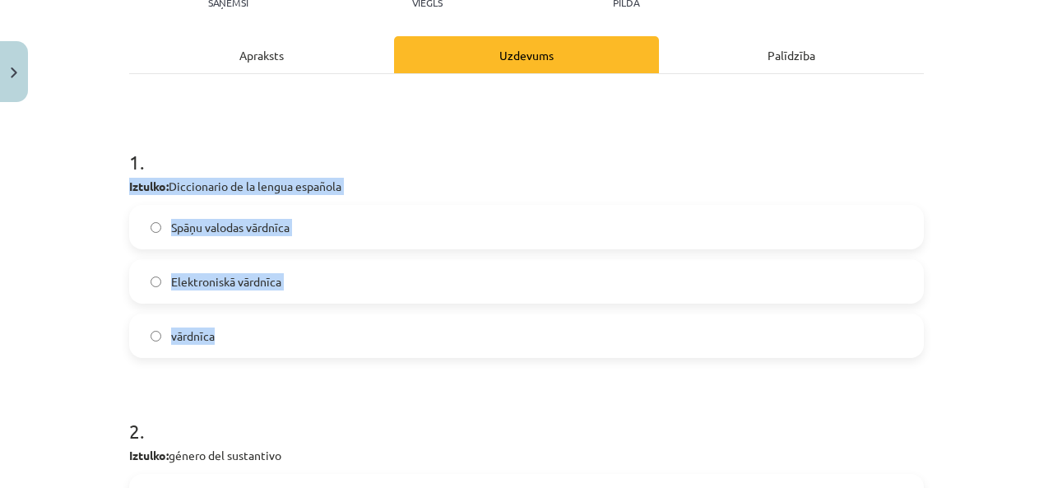
scroll to position [535, 0]
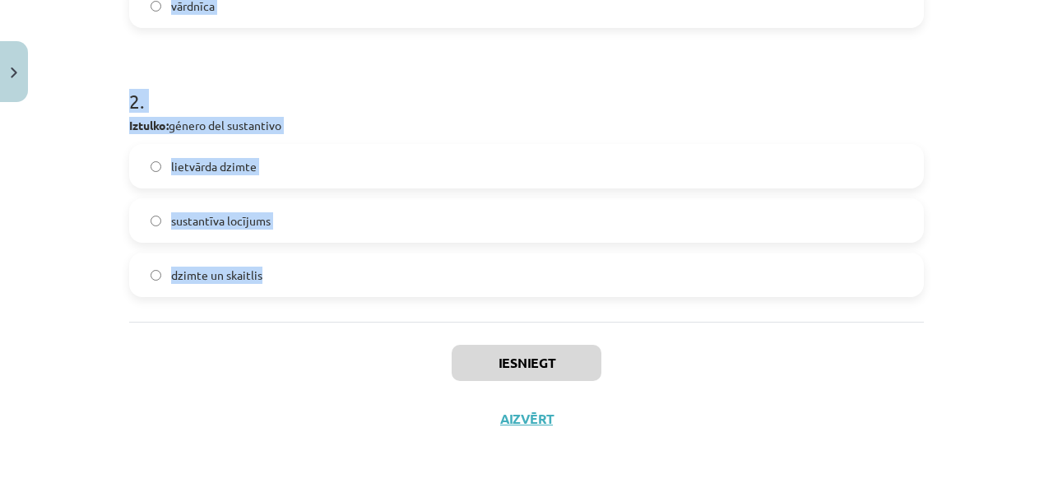
drag, startPoint x: 118, startPoint y: 181, endPoint x: 577, endPoint y: 284, distance: 469.5
click at [577, 284] on div "2 XP Saņemsi Viegls 590 pilda Apraksts Uzdevums Palīdzība 1 . Iztulko: Dicciona…" at bounding box center [526, 10] width 814 height 873
copy form "Iztulko: Diccionario de la lengua española Spāņu valodas vārdnīca Elektroniskā …"
click at [71, 212] on div "Mācību tēma: Spāņu valodas b1 - 11. klases 1.ieskaites mācību materiāls #7 📝 Te…" at bounding box center [526, 244] width 1053 height 488
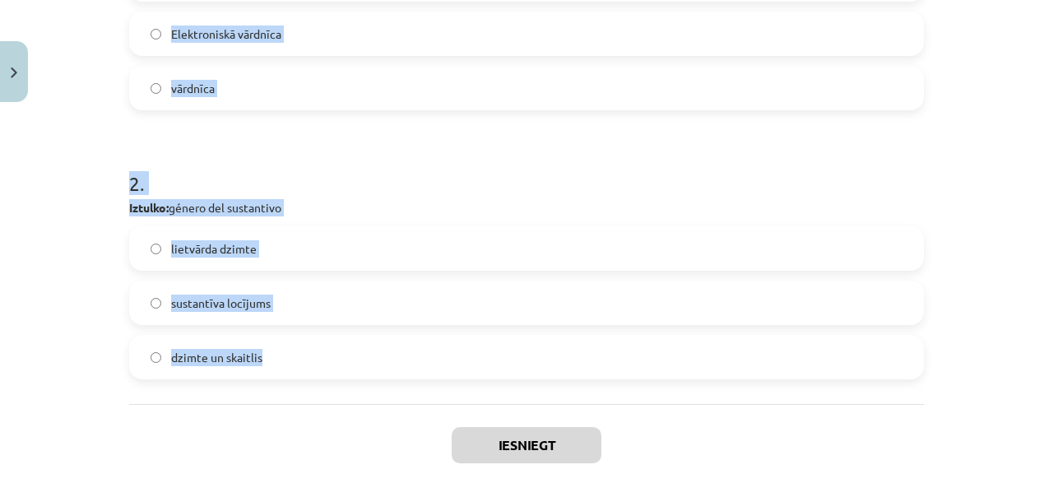
scroll to position [371, 0]
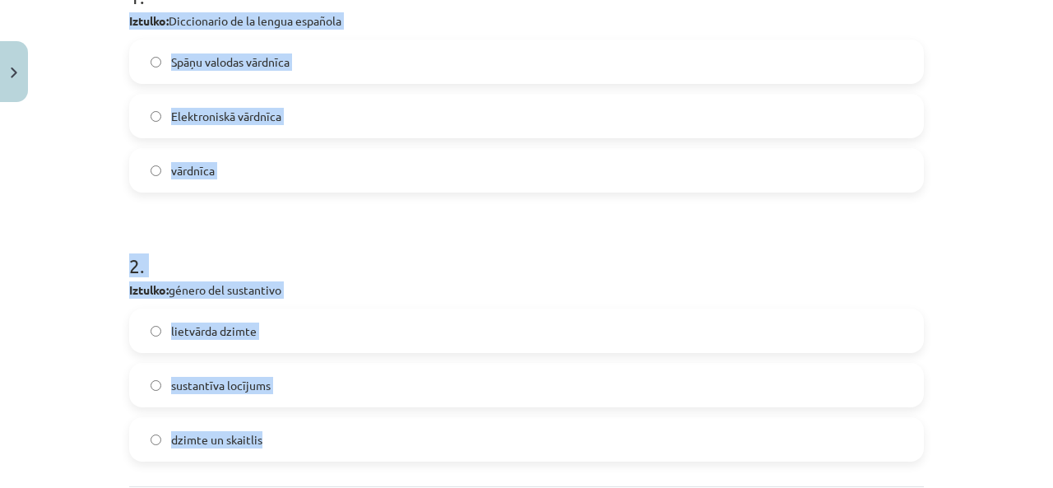
click at [373, 62] on label "Spāņu valodas vārdnīca" at bounding box center [526, 61] width 791 height 41
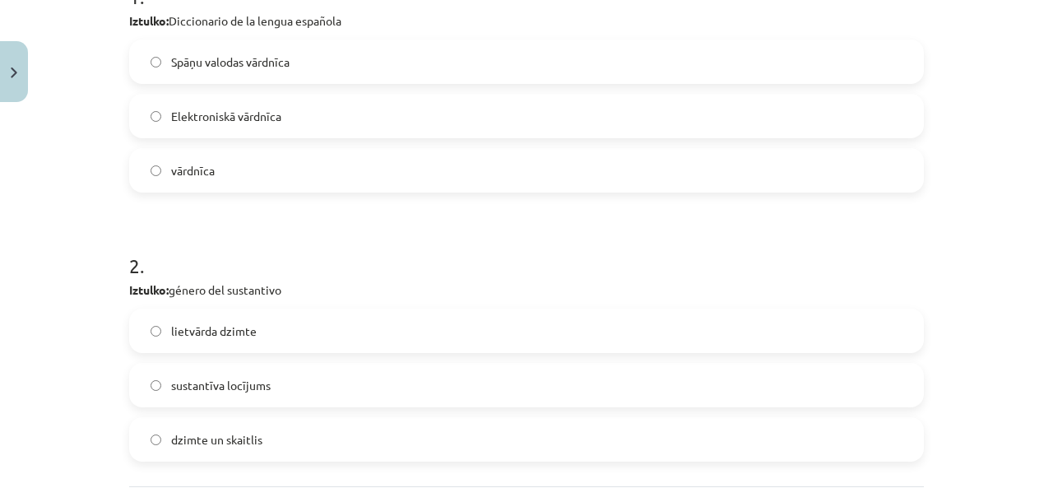
scroll to position [453, 0]
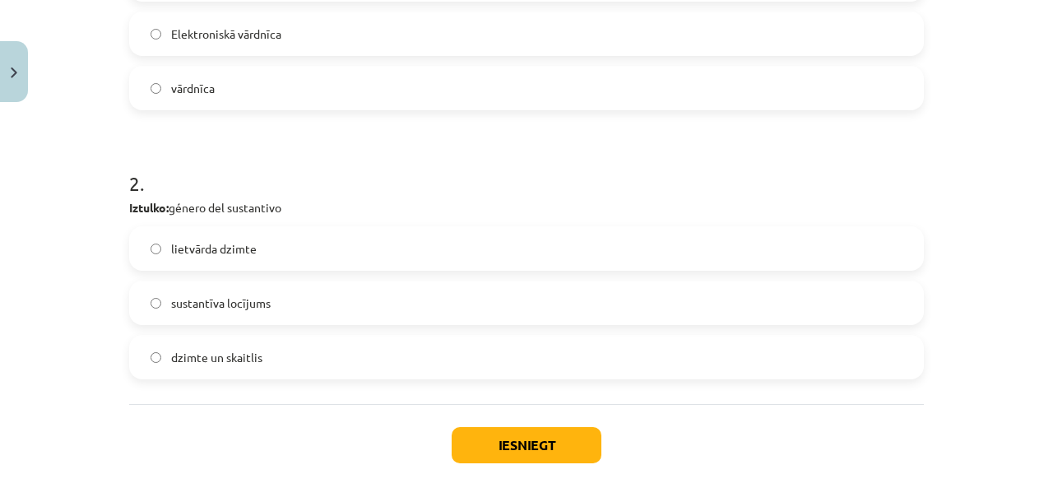
click at [379, 248] on label "lietvārda dzimte" at bounding box center [526, 248] width 791 height 41
click at [507, 442] on button "Iesniegt" at bounding box center [527, 445] width 150 height 36
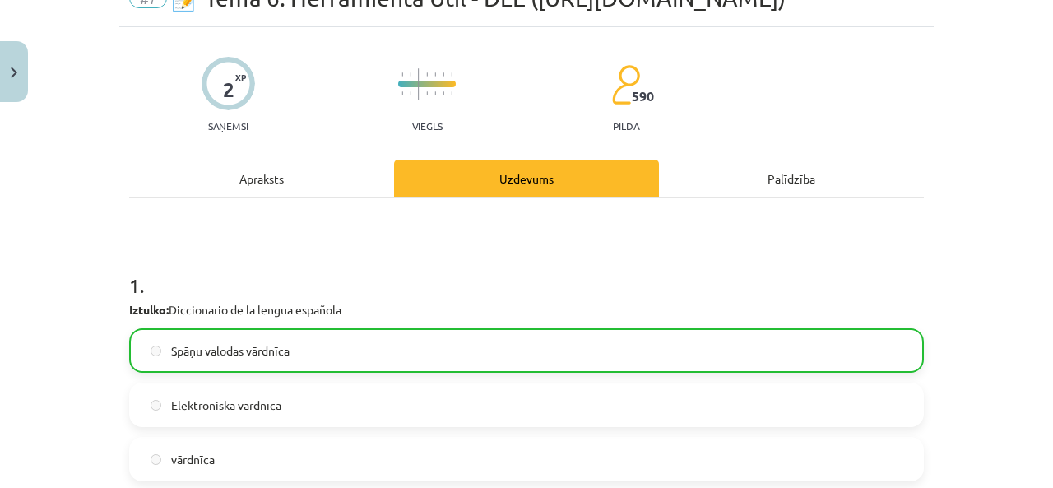
scroll to position [588, 0]
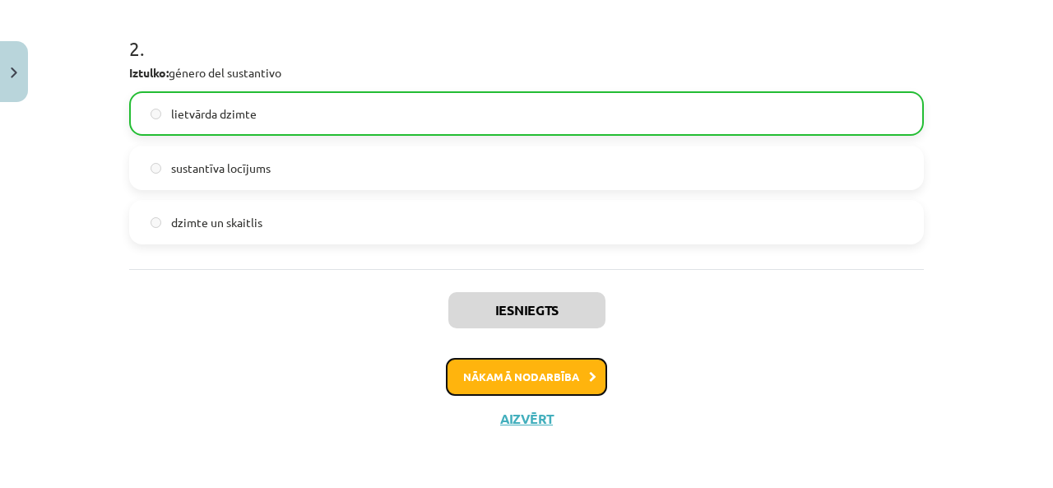
click at [549, 391] on button "Nākamā nodarbība" at bounding box center [526, 377] width 161 height 38
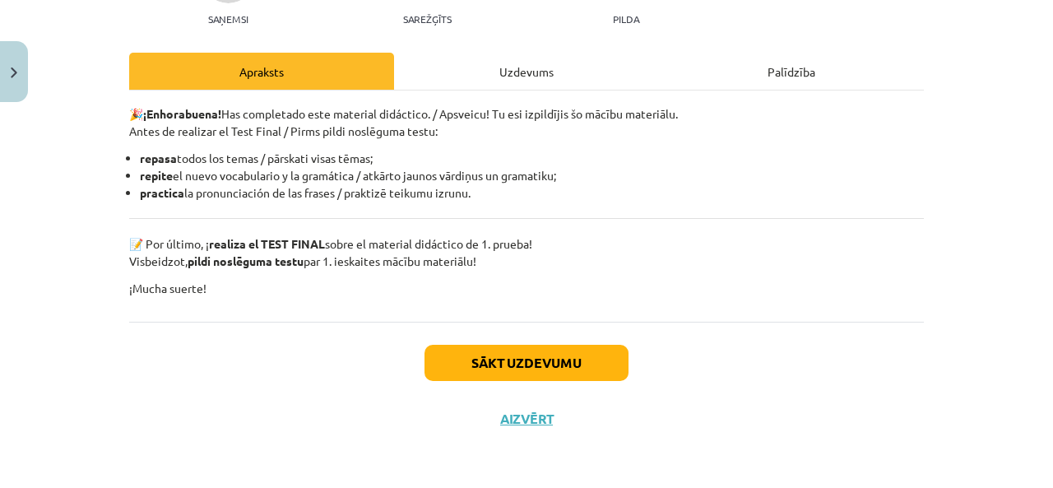
scroll to position [41, 0]
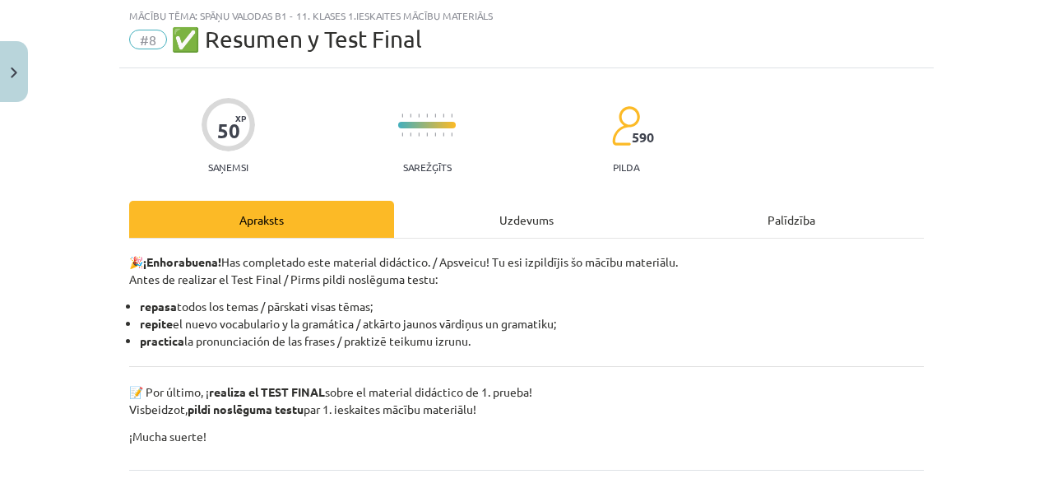
click at [498, 229] on div "Uzdevums" at bounding box center [526, 219] width 265 height 37
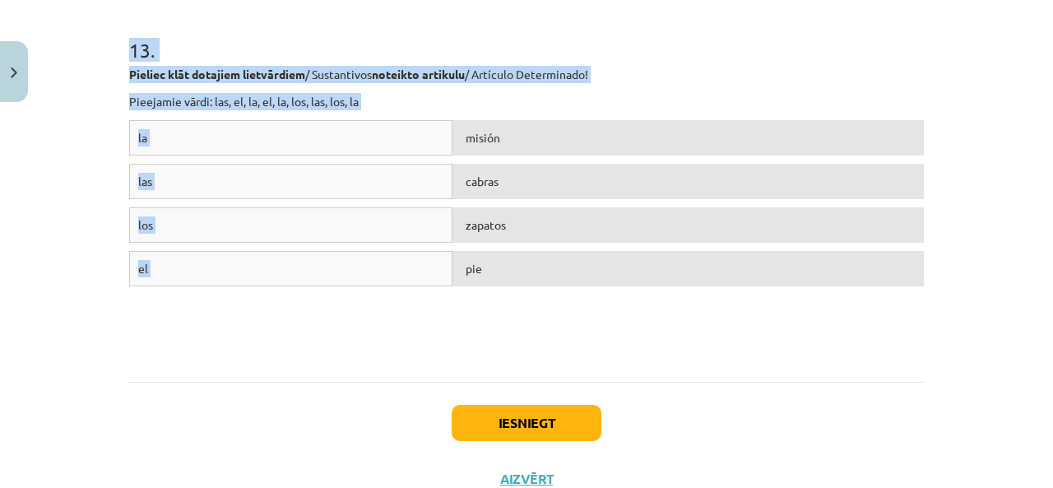
scroll to position [4542, 0]
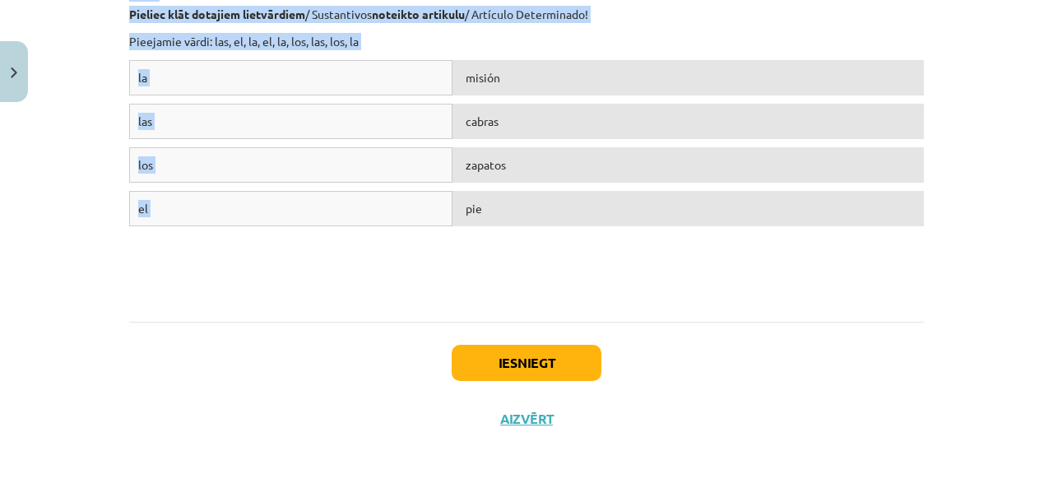
drag, startPoint x: 103, startPoint y: 94, endPoint x: 832, endPoint y: 285, distance: 753.5
click at [832, 285] on div "Mācību tēma: Spāņu valodas b1 - 11. klases 1.ieskaites mācību materiāls #8 ✅ Re…" at bounding box center [526, 244] width 1053 height 488
click at [337, 291] on div "la misión las cabras los zapatos el pie" at bounding box center [526, 183] width 795 height 247
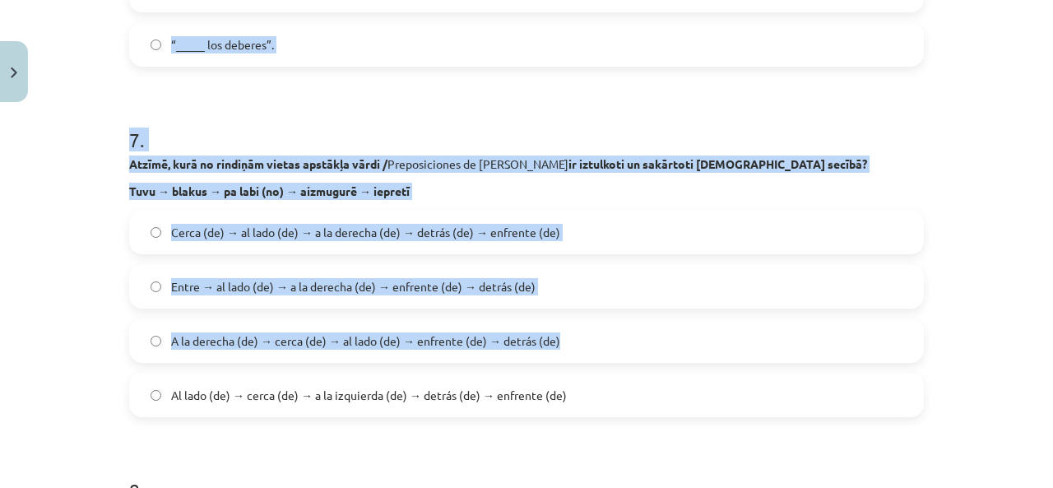
scroll to position [2385, 0]
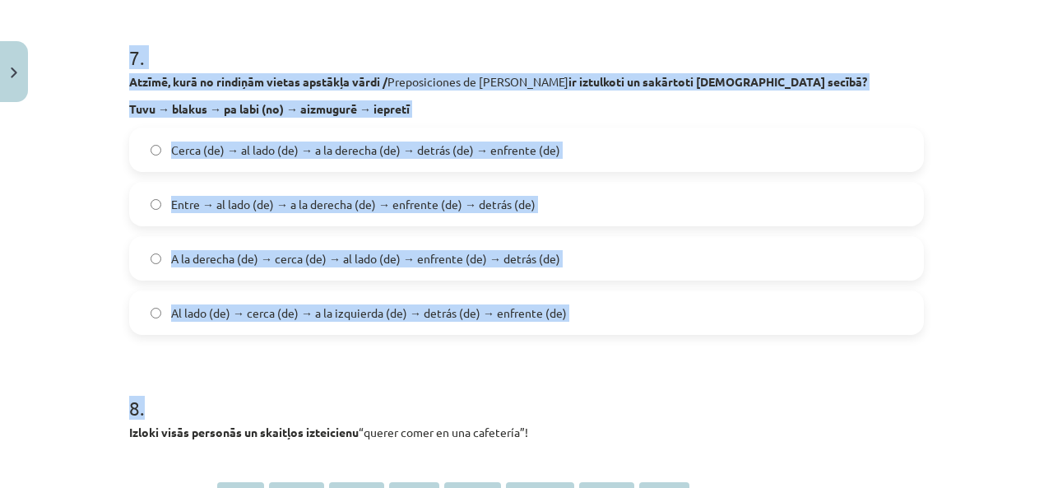
drag, startPoint x: 114, startPoint y: 151, endPoint x: 611, endPoint y: 354, distance: 537.0
click at [611, 354] on div "50 XP Saņemsi Sarežģīts 590 pilda Apraksts Uzdevums Palīdzība 1 . Kuriem no šie…" at bounding box center [526, 164] width 814 height 4880
copy form "Kuriem no šiem profesiju un arodu nosaukumiem / Profesiones y Oficios sieviešu …"
click at [54, 158] on div "Mācību tēma: Spāņu valodas b1 - 11. klases 1.ieskaites mācību materiāls #8 ✅ Re…" at bounding box center [526, 244] width 1053 height 488
click at [55, 146] on div "Mācību tēma: Spāņu valodas b1 - 11. klases 1.ieskaites mācību materiāls #8 ✅ Re…" at bounding box center [526, 244] width 1053 height 488
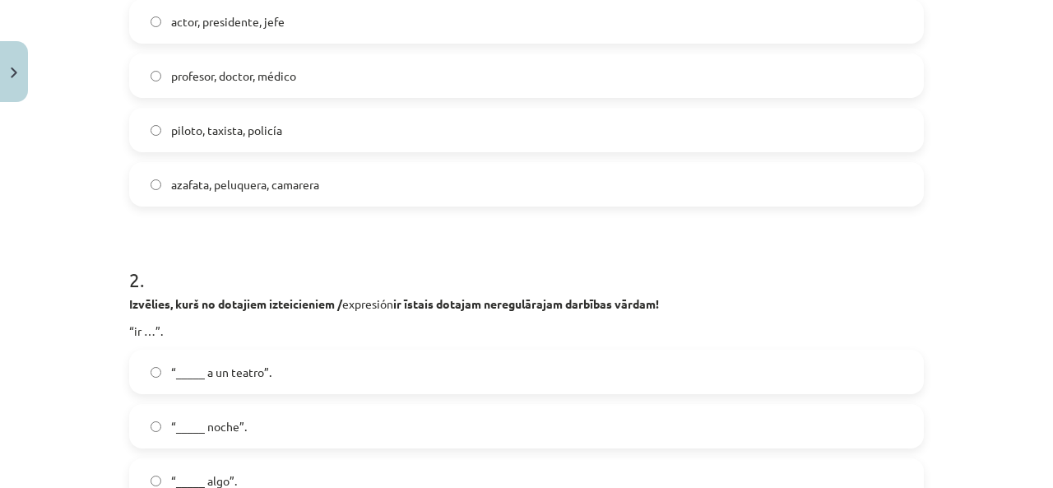
scroll to position [247, 0]
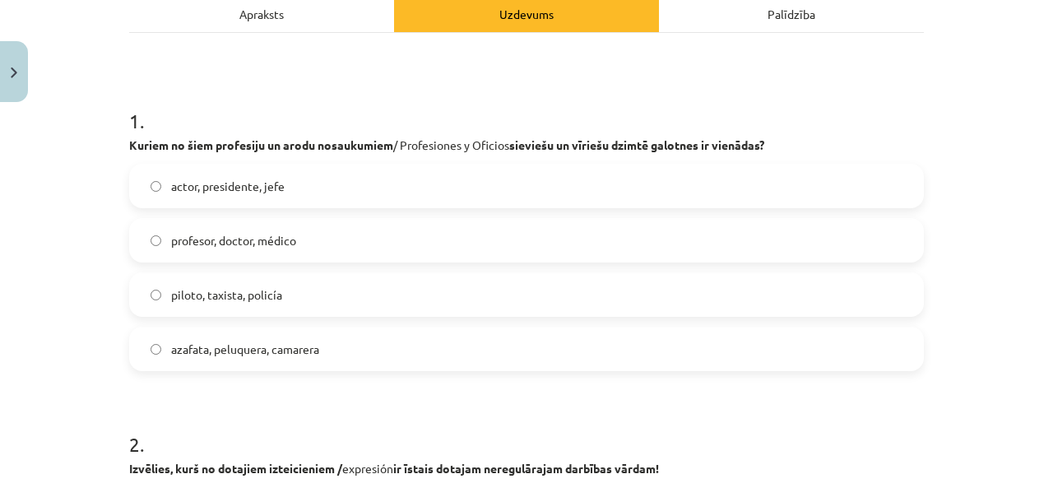
click at [303, 302] on label "piloto, taxista, policía" at bounding box center [526, 294] width 791 height 41
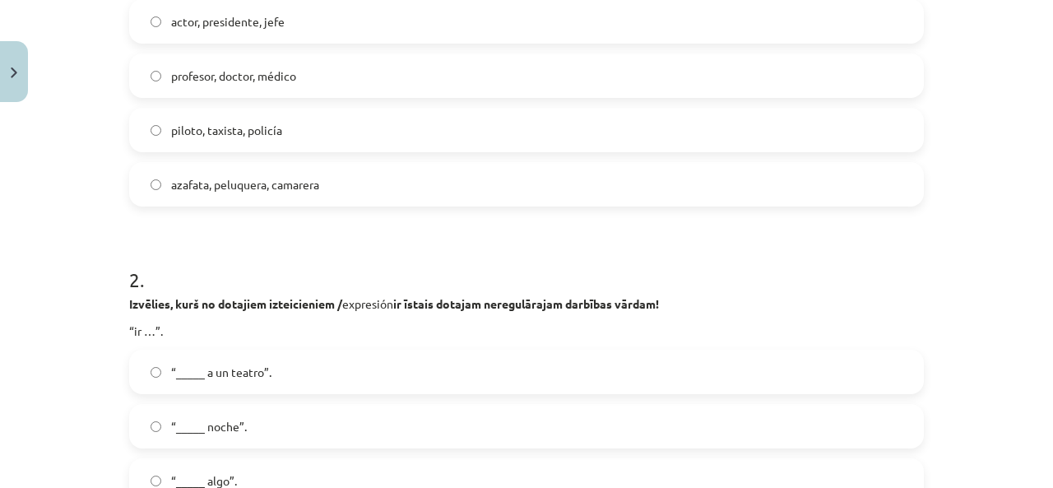
scroll to position [576, 0]
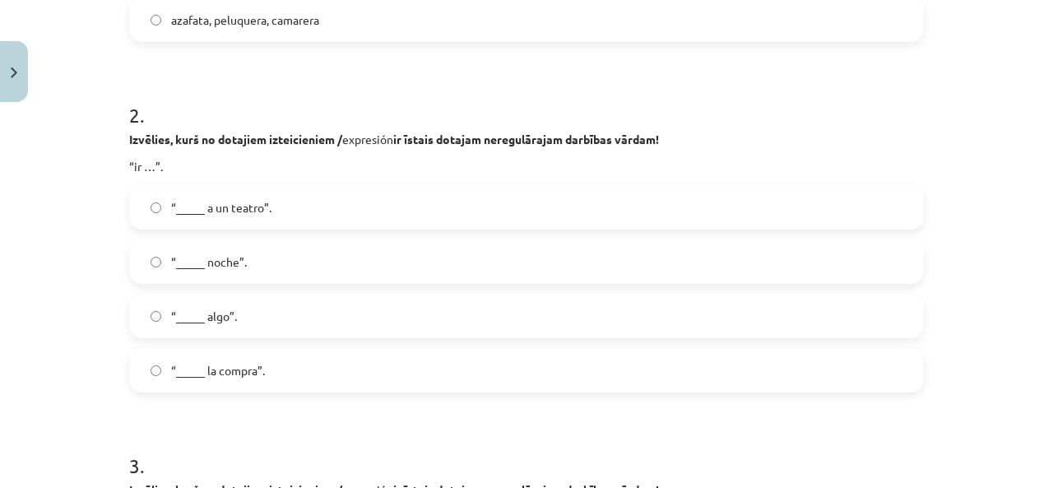
click at [266, 197] on label "“_____ a un teatro”." at bounding box center [526, 207] width 791 height 41
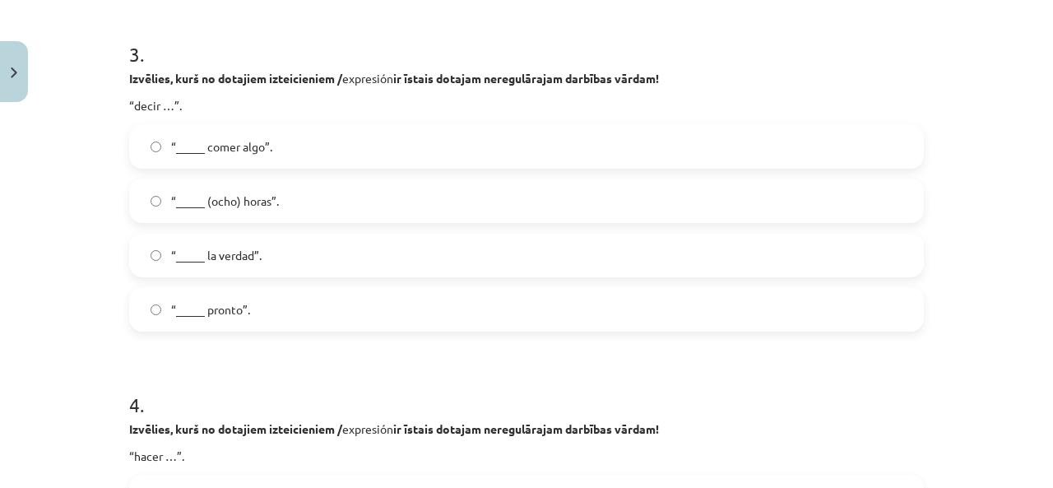
scroll to position [1069, 0]
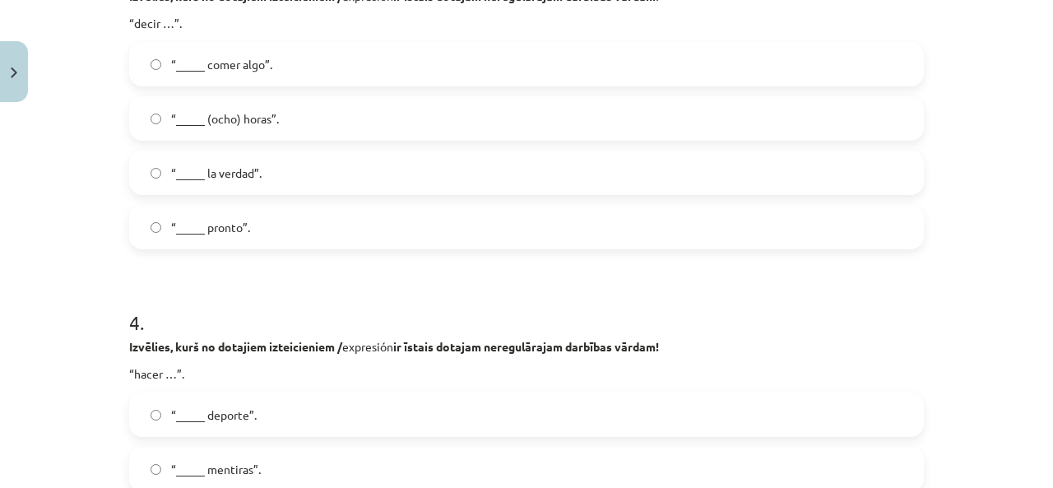
click at [291, 165] on label "“_____ la verdad”." at bounding box center [526, 172] width 791 height 41
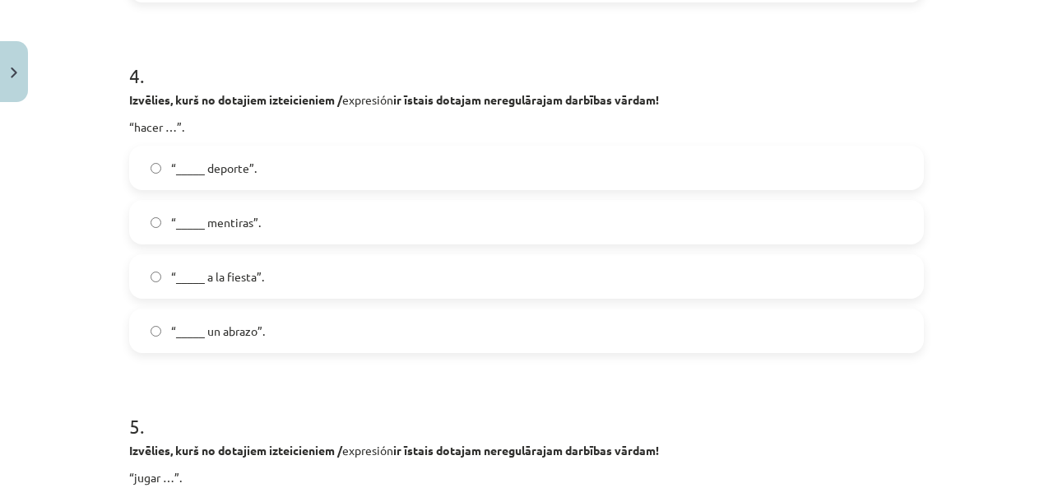
scroll to position [1398, 0]
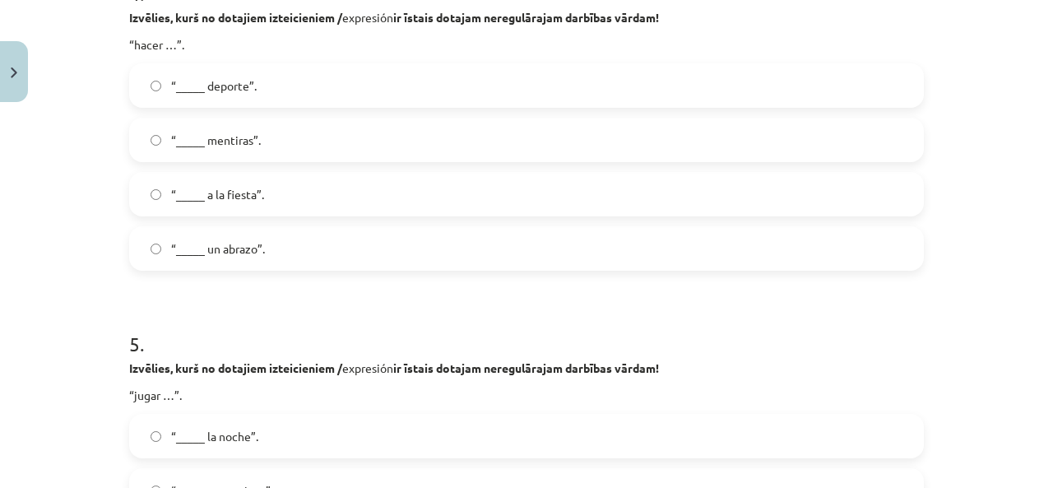
click at [276, 86] on label "“_____ deporte”." at bounding box center [526, 85] width 791 height 41
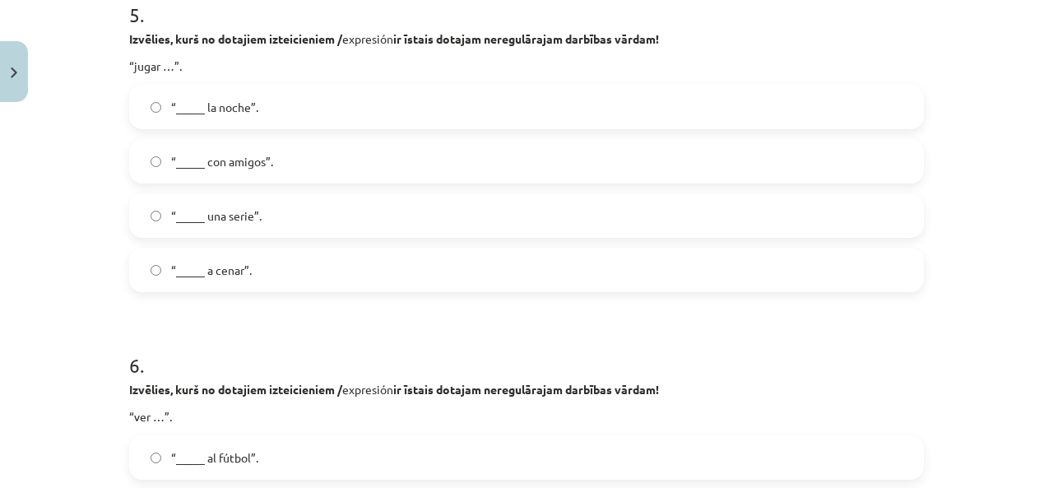
scroll to position [1809, 0]
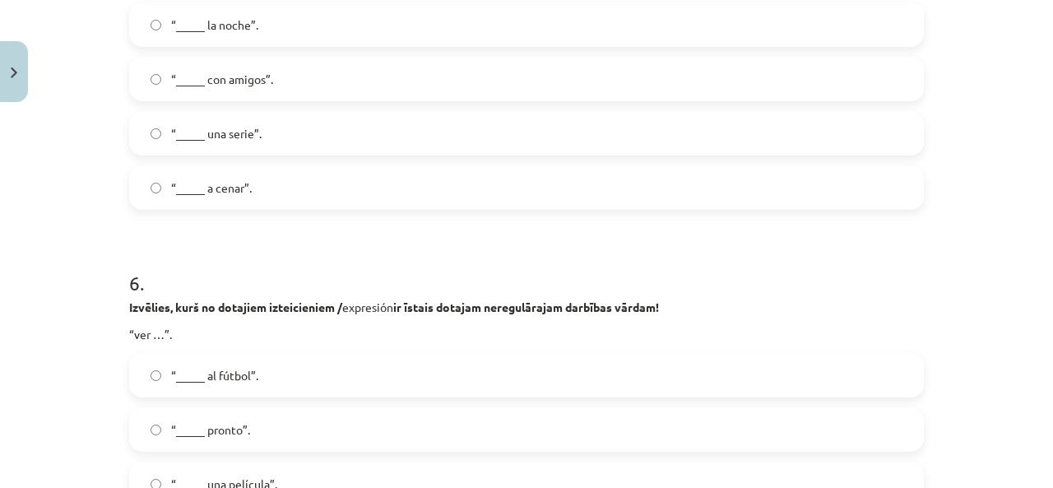
click at [264, 80] on span "“_____ con amigos”." at bounding box center [222, 79] width 102 height 17
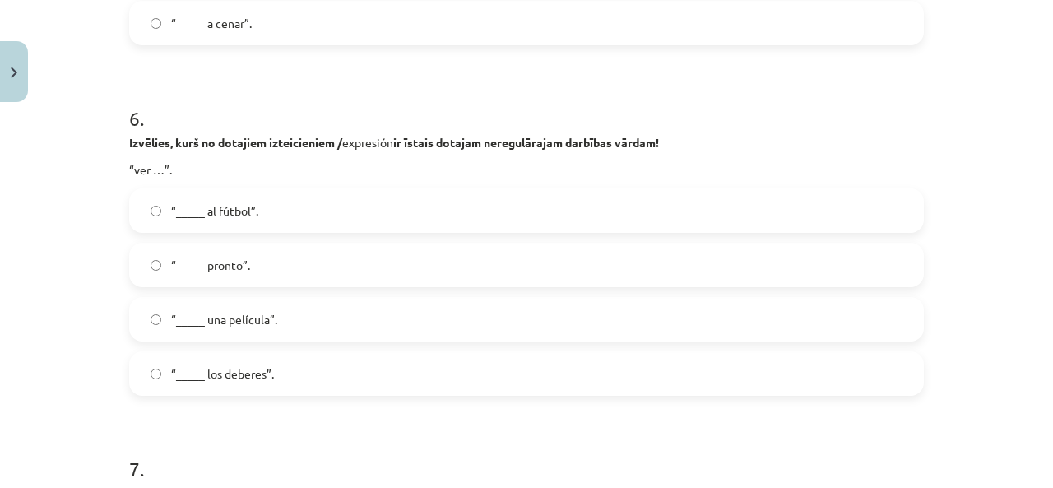
click at [290, 322] on label "“_____ una película”." at bounding box center [526, 319] width 791 height 41
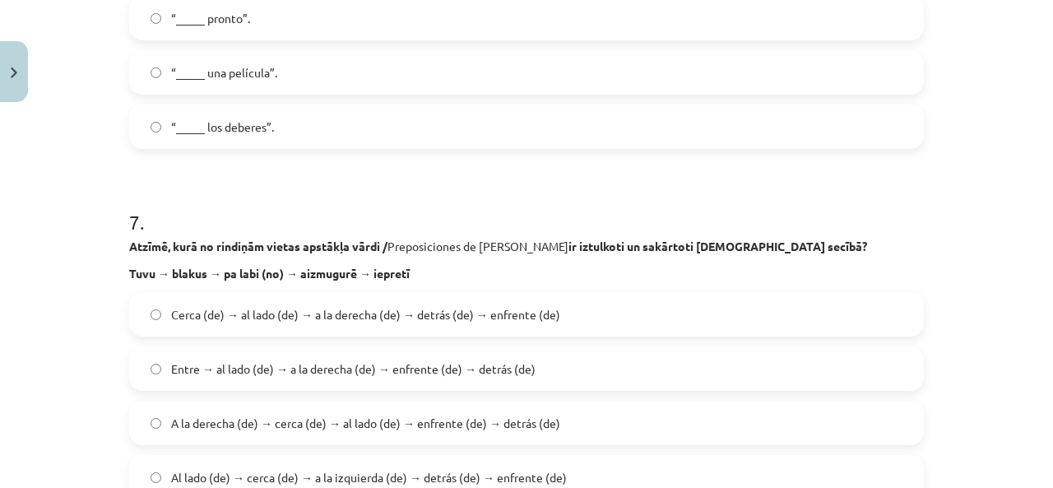
scroll to position [2385, 0]
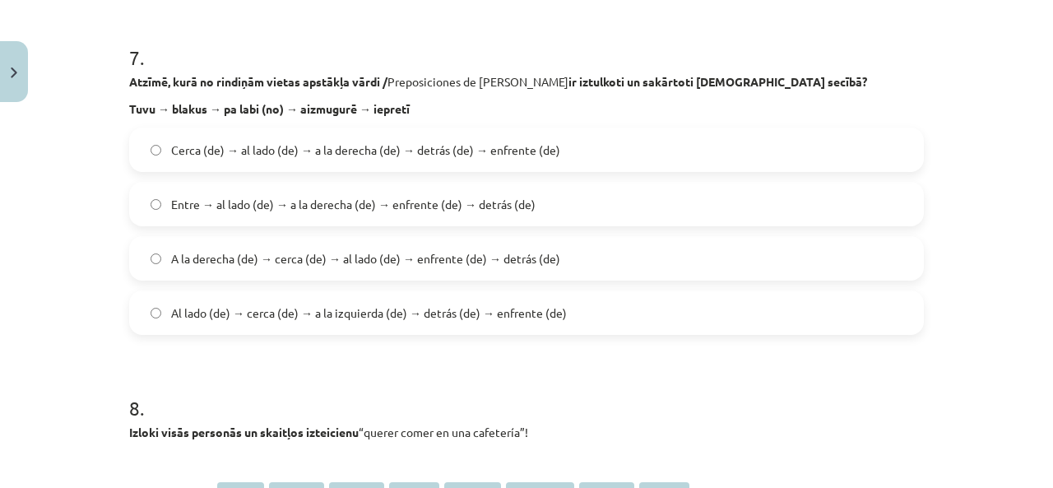
click at [271, 149] on span "Cerca (de) → al lado (de) → a la derecha (de) → detrás (de) → enfrente (de)" at bounding box center [365, 149] width 389 height 17
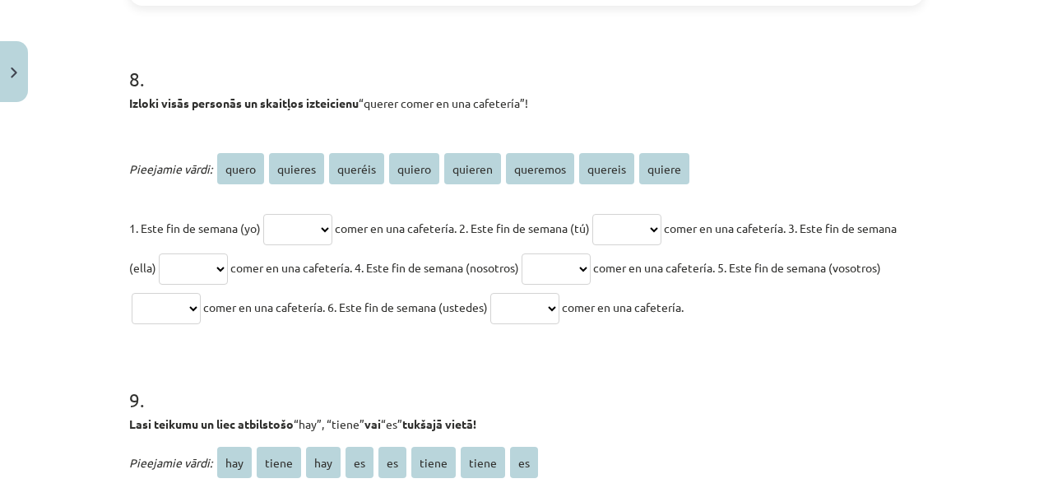
scroll to position [2796, 0]
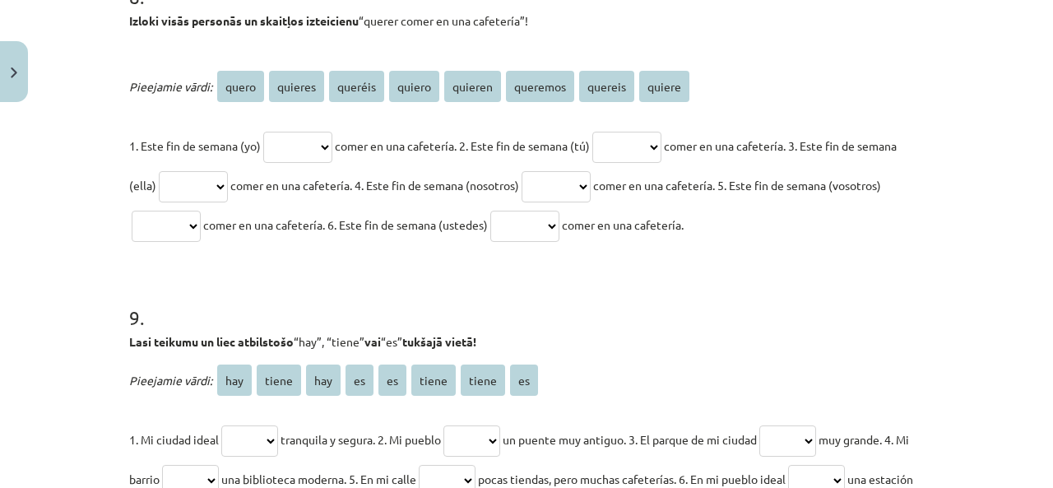
drag, startPoint x: 120, startPoint y: 18, endPoint x: 839, endPoint y: 229, distance: 749.3
copy div "Izloki visās personās un skaitļos izteicienu “querer comer en una cafetería”! P…"
click at [72, 201] on div "Mācību tēma: Spāņu valodas b1 - 11. klases 1.ieskaites mācību materiāls #8 ✅ Re…" at bounding box center [526, 244] width 1053 height 488
click at [300, 138] on select "***** ******* ******* ****** ******* ******** ******* ******" at bounding box center [297, 147] width 69 height 31
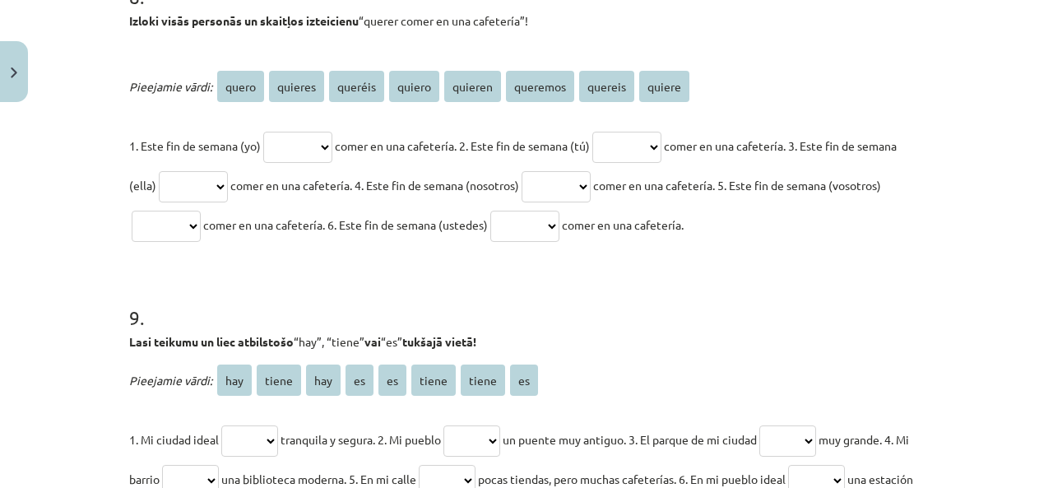
select select "******"
click at [263, 132] on select "***** ******* ******* ****** ******* ******** ******* ******" at bounding box center [297, 147] width 69 height 31
click at [657, 137] on select "***** ******* ******* ****** ******* ******** ******* ******" at bounding box center [626, 147] width 69 height 31
select select "*******"
click at [611, 132] on select "***** ******* ******* ****** ******* ******** ******* ******" at bounding box center [626, 147] width 69 height 31
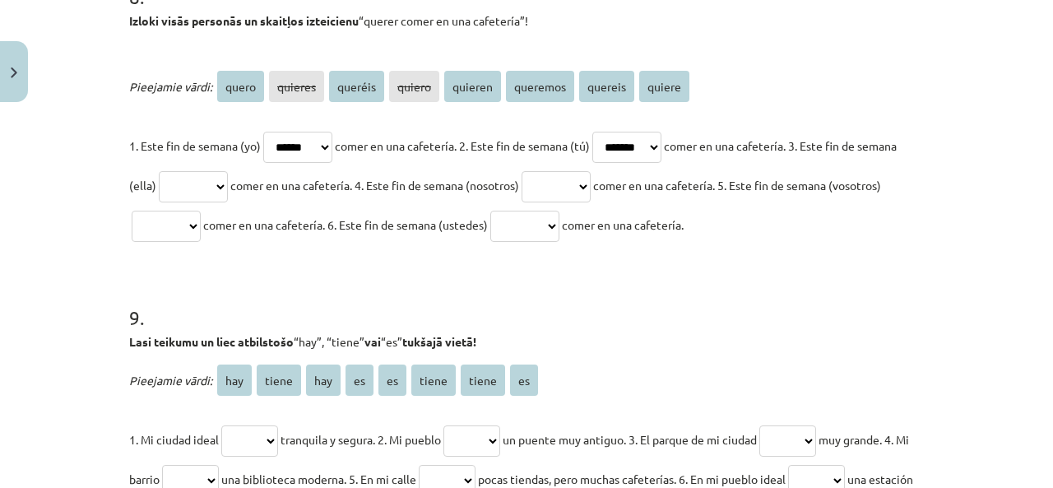
click at [228, 188] on select "***** ******* ******* ****** ******* ******** ******* ******" at bounding box center [193, 186] width 69 height 31
select select "******"
click at [197, 171] on select "***** ******* ******* ****** ******* ******** ******* ******" at bounding box center [193, 186] width 69 height 31
click at [591, 182] on select "***** ******* ******* ****** ******* ******** ******* ******" at bounding box center [555, 186] width 69 height 31
select select "********"
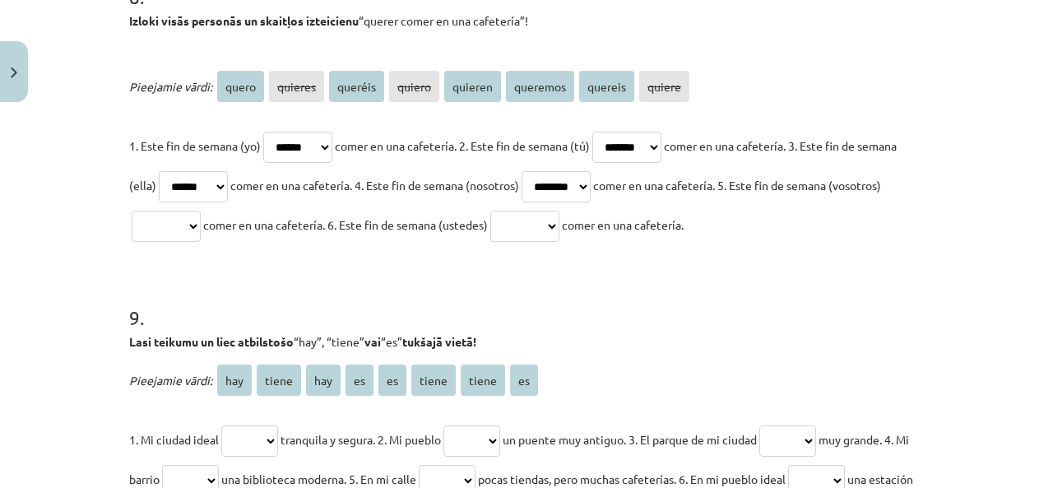
click at [583, 171] on select "***** ******* ******* ****** ******* ******** ******* ******" at bounding box center [555, 186] width 69 height 31
click at [201, 223] on select "***** ******* ******* ****** ******* ******** ******* ******" at bounding box center [166, 226] width 69 height 31
select select "*******"
click at [180, 211] on select "***** ******* ******* ****** ******* ******** ******* ******" at bounding box center [166, 226] width 69 height 31
click at [559, 225] on select "***** ******* ******* ****** ******* ******** ******* ******" at bounding box center [524, 226] width 69 height 31
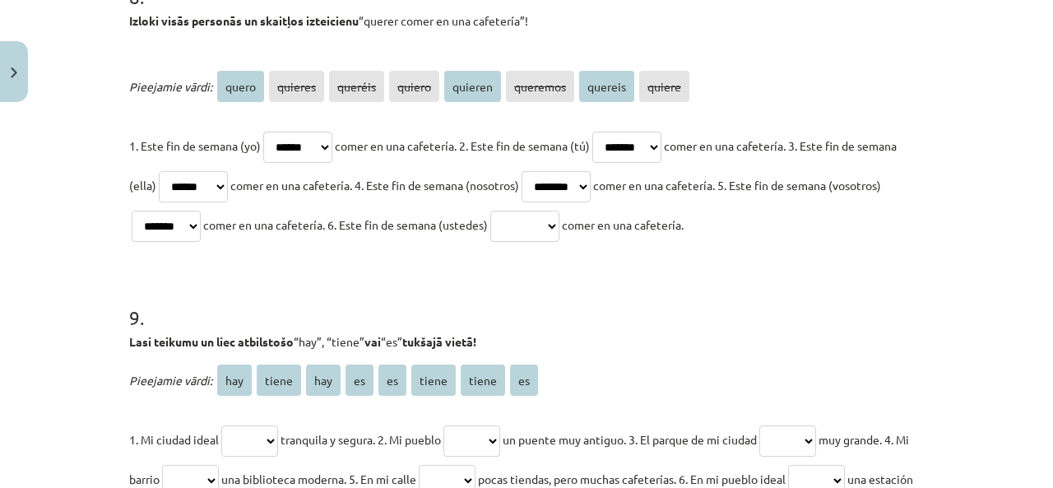
select select "*******"
click at [559, 211] on select "***** ******* ******* ****** ******* ******** ******* ******" at bounding box center [524, 226] width 69 height 31
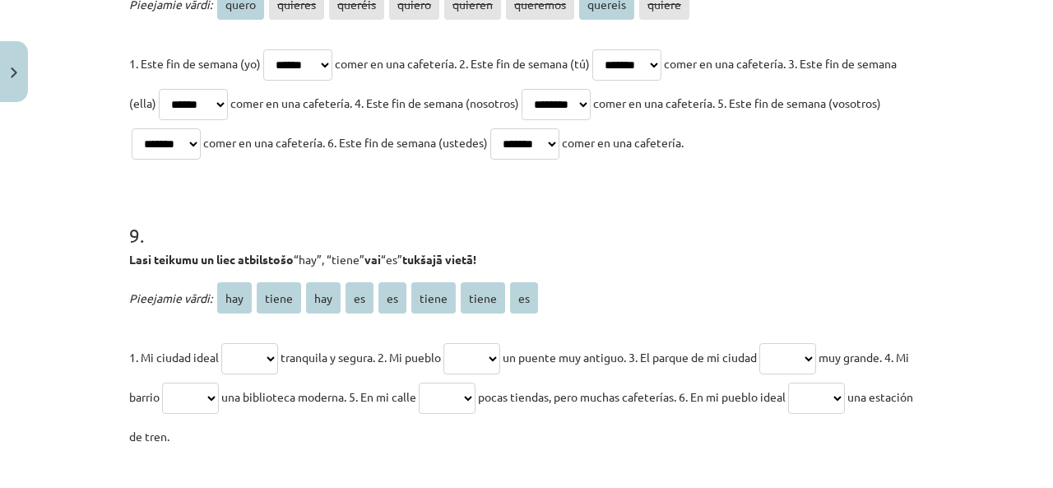
scroll to position [3043, 0]
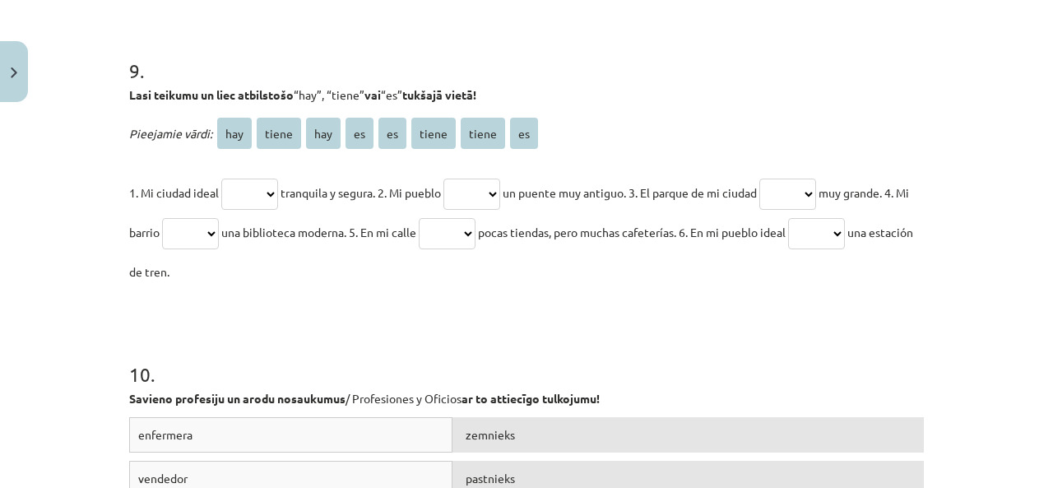
drag, startPoint x: 154, startPoint y: 109, endPoint x: 270, endPoint y: 266, distance: 195.3
click at [270, 266] on div "Mācību tēma: Spāņu valodas b1 - 11. klases 1.ieskaites mācību materiāls #8 ✅ Re…" at bounding box center [526, 244] width 1053 height 488
copy div "Lasi teikumu un liec atbilstošo “hay”, “tiene” vai “es” tukšajā vietā! Pieejami…"
drag, startPoint x: 337, startPoint y: 364, endPoint x: 310, endPoint y: 296, distance: 72.7
click at [336, 360] on h1 "10 ." at bounding box center [526, 359] width 795 height 51
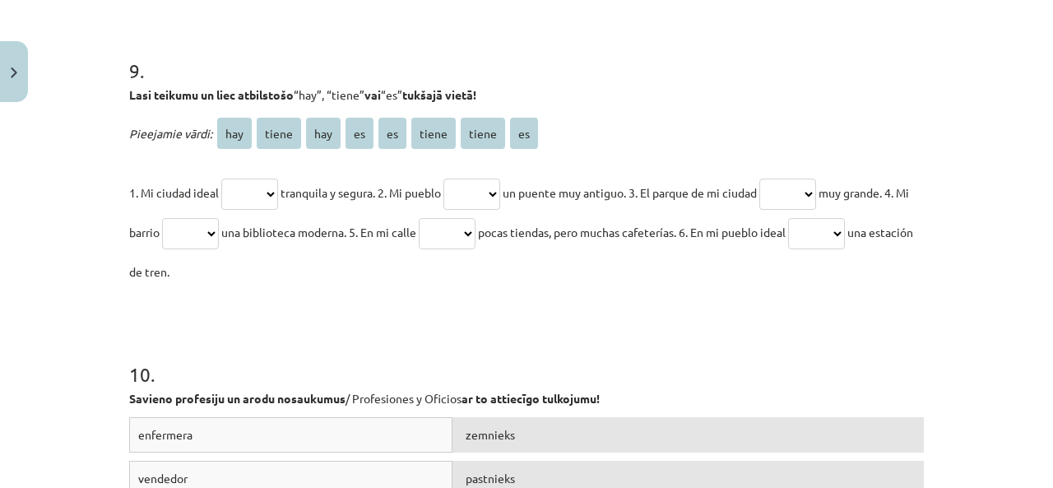
click at [248, 183] on select "*** ***** *** ** ** ***** ***** **" at bounding box center [249, 193] width 57 height 31
select select "**"
click at [221, 178] on select "*** ***** *** ** ** ***** ***** **" at bounding box center [249, 193] width 57 height 31
click at [492, 198] on select "*** ***** *** ** ** ***** ***** **" at bounding box center [471, 193] width 57 height 31
select select "*****"
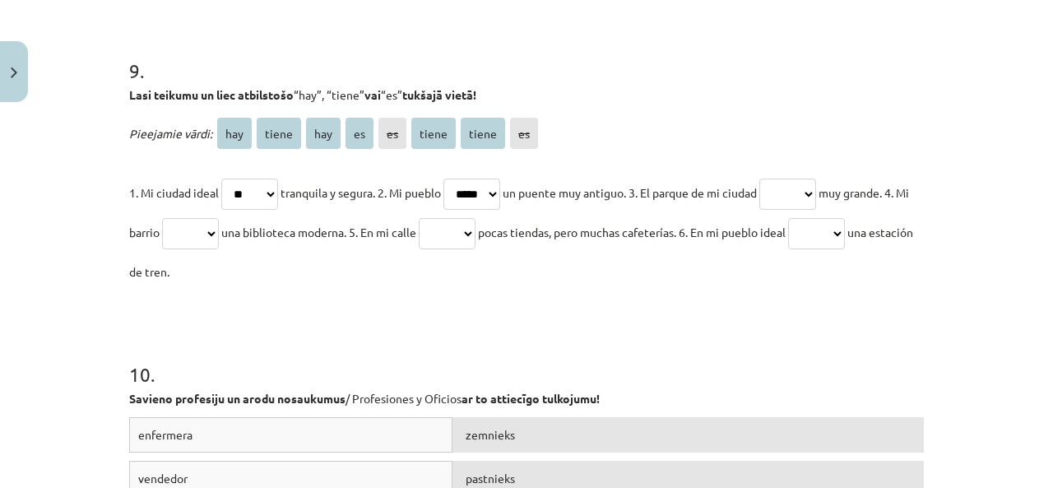
click at [447, 178] on select "*** ***** *** ** ** ***** ***** **" at bounding box center [471, 193] width 57 height 31
click at [813, 189] on select "*** ***** *** ** ** ***** ***** **" at bounding box center [787, 193] width 57 height 31
select select "**"
click at [771, 178] on select "*** ***** *** ** ** ***** ***** **" at bounding box center [787, 193] width 57 height 31
click at [219, 232] on select "*** ***** *** ** ** ***** ***** **" at bounding box center [190, 233] width 57 height 31
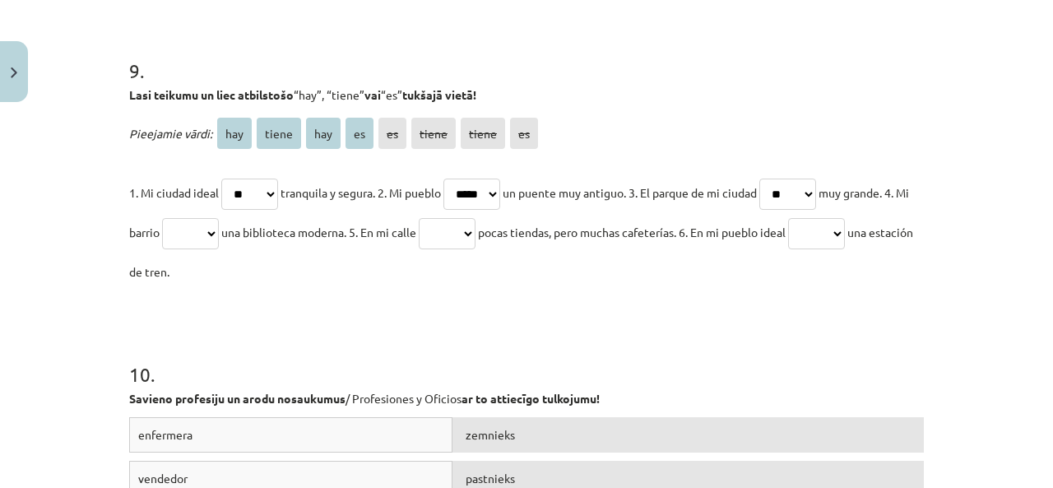
select select "*****"
click at [173, 218] on select "*** ***** *** ** ** ***** ***** **" at bounding box center [190, 233] width 57 height 31
click at [475, 234] on select "*** ***** *** ** ** ***** ***** **" at bounding box center [447, 233] width 57 height 31
select select "***"
click at [438, 218] on select "*** ***** *** ** ** ***** ***** **" at bounding box center [447, 233] width 57 height 31
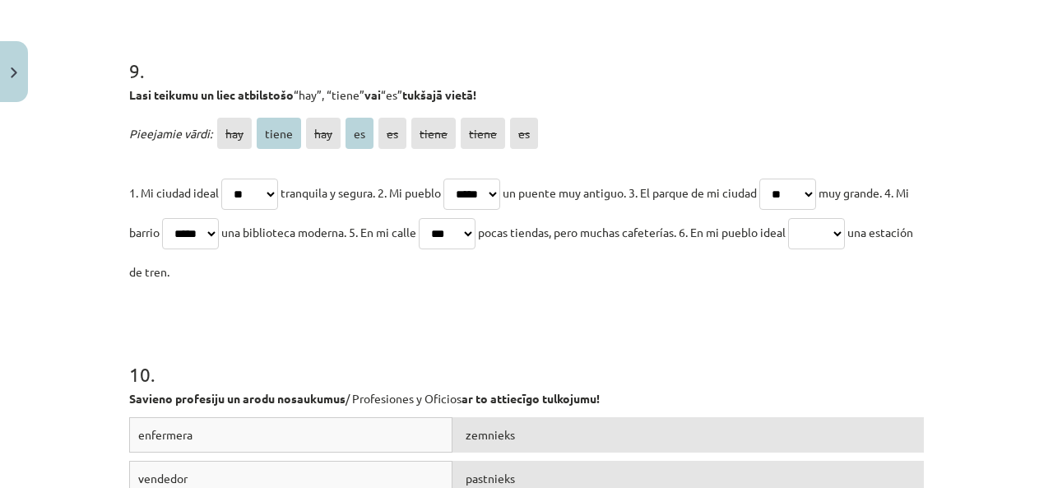
click at [829, 243] on select "*** ***** *** ** ** ***** ***** **" at bounding box center [816, 233] width 57 height 31
select select "***"
click at [816, 218] on select "*** ***** *** ** ** ***** ***** **" at bounding box center [816, 233] width 57 height 31
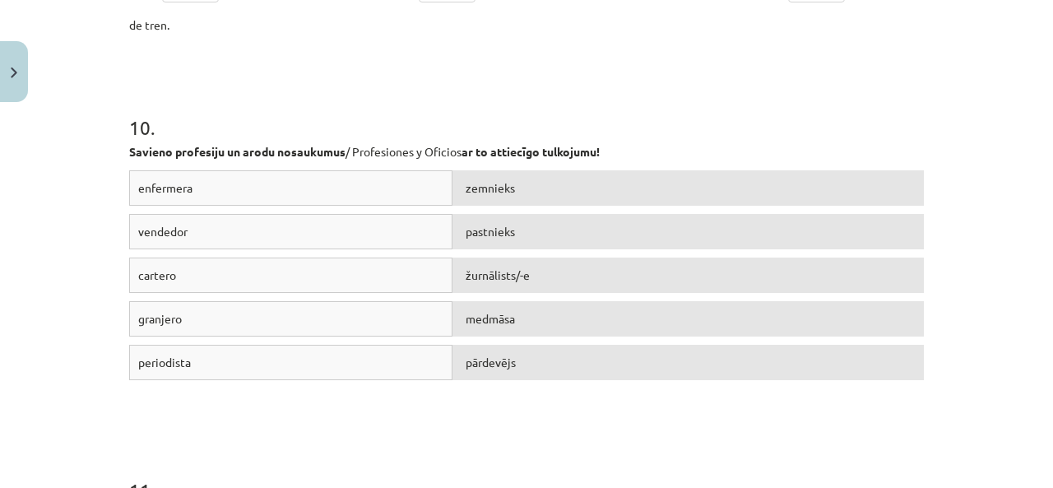
scroll to position [3372, 0]
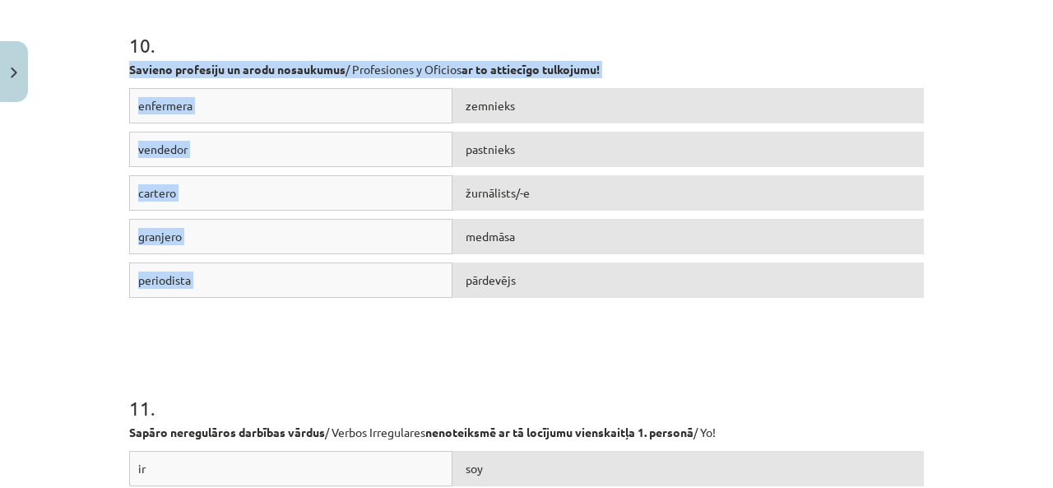
drag, startPoint x: 110, startPoint y: 66, endPoint x: 659, endPoint y: 322, distance: 605.6
click at [659, 322] on div "Mācību tēma: Spāņu valodas b1 - 11. klases 1.ieskaites mācību materiāls #8 ✅ Re…" at bounding box center [526, 244] width 1053 height 488
copy div "Savieno profesiju un arodu nosaukumus / Profesiones y Oficios ar to attiecīgo t…"
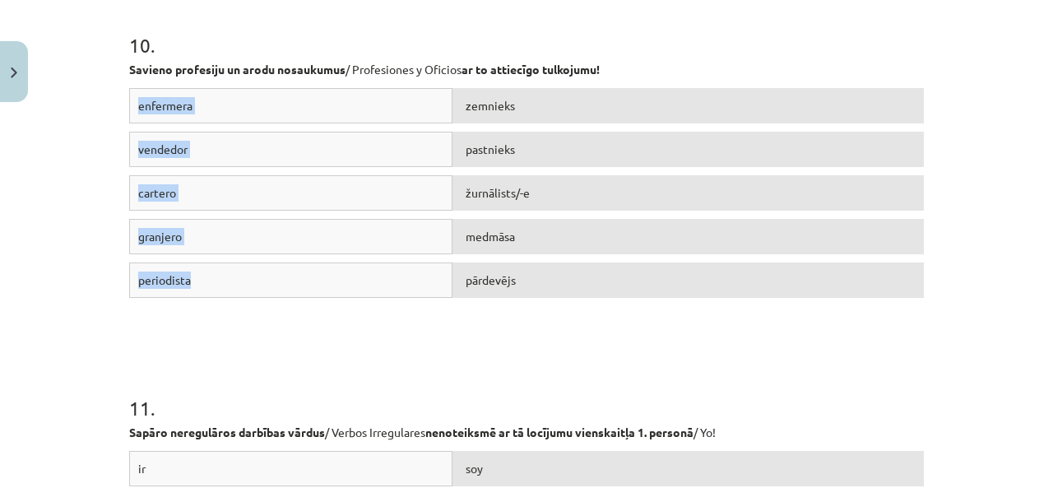
drag, startPoint x: 101, startPoint y: 85, endPoint x: 263, endPoint y: 280, distance: 254.1
click at [263, 280] on div "Mācību tēma: Spāņu valodas b1 - 11. klases 1.ieskaites mācību materiāls #8 ✅ Re…" at bounding box center [526, 244] width 1053 height 488
drag, startPoint x: 16, startPoint y: 250, endPoint x: 177, endPoint y: 202, distance: 167.6
click at [19, 249] on div "Mācību tēma: Spāņu valodas b1 - 11. klases 1.ieskaites mācību materiāls #8 ✅ Re…" at bounding box center [526, 244] width 1053 height 488
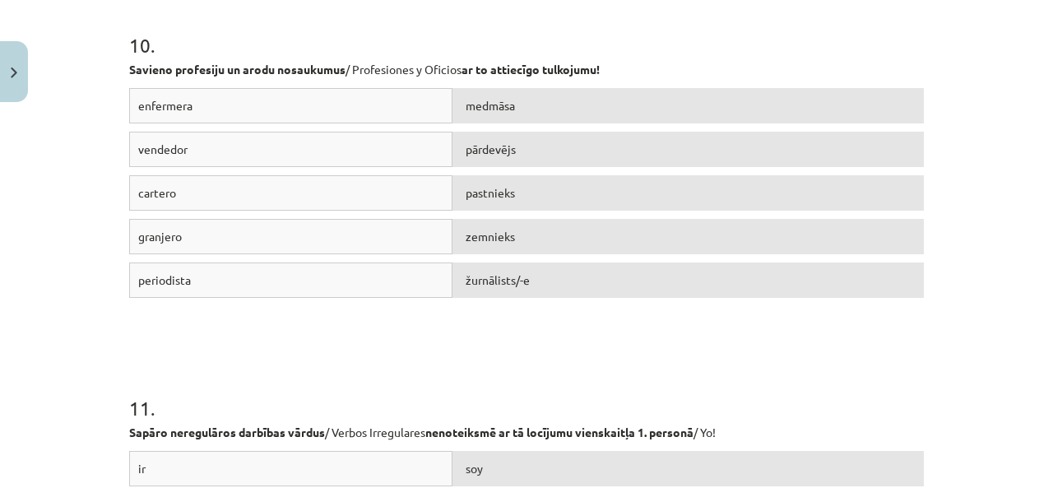
click at [56, 342] on div "Mācību tēma: Spāņu valodas b1 - 11. klases 1.ieskaites mācību materiāls #8 ✅ Re…" at bounding box center [526, 244] width 1053 height 488
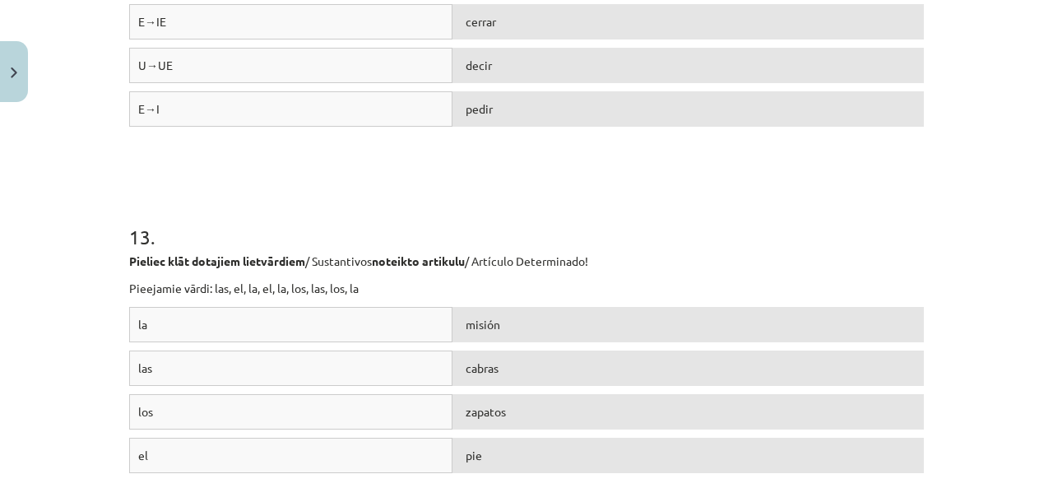
scroll to position [4378, 0]
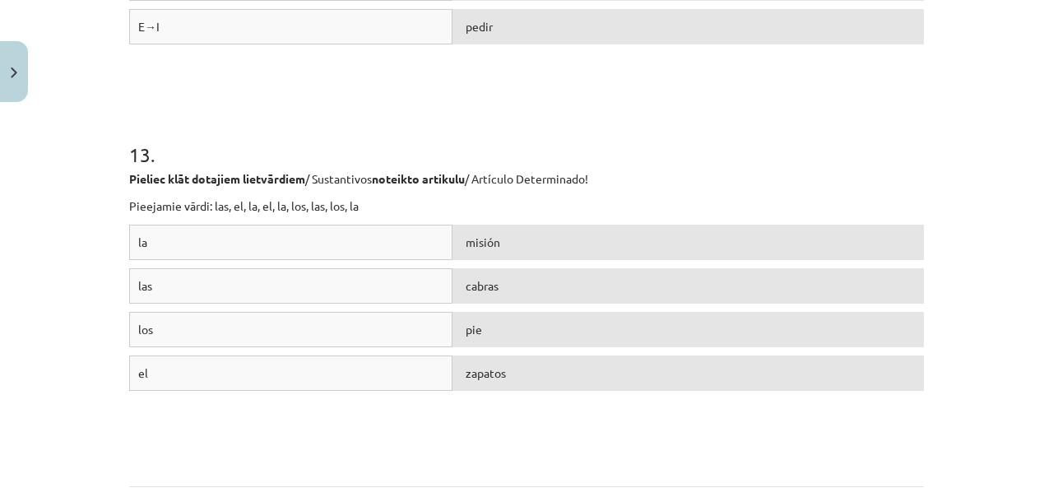
click at [91, 212] on div "Mācību tēma: Spāņu valodas b1 - 11. klases 1.ieskaites mācību materiāls #8 ✅ Re…" at bounding box center [526, 244] width 1053 height 488
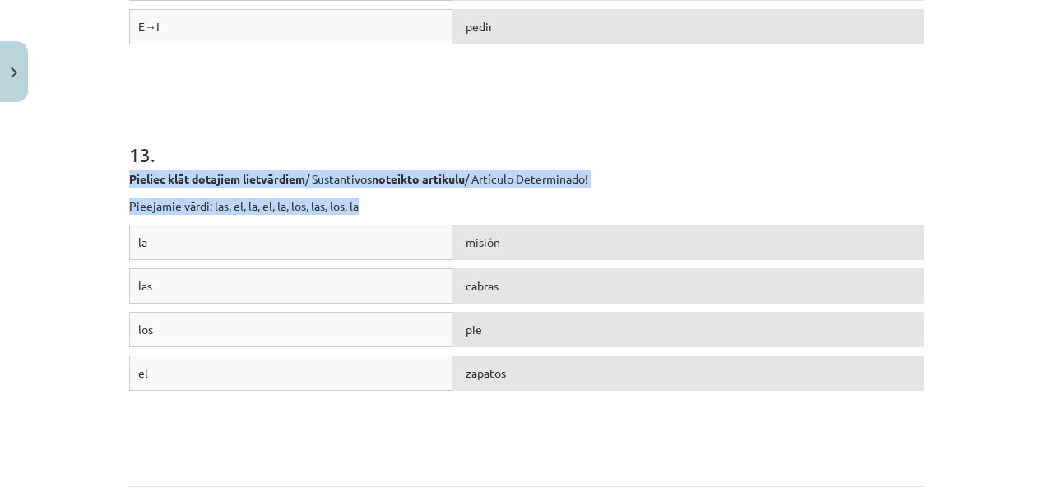
drag, startPoint x: 116, startPoint y: 171, endPoint x: 549, endPoint y: 192, distance: 433.1
click at [551, 195] on div "Pieliec klāt dotajiem lietvārdiem / Sustantivos noteikto artikulu / Artículo De…" at bounding box center [526, 192] width 795 height 44
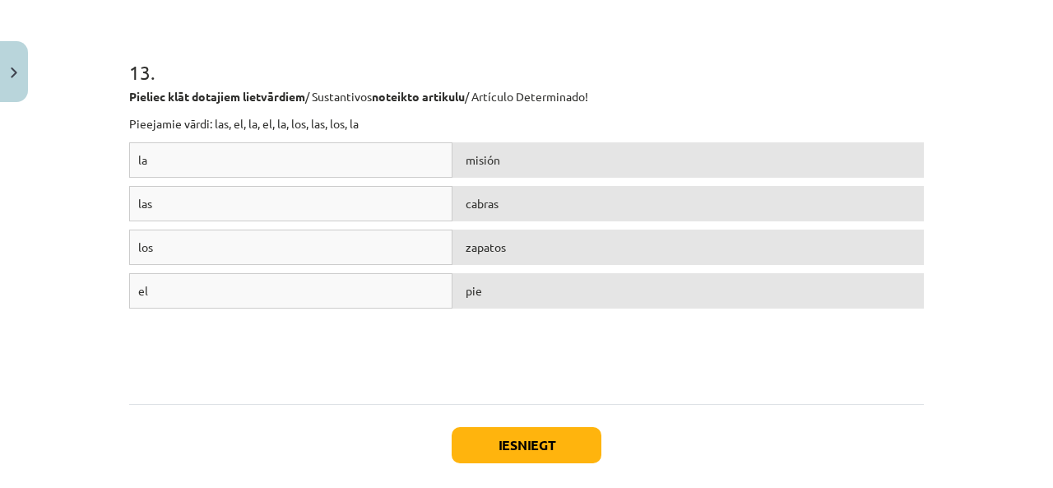
scroll to position [4542, 0]
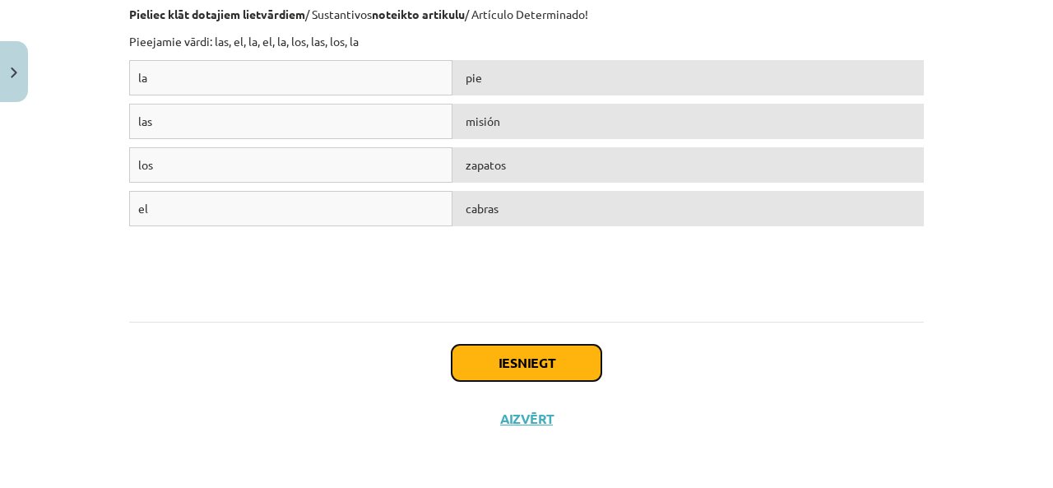
click at [520, 352] on button "Iesniegt" at bounding box center [527, 363] width 150 height 36
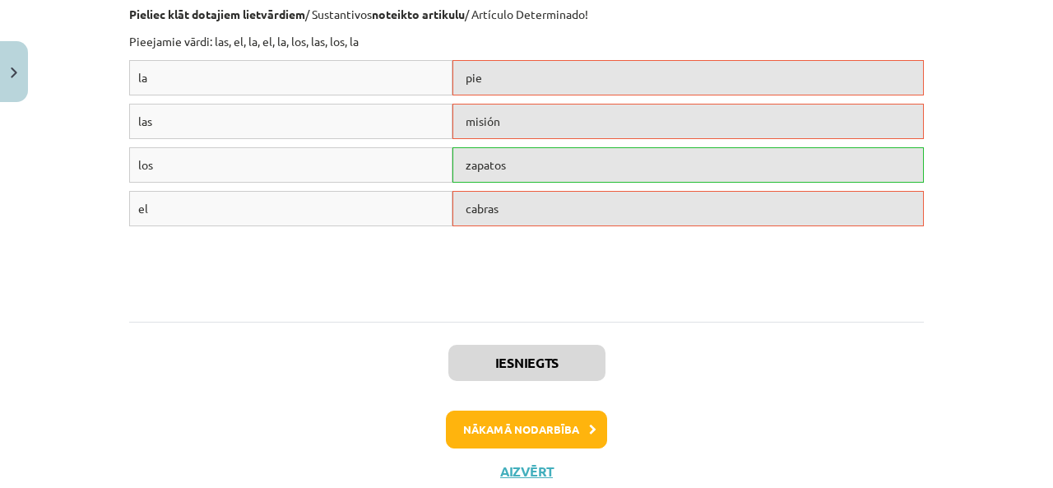
scroll to position [4595, 0]
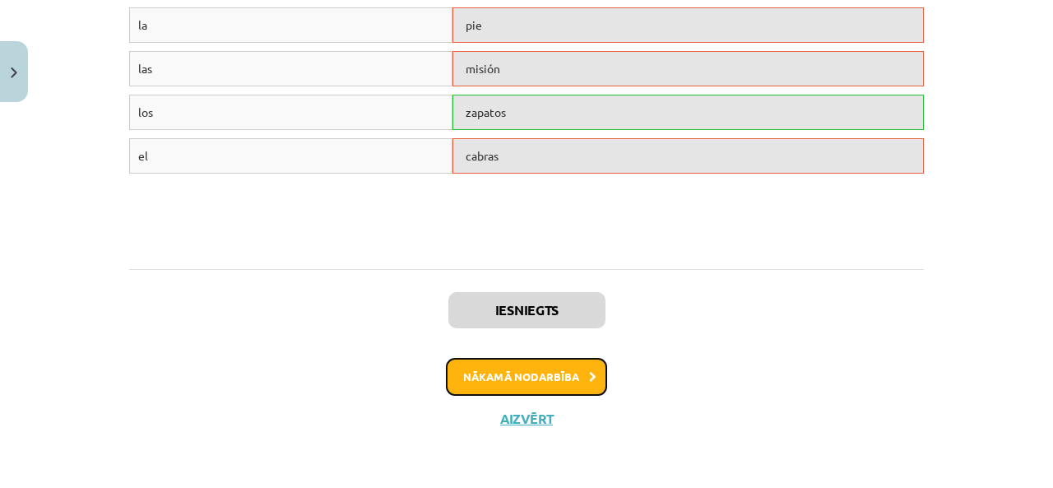
click at [539, 368] on button "Nākamā nodarbība" at bounding box center [526, 377] width 161 height 38
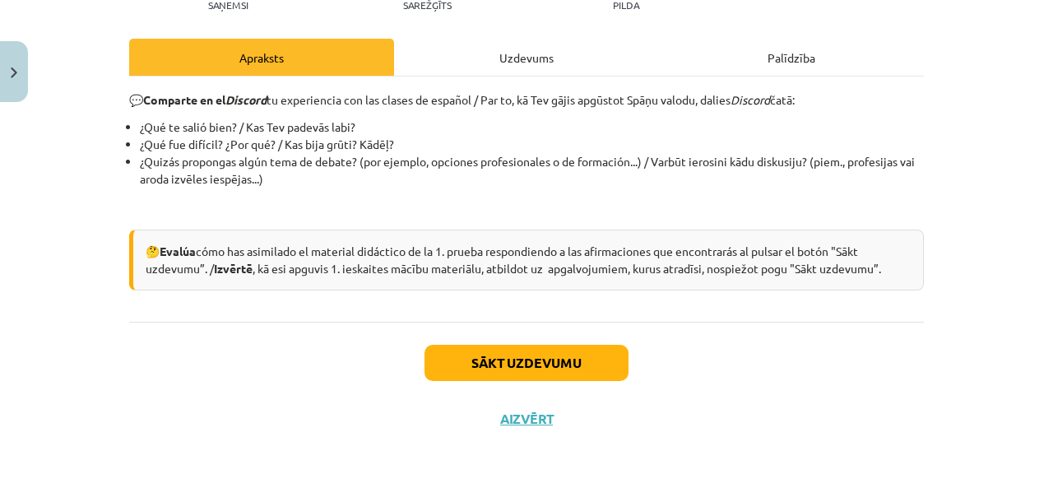
scroll to position [41, 0]
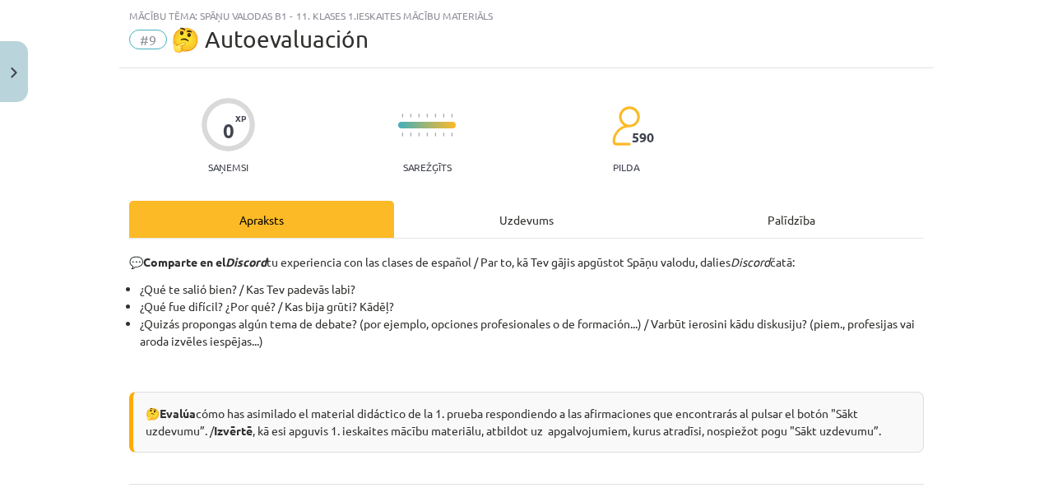
click at [501, 211] on div "Uzdevums" at bounding box center [526, 219] width 265 height 37
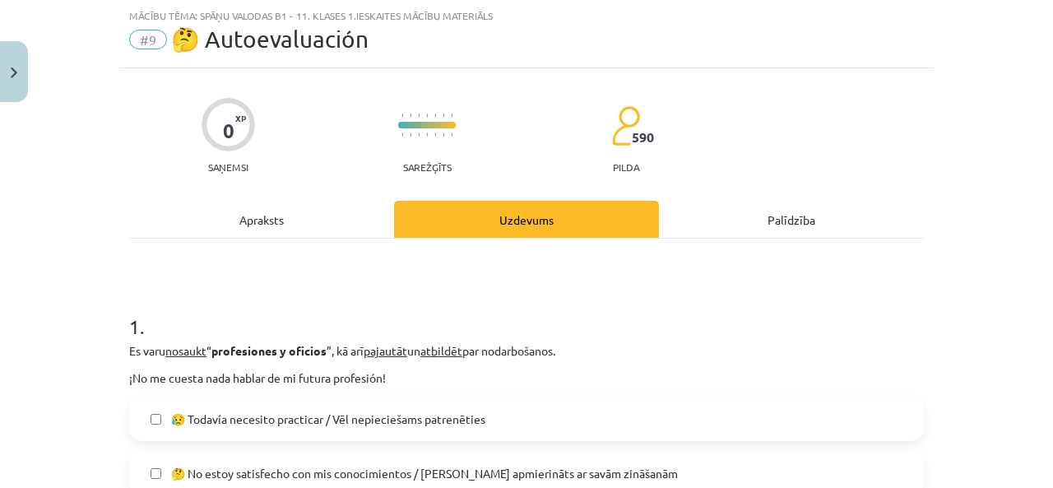
scroll to position [288, 0]
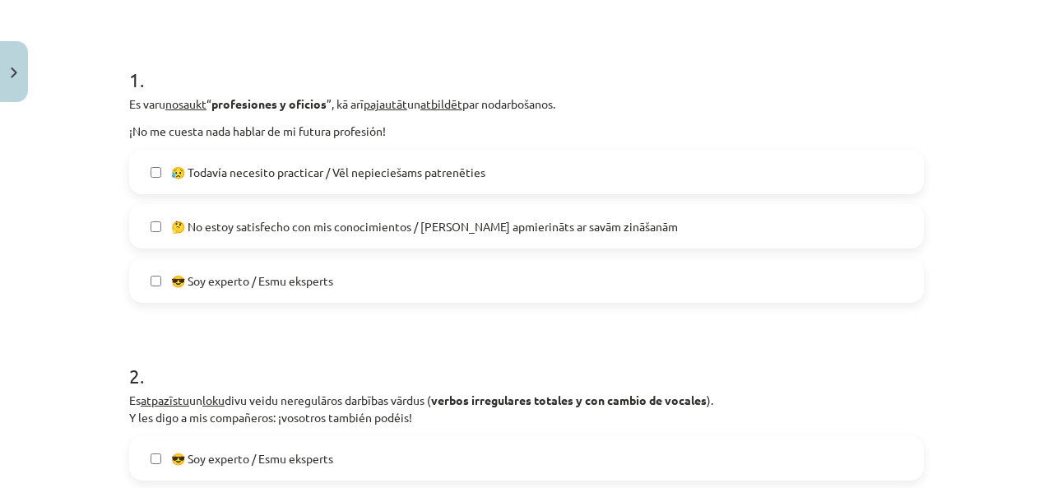
click at [373, 234] on span "🤔 No estoy satisfecho con mis conocimientos / Neesmu apmierināts ar savām zināš…" at bounding box center [424, 226] width 507 height 17
click at [387, 180] on span "😥 Todavía necesito practicar / Vēl nepieciešams patrenēties" at bounding box center [328, 172] width 314 height 17
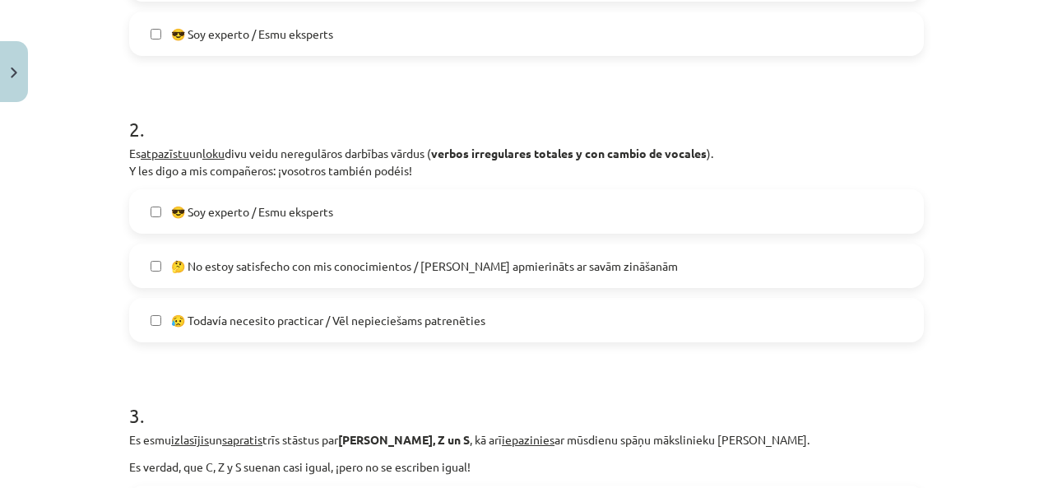
scroll to position [617, 0]
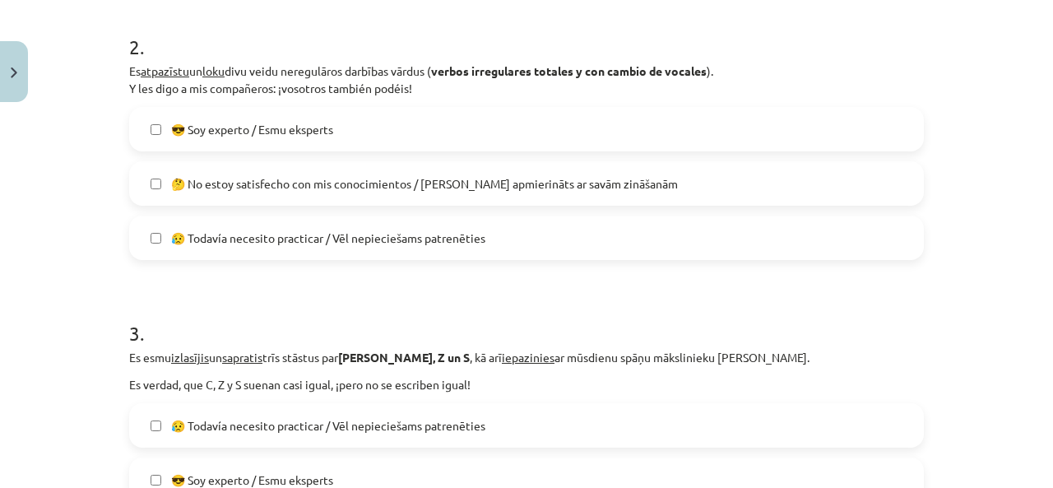
click at [409, 232] on span "😥 Todavía necesito practicar / Vēl nepieciešams patrenēties" at bounding box center [328, 237] width 314 height 17
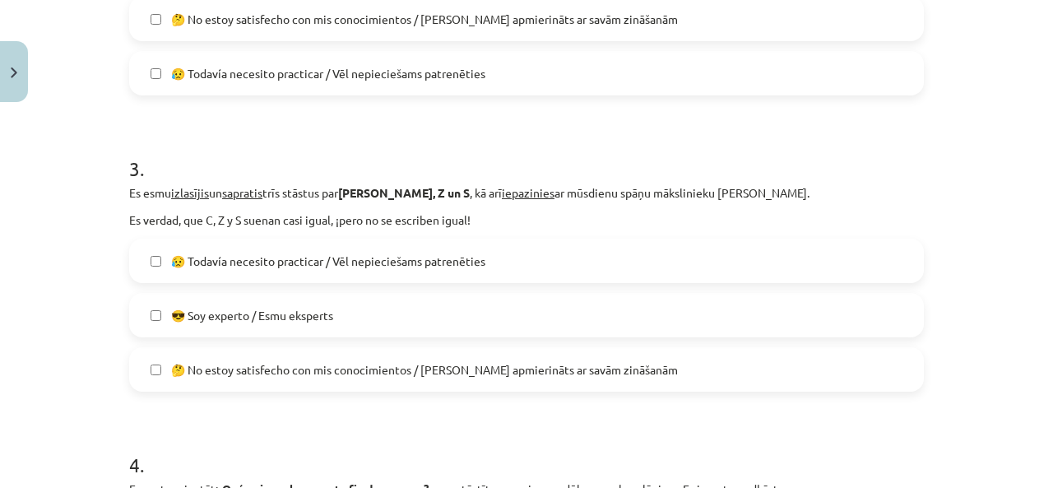
scroll to position [864, 0]
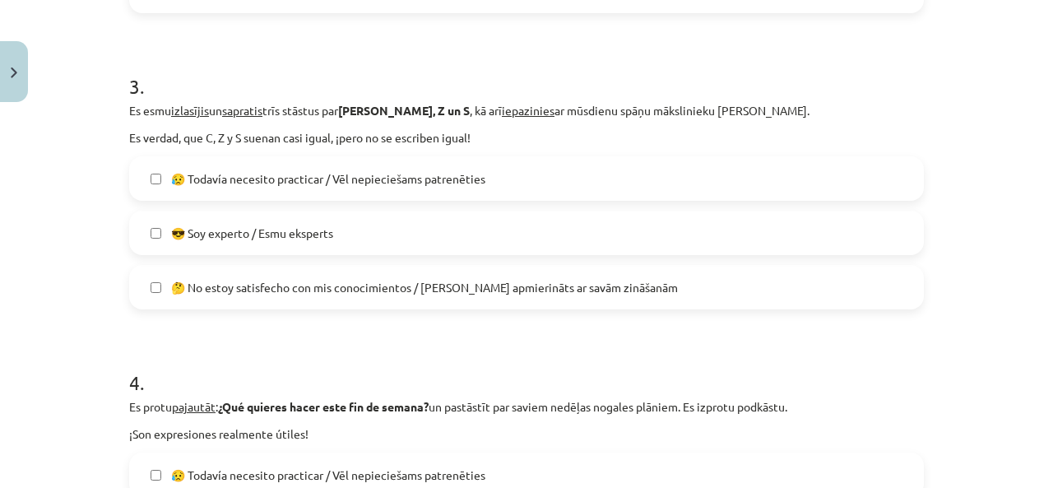
click at [408, 193] on label "😥 Todavía necesito practicar / Vēl nepieciešams patrenēties" at bounding box center [526, 178] width 791 height 41
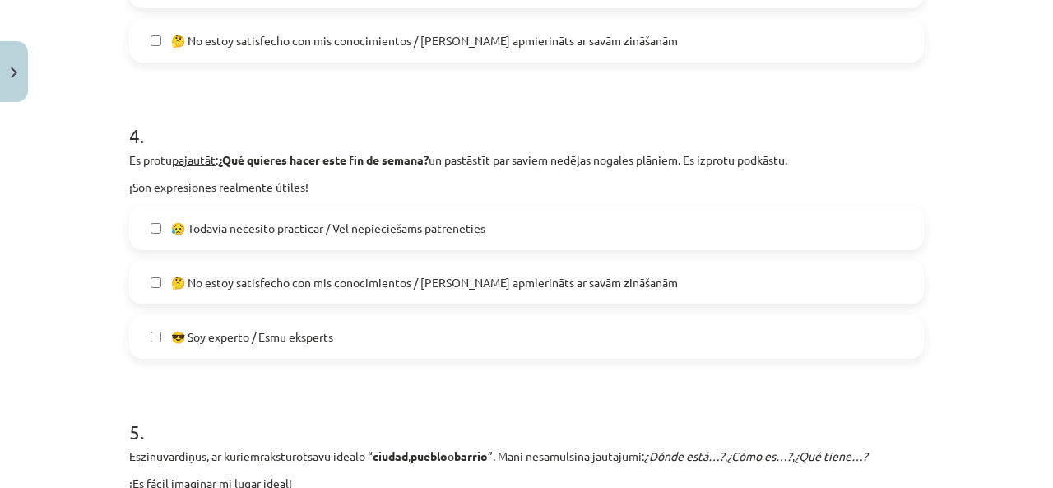
scroll to position [1193, 0]
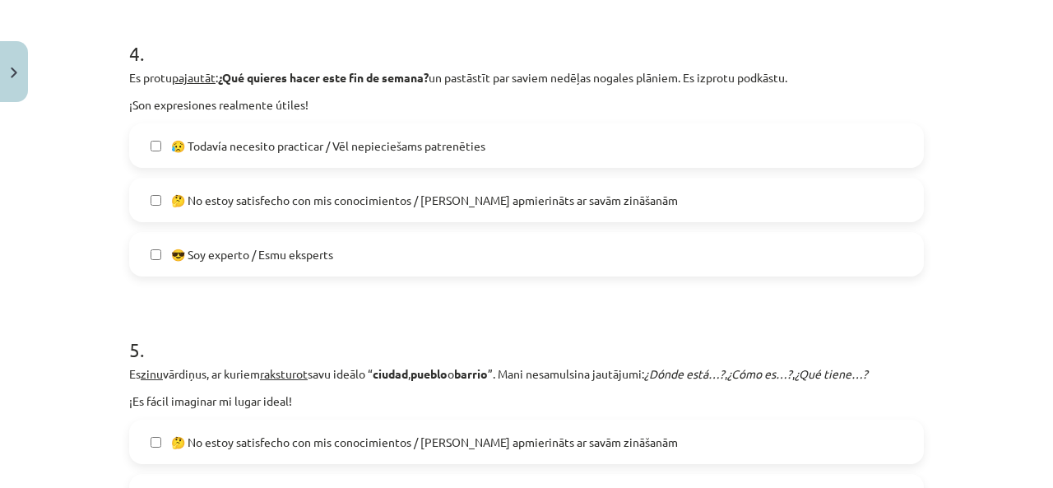
click at [372, 252] on label "😎 Soy experto / Esmu eksperts" at bounding box center [526, 254] width 791 height 41
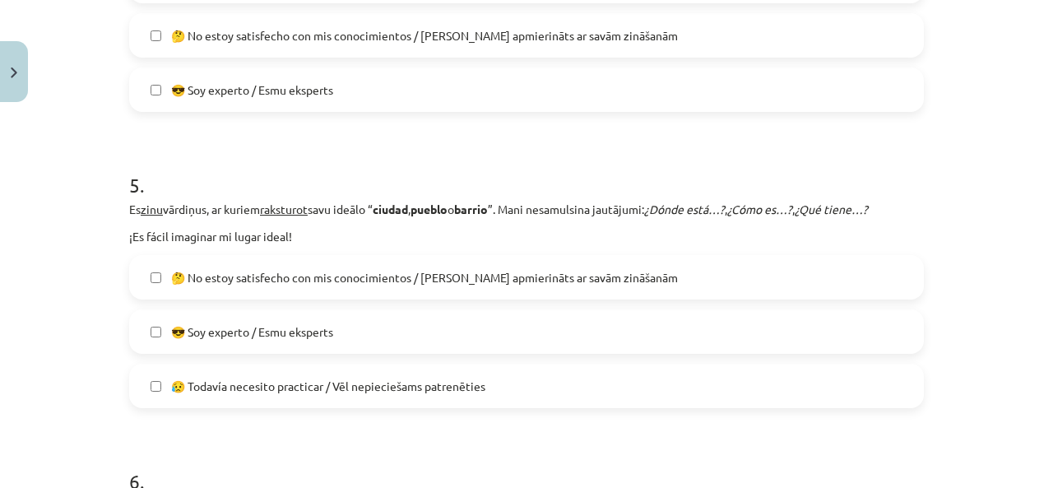
scroll to position [1522, 0]
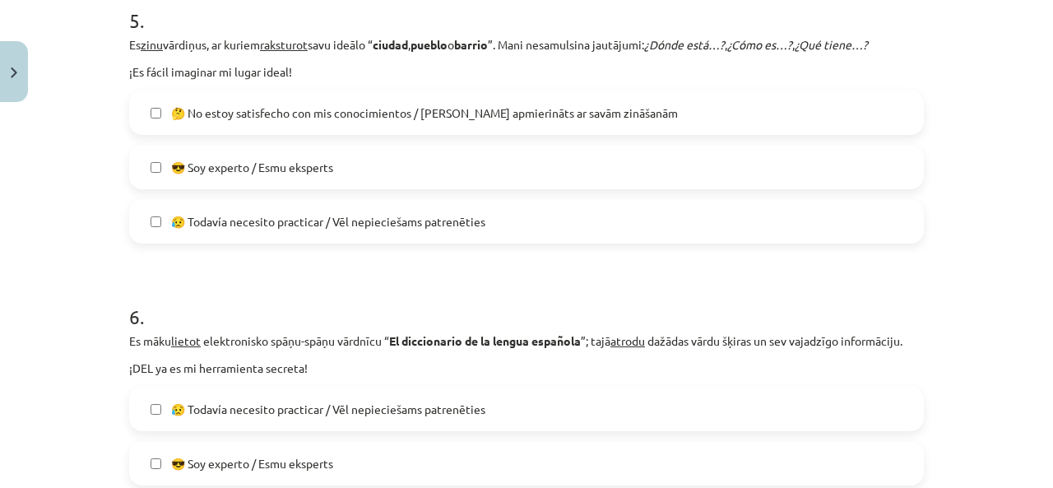
click at [400, 220] on span "😥 Todavía necesito practicar / Vēl nepieciešams patrenēties" at bounding box center [328, 221] width 314 height 17
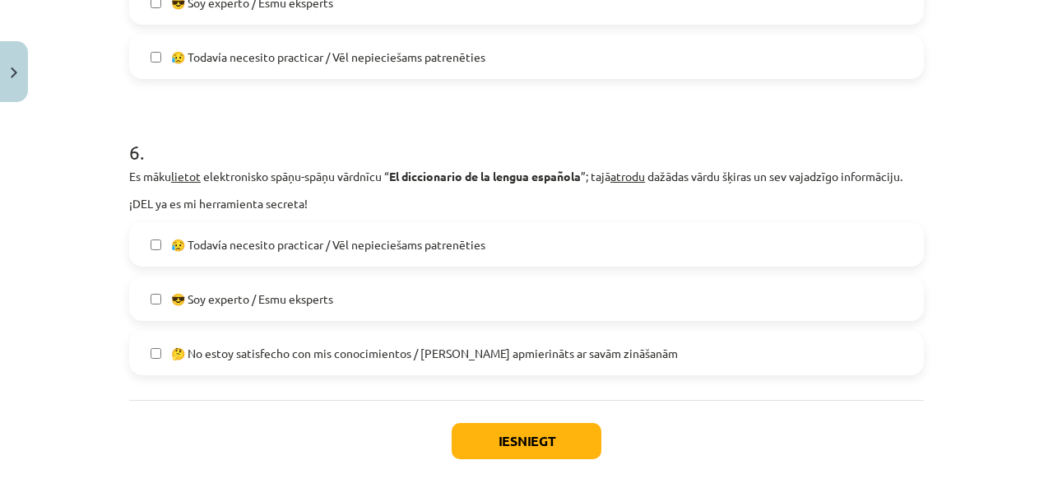
scroll to position [1764, 0]
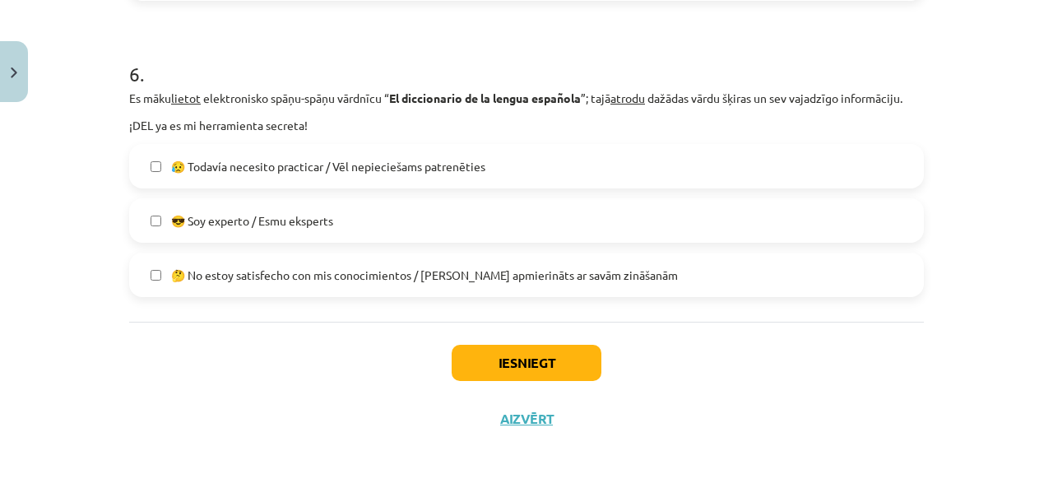
click at [389, 222] on label "😎 Soy experto / Esmu eksperts" at bounding box center [526, 220] width 791 height 41
click at [495, 354] on button "Iesniegt" at bounding box center [527, 363] width 150 height 36
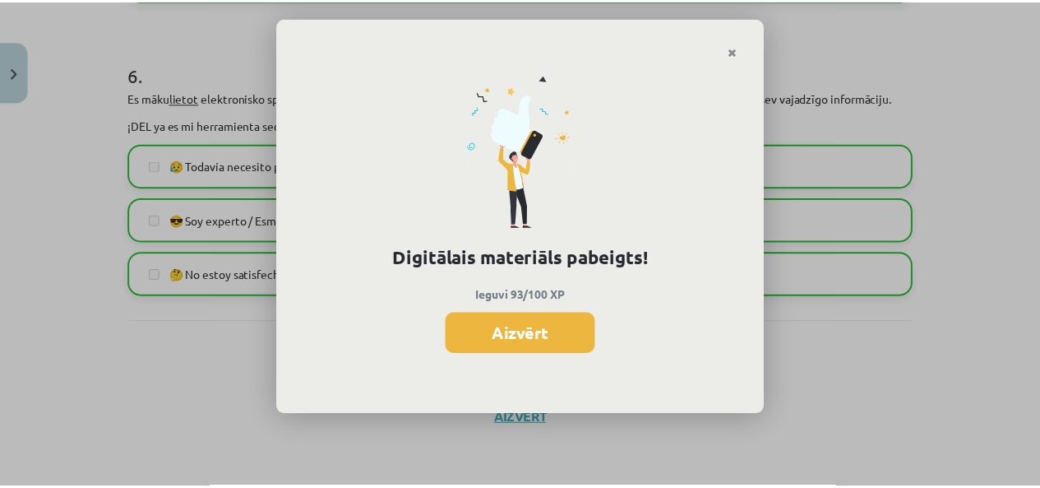
scroll to position [411, 0]
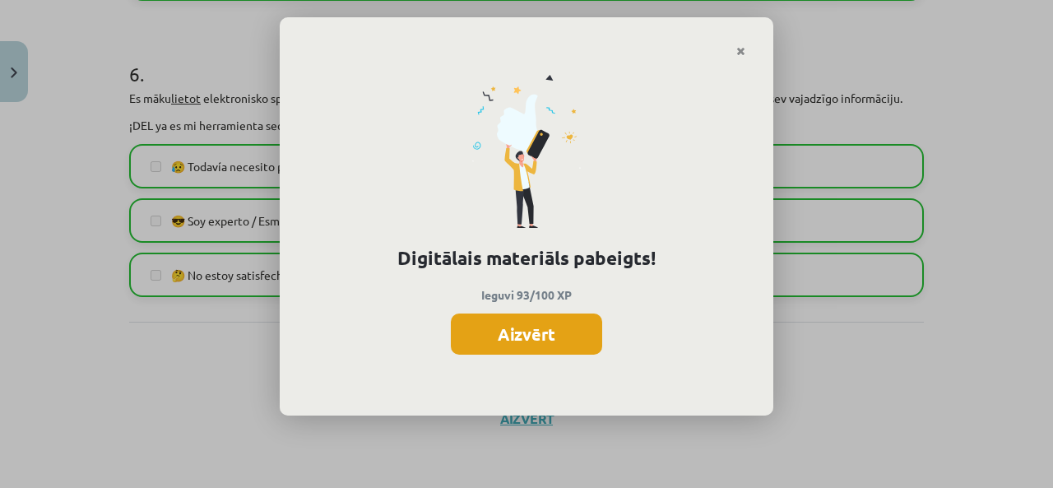
click at [466, 341] on button "Aizvērt" at bounding box center [526, 333] width 151 height 41
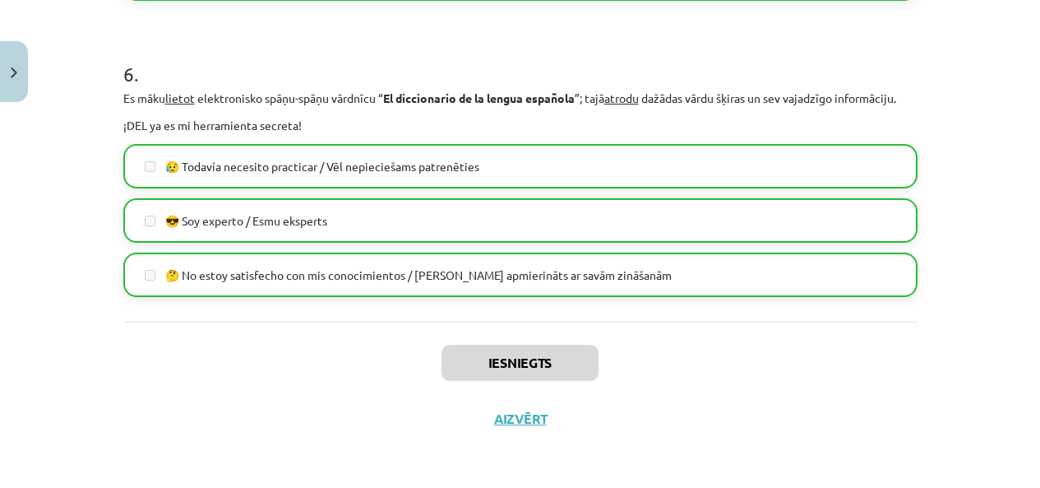
scroll to position [1271, 0]
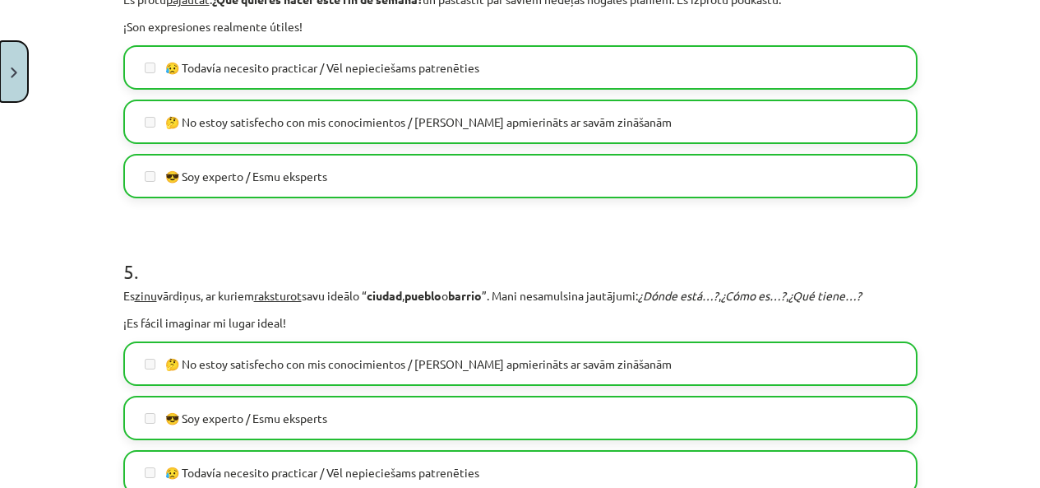
click at [8, 83] on button "Close" at bounding box center [14, 71] width 28 height 61
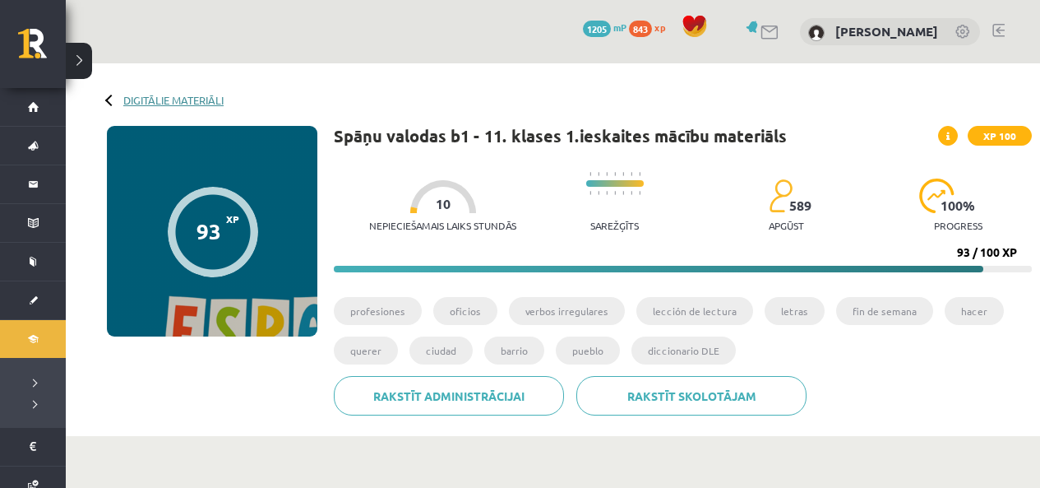
click at [211, 103] on link "Digitālie materiāli" at bounding box center [173, 100] width 100 height 12
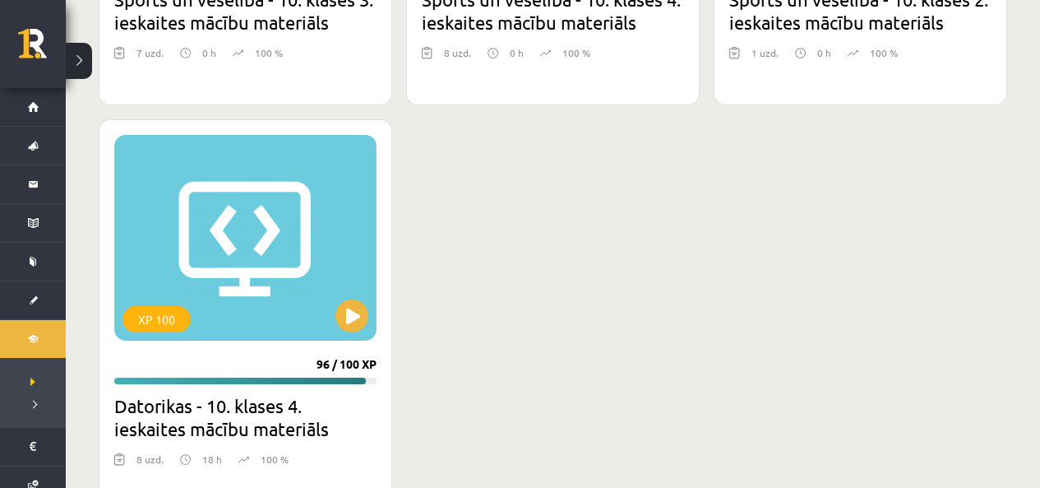
scroll to position [2064, 0]
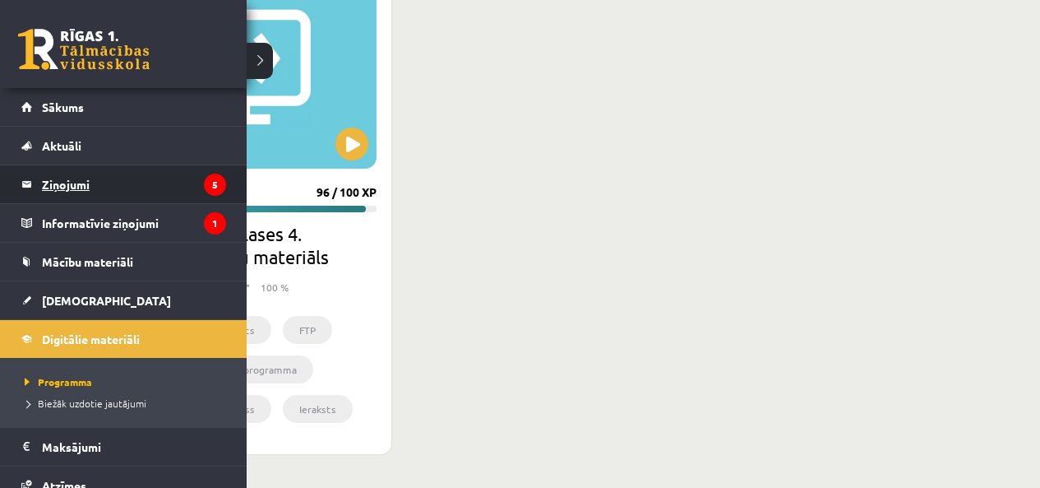
click at [52, 190] on legend "Ziņojumi 5" at bounding box center [134, 184] width 184 height 38
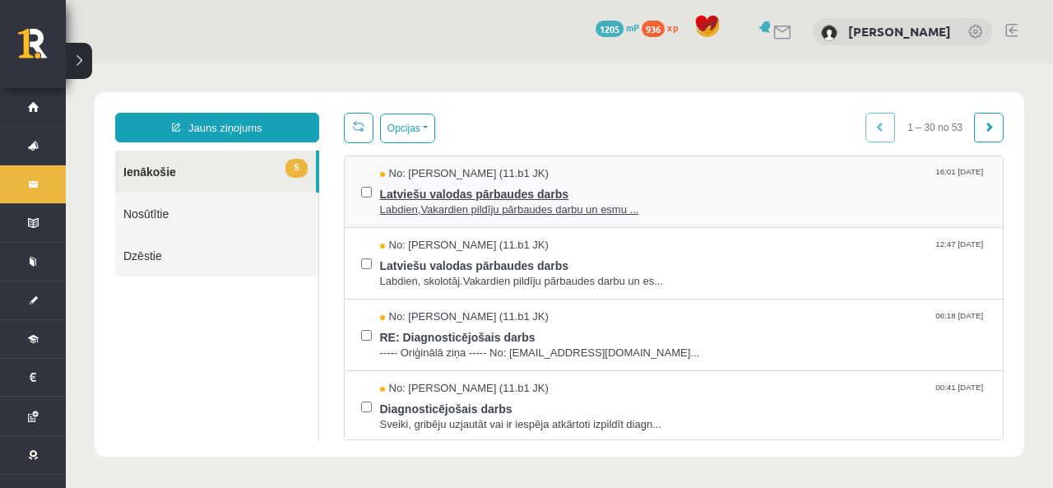
click at [543, 207] on span "Labdien,Vakardien pildīju pārbaudes darbu un esmu ..." at bounding box center [683, 210] width 607 height 16
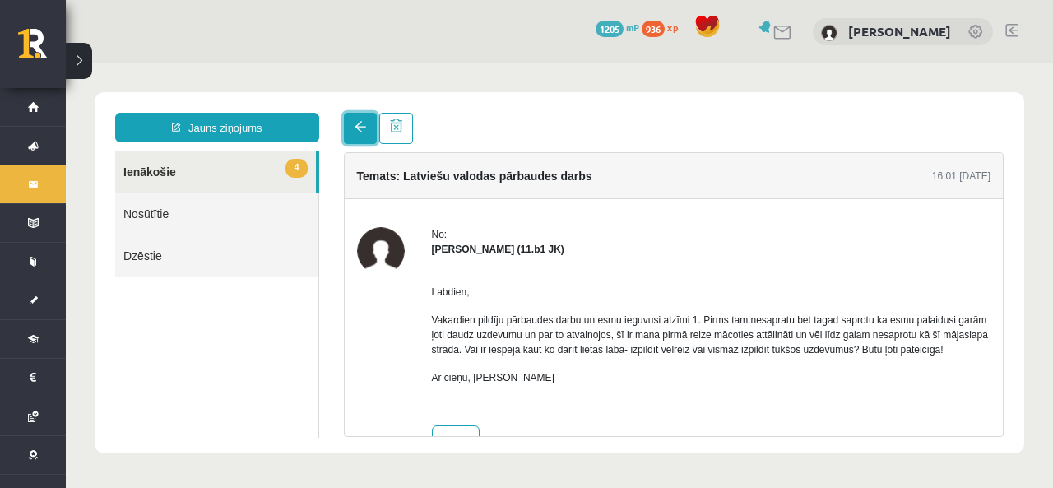
click at [350, 132] on link at bounding box center [360, 128] width 33 height 31
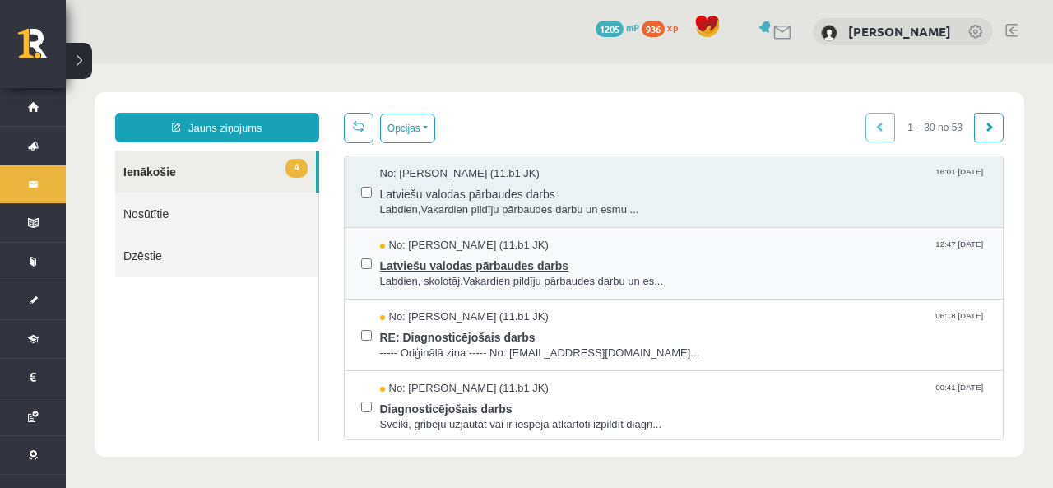
click at [430, 262] on span "Latviešu valodas pārbaudes darbs" at bounding box center [683, 263] width 607 height 21
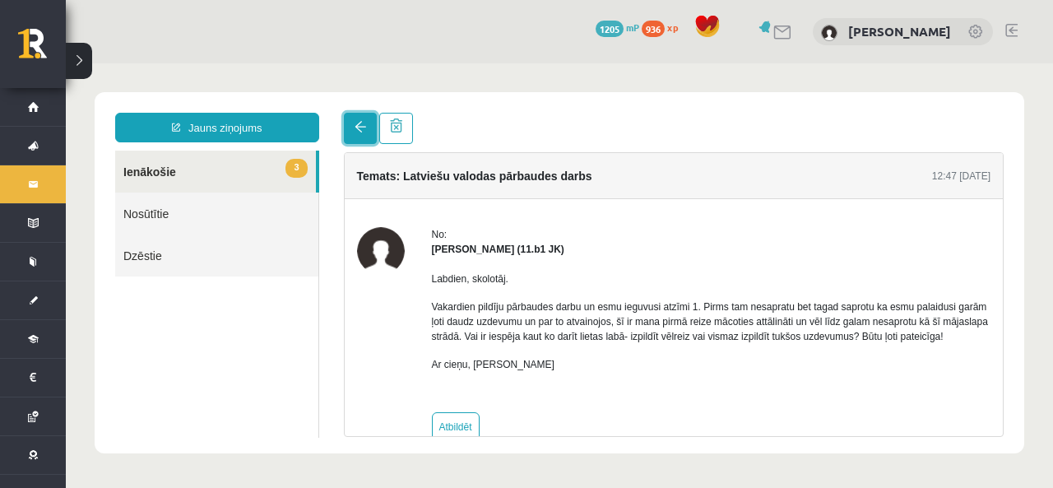
click at [354, 135] on link at bounding box center [360, 128] width 33 height 31
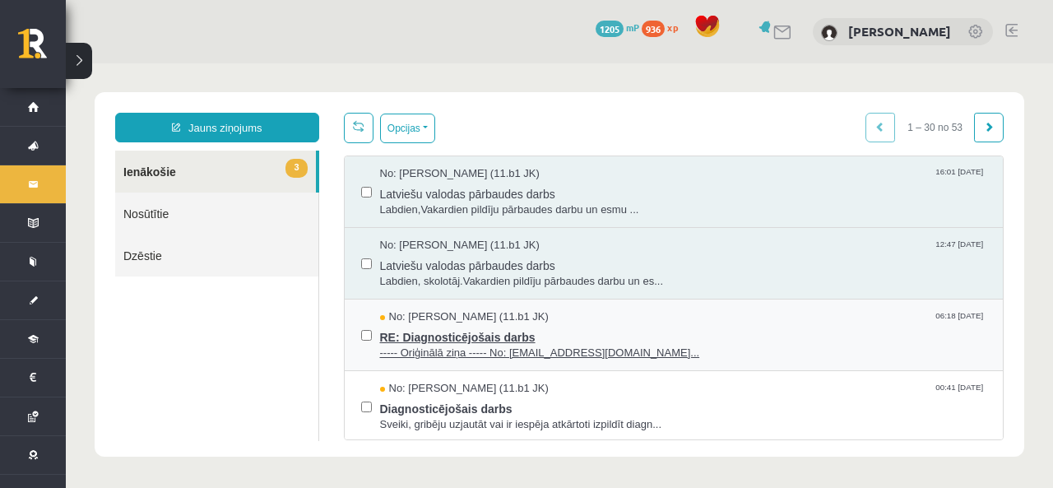
click at [422, 326] on span "RE: Diagnosticējošais darbs" at bounding box center [683, 335] width 607 height 21
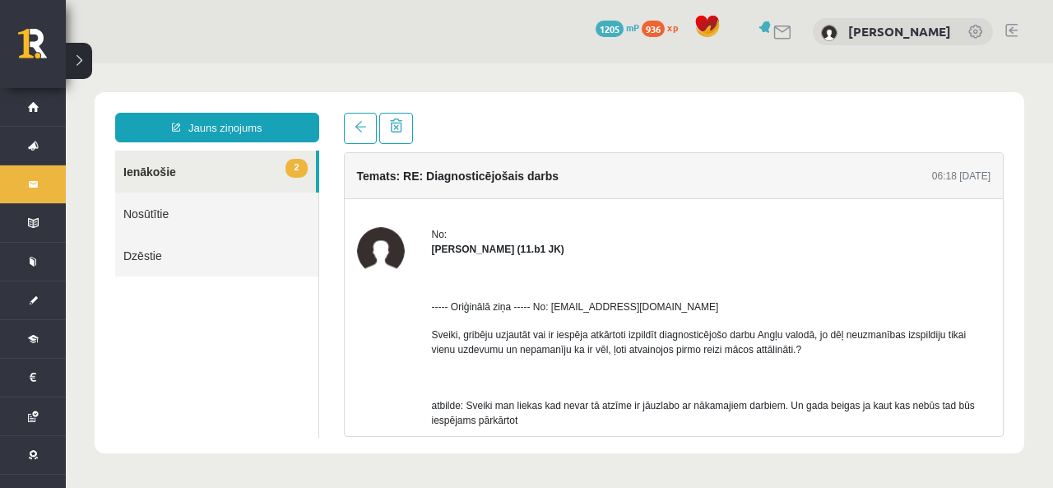
scroll to position [82, 0]
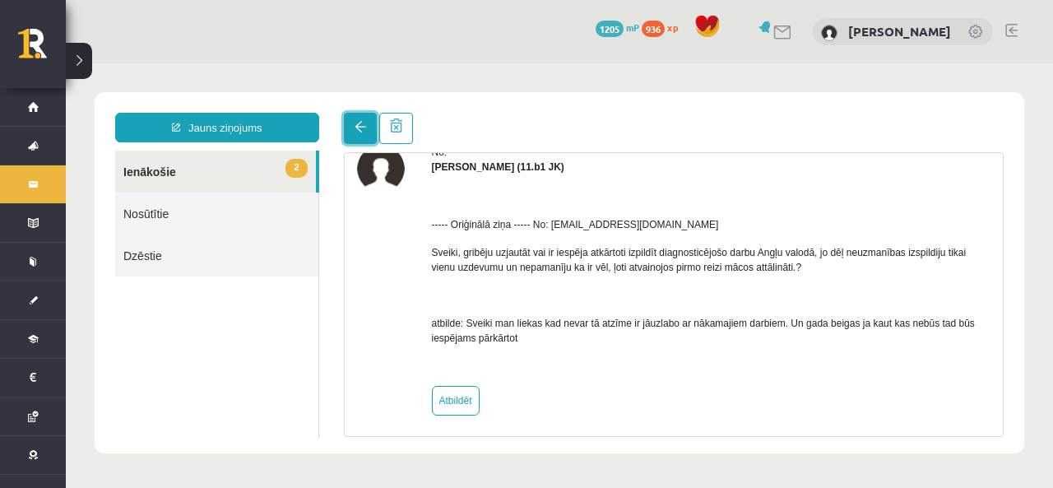
click at [354, 138] on link at bounding box center [360, 128] width 33 height 31
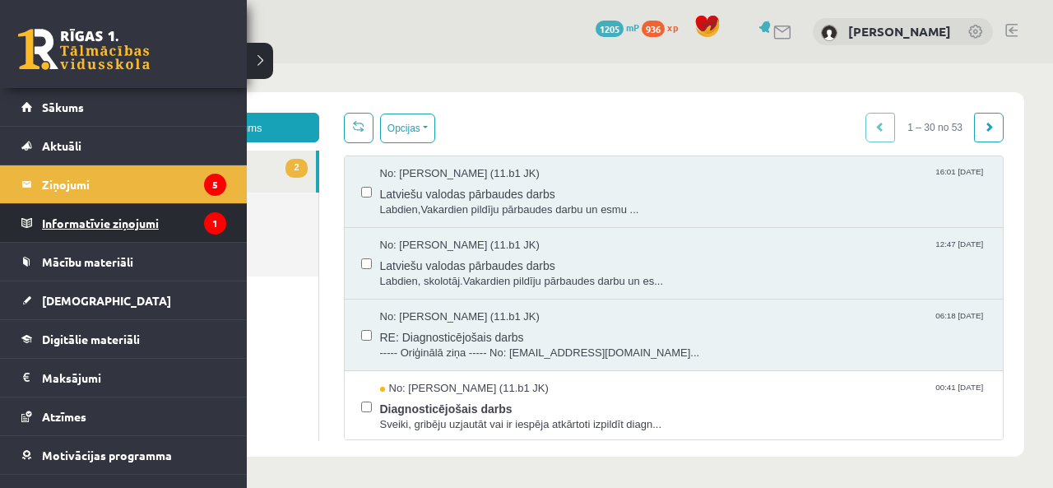
scroll to position [0, 0]
click at [54, 224] on legend "Informatīvie ziņojumi 1" at bounding box center [134, 223] width 184 height 38
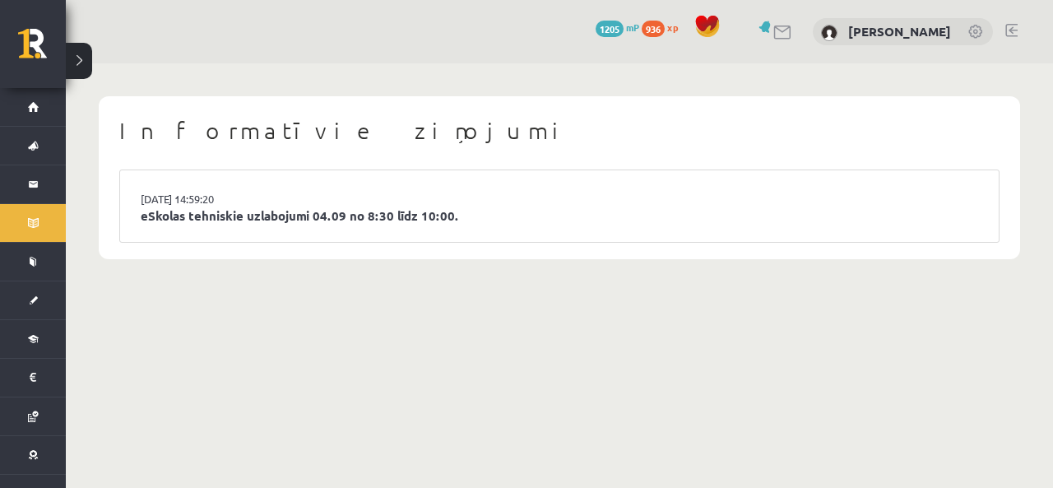
click at [394, 194] on li "[DATE] 14:59:20 eSkolas tehniskie uzlabojumi 04.09 no 8:30 līdz 10:00." at bounding box center [559, 206] width 878 height 72
click at [387, 219] on link "eSkolas tehniskie uzlabojumi 04.09 no 8:30 līdz 10:00." at bounding box center [559, 215] width 837 height 19
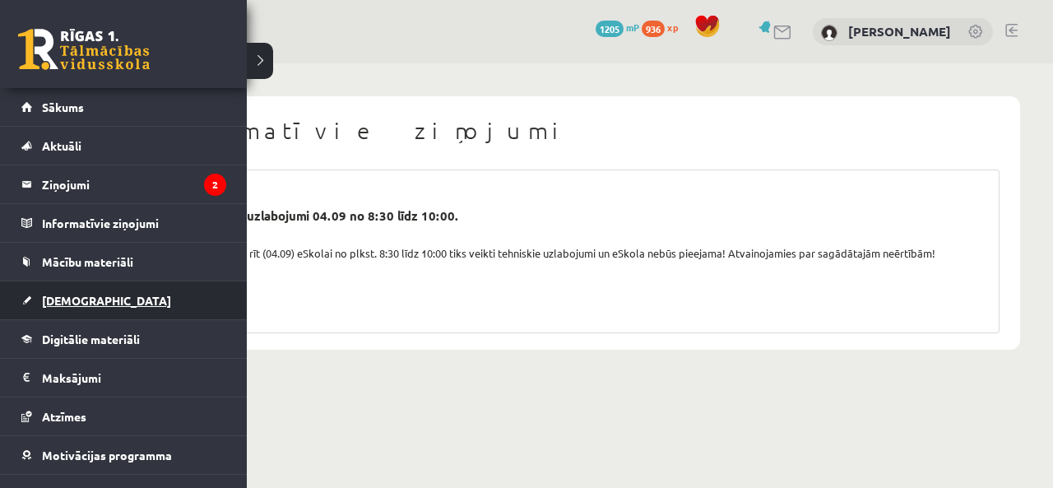
click at [86, 308] on link "[DEMOGRAPHIC_DATA]" at bounding box center [123, 300] width 205 height 38
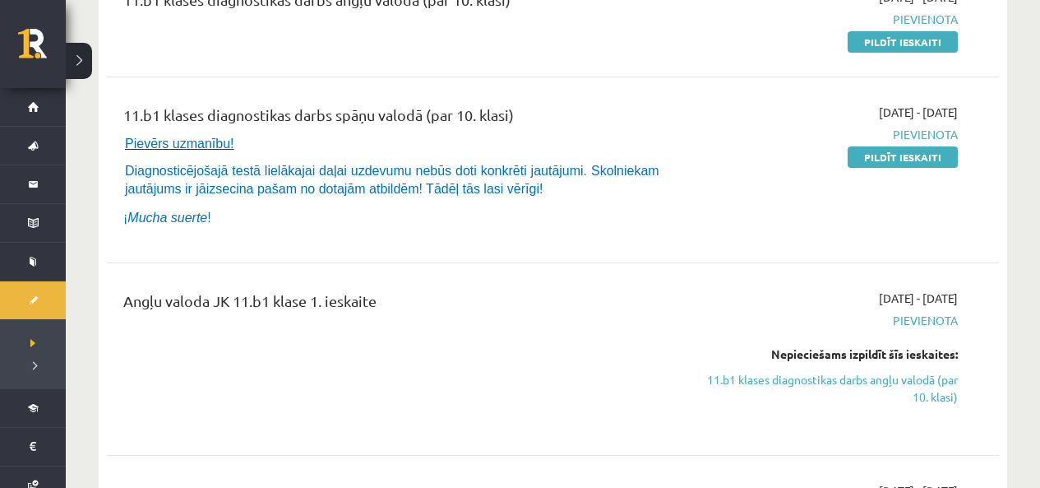
scroll to position [82, 0]
